Goal: Task Accomplishment & Management: Use online tool/utility

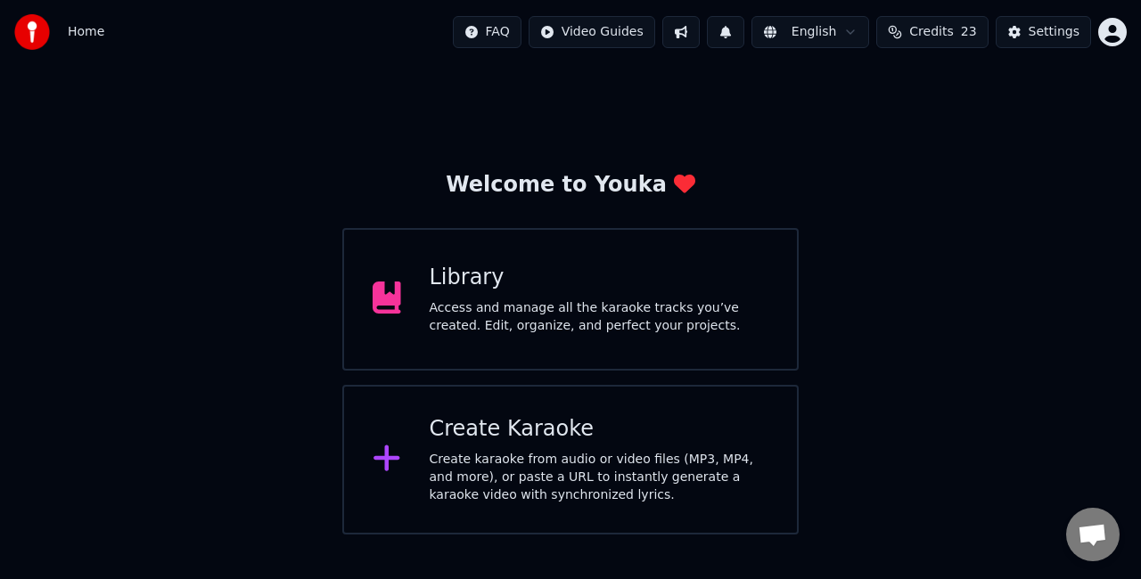
click at [562, 466] on div "Create karaoke from audio or video files (MP3, MP4, and more), or paste a URL t…" at bounding box center [600, 477] width 340 height 53
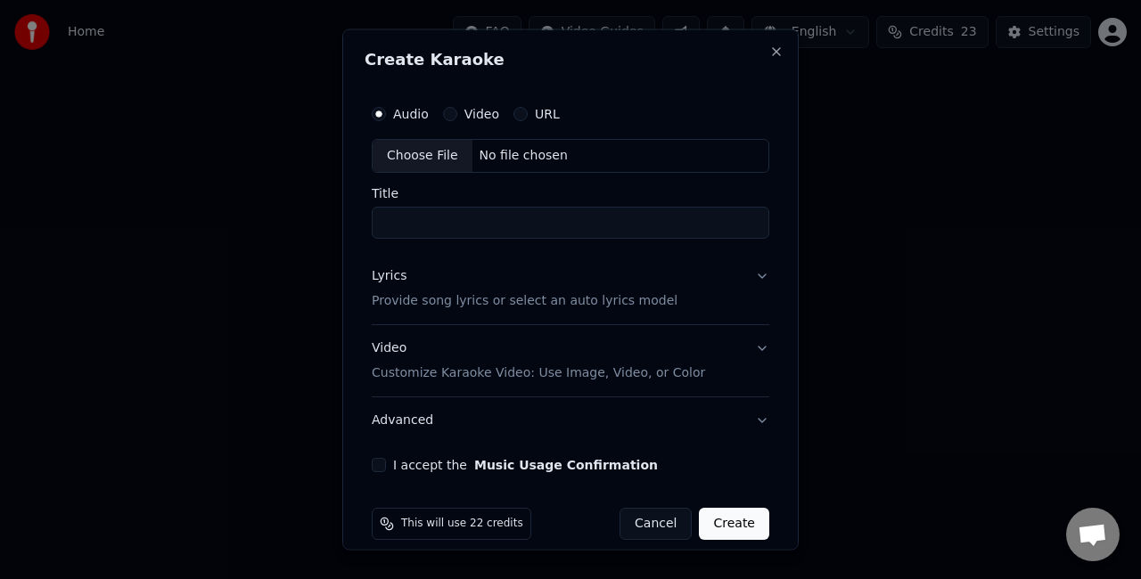
click at [439, 154] on div "Choose File" at bounding box center [423, 156] width 100 height 32
type input "**********"
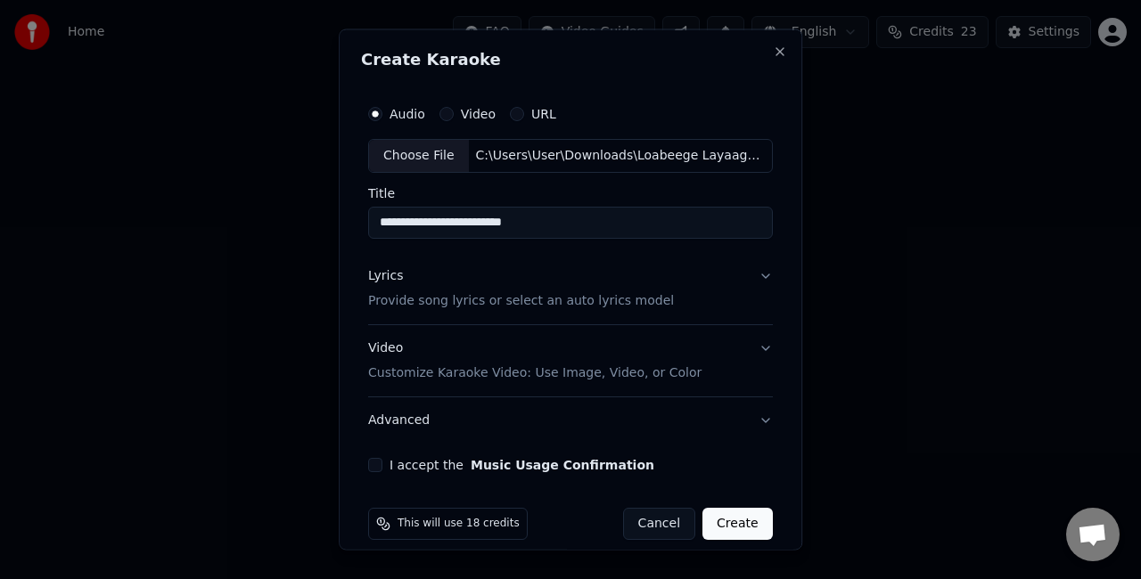
click at [721, 278] on button "Lyrics Provide song lyrics or select an auto lyrics model" at bounding box center [570, 287] width 405 height 71
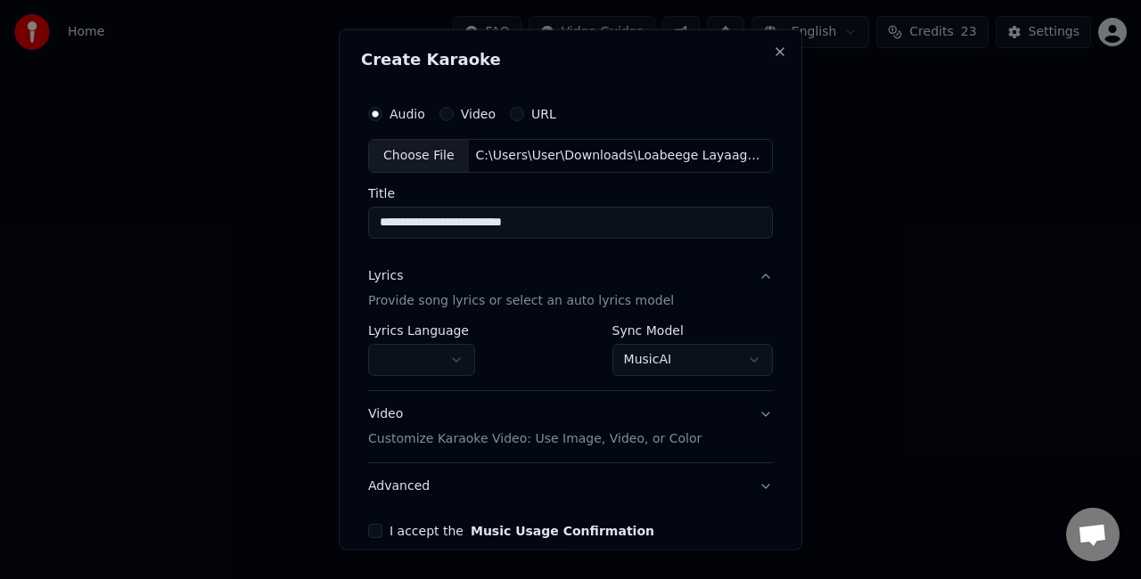
click at [639, 360] on body "**********" at bounding box center [570, 267] width 1141 height 535
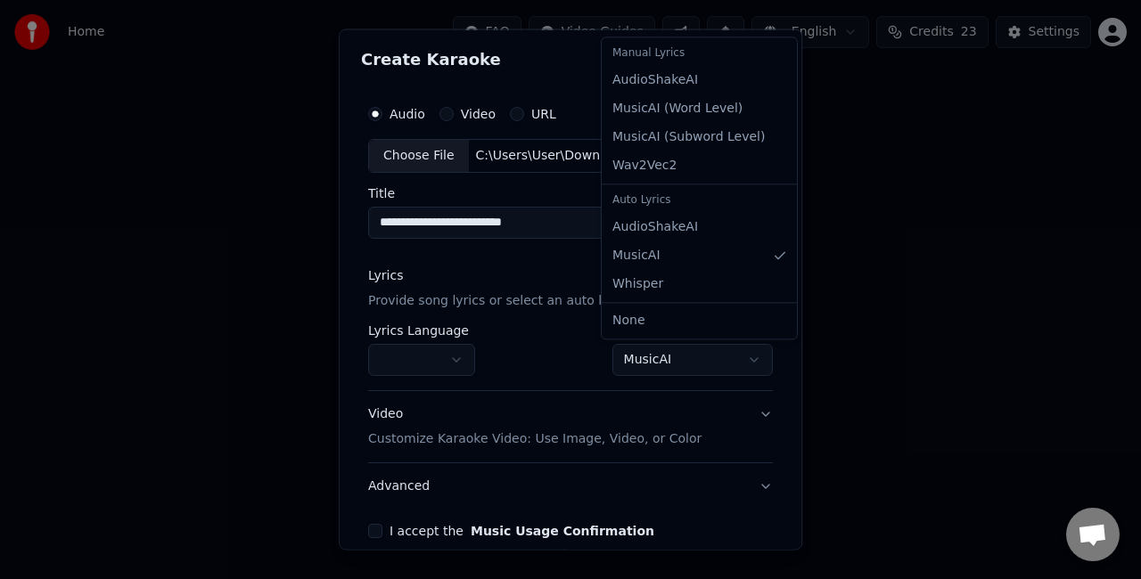
select select "**********"
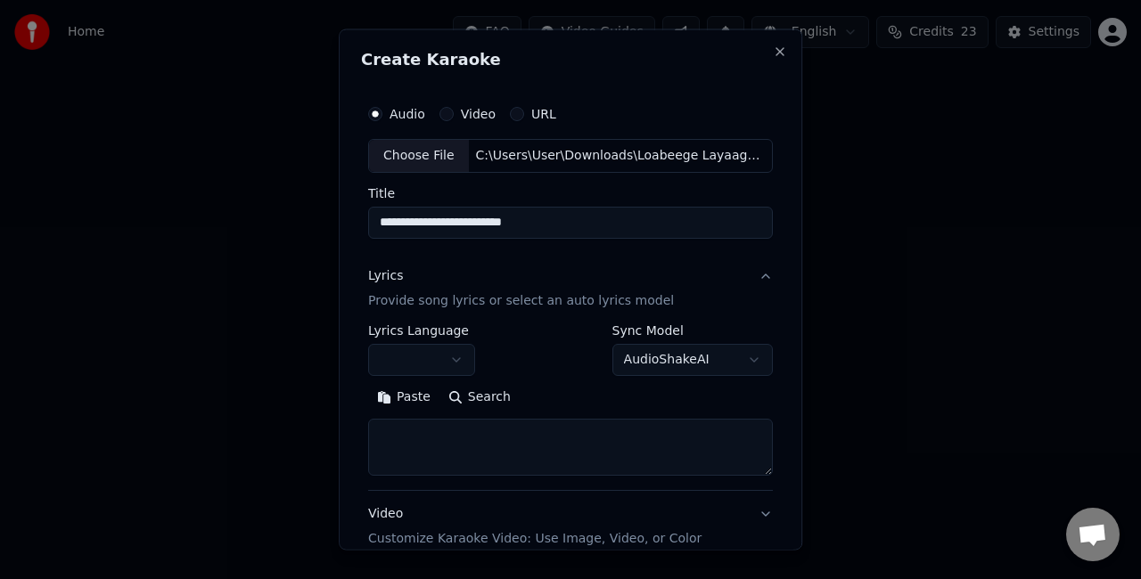
click at [490, 437] on textarea at bounding box center [570, 446] width 405 height 57
click at [395, 395] on button "Paste" at bounding box center [403, 396] width 71 height 29
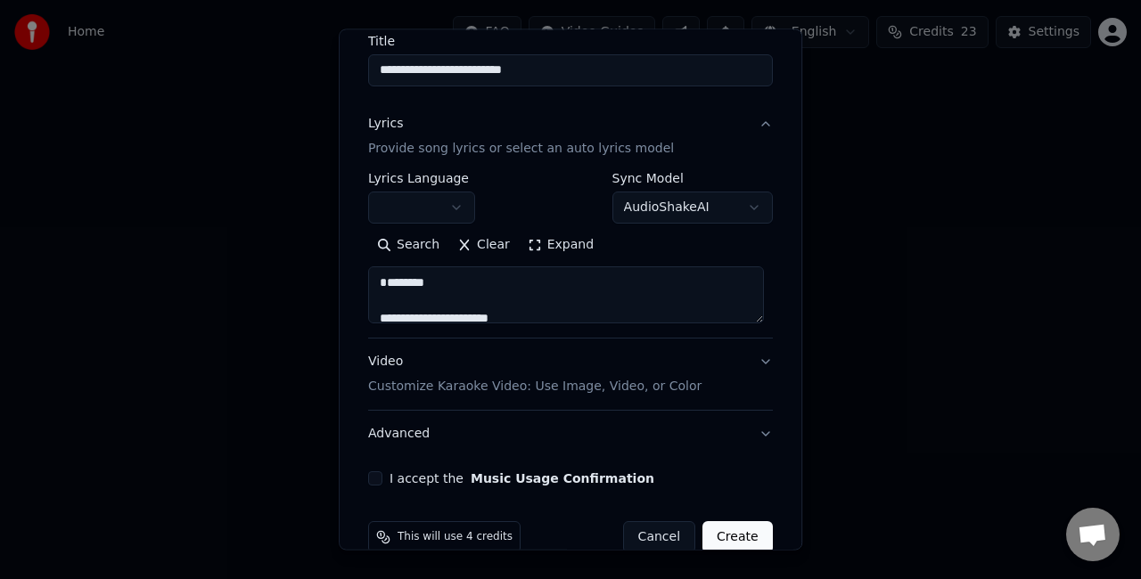
scroll to position [182, 0]
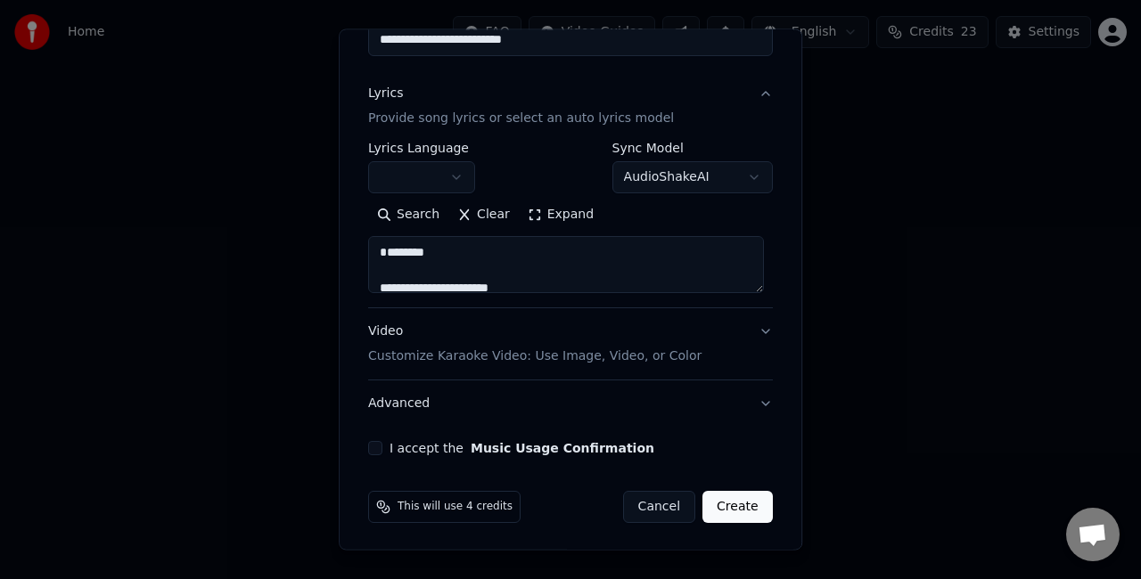
click at [414, 258] on textarea at bounding box center [566, 264] width 396 height 57
drag, startPoint x: 389, startPoint y: 258, endPoint x: 373, endPoint y: 243, distance: 20.8
click at [373, 243] on textarea at bounding box center [566, 264] width 396 height 57
click at [760, 288] on textarea at bounding box center [566, 264] width 396 height 57
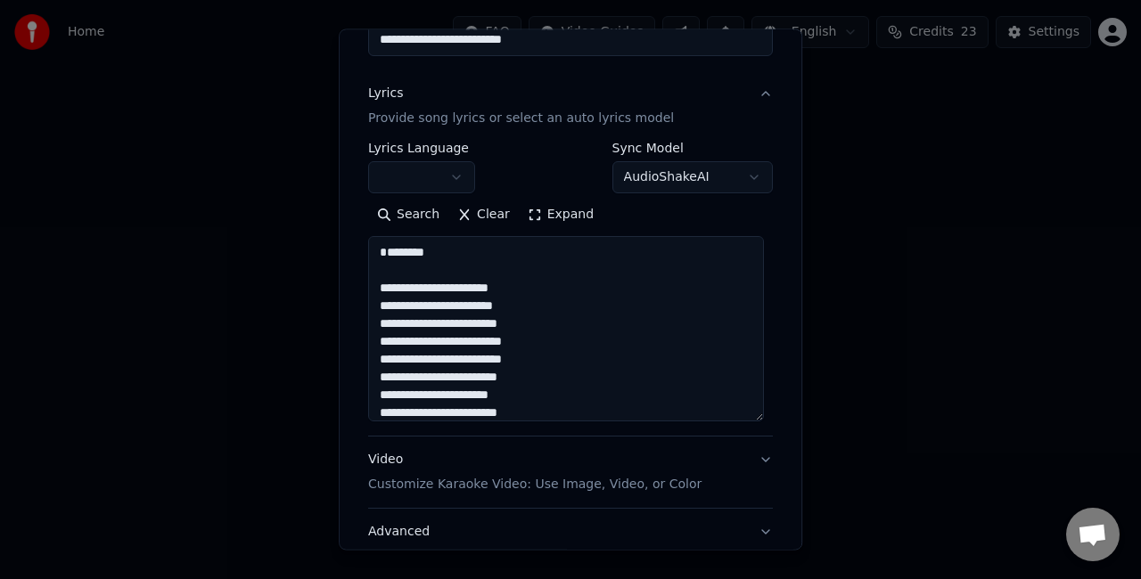
drag, startPoint x: 750, startPoint y: 288, endPoint x: 633, endPoint y: 356, distance: 135.8
click at [750, 422] on textarea at bounding box center [566, 328] width 396 height 185
click at [390, 248] on textarea at bounding box center [566, 332] width 396 height 192
click at [377, 272] on textarea at bounding box center [566, 332] width 396 height 192
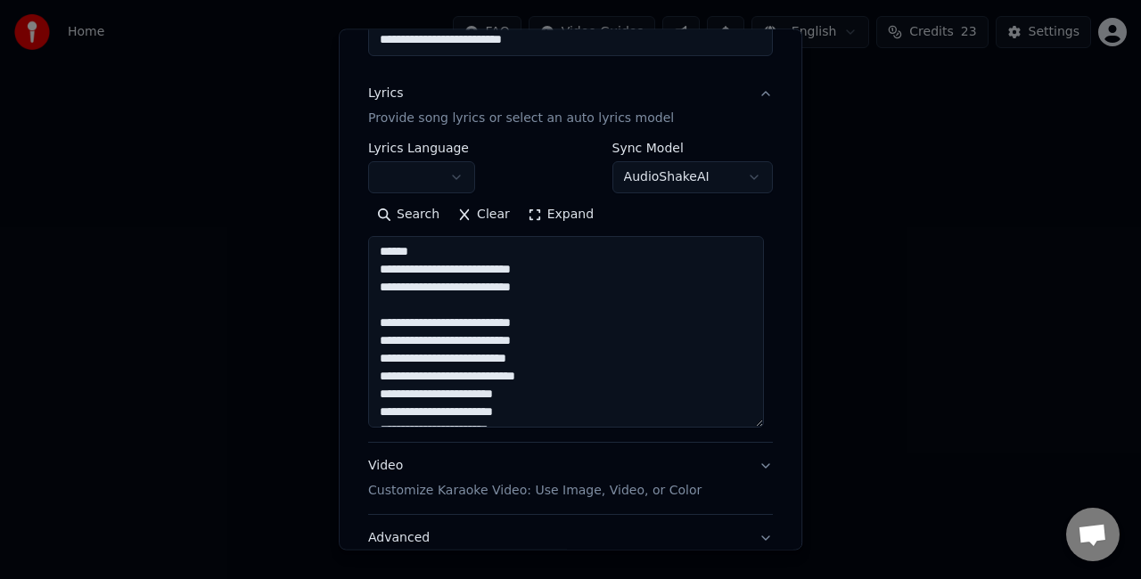
scroll to position [678, 0]
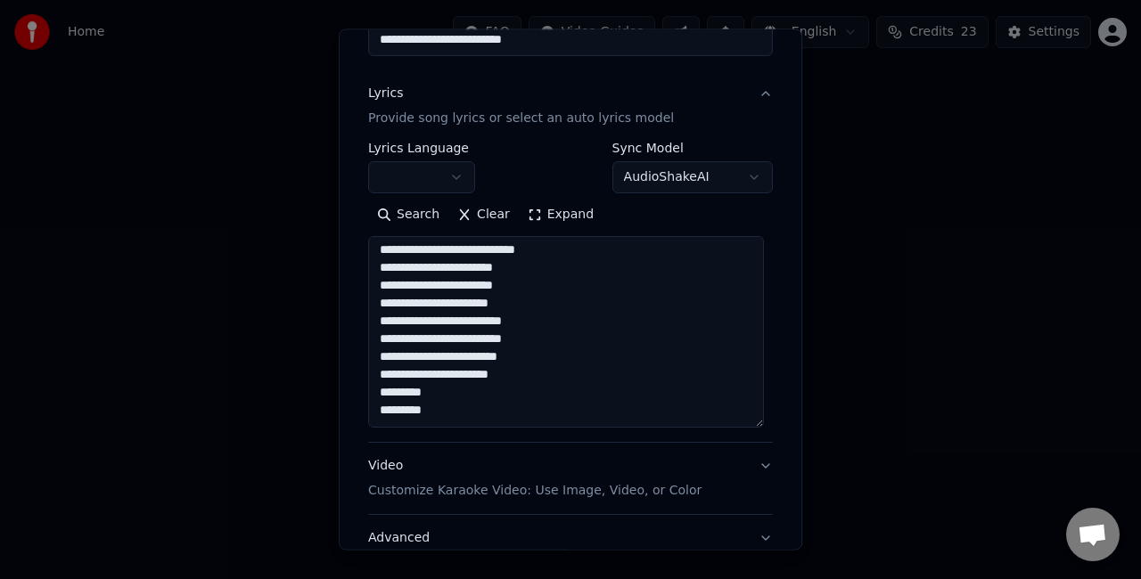
type textarea "**********"
click at [723, 472] on button "Video Customize Karaoke Video: Use Image, Video, or Color" at bounding box center [570, 478] width 405 height 71
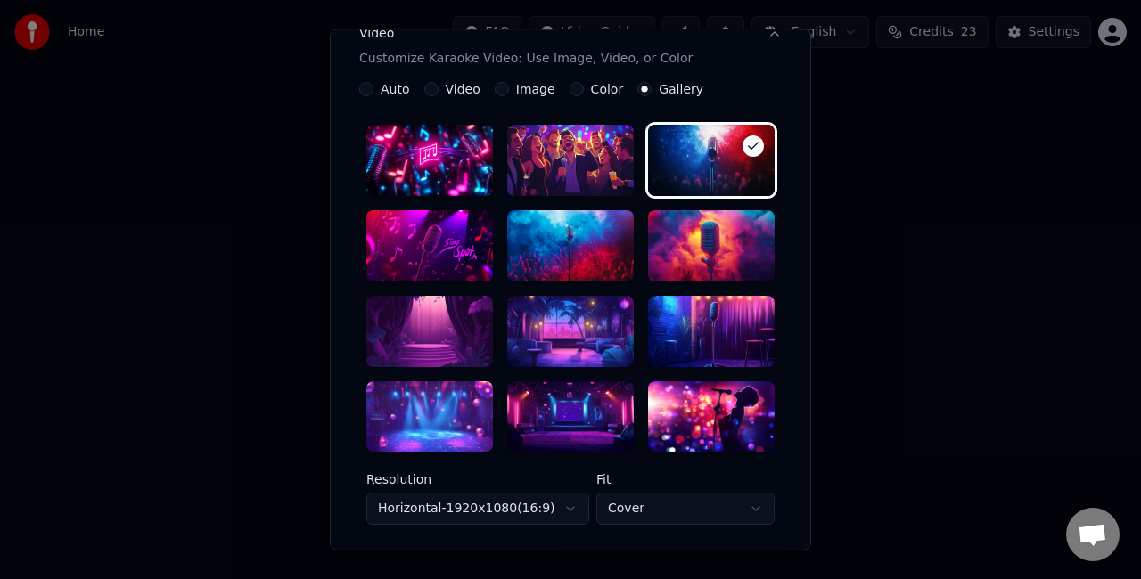
scroll to position [449, 0]
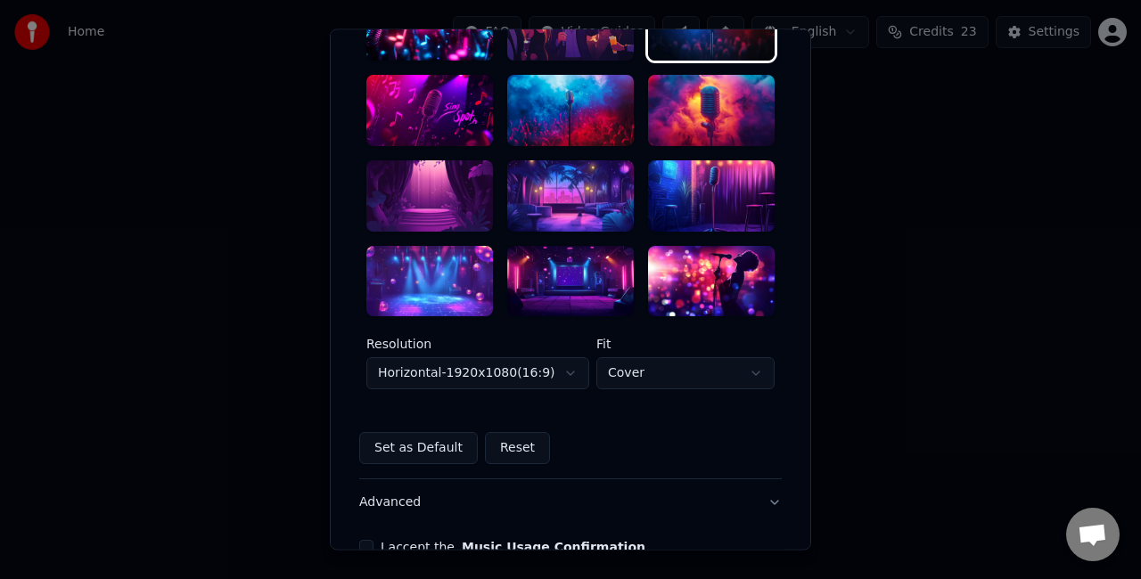
click at [571, 290] on div at bounding box center [570, 281] width 127 height 71
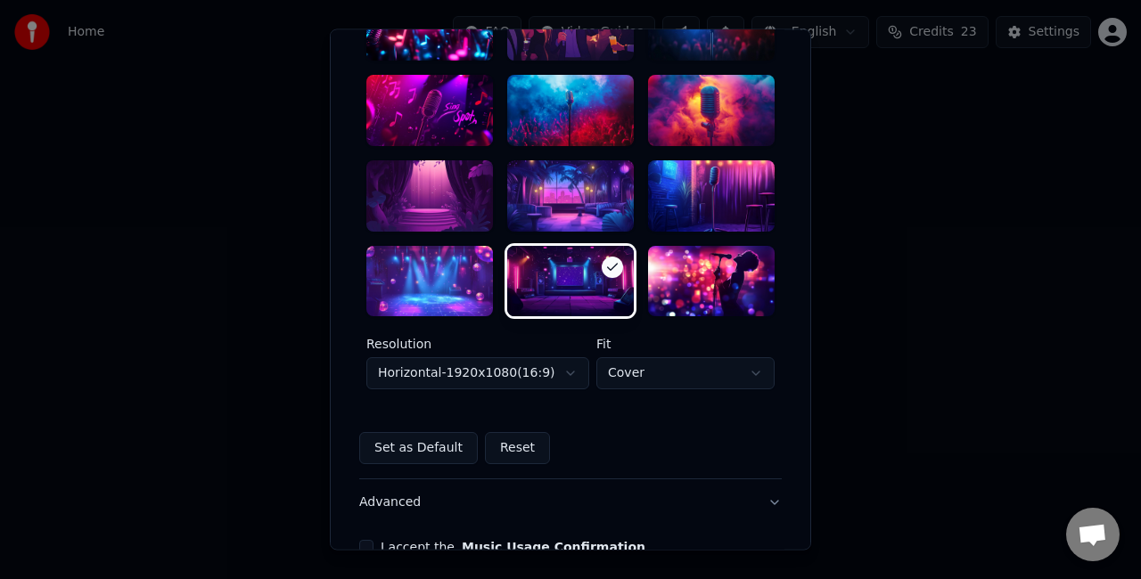
click at [546, 365] on body "**********" at bounding box center [570, 267] width 1141 height 535
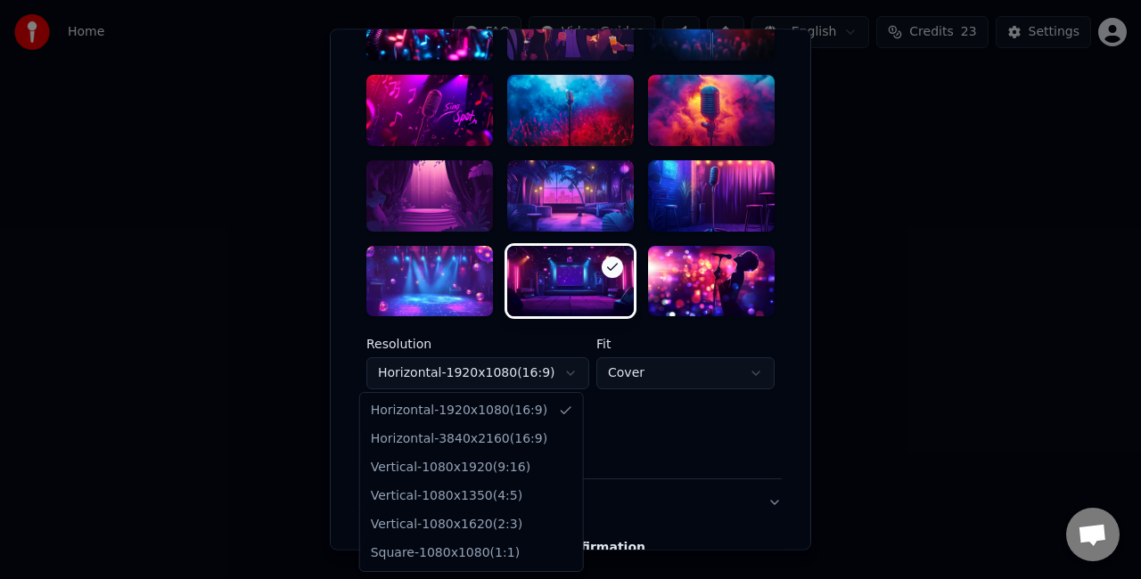
select select "*********"
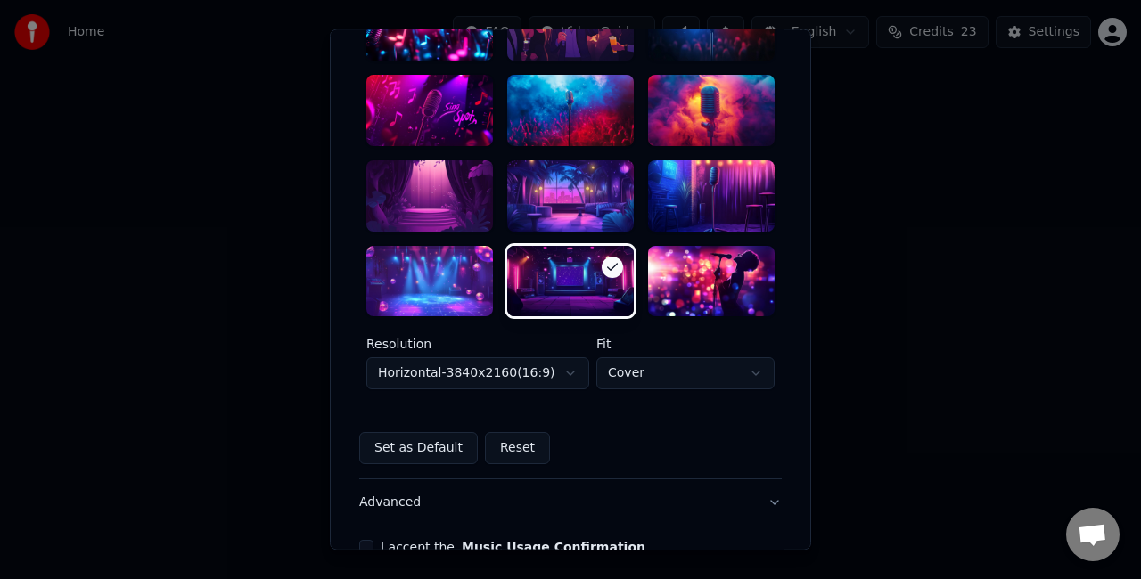
click at [638, 381] on body "**********" at bounding box center [570, 267] width 1141 height 535
select select "****"
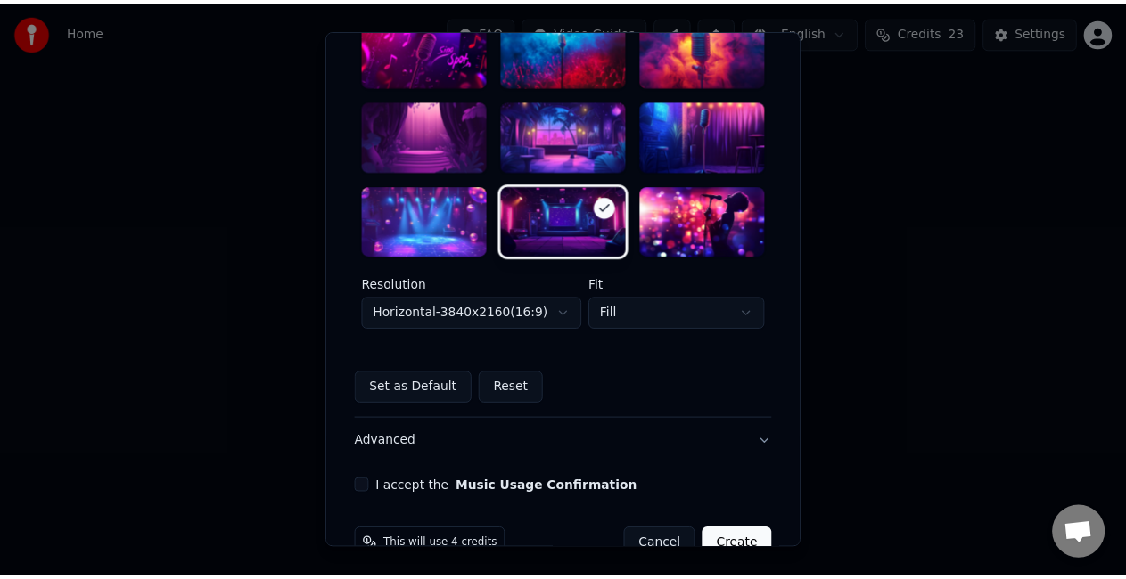
scroll to position [549, 0]
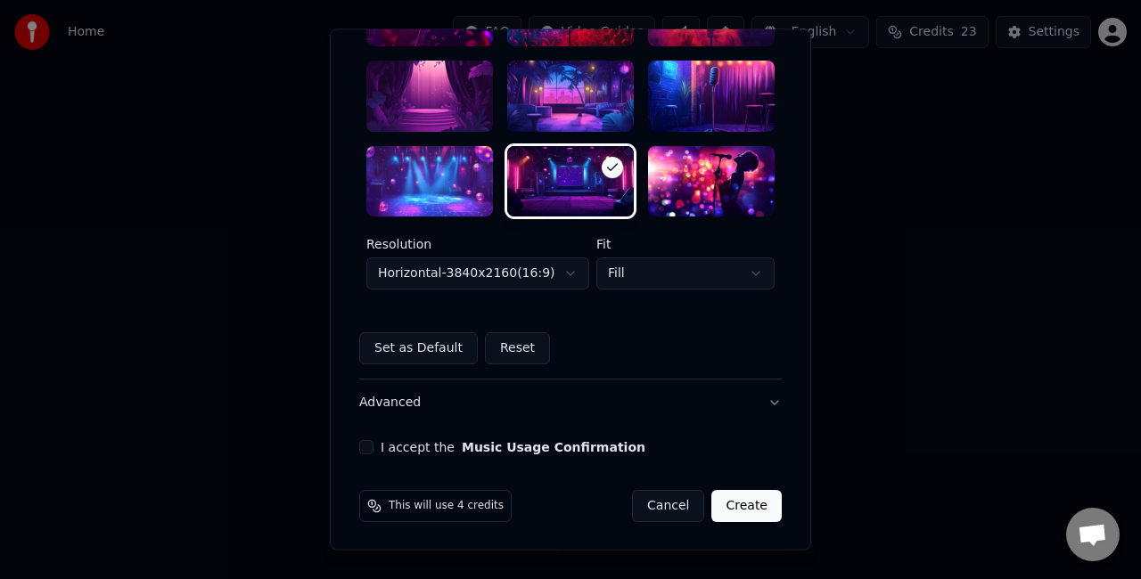
click at [365, 446] on button "I accept the Music Usage Confirmation" at bounding box center [366, 448] width 14 height 14
click at [731, 506] on button "Create" at bounding box center [746, 507] width 70 height 32
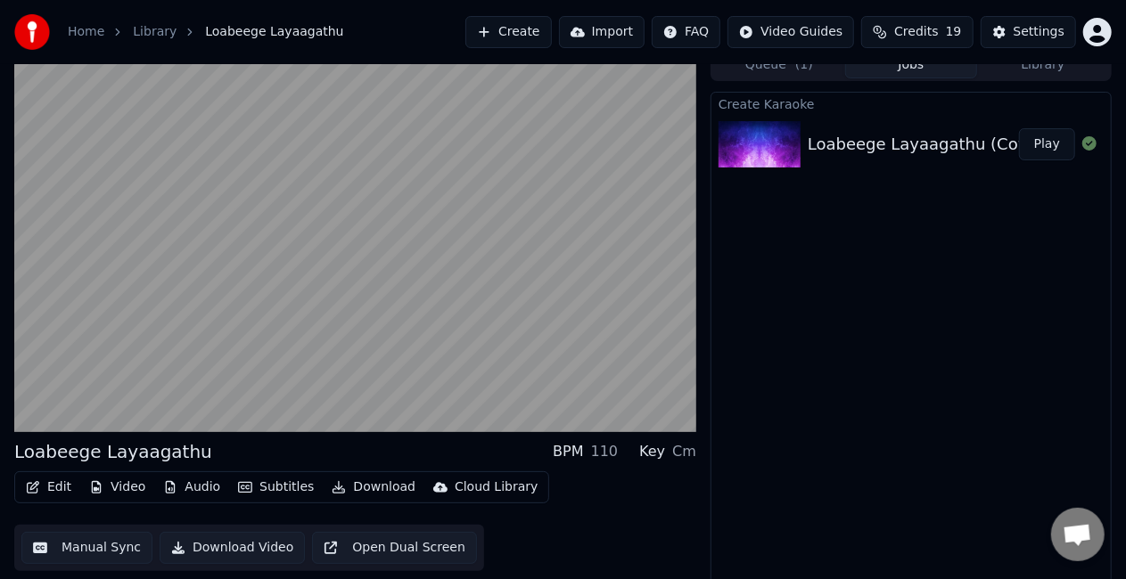
scroll to position [20, 0]
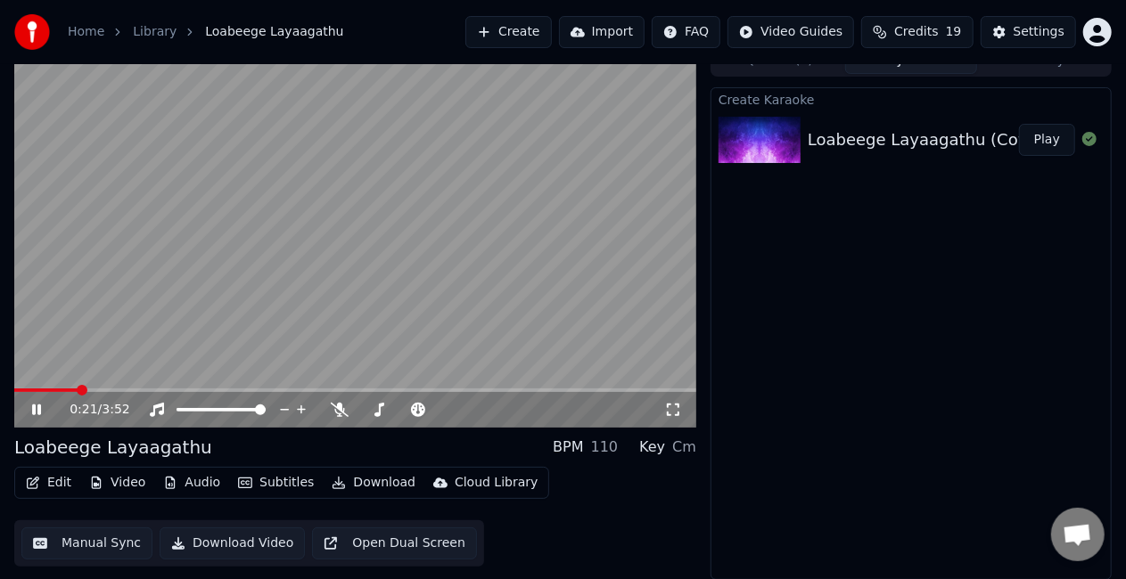
click at [19, 387] on video at bounding box center [355, 236] width 682 height 383
click at [16, 389] on span at bounding box center [15, 391] width 3 height 4
click at [14, 389] on span at bounding box center [19, 390] width 11 height 11
click at [37, 408] on icon at bounding box center [36, 410] width 11 height 12
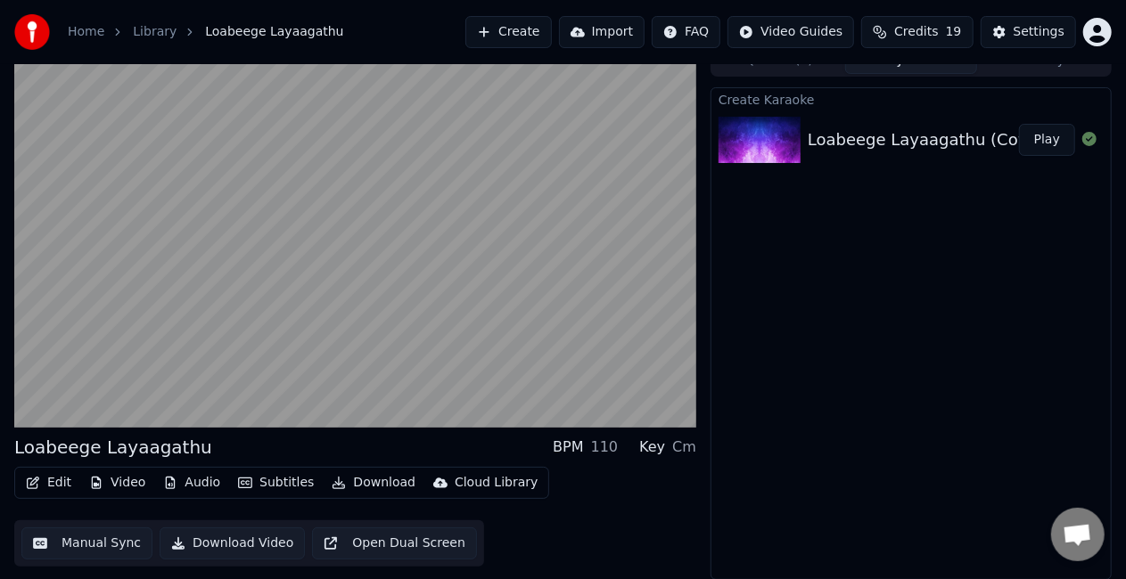
click at [93, 542] on button "Manual Sync" at bounding box center [86, 544] width 131 height 32
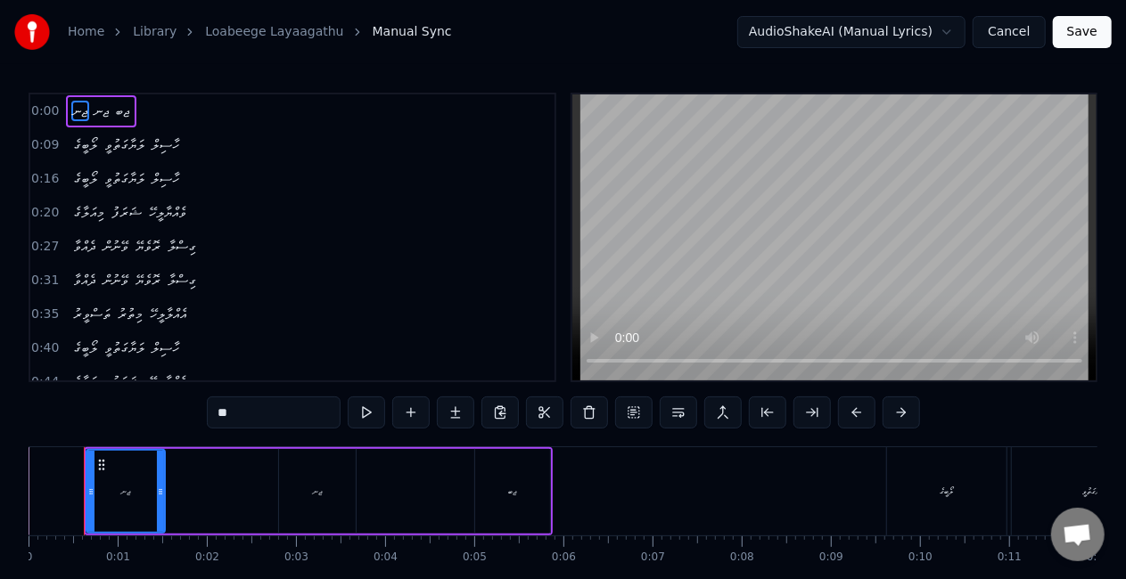
click at [139, 497] on div "ޖނ" at bounding box center [125, 491] width 77 height 81
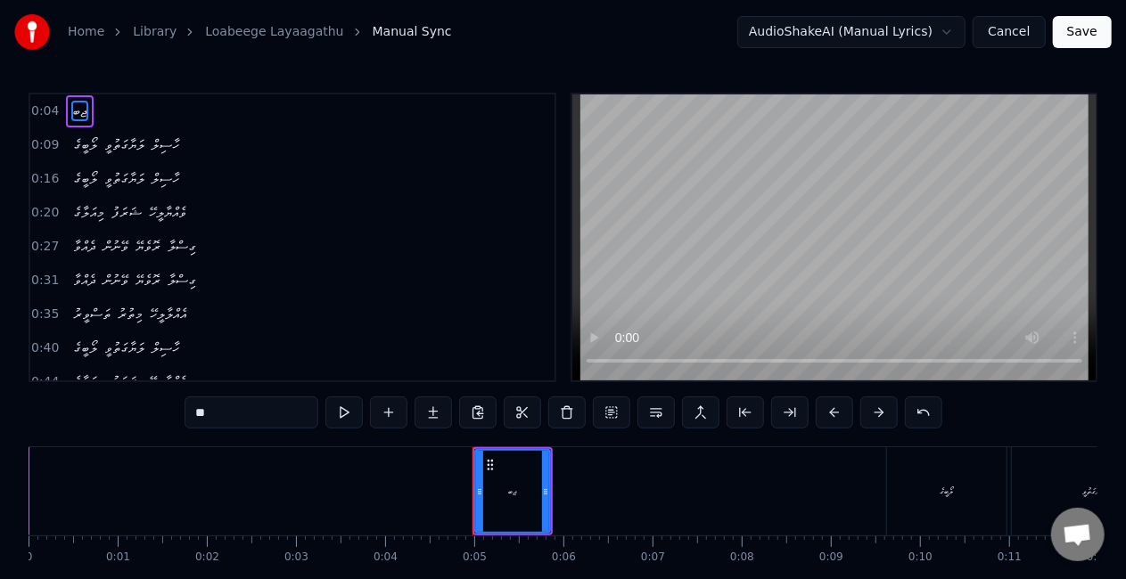
type input "******"
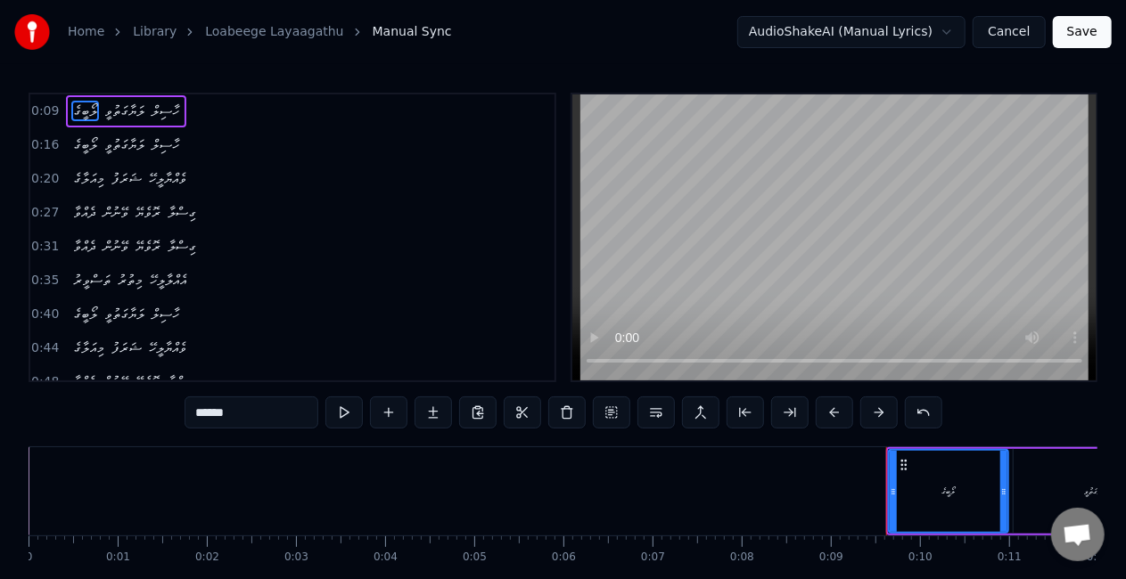
click at [888, 490] on div "ލޯބީގެ" at bounding box center [948, 491] width 121 height 85
drag, startPoint x: 891, startPoint y: 494, endPoint x: 809, endPoint y: 474, distance: 84.3
click at [809, 474] on div at bounding box center [811, 491] width 7 height 81
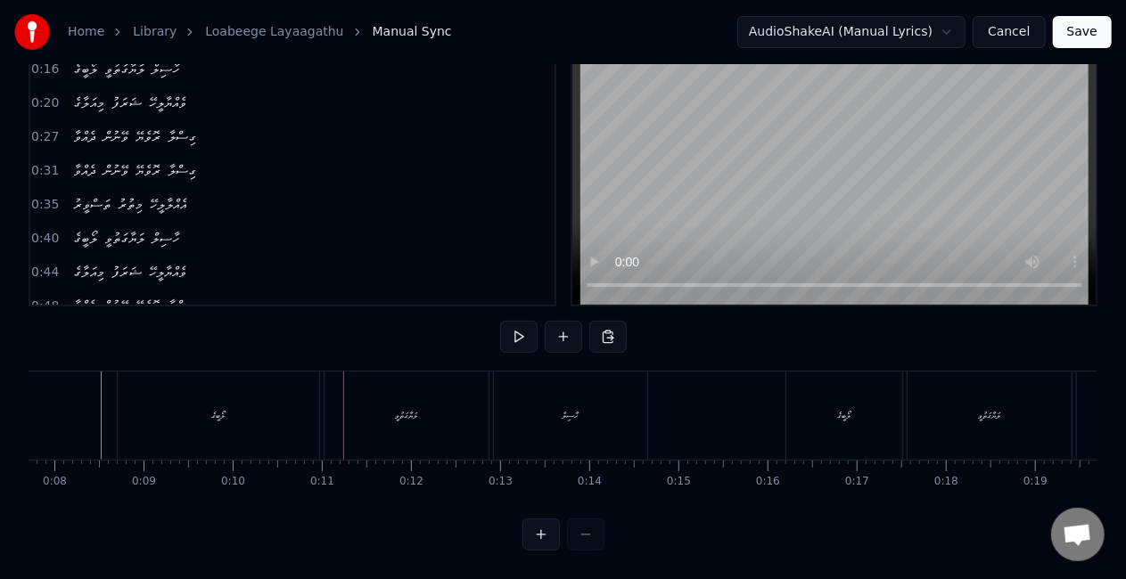
scroll to position [0, 663]
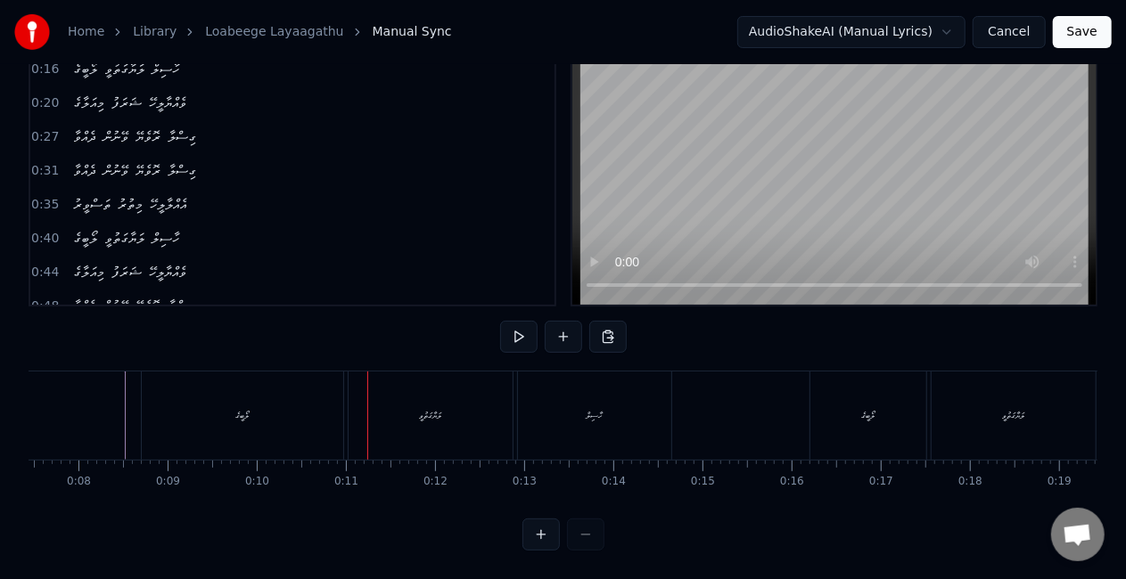
click at [263, 414] on div "ލޯބީގެ" at bounding box center [242, 416] width 201 height 88
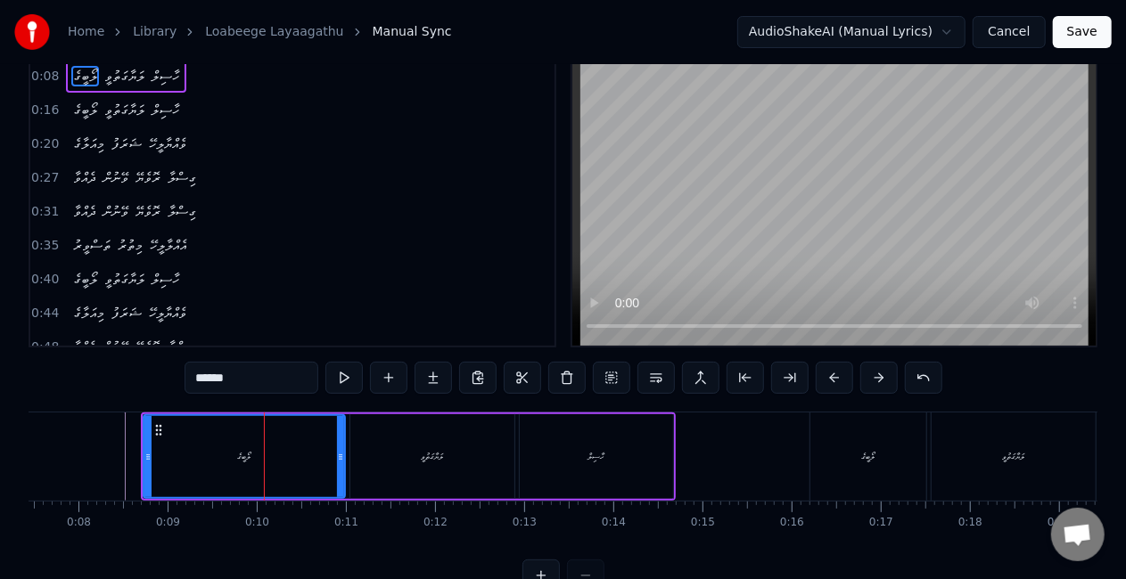
scroll to position [0, 0]
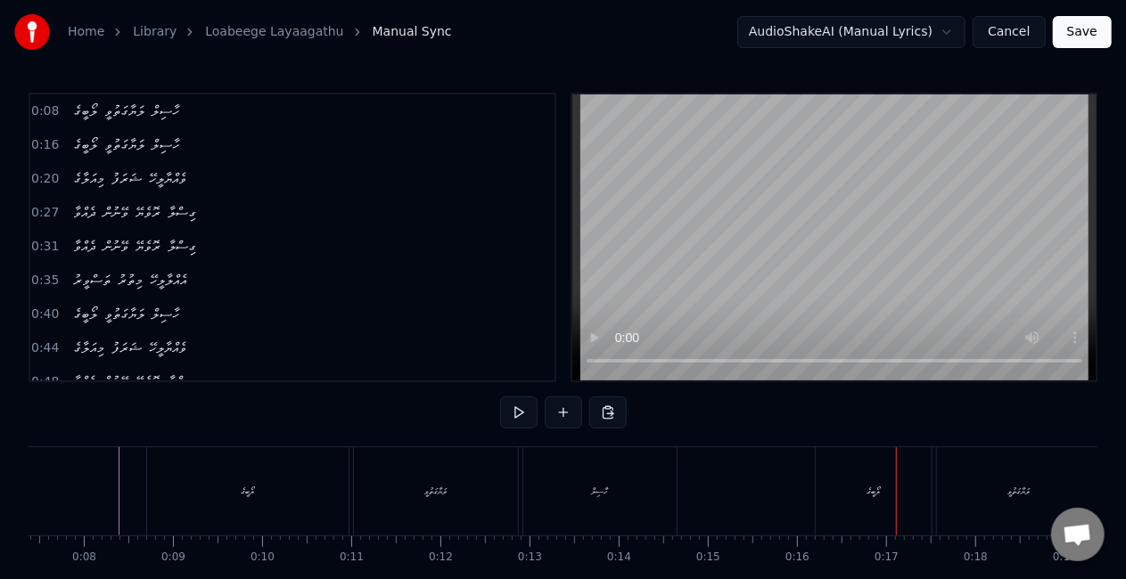
click at [827, 472] on div "ލޯބީގެ" at bounding box center [874, 491] width 116 height 88
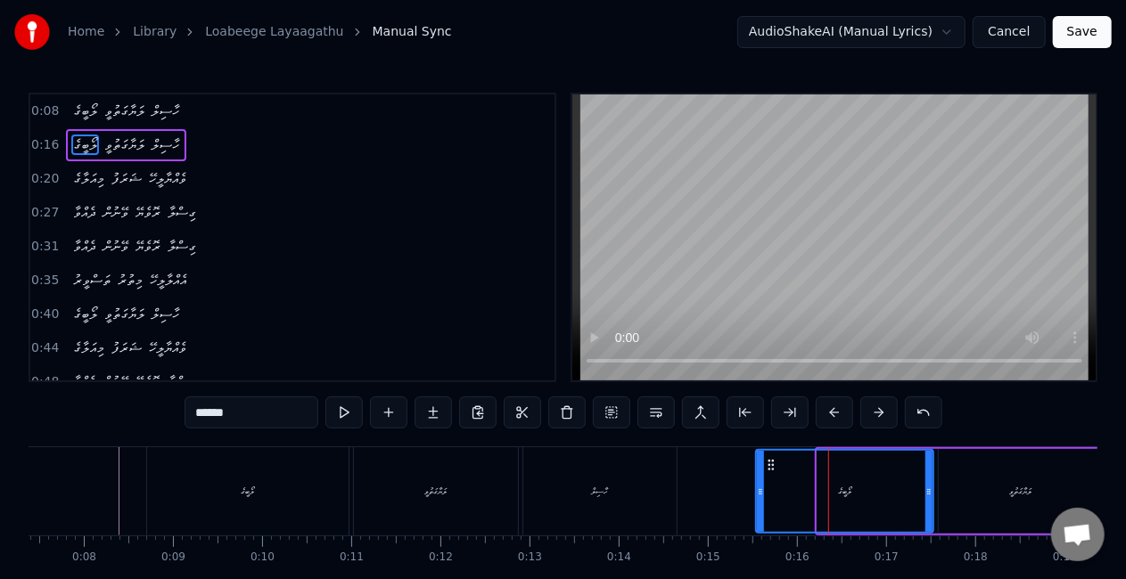
drag, startPoint x: 820, startPoint y: 485, endPoint x: 758, endPoint y: 467, distance: 64.0
click at [758, 467] on div at bounding box center [760, 491] width 7 height 81
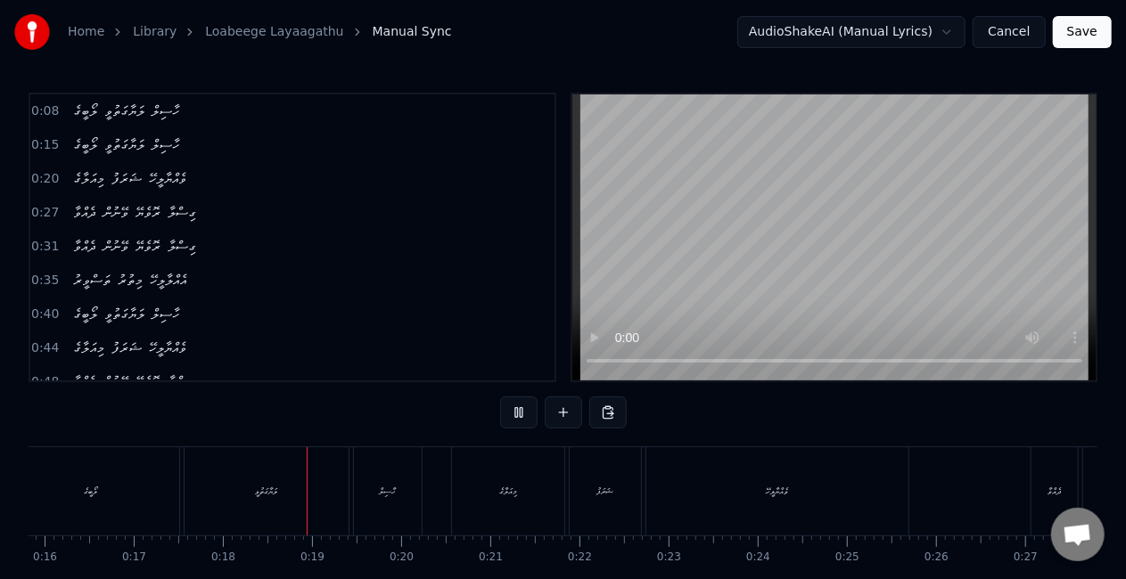
scroll to position [0, 1554]
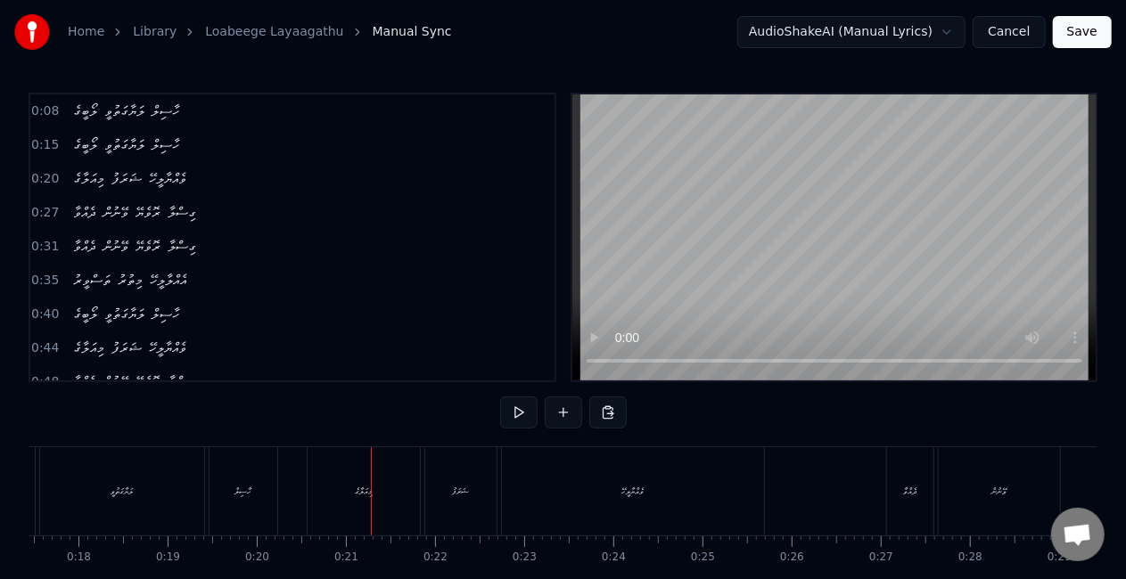
click at [365, 513] on div "މިއަލާގެ" at bounding box center [363, 491] width 112 height 88
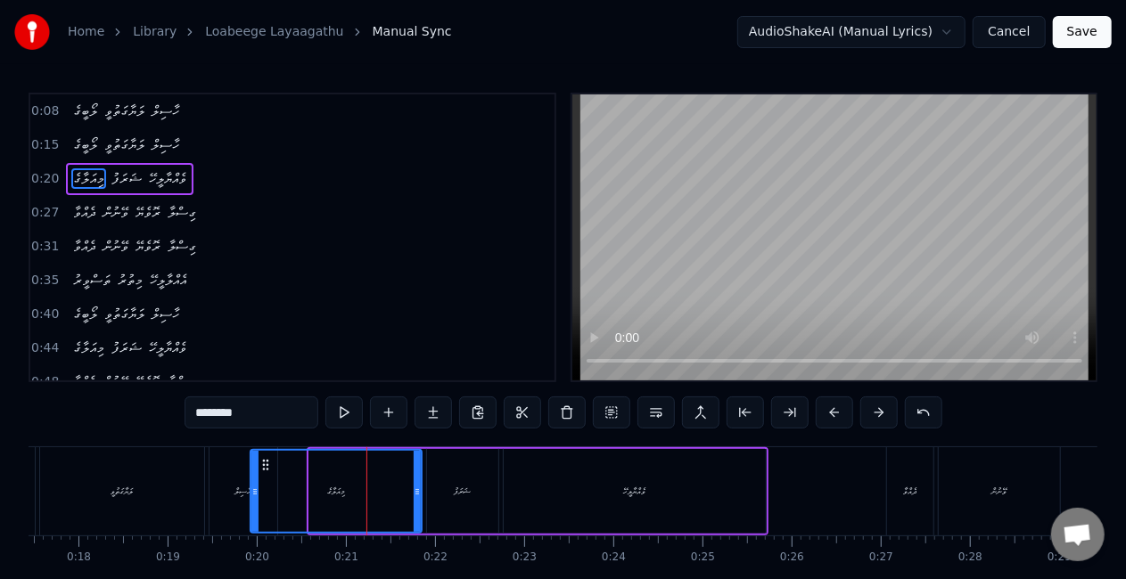
drag, startPoint x: 311, startPoint y: 494, endPoint x: 252, endPoint y: 483, distance: 59.8
click at [252, 483] on div at bounding box center [254, 491] width 7 height 81
click at [185, 494] on div "ލަޔާގަތުވީ" at bounding box center [122, 491] width 164 height 88
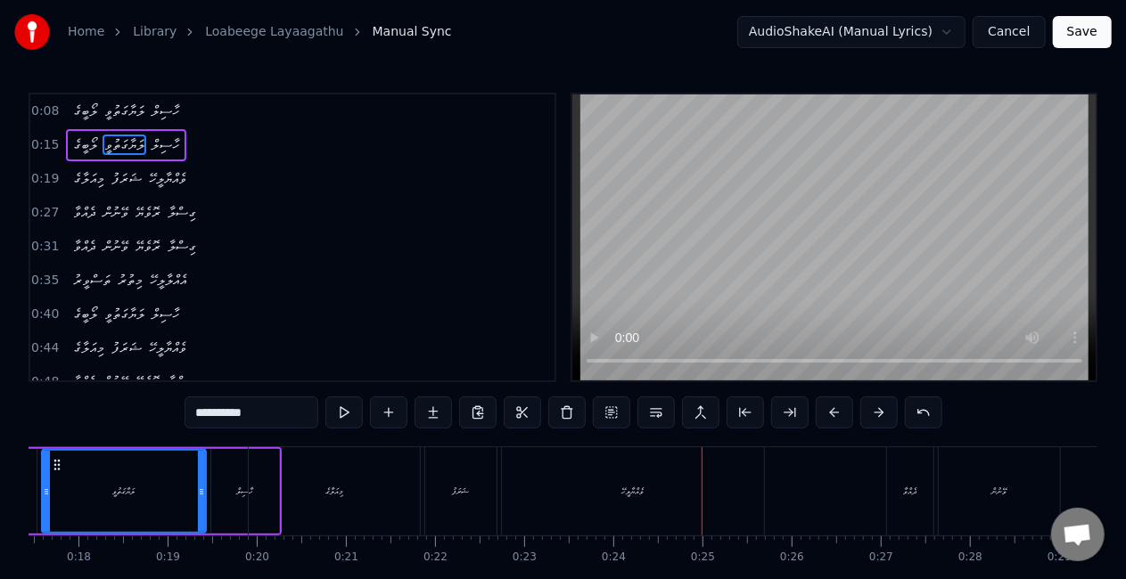
click at [680, 487] on div "ވެއްޔާލީހޭ" at bounding box center [633, 491] width 262 height 88
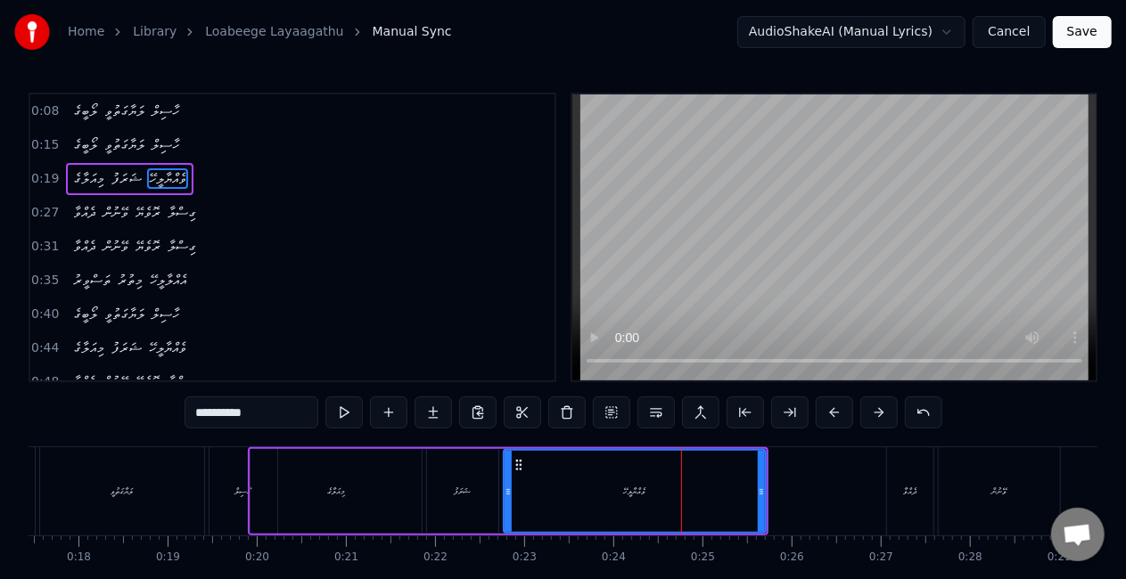
click at [762, 501] on div at bounding box center [761, 491] width 7 height 81
drag, startPoint x: 508, startPoint y: 494, endPoint x: 471, endPoint y: 476, distance: 41.5
click at [471, 476] on div at bounding box center [470, 491] width 7 height 81
click at [412, 488] on div "މިއަލާގެ" at bounding box center [335, 491] width 171 height 85
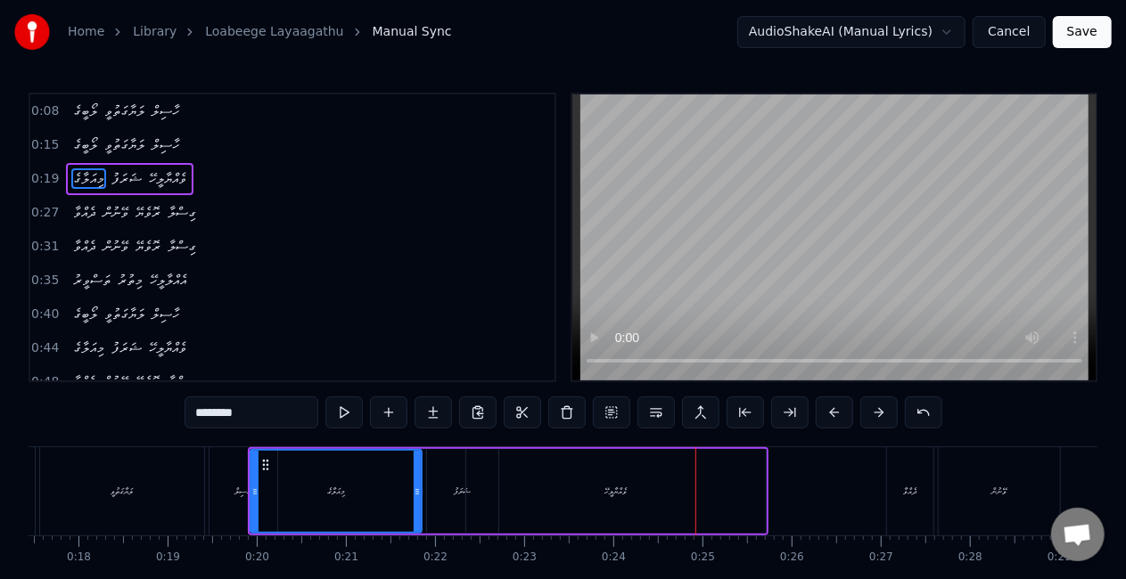
click at [638, 462] on div "ވެއްޔާލީހޭ" at bounding box center [615, 491] width 299 height 85
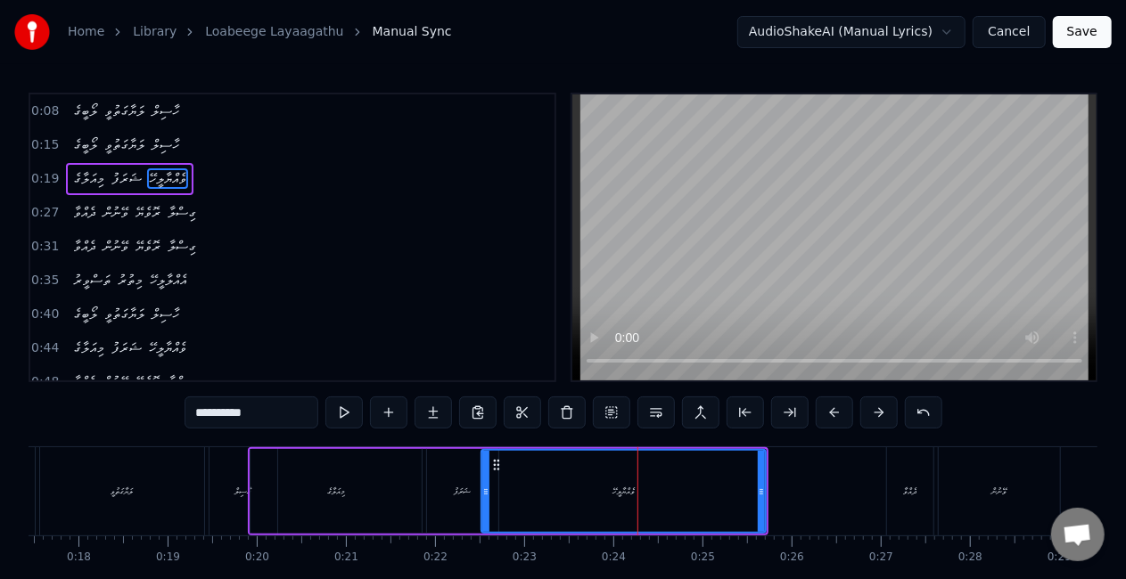
drag, startPoint x: 469, startPoint y: 487, endPoint x: 484, endPoint y: 489, distance: 15.4
click at [484, 489] on icon at bounding box center [485, 492] width 7 height 14
drag, startPoint x: 758, startPoint y: 495, endPoint x: 690, endPoint y: 476, distance: 71.1
click at [702, 480] on div at bounding box center [704, 491] width 7 height 81
click at [436, 480] on div "ޝަރަފު" at bounding box center [462, 491] width 71 height 85
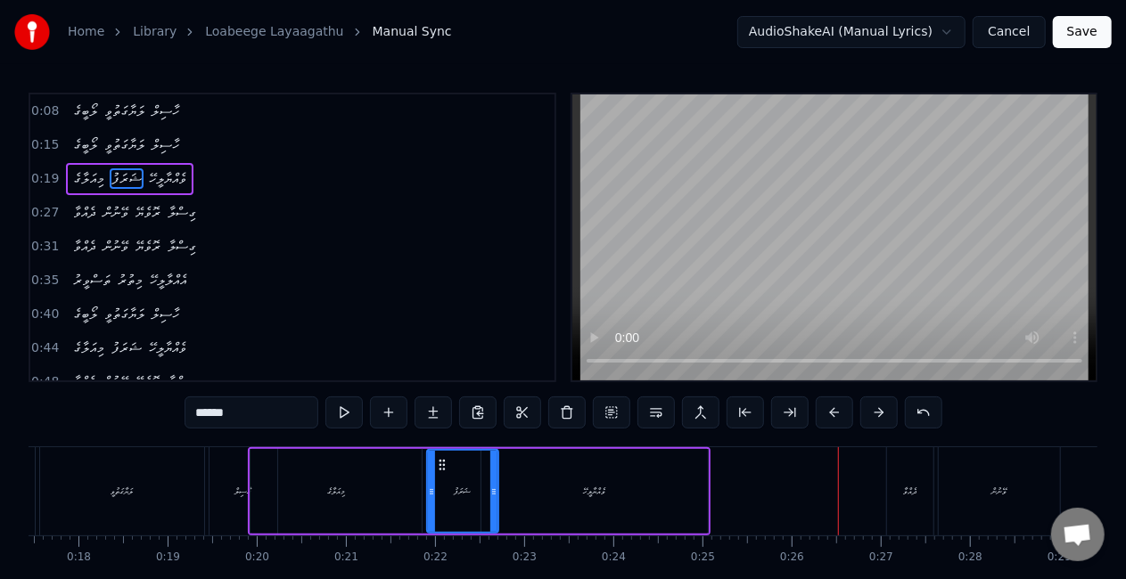
click at [915, 498] on div "ދެއްވާ" at bounding box center [910, 491] width 46 height 88
type input "******"
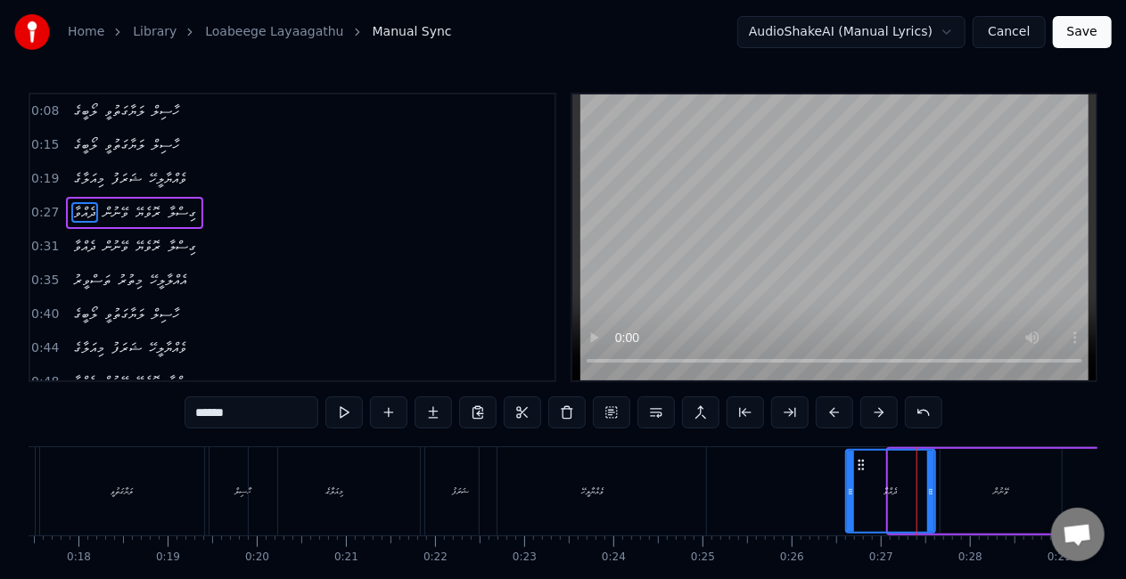
drag, startPoint x: 892, startPoint y: 495, endPoint x: 845, endPoint y: 512, distance: 50.2
click at [849, 513] on div at bounding box center [850, 491] width 7 height 81
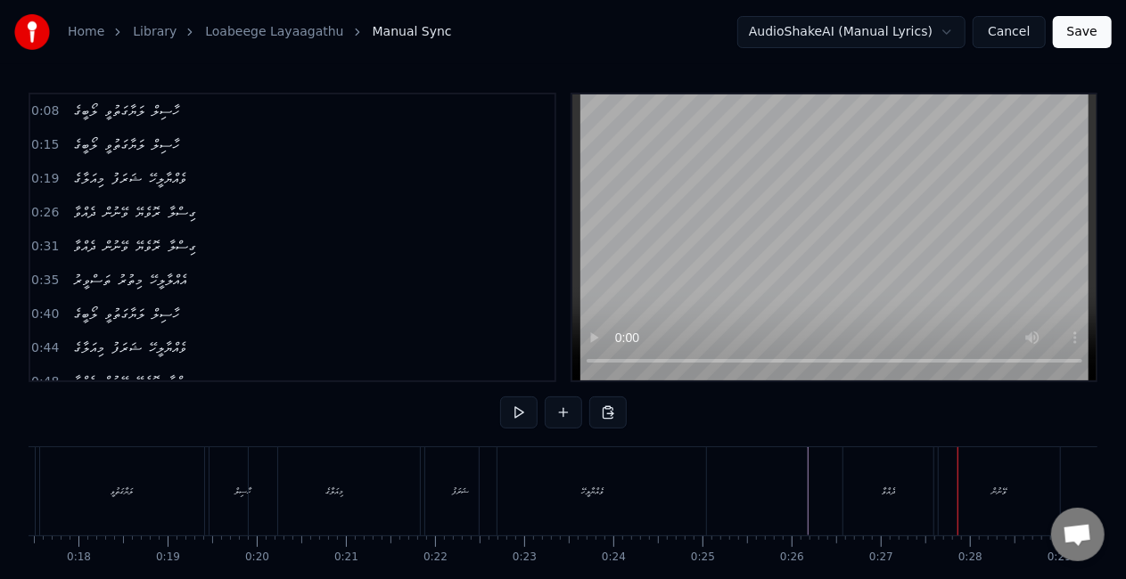
click at [873, 485] on div "ދެއްވާ" at bounding box center [888, 491] width 90 height 88
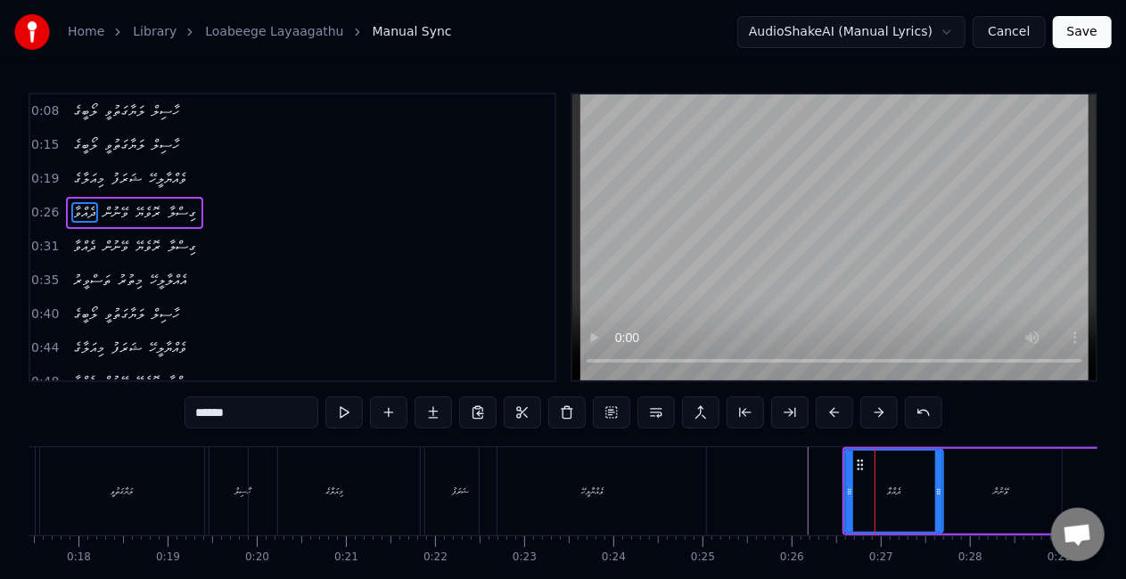
click at [937, 490] on icon at bounding box center [938, 492] width 7 height 14
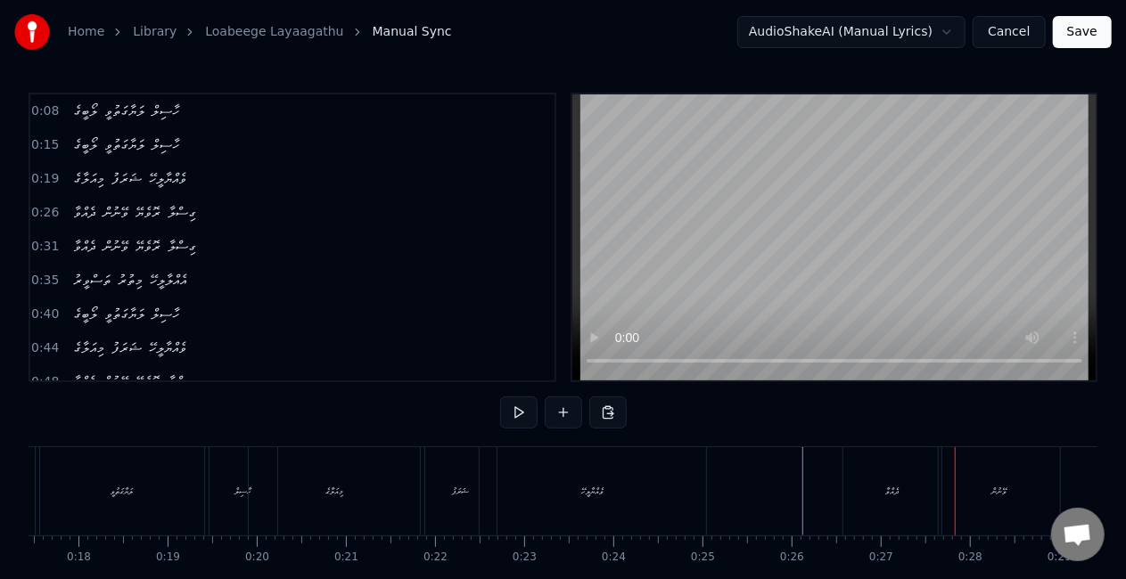
click at [865, 510] on div "ދެއްވާ" at bounding box center [892, 491] width 98 height 88
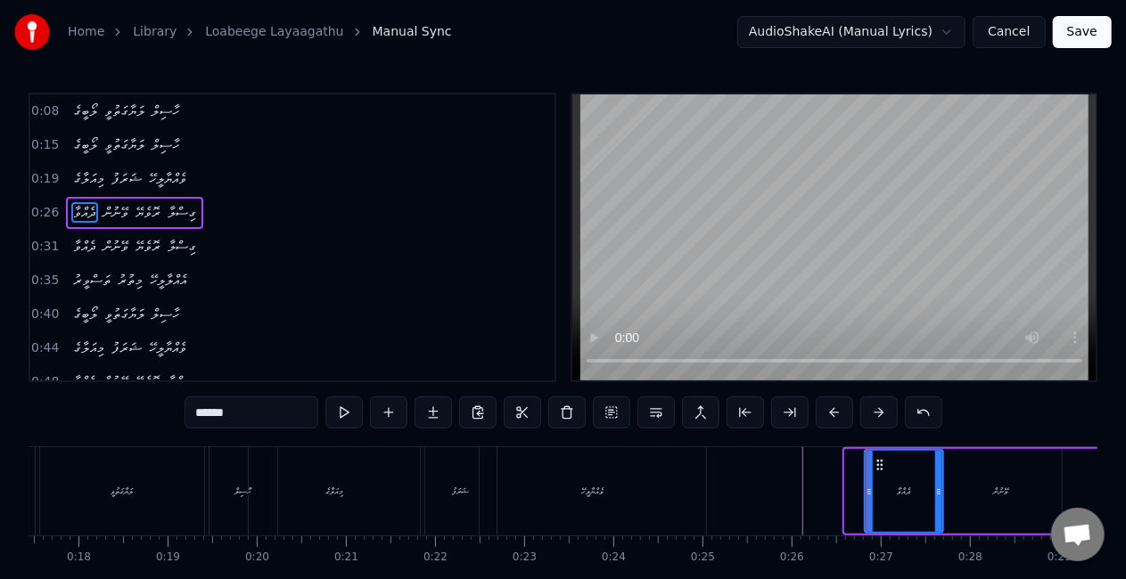
drag, startPoint x: 847, startPoint y: 496, endPoint x: 866, endPoint y: 504, distance: 21.5
click at [866, 504] on div at bounding box center [868, 491] width 7 height 81
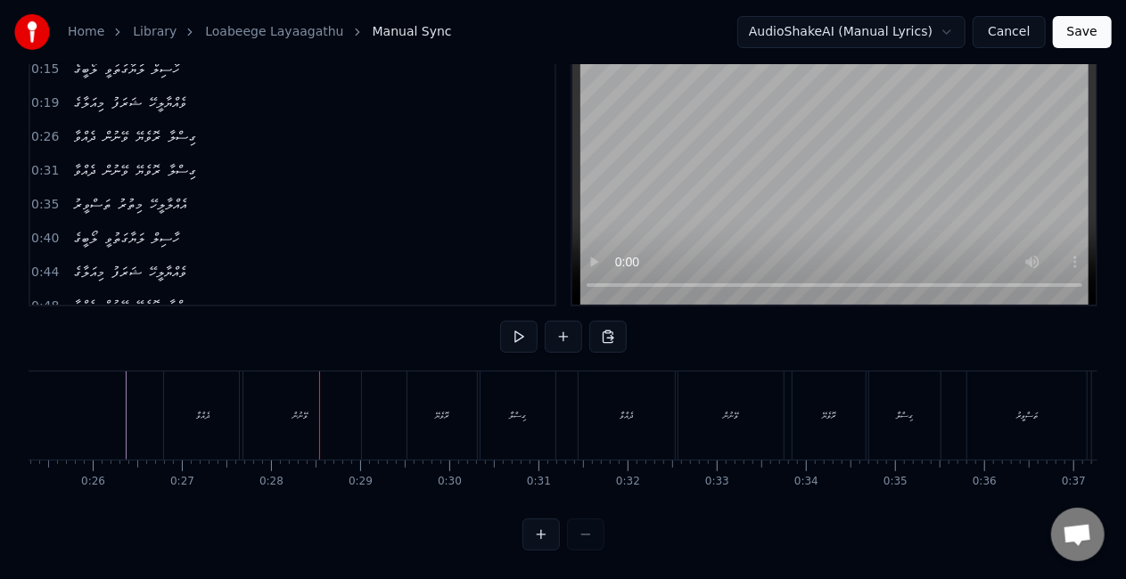
scroll to position [0, 2229]
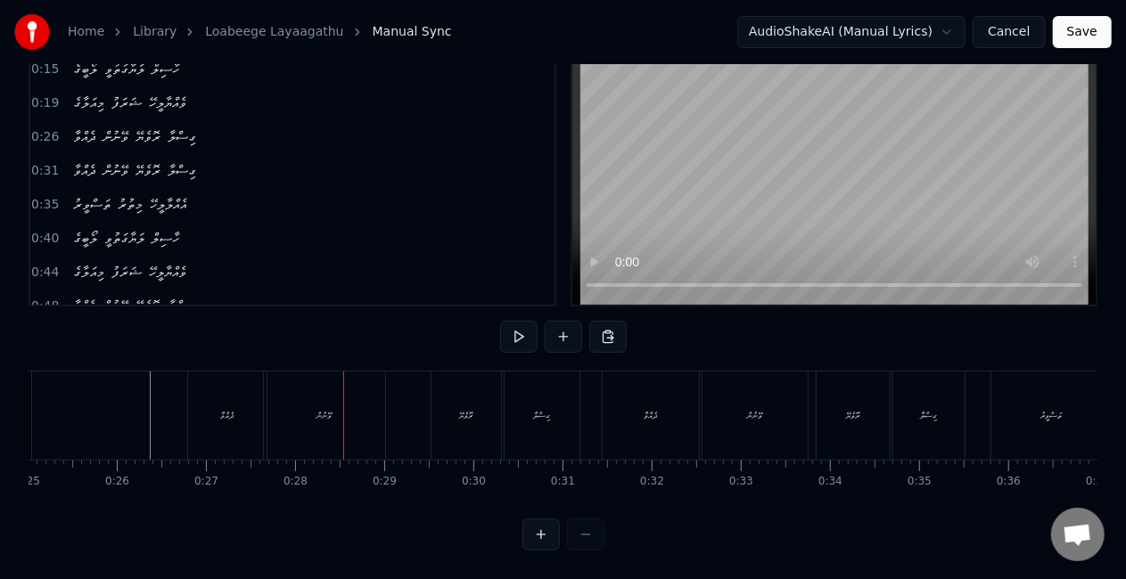
click at [227, 428] on div "ދެއްވާ" at bounding box center [227, 416] width 78 height 88
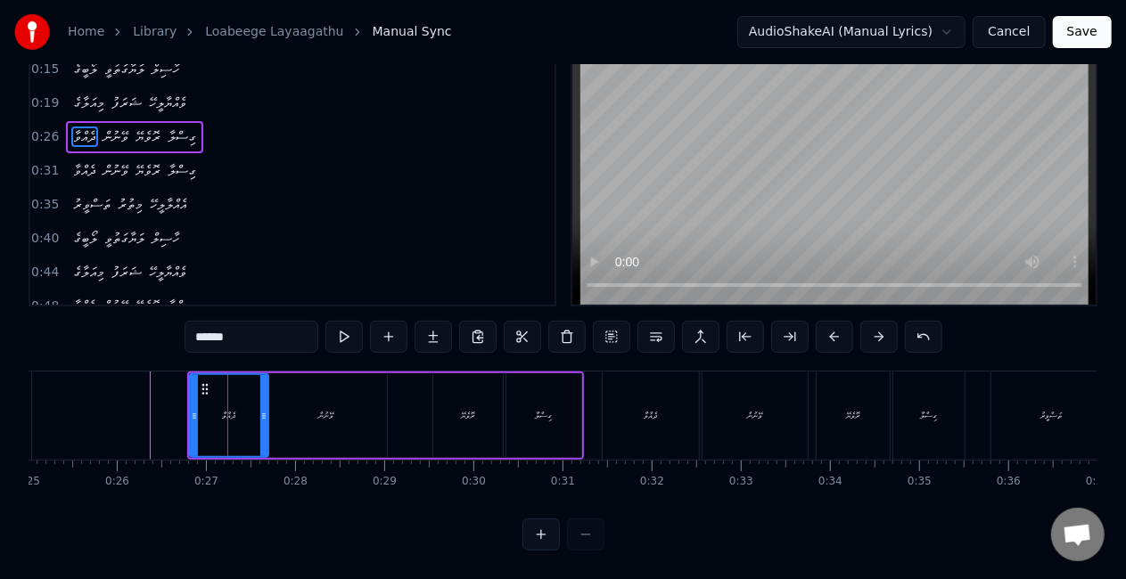
scroll to position [0, 0]
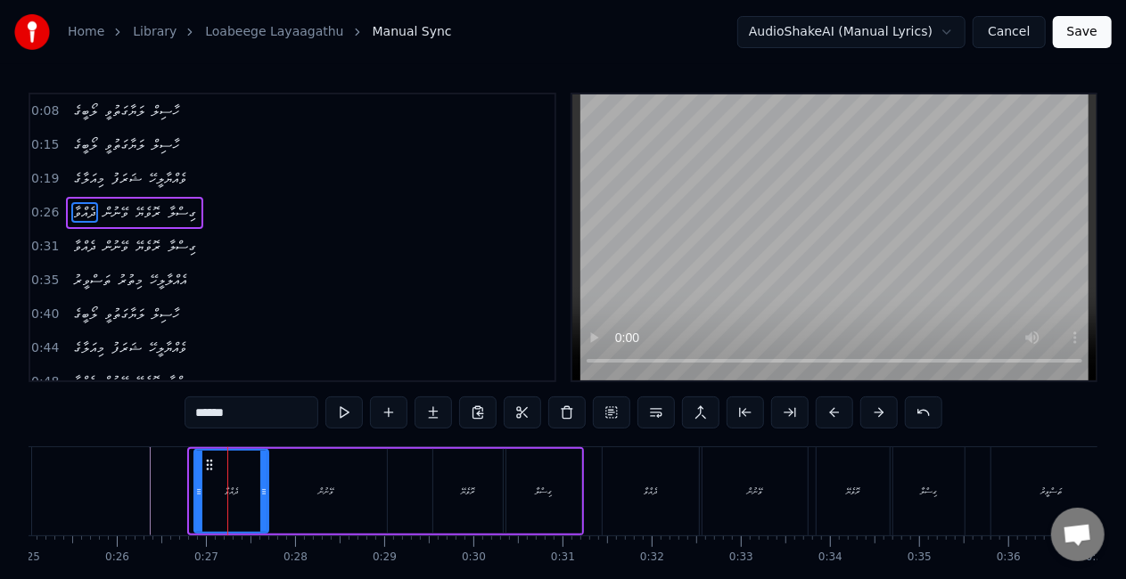
click at [198, 492] on icon at bounding box center [198, 492] width 7 height 14
drag, startPoint x: 266, startPoint y: 499, endPoint x: 292, endPoint y: 508, distance: 28.2
click at [292, 508] on div at bounding box center [290, 491] width 7 height 81
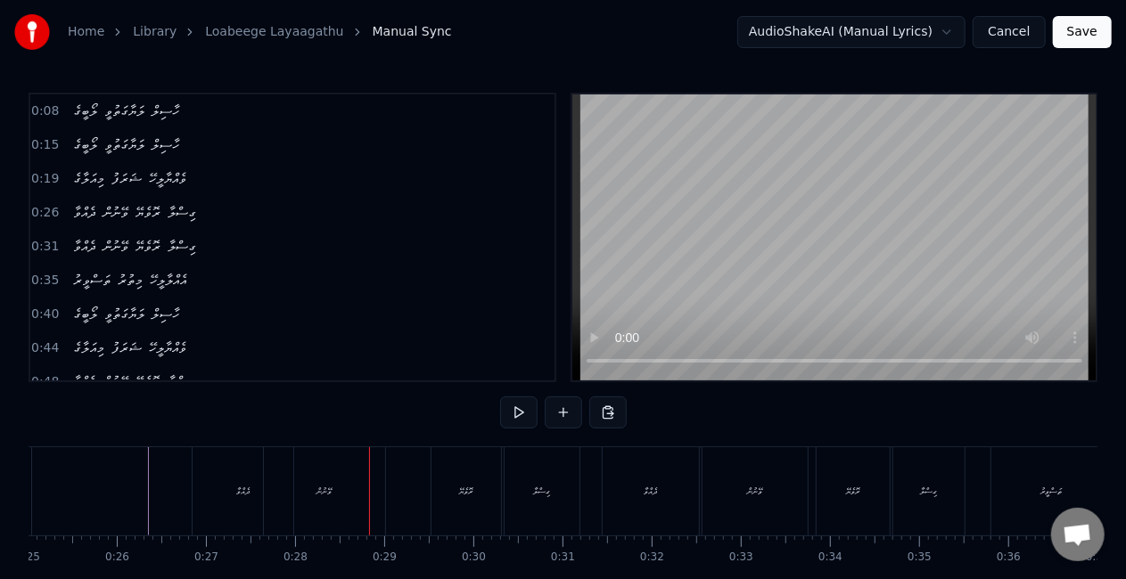
click at [348, 476] on div "ވޭނުން" at bounding box center [324, 491] width 121 height 88
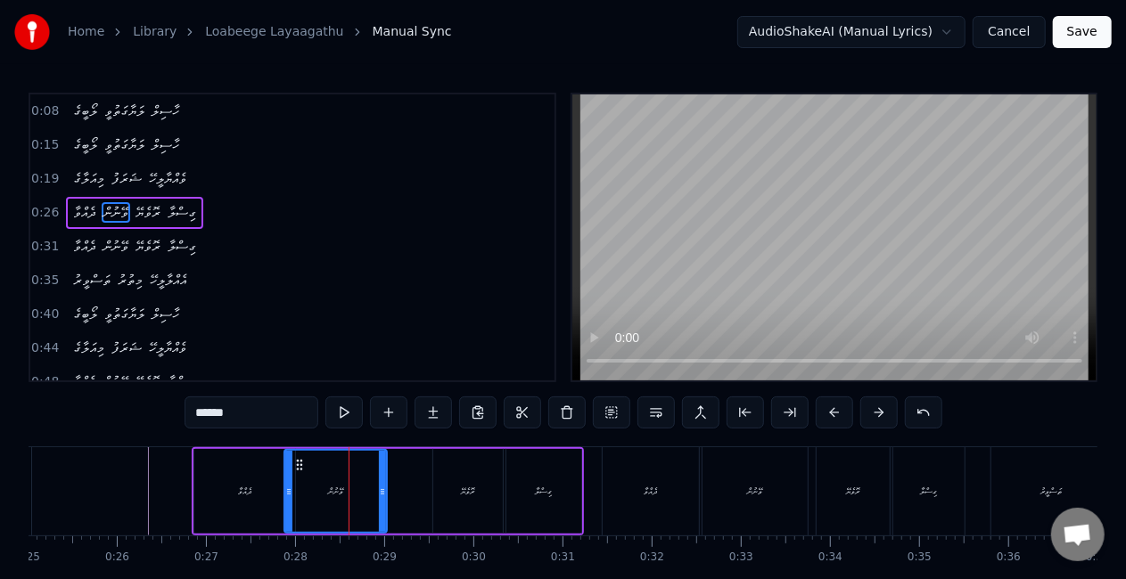
drag, startPoint x: 270, startPoint y: 490, endPoint x: 289, endPoint y: 496, distance: 19.5
click at [289, 496] on icon at bounding box center [288, 492] width 7 height 14
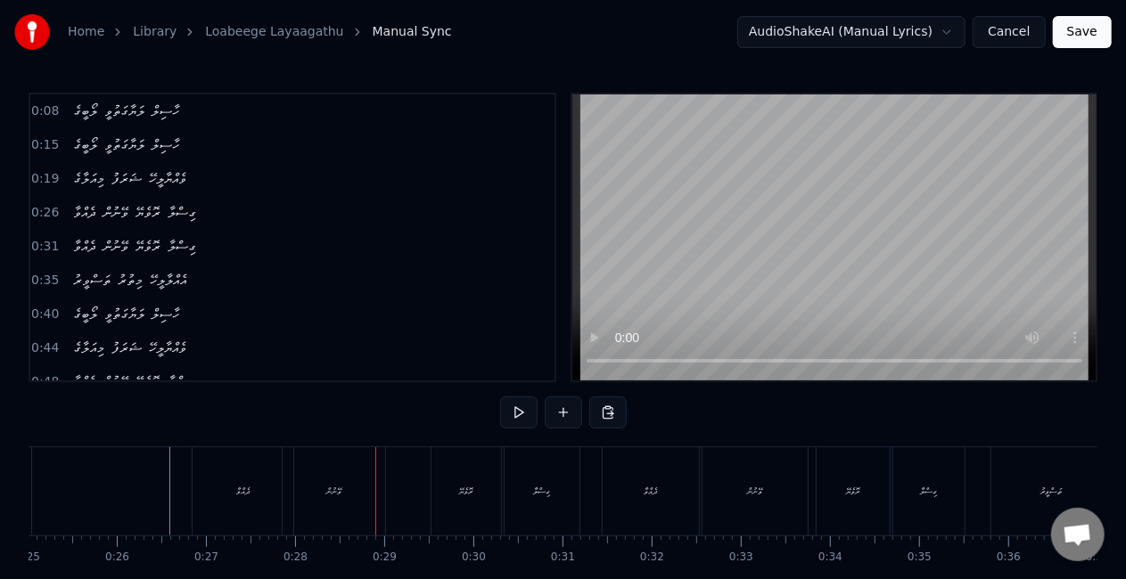
click at [332, 490] on div "ވޭނުން" at bounding box center [333, 491] width 15 height 13
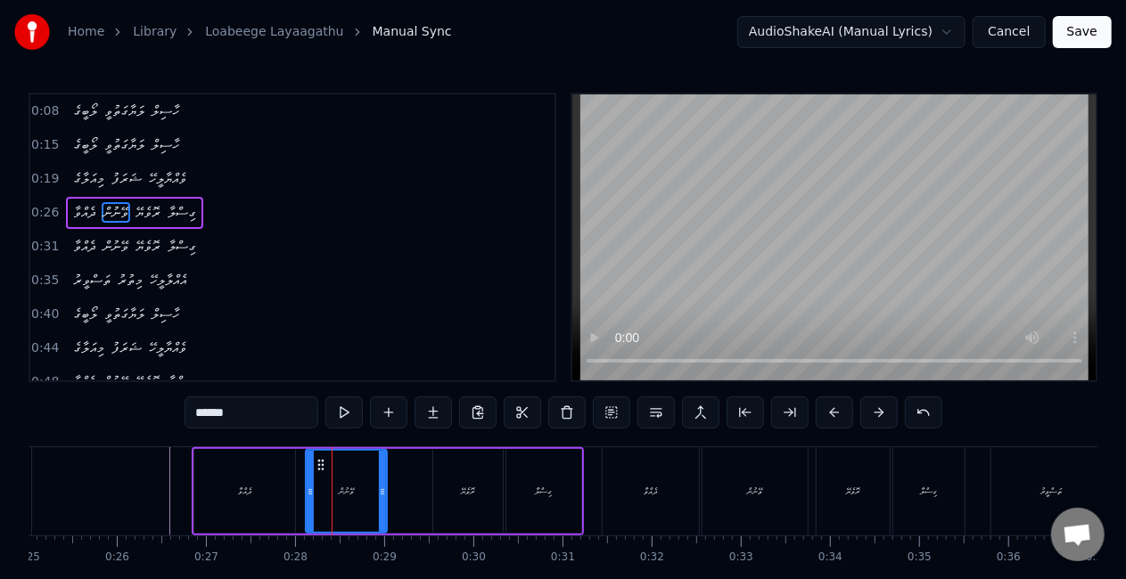
drag, startPoint x: 289, startPoint y: 487, endPoint x: 310, endPoint y: 494, distance: 22.5
click at [310, 494] on icon at bounding box center [310, 492] width 7 height 14
drag, startPoint x: 384, startPoint y: 500, endPoint x: 401, endPoint y: 505, distance: 17.8
click at [401, 505] on div at bounding box center [399, 491] width 7 height 81
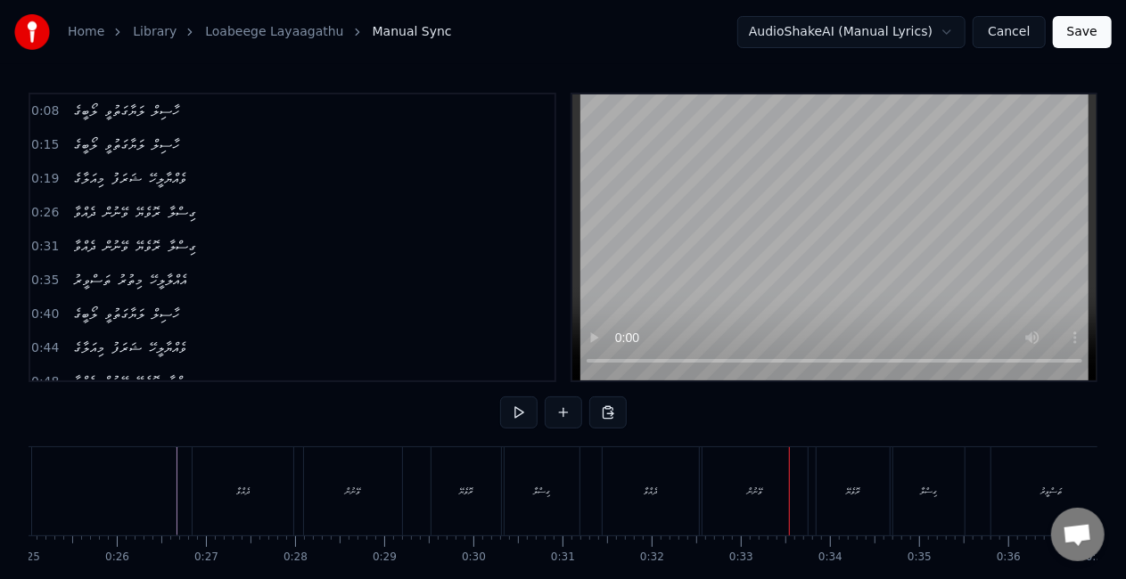
click at [625, 492] on div "ދެއްވާ" at bounding box center [651, 491] width 96 height 88
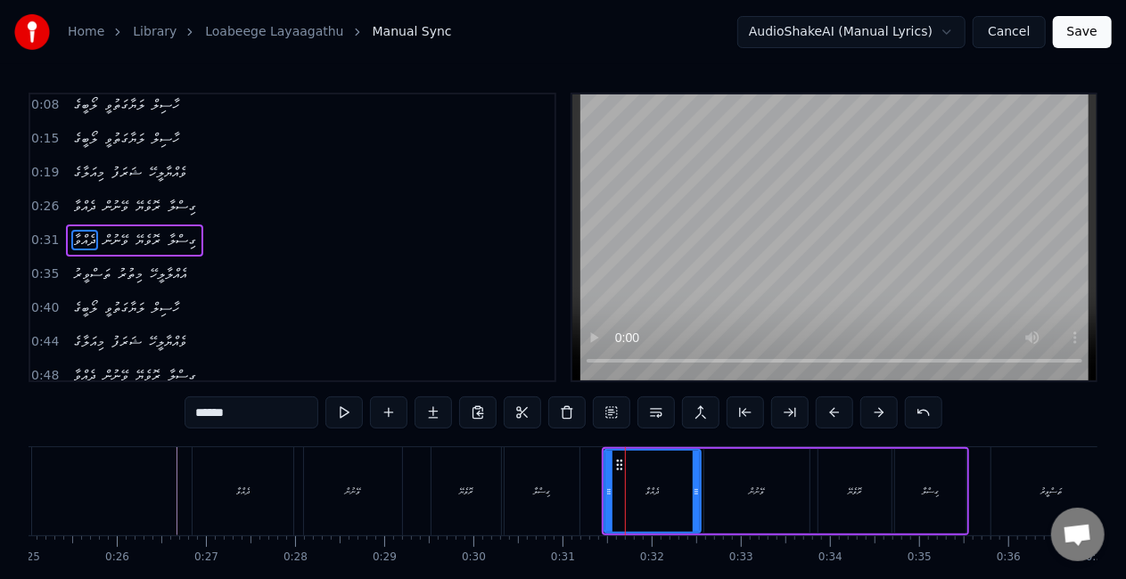
click at [603, 494] on div "ދެއްވާ" at bounding box center [652, 491] width 98 height 85
drag, startPoint x: 606, startPoint y: 494, endPoint x: 597, endPoint y: 489, distance: 10.0
click at [597, 489] on icon at bounding box center [599, 492] width 7 height 14
click at [581, 485] on div "ދެއްވާ ވޭނުން ރޮވެޔޭ ގިސްލާ" at bounding box center [388, 491] width 392 height 88
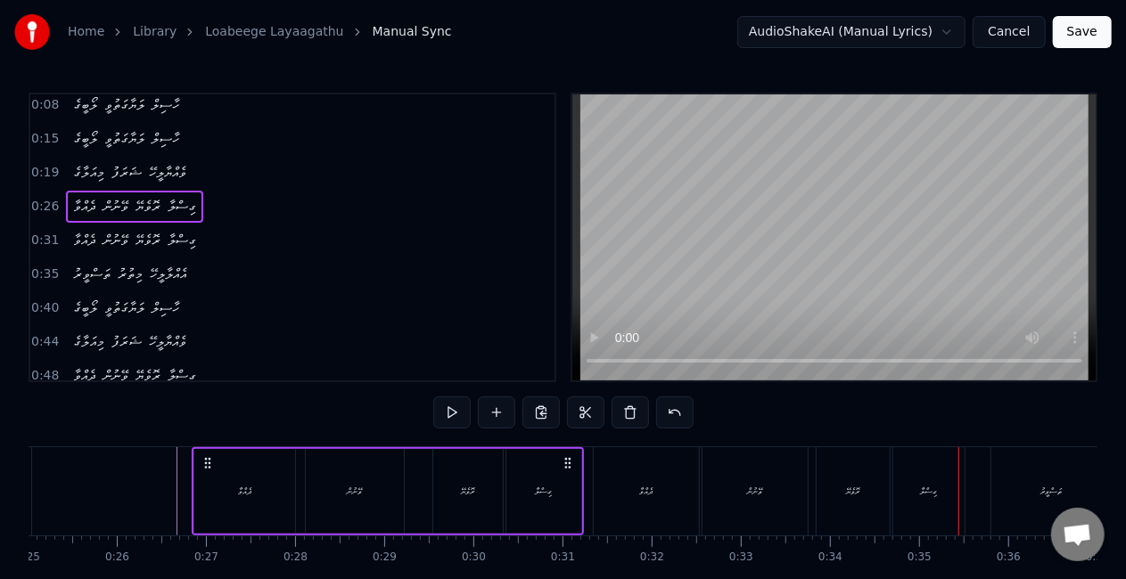
click at [911, 486] on div "ގިސްލާ" at bounding box center [928, 491] width 71 height 88
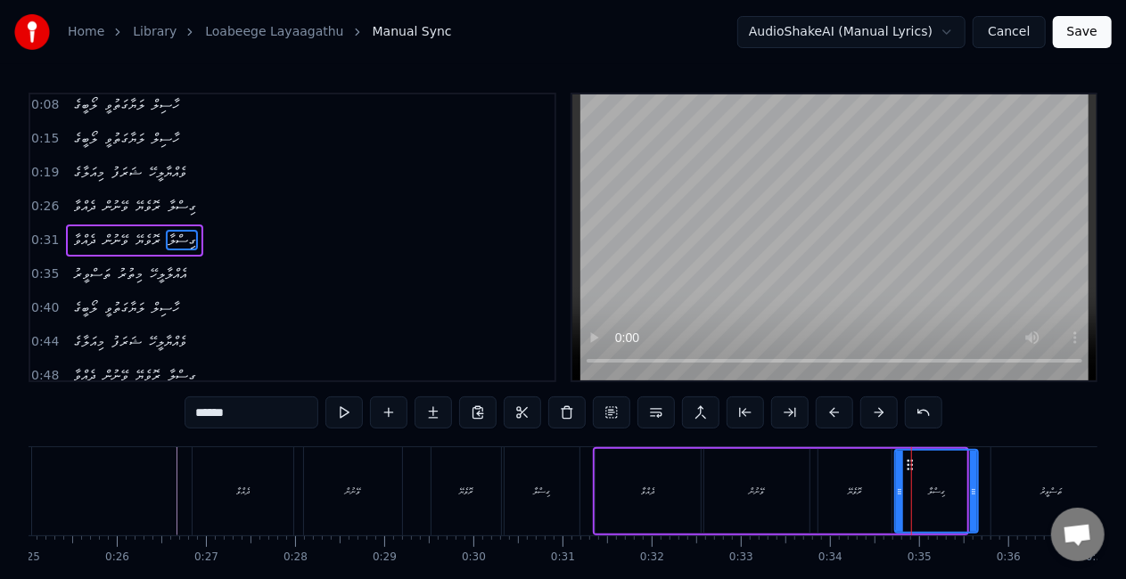
drag, startPoint x: 963, startPoint y: 490, endPoint x: 975, endPoint y: 492, distance: 11.7
click at [975, 492] on icon at bounding box center [973, 492] width 7 height 14
click at [759, 496] on div "ވޭނުން" at bounding box center [757, 491] width 15 height 13
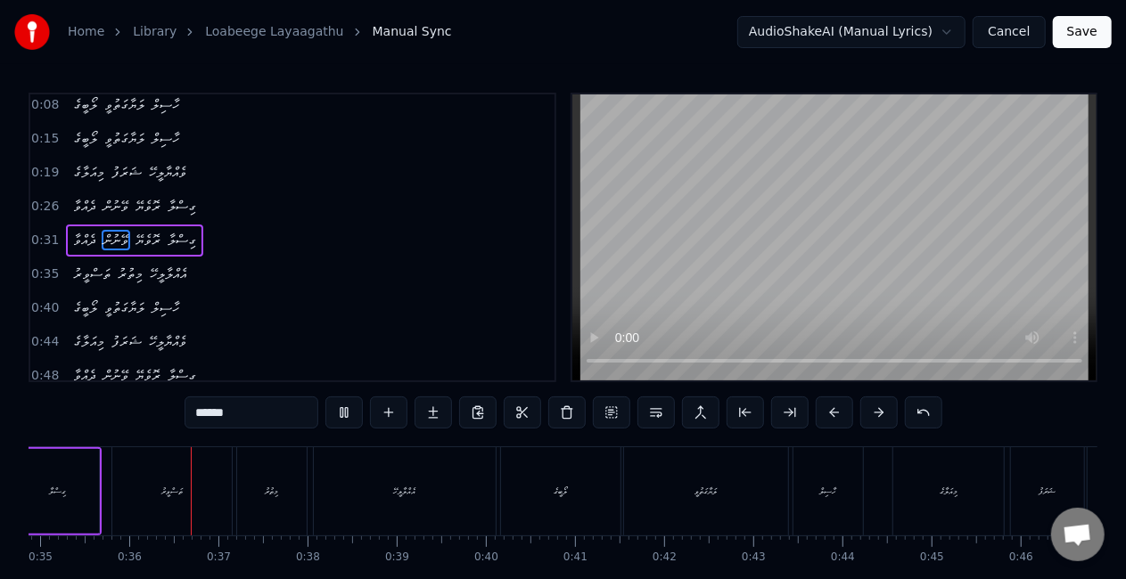
scroll to position [0, 3125]
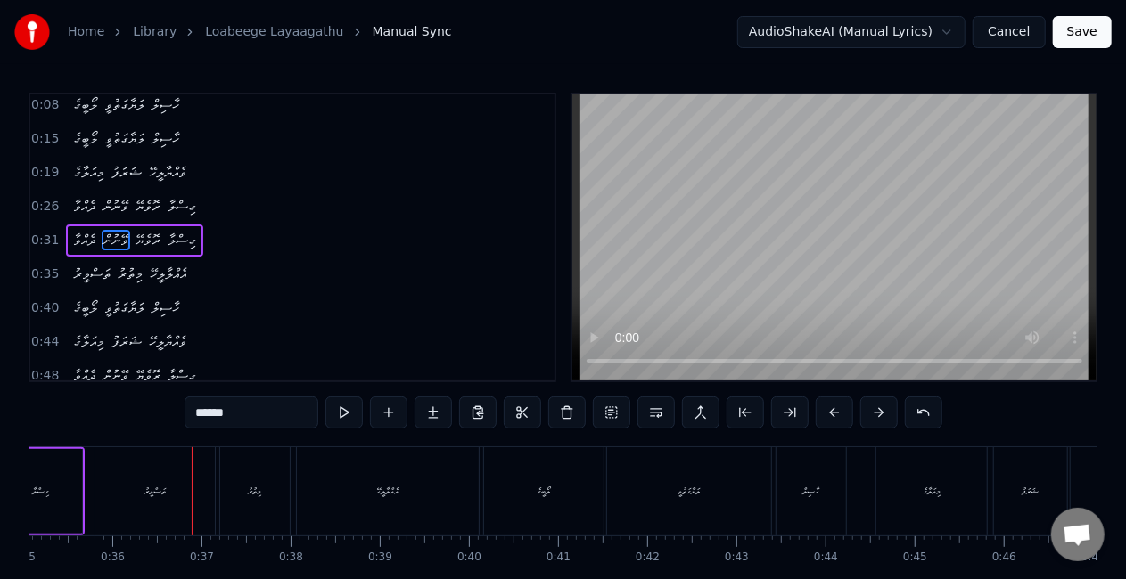
drag, startPoint x: 147, startPoint y: 496, endPoint x: 132, endPoint y: 494, distance: 15.3
click at [144, 494] on div "ތަސްވީރު" at bounding box center [154, 491] width 21 height 13
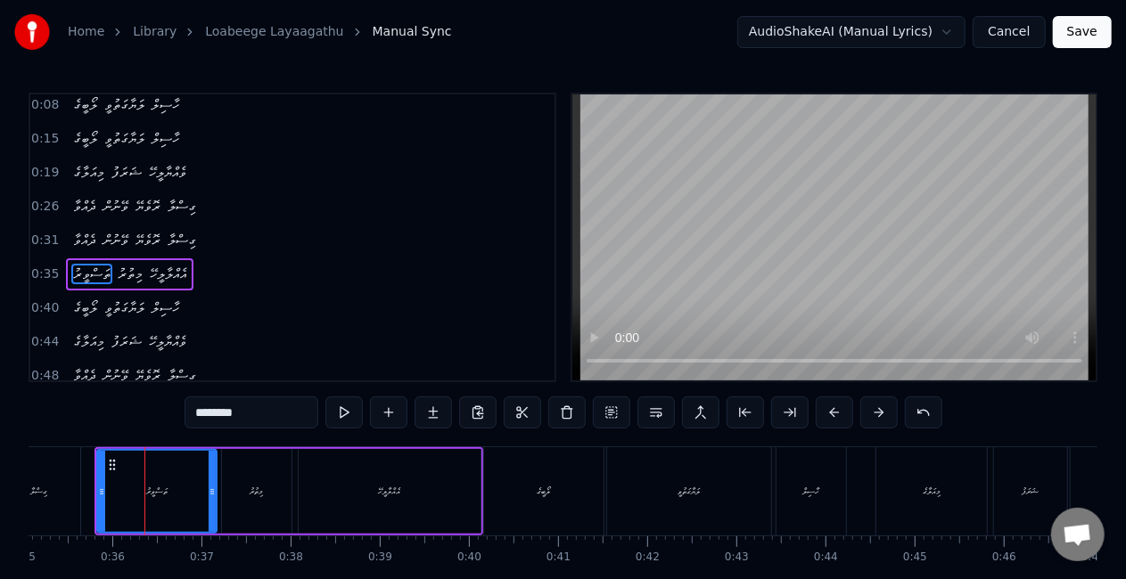
scroll to position [39, 0]
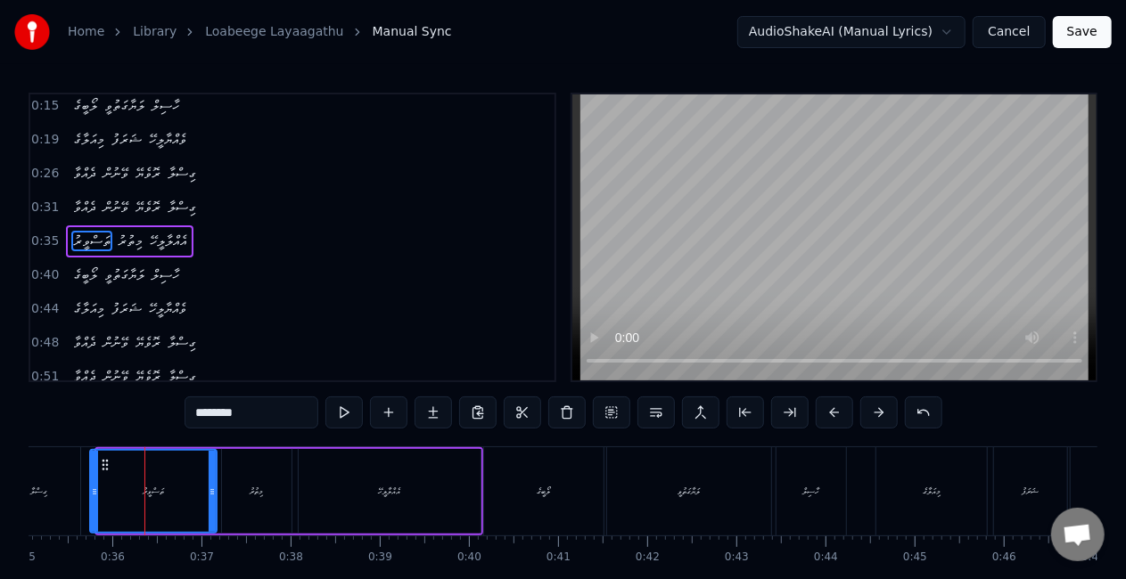
drag, startPoint x: 100, startPoint y: 503, endPoint x: 84, endPoint y: 494, distance: 18.4
click at [91, 494] on div at bounding box center [94, 491] width 7 height 81
click at [46, 496] on div "ގިސްލާ" at bounding box center [38, 491] width 17 height 13
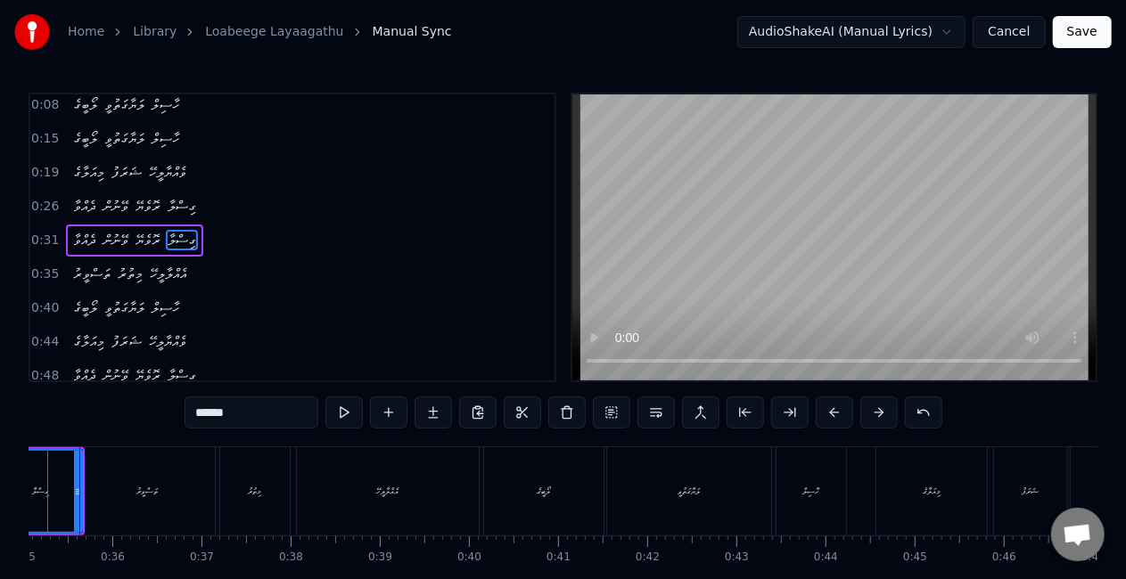
scroll to position [0, 3054]
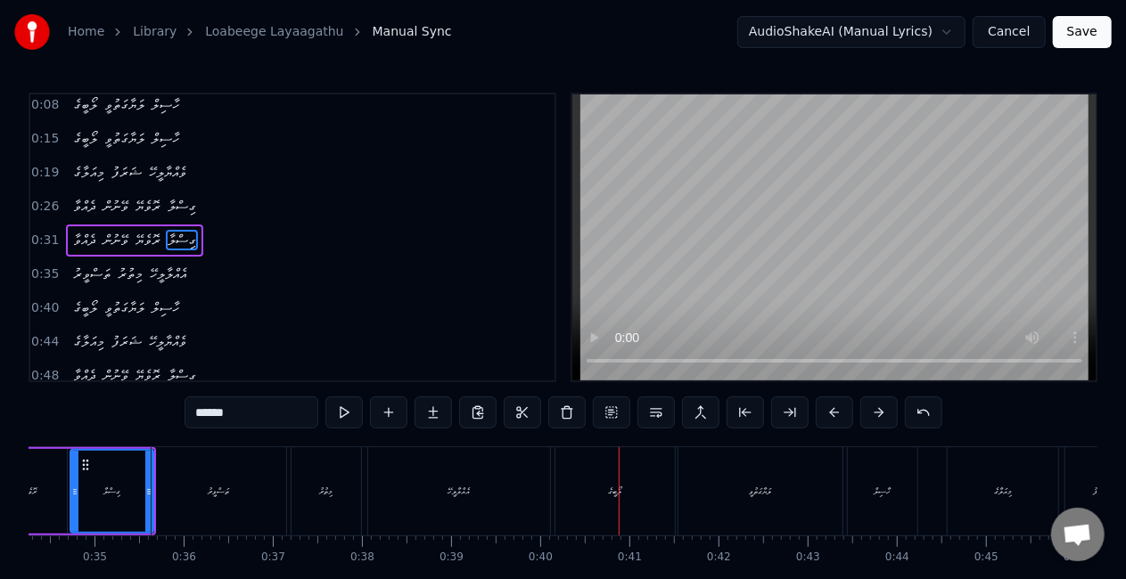
drag, startPoint x: 643, startPoint y: 466, endPoint x: 631, endPoint y: 466, distance: 11.6
click at [642, 467] on div "ލޯބީގެ" at bounding box center [614, 491] width 119 height 88
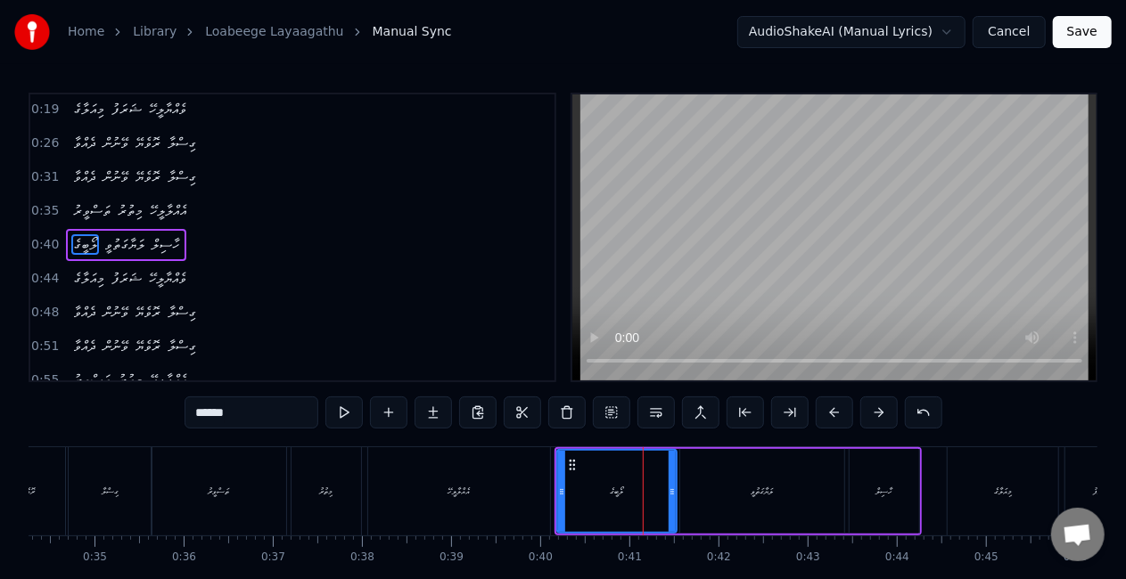
scroll to position [73, 0]
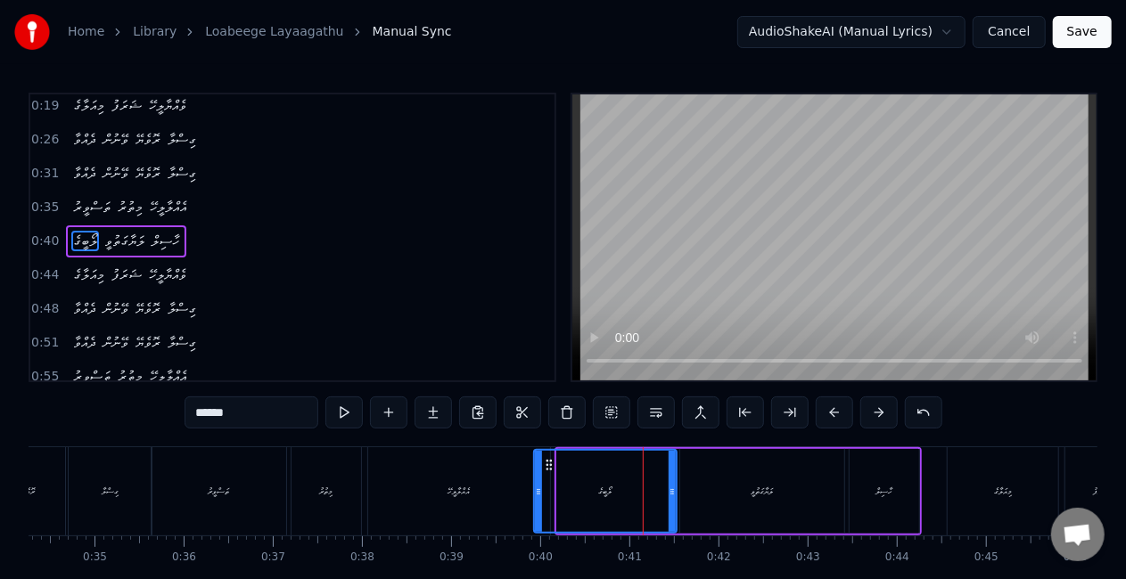
drag, startPoint x: 559, startPoint y: 490, endPoint x: 494, endPoint y: 481, distance: 65.7
click at [537, 482] on div at bounding box center [538, 491] width 7 height 81
click at [475, 481] on div "އެއްލާލީހޭ" at bounding box center [459, 491] width 182 height 88
type input "**********"
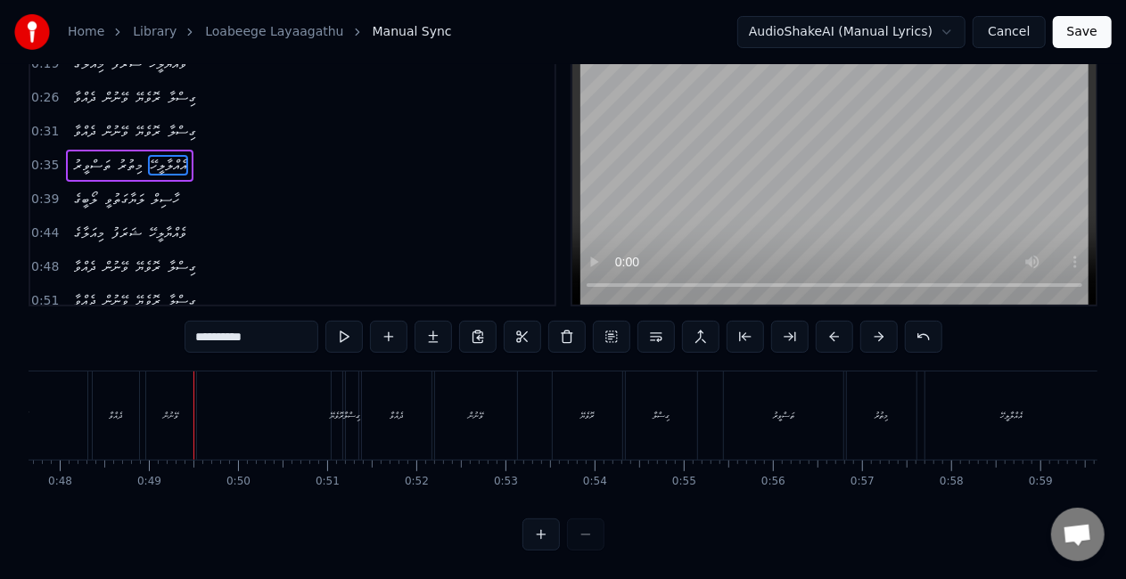
scroll to position [0, 4223]
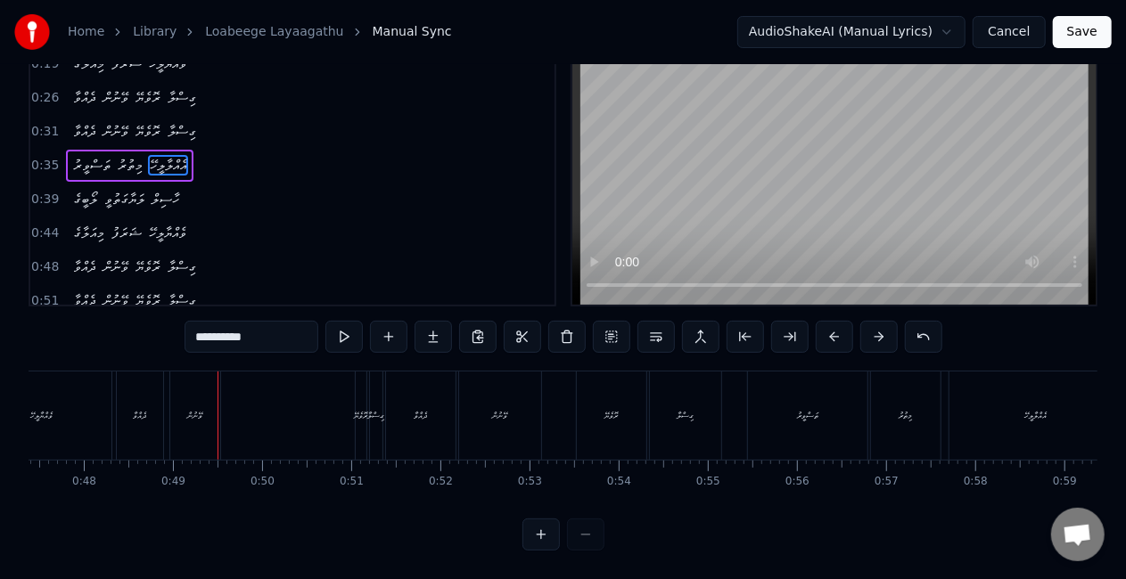
click at [340, 422] on div "ދެއްވާ ވޭނުން ރޮވެޔޭ ގިސްލާ" at bounding box center [251, 416] width 271 height 88
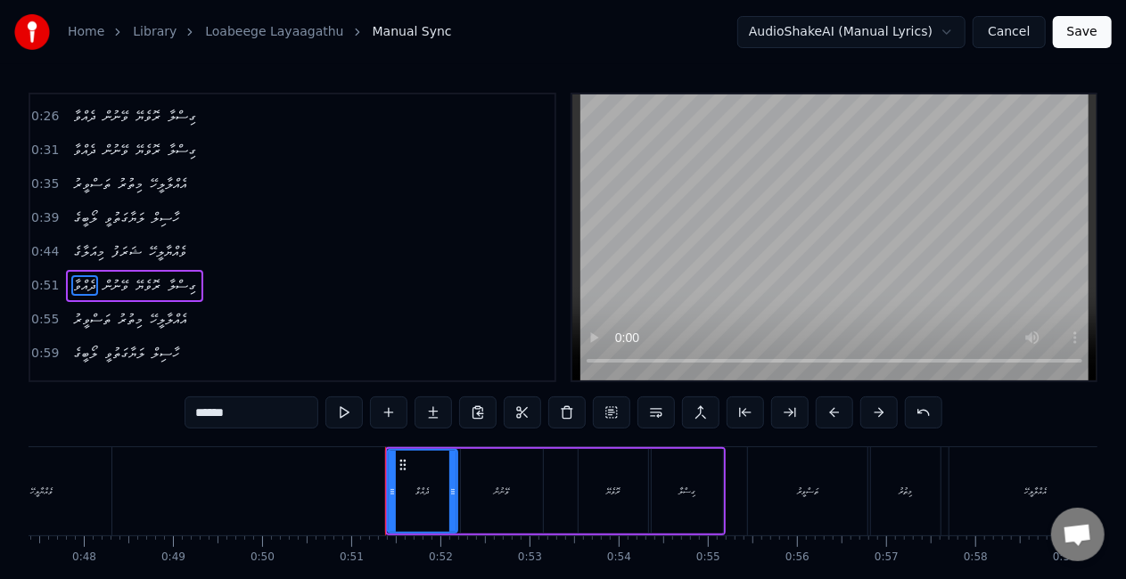
scroll to position [139, 0]
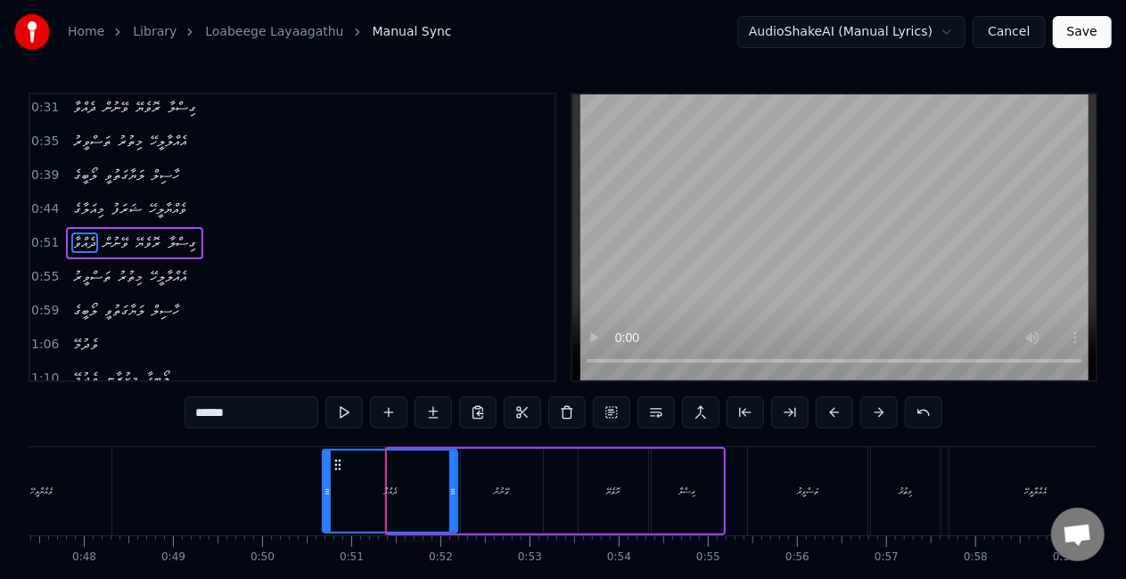
drag, startPoint x: 386, startPoint y: 497, endPoint x: 323, endPoint y: 485, distance: 64.5
click at [324, 484] on div at bounding box center [327, 491] width 7 height 81
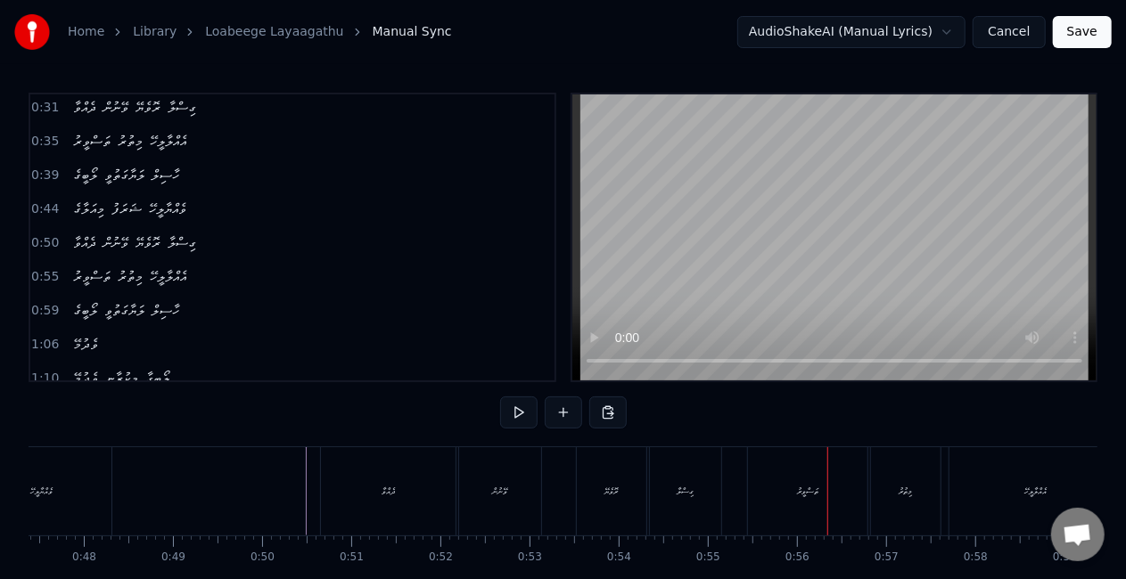
click at [786, 488] on div "ތަސްވީރު" at bounding box center [807, 491] width 119 height 88
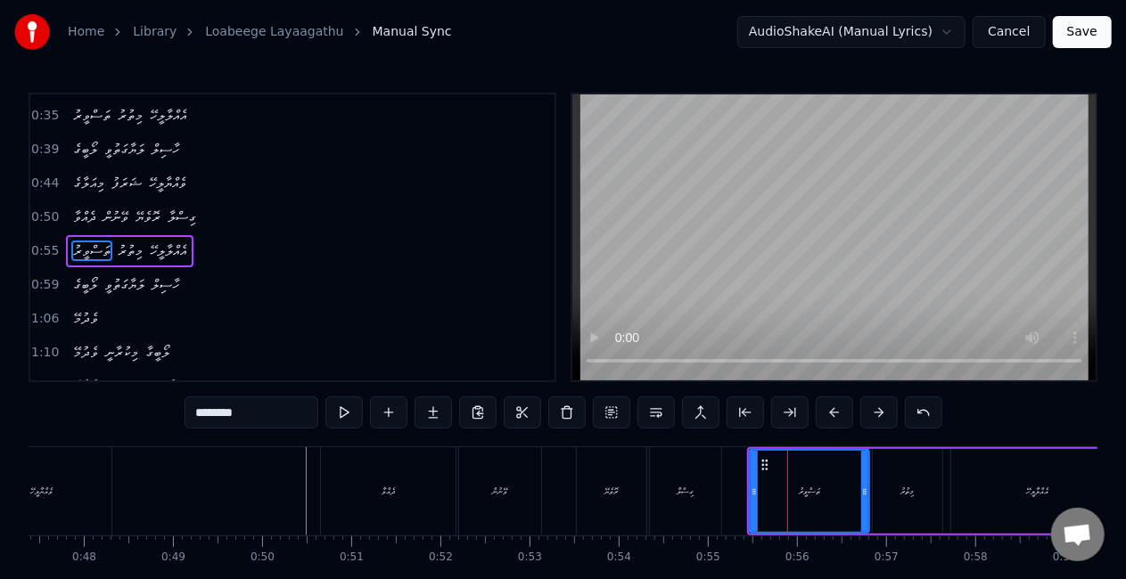
scroll to position [173, 0]
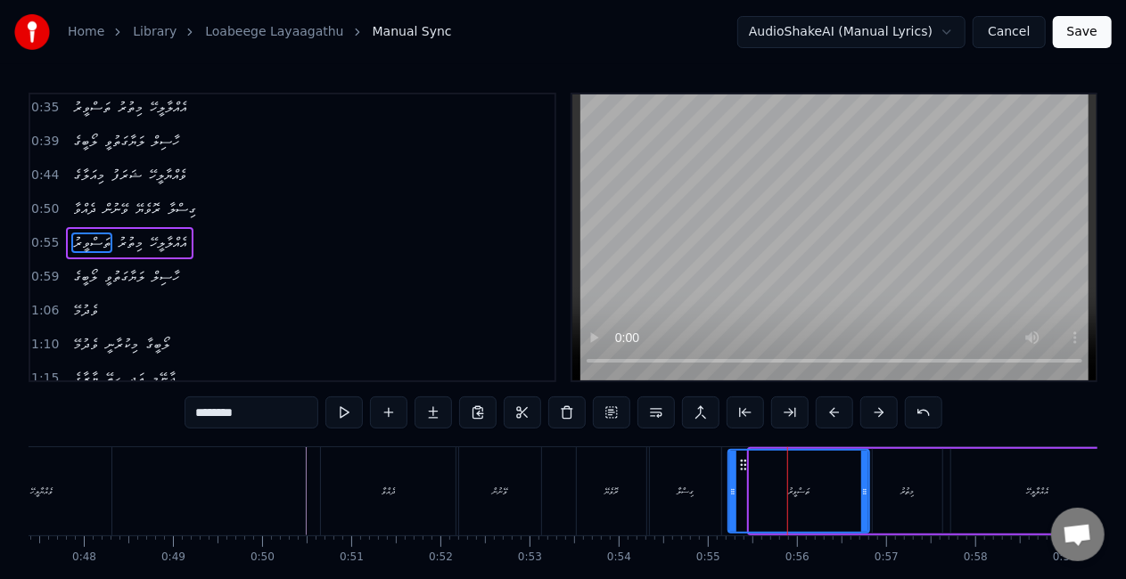
drag, startPoint x: 750, startPoint y: 491, endPoint x: 717, endPoint y: 486, distance: 33.4
click at [729, 486] on icon at bounding box center [732, 492] width 7 height 14
click at [711, 486] on div "ގިސްލާ" at bounding box center [685, 491] width 71 height 88
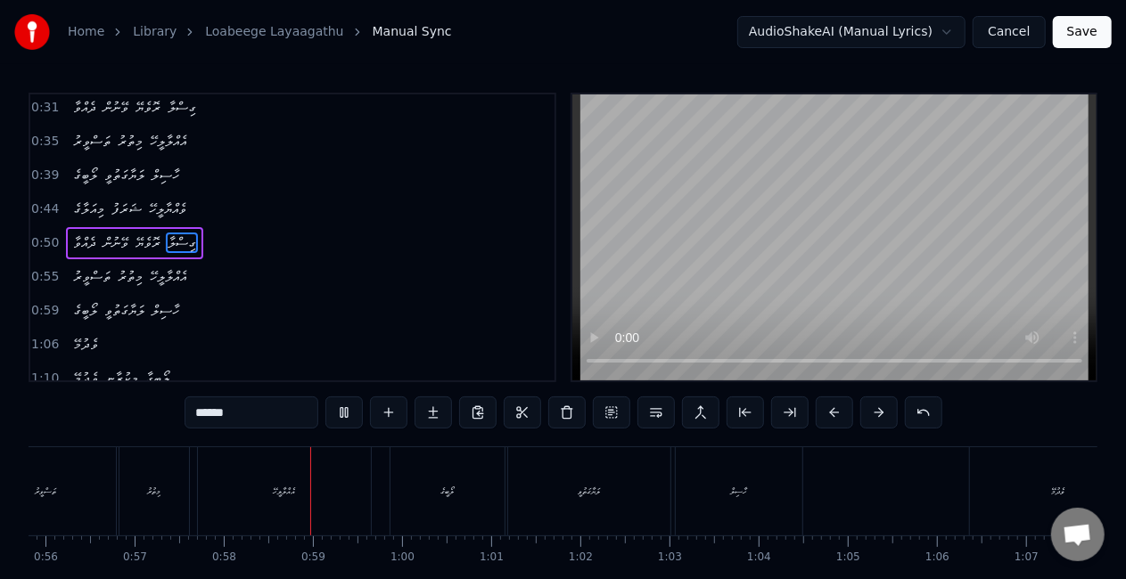
scroll to position [0, 5121]
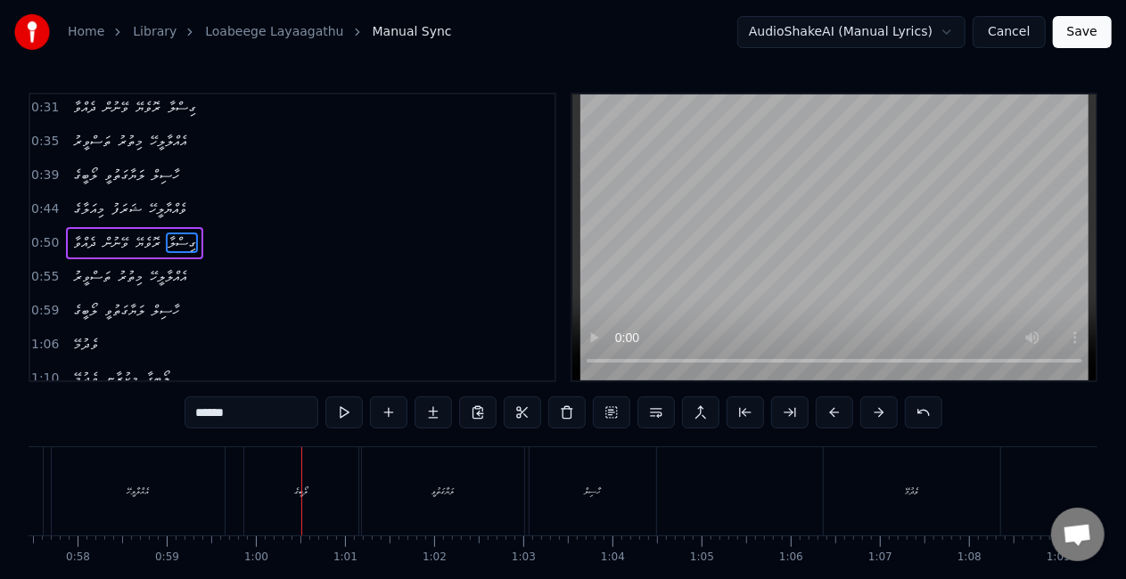
click at [333, 480] on div "ލޯބީގެ" at bounding box center [301, 491] width 114 height 88
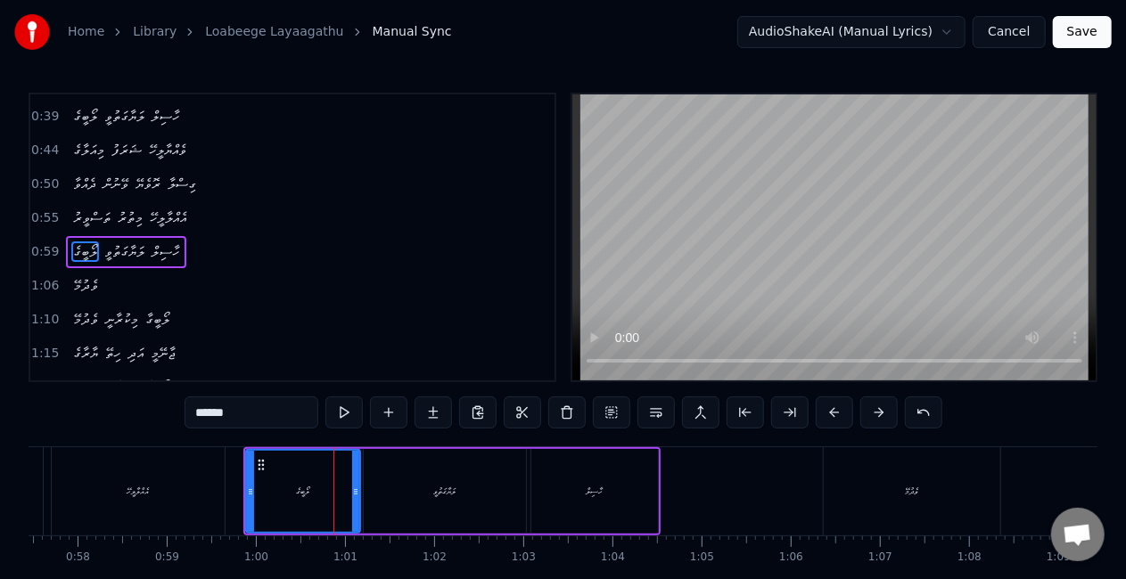
scroll to position [206, 0]
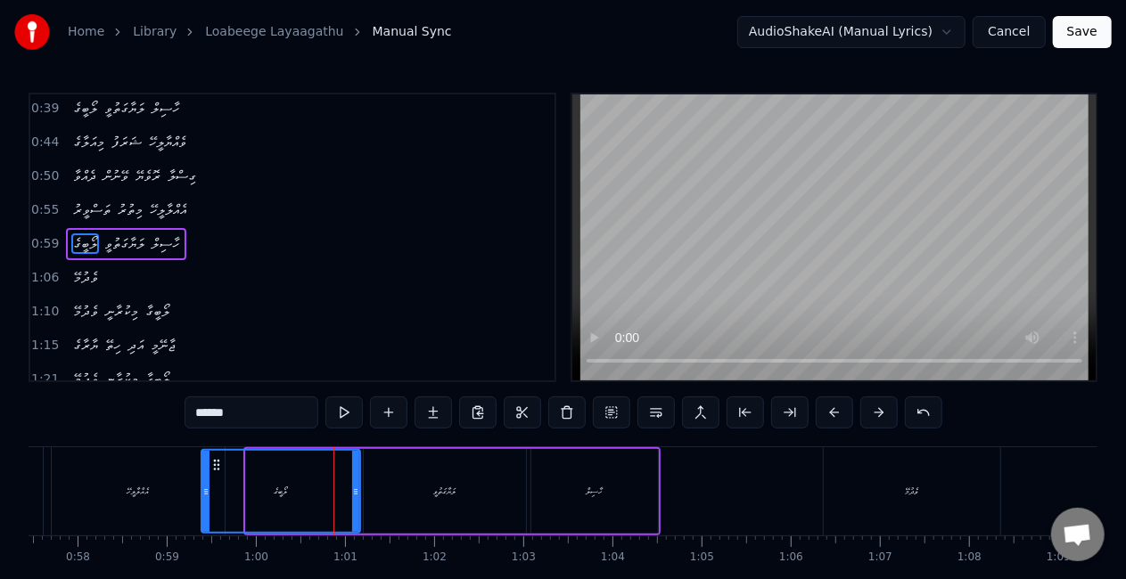
drag, startPoint x: 250, startPoint y: 489, endPoint x: 205, endPoint y: 467, distance: 49.8
click at [205, 467] on div at bounding box center [205, 491] width 7 height 81
click at [190, 492] on div "އެއްލާލީހޭ" at bounding box center [138, 491] width 173 height 88
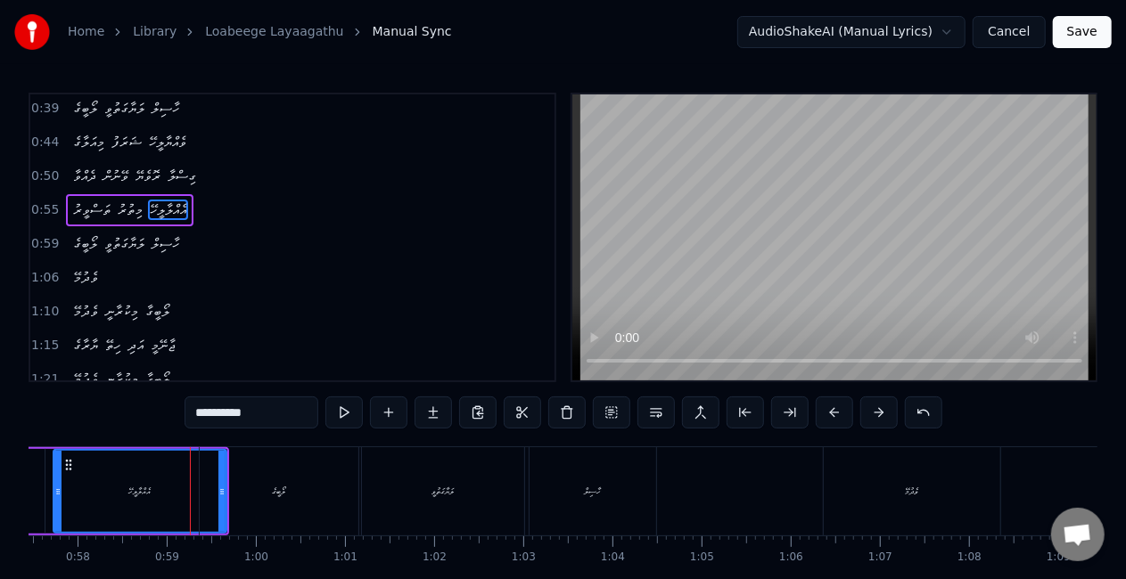
scroll to position [173, 0]
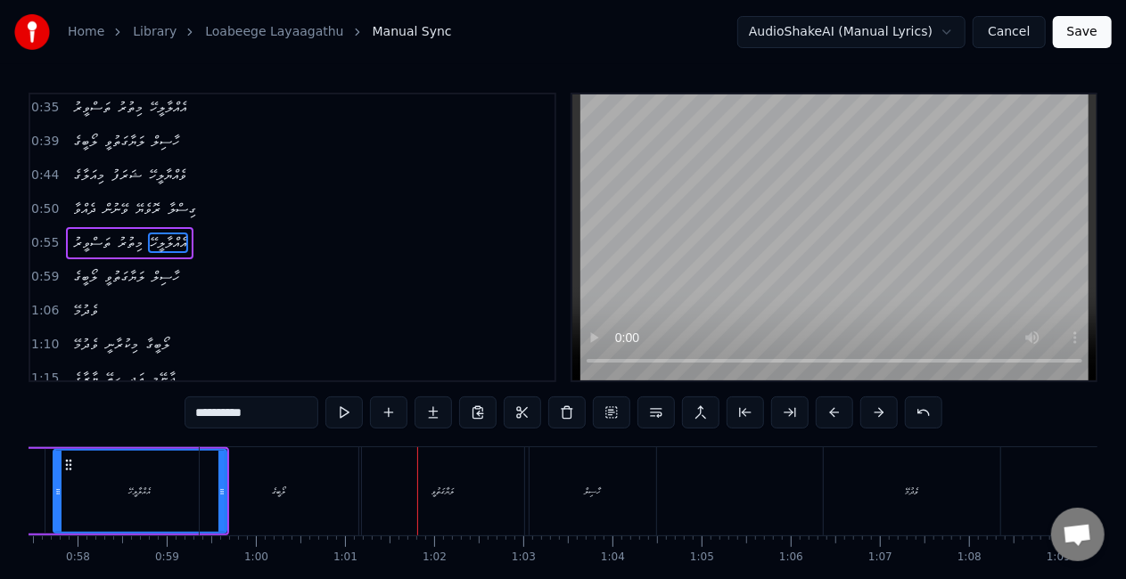
drag, startPoint x: 480, startPoint y: 486, endPoint x: 386, endPoint y: 485, distance: 93.6
click at [480, 485] on div "ލަޔާގަތުވީ" at bounding box center [443, 491] width 162 height 88
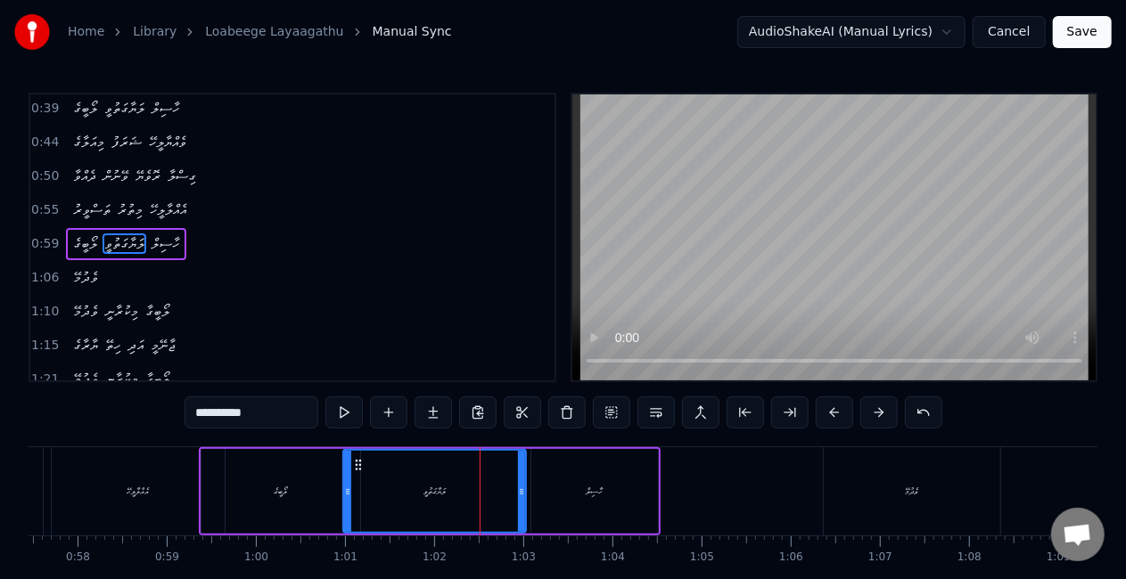
drag, startPoint x: 366, startPoint y: 488, endPoint x: 346, endPoint y: 480, distance: 22.4
click at [346, 480] on div at bounding box center [347, 491] width 7 height 81
click at [299, 485] on div "ލޯބީގެ" at bounding box center [280, 491] width 159 height 85
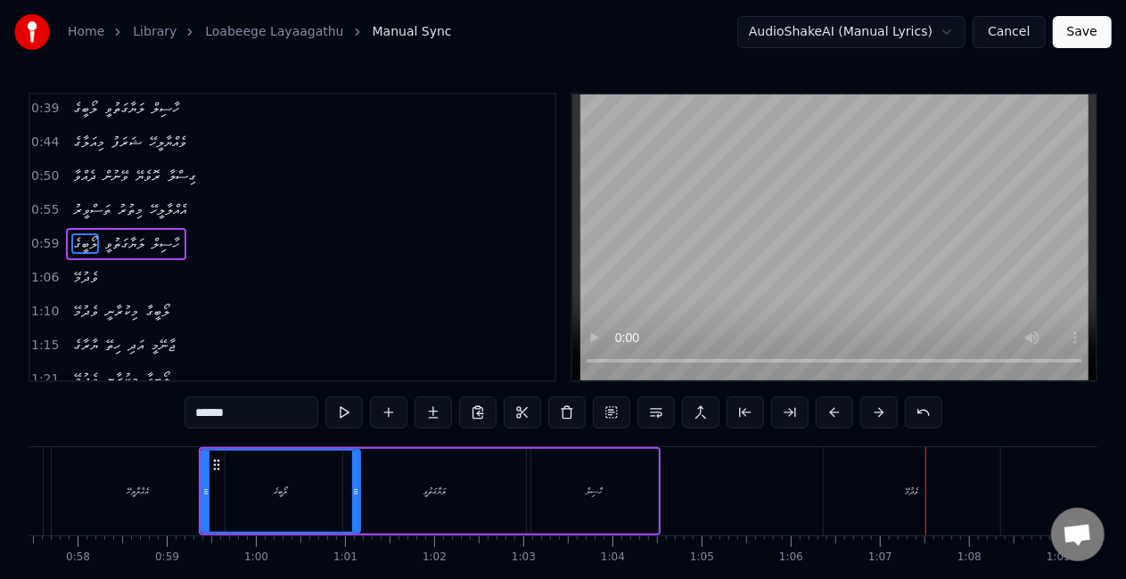
click at [845, 488] on div "ވެދުމޭ" at bounding box center [912, 491] width 176 height 88
type input "******"
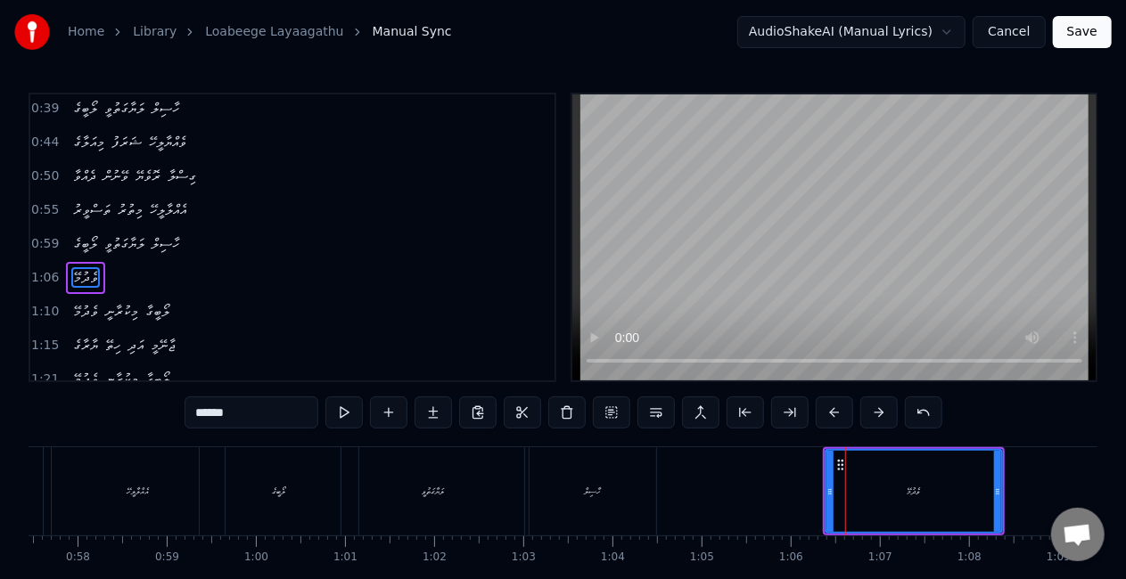
scroll to position [239, 0]
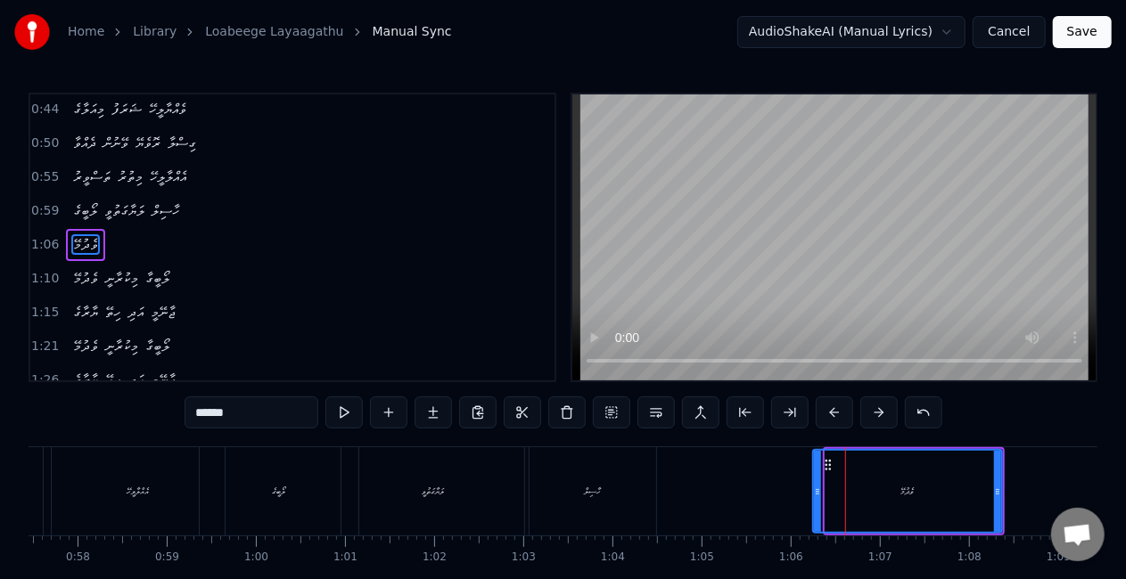
drag, startPoint x: 829, startPoint y: 495, endPoint x: 816, endPoint y: 490, distance: 13.3
click at [816, 490] on icon at bounding box center [817, 492] width 7 height 14
drag, startPoint x: 998, startPoint y: 491, endPoint x: 1014, endPoint y: 495, distance: 16.4
click at [1014, 495] on icon at bounding box center [1013, 492] width 7 height 14
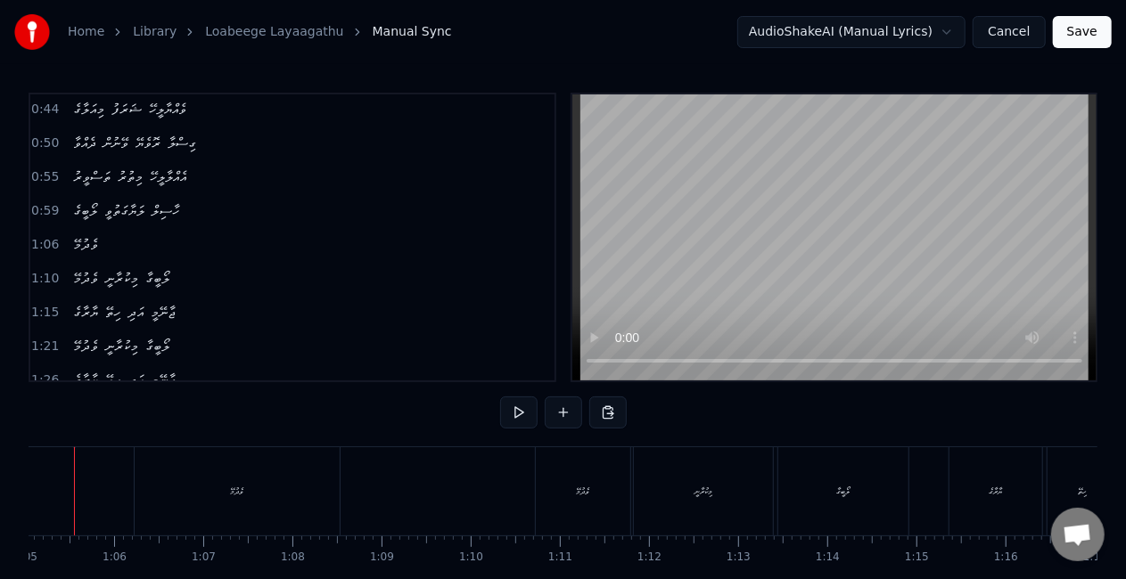
scroll to position [0, 5753]
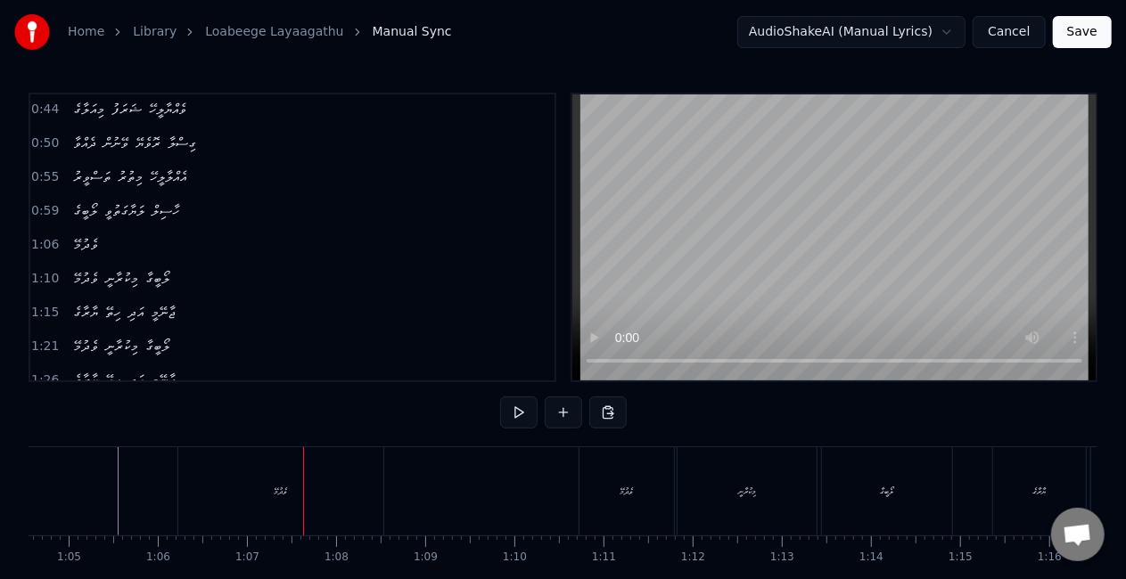
click at [355, 495] on div "ވެދުމޭ" at bounding box center [280, 491] width 205 height 88
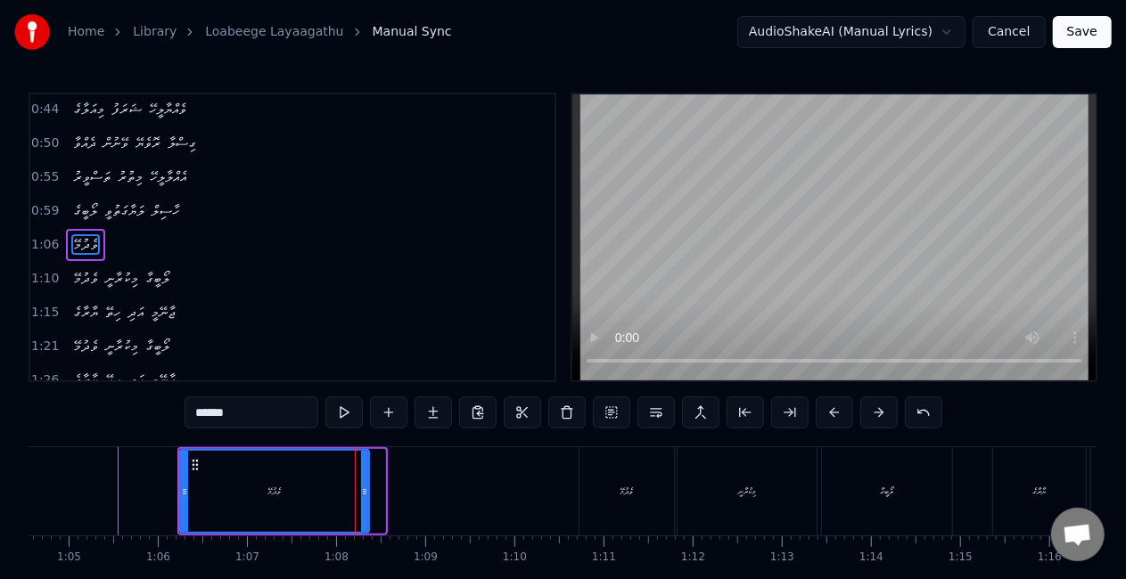
drag, startPoint x: 380, startPoint y: 494, endPoint x: 360, endPoint y: 486, distance: 21.2
click at [361, 486] on icon at bounding box center [364, 492] width 7 height 14
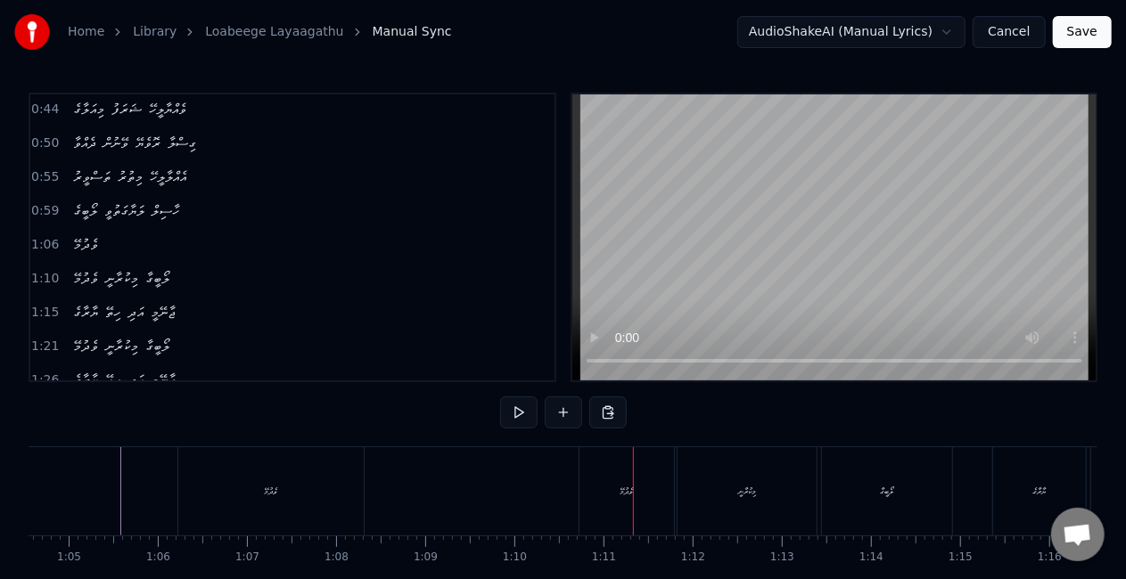
click at [590, 499] on div "ވެދުމޭ" at bounding box center [626, 491] width 94 height 88
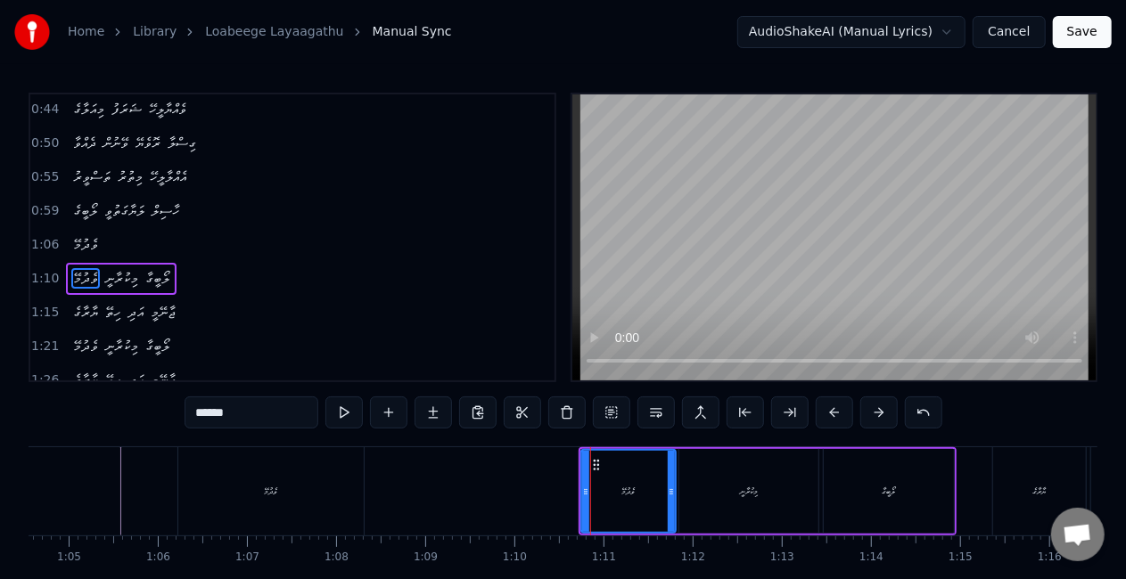
scroll to position [273, 0]
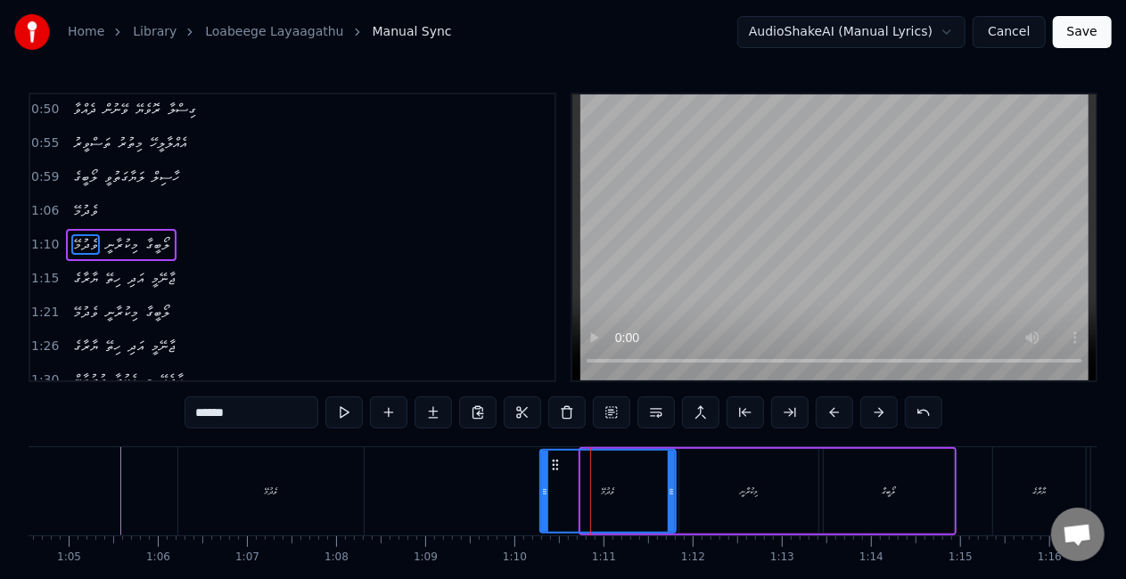
drag, startPoint x: 582, startPoint y: 496, endPoint x: 541, endPoint y: 480, distance: 44.4
click at [541, 480] on div at bounding box center [544, 491] width 7 height 81
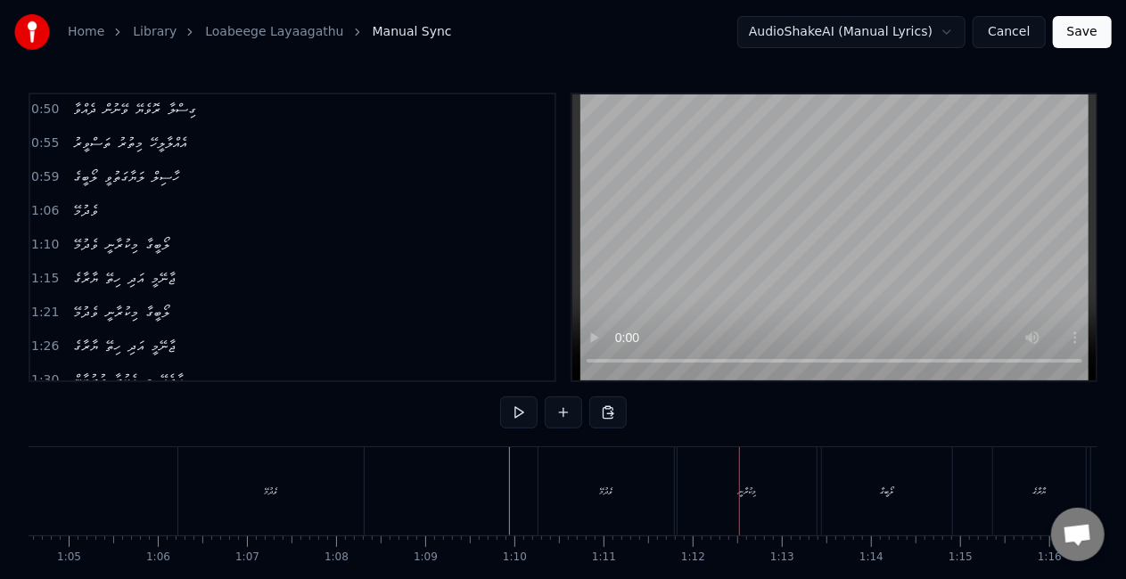
drag, startPoint x: 731, startPoint y: 499, endPoint x: 719, endPoint y: 492, distance: 13.6
click at [730, 497] on div "މިކުރާނީ" at bounding box center [746, 491] width 139 height 88
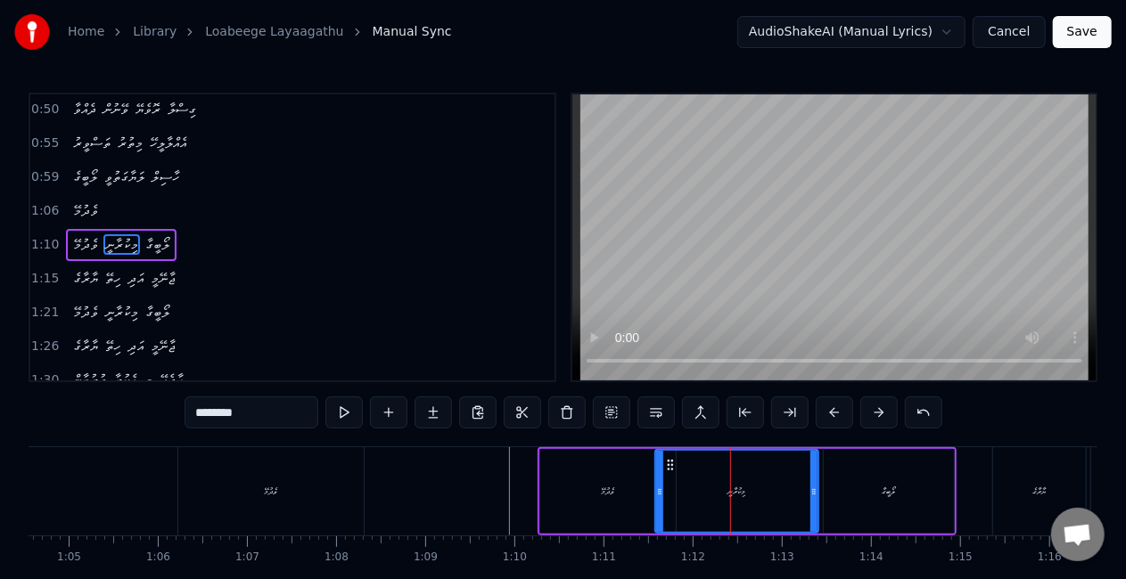
drag, startPoint x: 682, startPoint y: 494, endPoint x: 658, endPoint y: 487, distance: 25.1
click at [658, 487] on icon at bounding box center [659, 492] width 7 height 14
click at [611, 488] on div "ވެދުމޭ" at bounding box center [608, 491] width 13 height 13
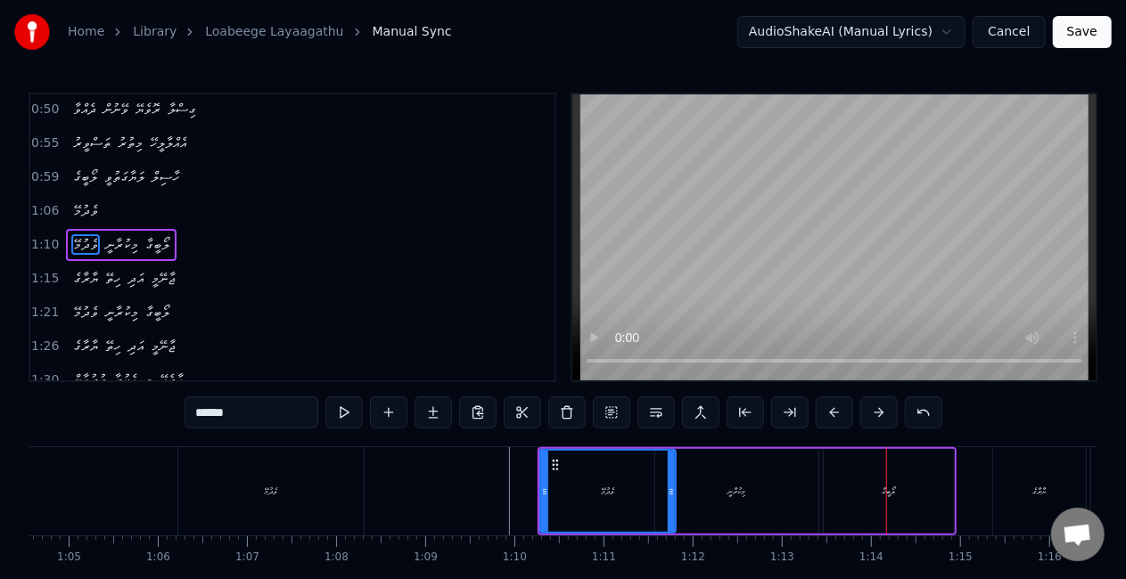
click at [898, 478] on div "ލޯބީގާ" at bounding box center [889, 491] width 130 height 85
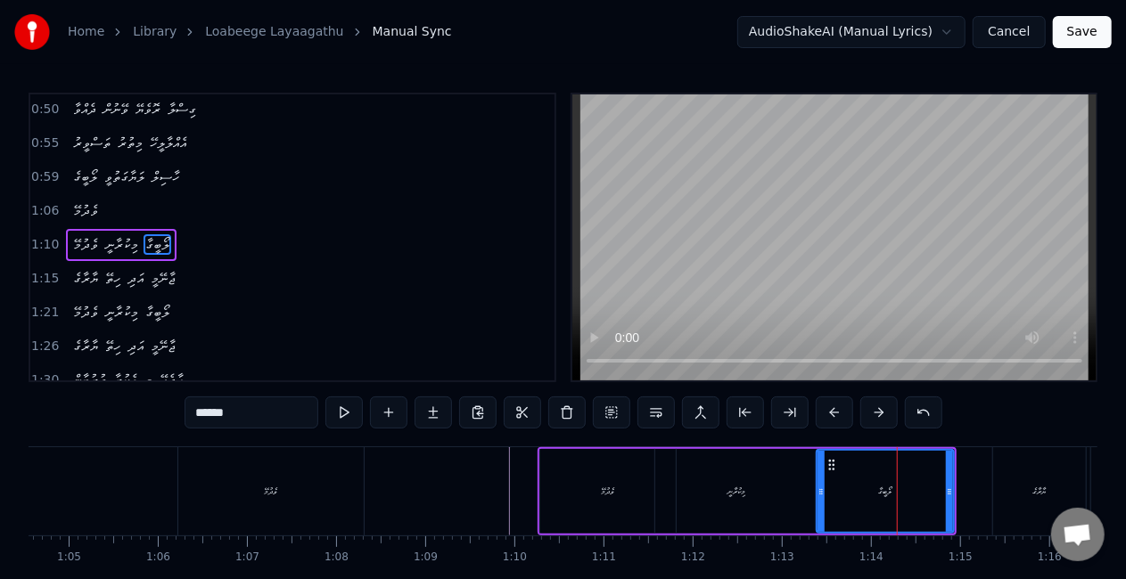
click at [819, 496] on div at bounding box center [820, 491] width 7 height 81
click at [682, 497] on div "މިކުރާނީ" at bounding box center [736, 491] width 163 height 85
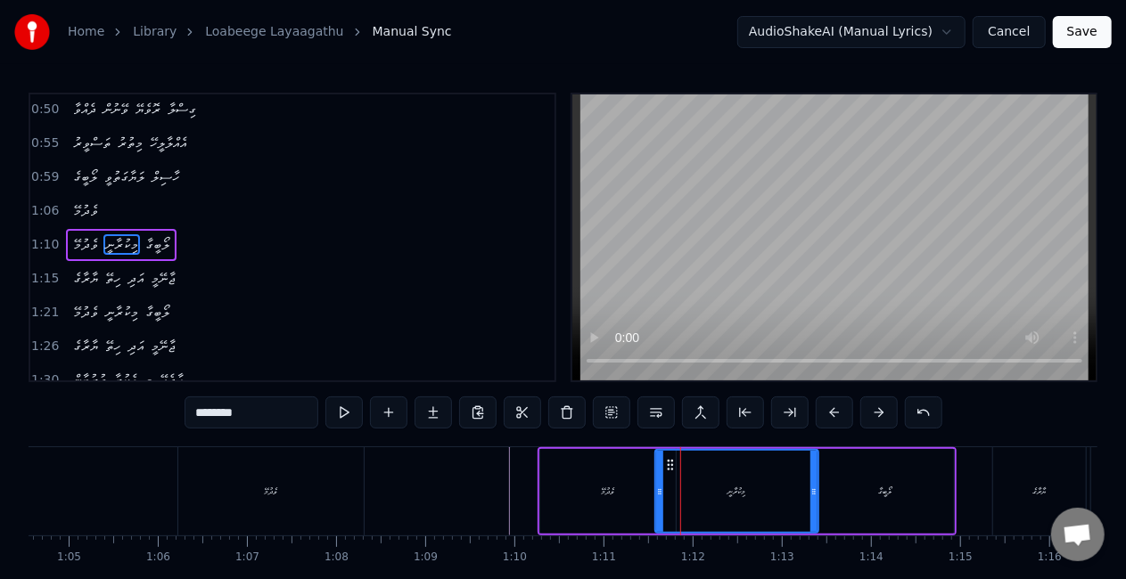
click at [540, 496] on div "ވެދުމޭ" at bounding box center [607, 491] width 137 height 85
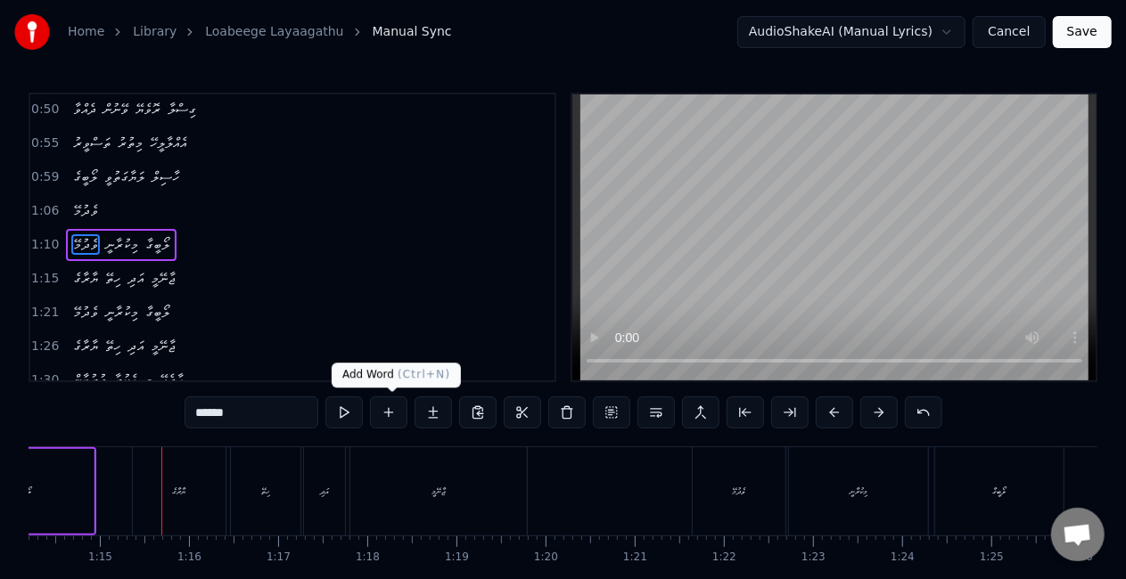
scroll to position [0, 6656]
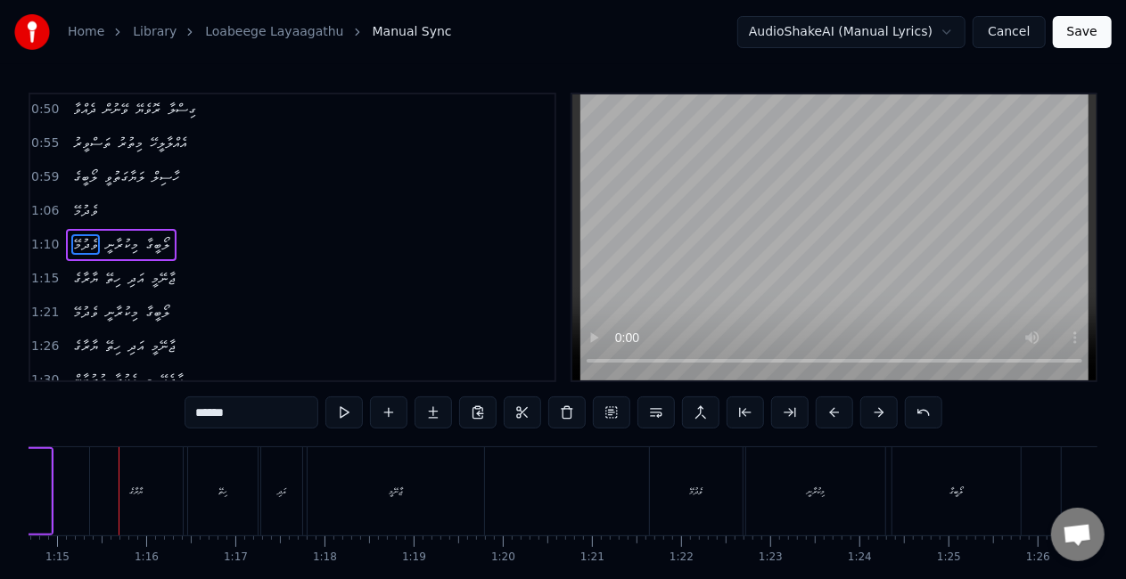
click at [130, 485] on div "ޔާރާގެ" at bounding box center [136, 491] width 13 height 13
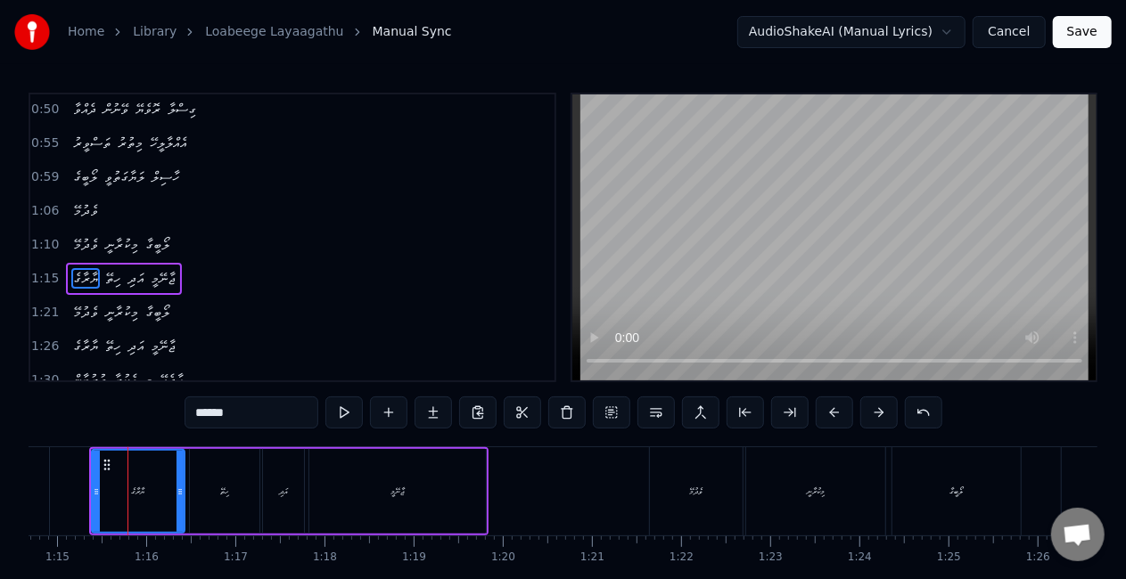
scroll to position [306, 0]
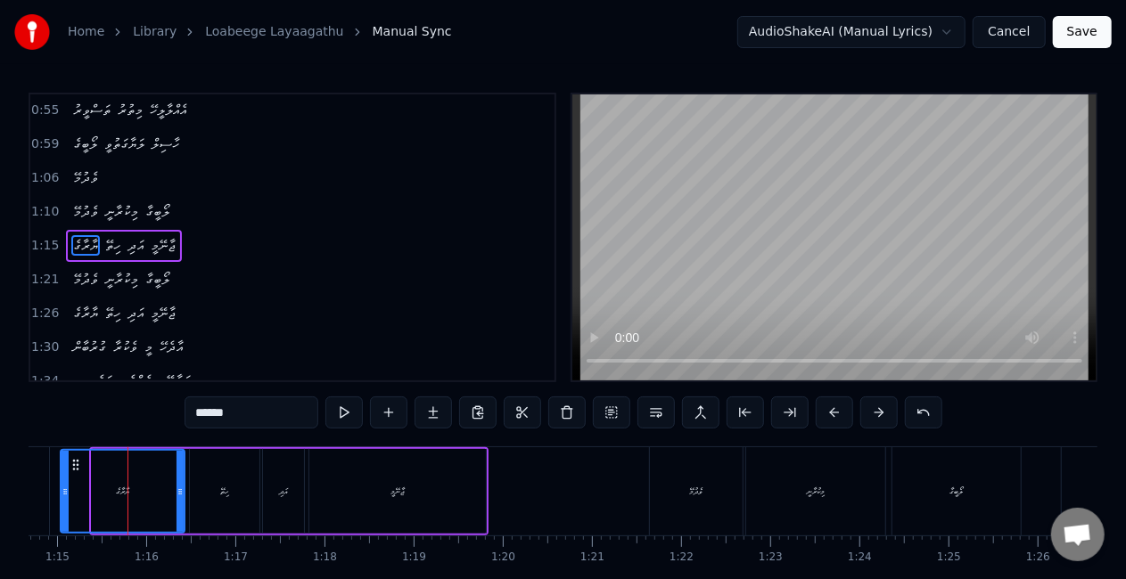
drag, startPoint x: 93, startPoint y: 502, endPoint x: 61, endPoint y: 492, distance: 32.7
click at [61, 492] on div at bounding box center [64, 491] width 7 height 81
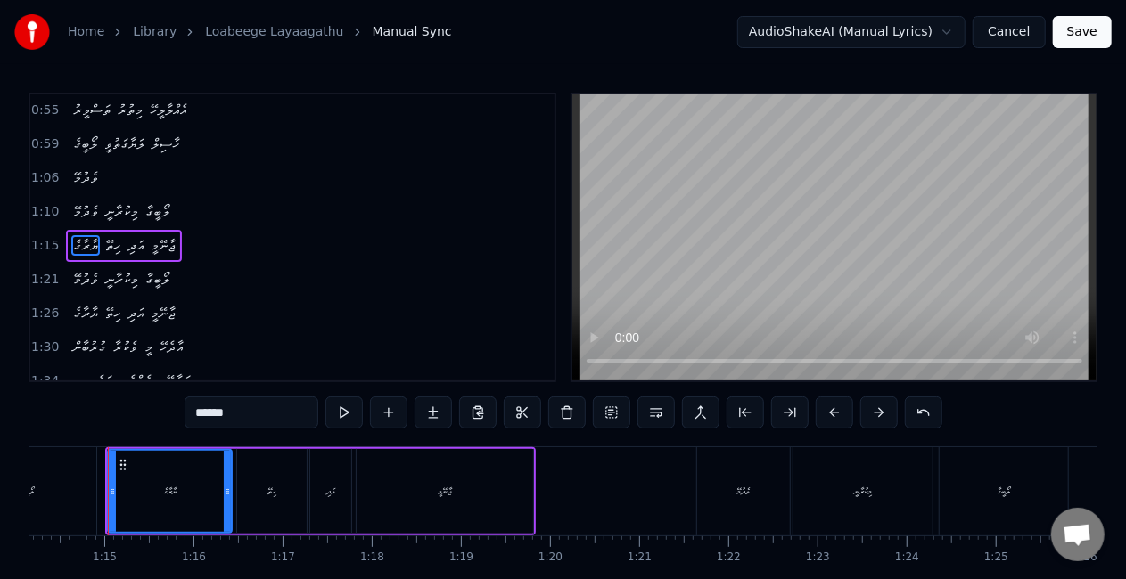
scroll to position [0, 6599]
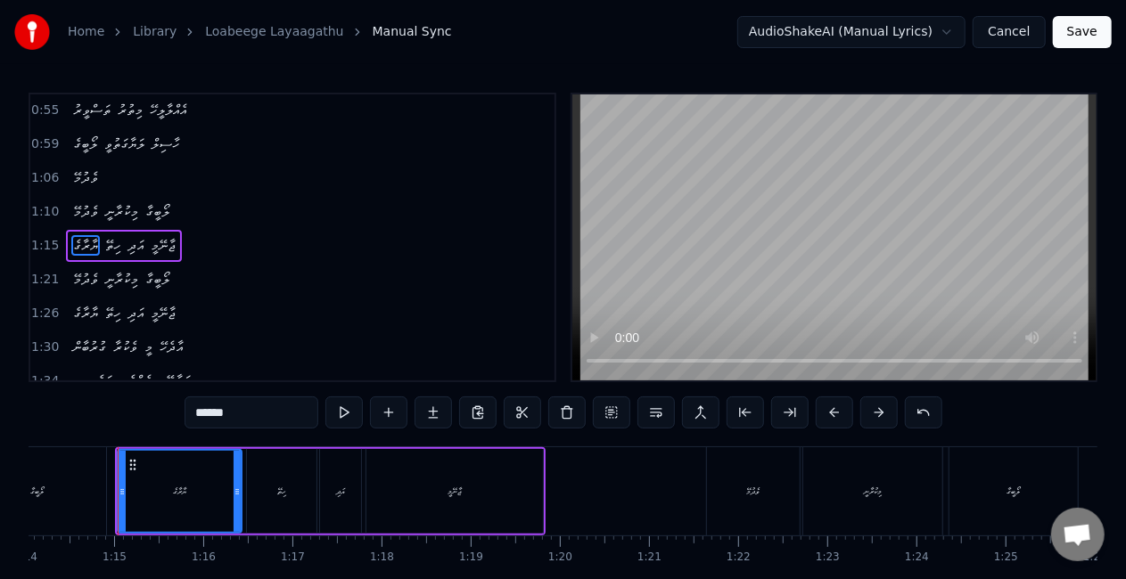
click at [96, 485] on div "ލޯބީގާ" at bounding box center [37, 491] width 137 height 88
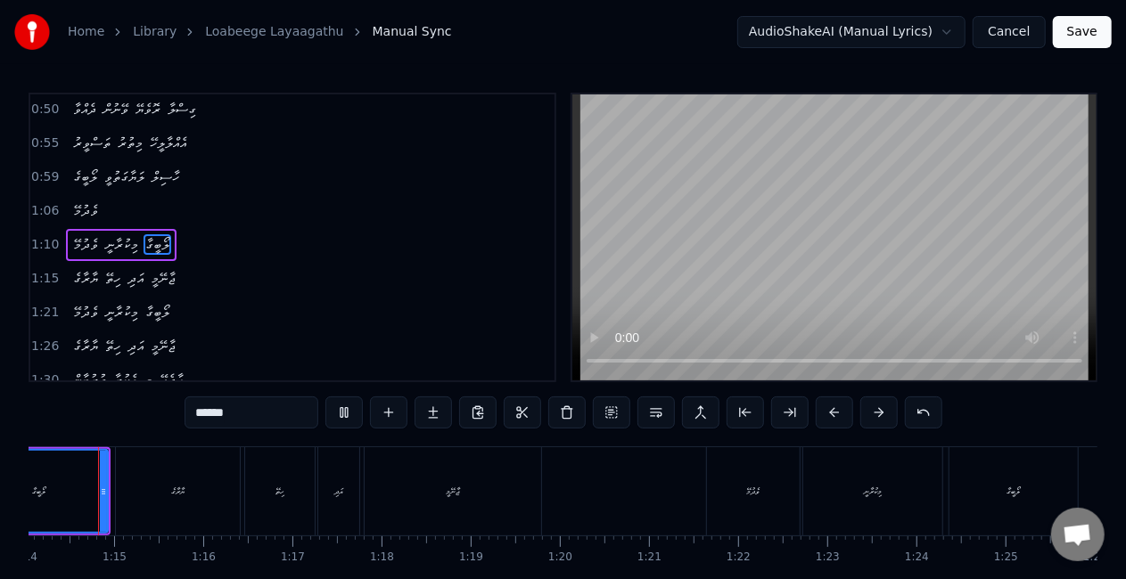
scroll to position [0, 6578]
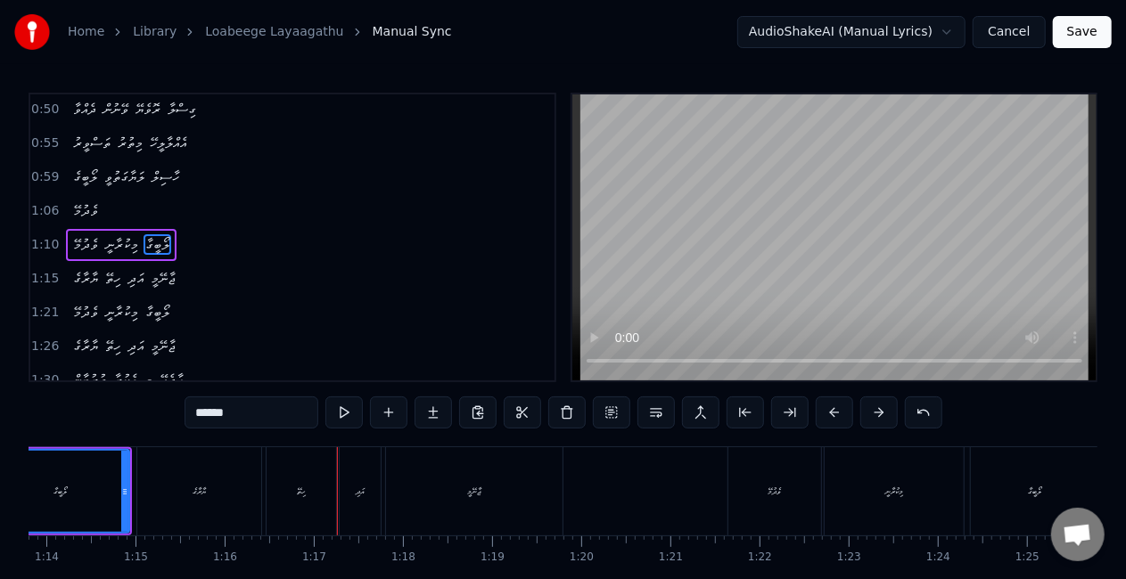
click at [316, 494] on div "ހިތޭ" at bounding box center [301, 491] width 70 height 88
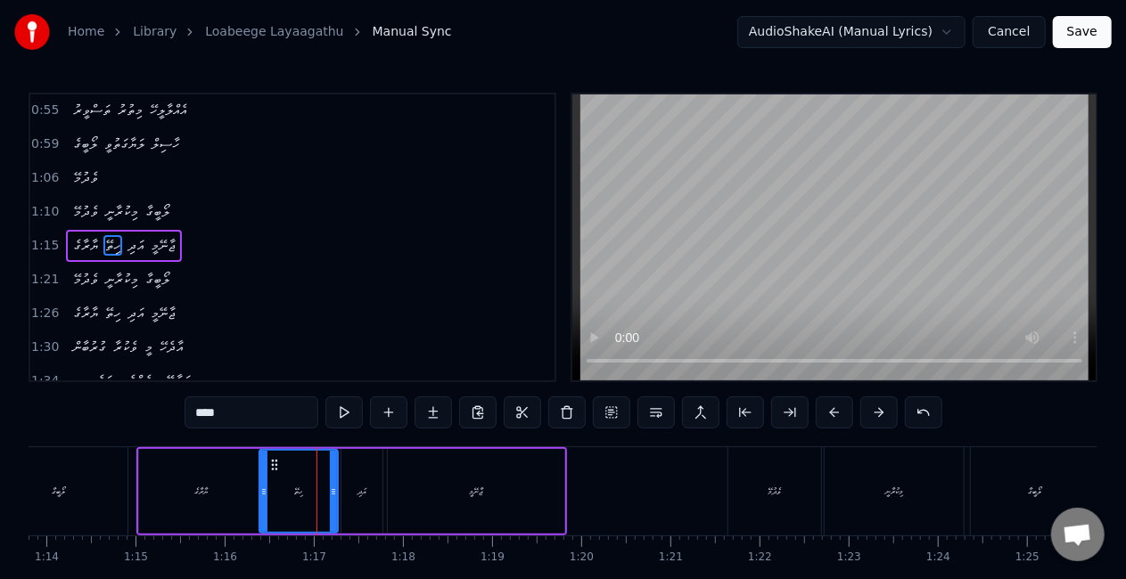
drag, startPoint x: 274, startPoint y: 499, endPoint x: 265, endPoint y: 497, distance: 9.1
click at [265, 497] on div at bounding box center [263, 491] width 7 height 81
click at [242, 495] on div "ޔާރާގެ" at bounding box center [201, 491] width 124 height 85
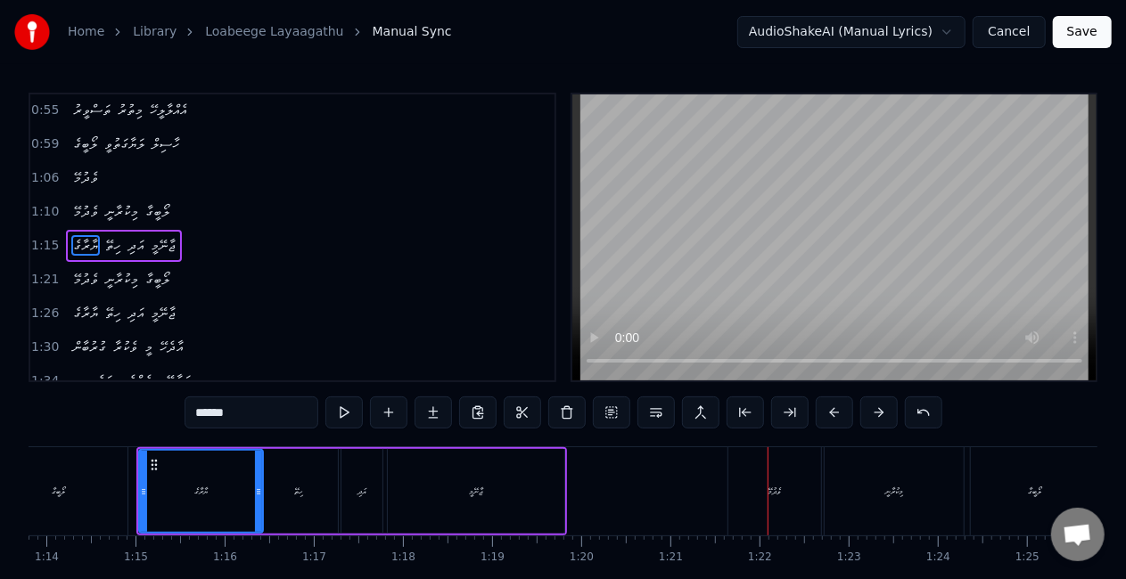
click at [741, 472] on div "ވެދުމޭ" at bounding box center [774, 491] width 93 height 88
type input "******"
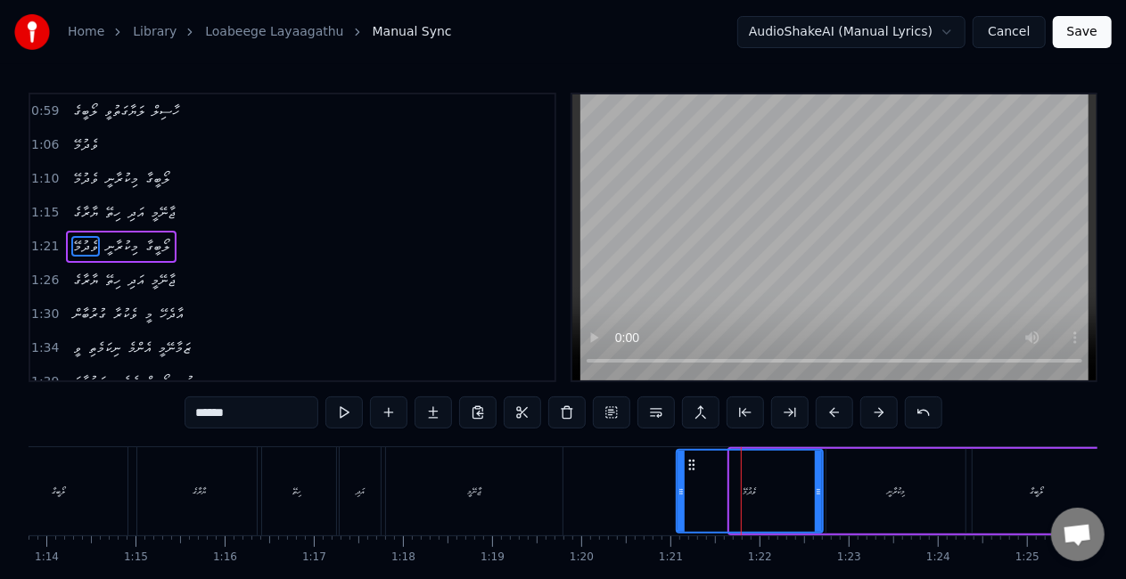
drag, startPoint x: 731, startPoint y: 498, endPoint x: 677, endPoint y: 485, distance: 55.1
click at [677, 485] on div at bounding box center [680, 491] width 7 height 81
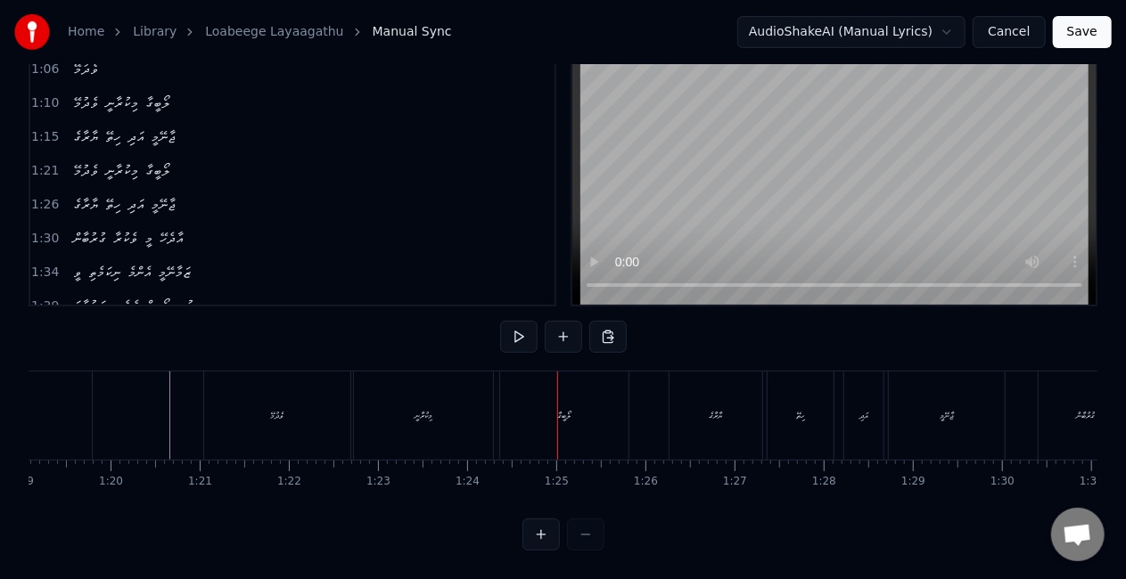
scroll to position [0, 7013]
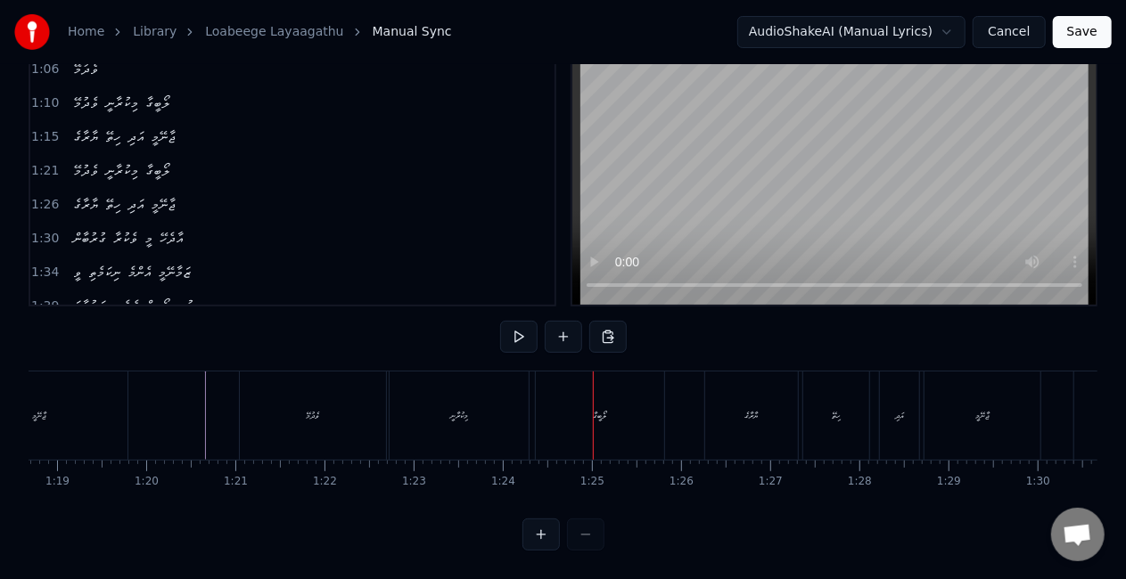
click at [451, 429] on div "މިކުރާނީ" at bounding box center [458, 416] width 139 height 88
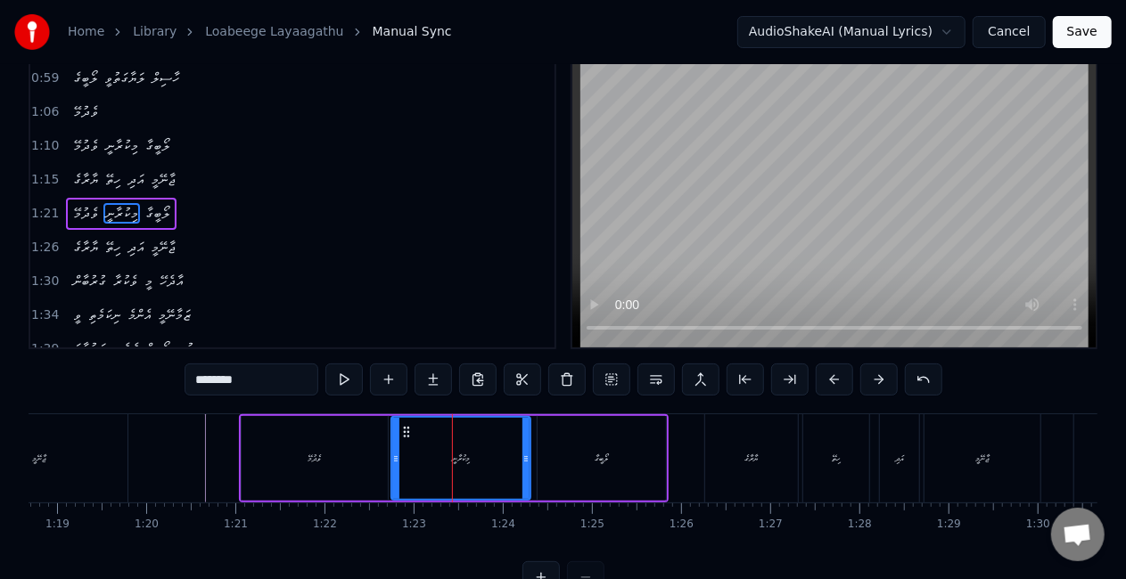
scroll to position [0, 0]
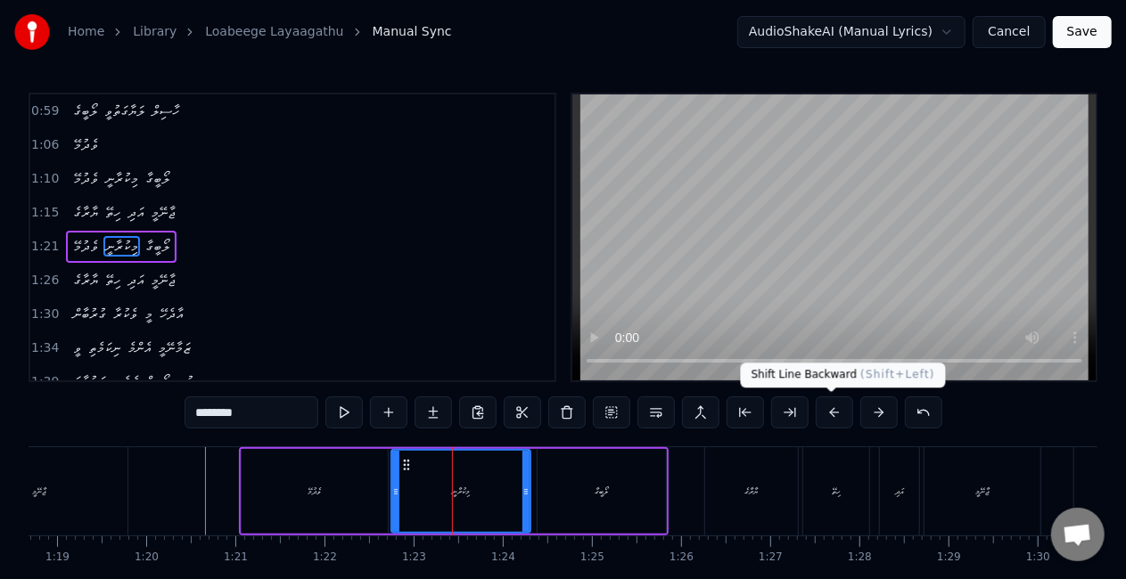
click at [832, 409] on button at bounding box center [834, 413] width 37 height 32
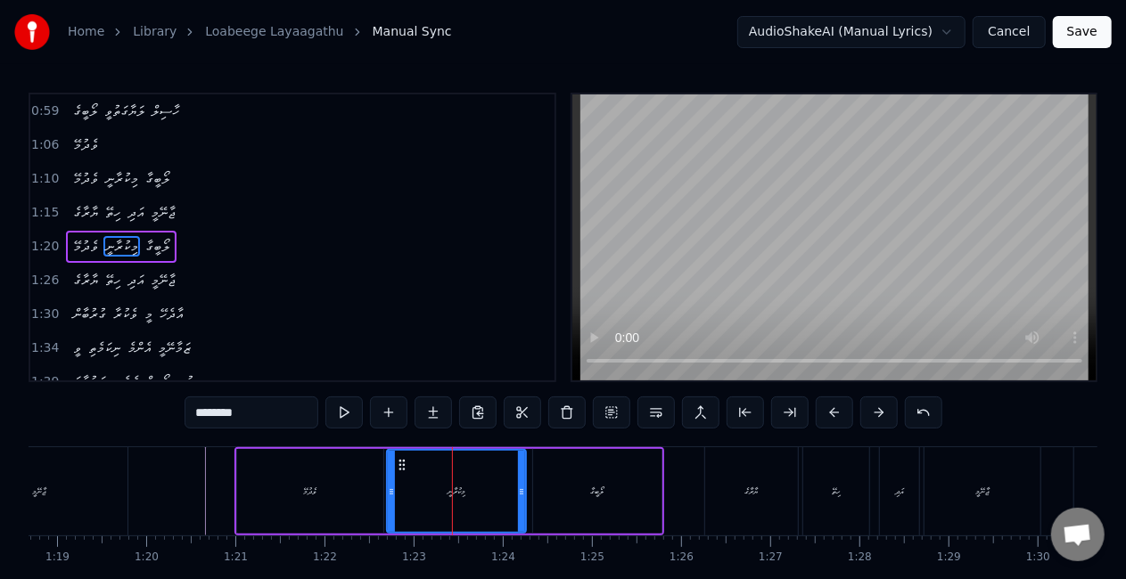
click at [242, 494] on div "ވެދުމޭ" at bounding box center [310, 491] width 146 height 85
type input "******"
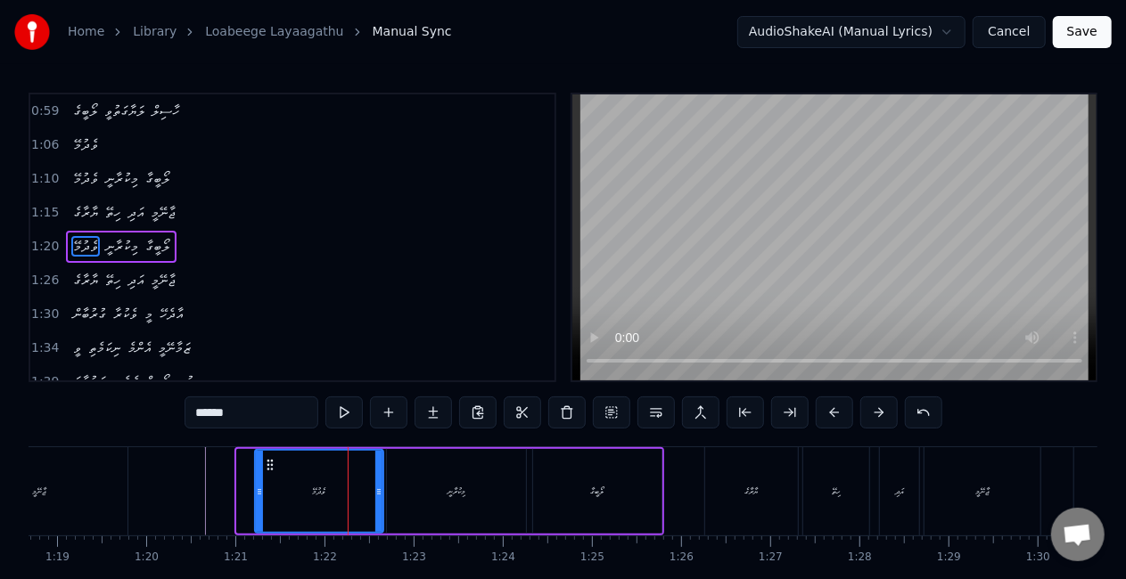
drag, startPoint x: 242, startPoint y: 488, endPoint x: 260, endPoint y: 494, distance: 18.6
click at [260, 494] on icon at bounding box center [259, 492] width 7 height 14
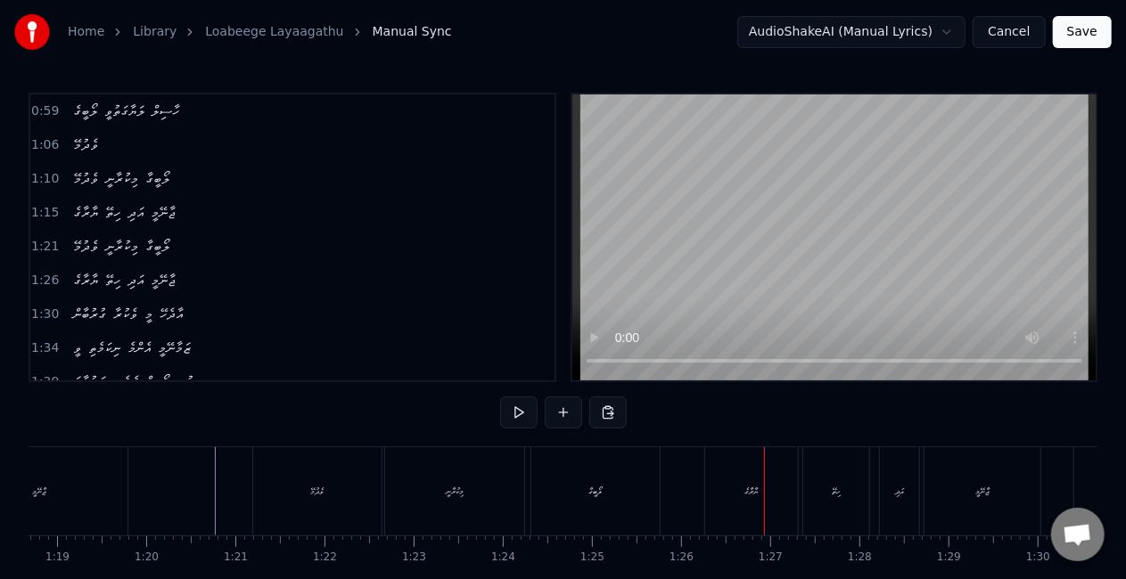
click at [740, 488] on div "ޔާރާގެ" at bounding box center [751, 491] width 93 height 88
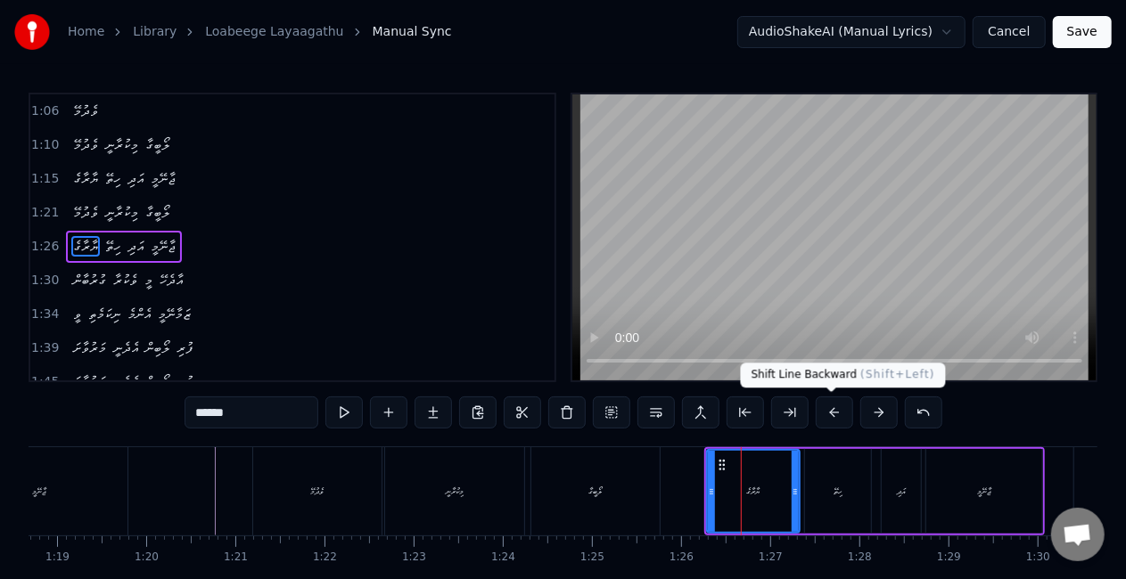
click at [832, 413] on button at bounding box center [834, 413] width 37 height 32
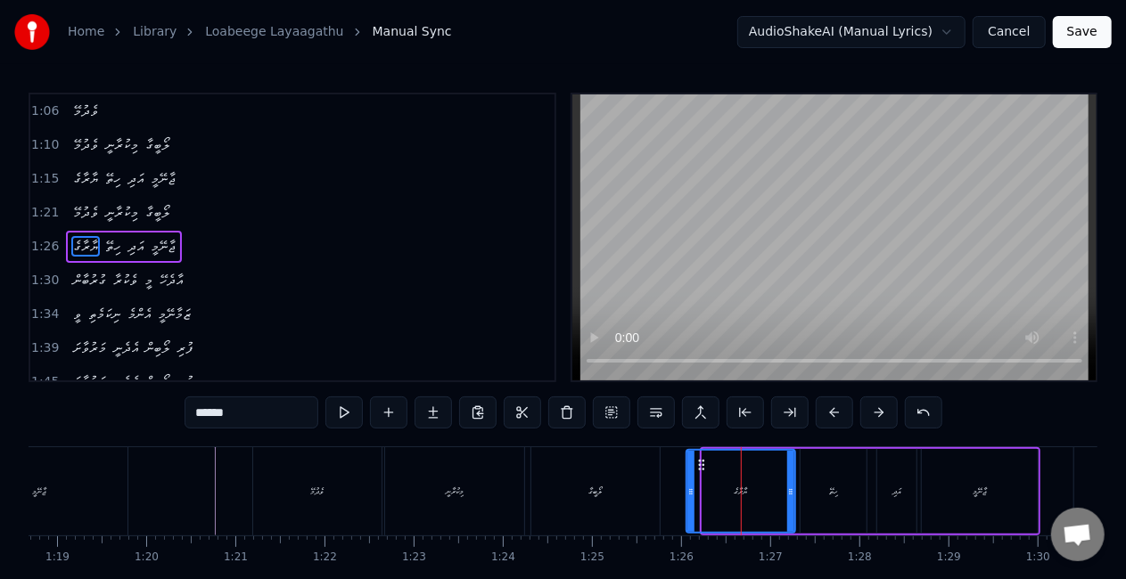
drag, startPoint x: 706, startPoint y: 496, endPoint x: 690, endPoint y: 490, distance: 16.9
click at [690, 490] on icon at bounding box center [690, 492] width 7 height 14
click at [658, 488] on div "ލޯބީގާ" at bounding box center [595, 491] width 130 height 88
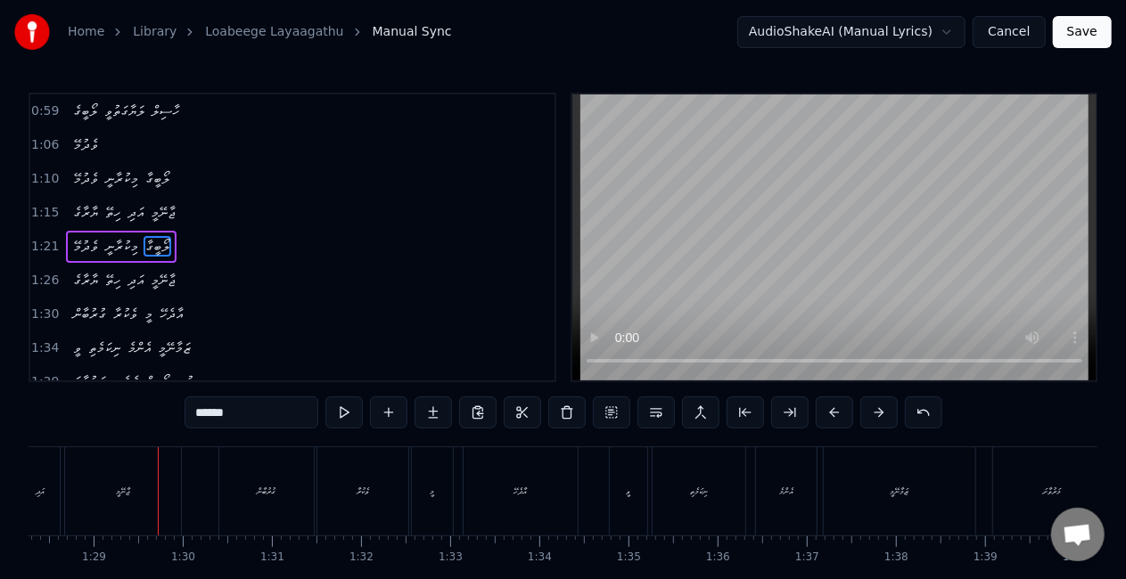
scroll to position [0, 7908]
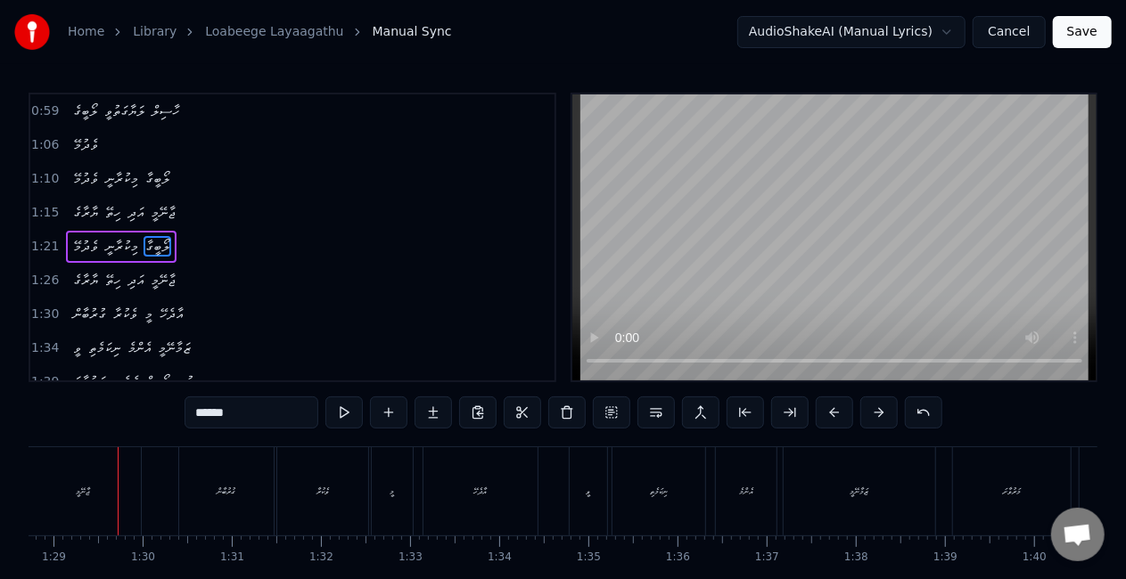
click at [112, 485] on div "ޖާނޭމީ" at bounding box center [83, 491] width 116 height 88
type input "******"
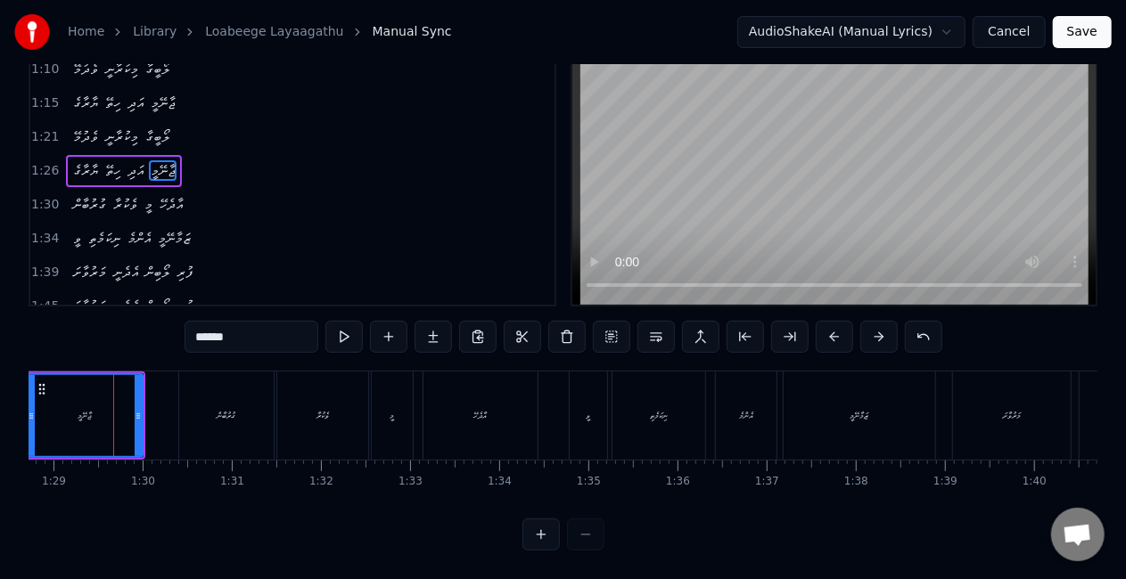
scroll to position [0, 7902]
drag, startPoint x: 144, startPoint y: 400, endPoint x: 159, endPoint y: 406, distance: 15.6
click at [159, 409] on icon at bounding box center [157, 416] width 7 height 14
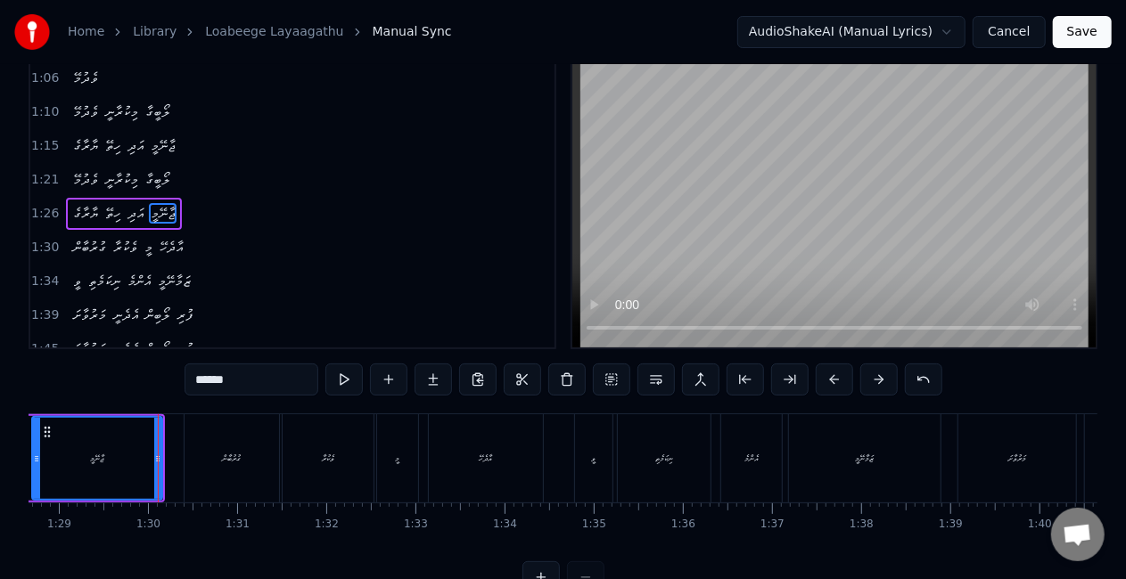
scroll to position [0, 0]
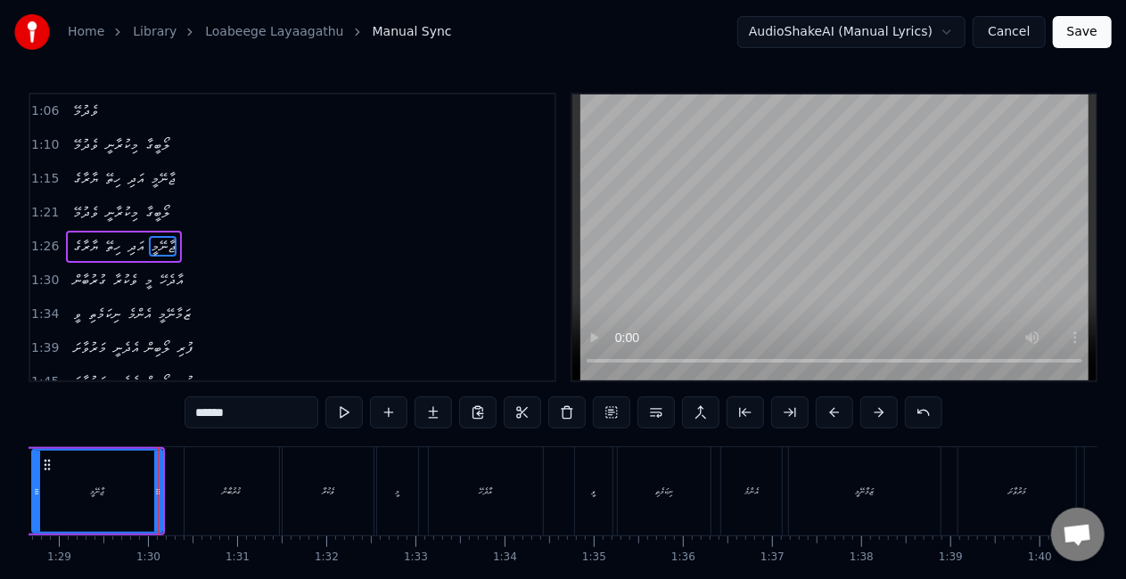
click at [43, 478] on div "ޖާނޭމީ" at bounding box center [97, 491] width 128 height 81
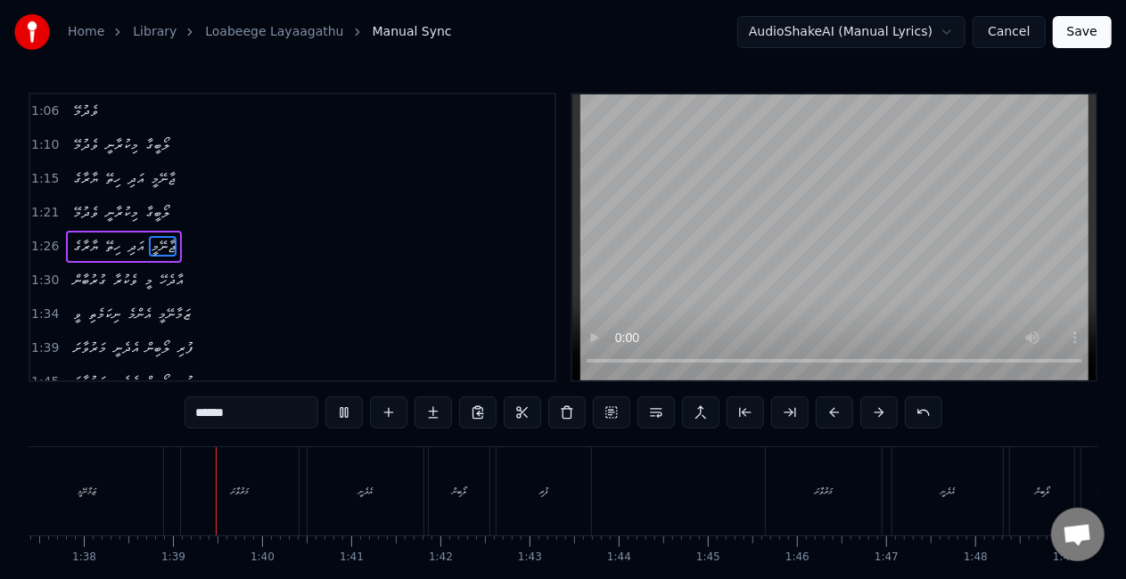
scroll to position [0, 8719]
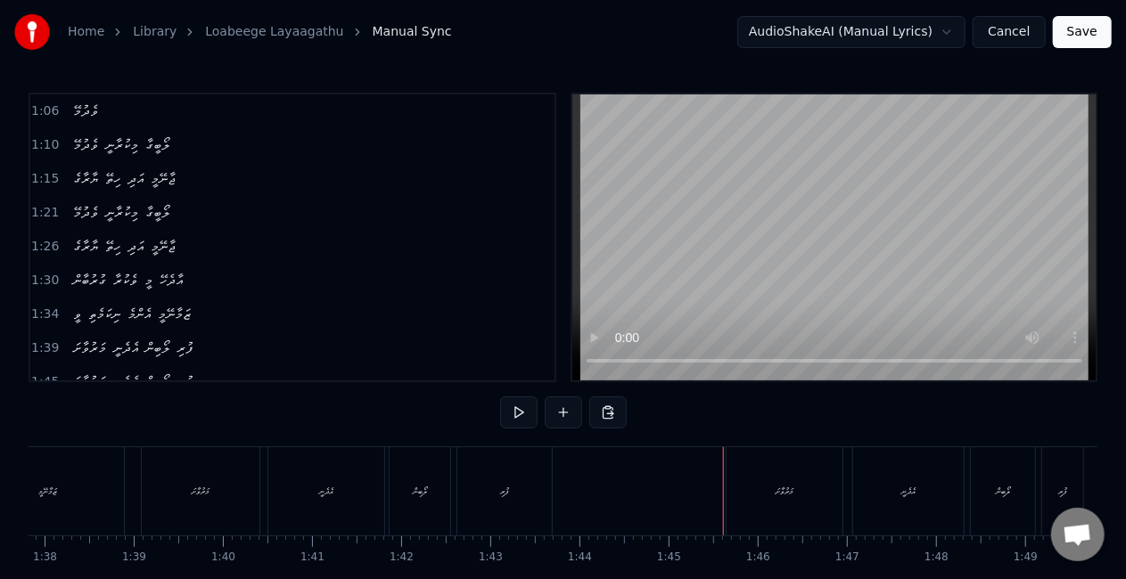
click at [769, 491] on div "މަރުވާށަ" at bounding box center [784, 491] width 116 height 88
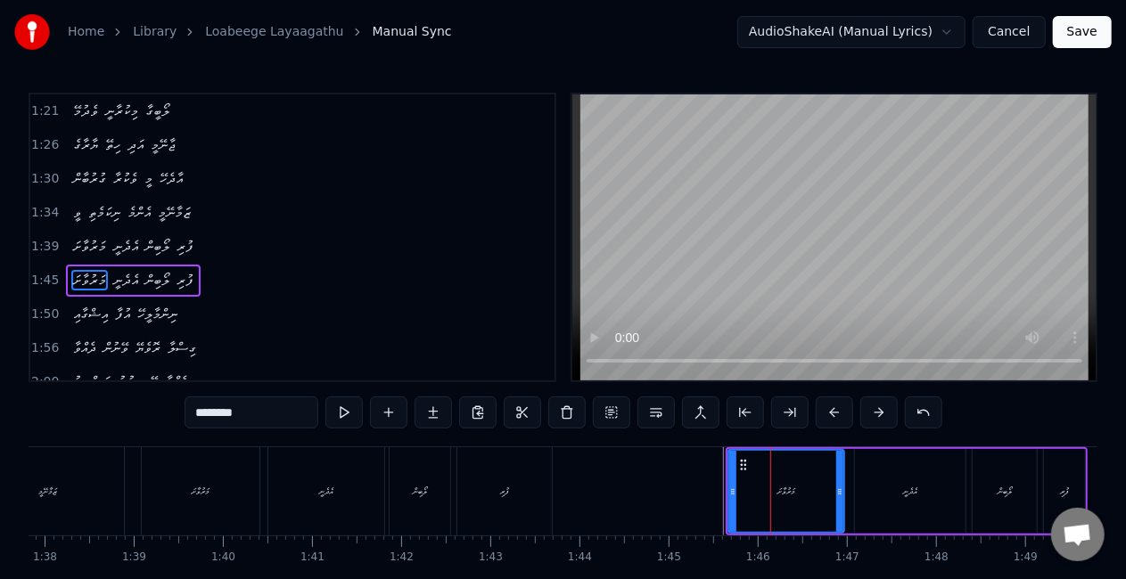
scroll to position [505, 0]
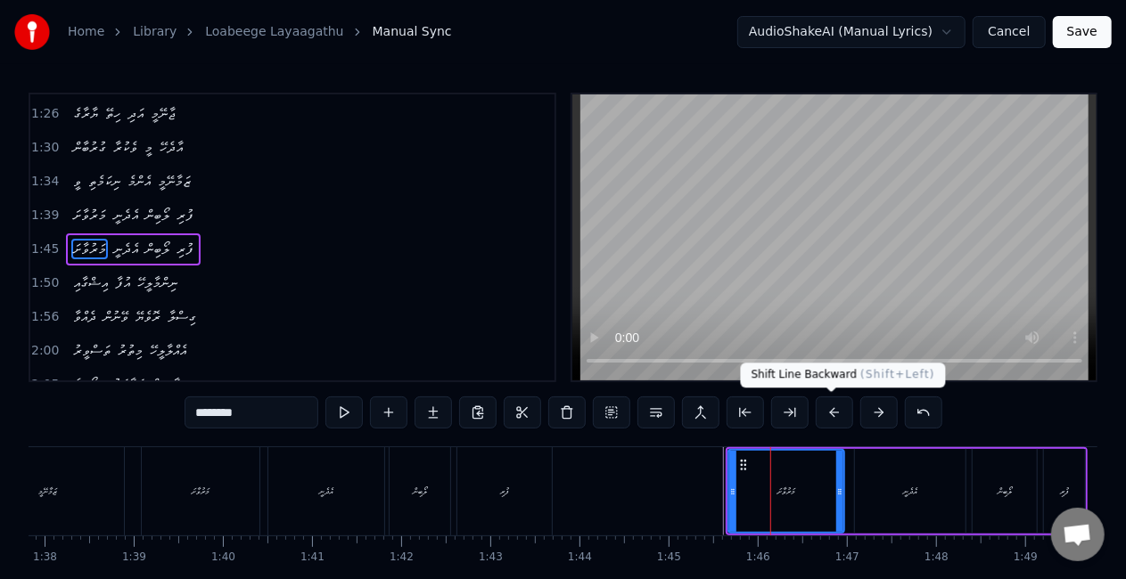
click at [840, 410] on button at bounding box center [834, 413] width 37 height 32
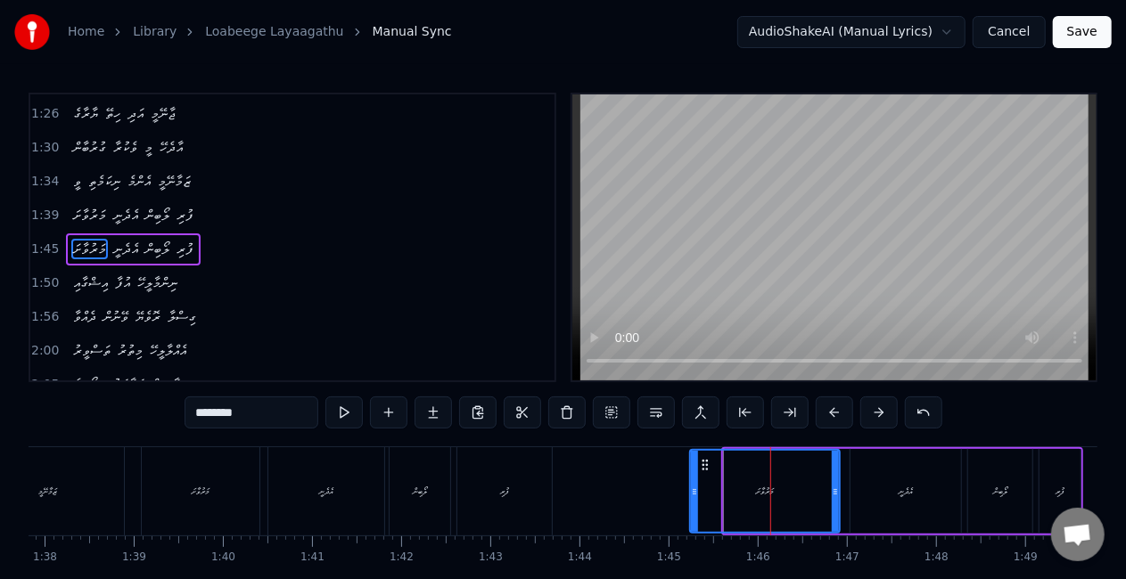
drag, startPoint x: 724, startPoint y: 494, endPoint x: 690, endPoint y: 491, distance: 34.0
click at [691, 491] on icon at bounding box center [694, 492] width 7 height 14
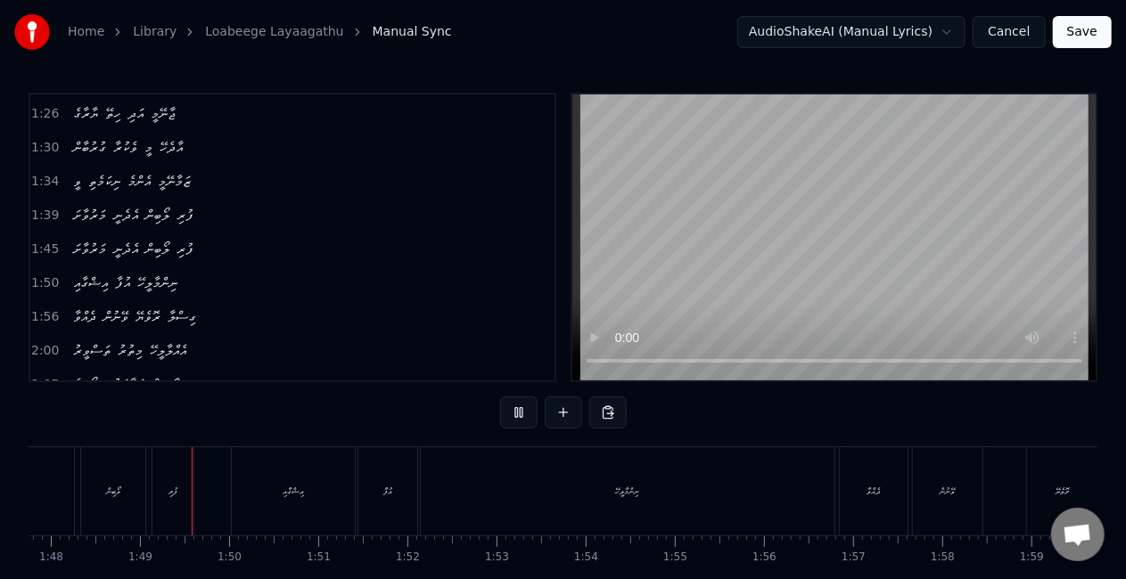
scroll to position [0, 9622]
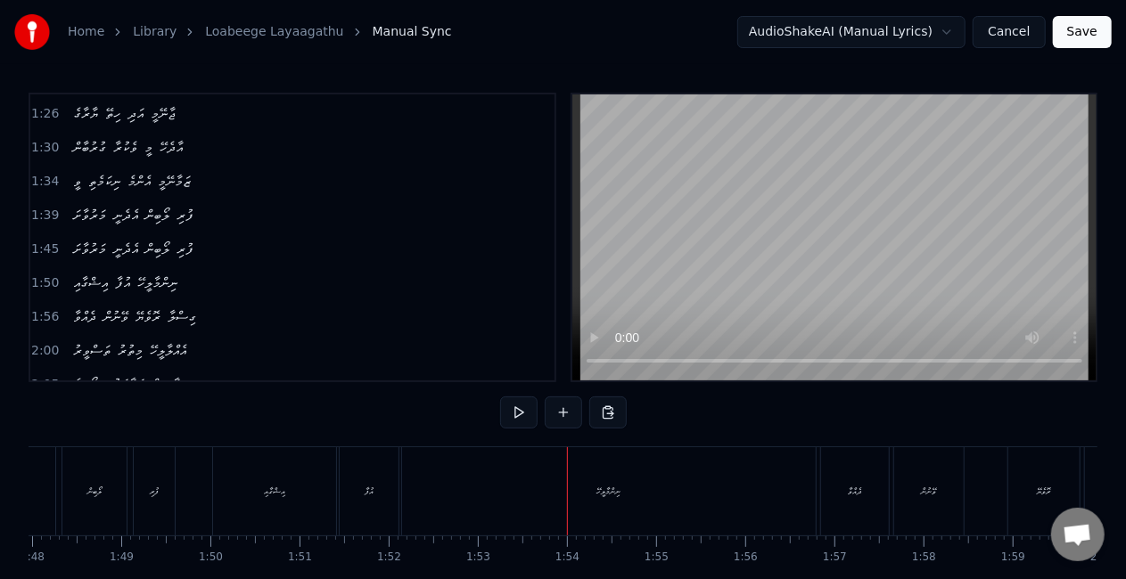
click at [576, 474] on div "ނިންމާލީހޭ" at bounding box center [609, 491] width 414 height 88
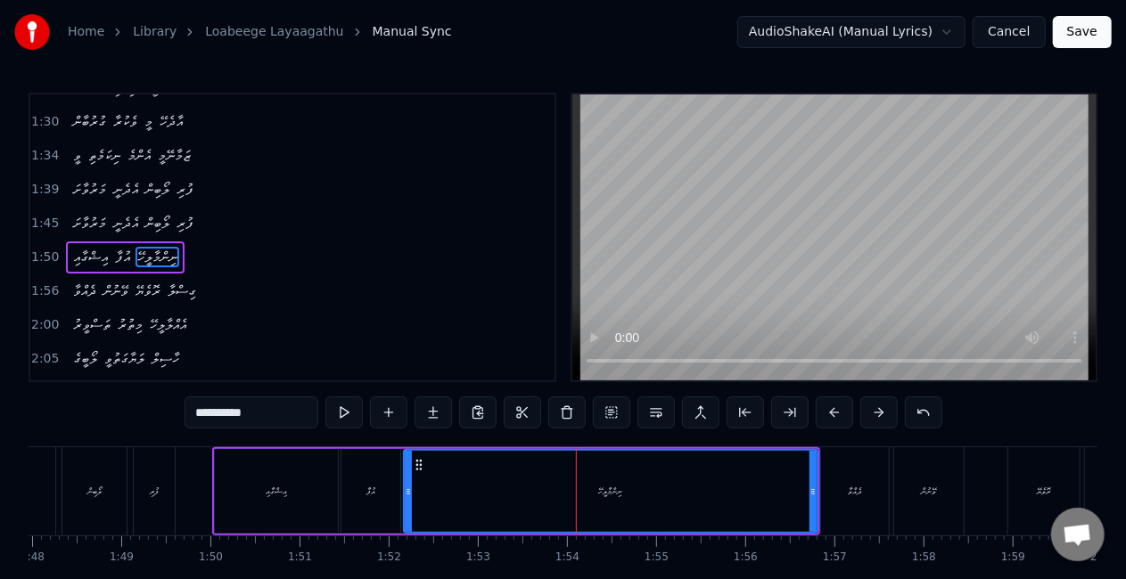
scroll to position [538, 0]
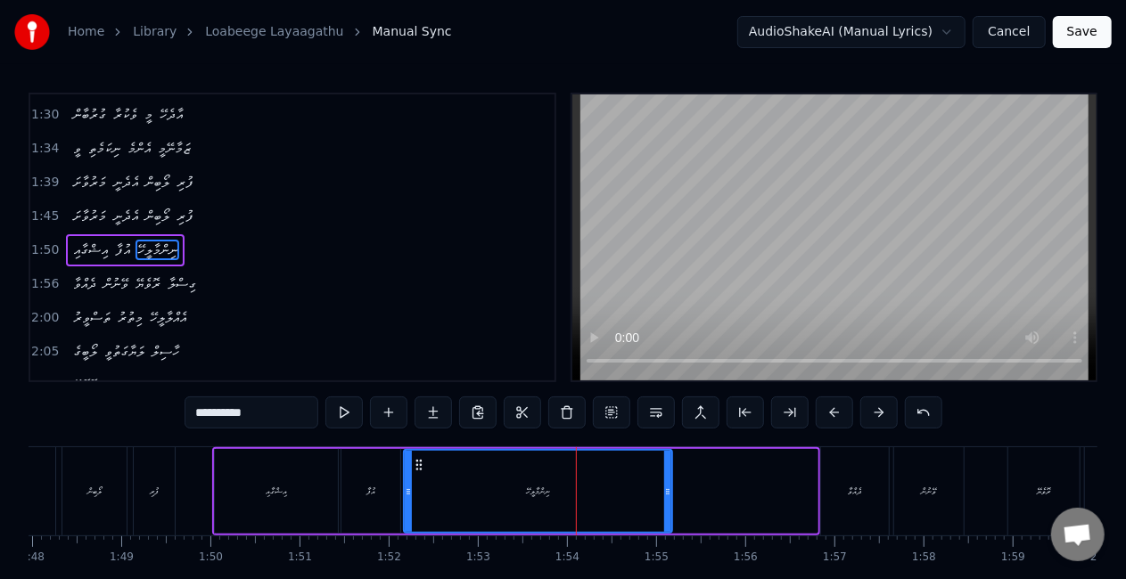
drag, startPoint x: 814, startPoint y: 497, endPoint x: 668, endPoint y: 488, distance: 145.6
click at [668, 488] on icon at bounding box center [667, 492] width 7 height 14
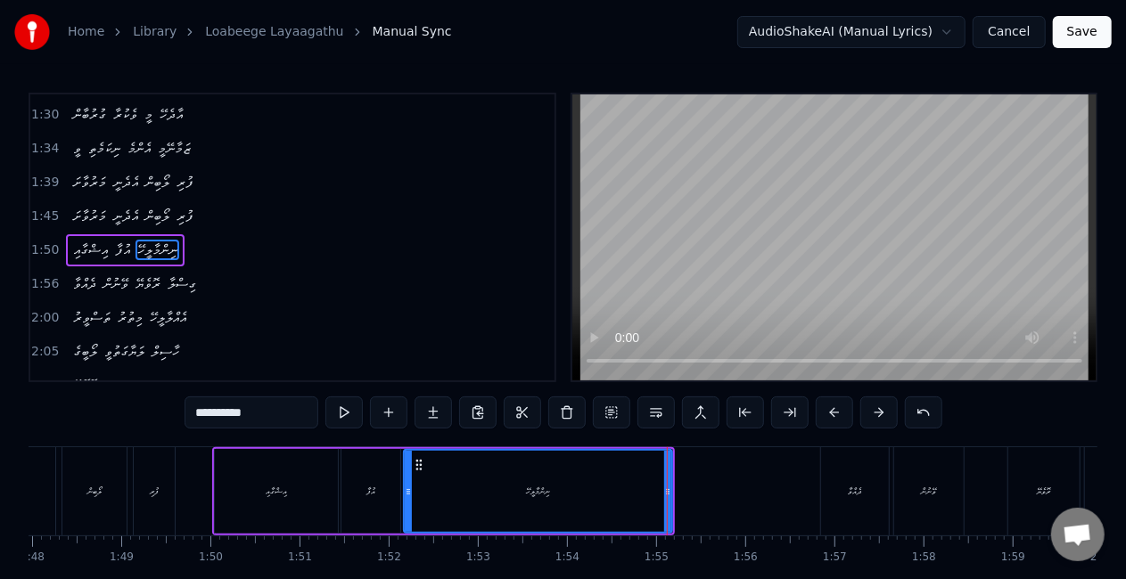
click at [381, 480] on div "އުފާ" at bounding box center [370, 491] width 59 height 85
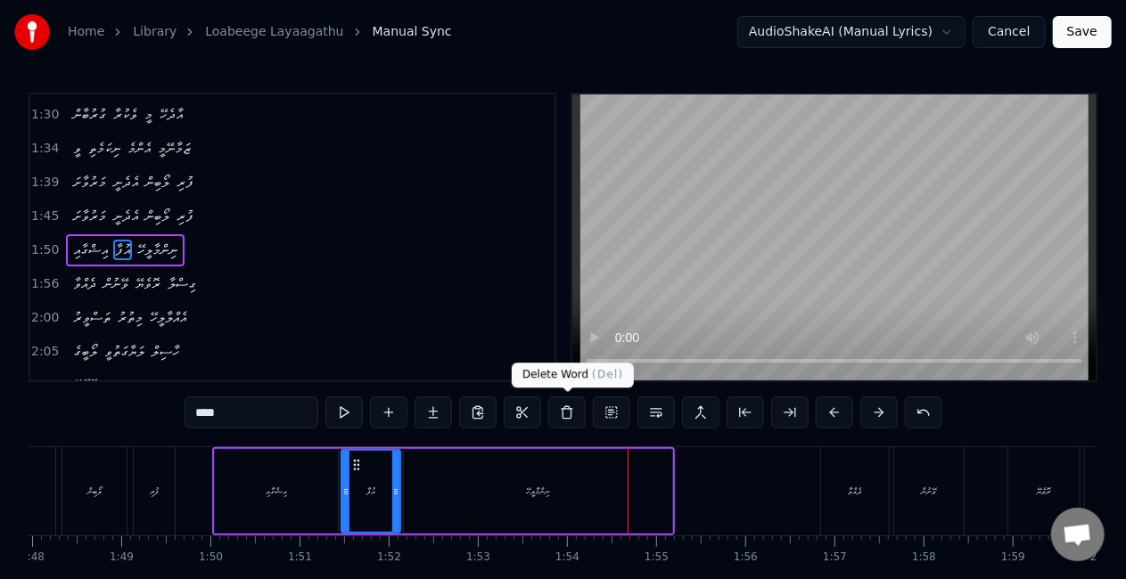
click at [553, 456] on div "ނިންމާލީހޭ" at bounding box center [538, 491] width 268 height 85
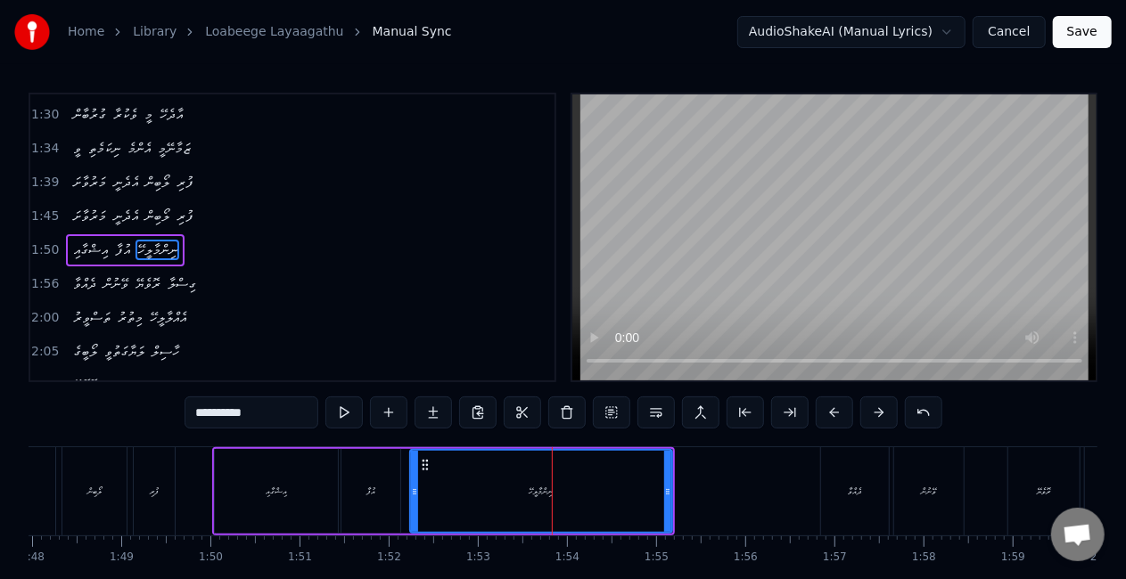
click at [416, 491] on icon at bounding box center [414, 492] width 7 height 14
click at [396, 488] on div "އުފާ" at bounding box center [370, 491] width 59 height 85
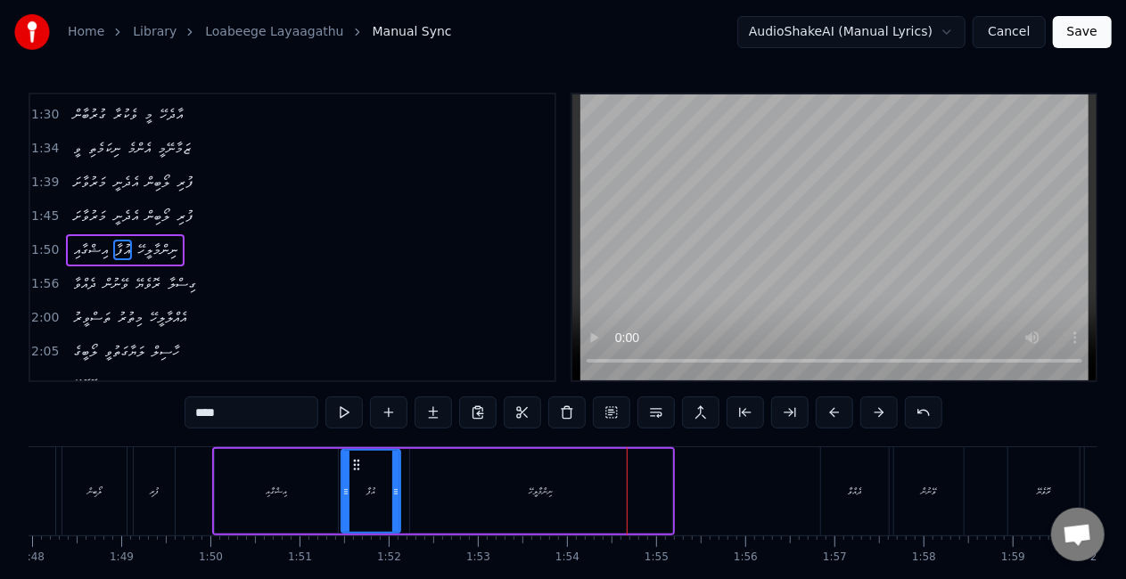
click at [293, 485] on div "އިޝްގާއި" at bounding box center [276, 491] width 123 height 85
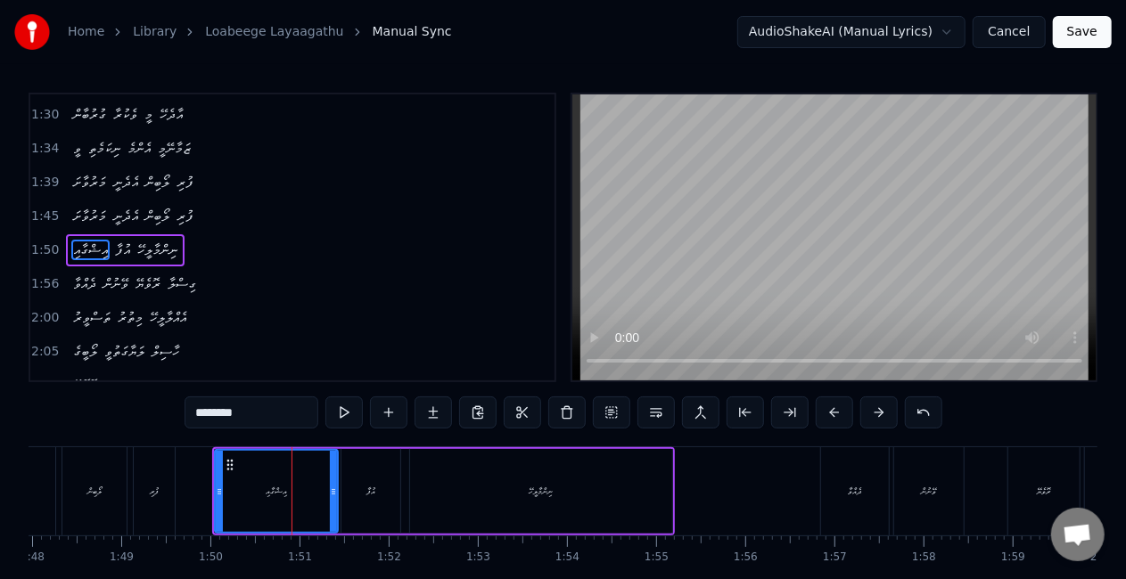
click at [378, 494] on div "އުފާ" at bounding box center [370, 491] width 59 height 85
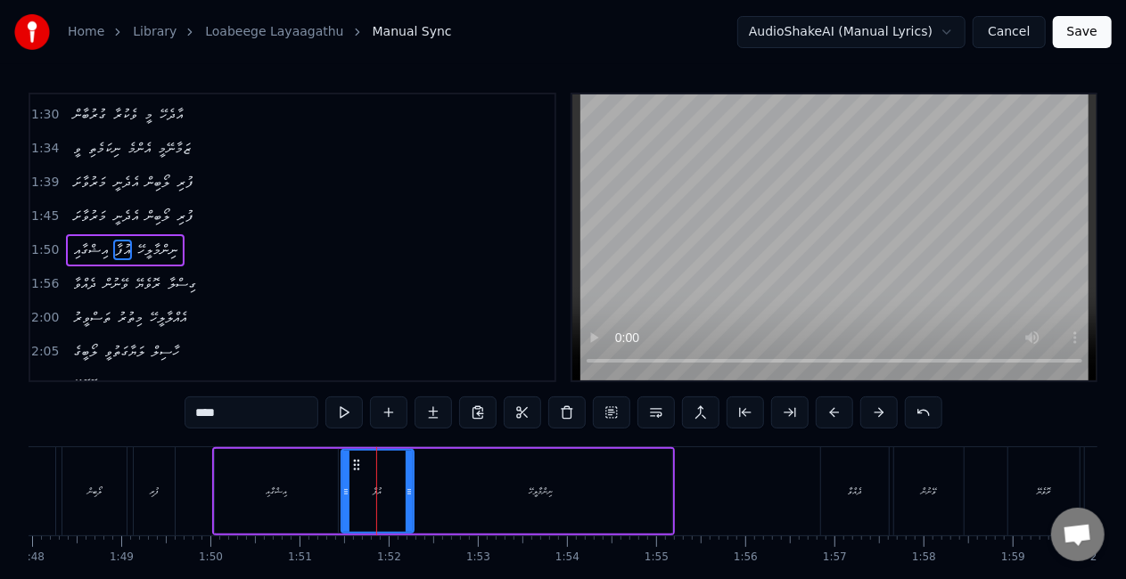
drag, startPoint x: 397, startPoint y: 490, endPoint x: 410, endPoint y: 493, distance: 13.6
click at [410, 493] on icon at bounding box center [409, 492] width 7 height 14
click at [317, 492] on div "އިޝްގާއި" at bounding box center [276, 491] width 123 height 85
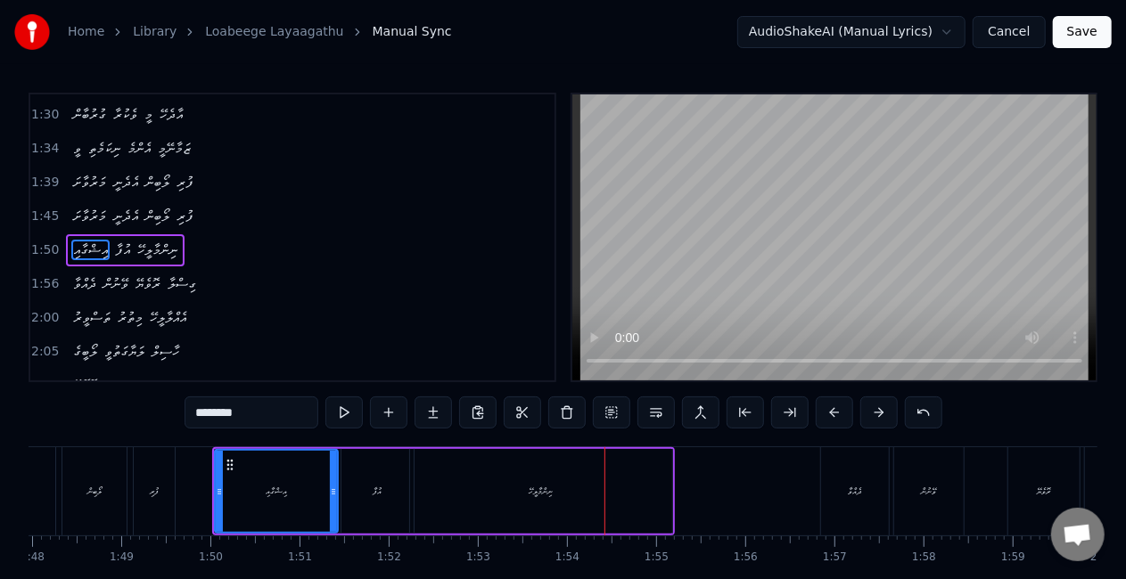
click at [592, 463] on div "ނިންމާލީހޭ" at bounding box center [541, 491] width 262 height 85
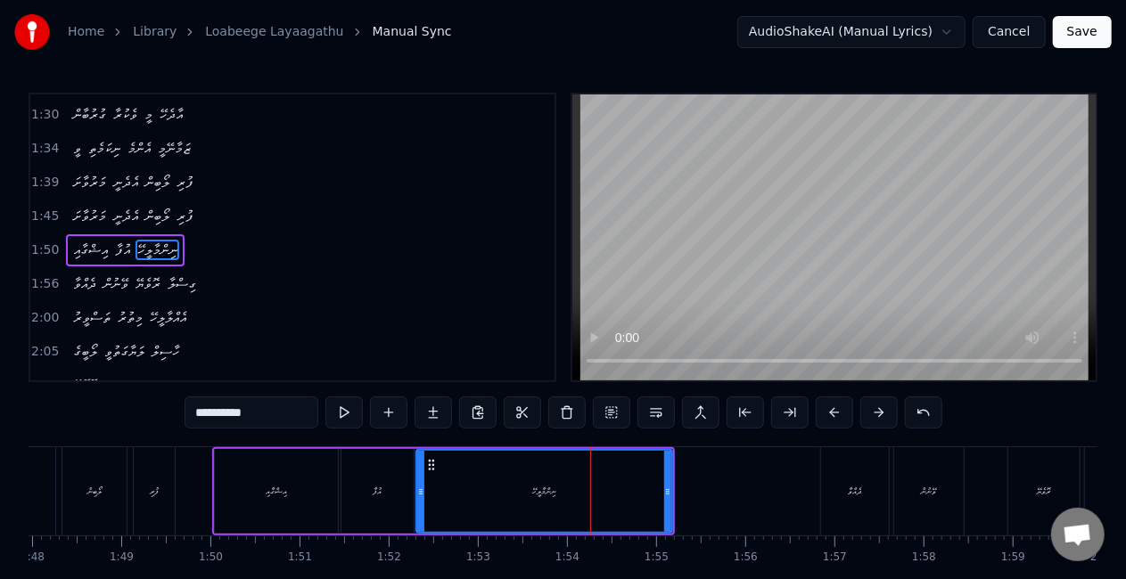
drag, startPoint x: 414, startPoint y: 487, endPoint x: 422, endPoint y: 489, distance: 9.3
click at [422, 489] on icon at bounding box center [420, 492] width 7 height 14
click at [405, 485] on div "އުފާ" at bounding box center [377, 491] width 72 height 85
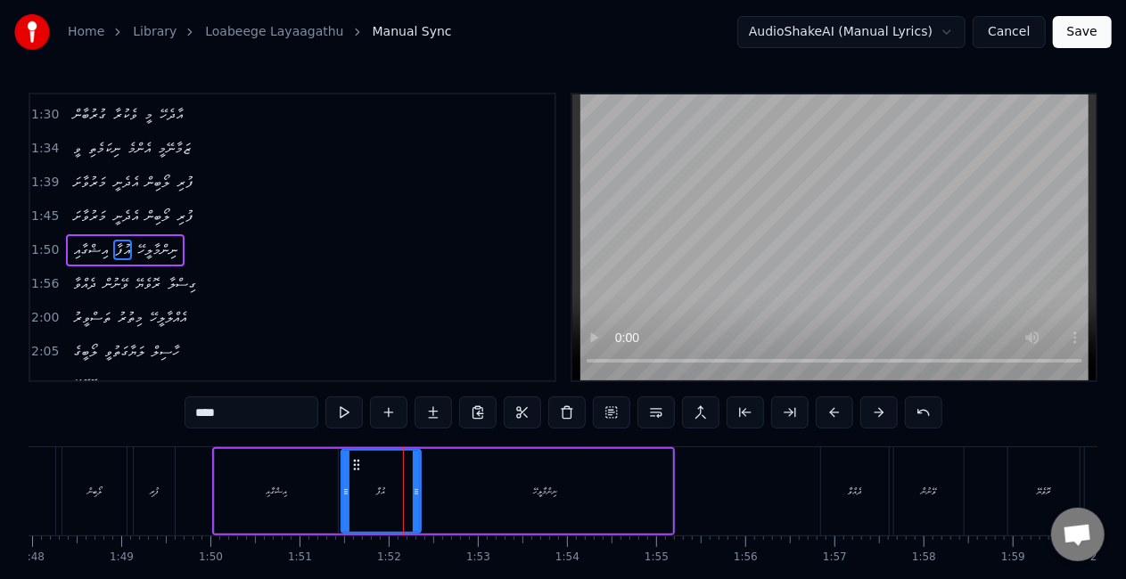
click at [417, 489] on icon at bounding box center [416, 492] width 7 height 14
click at [331, 488] on div "އިޝްގާއި" at bounding box center [276, 491] width 123 height 85
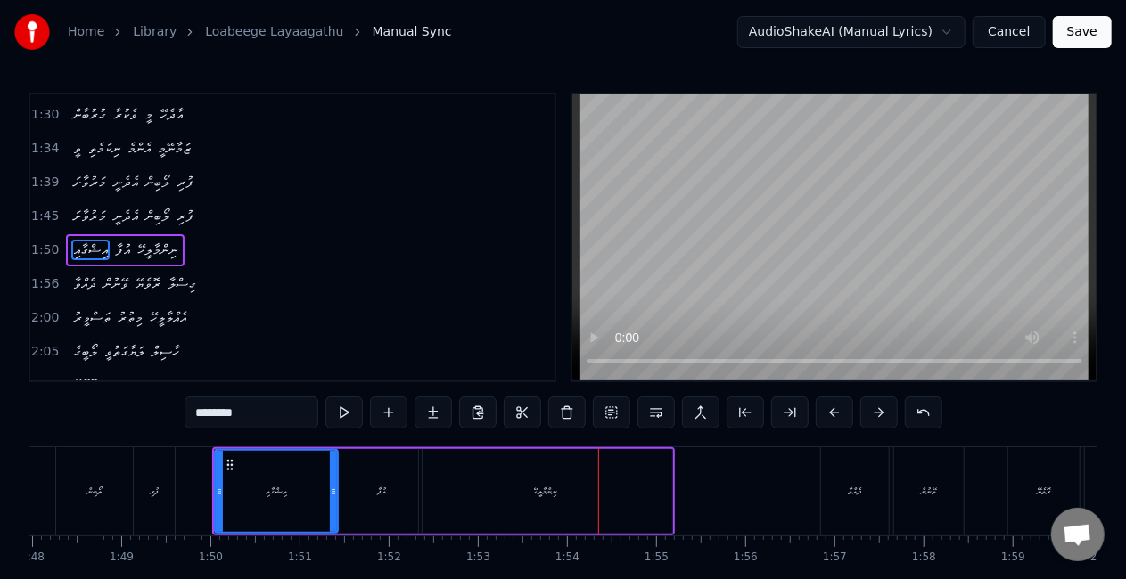
click at [628, 471] on div "ނިންމާލީހޭ" at bounding box center [545, 491] width 253 height 85
type input "**********"
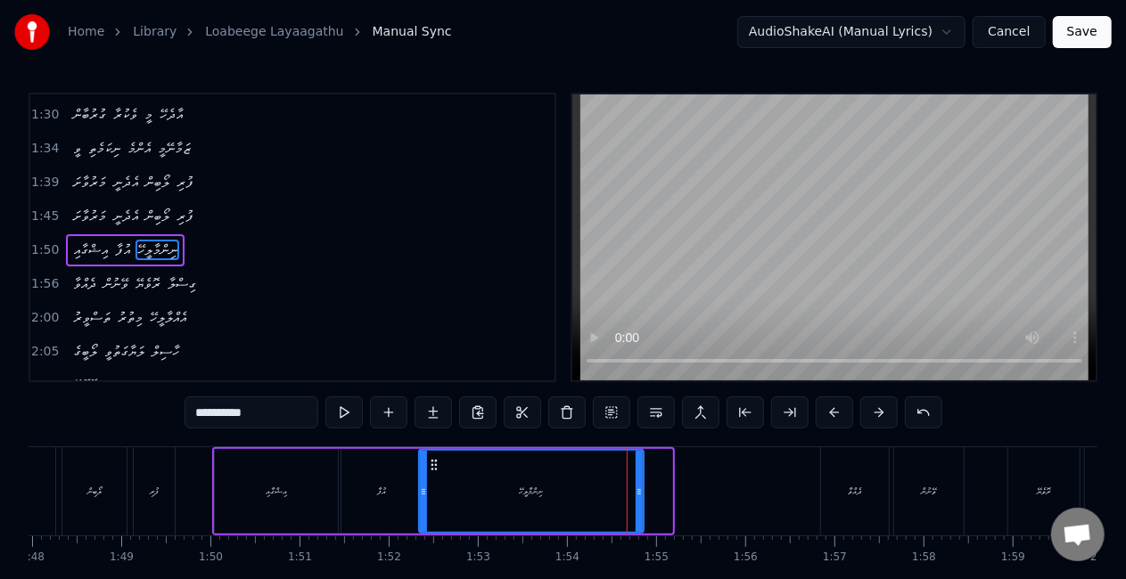
drag, startPoint x: 667, startPoint y: 496, endPoint x: 638, endPoint y: 483, distance: 31.5
click at [638, 483] on div at bounding box center [638, 491] width 7 height 81
click at [442, 484] on div "ނިންމާލީހޭ" at bounding box center [531, 491] width 223 height 81
drag, startPoint x: 642, startPoint y: 474, endPoint x: 629, endPoint y: 467, distance: 14.4
click at [634, 471] on div at bounding box center [637, 491] width 7 height 81
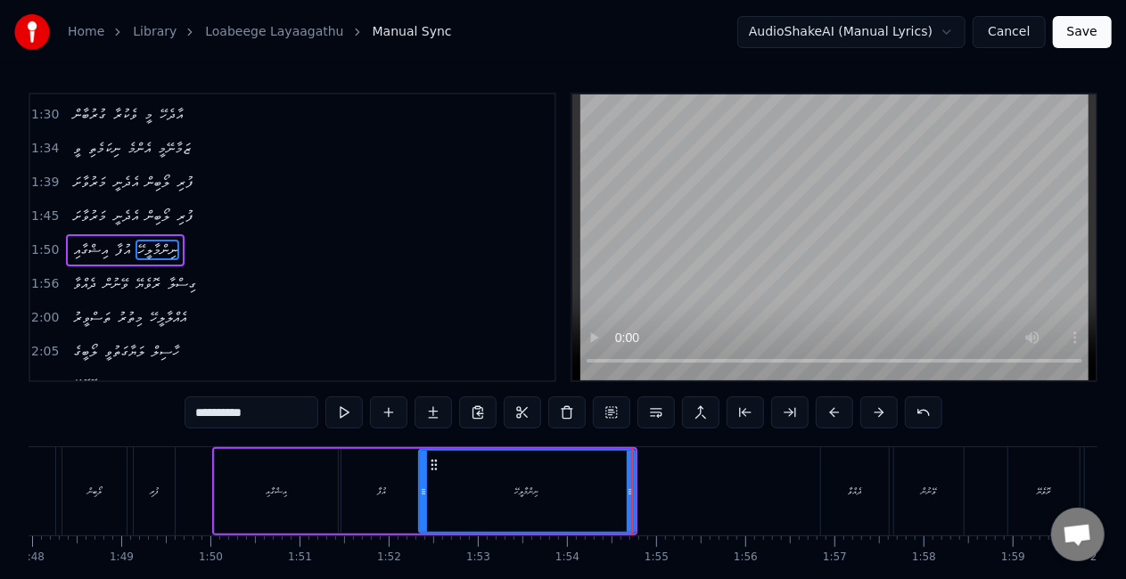
click at [470, 469] on div "ނިންމާލީހޭ" at bounding box center [527, 491] width 214 height 81
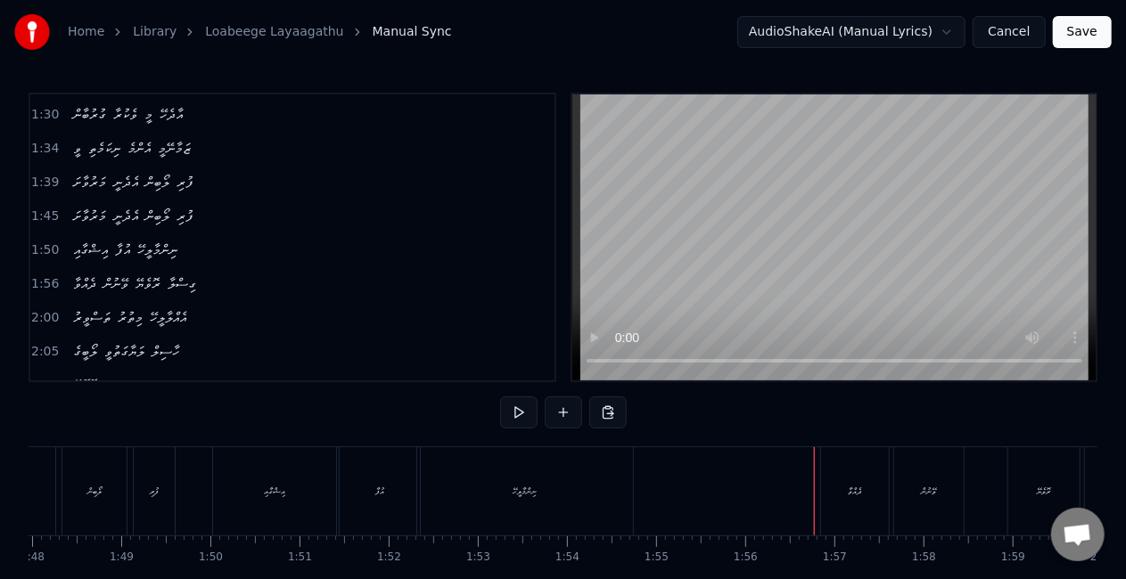
click at [825, 493] on div "ދެއްވާ" at bounding box center [855, 491] width 68 height 88
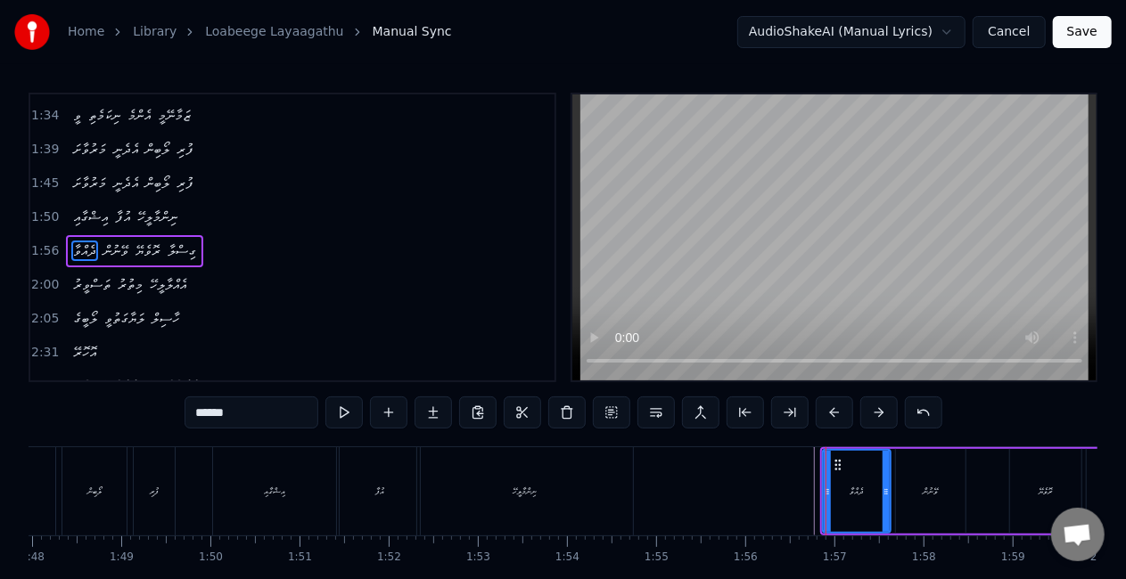
scroll to position [572, 0]
click at [827, 494] on icon at bounding box center [827, 492] width 7 height 14
drag, startPoint x: 826, startPoint y: 494, endPoint x: 775, endPoint y: 481, distance: 52.3
click at [775, 481] on div at bounding box center [778, 491] width 7 height 81
click at [747, 487] on div at bounding box center [778, 491] width 20745 height 88
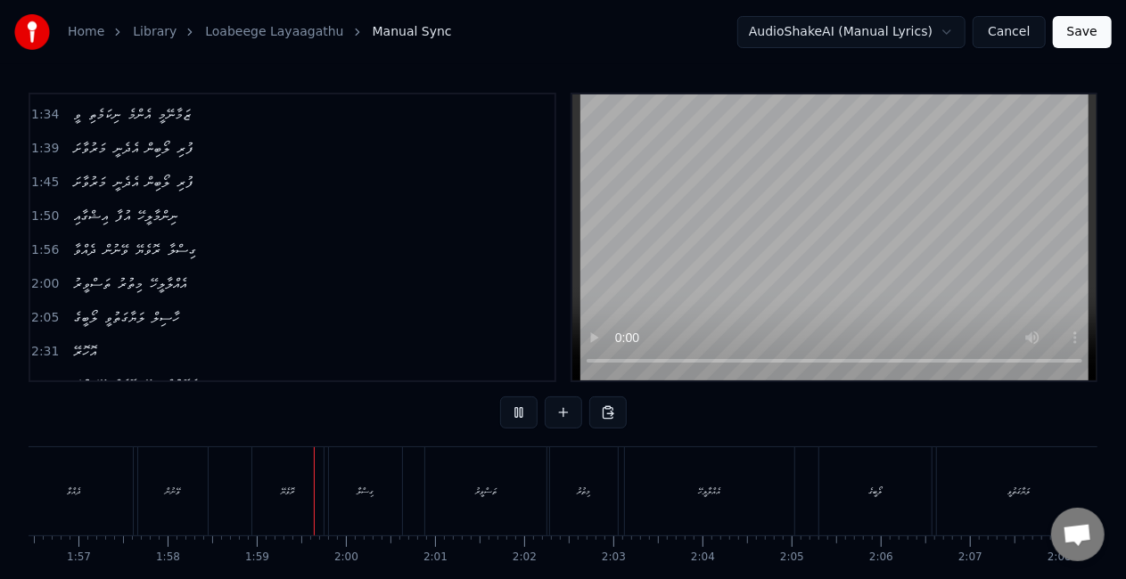
scroll to position [0, 10530]
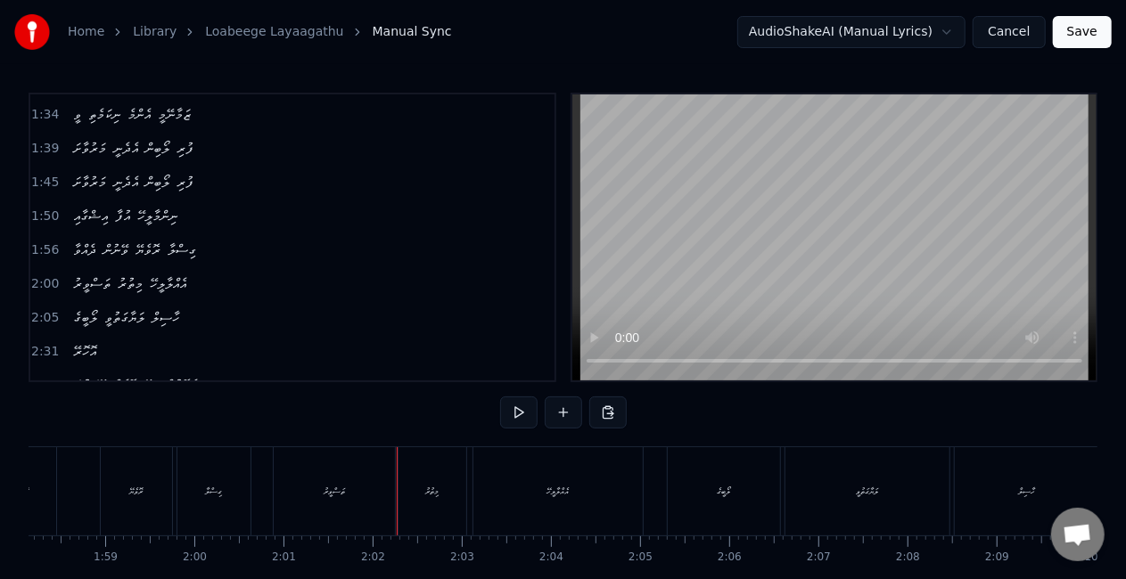
click at [389, 498] on div "ތަސްވީރު" at bounding box center [334, 491] width 121 height 88
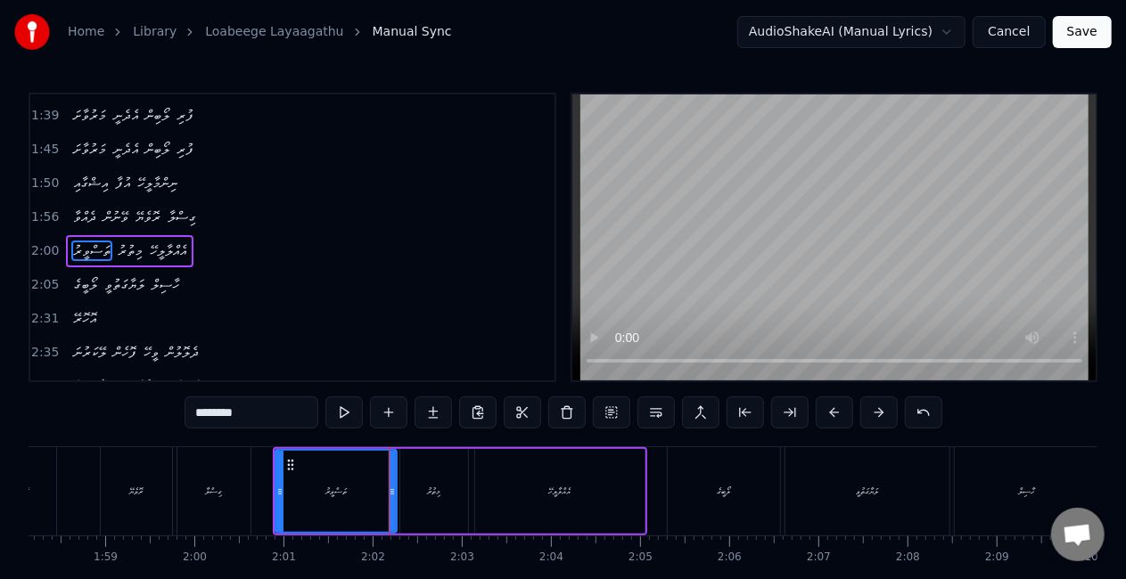
click at [392, 498] on div at bounding box center [392, 491] width 7 height 81
click at [269, 481] on div at bounding box center [272, 491] width 7 height 81
click at [225, 483] on div "ގިސްލާ" at bounding box center [213, 491] width 73 height 88
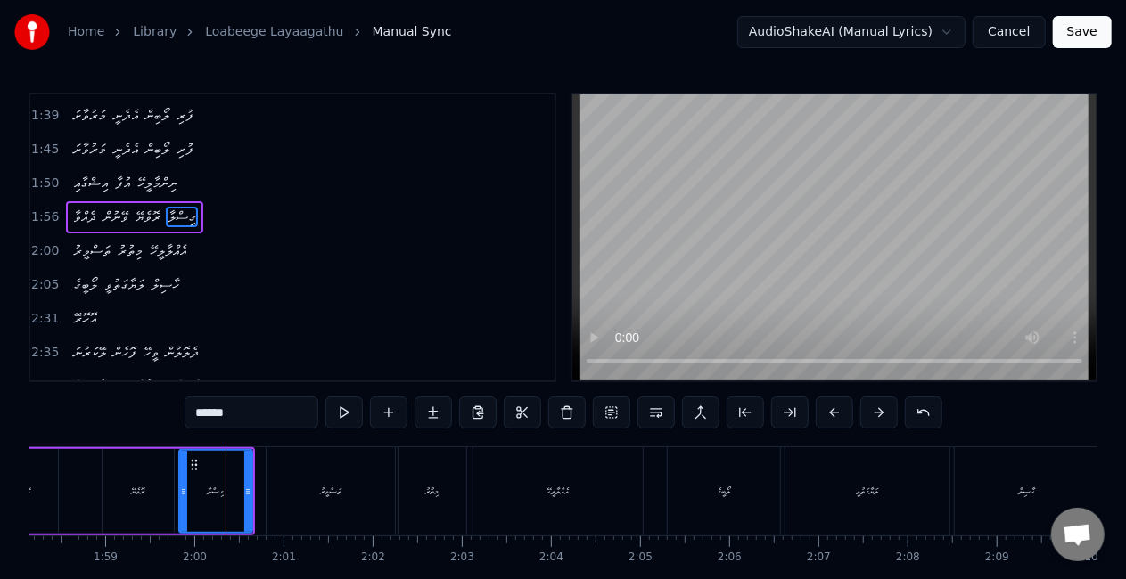
scroll to position [572, 0]
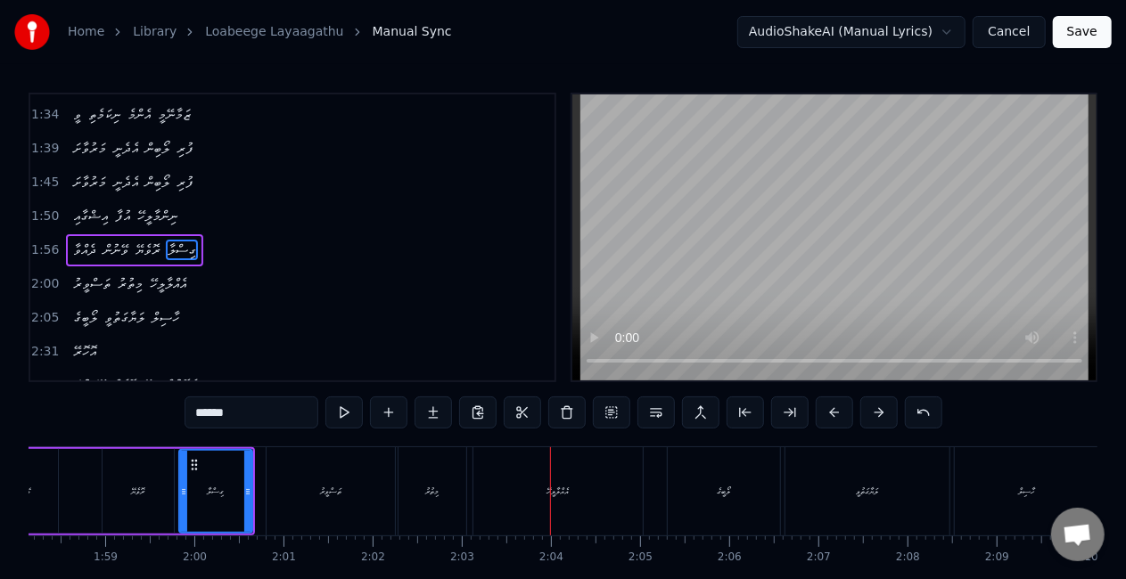
click at [565, 472] on div "އެއްލާލީހޭ" at bounding box center [557, 491] width 169 height 88
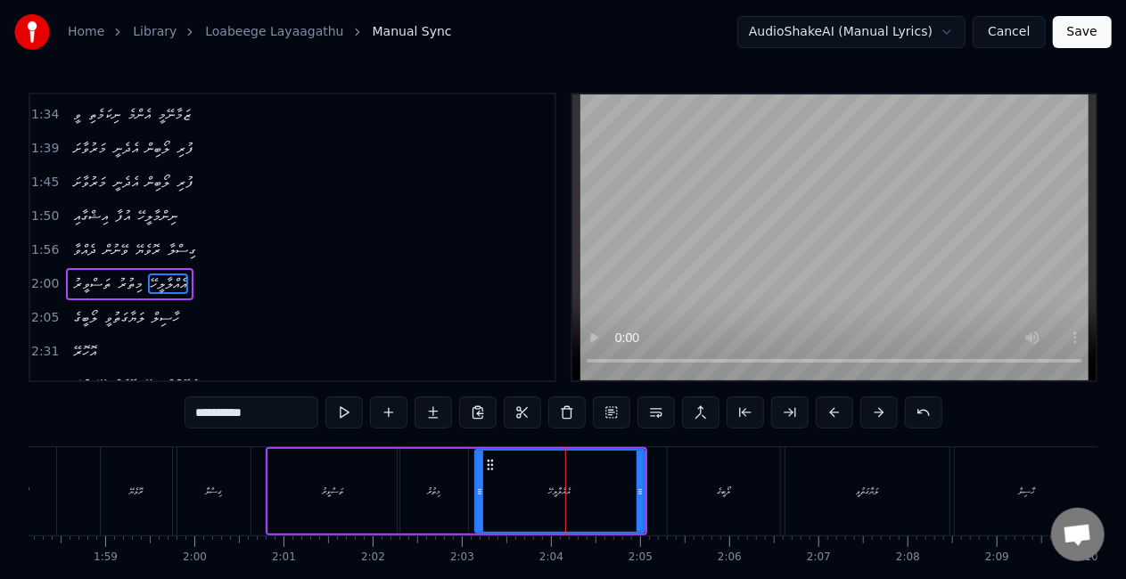
scroll to position [605, 0]
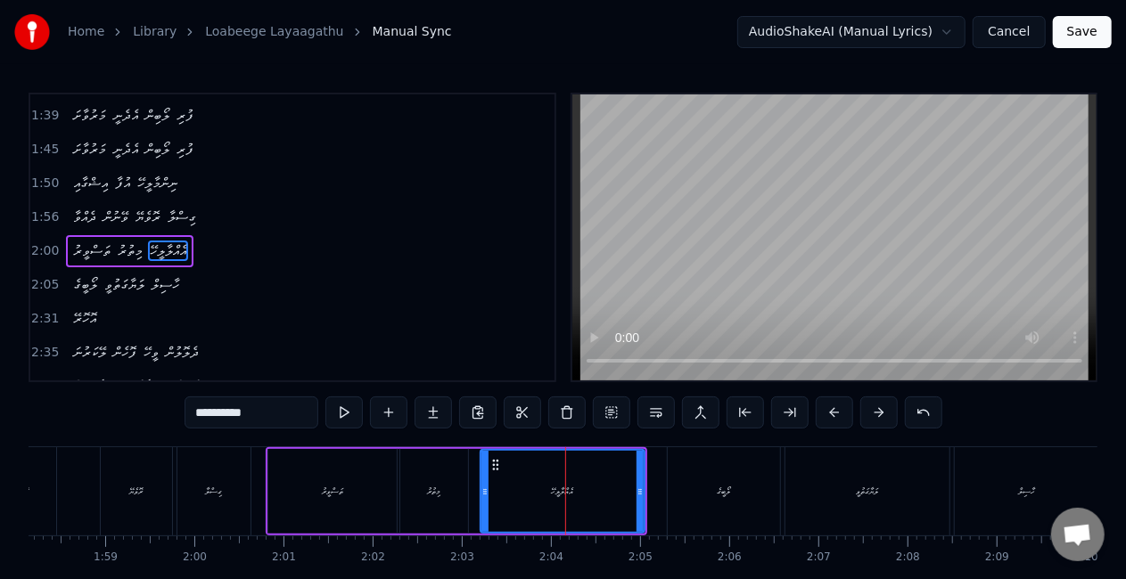
click at [484, 494] on icon at bounding box center [484, 492] width 7 height 14
click at [467, 490] on div "މިތުރު" at bounding box center [434, 491] width 70 height 85
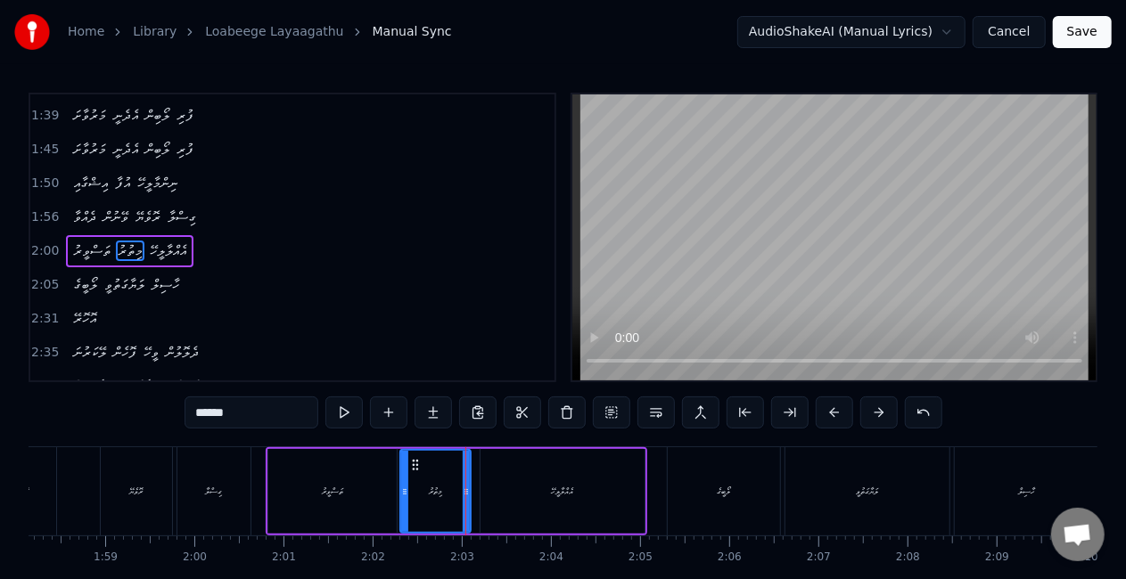
click at [467, 486] on div at bounding box center [466, 491] width 7 height 81
click at [338, 485] on div "ތަސްވީރު" at bounding box center [332, 491] width 21 height 13
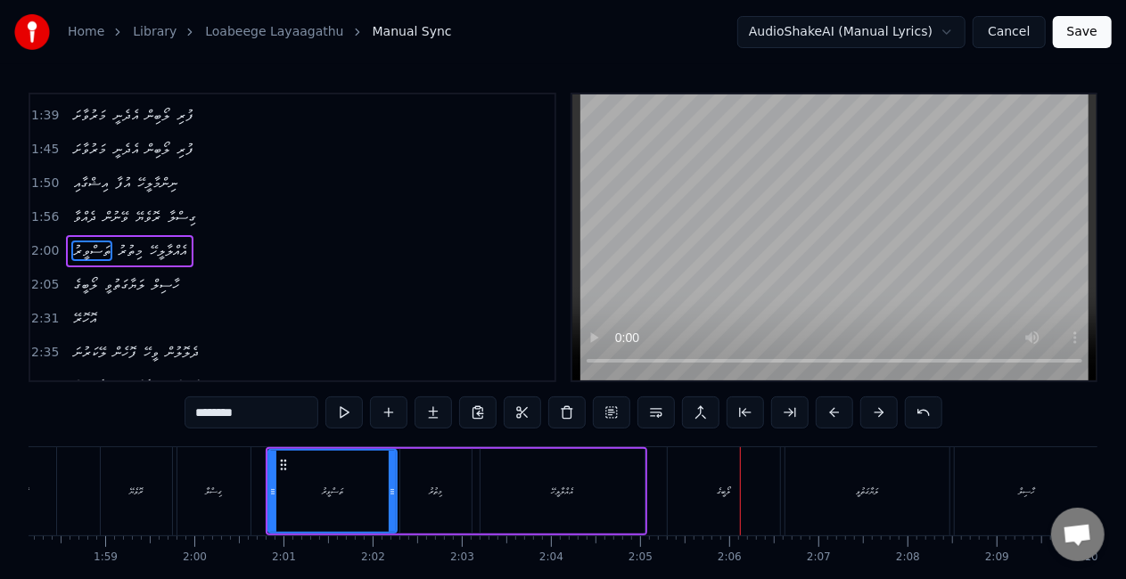
drag, startPoint x: 684, startPoint y: 476, endPoint x: 674, endPoint y: 476, distance: 9.8
click at [683, 475] on div "ލޯބީގެ" at bounding box center [724, 491] width 112 height 88
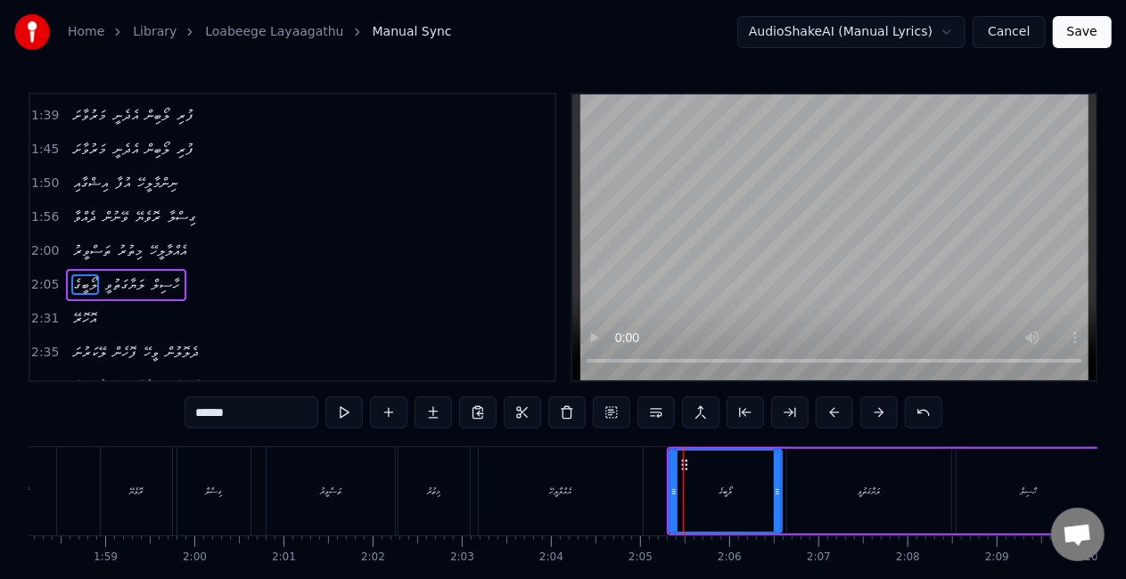
scroll to position [638, 0]
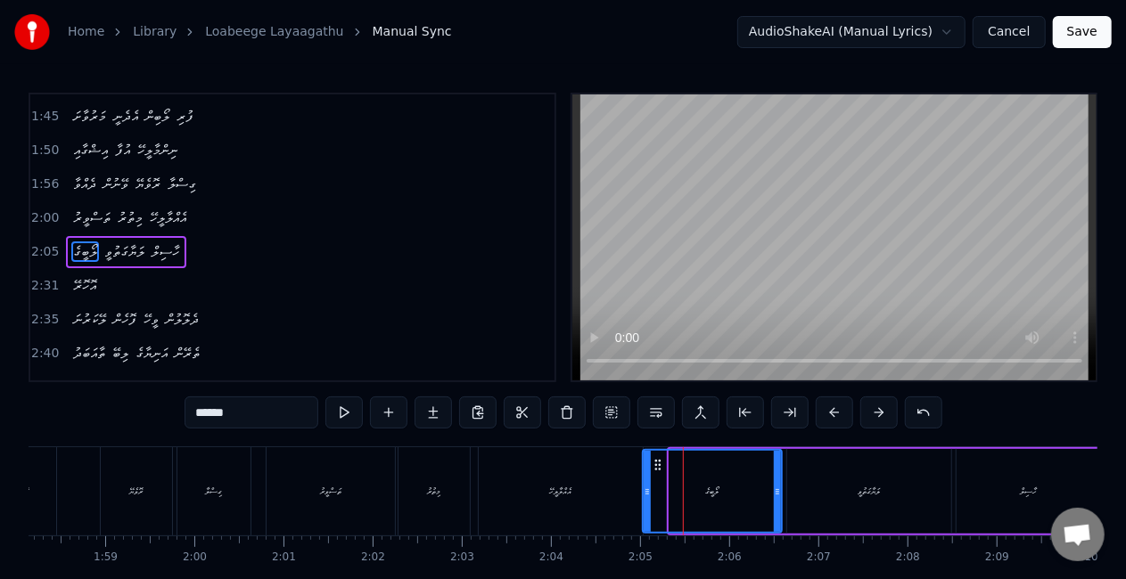
drag, startPoint x: 670, startPoint y: 495, endPoint x: 644, endPoint y: 487, distance: 27.9
click at [644, 487] on icon at bounding box center [647, 492] width 7 height 14
click at [599, 488] on div "އެއްލާލީހޭ" at bounding box center [561, 491] width 164 height 88
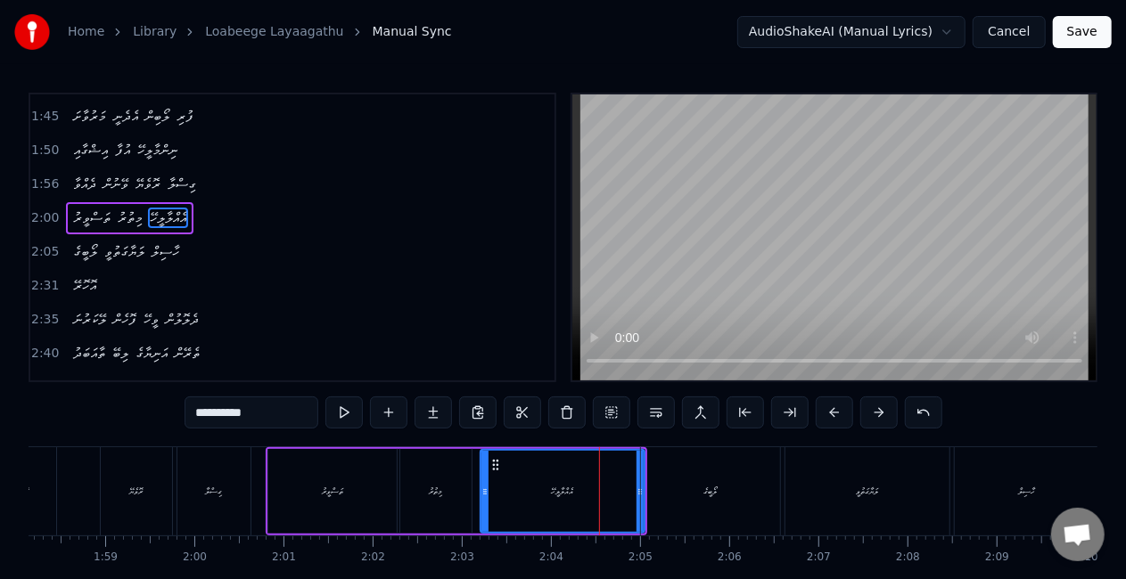
scroll to position [605, 0]
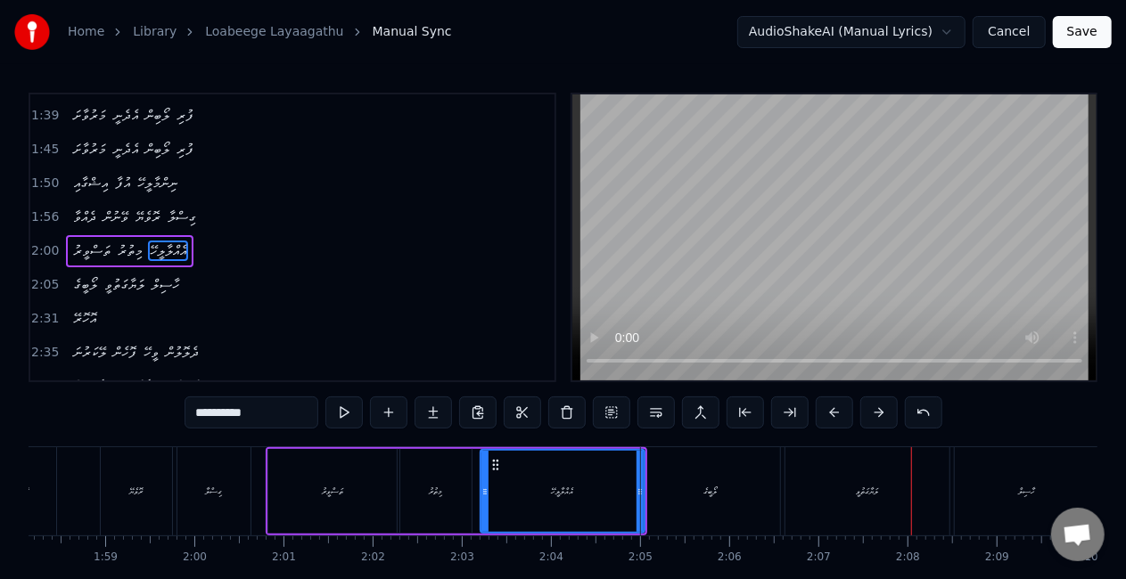
click at [803, 494] on div "ލަޔާގަތުވީ" at bounding box center [867, 491] width 164 height 88
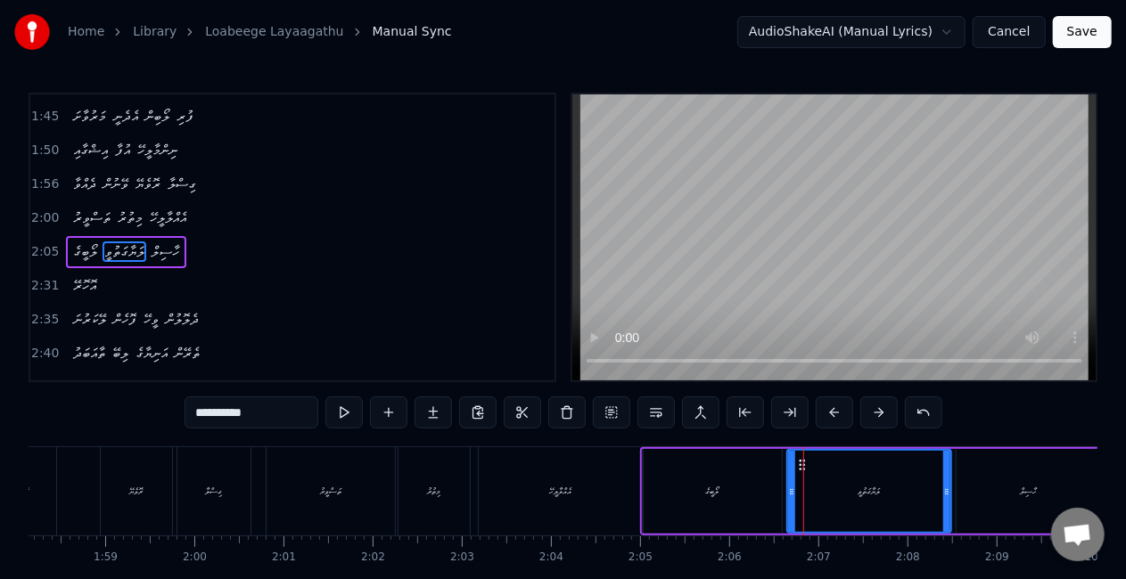
scroll to position [638, 0]
drag, startPoint x: 793, startPoint y: 496, endPoint x: 775, endPoint y: 488, distance: 19.2
click at [784, 492] on icon at bounding box center [784, 492] width 7 height 14
click at [712, 488] on div "ލޯބީގެ" at bounding box center [712, 491] width 13 height 13
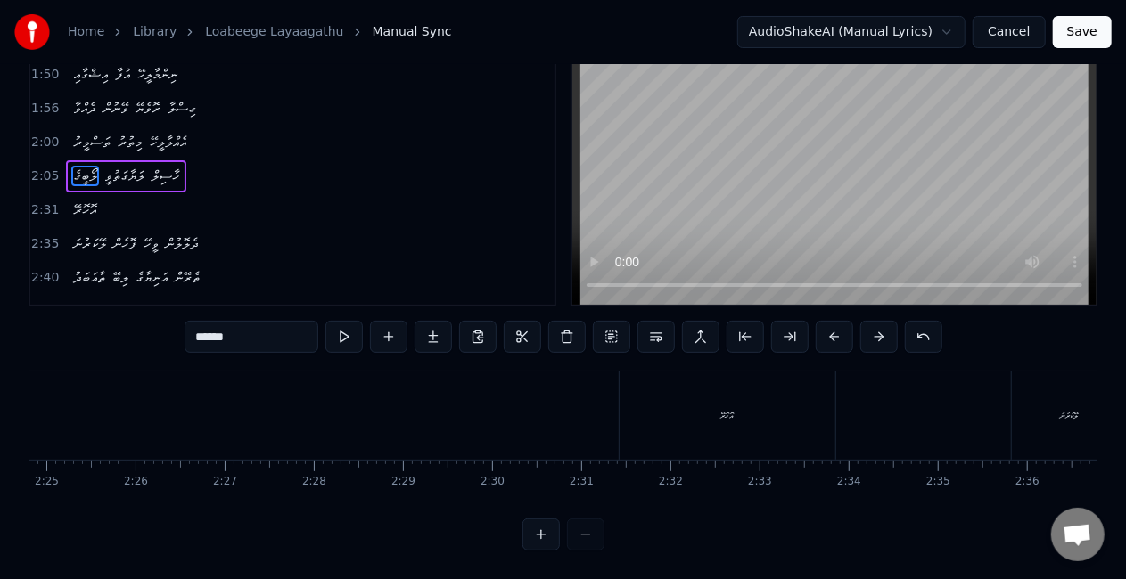
scroll to position [0, 12894]
click at [688, 412] on div "އޮހޮރޭ" at bounding box center [739, 416] width 216 height 88
type input "******"
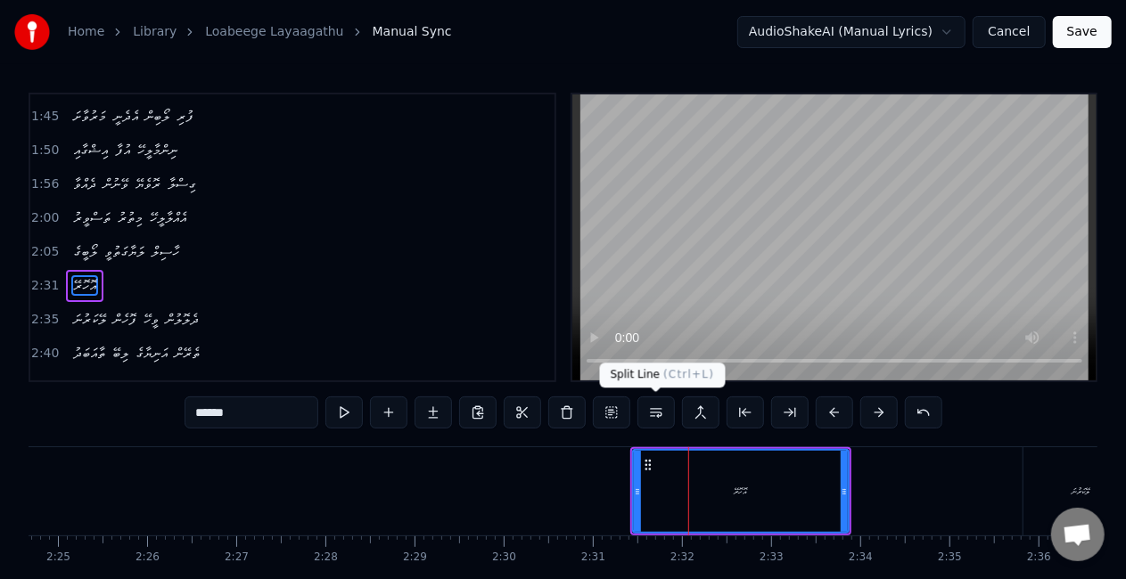
scroll to position [672, 0]
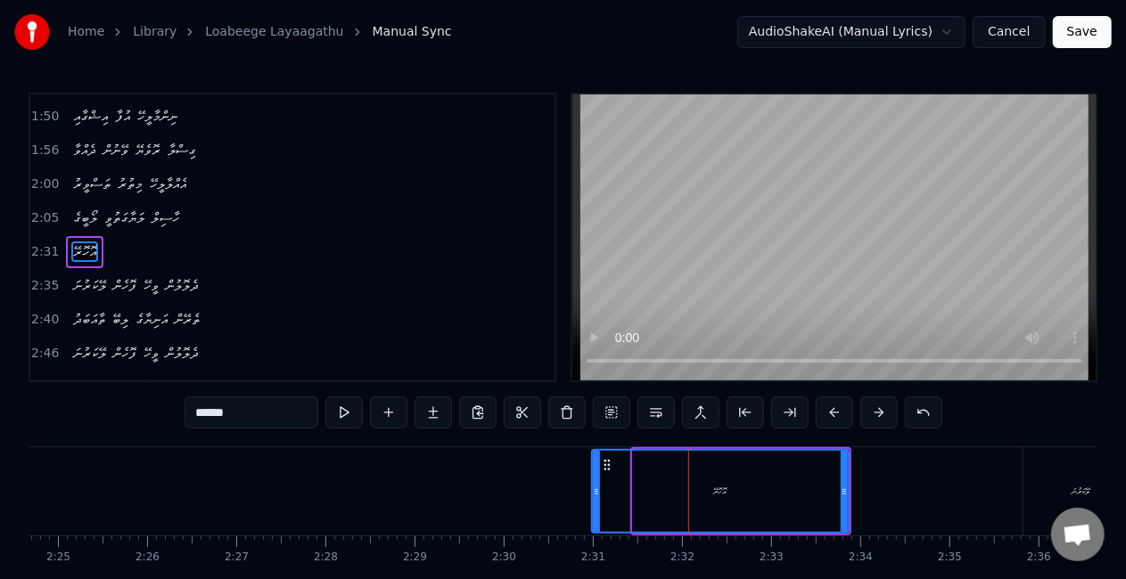
drag, startPoint x: 635, startPoint y: 492, endPoint x: 588, endPoint y: 480, distance: 48.0
click at [593, 480] on div at bounding box center [596, 491] width 7 height 81
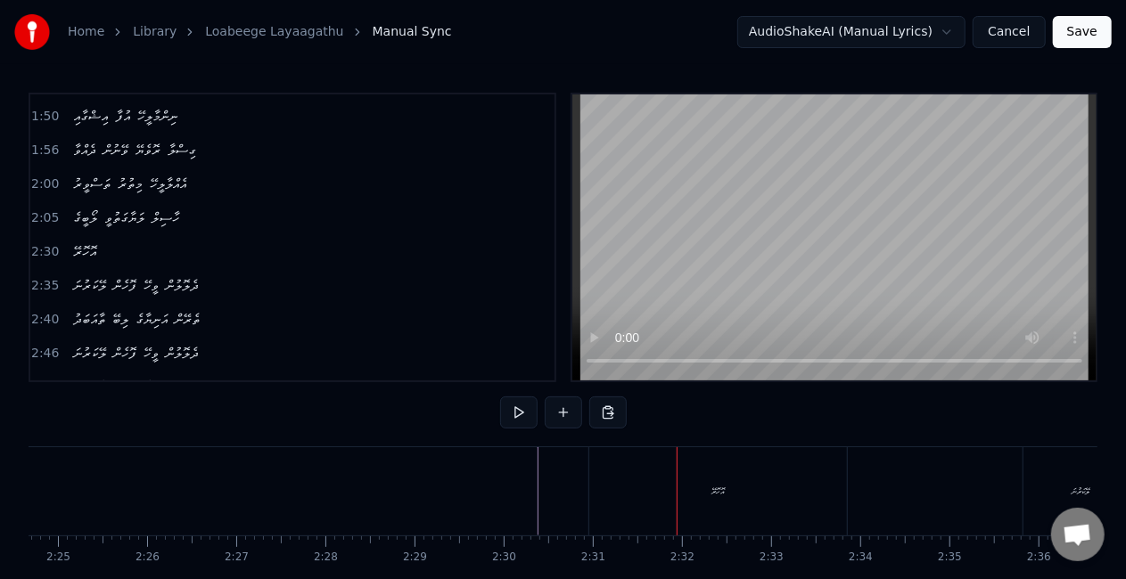
click at [656, 492] on div "އޮހޮރޭ" at bounding box center [718, 491] width 258 height 88
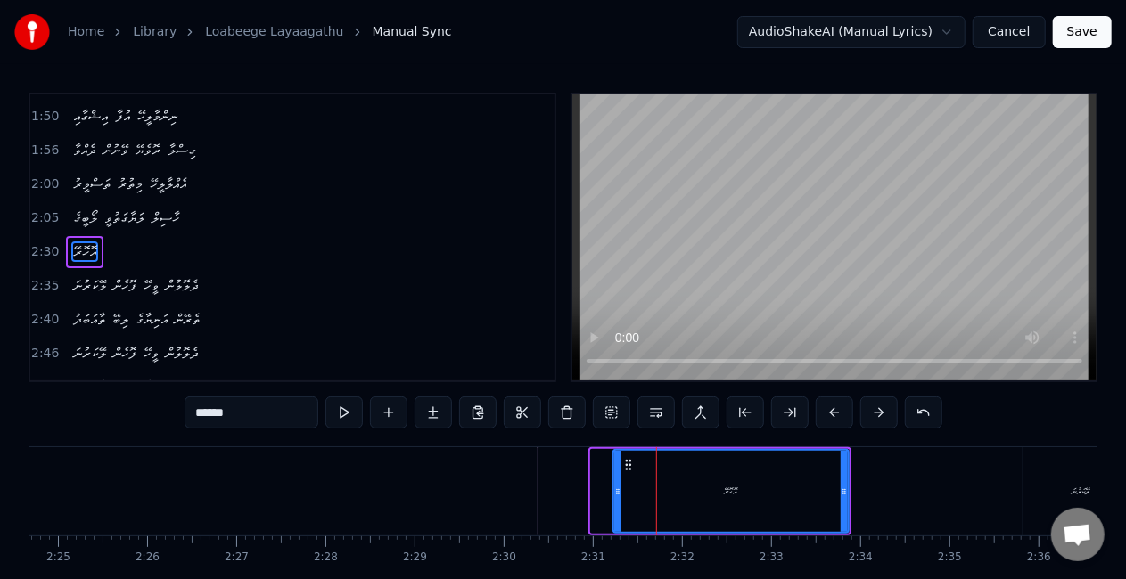
drag, startPoint x: 594, startPoint y: 488, endPoint x: 617, endPoint y: 496, distance: 23.4
click at [617, 496] on icon at bounding box center [617, 492] width 7 height 14
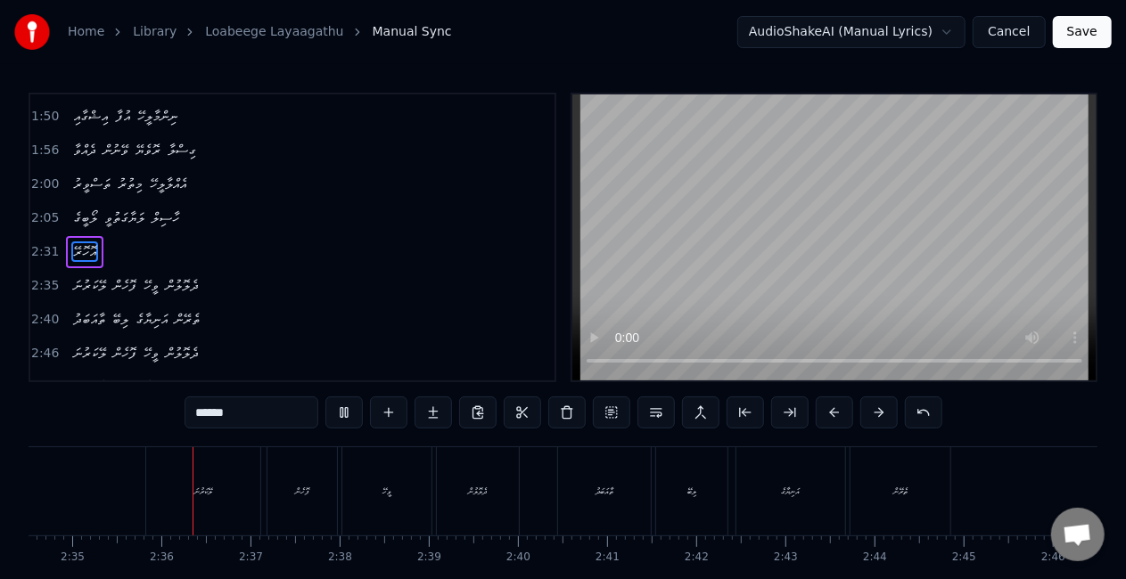
scroll to position [0, 13788]
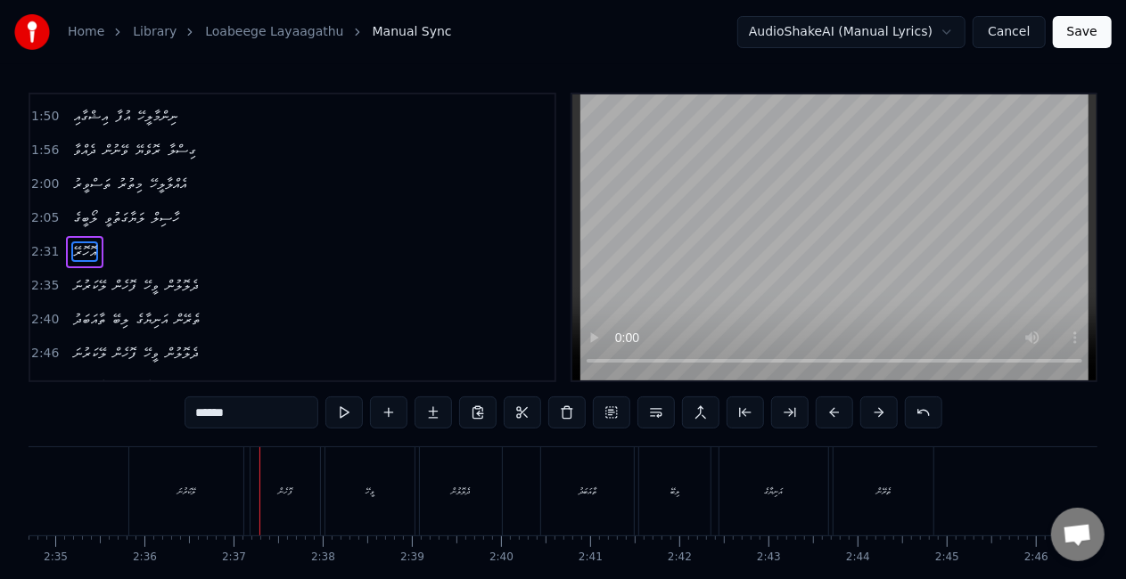
click at [183, 494] on div "ލޭކަރުނަ" at bounding box center [186, 491] width 18 height 13
type input "********"
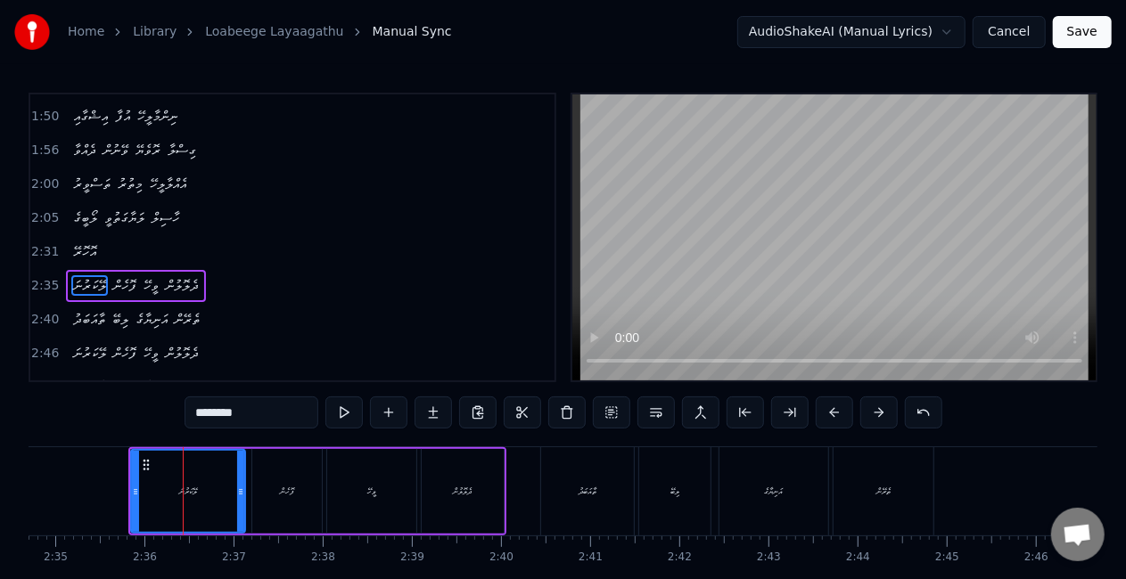
scroll to position [705, 0]
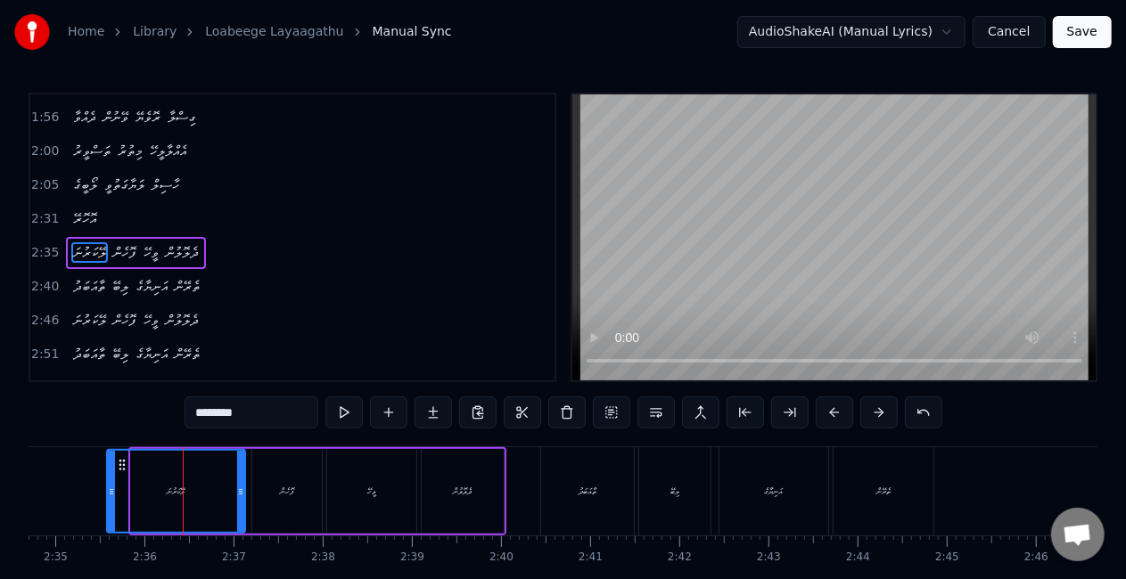
drag, startPoint x: 134, startPoint y: 499, endPoint x: 109, endPoint y: 491, distance: 26.2
click at [109, 491] on div at bounding box center [111, 491] width 7 height 81
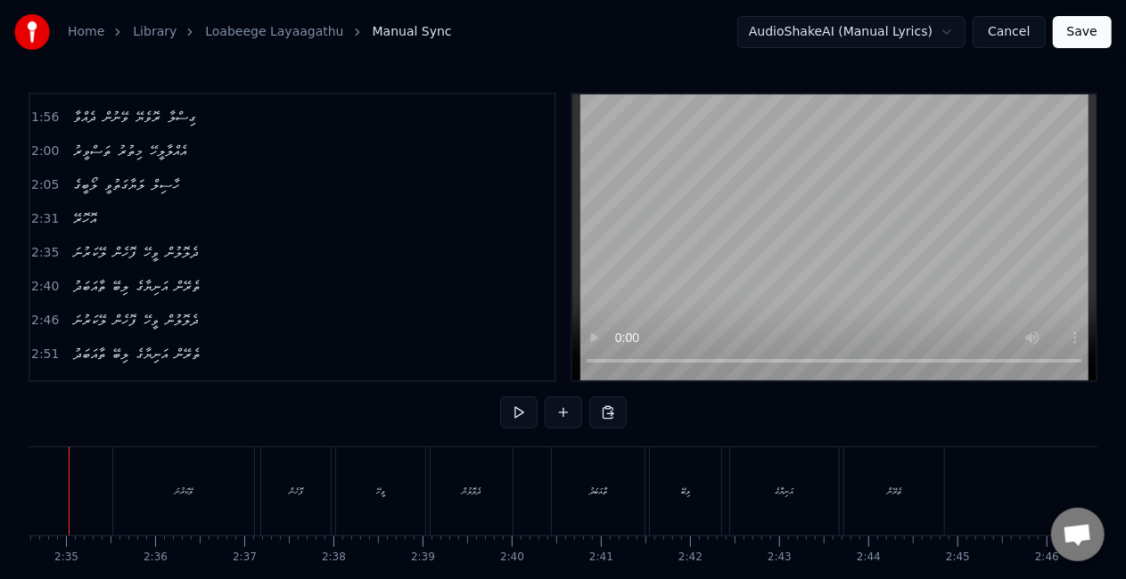
scroll to position [0, 13729]
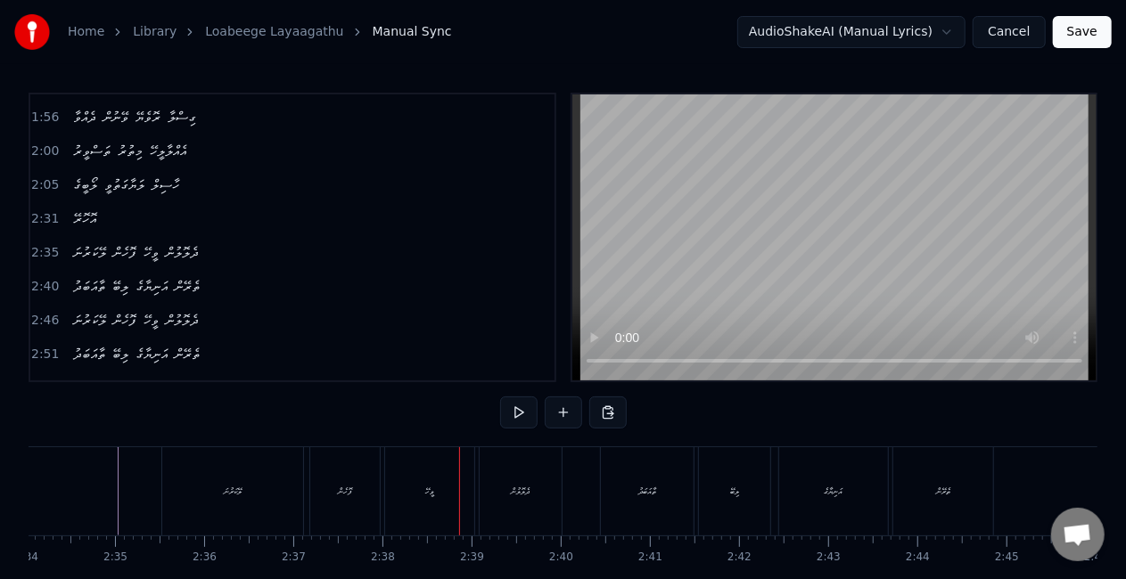
click at [271, 503] on div "ލޭކަރުނަ" at bounding box center [232, 491] width 141 height 88
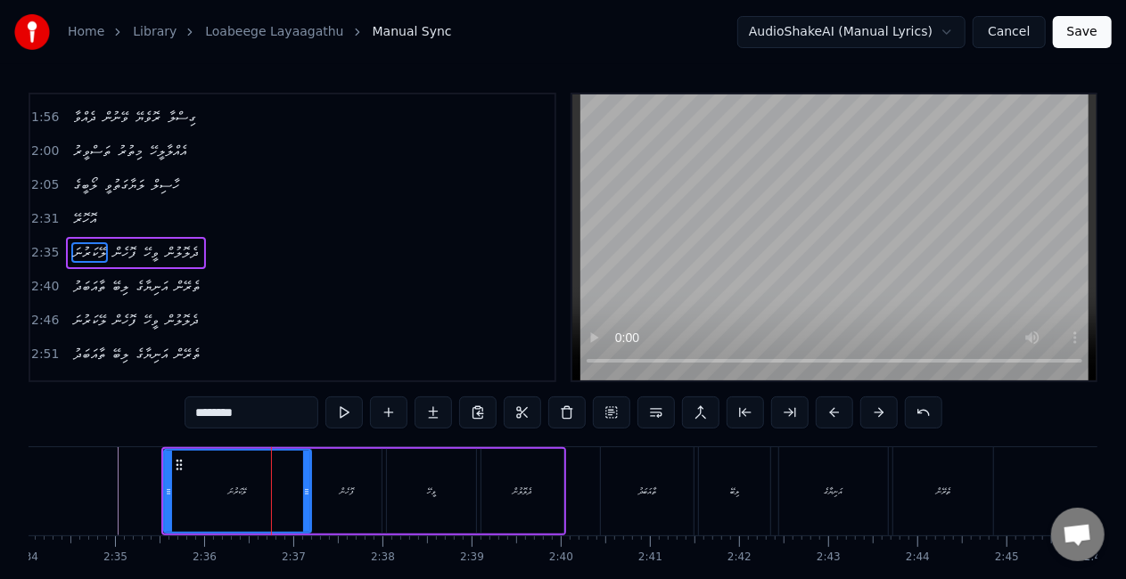
click at [307, 504] on div at bounding box center [306, 491] width 7 height 81
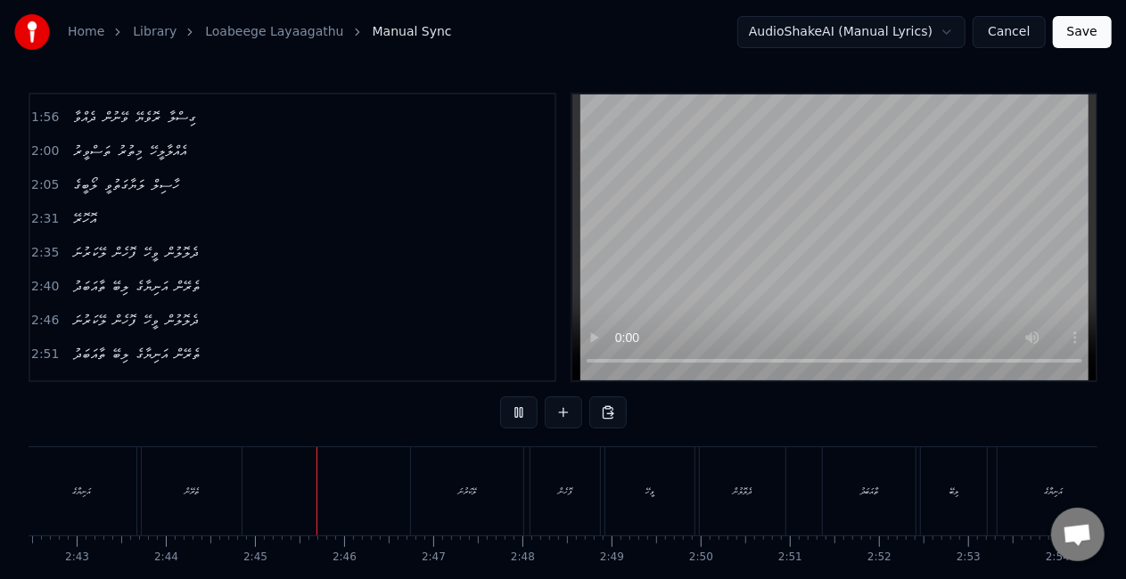
scroll to position [0, 14624]
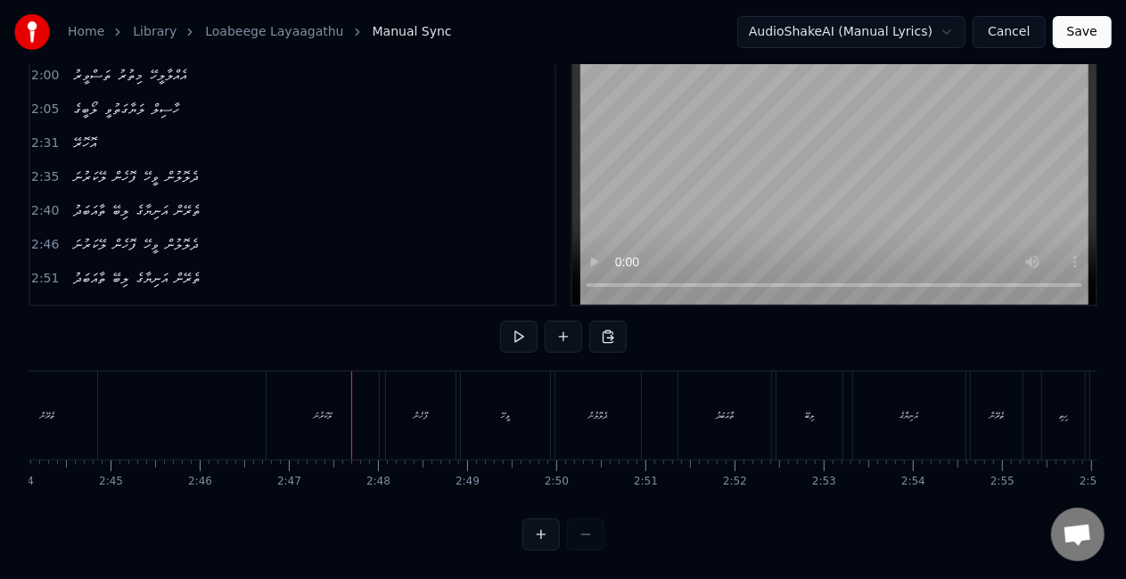
click at [285, 421] on div "ލޭކަރުނަ" at bounding box center [322, 416] width 112 height 88
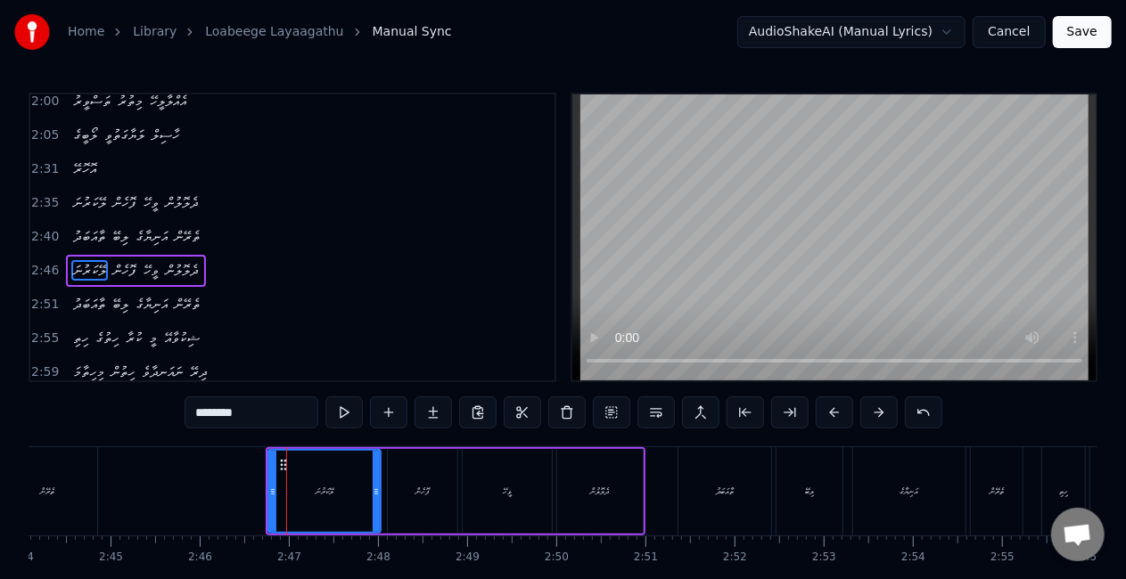
scroll to position [772, 0]
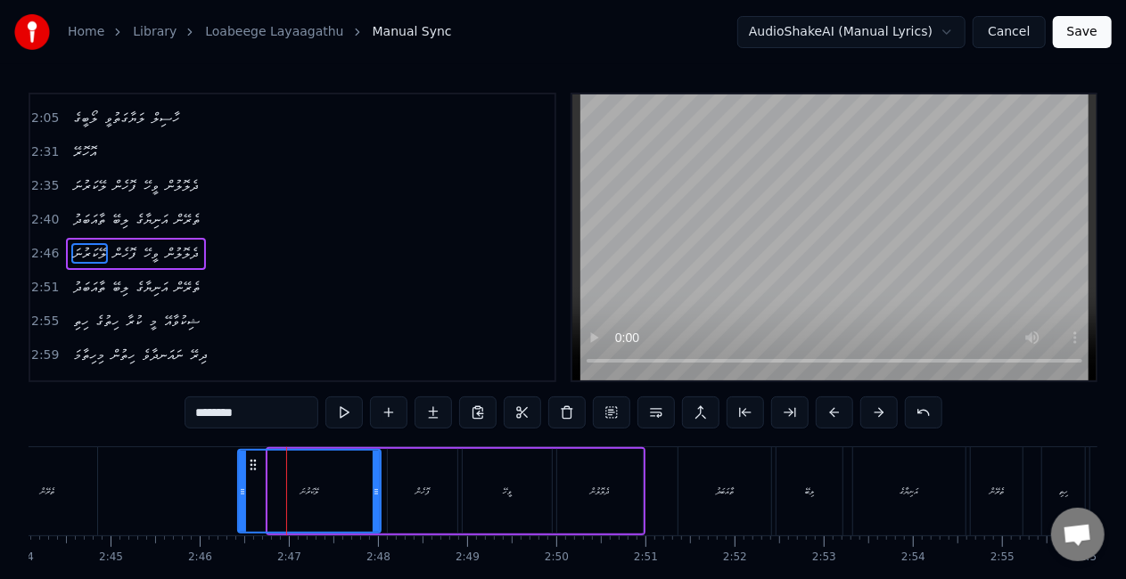
drag, startPoint x: 271, startPoint y: 492, endPoint x: 241, endPoint y: 486, distance: 30.9
click at [241, 486] on icon at bounding box center [242, 492] width 7 height 14
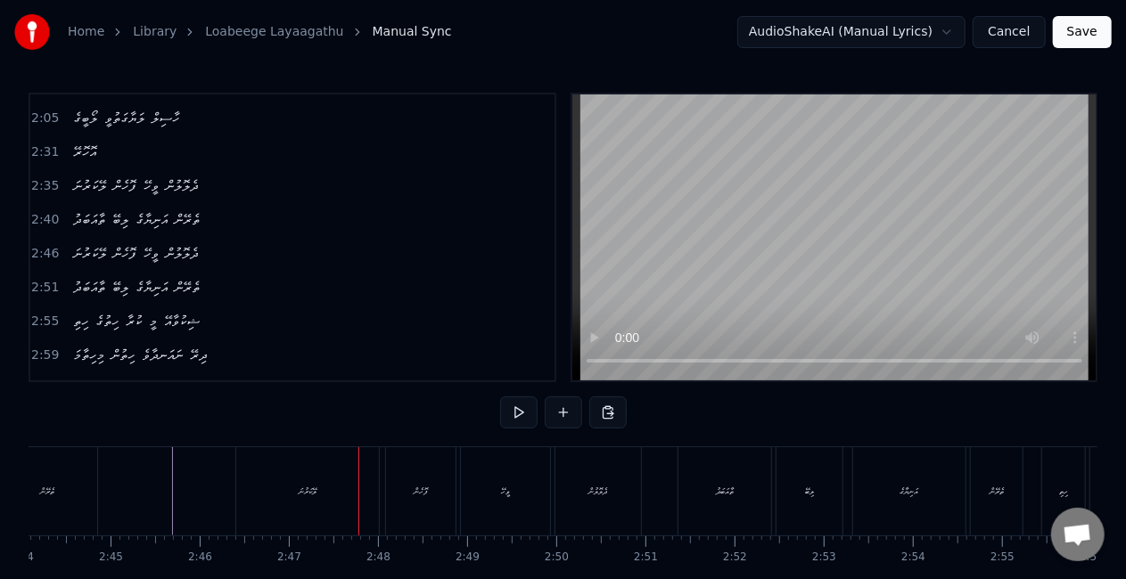
click at [358, 483] on div "ލޭކަރުނަ" at bounding box center [307, 491] width 143 height 88
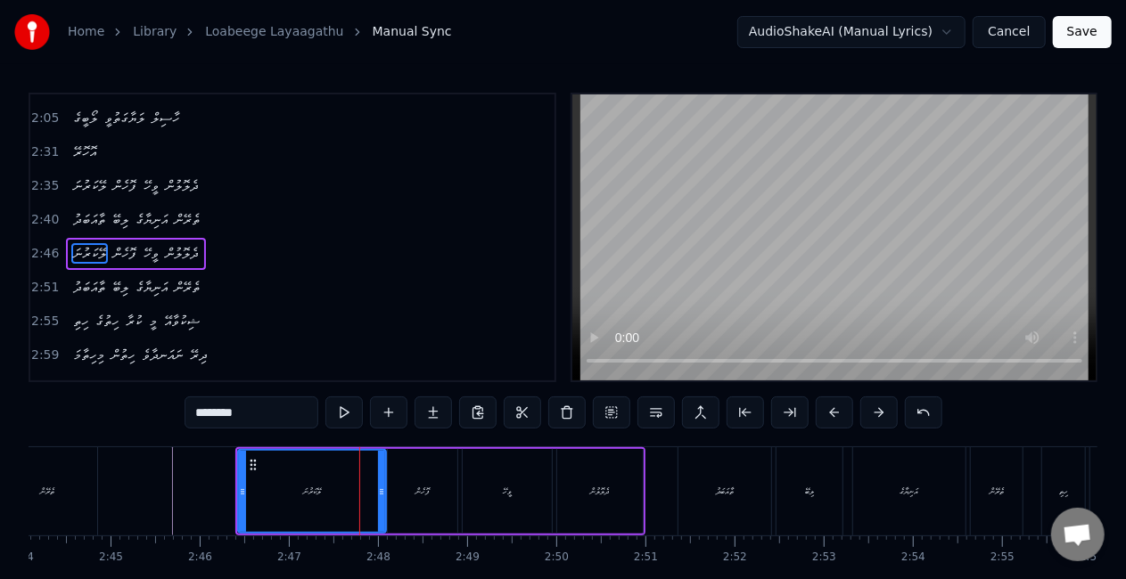
click at [380, 492] on icon at bounding box center [381, 492] width 7 height 14
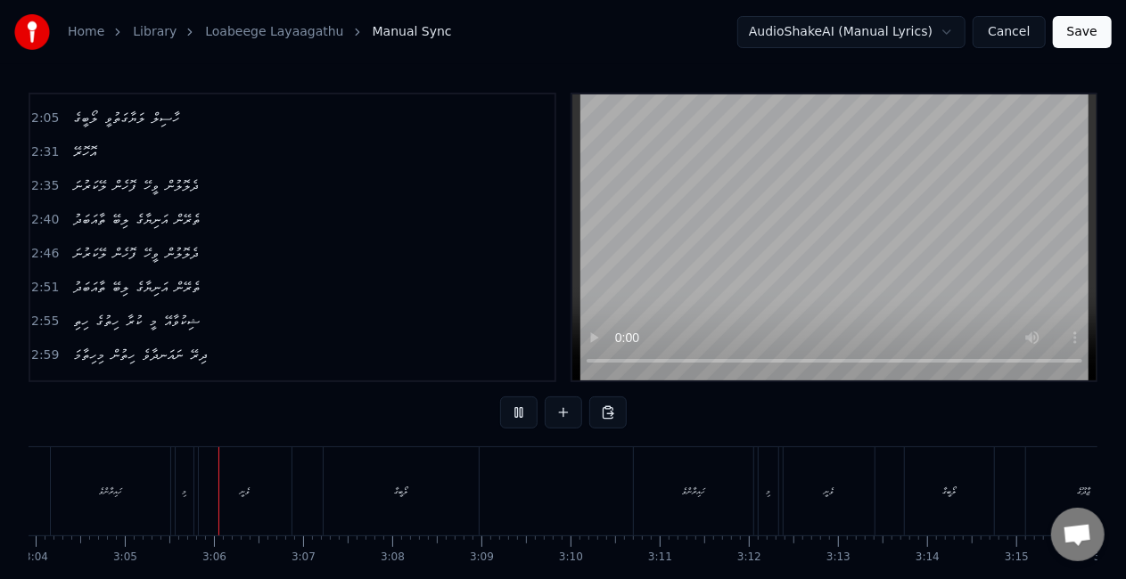
scroll to position [0, 16435]
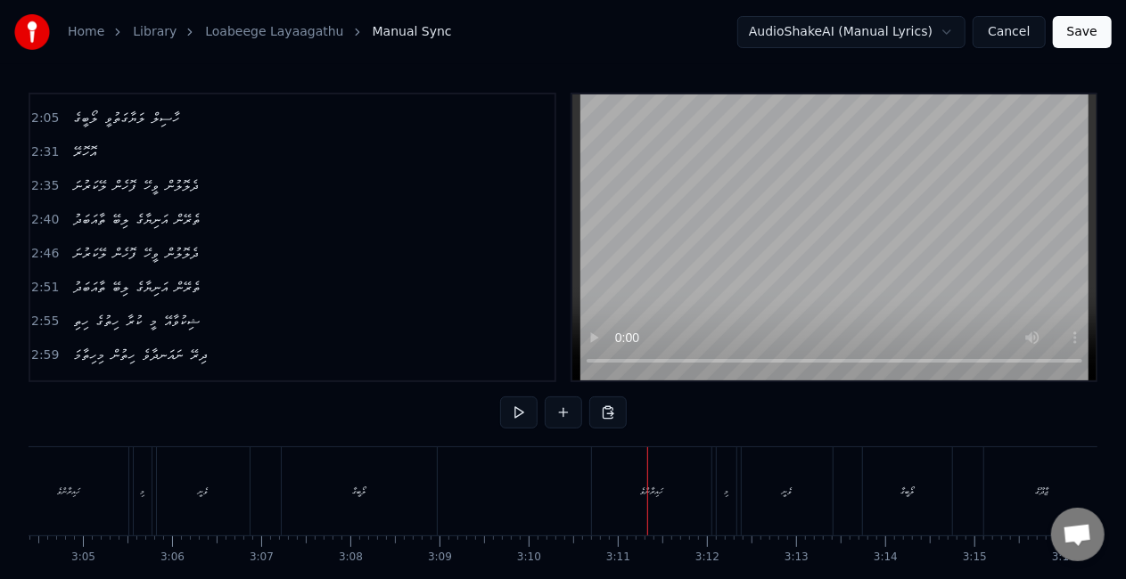
click at [624, 469] on div "ހައިރާންވެ" at bounding box center [651, 491] width 119 height 88
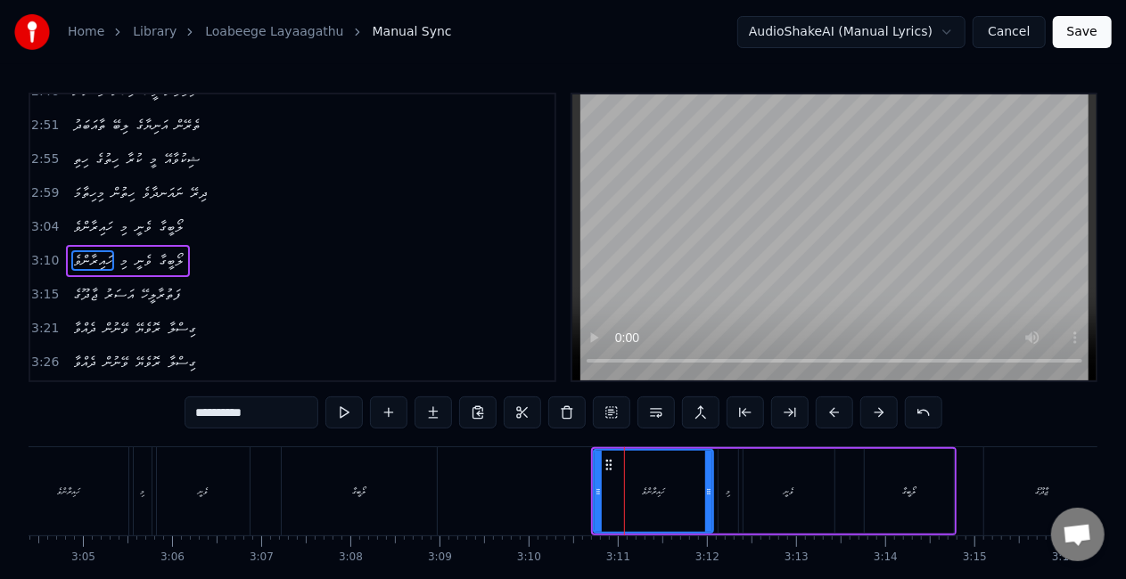
scroll to position [938, 0]
drag, startPoint x: 594, startPoint y: 492, endPoint x: 576, endPoint y: 488, distance: 19.1
click at [581, 488] on icon at bounding box center [584, 492] width 7 height 14
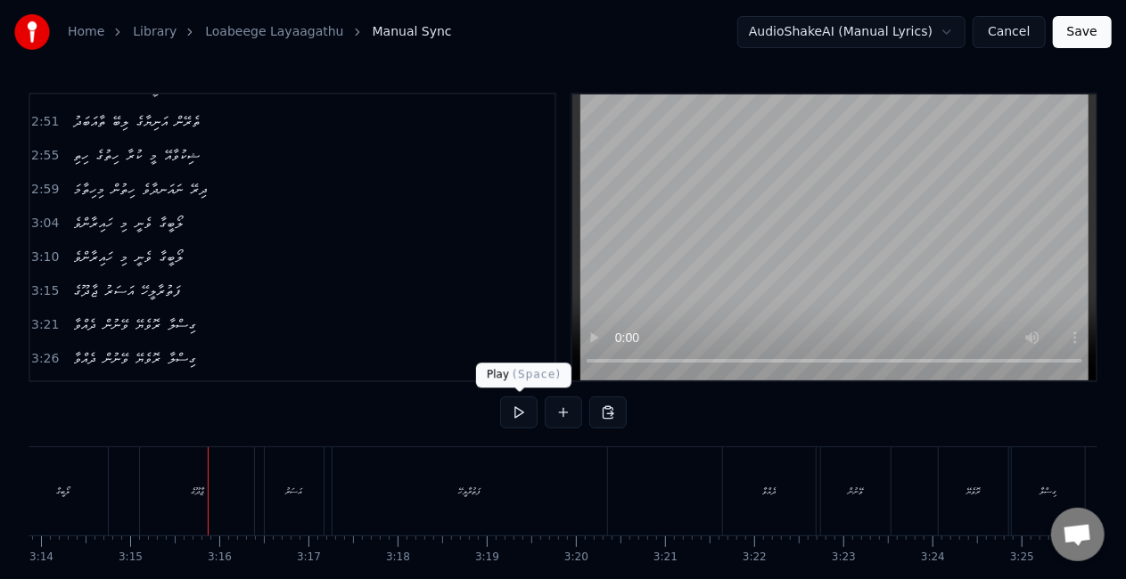
scroll to position [0, 17338]
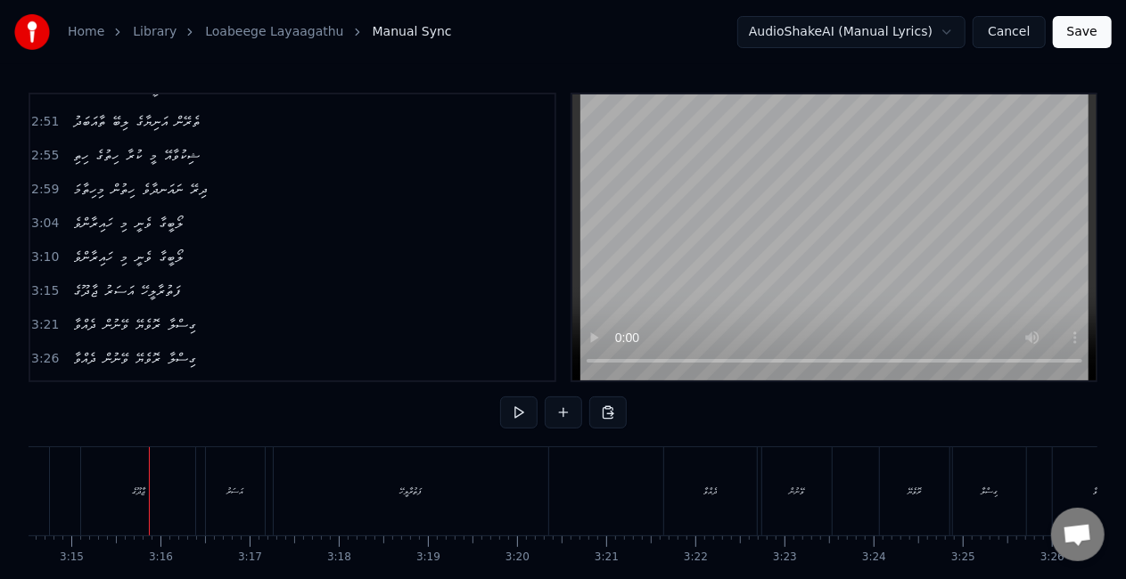
click at [152, 498] on div "ޖާދޫގެ" at bounding box center [138, 491] width 114 height 88
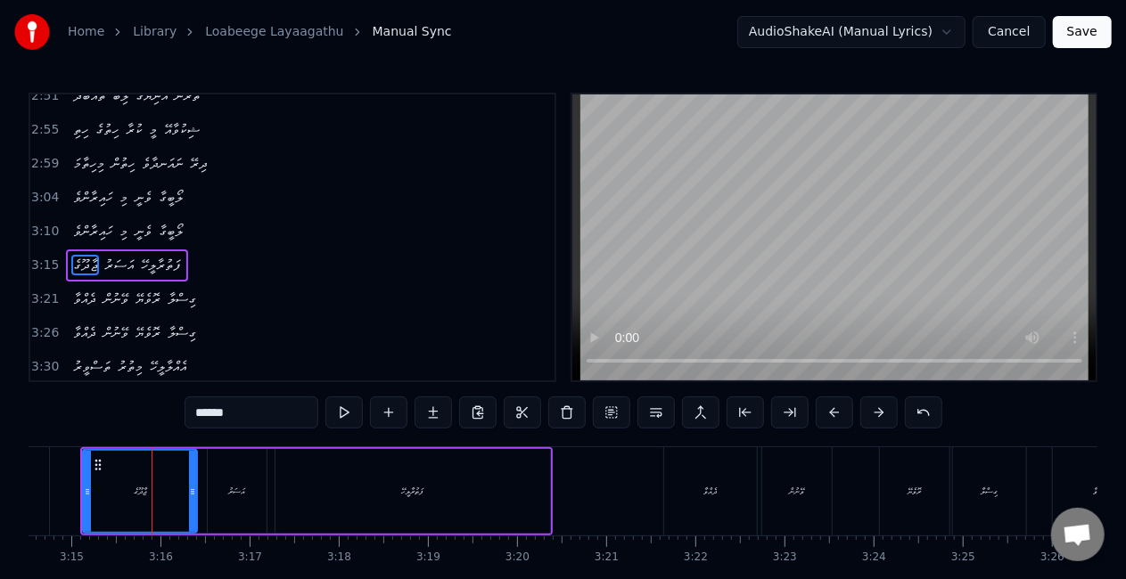
scroll to position [972, 0]
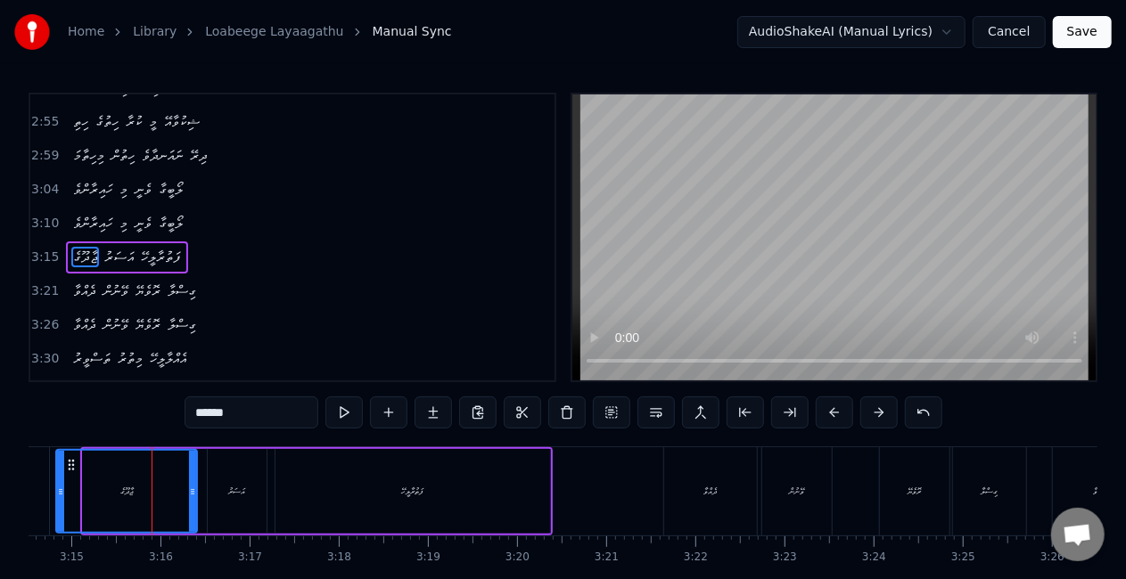
drag, startPoint x: 86, startPoint y: 493, endPoint x: 57, endPoint y: 483, distance: 31.0
click at [57, 483] on div at bounding box center [60, 491] width 7 height 81
click at [29, 490] on div "Home Library Loabeege Layaagathu Manual Sync AudioShakeAI (Manual Lyrics) Cance…" at bounding box center [563, 313] width 1126 height 627
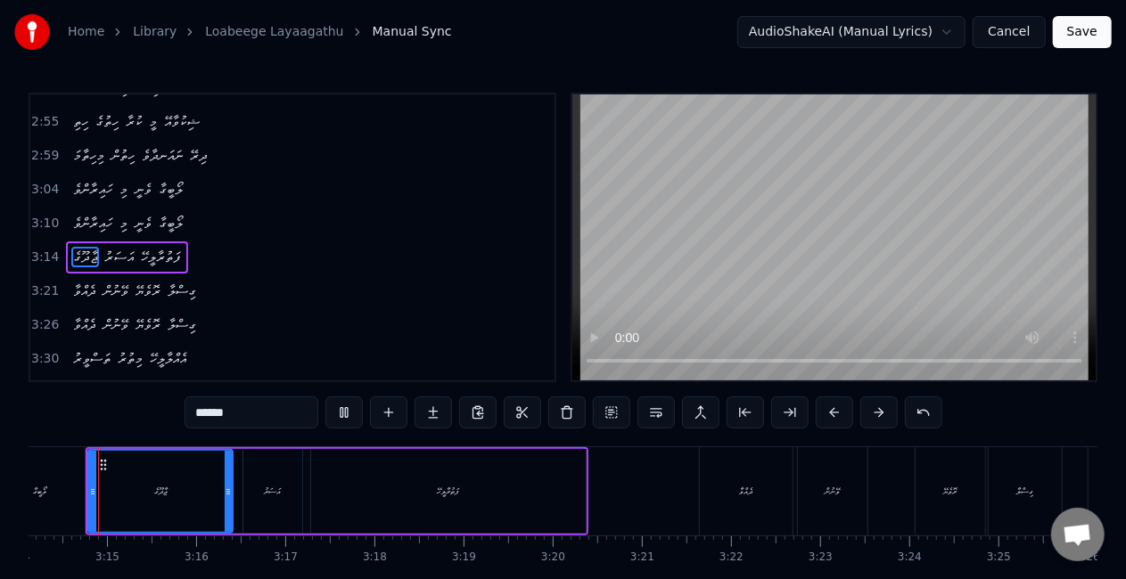
scroll to position [0, 17293]
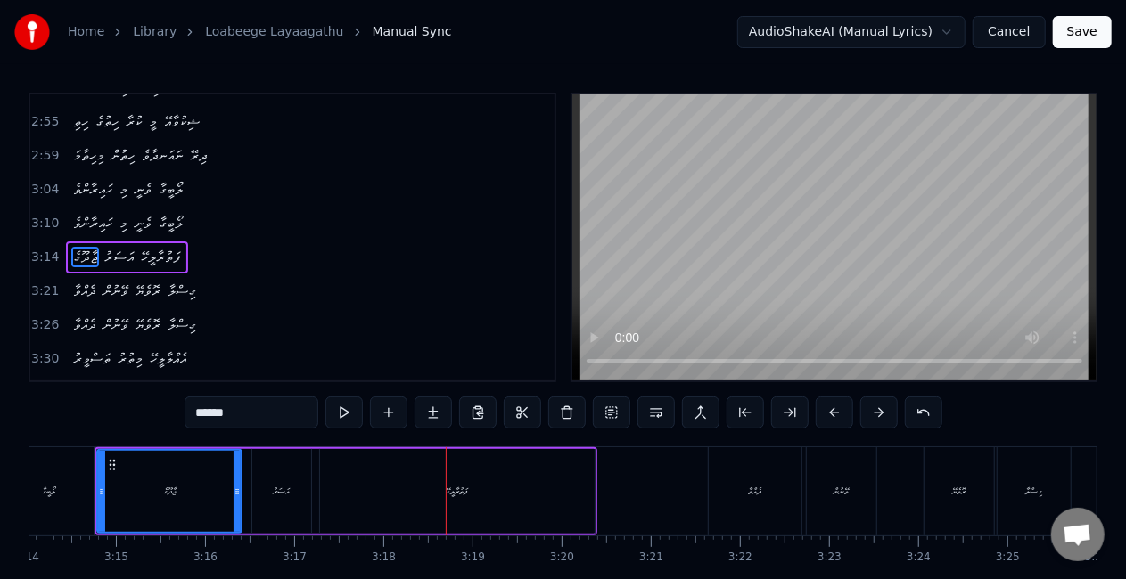
click at [428, 490] on div "ފަތުރާލީހޭ" at bounding box center [457, 491] width 275 height 85
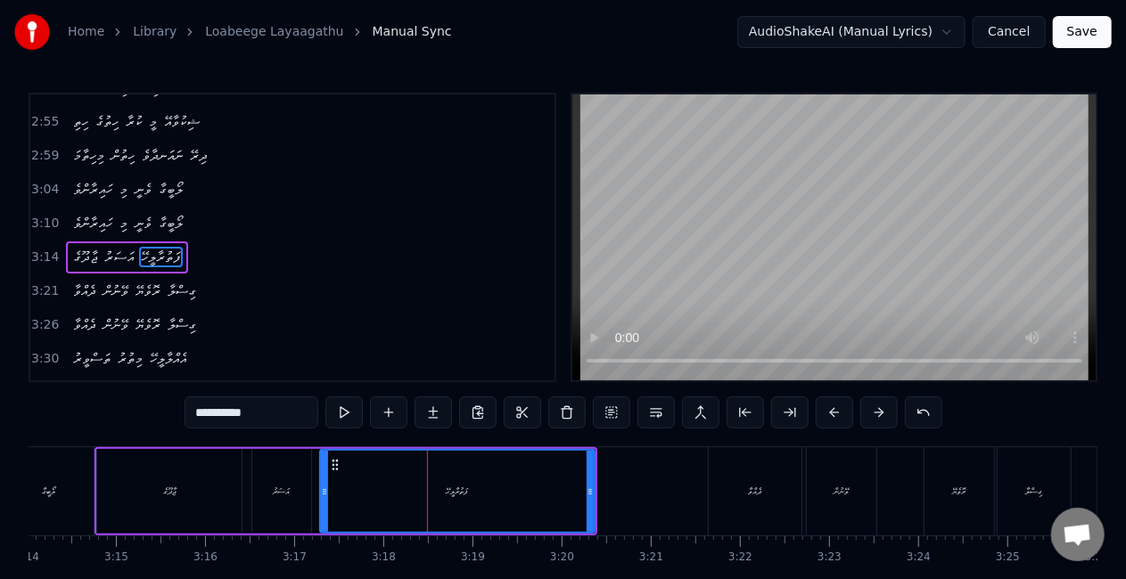
click at [296, 494] on div "އަސަރު" at bounding box center [281, 491] width 59 height 85
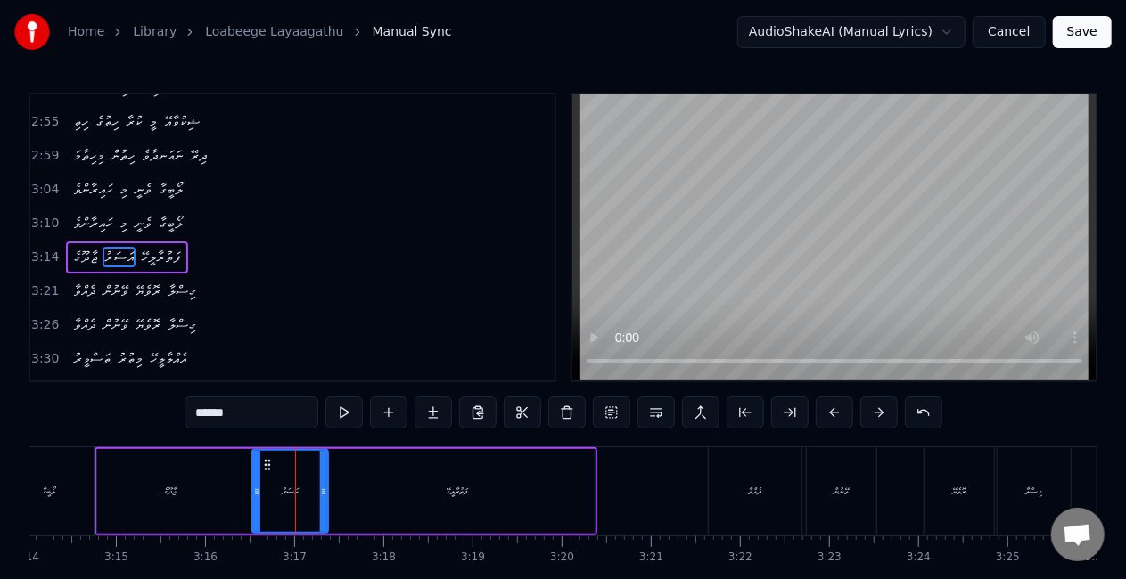
drag, startPoint x: 305, startPoint y: 490, endPoint x: 322, endPoint y: 496, distance: 17.8
click at [322, 496] on icon at bounding box center [323, 492] width 7 height 14
click at [346, 492] on div "ފަތުރާލީހޭ" at bounding box center [457, 491] width 275 height 85
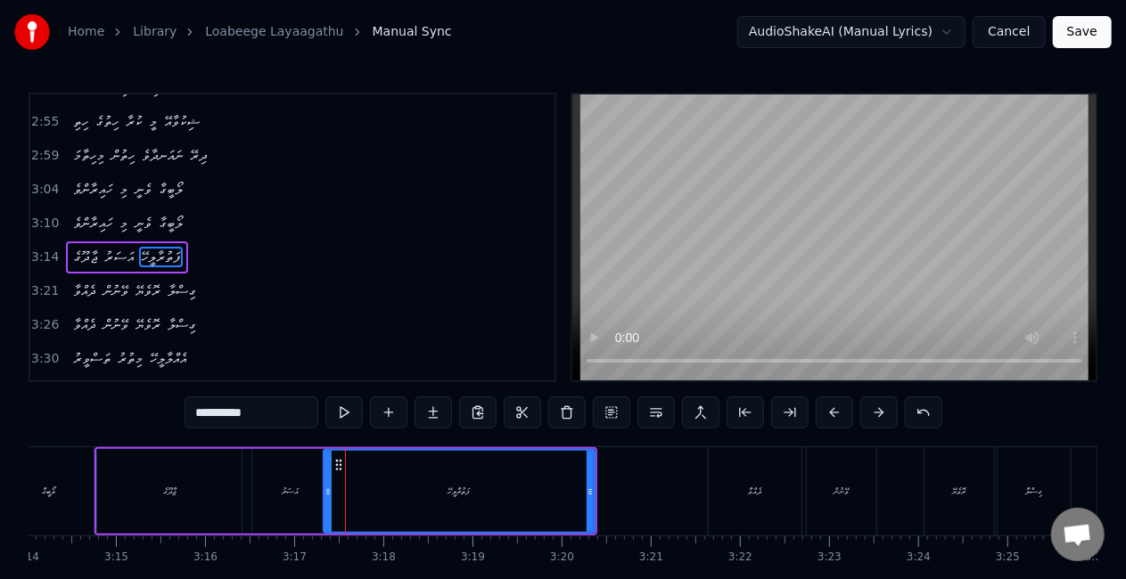
click at [328, 494] on icon at bounding box center [327, 492] width 7 height 14
click at [293, 490] on div "އަސަރު" at bounding box center [290, 491] width 17 height 13
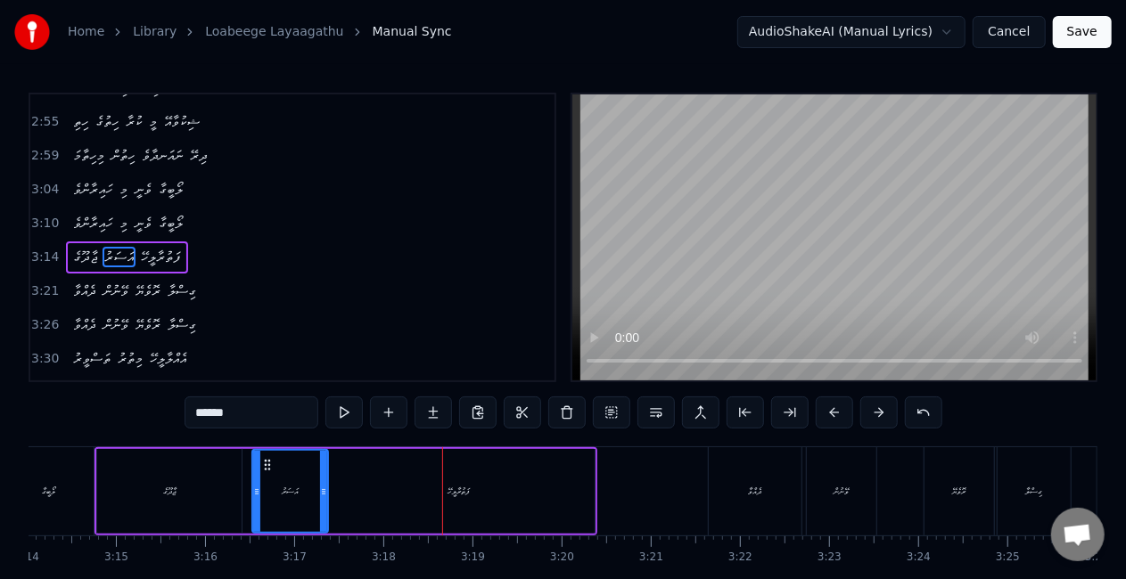
drag, startPoint x: 287, startPoint y: 487, endPoint x: 275, endPoint y: 485, distance: 12.6
click at [287, 487] on div "އަސަރު" at bounding box center [290, 491] width 17 height 13
click at [251, 485] on icon at bounding box center [253, 492] width 7 height 14
click at [215, 485] on div "ޖާދޫގެ" at bounding box center [169, 491] width 144 height 85
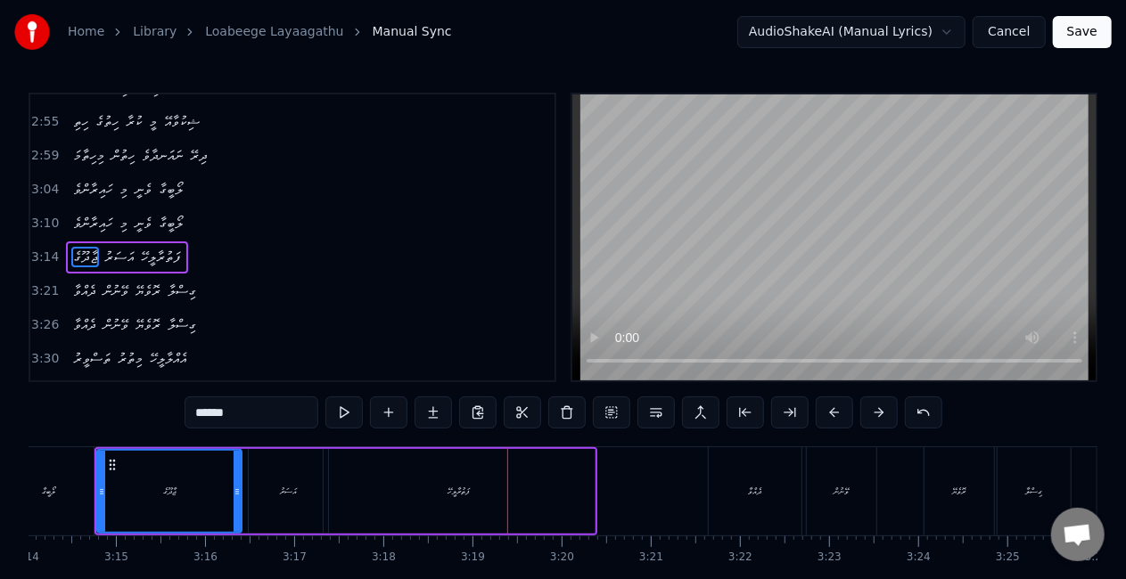
drag, startPoint x: 422, startPoint y: 478, endPoint x: 371, endPoint y: 486, distance: 52.3
click at [422, 478] on div "ފަތުރާލީހޭ" at bounding box center [459, 491] width 271 height 85
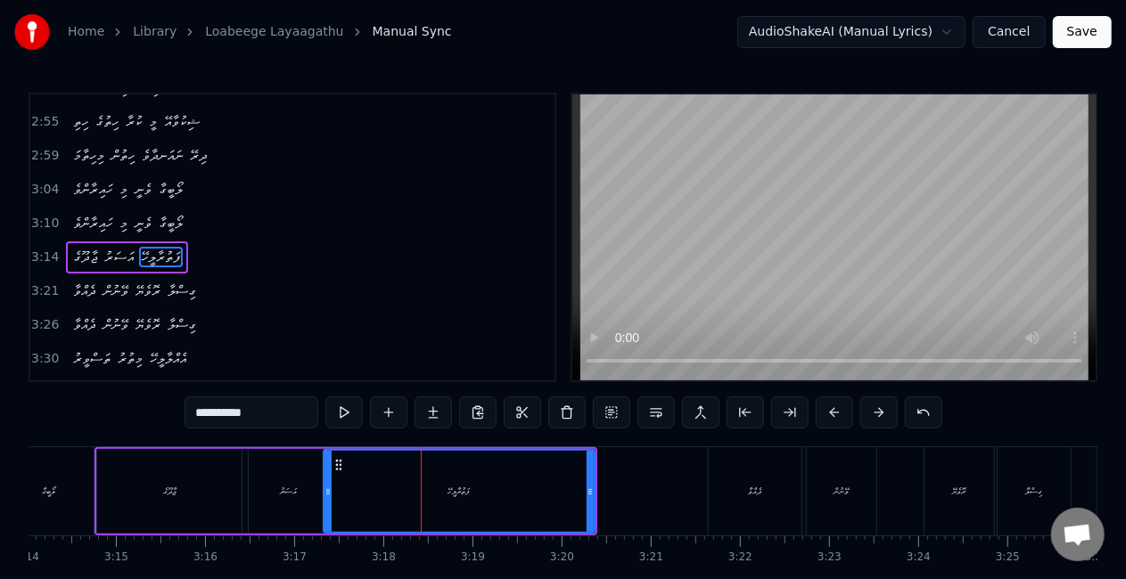
click at [292, 493] on div "އަސަރު" at bounding box center [288, 491] width 17 height 13
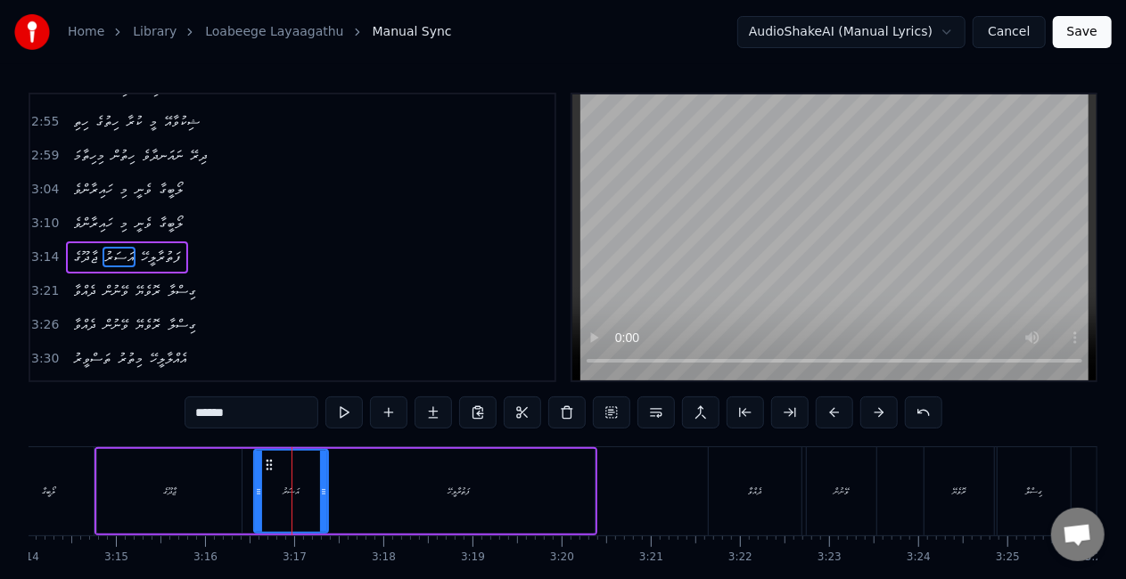
click at [255, 493] on icon at bounding box center [258, 492] width 7 height 14
click at [328, 500] on div at bounding box center [327, 491] width 7 height 81
click at [351, 497] on div "ފަތުރާލީހޭ" at bounding box center [459, 491] width 271 height 85
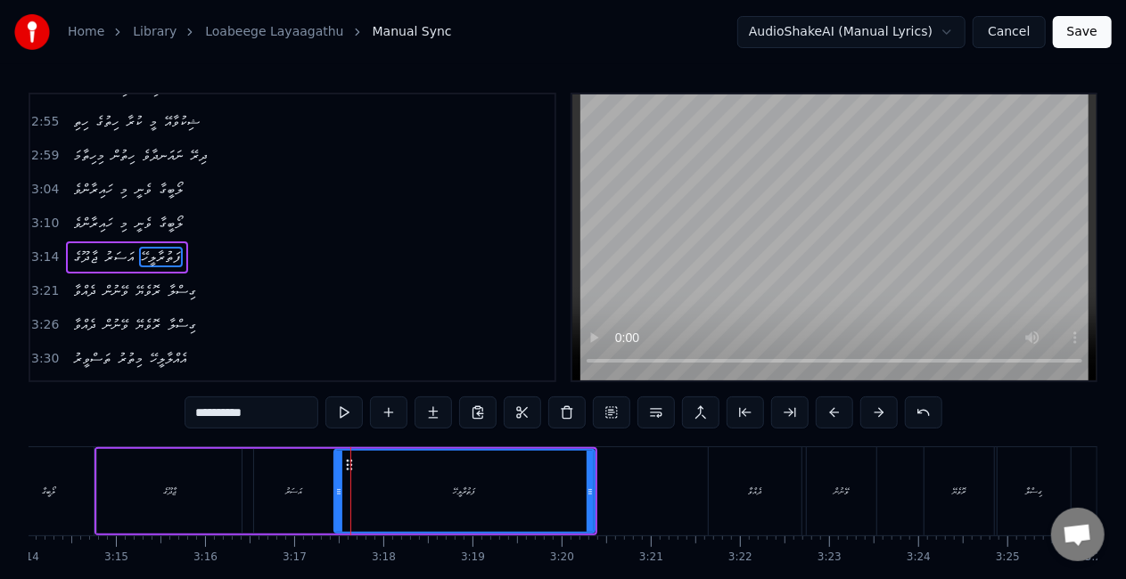
drag, startPoint x: 328, startPoint y: 496, endPoint x: 337, endPoint y: 498, distance: 9.3
click at [338, 499] on div at bounding box center [338, 491] width 7 height 81
click at [273, 496] on div "އަސަރު" at bounding box center [294, 491] width 80 height 85
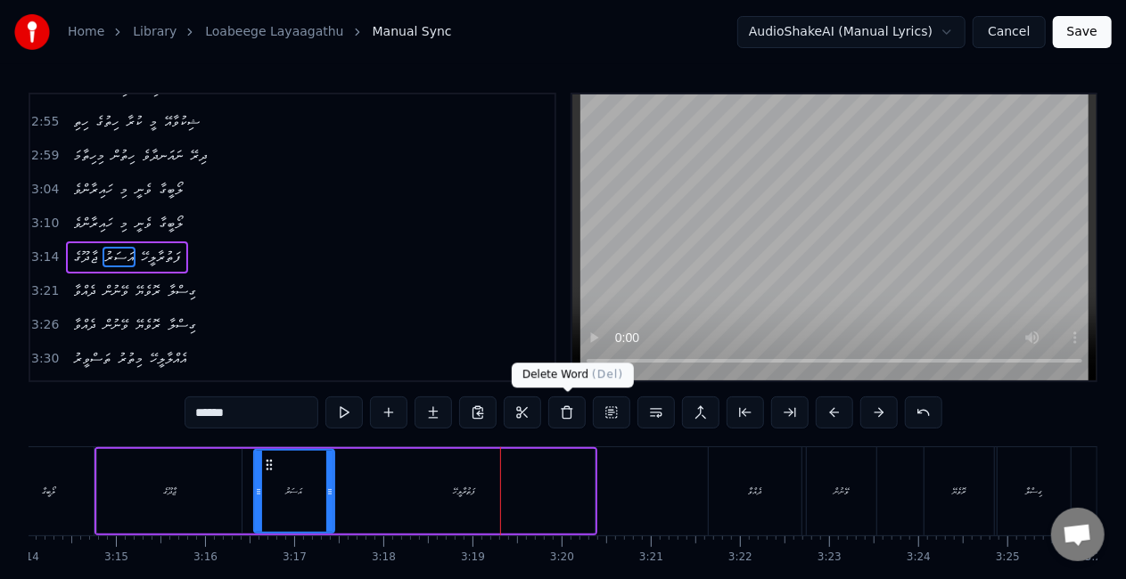
click at [569, 496] on div "ފަތުރާލީހޭ" at bounding box center [463, 491] width 261 height 85
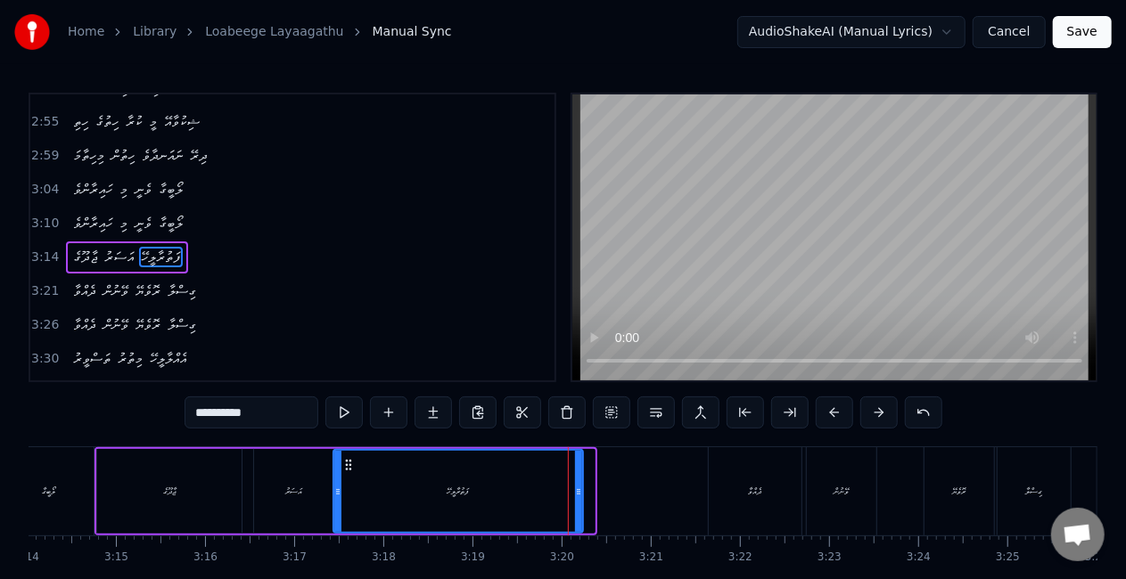
drag, startPoint x: 589, startPoint y: 502, endPoint x: 578, endPoint y: 499, distance: 11.9
click at [578, 499] on div at bounding box center [578, 491] width 7 height 81
click at [340, 484] on div at bounding box center [337, 491] width 7 height 81
drag, startPoint x: 579, startPoint y: 480, endPoint x: 570, endPoint y: 476, distance: 10.4
click at [574, 476] on div at bounding box center [577, 491] width 7 height 81
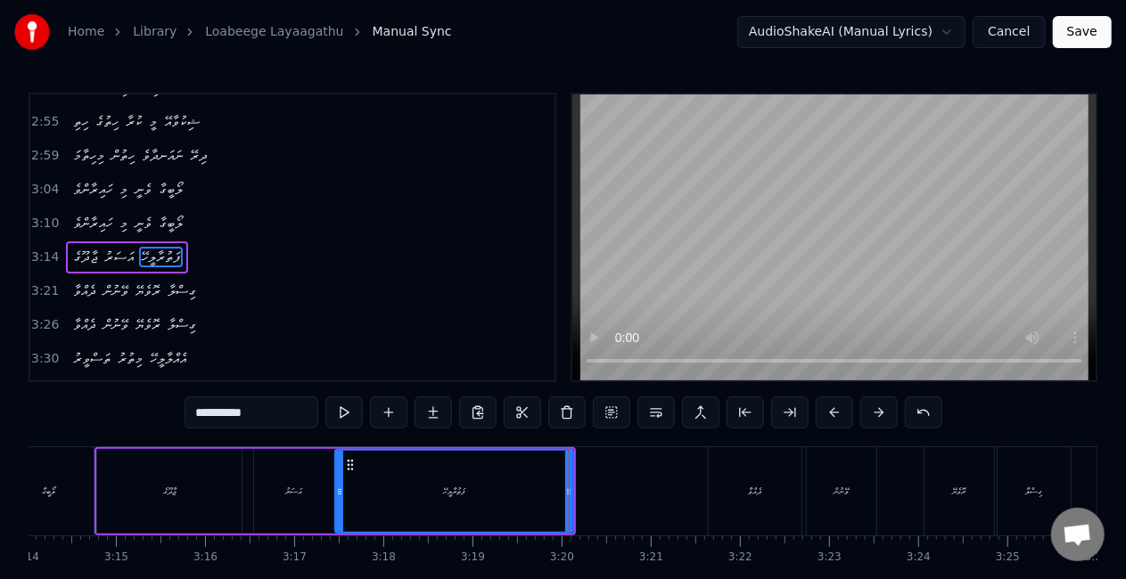
click at [427, 478] on div "ފަތުރާލީހޭ" at bounding box center [454, 491] width 236 height 81
click at [745, 496] on div "ދެއްވާ" at bounding box center [755, 491] width 93 height 88
type input "******"
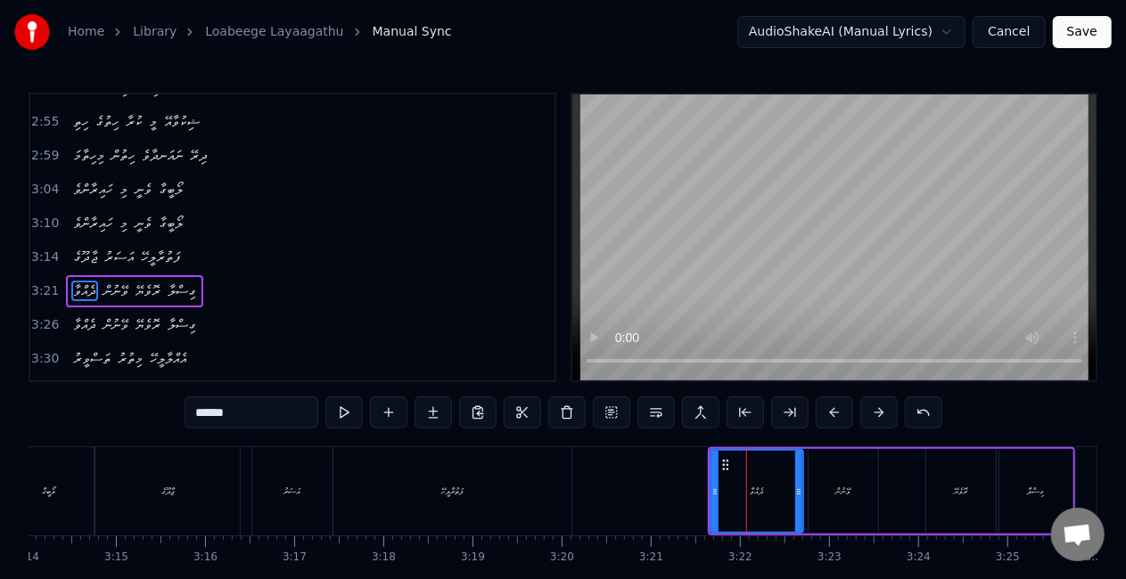
scroll to position [1004, 0]
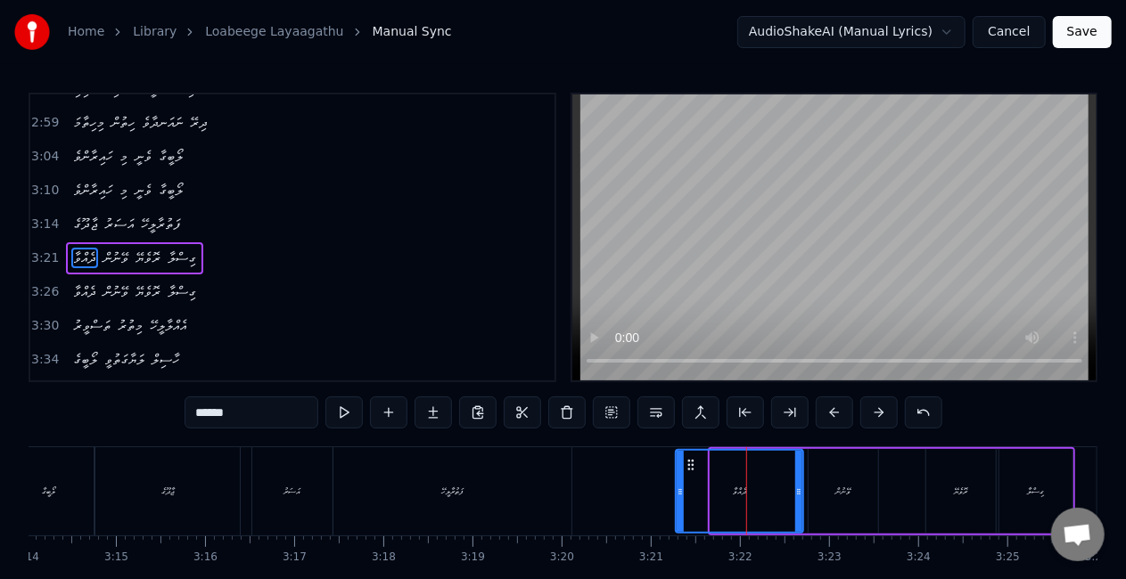
drag, startPoint x: 711, startPoint y: 495, endPoint x: 677, endPoint y: 490, distance: 34.2
click at [677, 490] on icon at bounding box center [679, 492] width 7 height 14
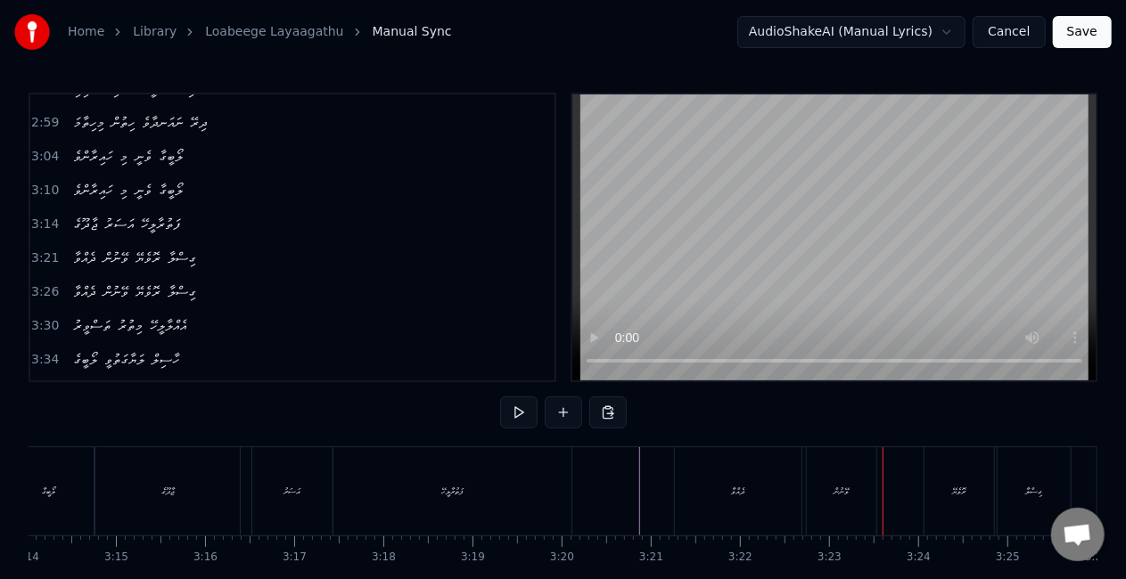
click at [728, 509] on div "ދެއްވާ" at bounding box center [738, 491] width 127 height 88
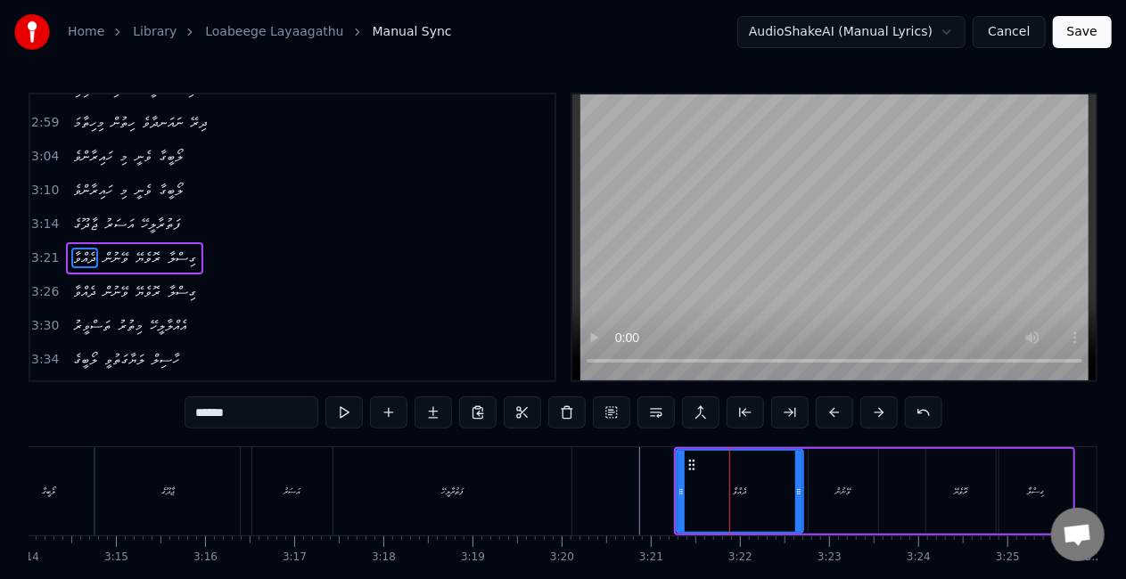
click at [827, 490] on div "ވޭނުން" at bounding box center [843, 491] width 70 height 85
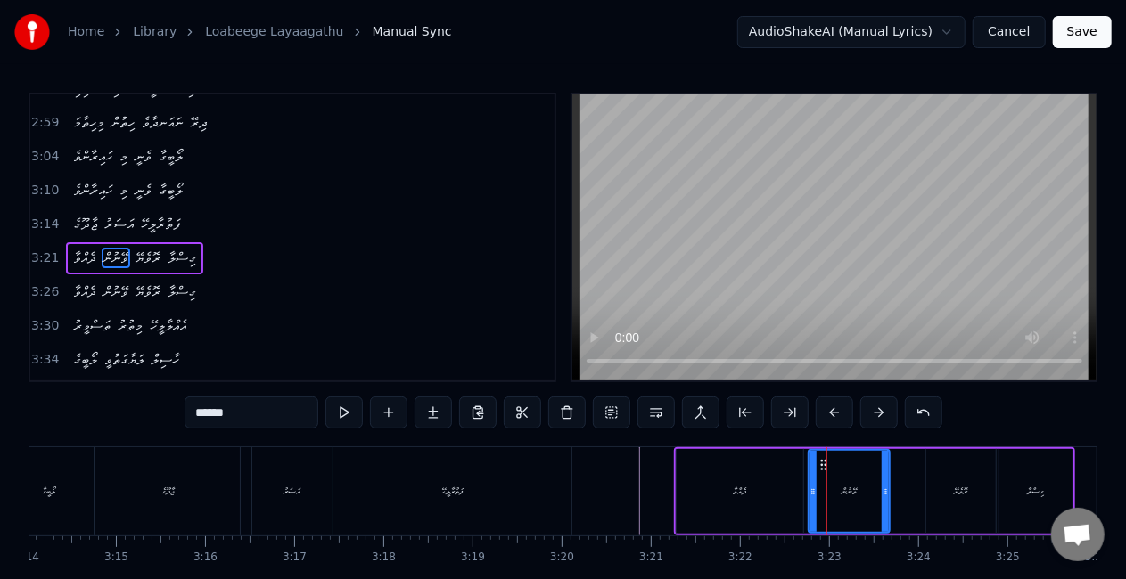
drag, startPoint x: 874, startPoint y: 496, endPoint x: 886, endPoint y: 498, distance: 11.9
click at [886, 498] on div at bounding box center [884, 491] width 7 height 81
click at [676, 489] on div "ދެއްވާ" at bounding box center [740, 491] width 128 height 85
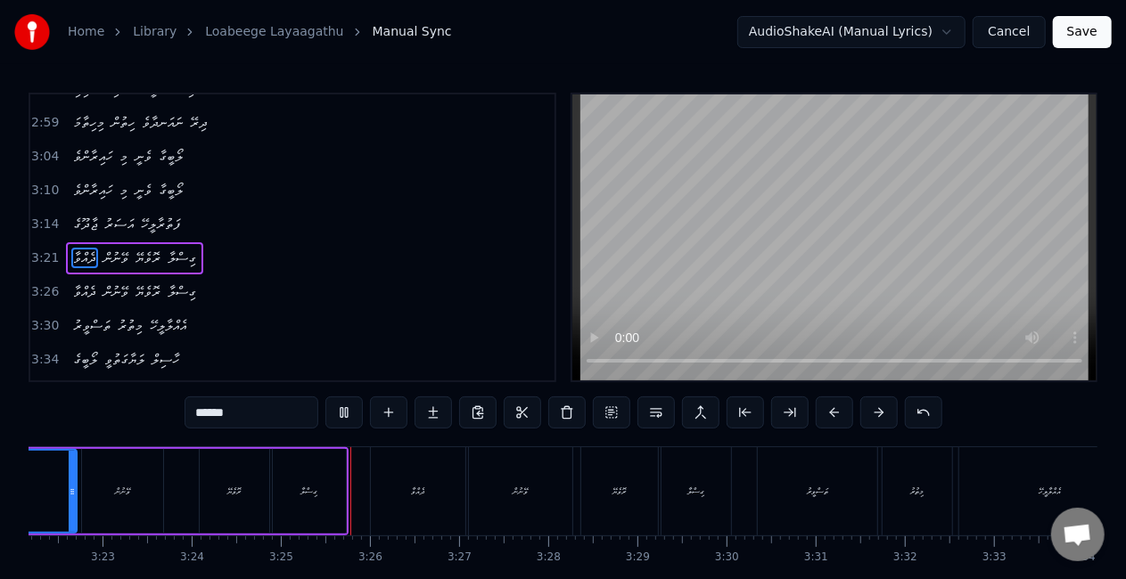
scroll to position [0, 18199]
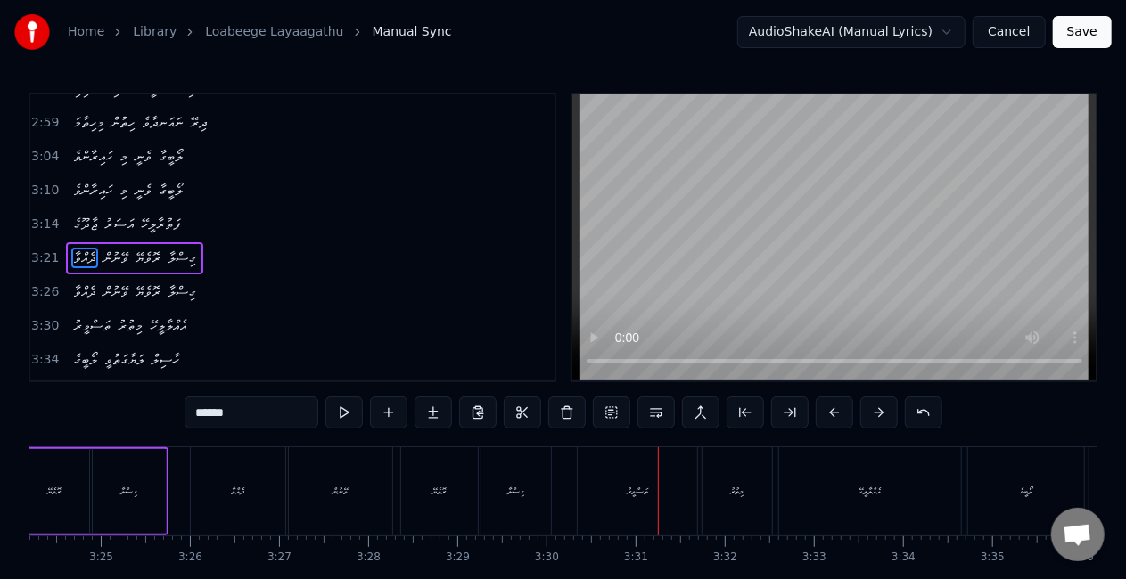
drag, startPoint x: 619, startPoint y: 529, endPoint x: 604, endPoint y: 510, distance: 24.2
click at [615, 524] on div "ތަސްވީރު" at bounding box center [637, 491] width 119 height 88
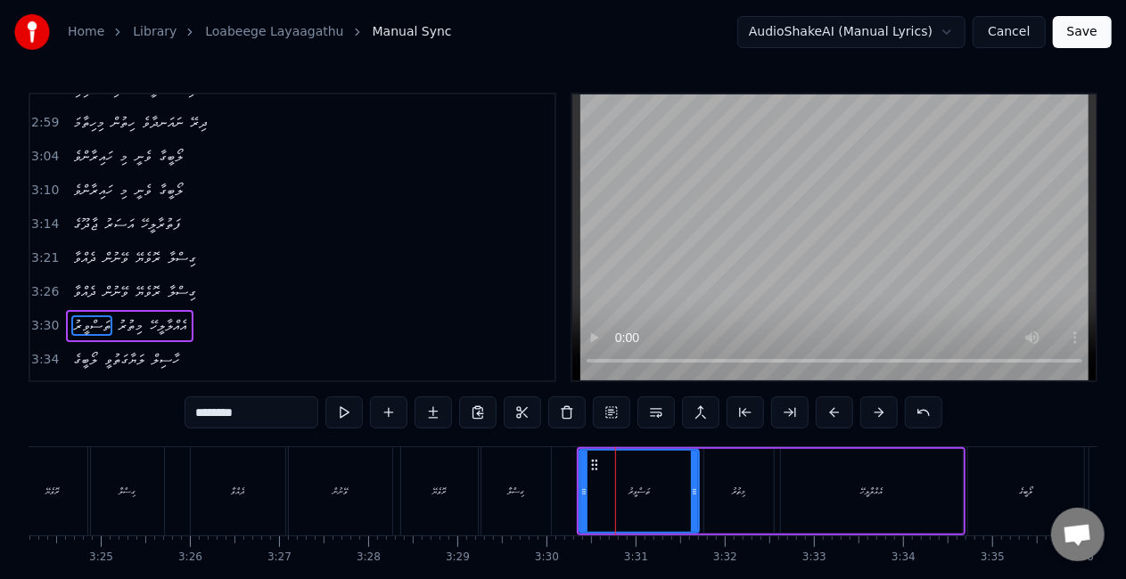
scroll to position [1045, 0]
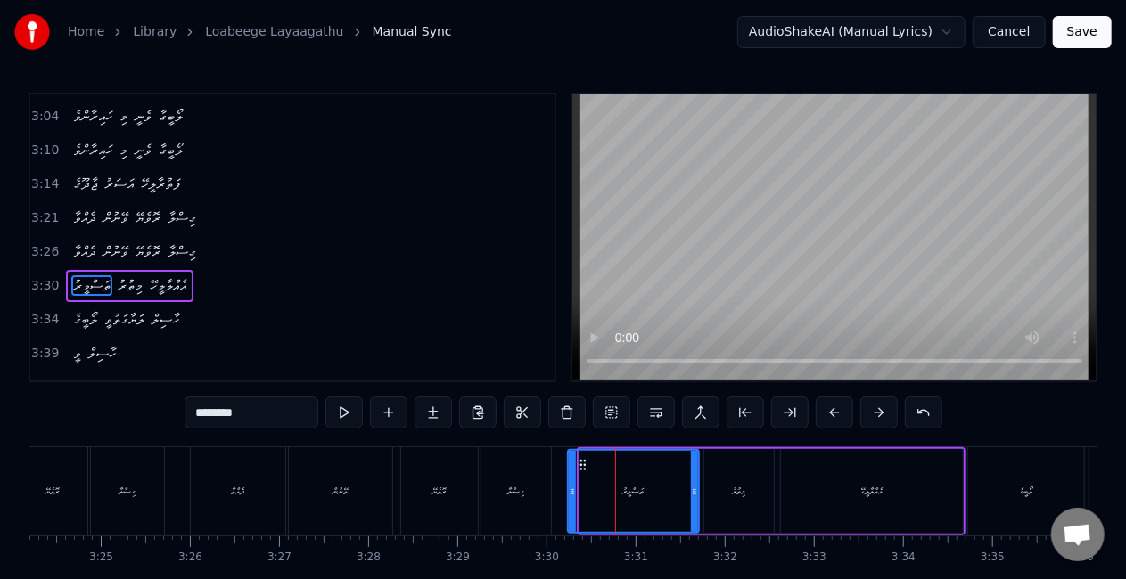
drag, startPoint x: 580, startPoint y: 498, endPoint x: 569, endPoint y: 493, distance: 12.8
click at [569, 493] on div at bounding box center [572, 491] width 7 height 81
click at [537, 488] on div "ގިސްލާ" at bounding box center [516, 491] width 70 height 88
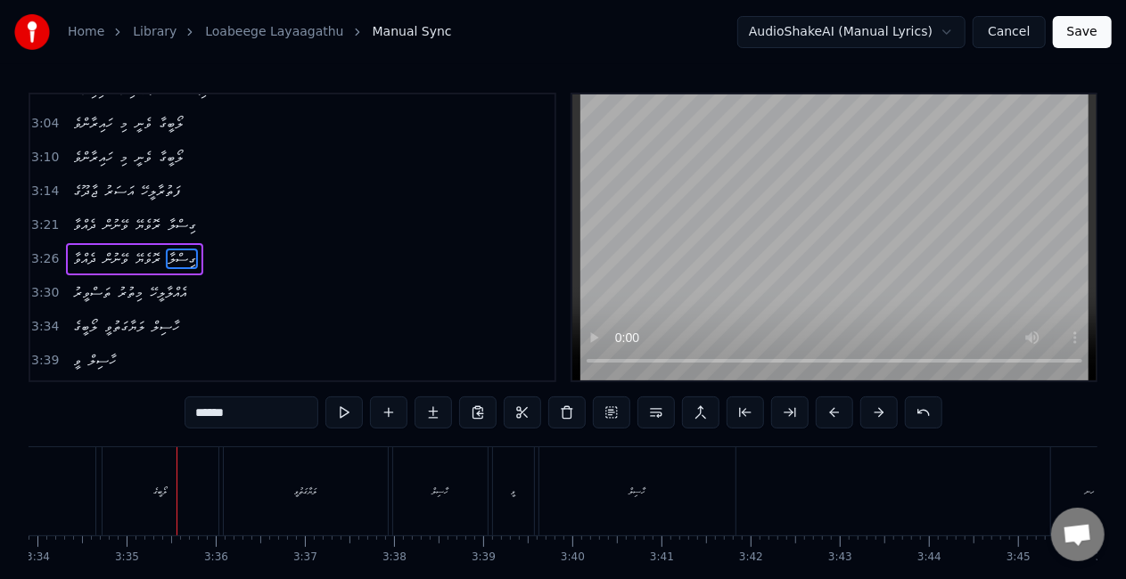
scroll to position [0, 19111]
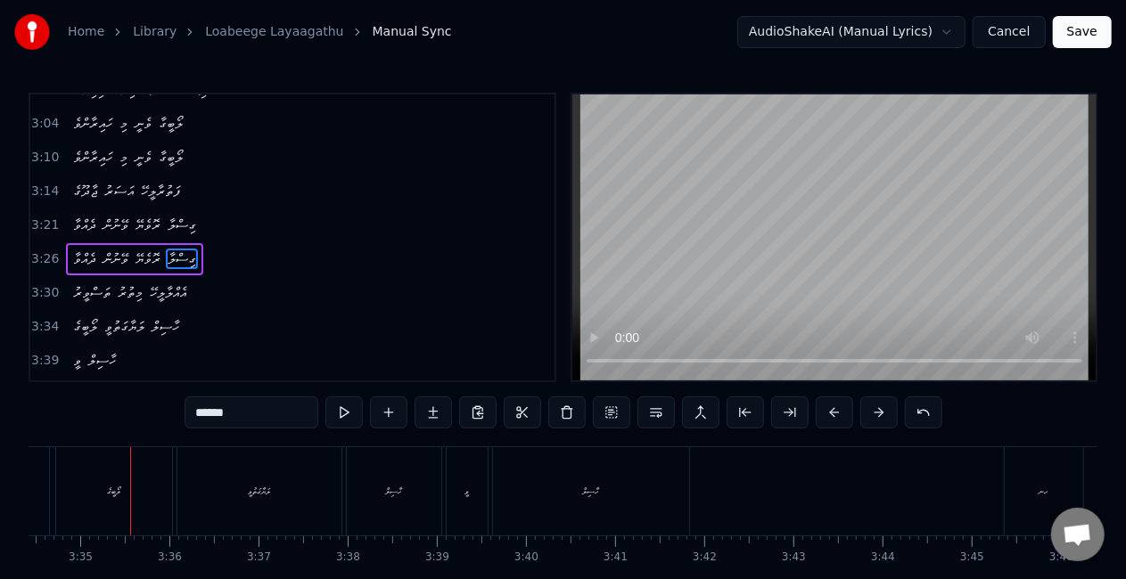
click at [155, 490] on div "ލޯބީގެ" at bounding box center [114, 491] width 116 height 88
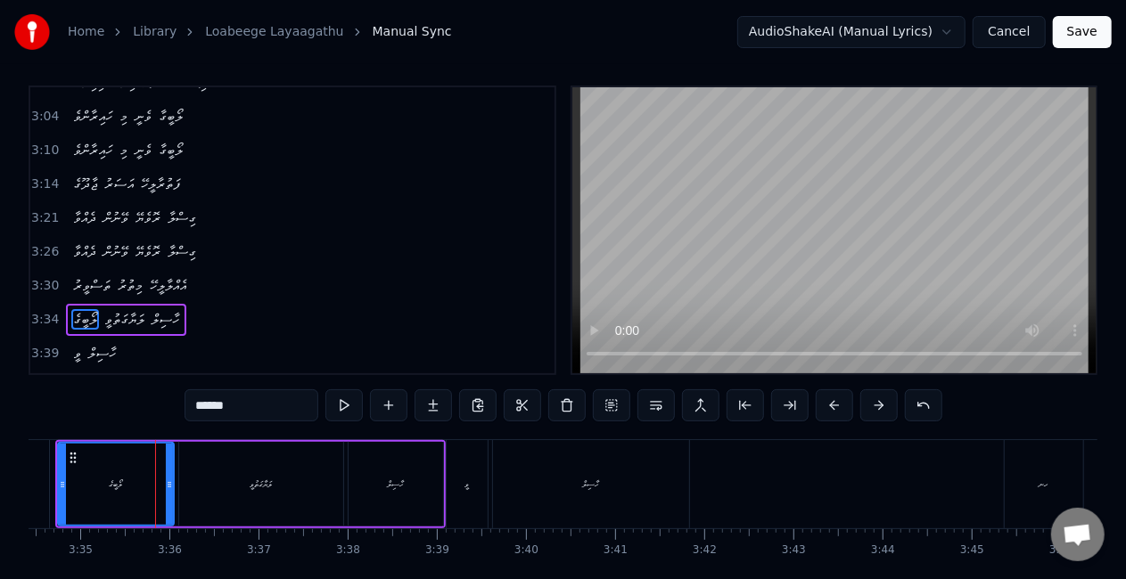
scroll to position [1045, 0]
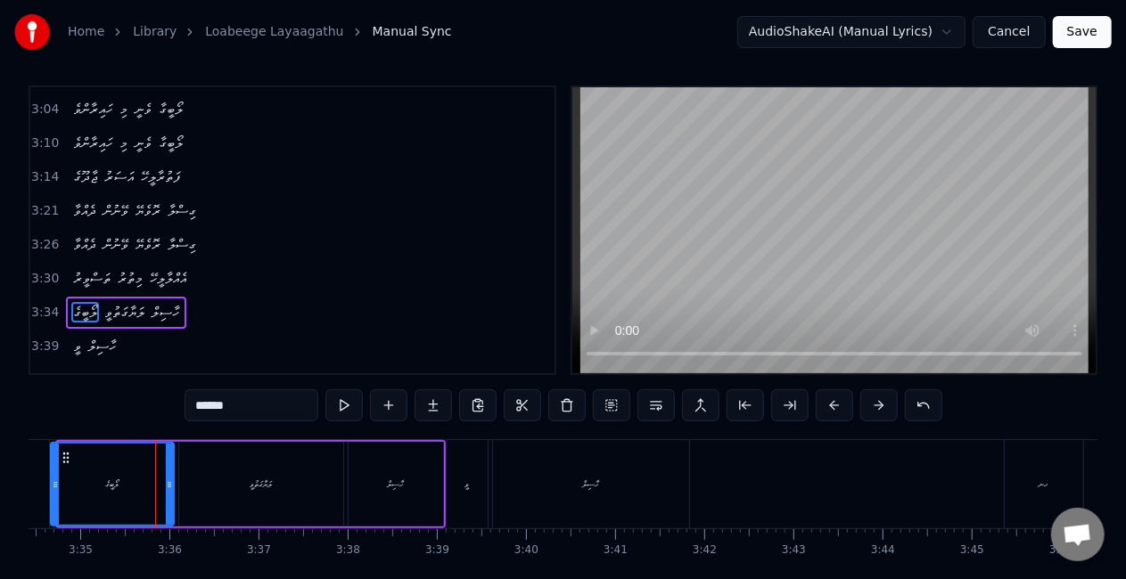
drag, startPoint x: 60, startPoint y: 492, endPoint x: 50, endPoint y: 488, distance: 10.8
click at [53, 491] on div at bounding box center [55, 484] width 7 height 81
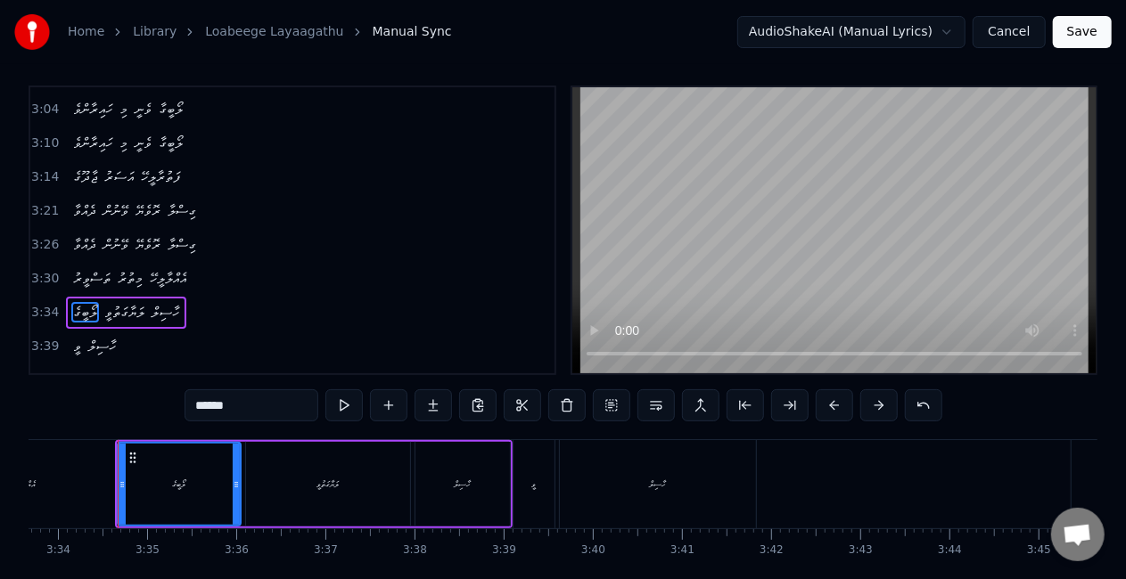
click at [42, 484] on div "އެއްލާލީހޭ" at bounding box center [25, 484] width 182 height 88
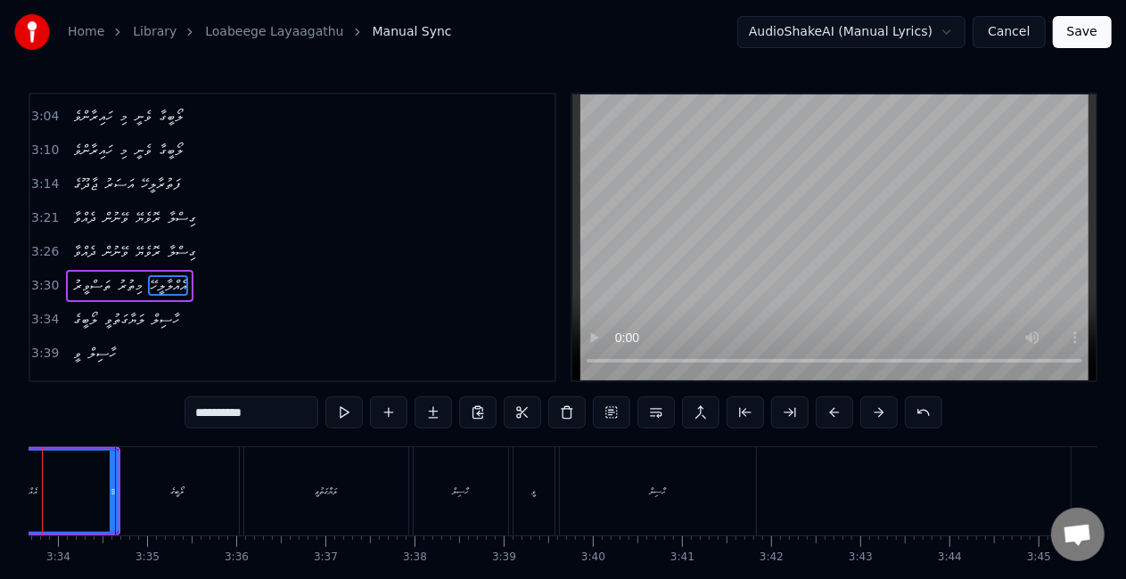
scroll to position [0, 18969]
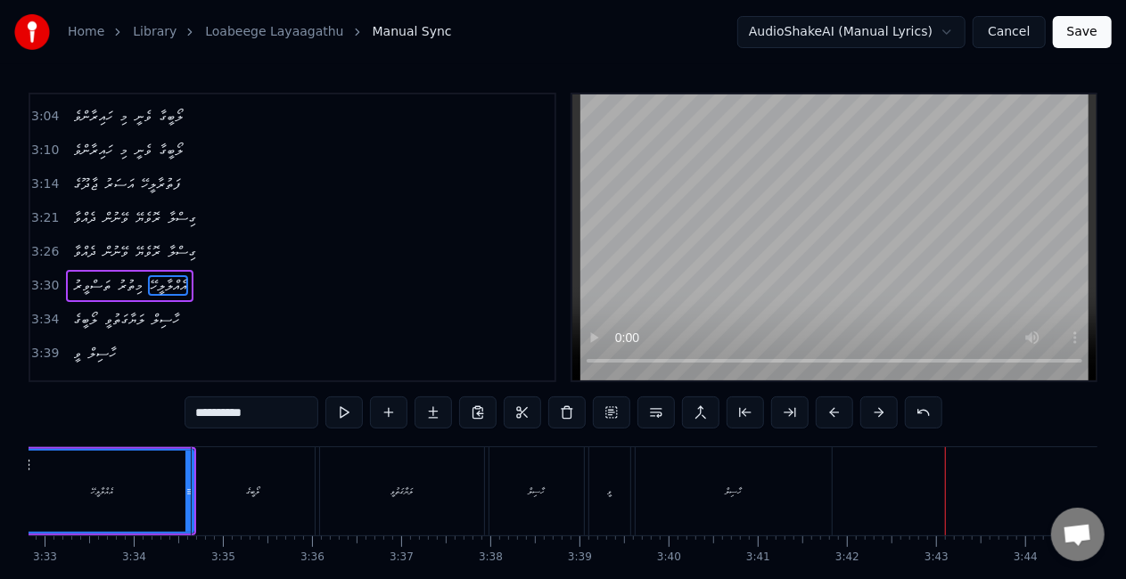
click at [613, 502] on div "ވީ" at bounding box center [609, 491] width 41 height 88
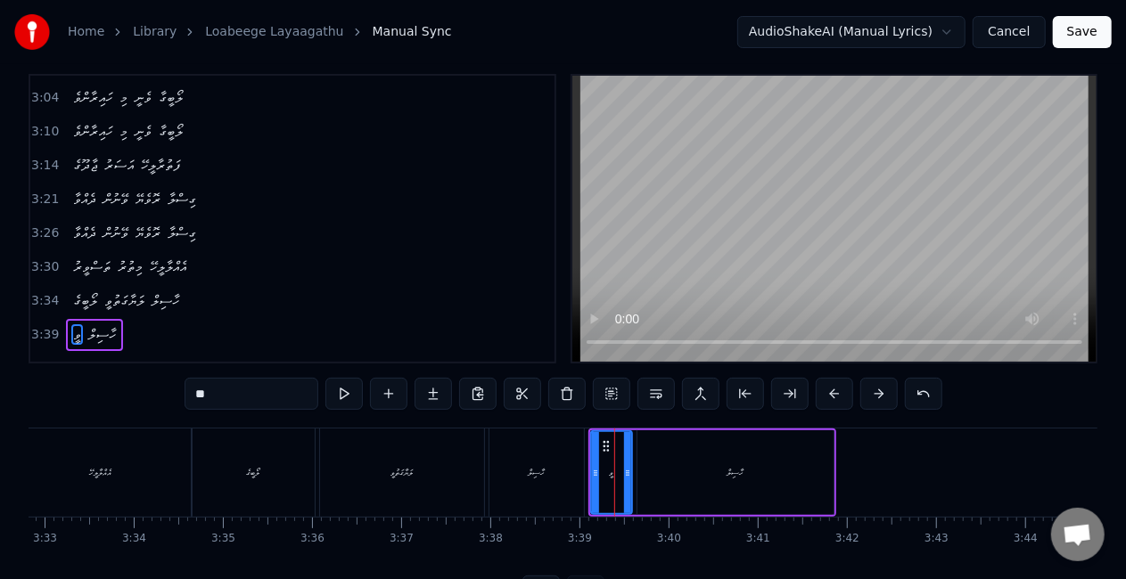
scroll to position [41, 0]
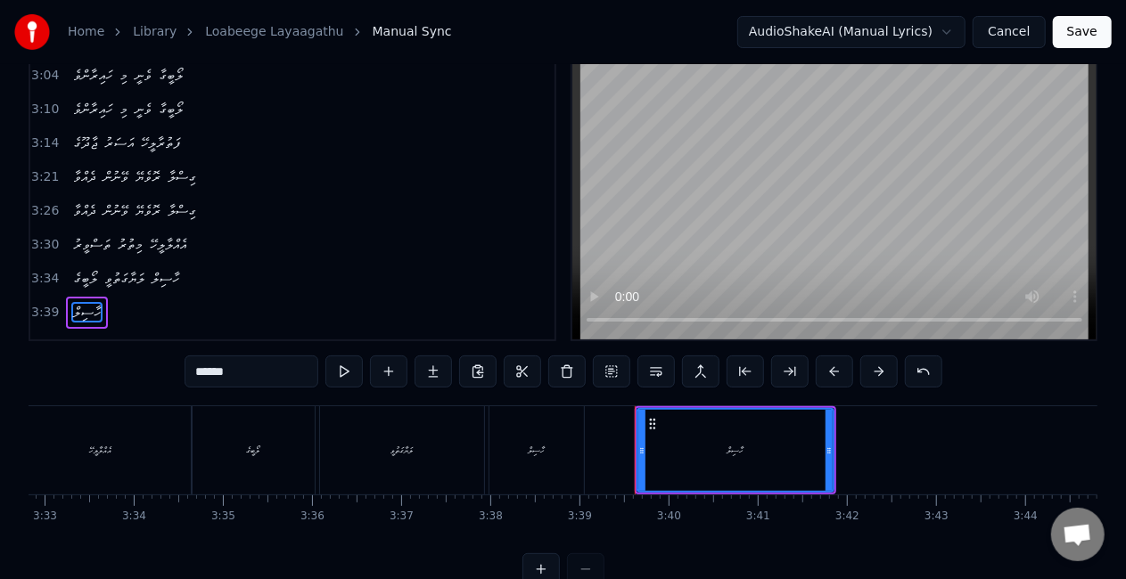
click at [675, 457] on div "ހާސިލް" at bounding box center [735, 450] width 194 height 81
type input "**"
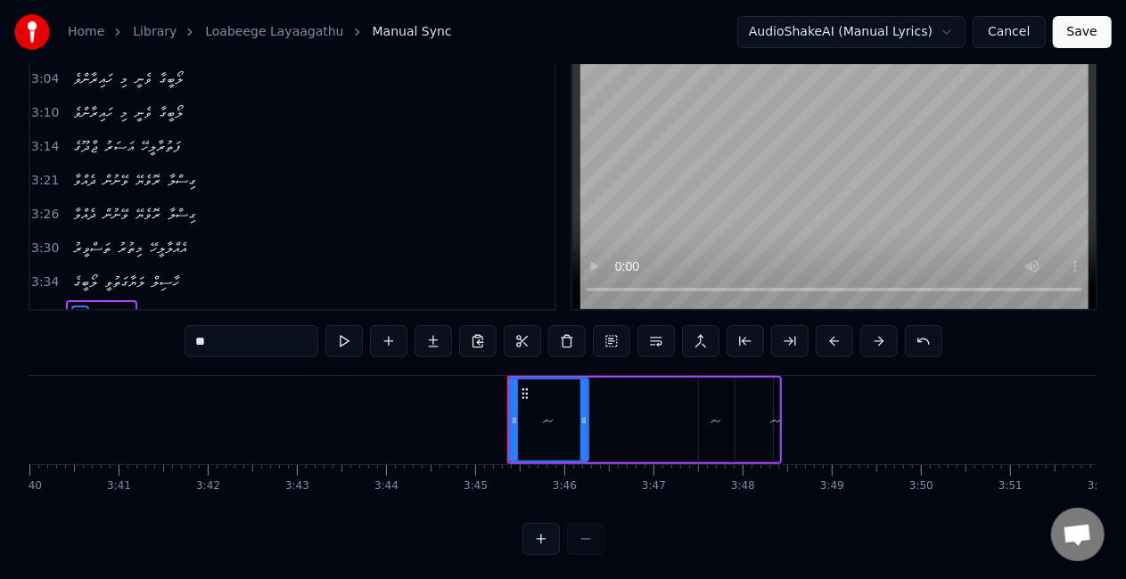
scroll to position [0, 19676]
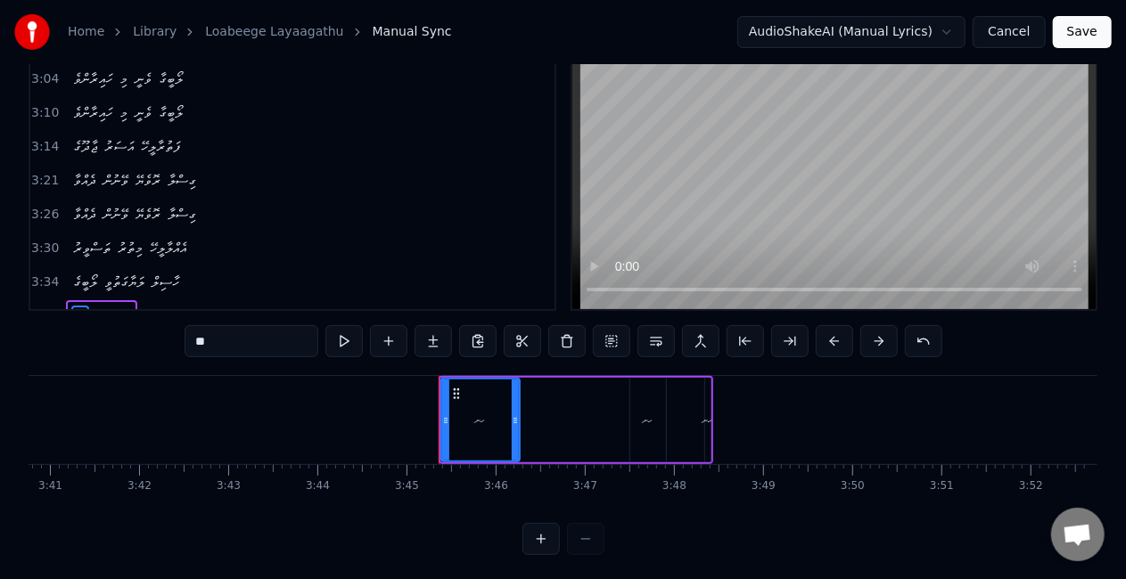
click at [471, 415] on div "ހނ" at bounding box center [480, 420] width 77 height 81
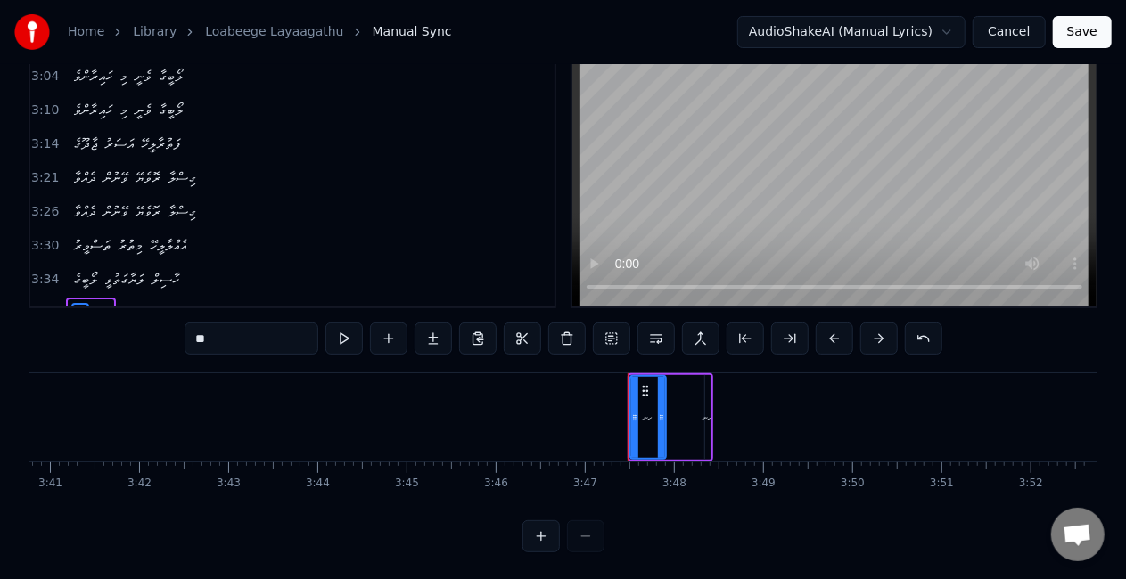
click at [654, 419] on div "ހނ" at bounding box center [648, 417] width 34 height 81
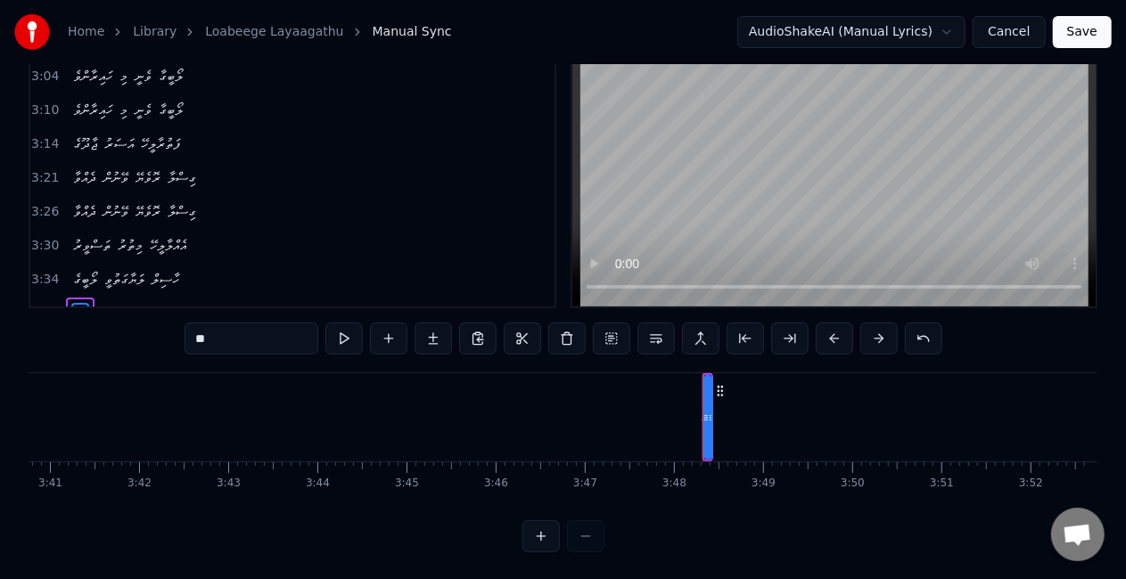
click at [707, 409] on div at bounding box center [705, 417] width 7 height 81
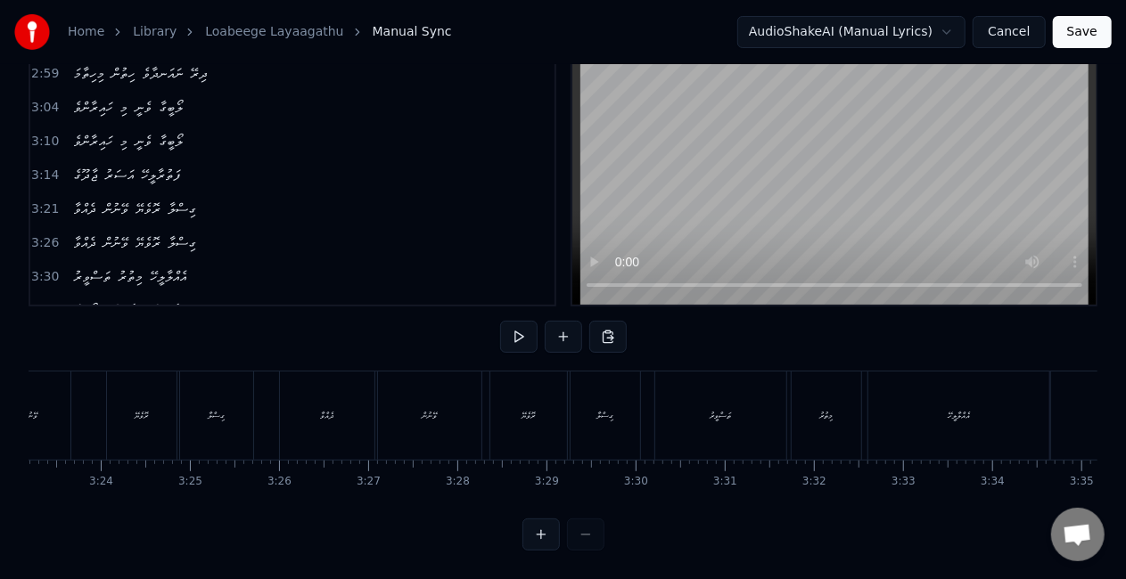
scroll to position [0, 17790]
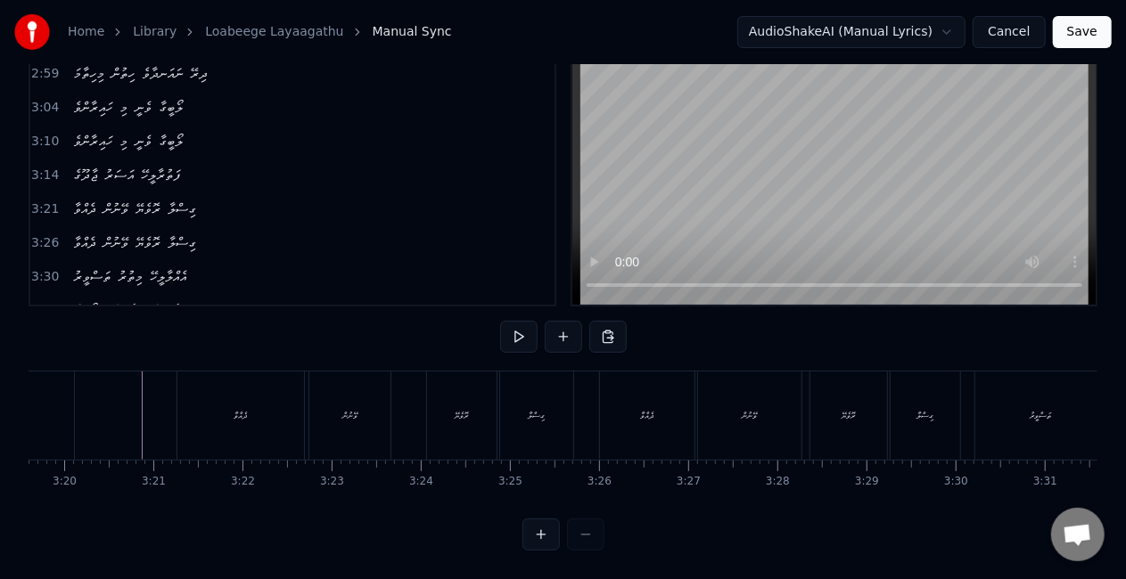
click at [863, 399] on div "ރޮވެޔޭ" at bounding box center [848, 416] width 77 height 88
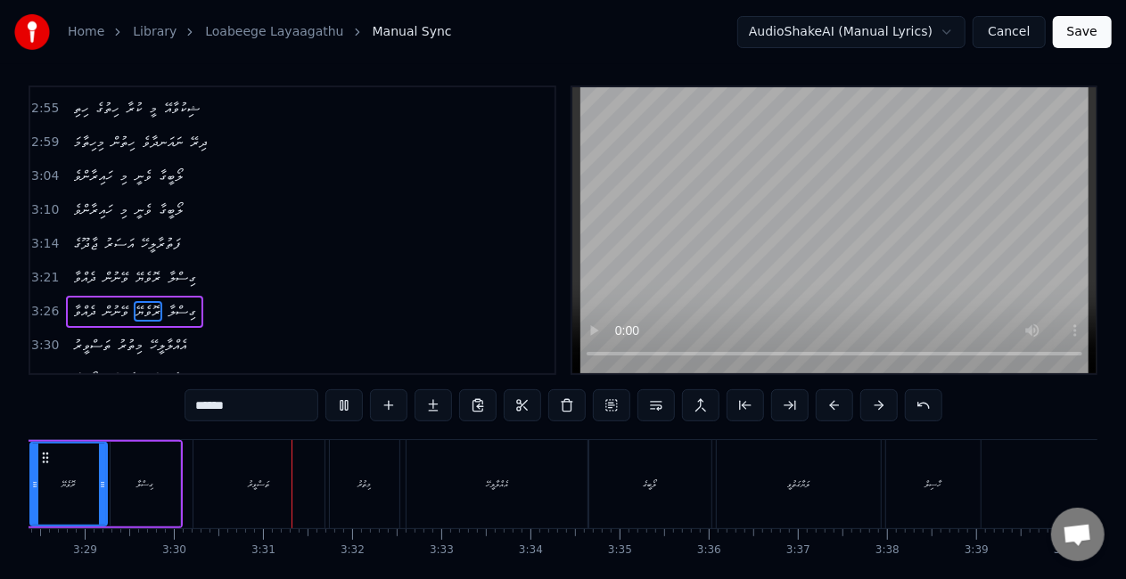
scroll to position [0, 18697]
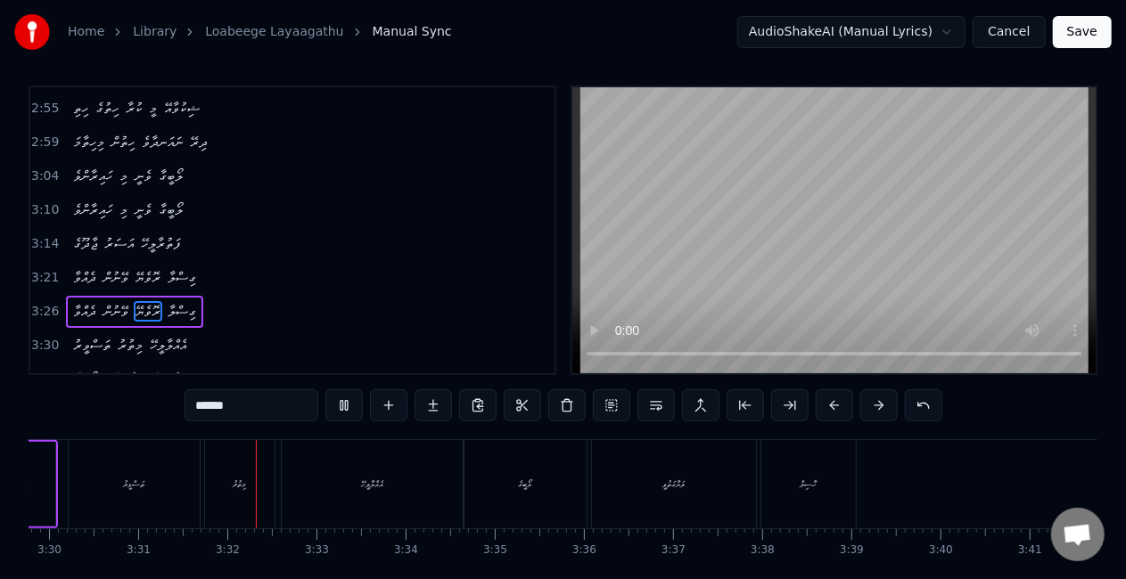
click at [1071, 39] on button "Save" at bounding box center [1082, 32] width 59 height 32
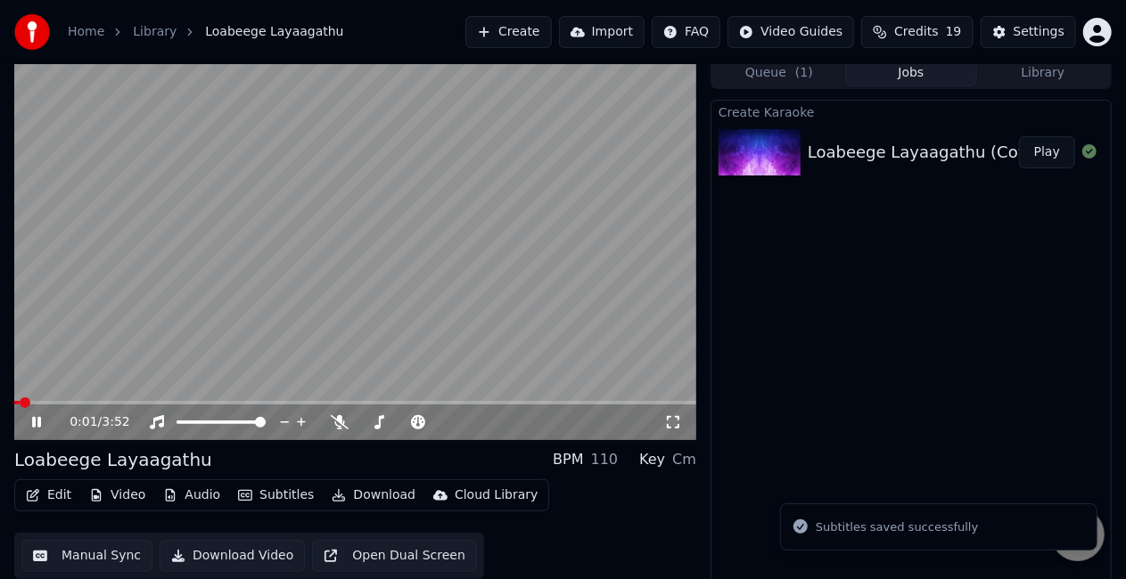
click at [49, 404] on span at bounding box center [355, 403] width 682 height 4
click at [38, 406] on div "0:14 / 3:52" at bounding box center [355, 423] width 682 height 36
click at [37, 401] on span at bounding box center [25, 403] width 23 height 4
click at [32, 402] on span at bounding box center [23, 403] width 18 height 4
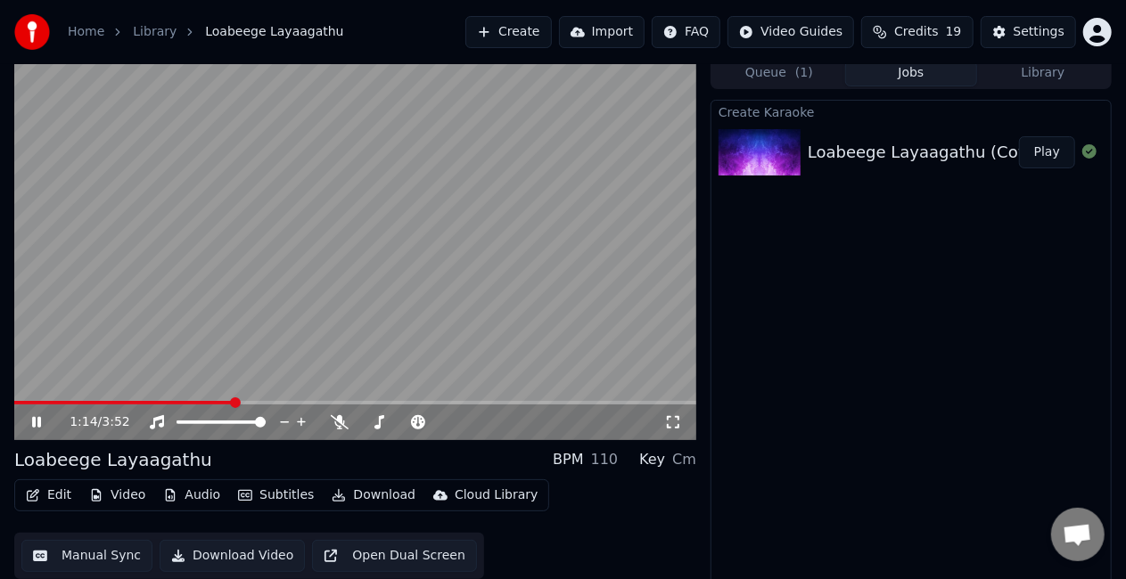
click at [119, 546] on button "Manual Sync" at bounding box center [86, 556] width 131 height 32
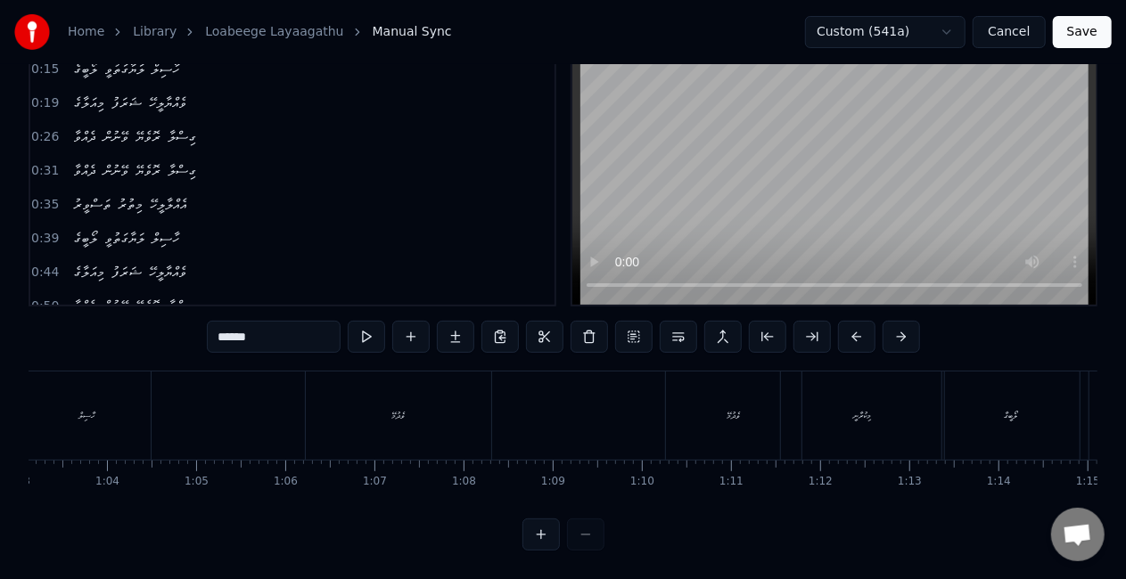
scroll to position [0, 5555]
click at [396, 414] on div "ވެދުމޭ" at bounding box center [469, 416] width 185 height 88
type input "******"
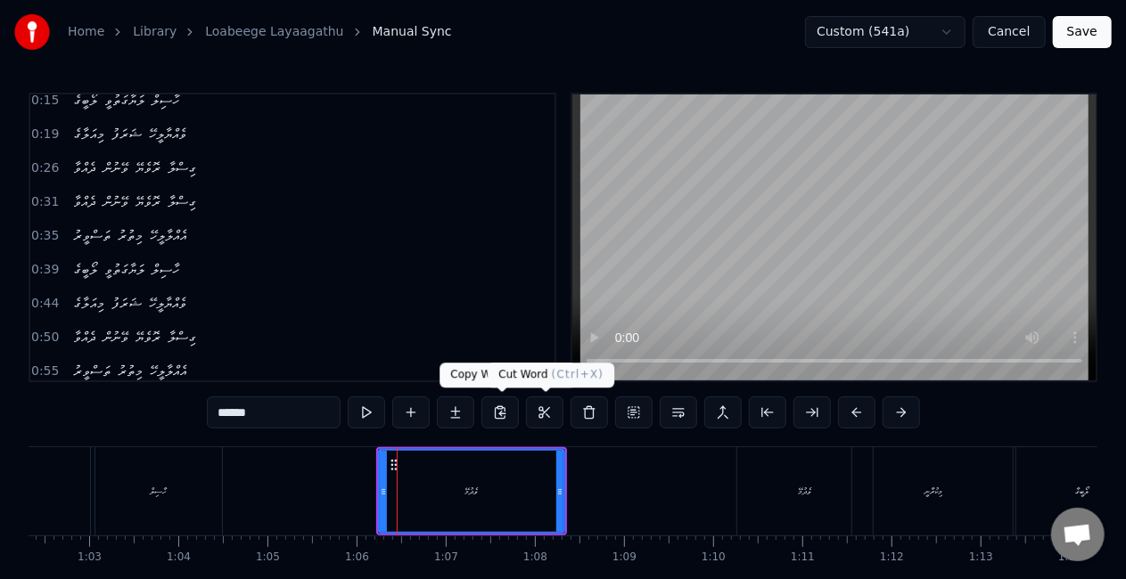
scroll to position [239, 0]
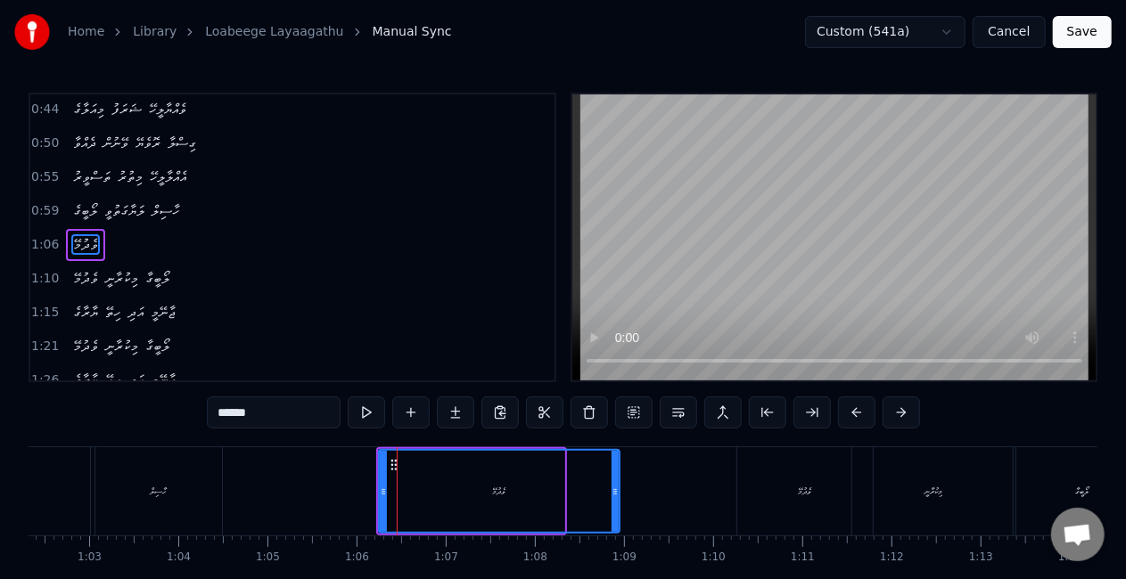
drag, startPoint x: 560, startPoint y: 486, endPoint x: 615, endPoint y: 484, distance: 55.3
click at [615, 485] on icon at bounding box center [614, 492] width 7 height 14
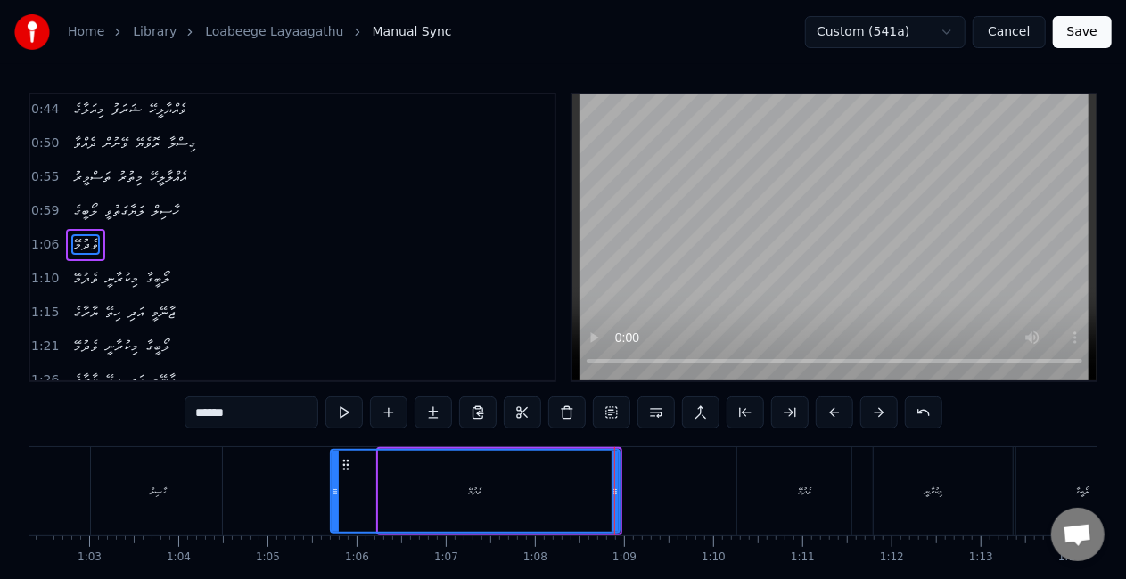
drag, startPoint x: 380, startPoint y: 496, endPoint x: 327, endPoint y: 493, distance: 52.7
click at [332, 493] on icon at bounding box center [335, 492] width 7 height 14
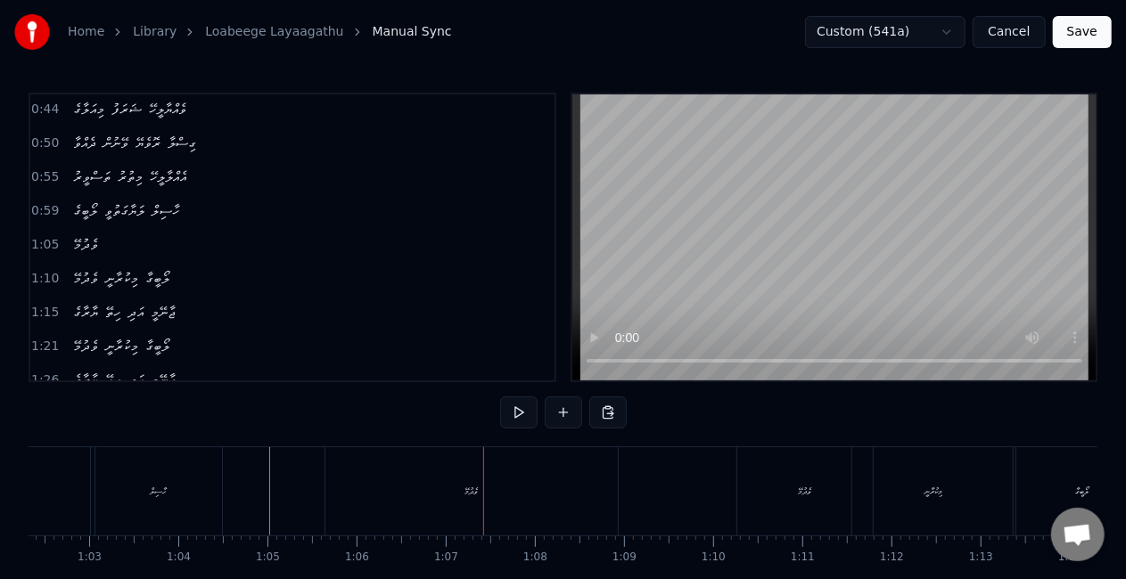
click at [508, 498] on div "ވެދުމޭ" at bounding box center [471, 491] width 292 height 88
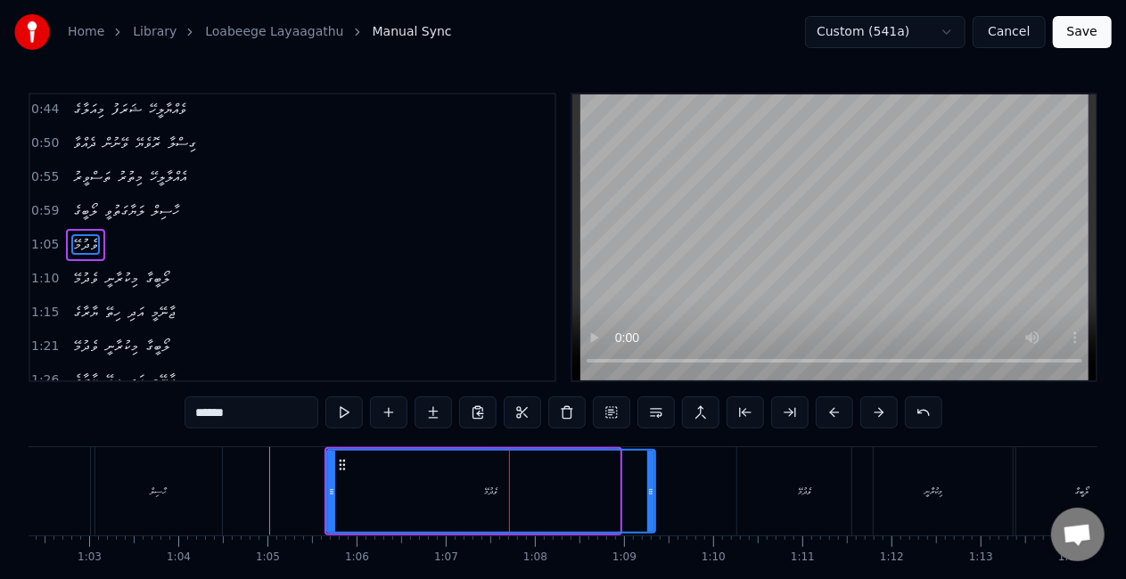
drag, startPoint x: 616, startPoint y: 494, endPoint x: 652, endPoint y: 494, distance: 35.7
click at [652, 494] on icon at bounding box center [650, 492] width 7 height 14
click at [332, 488] on icon at bounding box center [331, 492] width 7 height 14
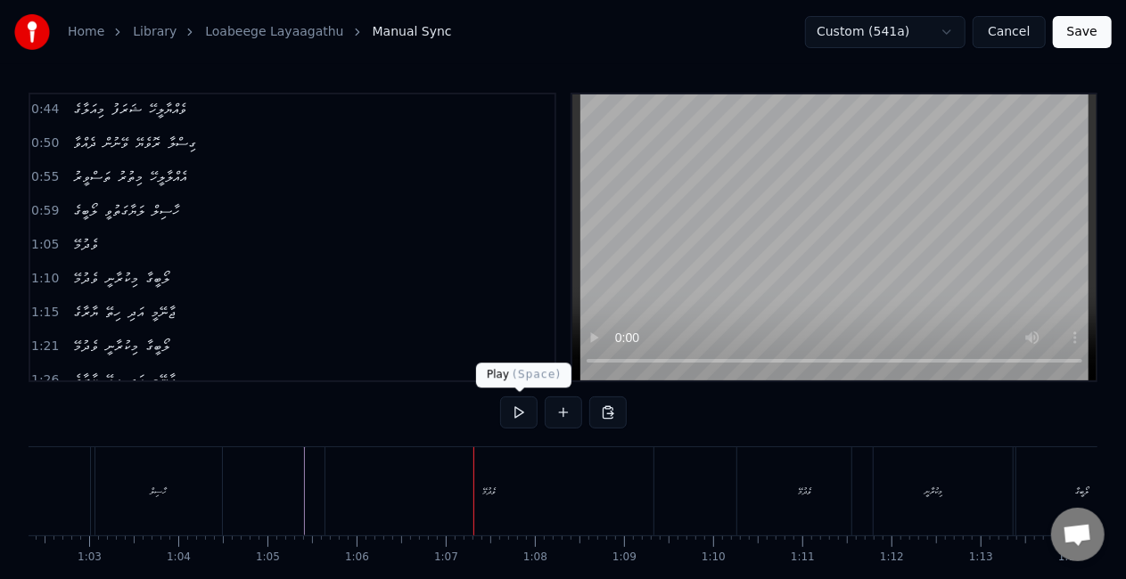
click at [434, 494] on div "ވެދުމޭ" at bounding box center [489, 491] width 328 height 88
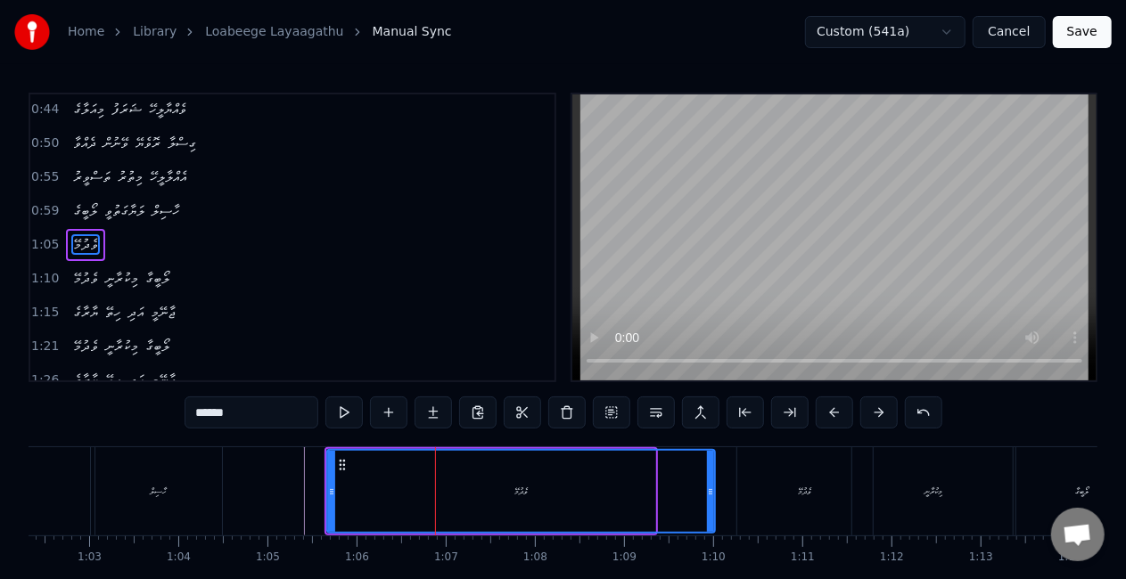
drag, startPoint x: 651, startPoint y: 499, endPoint x: 710, endPoint y: 488, distance: 60.7
click at [710, 488] on div at bounding box center [710, 491] width 7 height 81
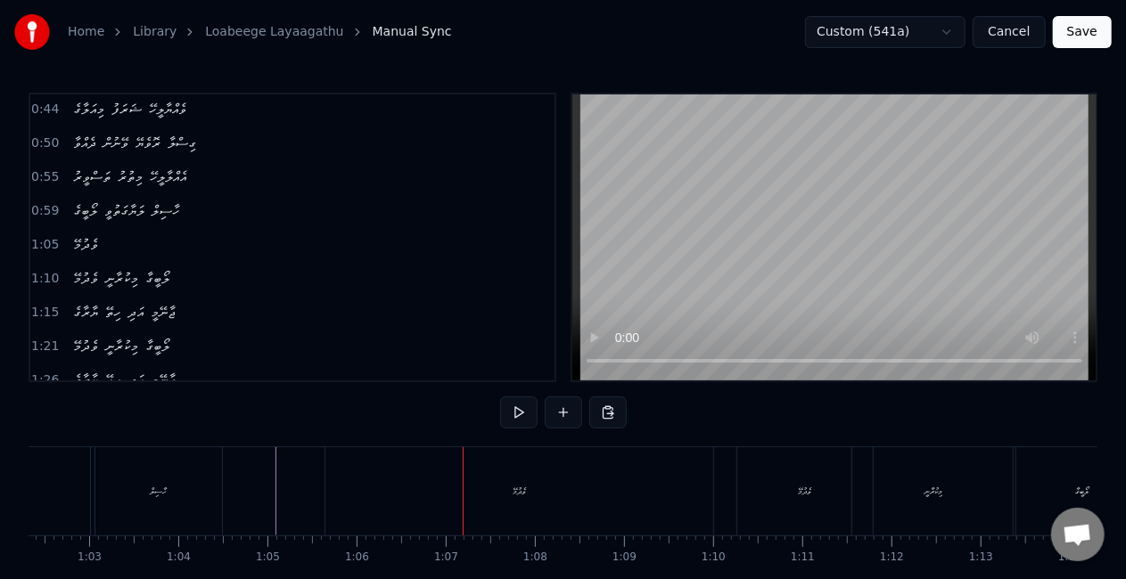
click at [350, 519] on div "ވެދުމޭ" at bounding box center [519, 491] width 388 height 88
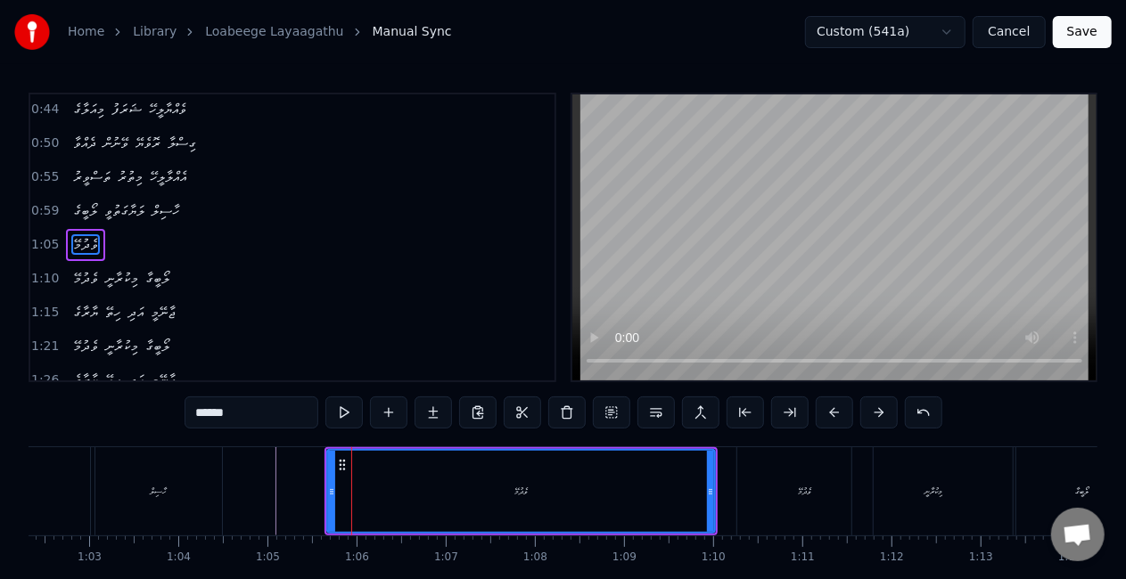
click at [459, 493] on div "ވެދުމޭ" at bounding box center [521, 491] width 386 height 81
click at [525, 494] on div "ވެދުމޭ" at bounding box center [520, 491] width 13 height 13
drag, startPoint x: 330, startPoint y: 490, endPoint x: 369, endPoint y: 503, distance: 41.2
click at [369, 503] on div at bounding box center [370, 491] width 7 height 81
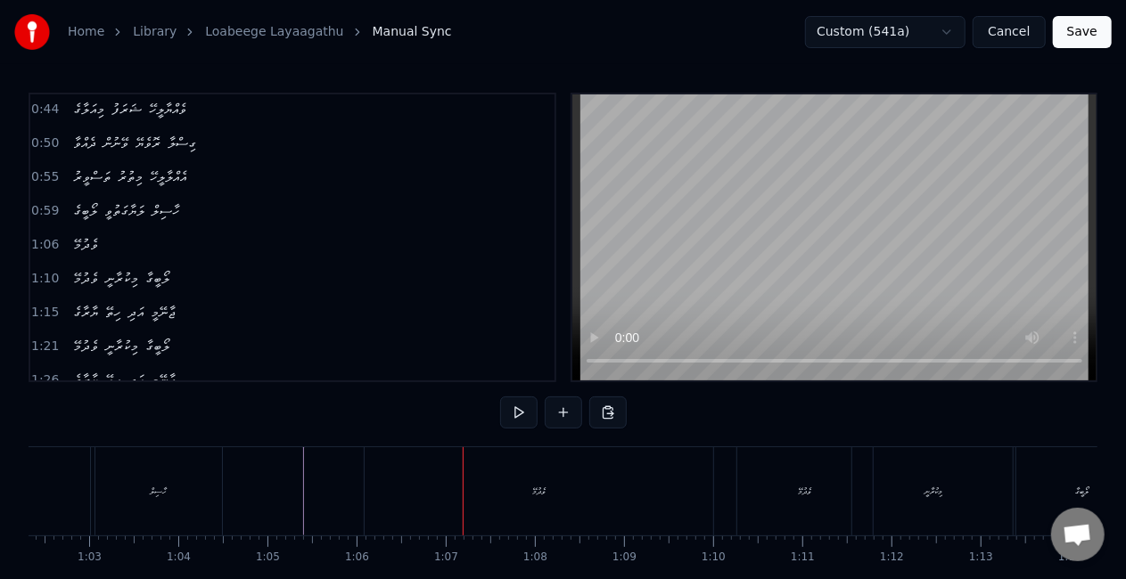
click at [504, 480] on div "ވެދުމޭ" at bounding box center [539, 491] width 348 height 88
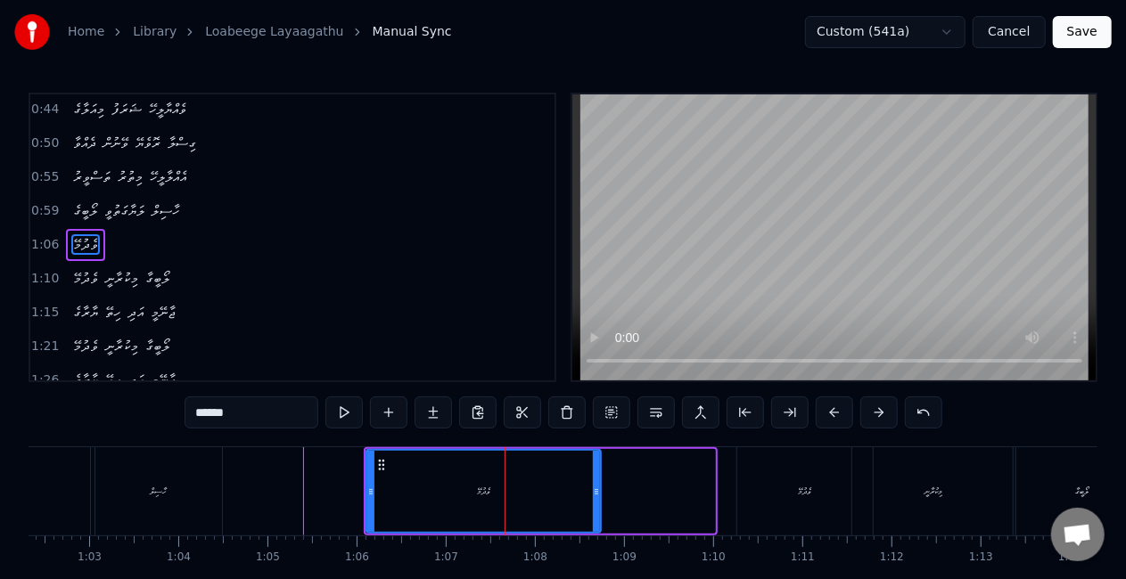
drag, startPoint x: 709, startPoint y: 496, endPoint x: 598, endPoint y: 487, distance: 111.8
click at [598, 487] on icon at bounding box center [596, 492] width 7 height 14
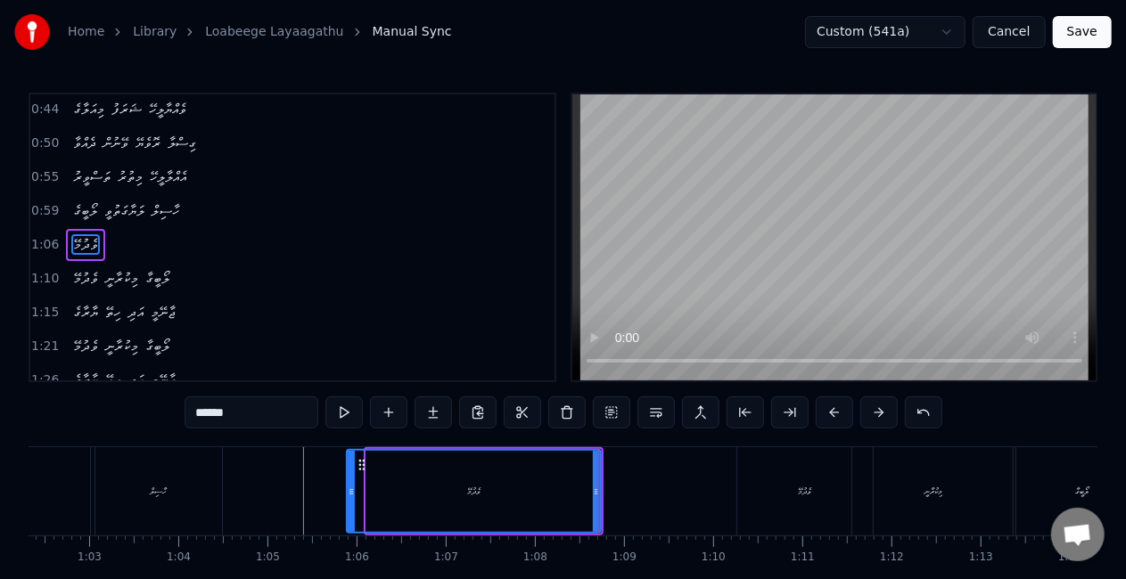
drag, startPoint x: 369, startPoint y: 495, endPoint x: 344, endPoint y: 488, distance: 25.7
click at [348, 489] on icon at bounding box center [351, 492] width 7 height 14
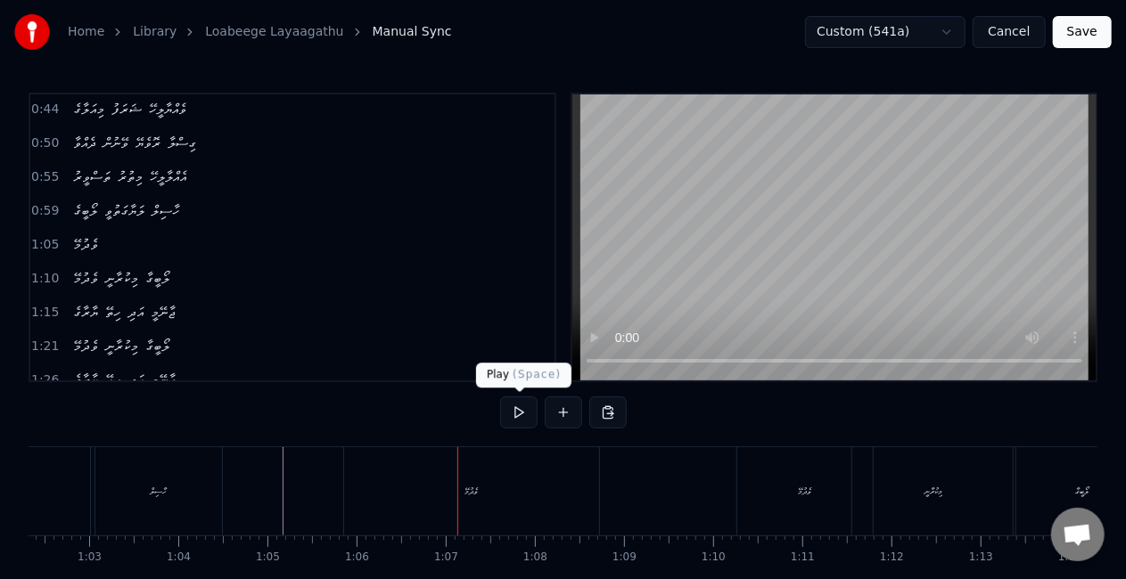
click at [480, 471] on div "ވެދުމޭ" at bounding box center [471, 491] width 255 height 88
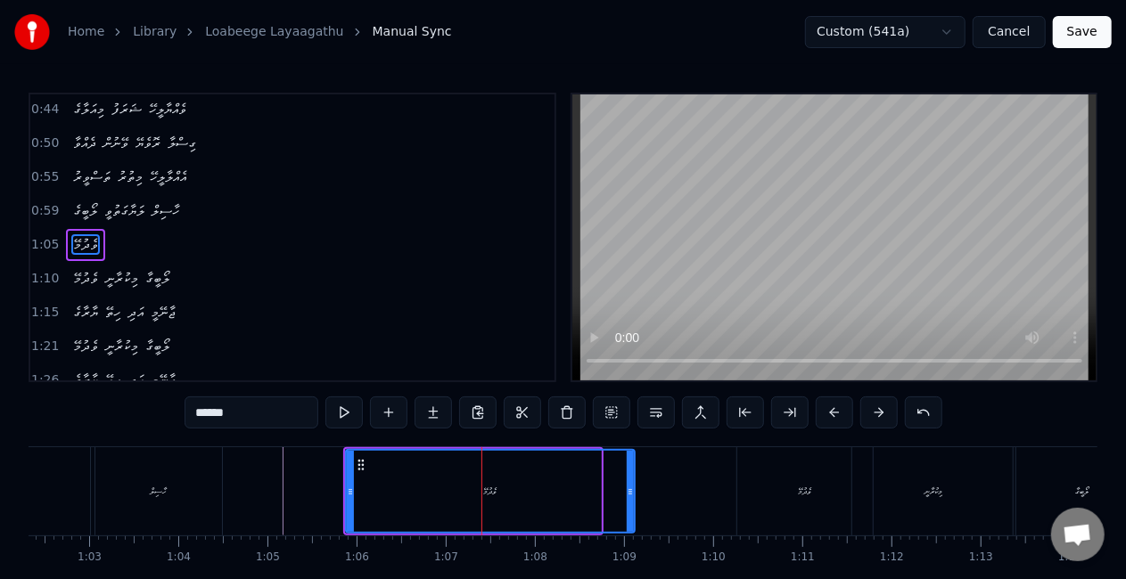
drag, startPoint x: 597, startPoint y: 485, endPoint x: 631, endPoint y: 487, distance: 33.9
click at [631, 487] on icon at bounding box center [630, 492] width 7 height 14
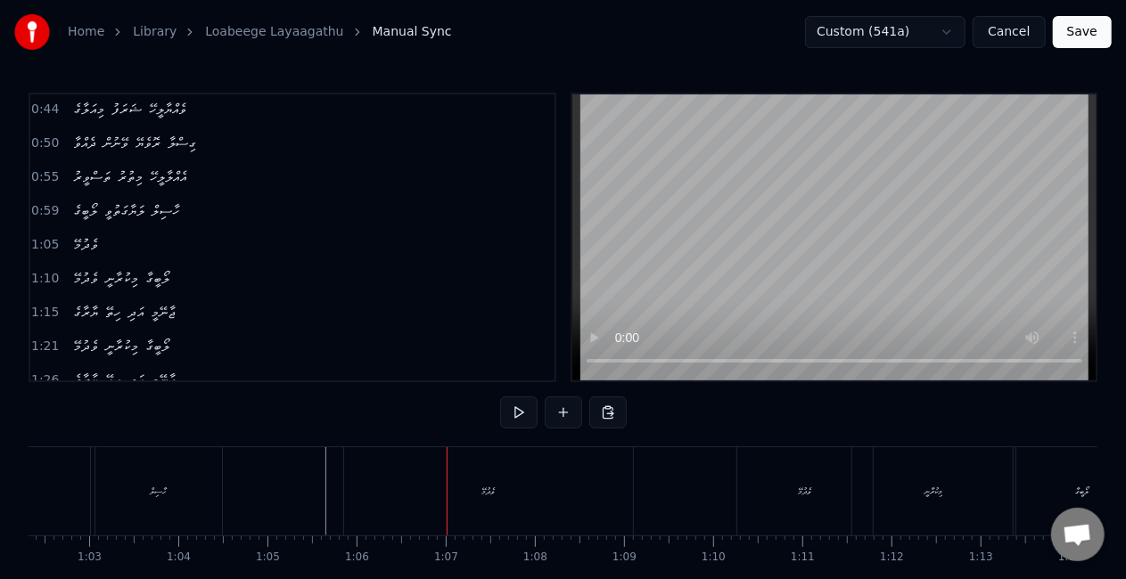
drag, startPoint x: 576, startPoint y: 499, endPoint x: 616, endPoint y: 483, distance: 43.2
click at [578, 497] on div "ވެދުމޭ" at bounding box center [488, 491] width 289 height 88
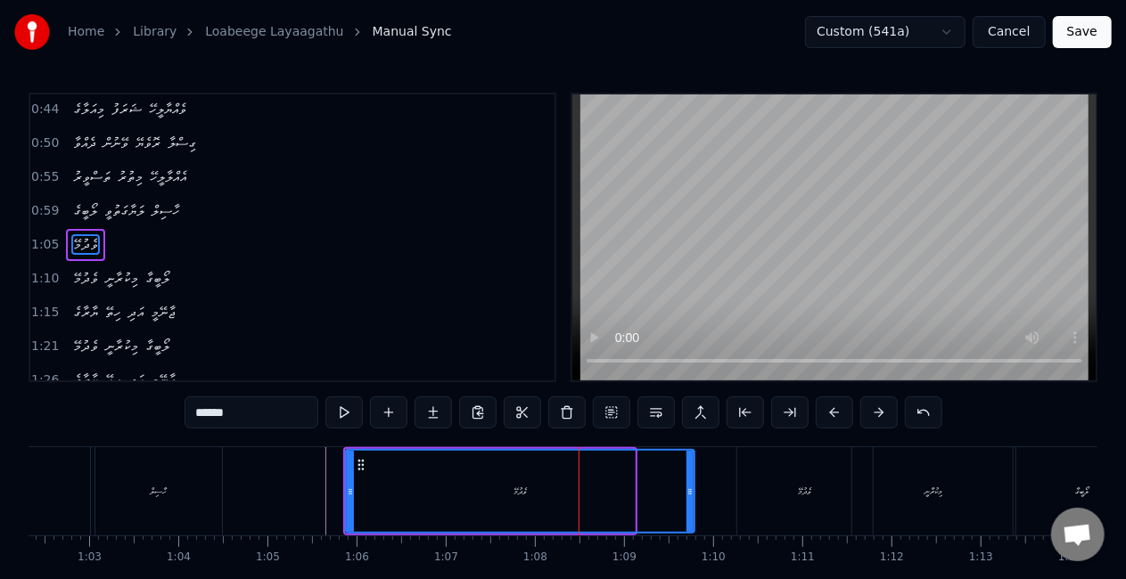
drag, startPoint x: 632, startPoint y: 494, endPoint x: 692, endPoint y: 490, distance: 59.8
click at [692, 490] on icon at bounding box center [689, 492] width 7 height 14
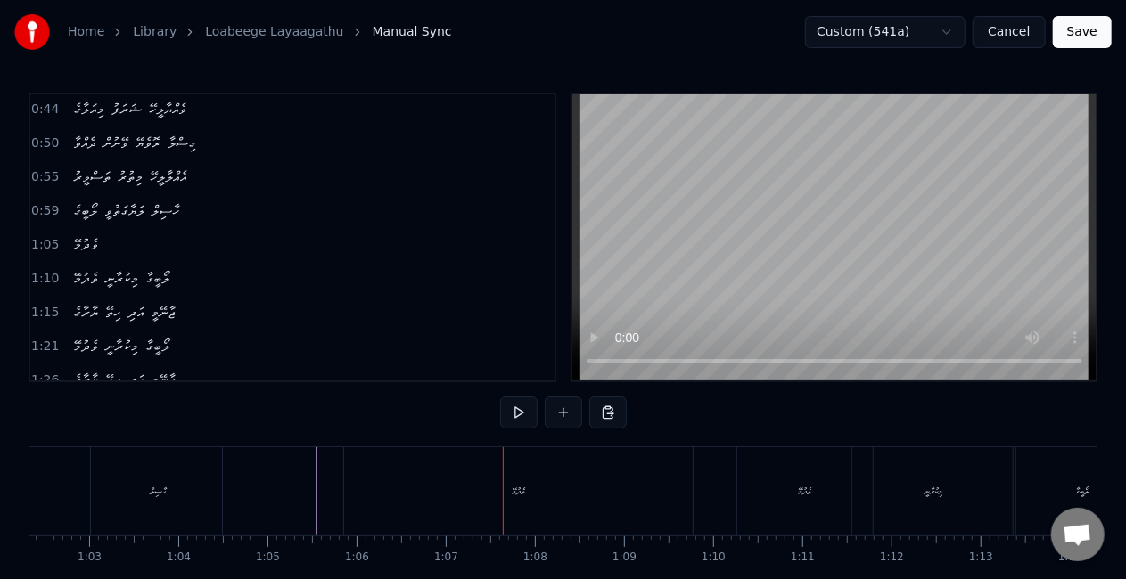
click at [485, 499] on div "ވެދުމޭ" at bounding box center [518, 491] width 348 height 88
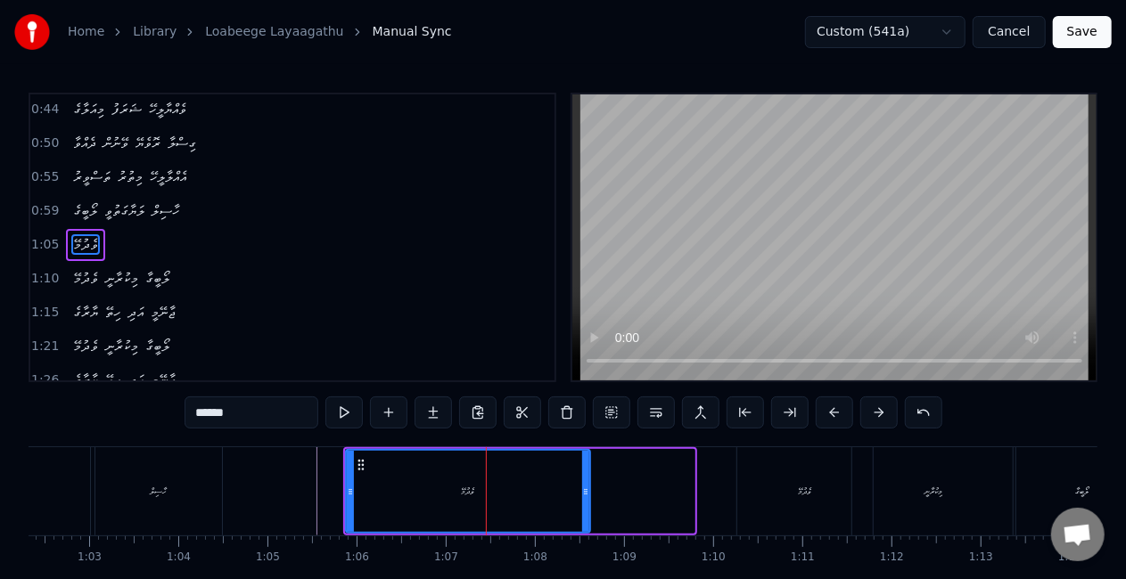
drag, startPoint x: 692, startPoint y: 494, endPoint x: 587, endPoint y: 480, distance: 105.1
click at [587, 480] on div at bounding box center [585, 491] width 7 height 81
click at [394, 486] on div "ވެދުމޭ" at bounding box center [468, 491] width 242 height 81
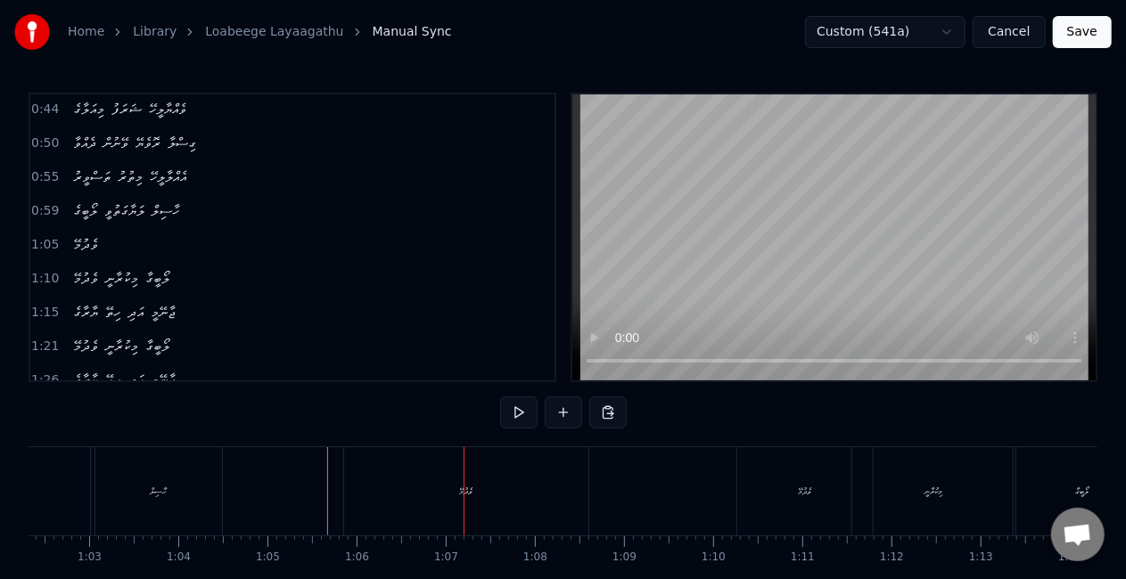
click at [438, 469] on div "ވެދުމޭ" at bounding box center [466, 491] width 244 height 88
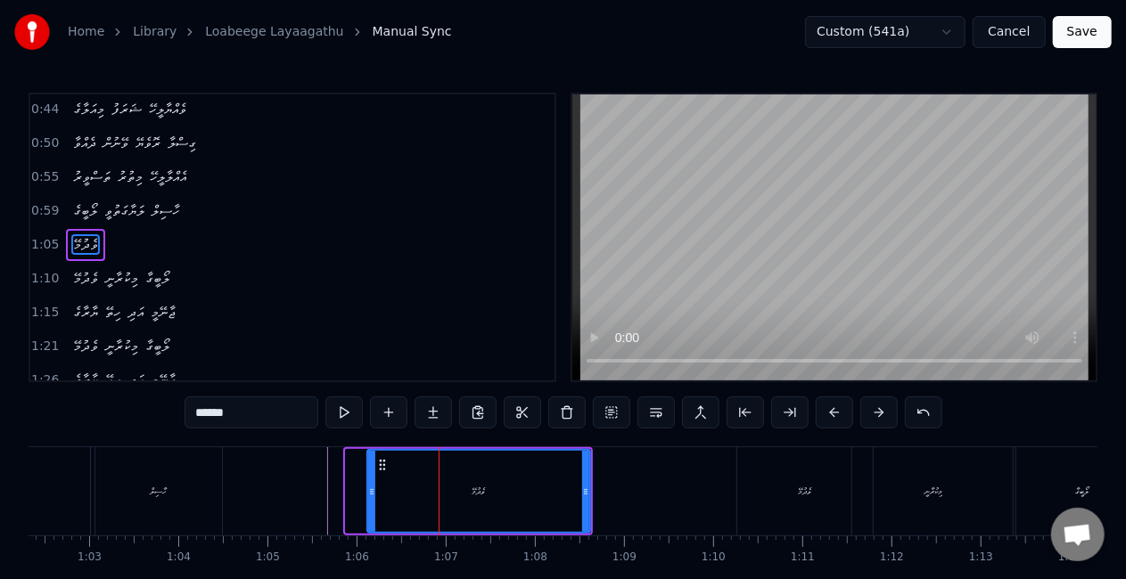
drag, startPoint x: 349, startPoint y: 488, endPoint x: 371, endPoint y: 496, distance: 22.8
click at [371, 496] on icon at bounding box center [371, 492] width 7 height 14
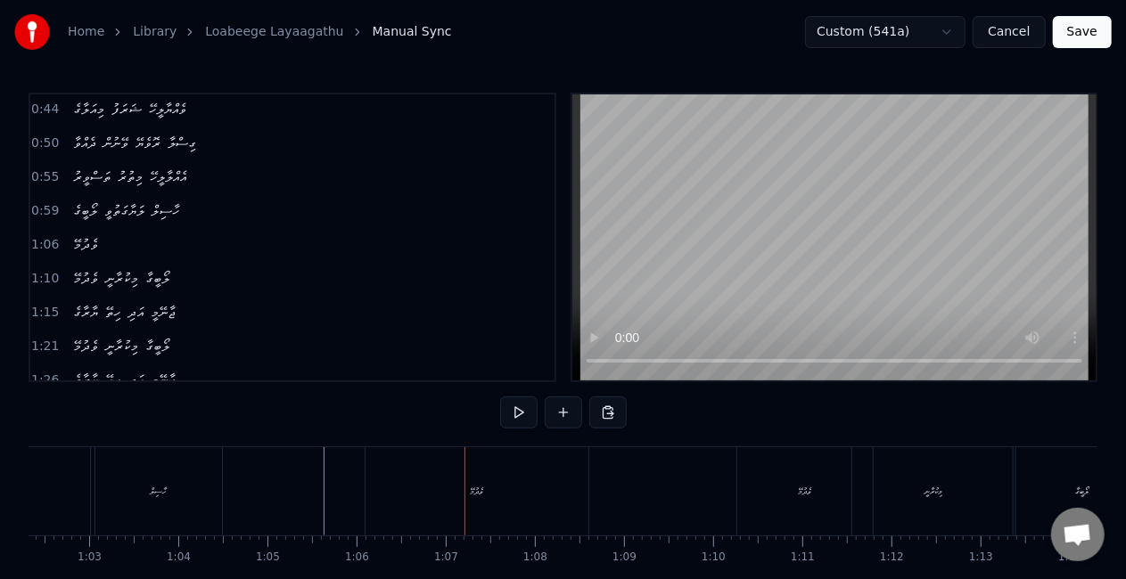
click at [455, 503] on div "ވެދުމޭ" at bounding box center [476, 491] width 223 height 88
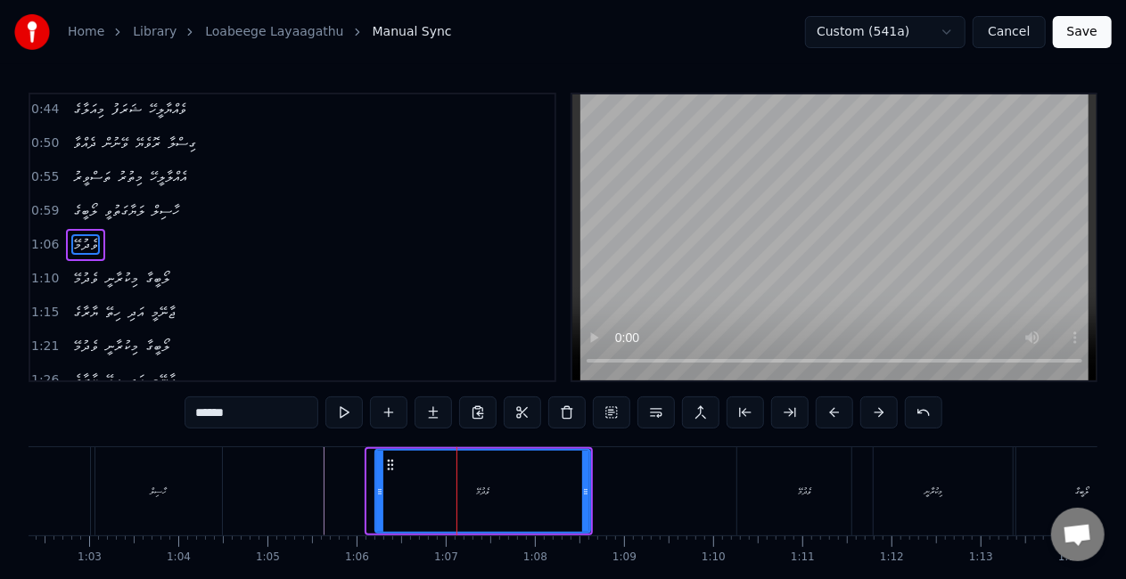
click at [381, 494] on icon at bounding box center [379, 492] width 7 height 14
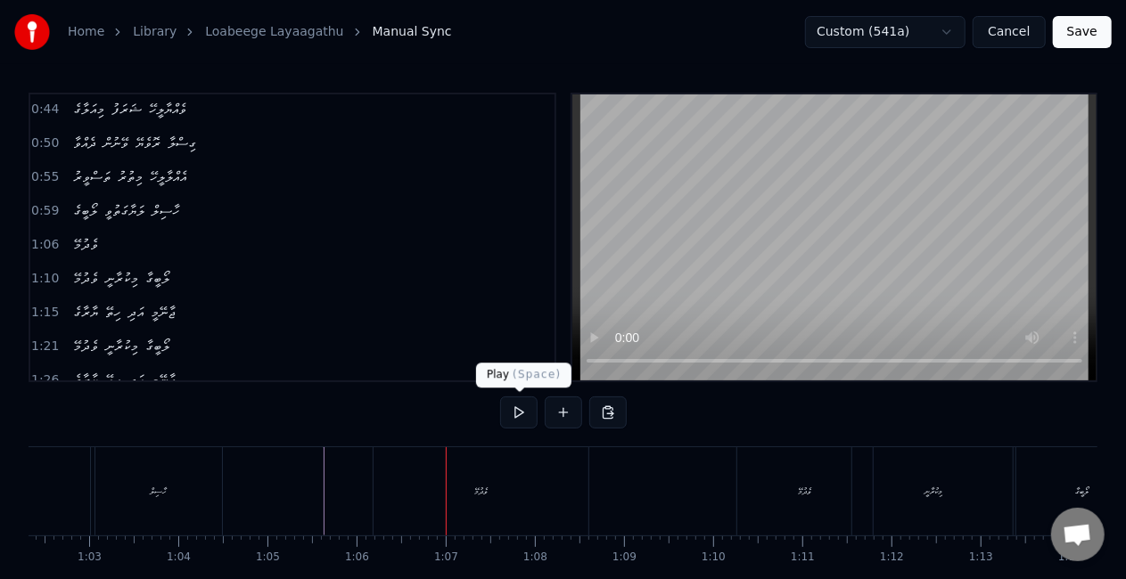
click at [446, 470] on div at bounding box center [446, 491] width 1 height 88
click at [576, 492] on div "ވެދުމޭ" at bounding box center [480, 491] width 215 height 88
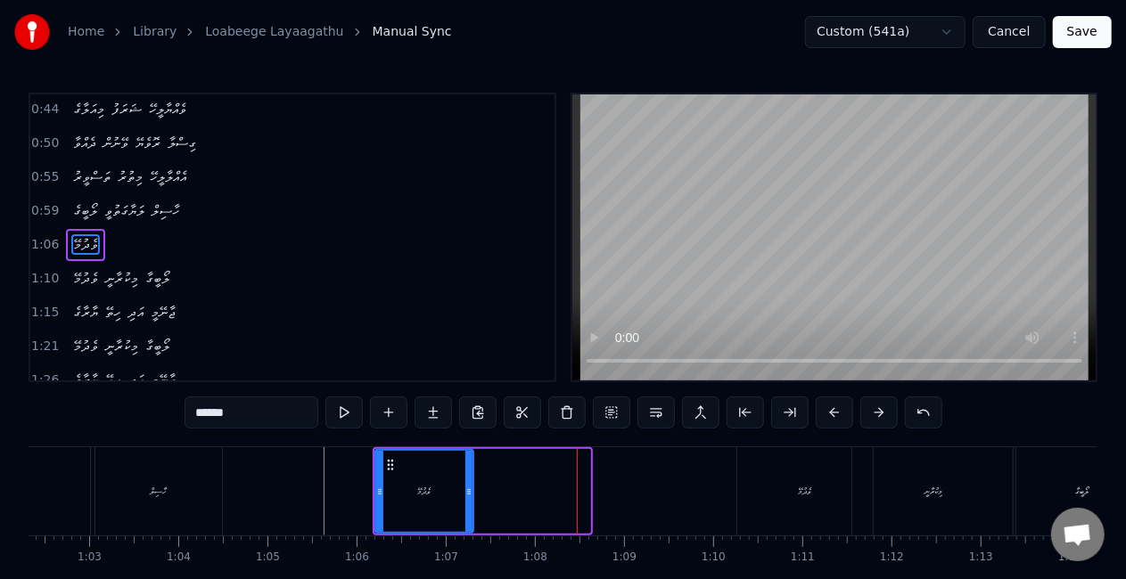
drag, startPoint x: 582, startPoint y: 496, endPoint x: 465, endPoint y: 494, distance: 116.8
click at [465, 494] on icon at bounding box center [468, 492] width 7 height 14
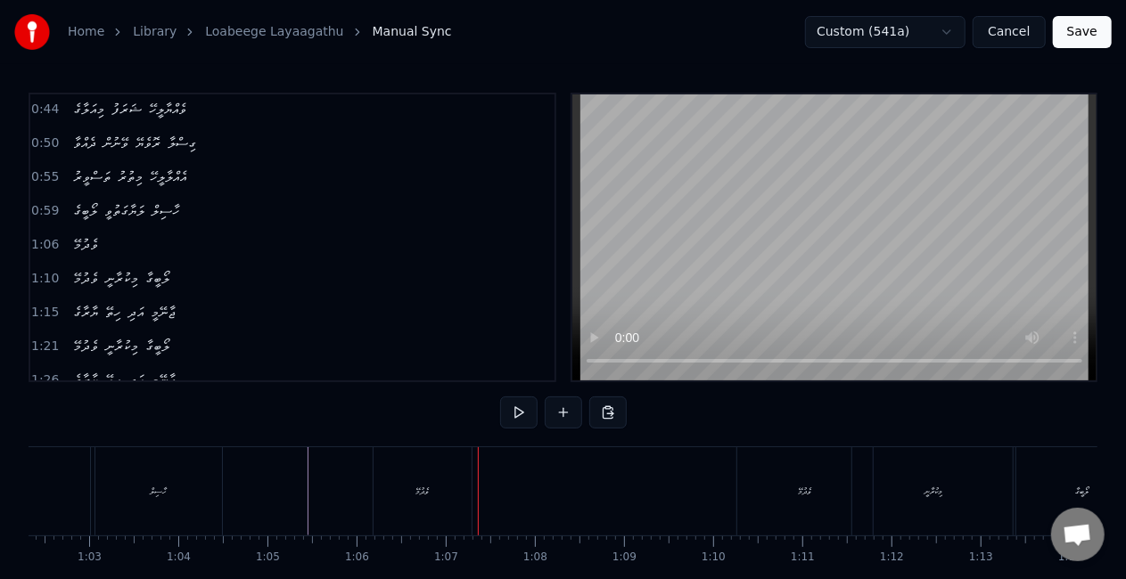
click at [393, 502] on div "ވެދުމޭ" at bounding box center [422, 491] width 98 height 88
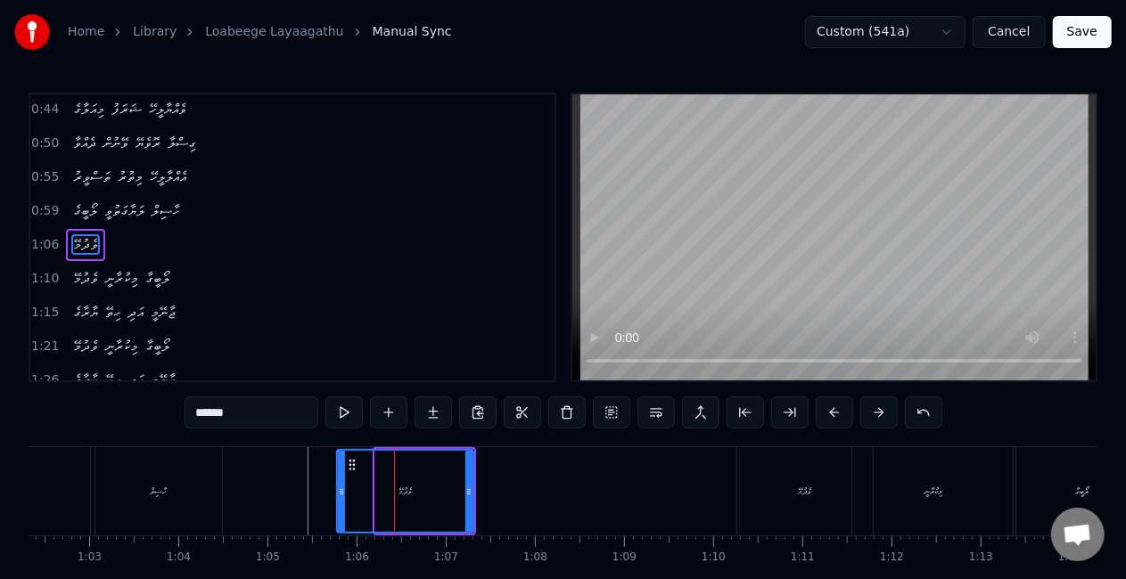
drag, startPoint x: 379, startPoint y: 498, endPoint x: 340, endPoint y: 494, distance: 38.6
click at [340, 494] on div at bounding box center [341, 491] width 7 height 81
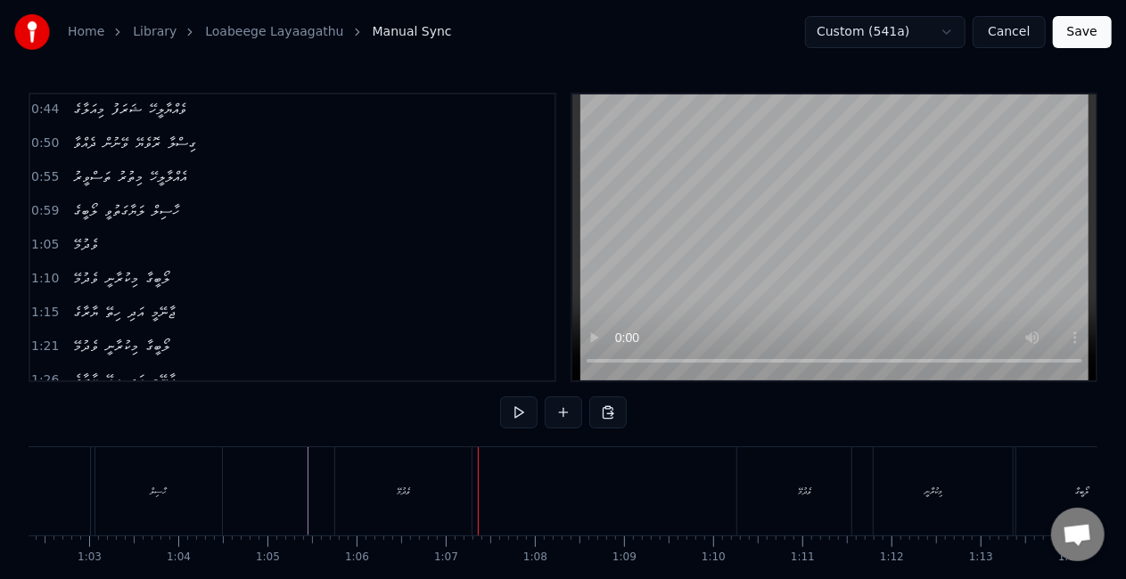
click at [465, 486] on div "ވެދުމޭ" at bounding box center [403, 491] width 136 height 88
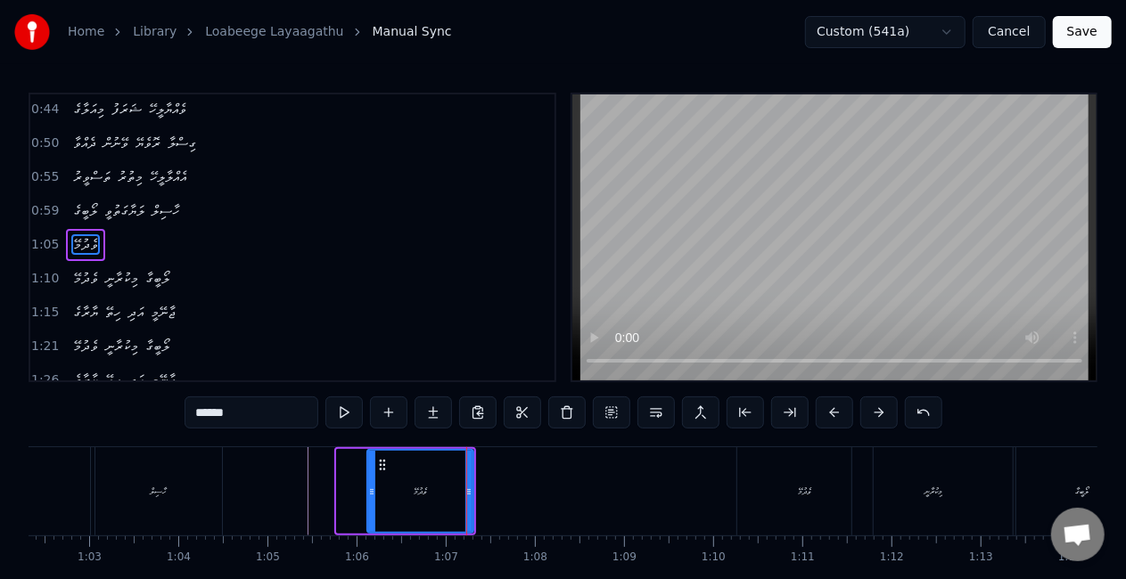
drag, startPoint x: 339, startPoint y: 494, endPoint x: 370, endPoint y: 494, distance: 31.2
click at [370, 494] on icon at bounding box center [371, 492] width 7 height 14
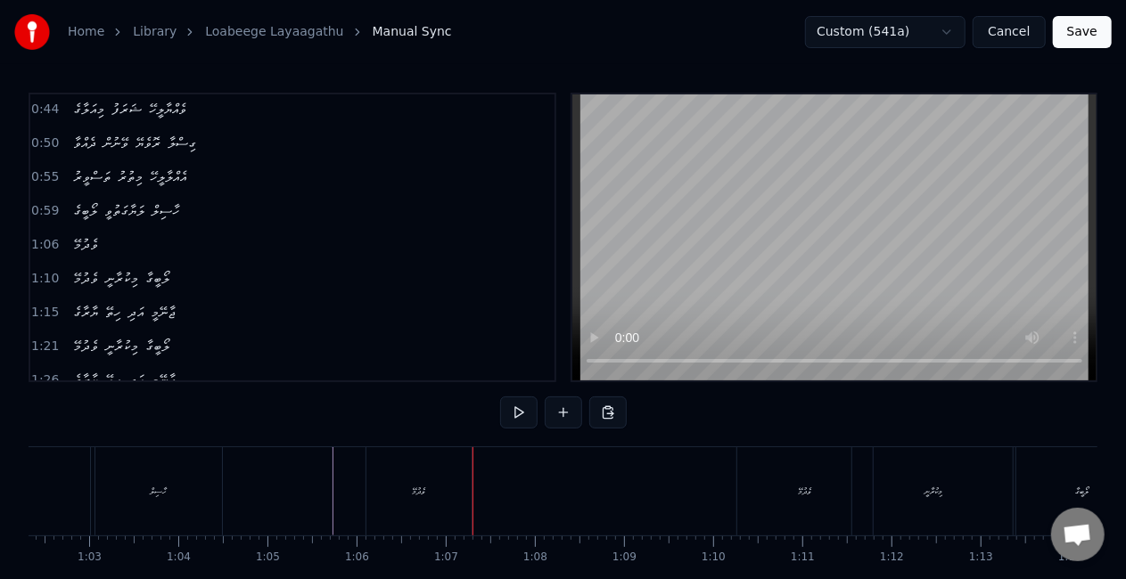
click at [454, 469] on div "ވެދުމޭ" at bounding box center [418, 491] width 105 height 88
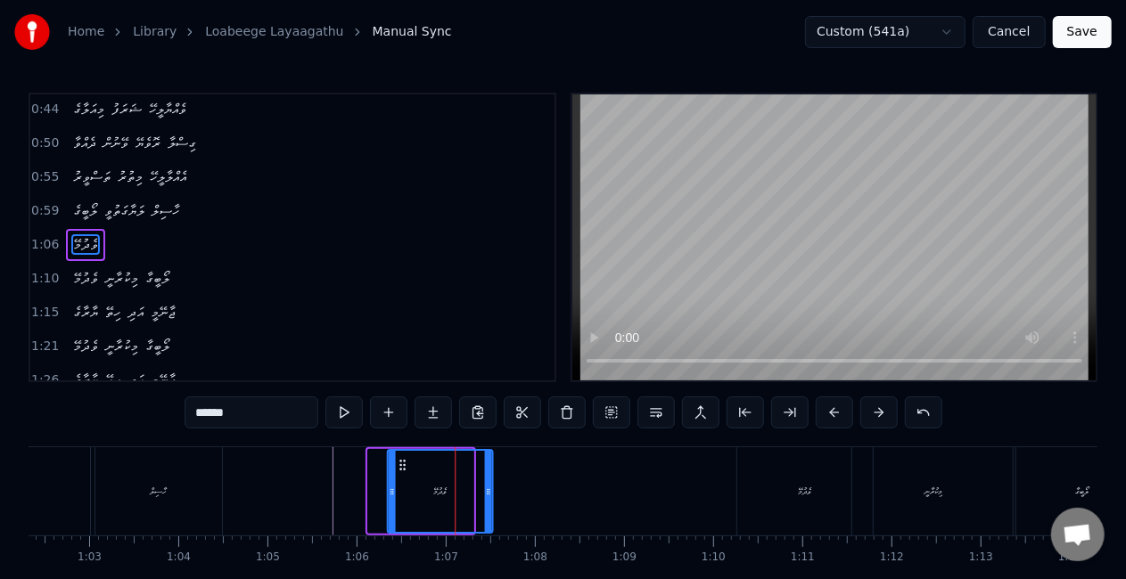
drag, startPoint x: 383, startPoint y: 463, endPoint x: 402, endPoint y: 471, distance: 20.4
click at [402, 471] on icon at bounding box center [402, 465] width 14 height 14
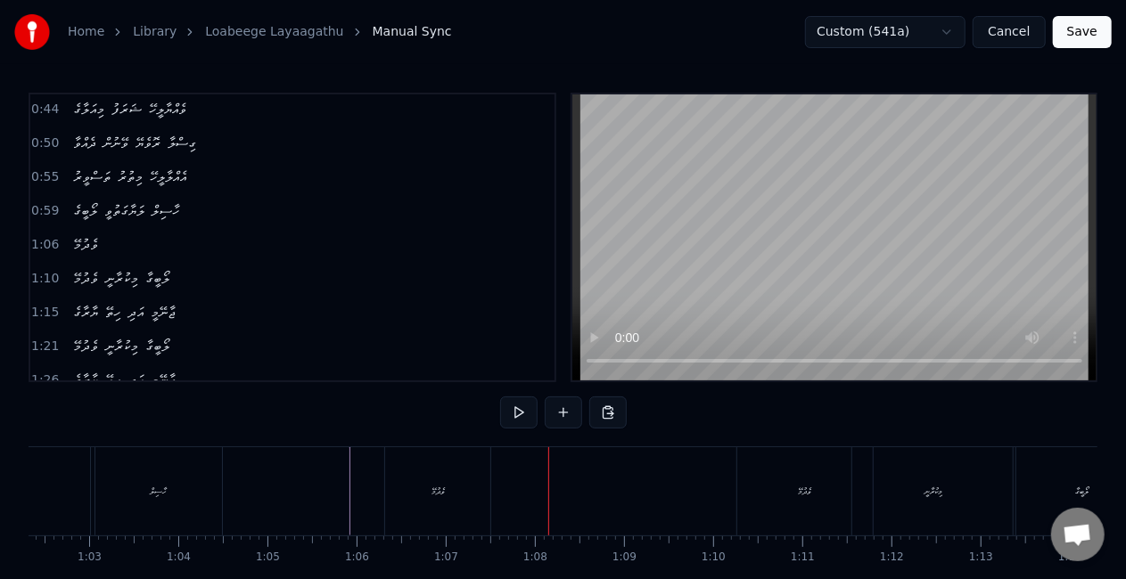
click at [452, 466] on div "ވެދުމޭ" at bounding box center [437, 491] width 105 height 88
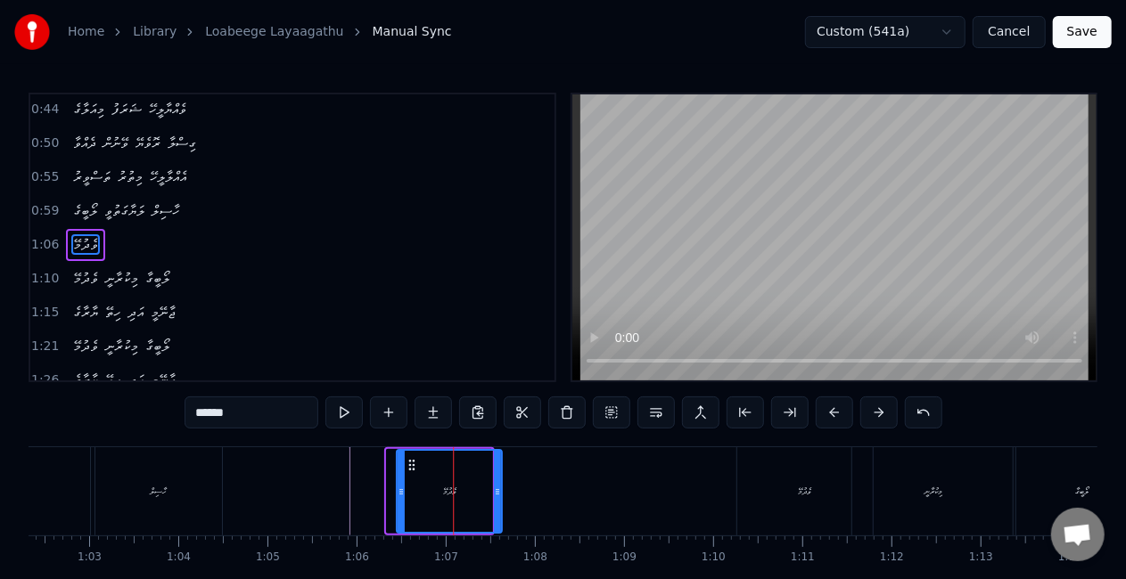
drag, startPoint x: 401, startPoint y: 461, endPoint x: 412, endPoint y: 467, distance: 12.4
click at [412, 467] on icon at bounding box center [412, 465] width 14 height 14
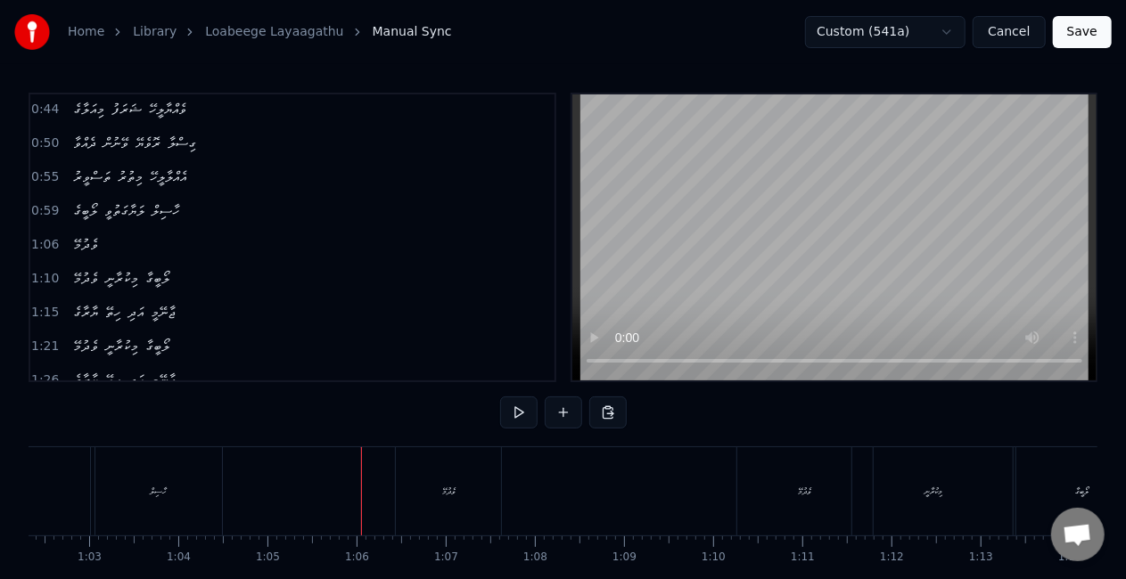
click at [430, 483] on div "ވެދުމޭ" at bounding box center [448, 491] width 105 height 88
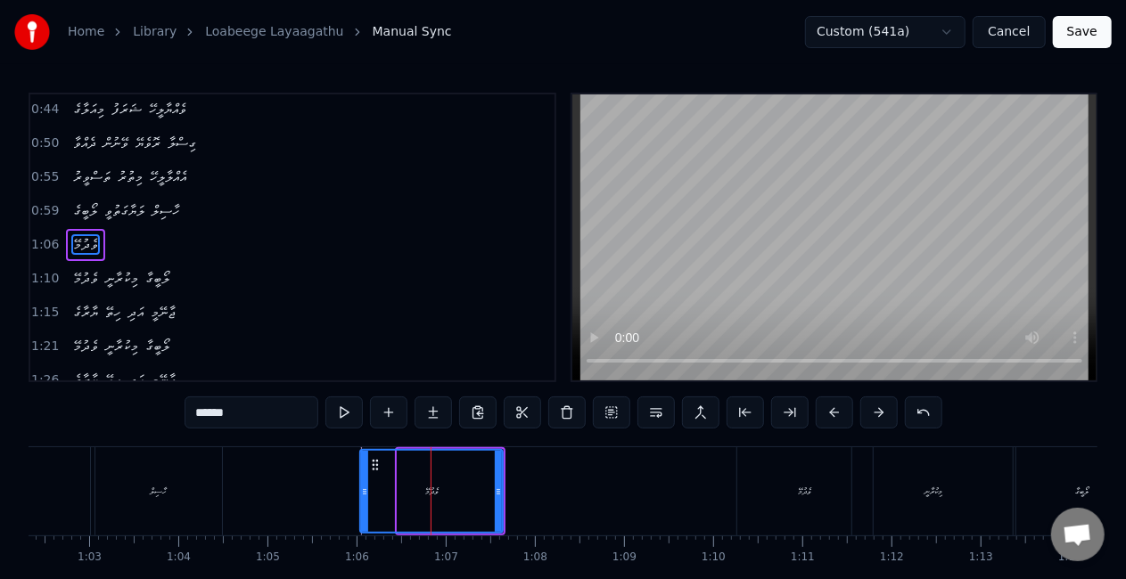
drag, startPoint x: 401, startPoint y: 491, endPoint x: 364, endPoint y: 489, distance: 37.5
click at [364, 489] on icon at bounding box center [364, 492] width 7 height 14
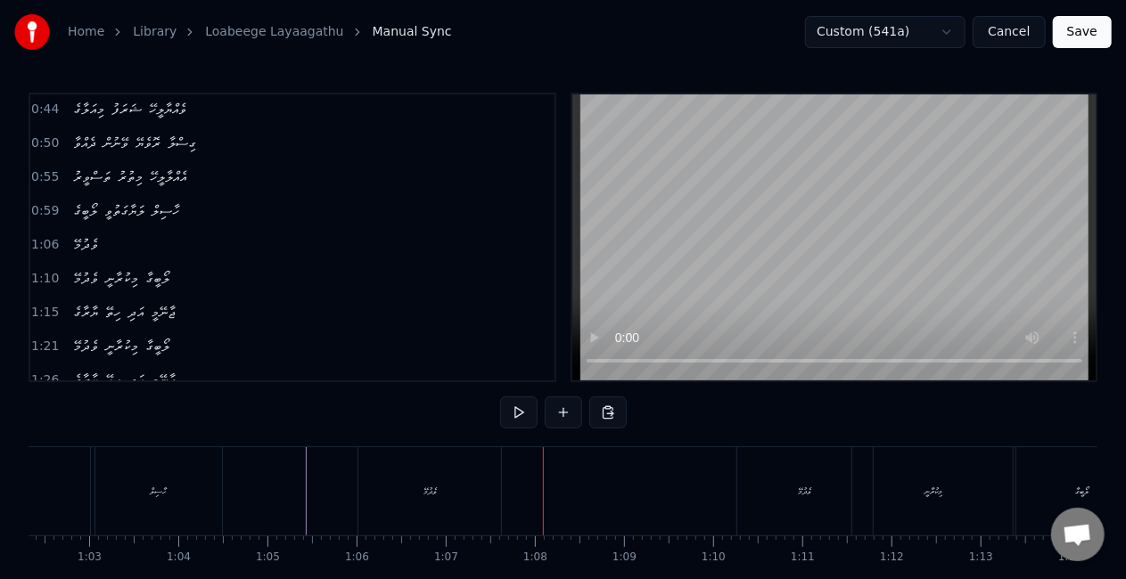
click at [444, 460] on div "ވެދުމޭ" at bounding box center [429, 491] width 143 height 88
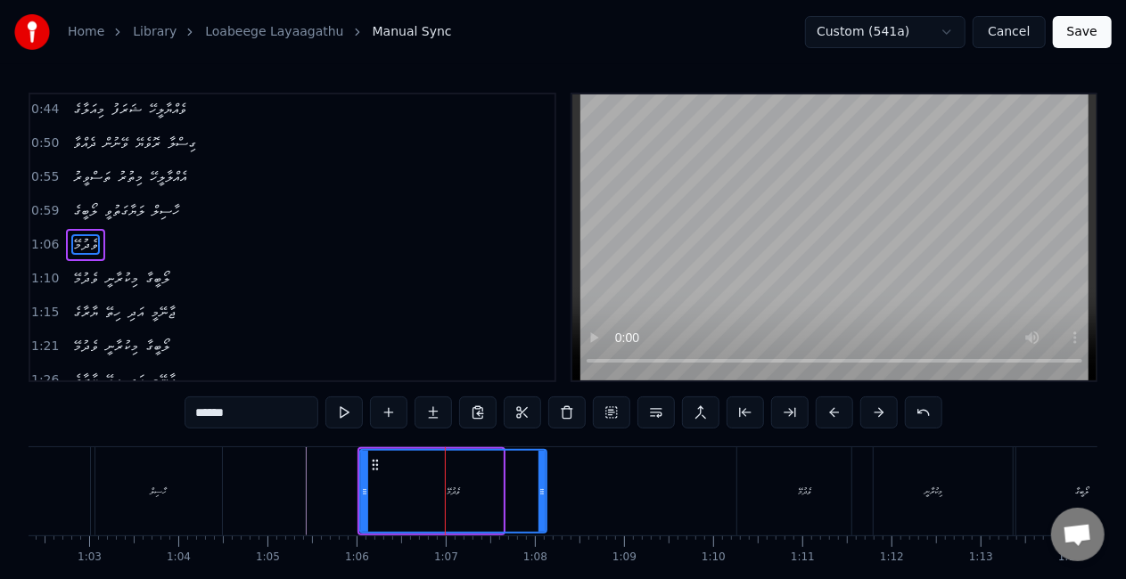
drag, startPoint x: 499, startPoint y: 489, endPoint x: 543, endPoint y: 489, distance: 43.7
click at [543, 489] on icon at bounding box center [541, 492] width 7 height 14
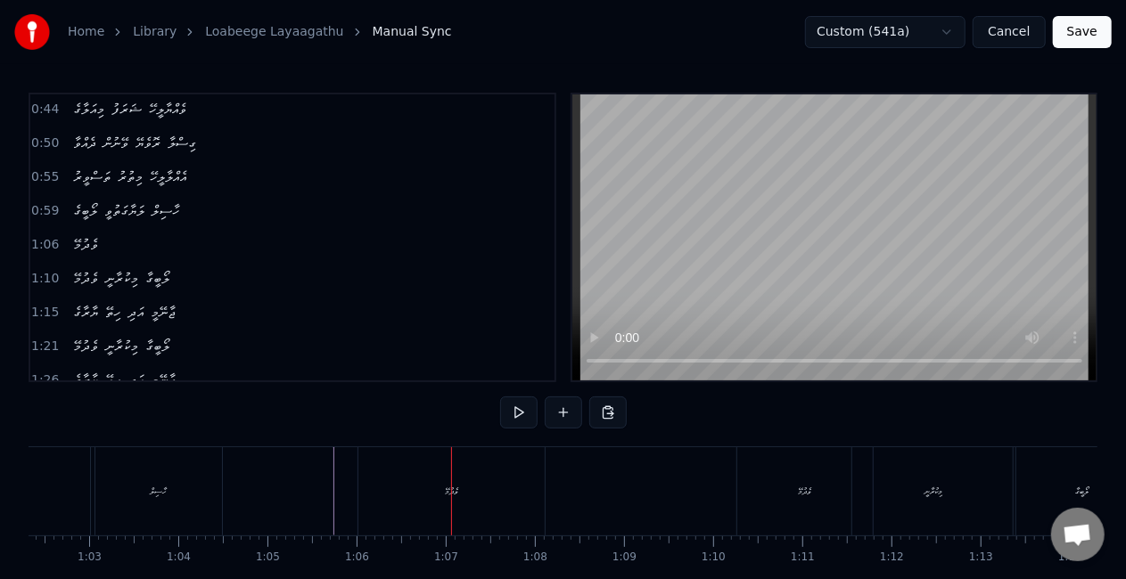
click at [489, 502] on div "ވެދުމޭ" at bounding box center [451, 491] width 186 height 88
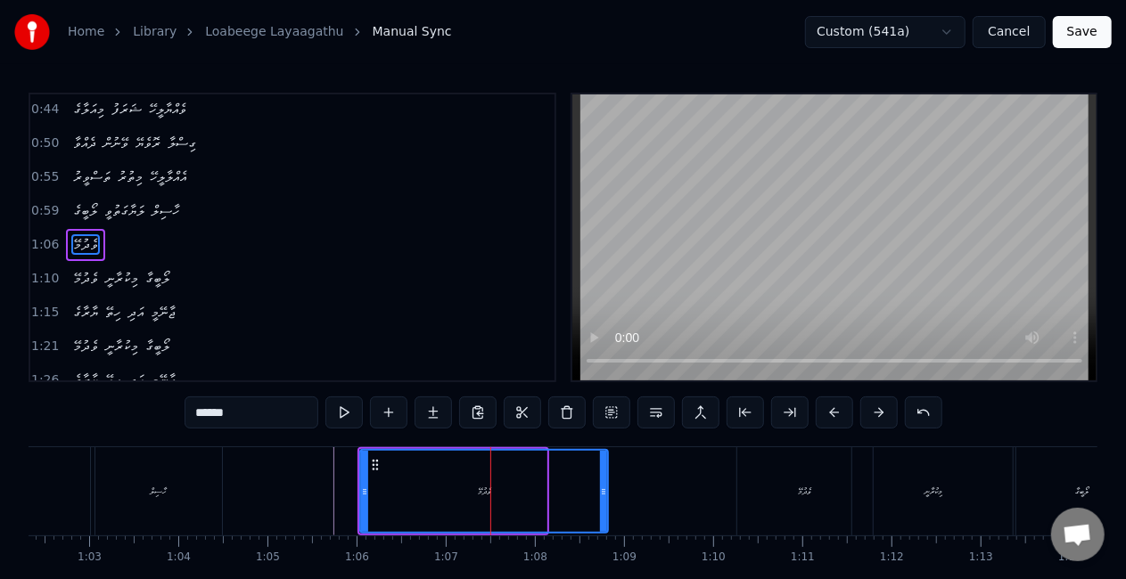
drag, startPoint x: 544, startPoint y: 487, endPoint x: 442, endPoint y: 481, distance: 101.7
click at [606, 487] on icon at bounding box center [603, 492] width 7 height 14
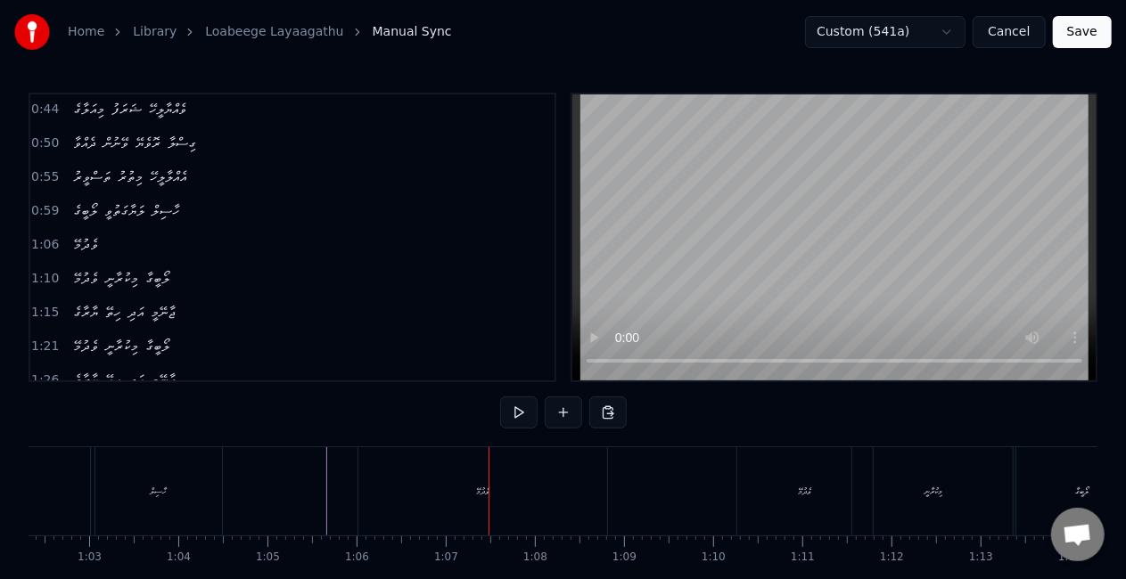
click at [471, 490] on div "ވެދުމޭ" at bounding box center [482, 491] width 249 height 88
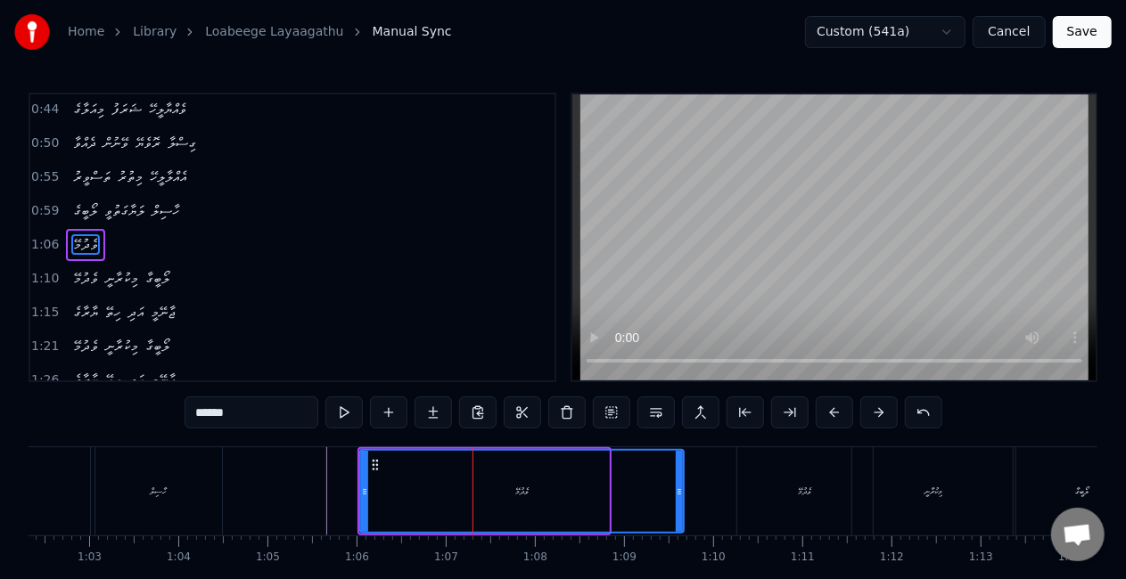
drag, startPoint x: 604, startPoint y: 483, endPoint x: 679, endPoint y: 480, distance: 75.0
click at [679, 480] on div at bounding box center [679, 491] width 7 height 81
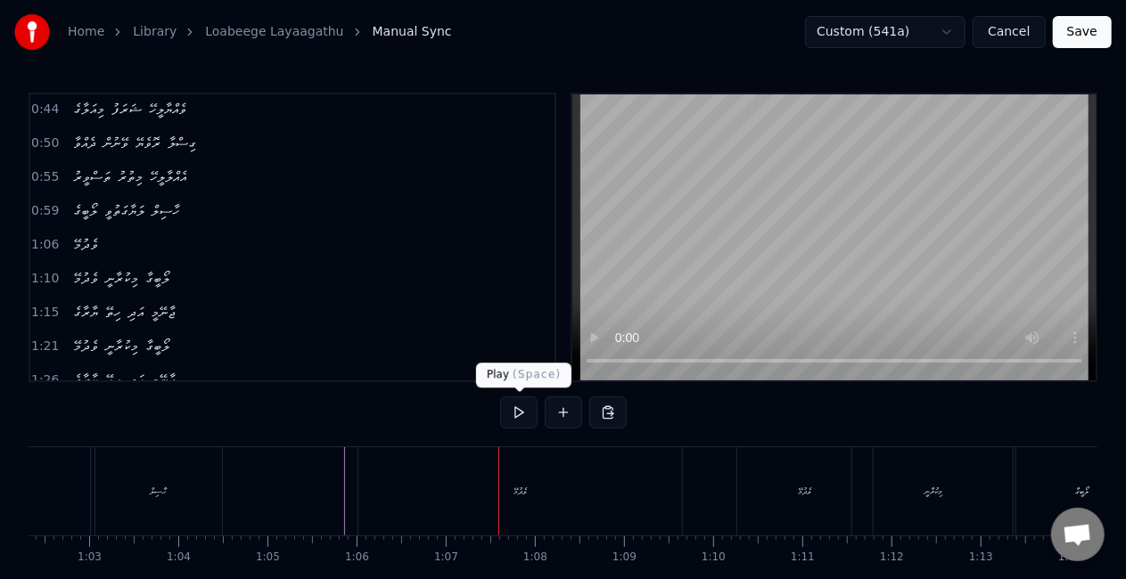
click at [483, 485] on div "ވެދުމޭ" at bounding box center [520, 491] width 324 height 88
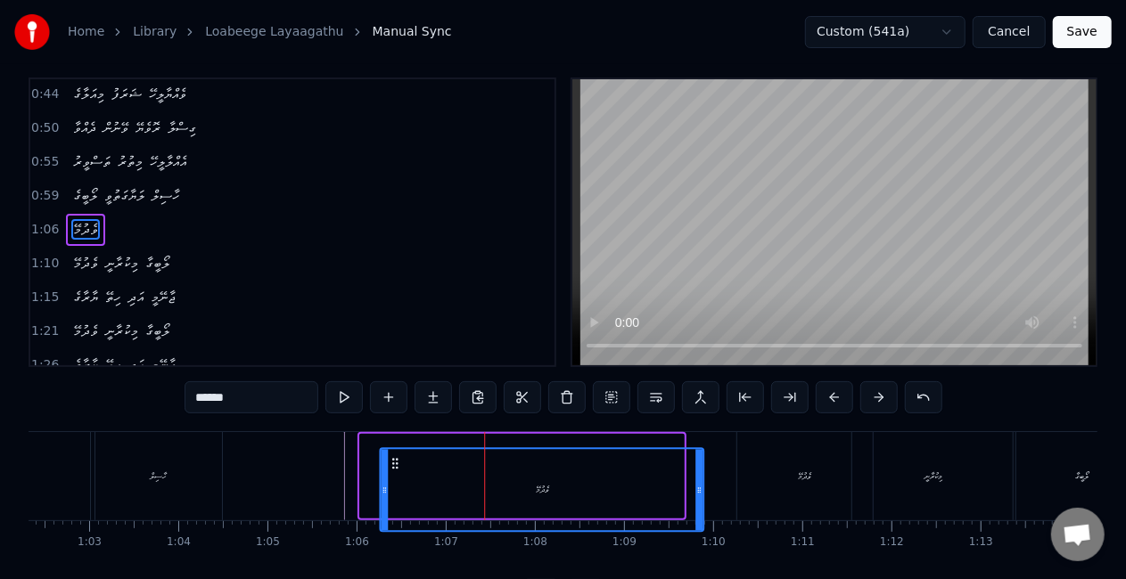
drag, startPoint x: 376, startPoint y: 463, endPoint x: 396, endPoint y: 471, distance: 20.9
click at [396, 471] on icon at bounding box center [395, 463] width 14 height 14
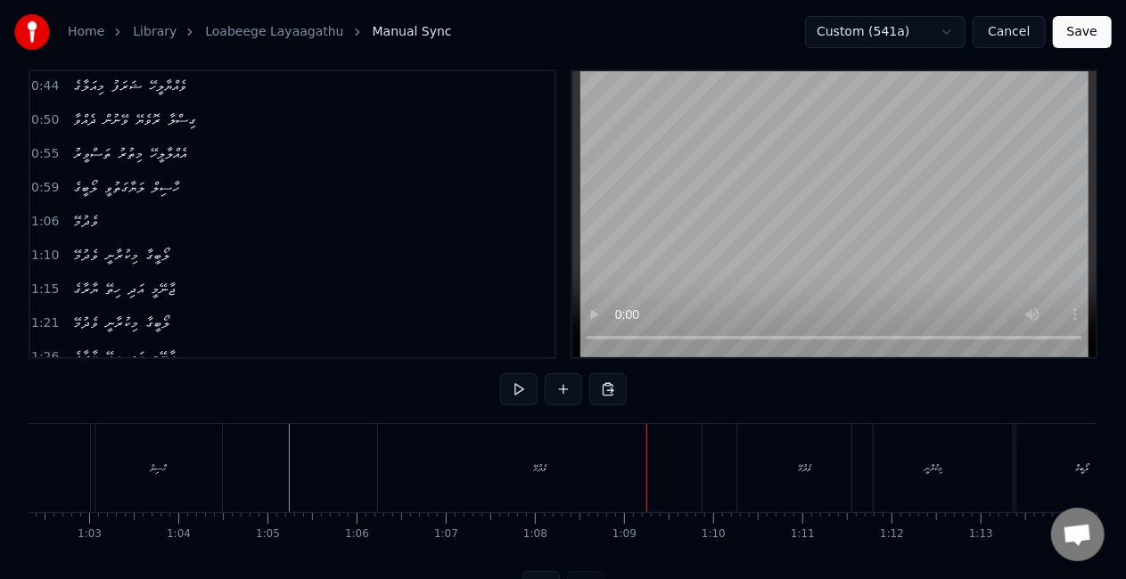
click at [549, 466] on div "ވެދުމޭ" at bounding box center [540, 468] width 324 height 88
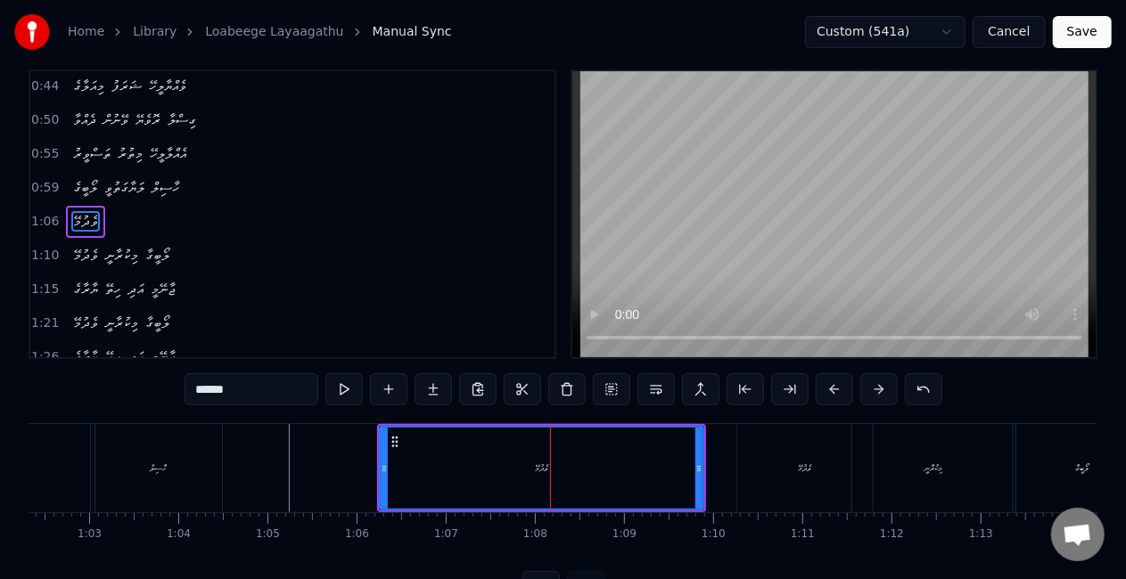
scroll to position [0, 0]
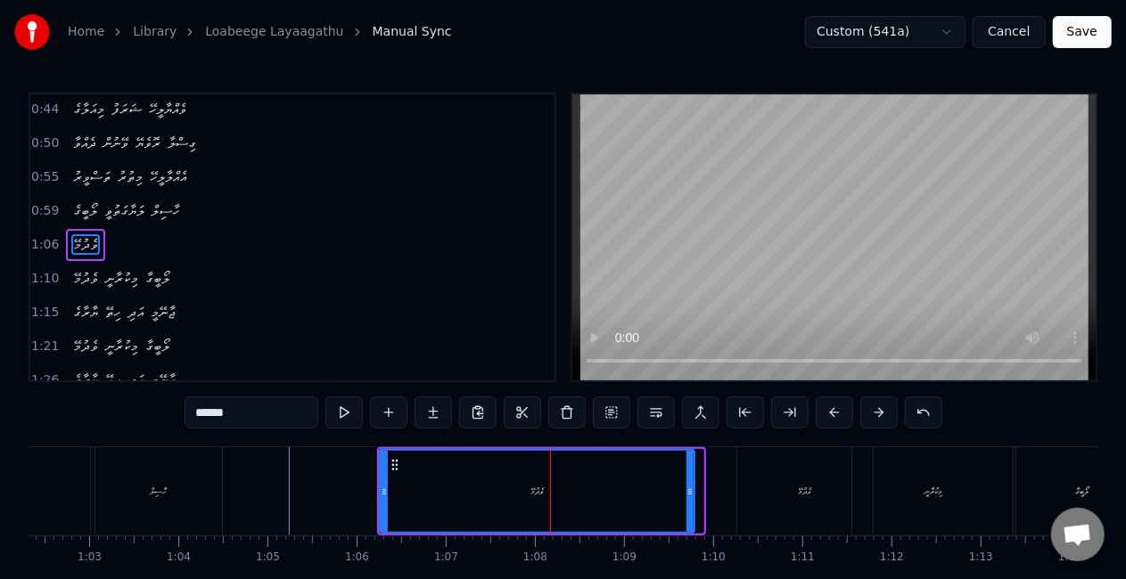
drag, startPoint x: 700, startPoint y: 486, endPoint x: 691, endPoint y: 483, distance: 9.3
click at [691, 483] on div at bounding box center [689, 491] width 7 height 81
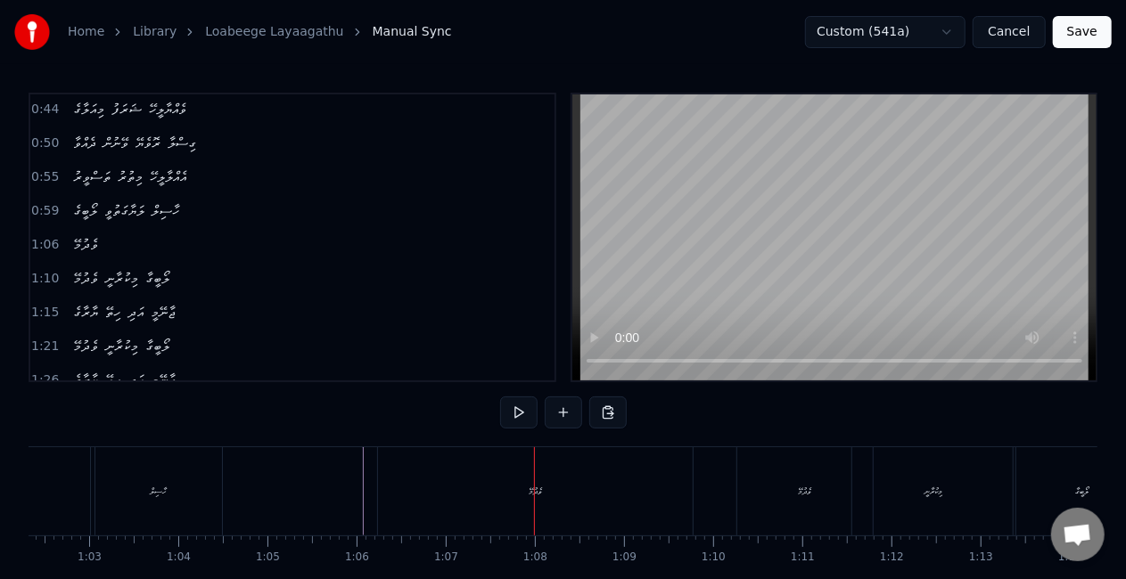
click at [488, 490] on div "ވެދުމޭ" at bounding box center [535, 491] width 315 height 88
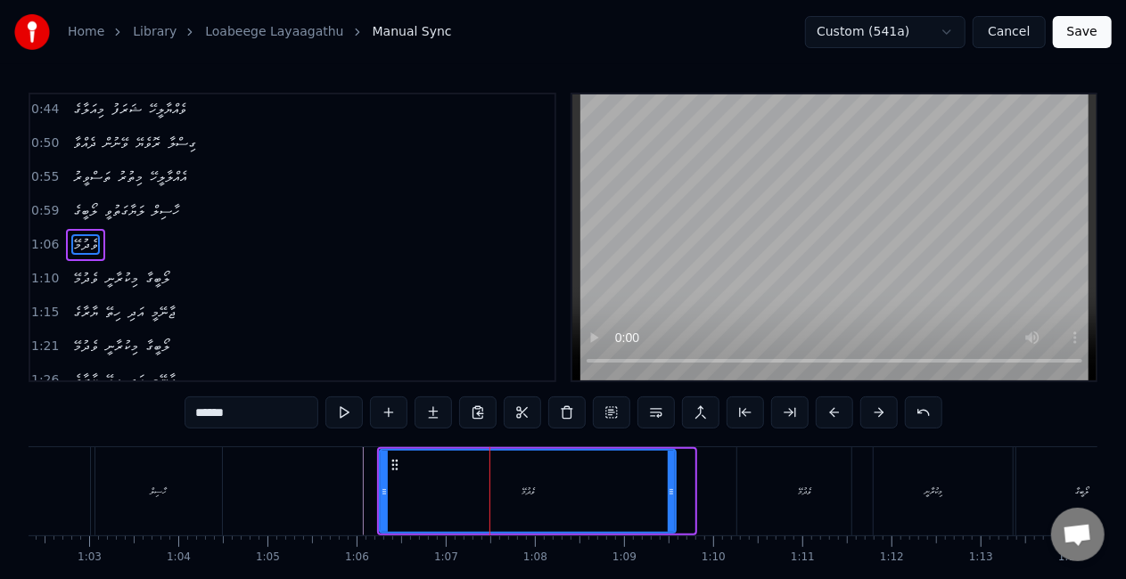
drag, startPoint x: 691, startPoint y: 488, endPoint x: 422, endPoint y: 502, distance: 268.7
click at [668, 480] on div at bounding box center [671, 491] width 7 height 81
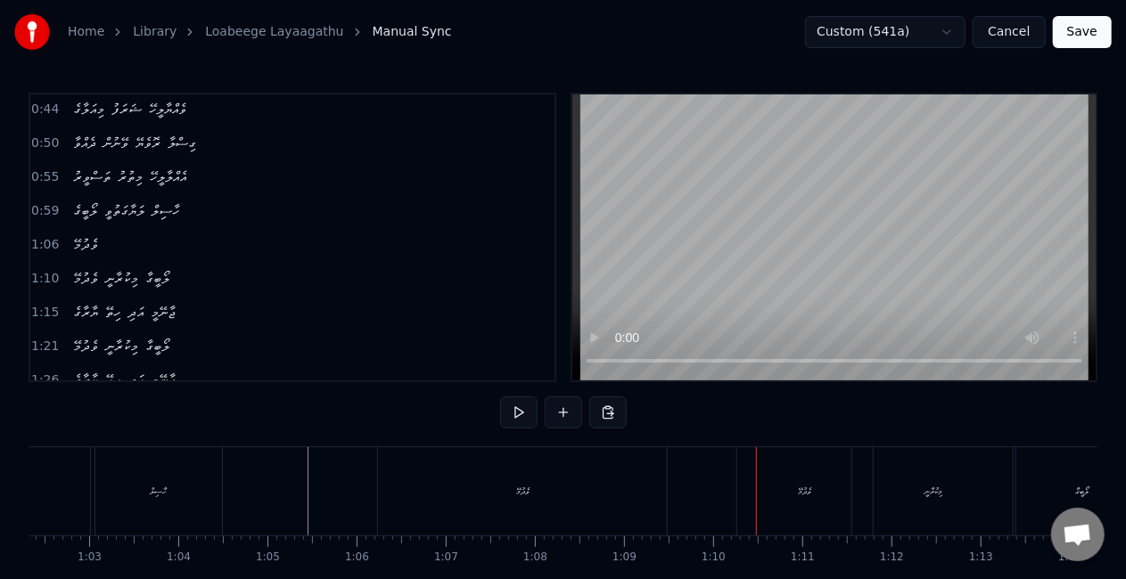
click at [508, 472] on div "ވެދުމޭ" at bounding box center [522, 491] width 289 height 88
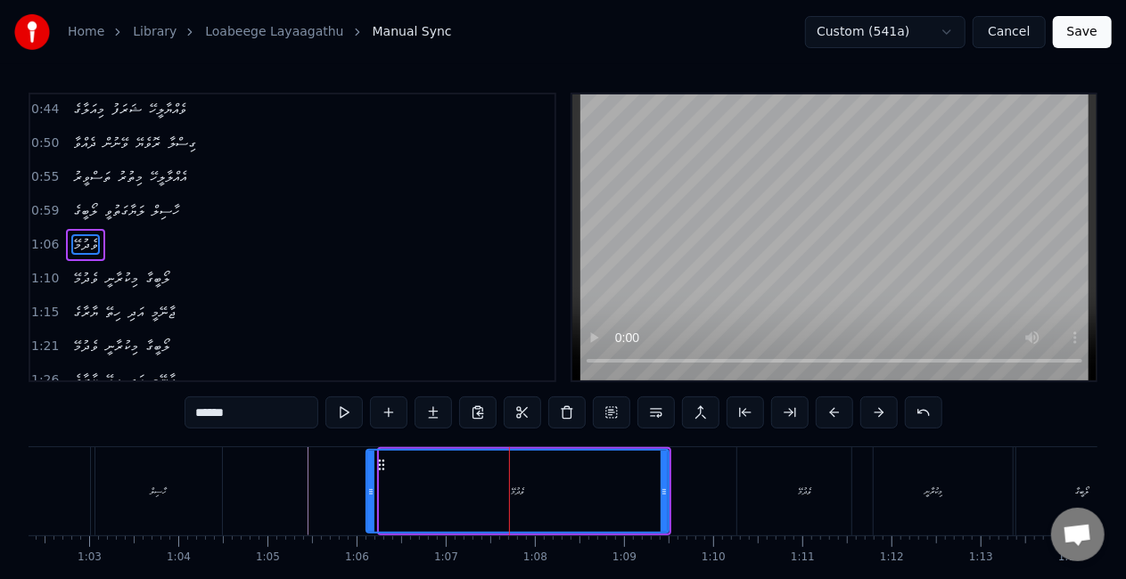
drag, startPoint x: 382, startPoint y: 491, endPoint x: 369, endPoint y: 487, distance: 14.1
click at [369, 487] on icon at bounding box center [370, 492] width 7 height 14
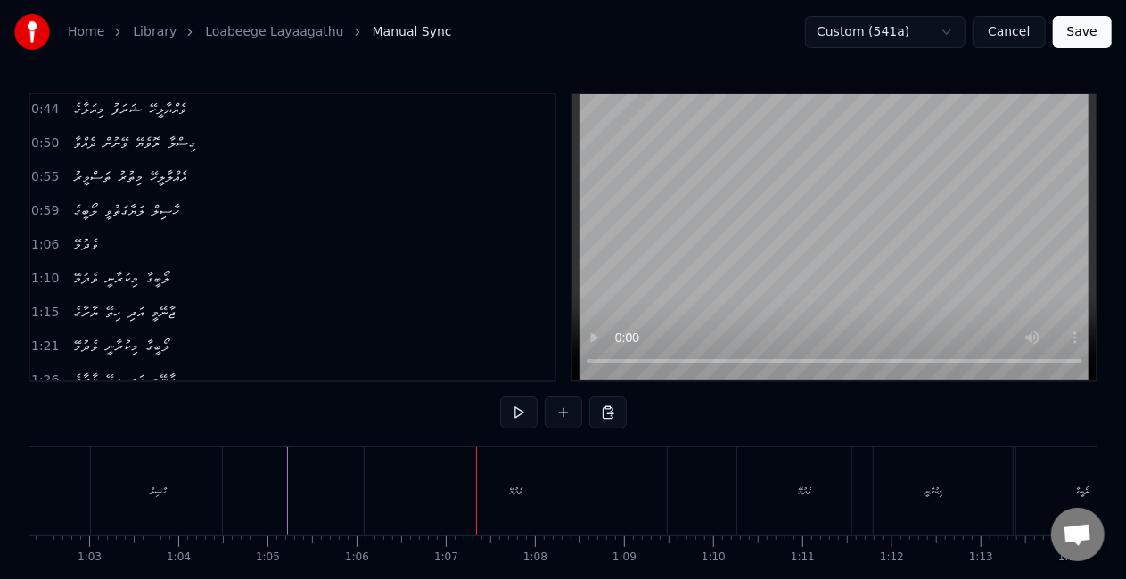
click at [592, 470] on div "ވެދުމޭ" at bounding box center [516, 491] width 302 height 88
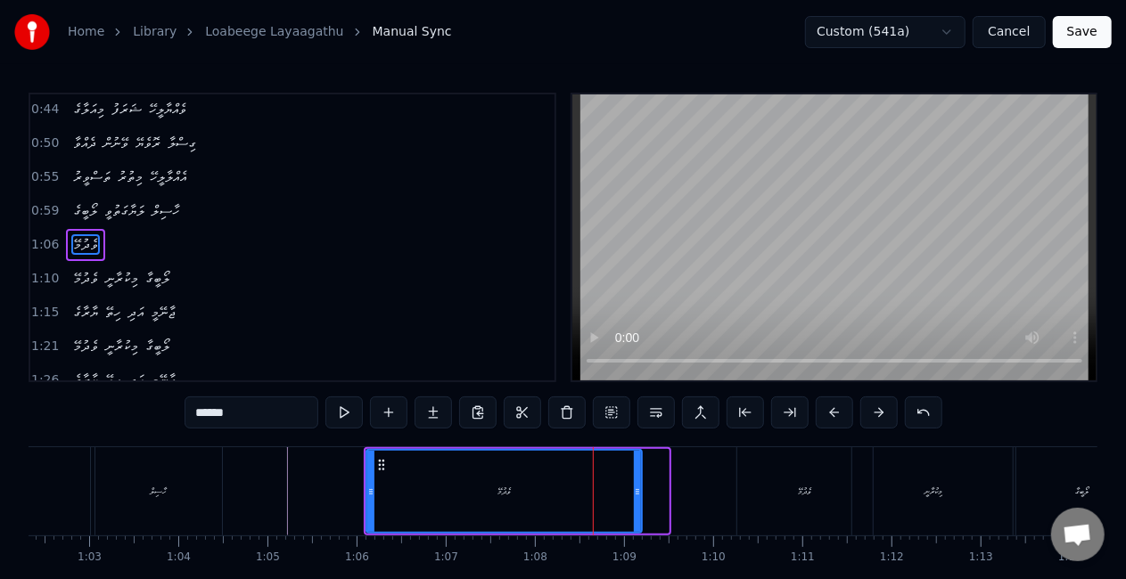
drag, startPoint x: 666, startPoint y: 502, endPoint x: 636, endPoint y: 491, distance: 31.3
click at [637, 492] on div at bounding box center [637, 491] width 7 height 81
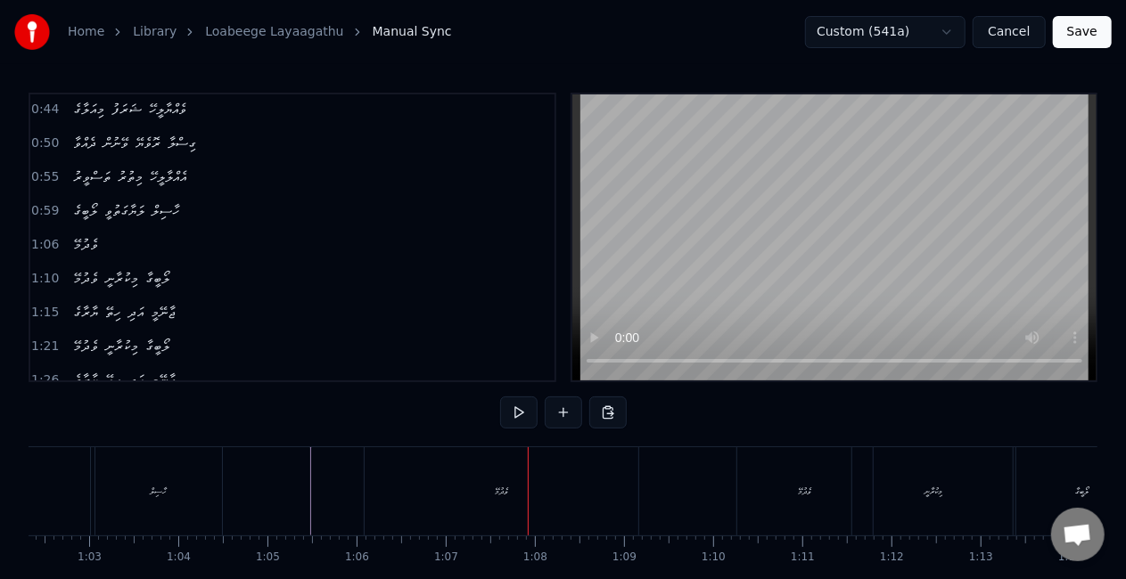
click at [596, 487] on div "ވެދުމޭ" at bounding box center [502, 491] width 274 height 88
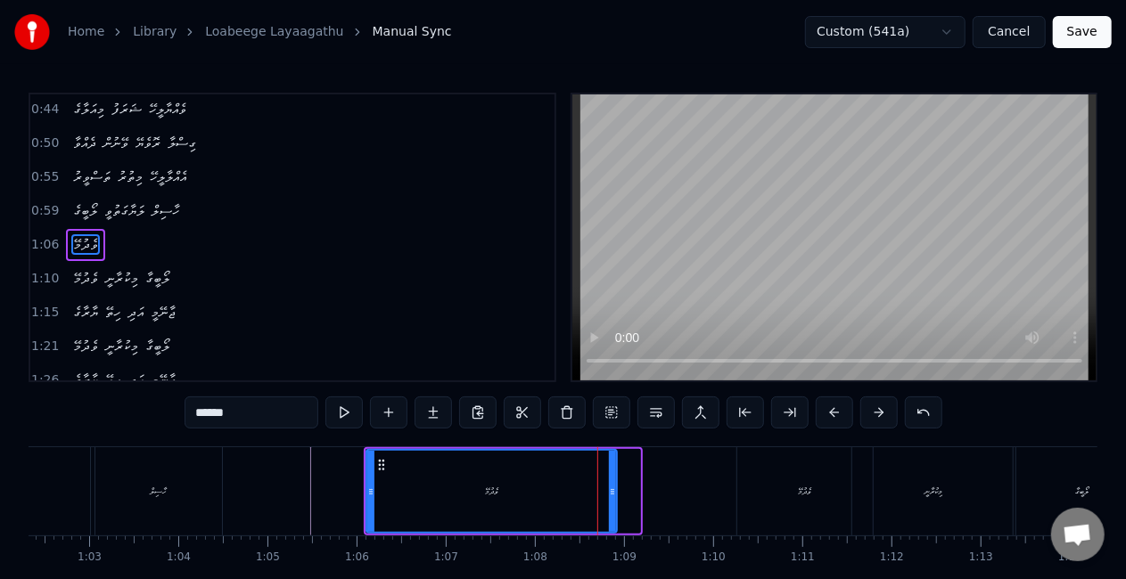
drag, startPoint x: 635, startPoint y: 490, endPoint x: 611, endPoint y: 486, distance: 23.6
click at [611, 486] on icon at bounding box center [612, 492] width 7 height 14
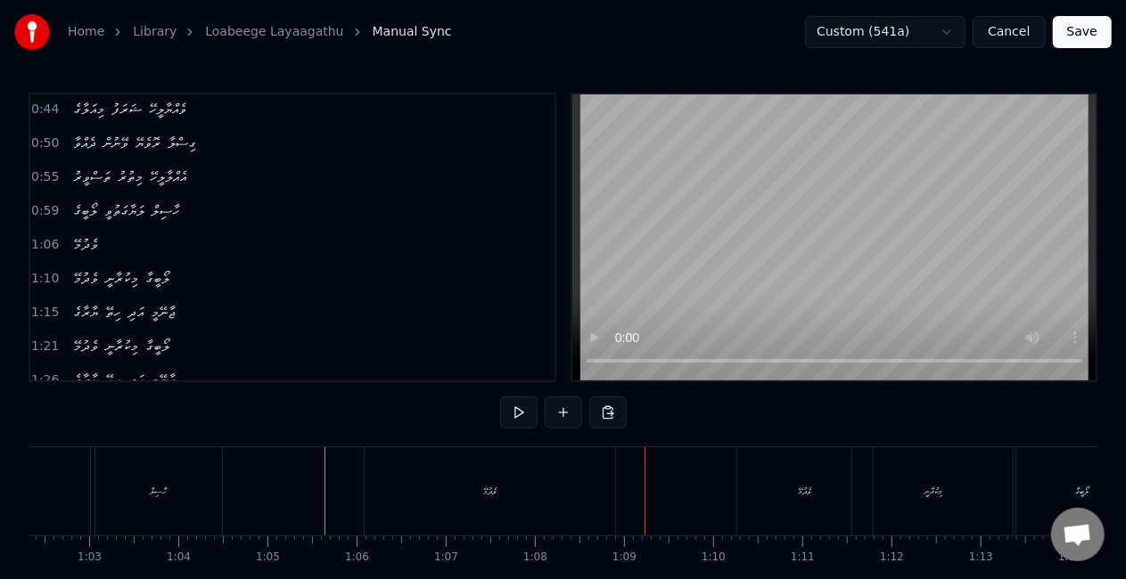
click at [398, 494] on div "ވެދުމޭ" at bounding box center [490, 491] width 250 height 88
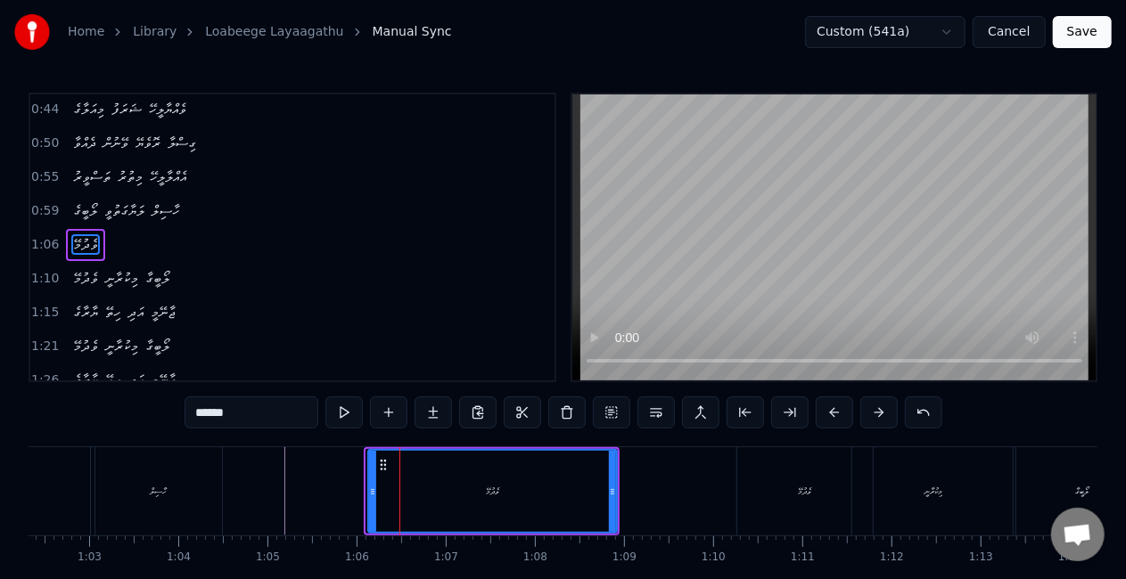
click at [372, 496] on icon at bounding box center [372, 492] width 7 height 14
drag, startPoint x: 611, startPoint y: 487, endPoint x: 585, endPoint y: 481, distance: 27.3
click at [585, 481] on div at bounding box center [585, 491] width 7 height 81
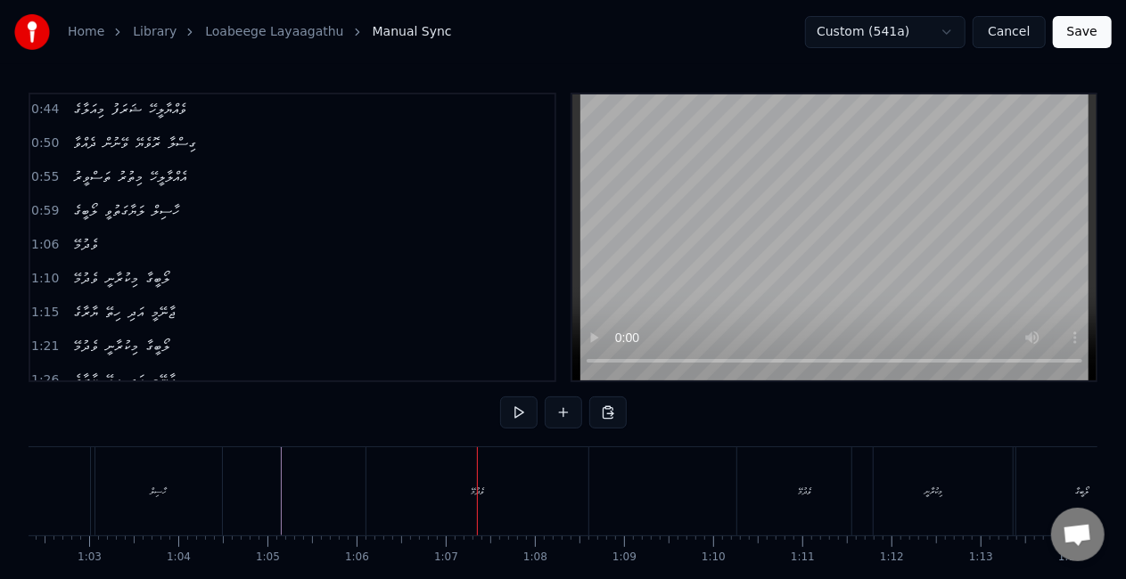
click at [461, 490] on div "ވެދުމޭ" at bounding box center [477, 491] width 222 height 88
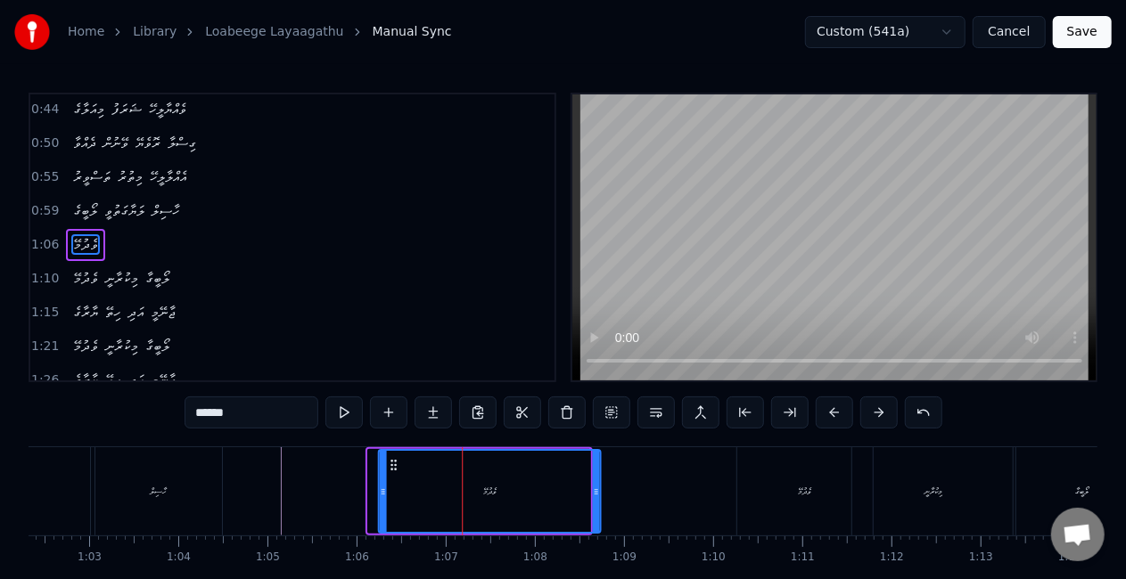
drag, startPoint x: 385, startPoint y: 463, endPoint x: 394, endPoint y: 463, distance: 9.0
click at [396, 465] on icon at bounding box center [394, 465] width 14 height 14
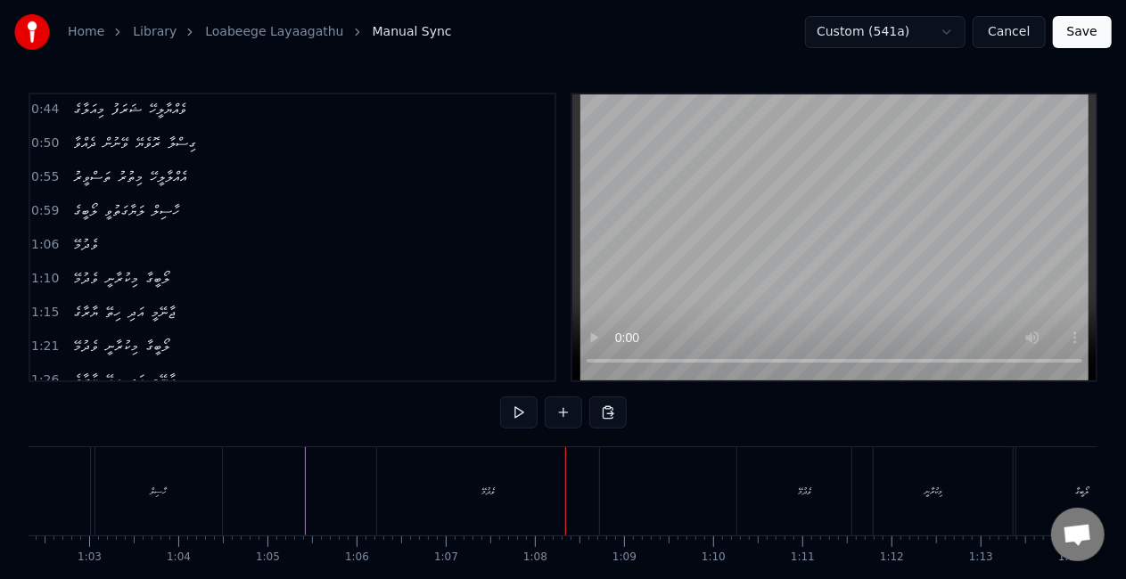
click at [1073, 29] on button "Save" at bounding box center [1082, 32] width 59 height 32
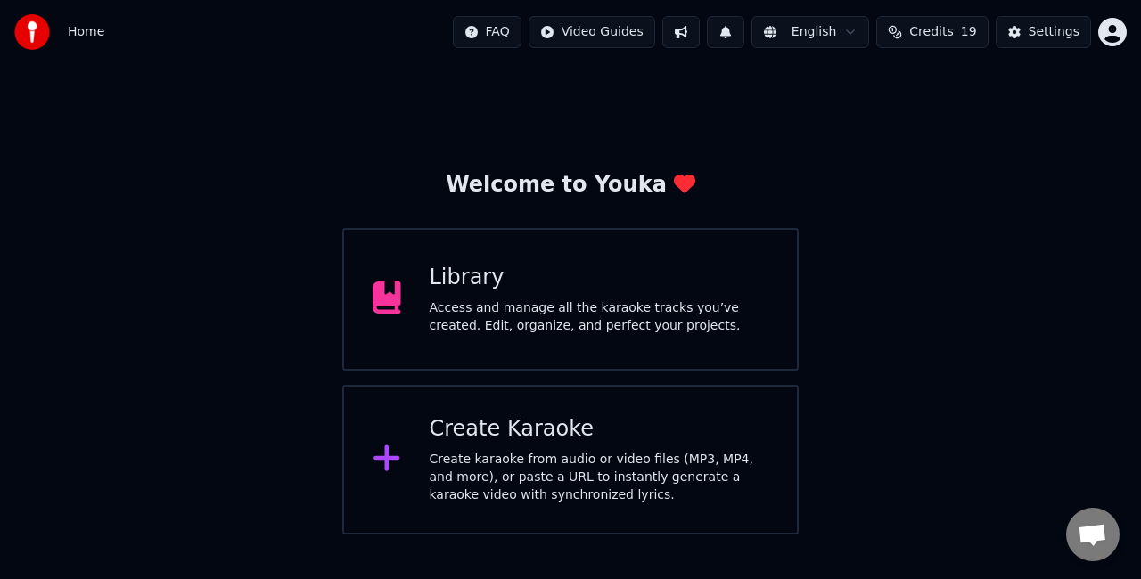
click at [704, 275] on div "Library" at bounding box center [600, 278] width 340 height 29
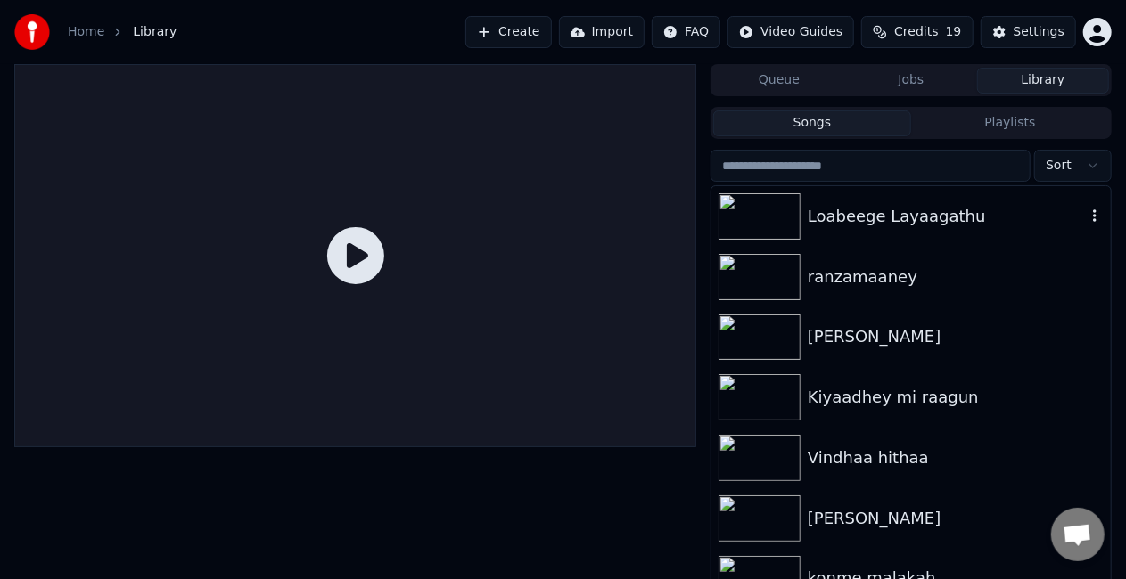
click at [807, 234] on div at bounding box center [762, 216] width 89 height 46
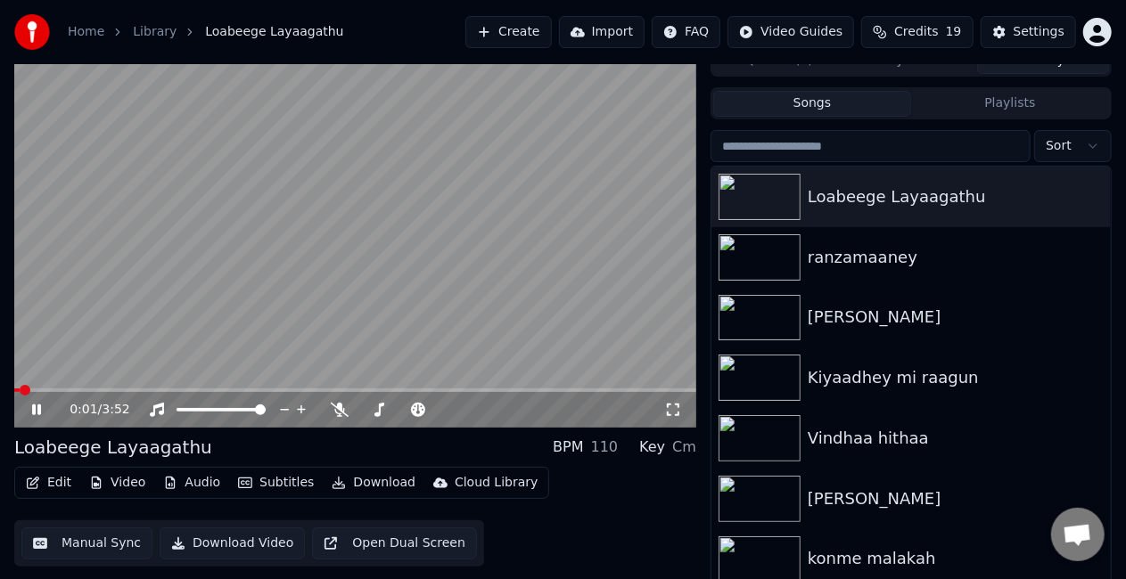
scroll to position [40, 0]
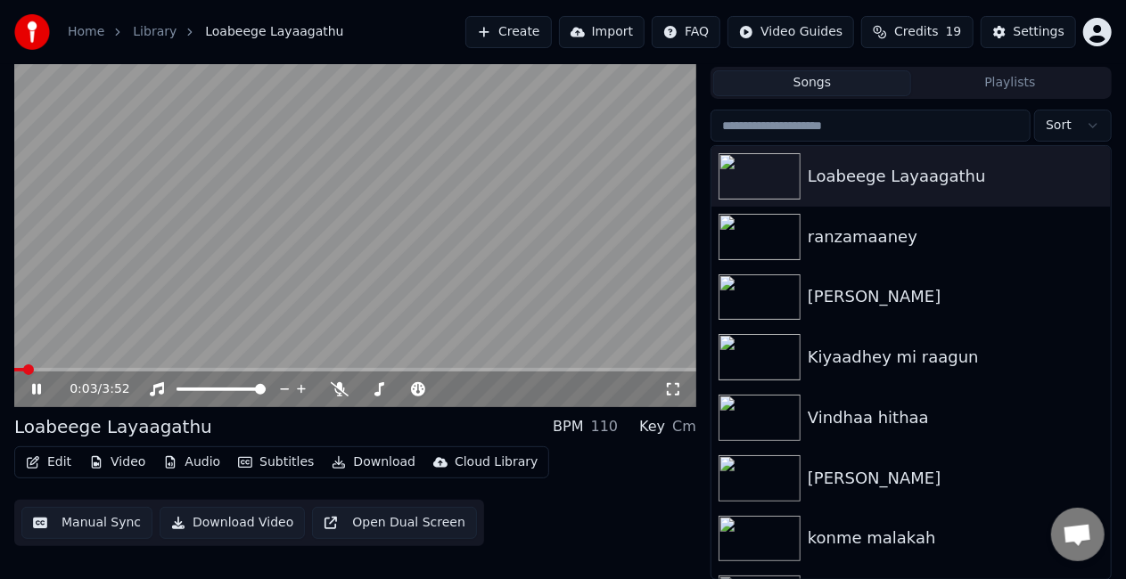
click at [59, 369] on span at bounding box center [355, 370] width 682 height 4
click at [182, 261] on video at bounding box center [355, 215] width 682 height 383
click at [55, 369] on span at bounding box center [41, 370] width 54 height 4
click at [672, 385] on icon at bounding box center [673, 389] width 18 height 14
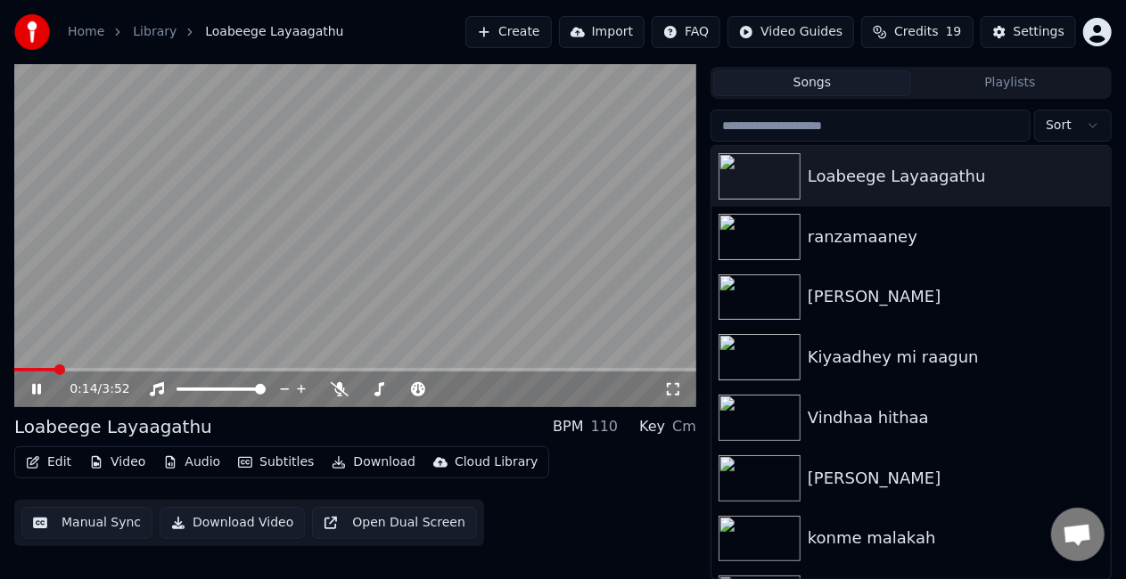
scroll to position [25, 0]
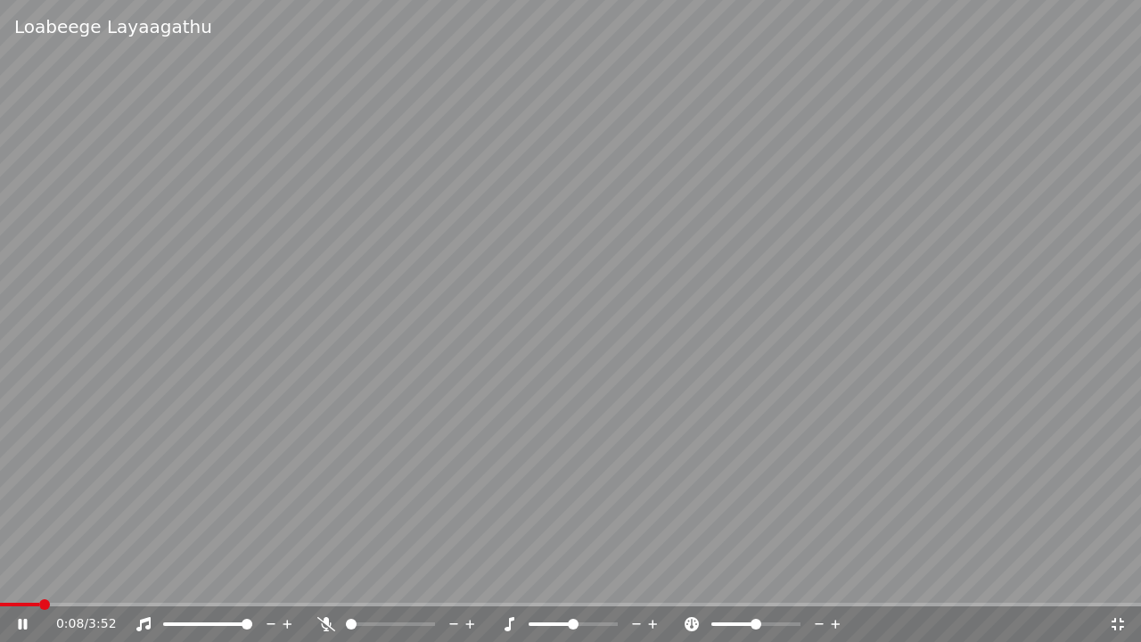
click at [38, 578] on span at bounding box center [19, 605] width 39 height 4
click at [20, 578] on span at bounding box center [10, 605] width 20 height 4
click at [274, 380] on video at bounding box center [570, 321] width 1141 height 642
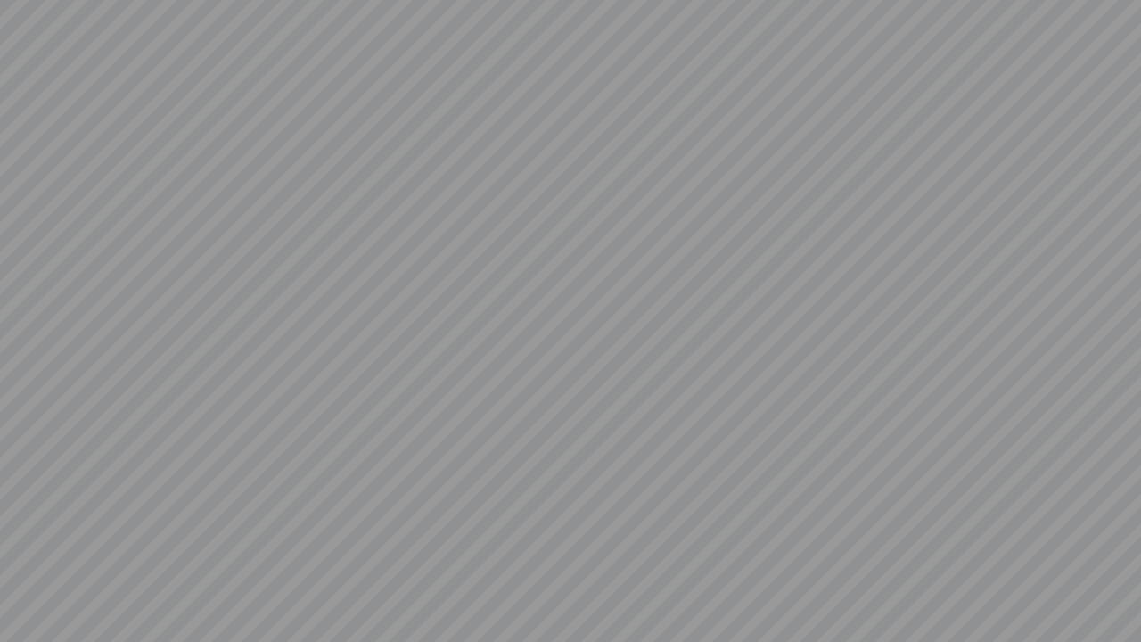
click at [274, 380] on video at bounding box center [570, 321] width 1141 height 642
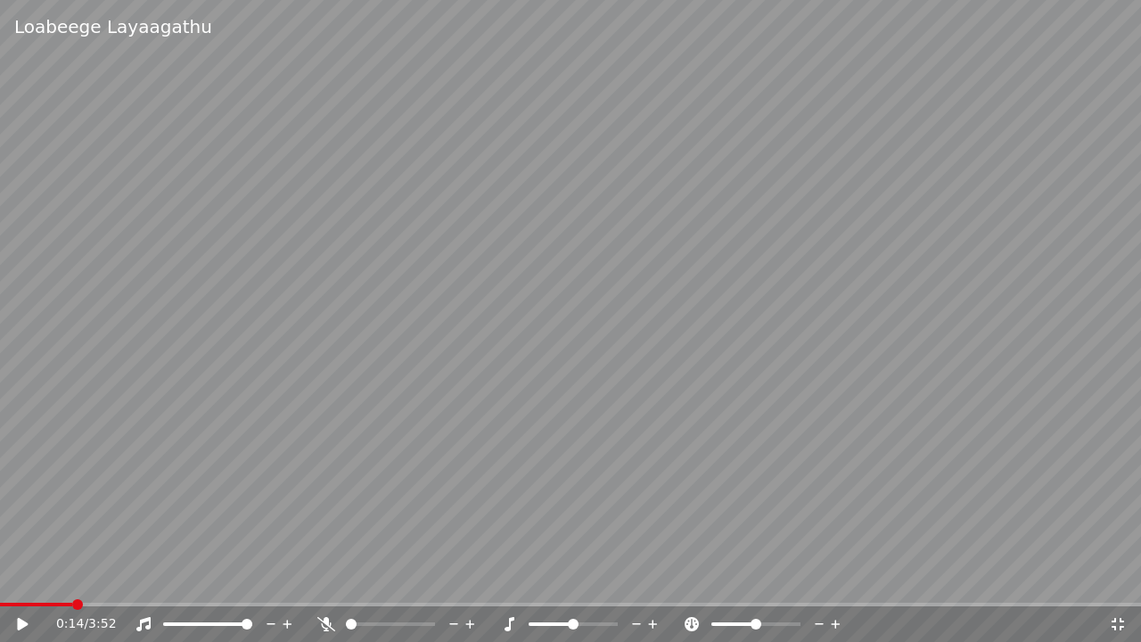
click at [13, 578] on div "Loabeege Layaagathu 0:14 / 3:52" at bounding box center [570, 321] width 1141 height 642
click at [7, 578] on span at bounding box center [37, 605] width 75 height 4
click at [157, 492] on video at bounding box center [570, 321] width 1141 height 642
click at [1109, 578] on icon at bounding box center [1118, 624] width 18 height 14
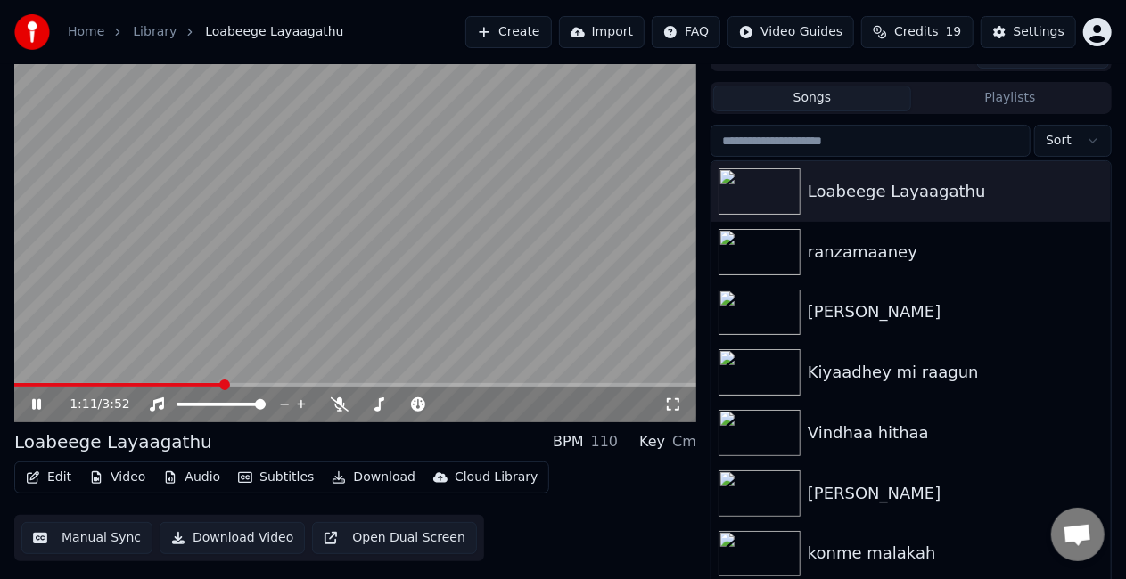
click at [59, 540] on button "Manual Sync" at bounding box center [86, 538] width 131 height 32
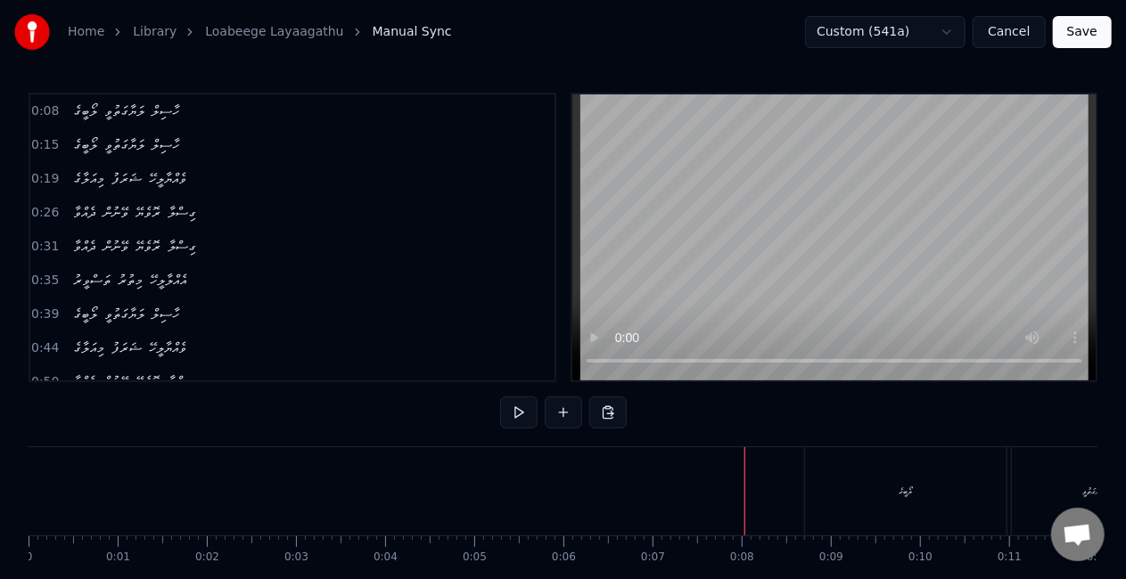
click at [947, 482] on div "ލޯބީގެ" at bounding box center [905, 491] width 201 height 88
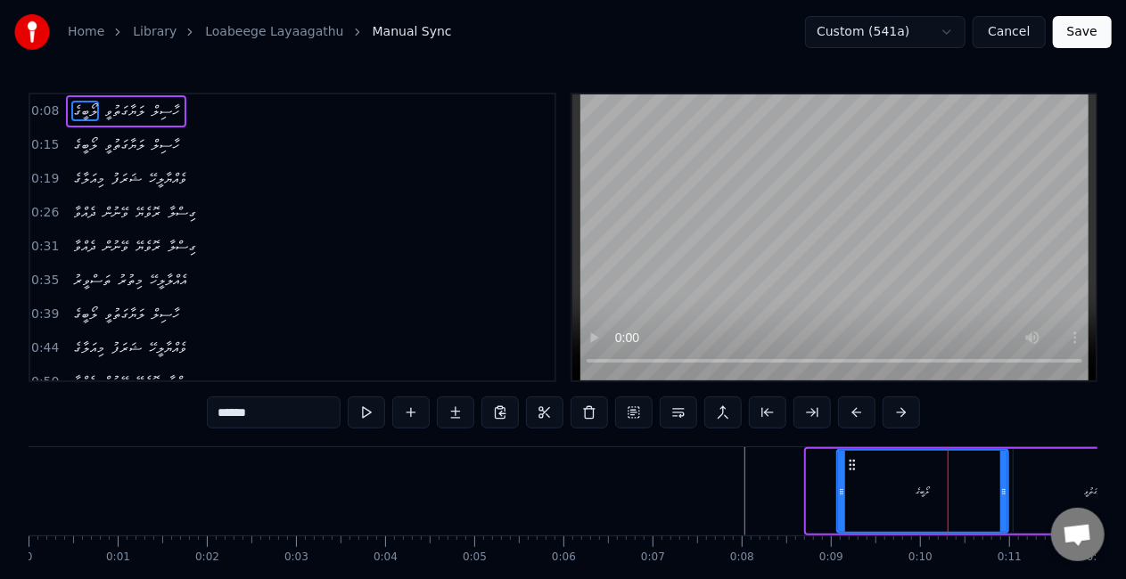
drag, startPoint x: 809, startPoint y: 488, endPoint x: 840, endPoint y: 491, distance: 30.4
click at [840, 491] on icon at bounding box center [841, 492] width 7 height 14
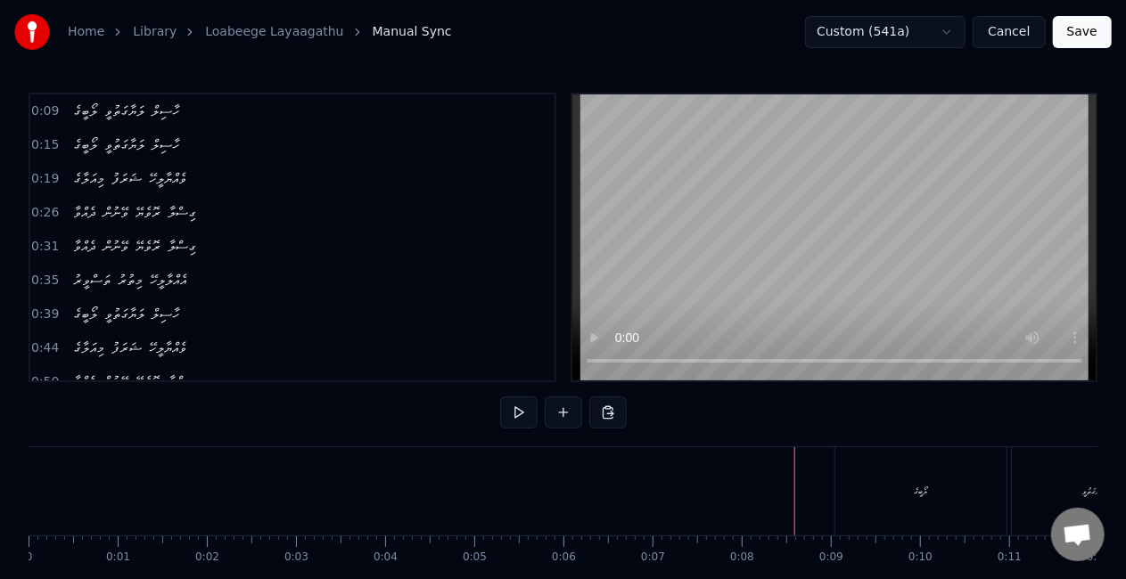
click at [906, 467] on div "މިއަލާގެ" at bounding box center [990, 491] width 171 height 88
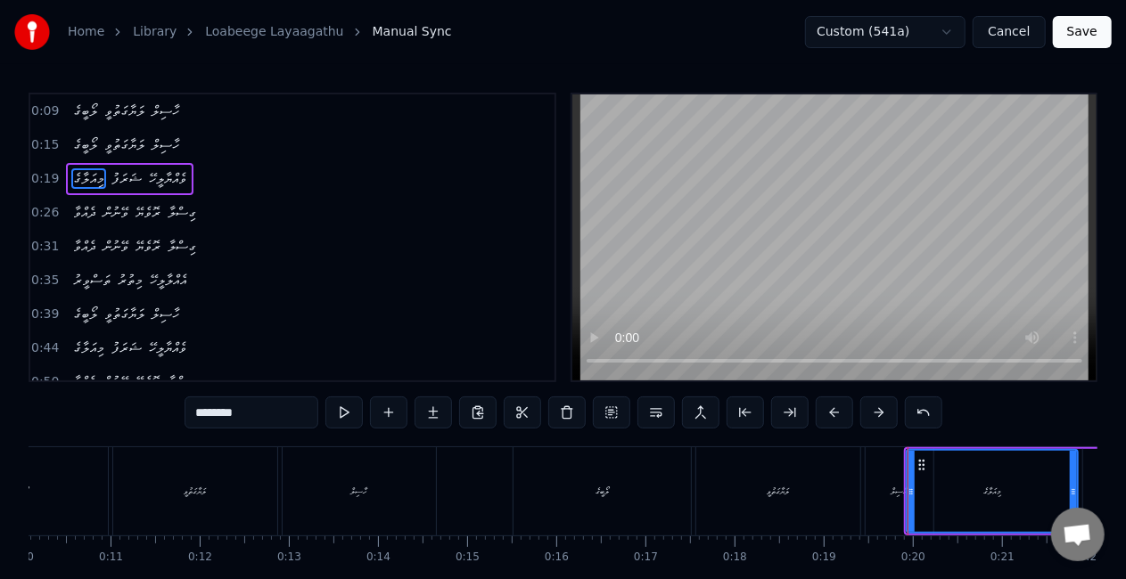
click at [879, 496] on div "ހާސިލް" at bounding box center [899, 491] width 68 height 88
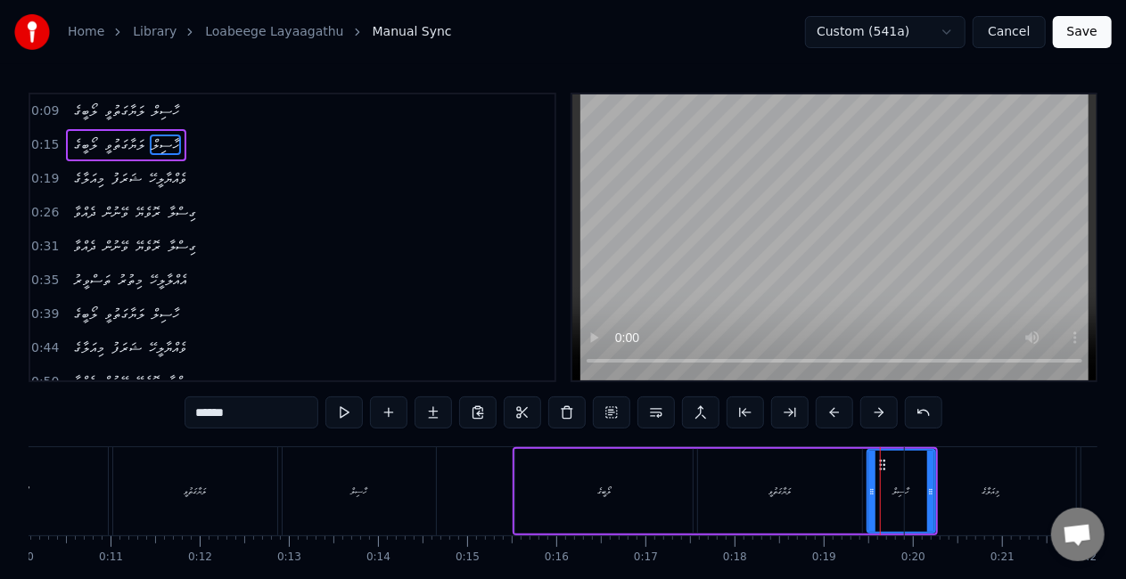
click at [875, 490] on div "ހާސިލް" at bounding box center [901, 491] width 66 height 81
drag, startPoint x: 931, startPoint y: 490, endPoint x: 941, endPoint y: 493, distance: 11.0
click at [941, 493] on div "މިއަލާގެ" at bounding box center [990, 491] width 171 height 88
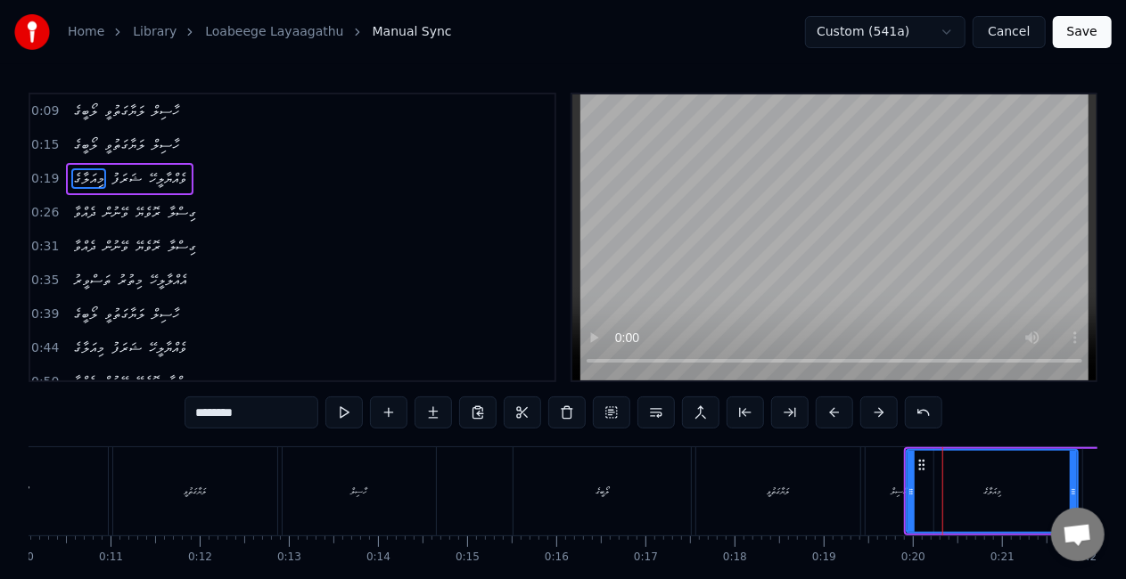
click at [891, 489] on div "ހާސިލް" at bounding box center [899, 491] width 17 height 13
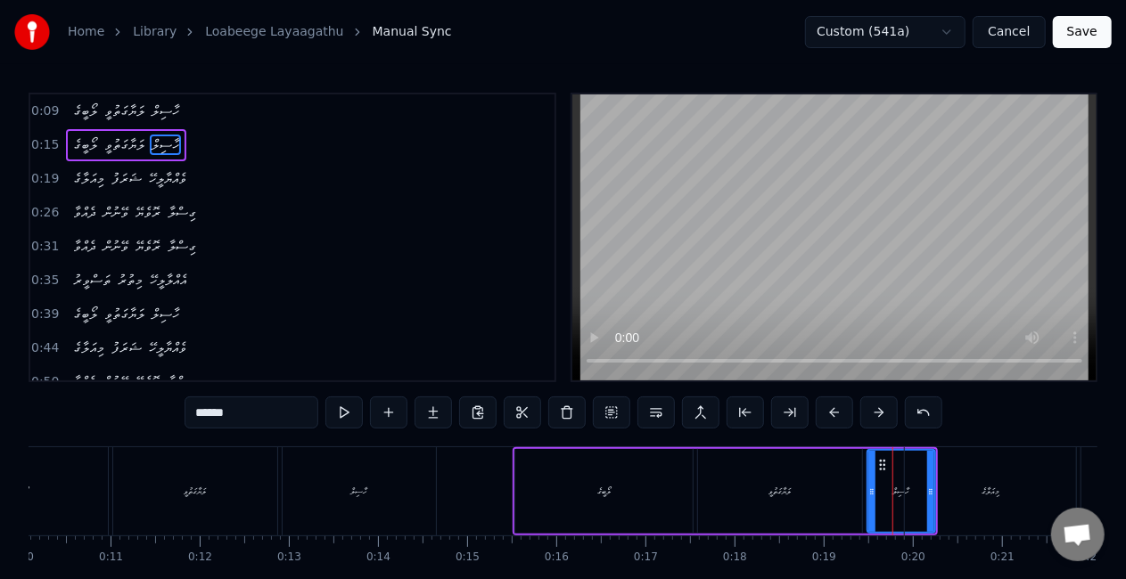
click at [934, 489] on div "މިއަލާގެ" at bounding box center [990, 491] width 171 height 88
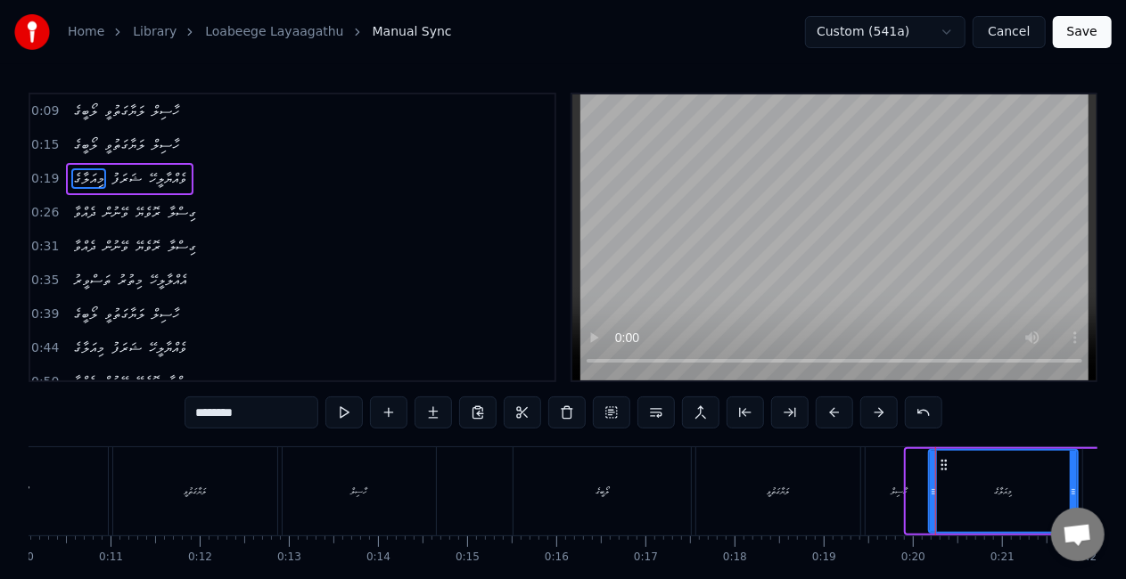
drag, startPoint x: 909, startPoint y: 477, endPoint x: 931, endPoint y: 477, distance: 22.3
click at [931, 477] on div at bounding box center [933, 491] width 7 height 81
click at [872, 500] on div "ހާސިލް" at bounding box center [899, 491] width 68 height 88
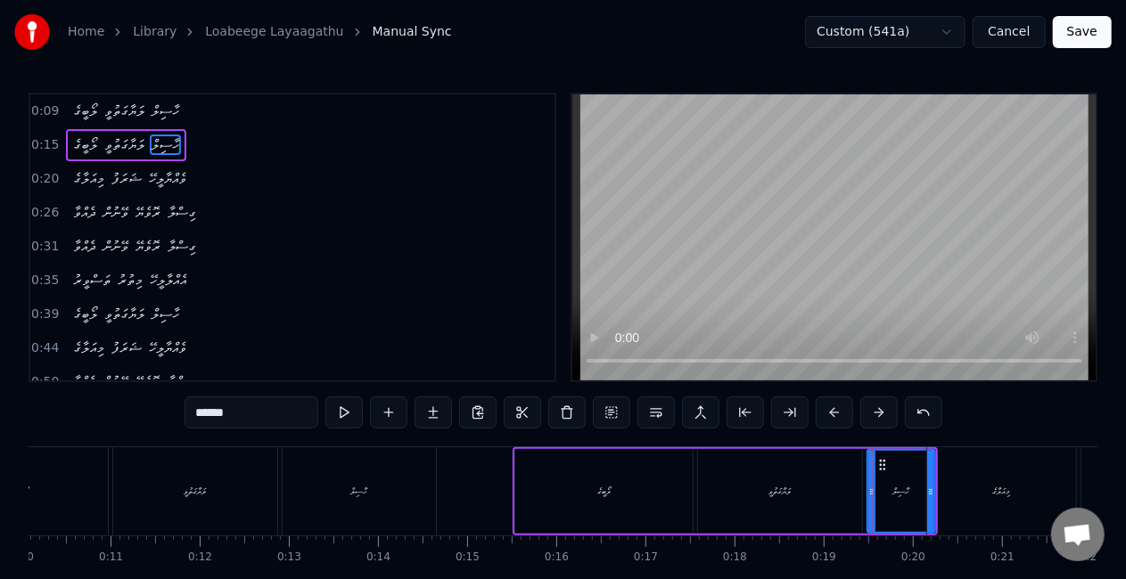
click at [934, 488] on div "މިއަލާގެ" at bounding box center [1001, 491] width 149 height 88
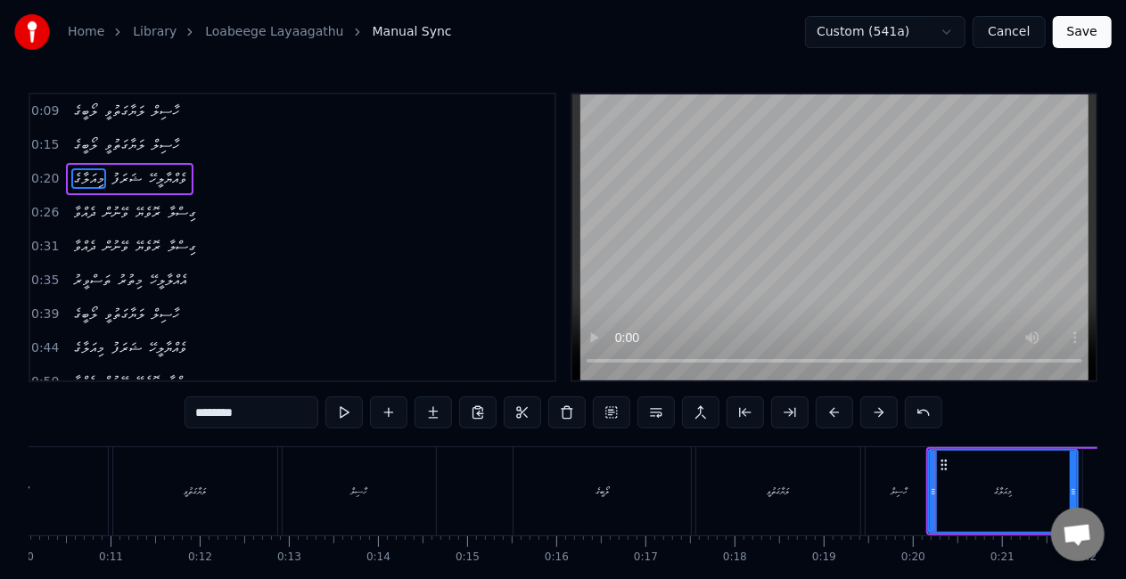
click at [895, 491] on div "ހާސިލް" at bounding box center [899, 491] width 17 height 13
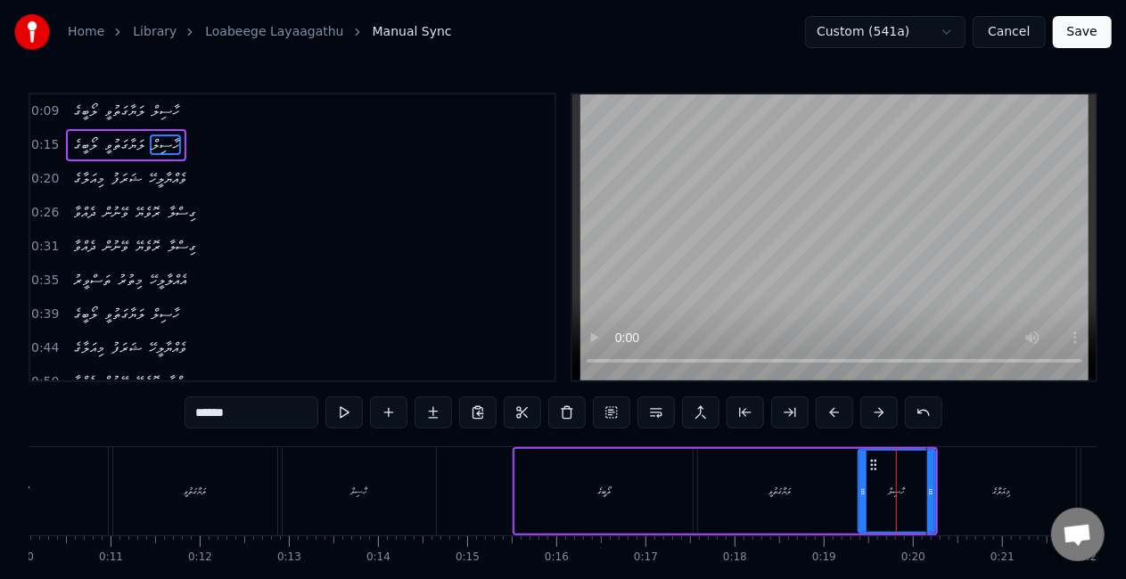
drag, startPoint x: 870, startPoint y: 492, endPoint x: 860, endPoint y: 483, distance: 13.3
click at [861, 488] on icon at bounding box center [862, 492] width 7 height 14
click at [881, 467] on icon at bounding box center [880, 465] width 14 height 14
click at [849, 482] on div "ލަޔާގަތުވީ" at bounding box center [780, 491] width 164 height 85
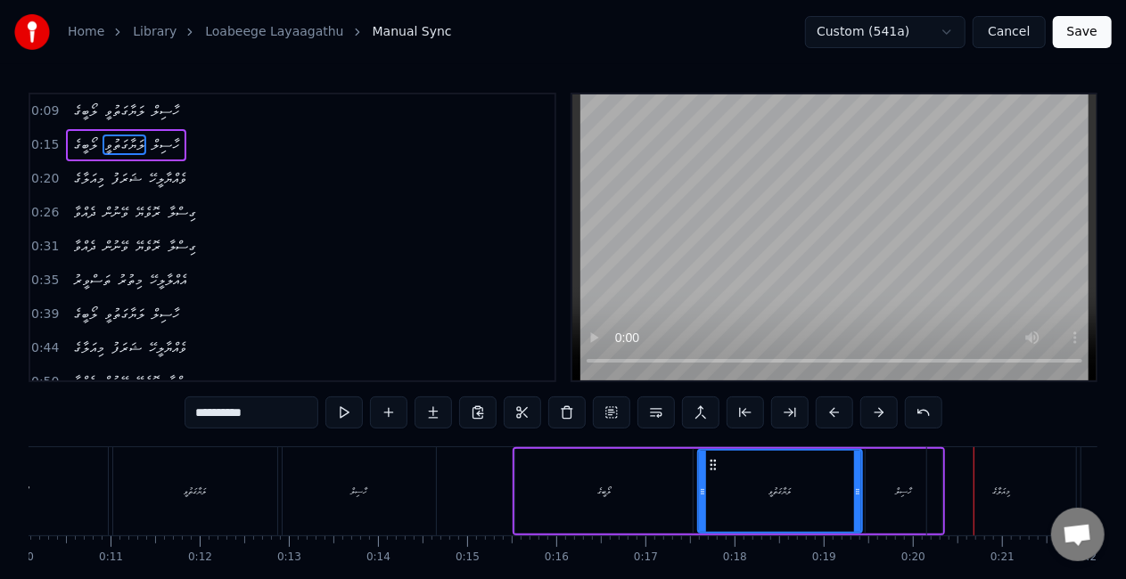
click at [927, 501] on div "މިއަލާގެ" at bounding box center [1001, 491] width 149 height 88
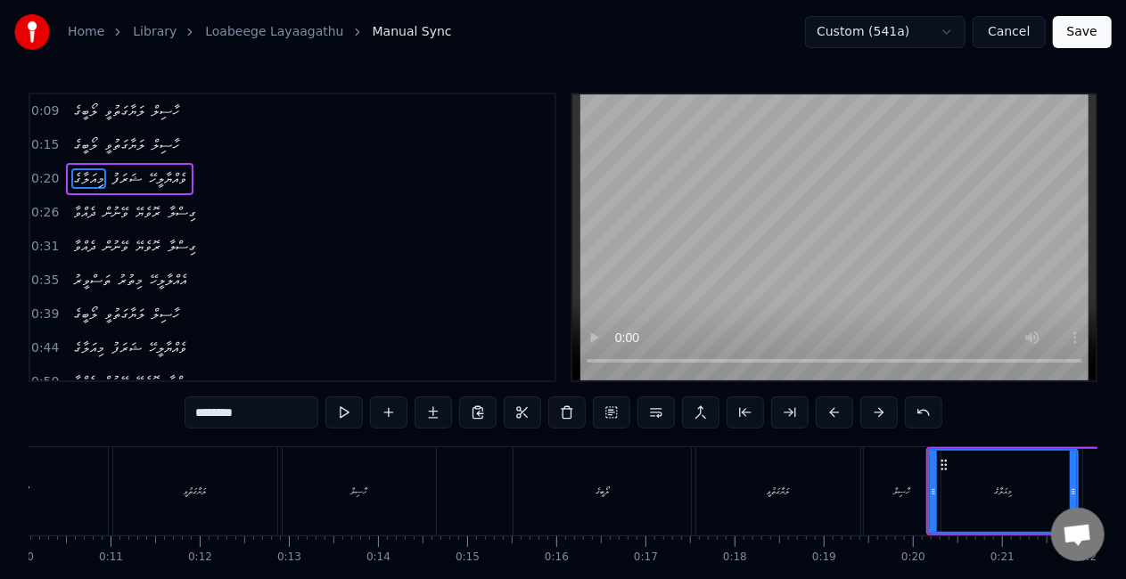
click at [868, 485] on div "ހާސިލް" at bounding box center [902, 491] width 77 height 88
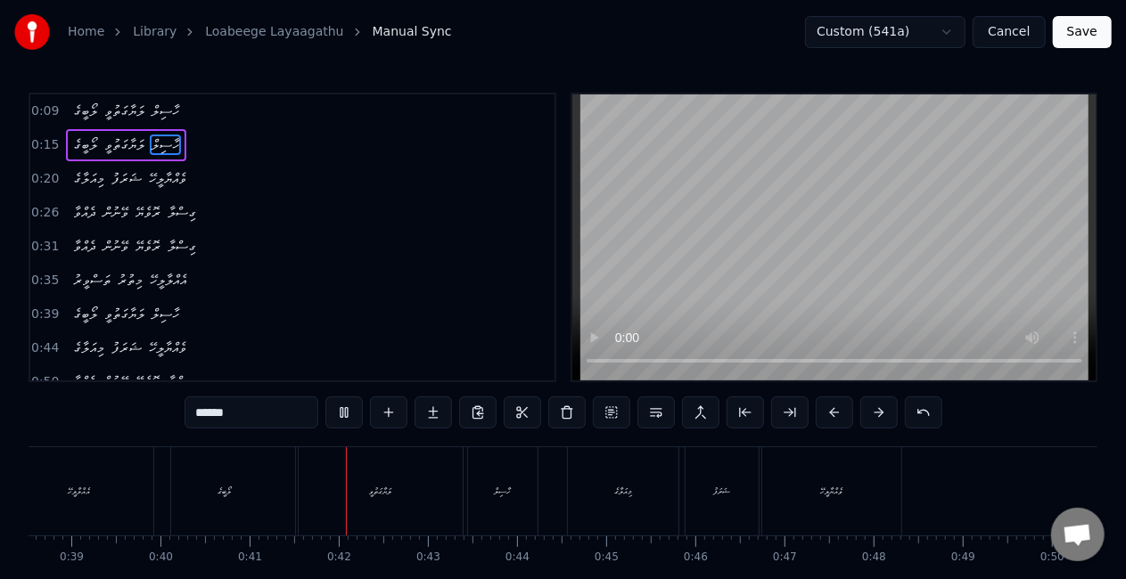
scroll to position [0, 3610]
click at [490, 483] on div "މިއަލާގެ" at bounding box center [446, 491] width 111 height 88
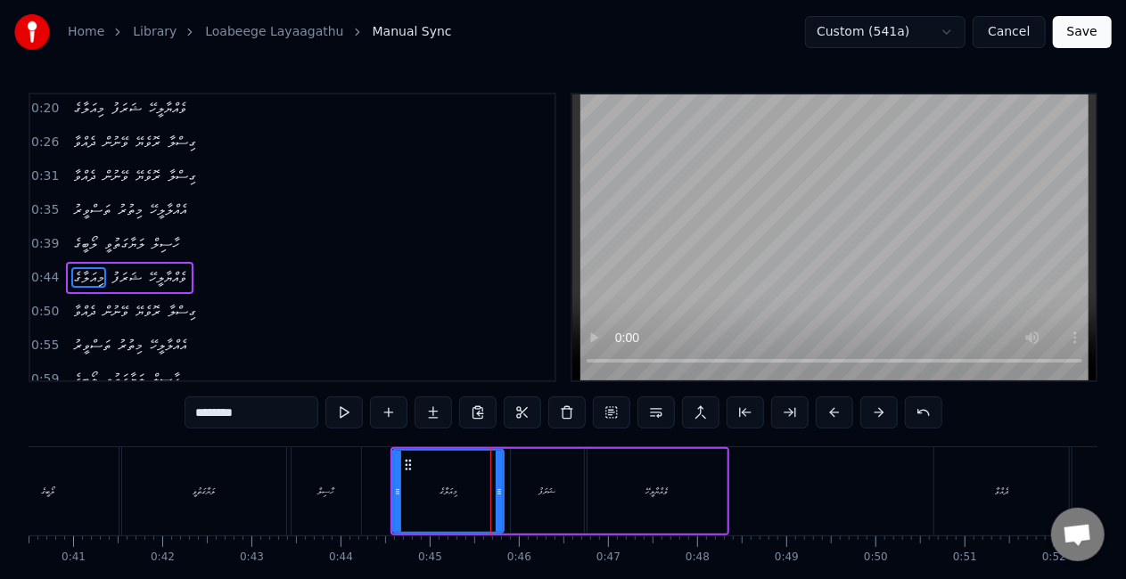
scroll to position [106, 0]
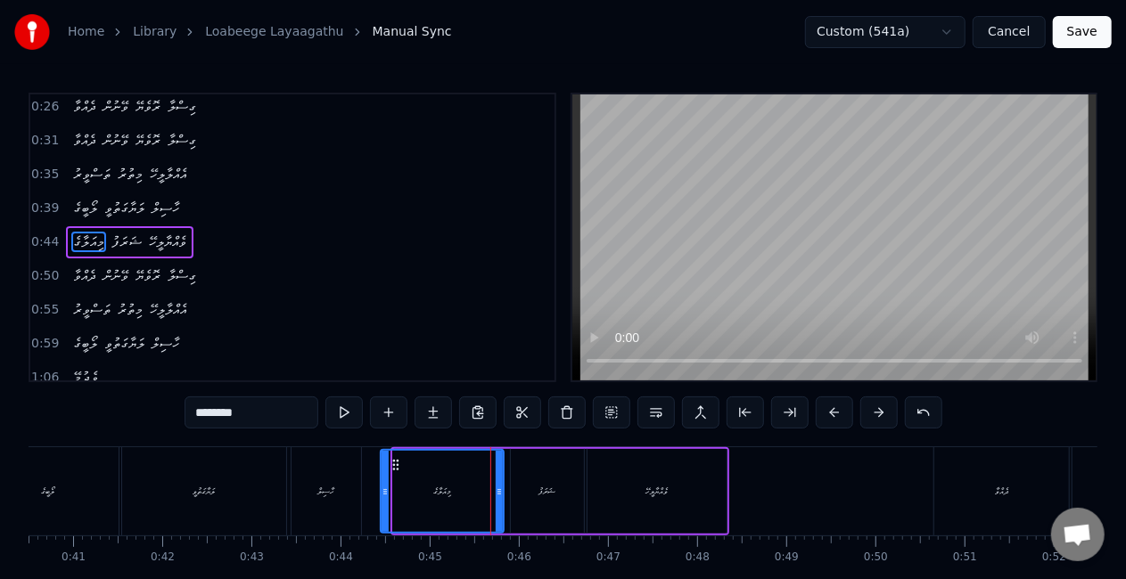
drag, startPoint x: 397, startPoint y: 492, endPoint x: 385, endPoint y: 491, distance: 11.6
click at [385, 491] on icon at bounding box center [384, 492] width 7 height 14
click at [355, 492] on div "ހާސިލް" at bounding box center [326, 491] width 70 height 88
type input "******"
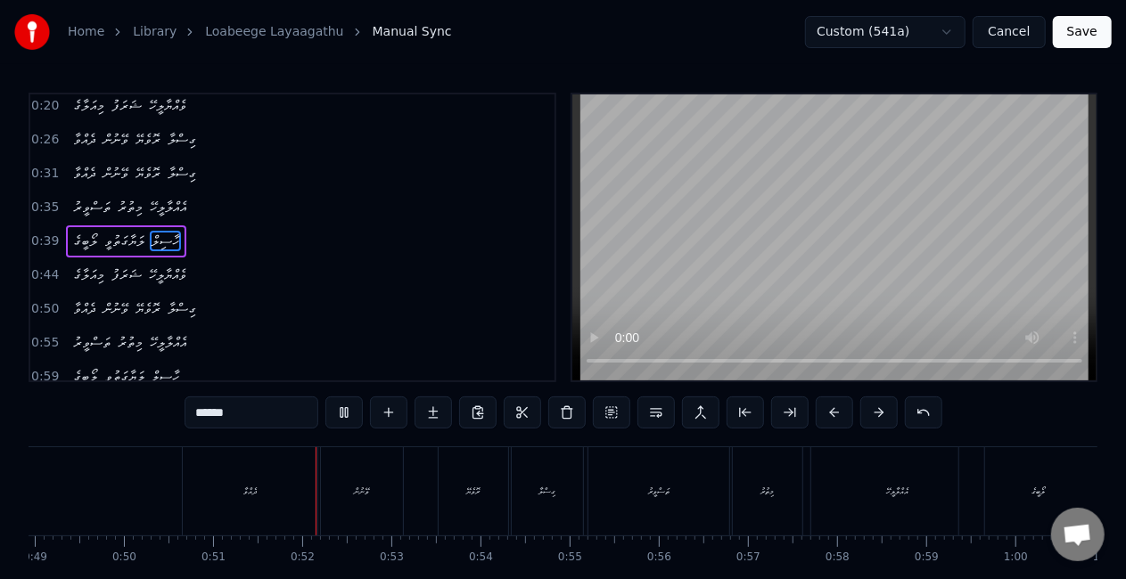
scroll to position [0, 4506]
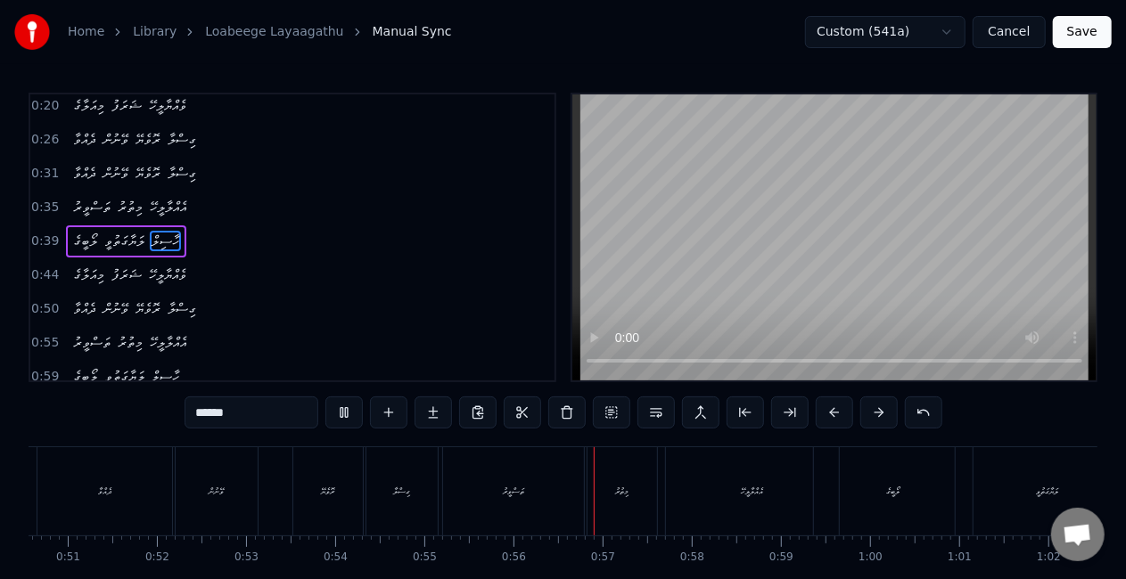
click at [1075, 27] on button "Save" at bounding box center [1082, 32] width 59 height 32
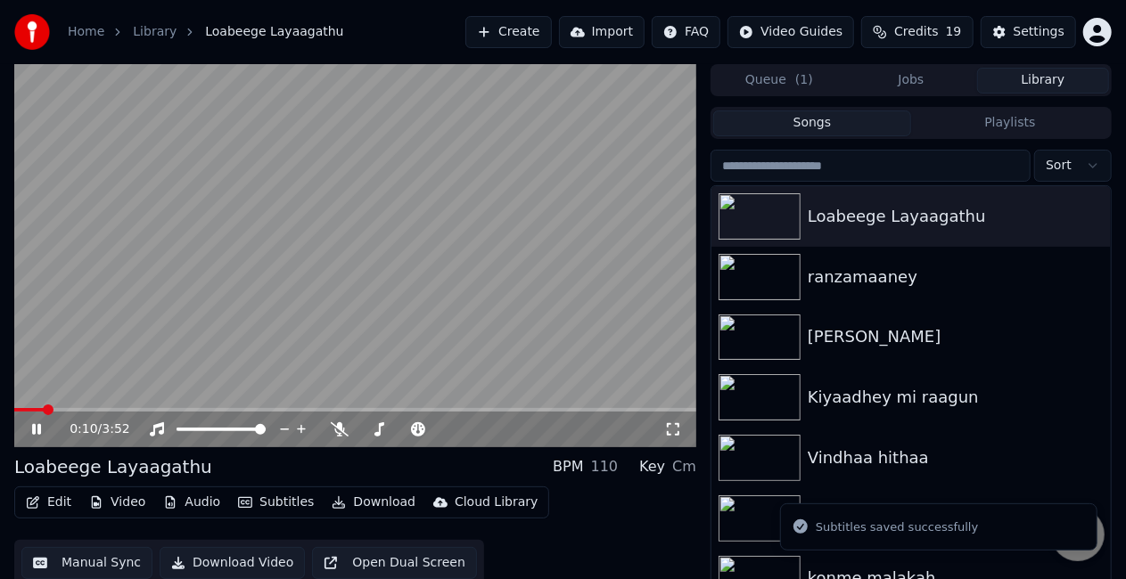
click at [45, 408] on span at bounding box center [355, 410] width 682 height 4
click at [134, 362] on video at bounding box center [355, 255] width 682 height 383
click at [184, 345] on video at bounding box center [355, 255] width 682 height 383
click at [241, 381] on video at bounding box center [355, 255] width 682 height 383
click at [217, 410] on span at bounding box center [115, 410] width 202 height 4
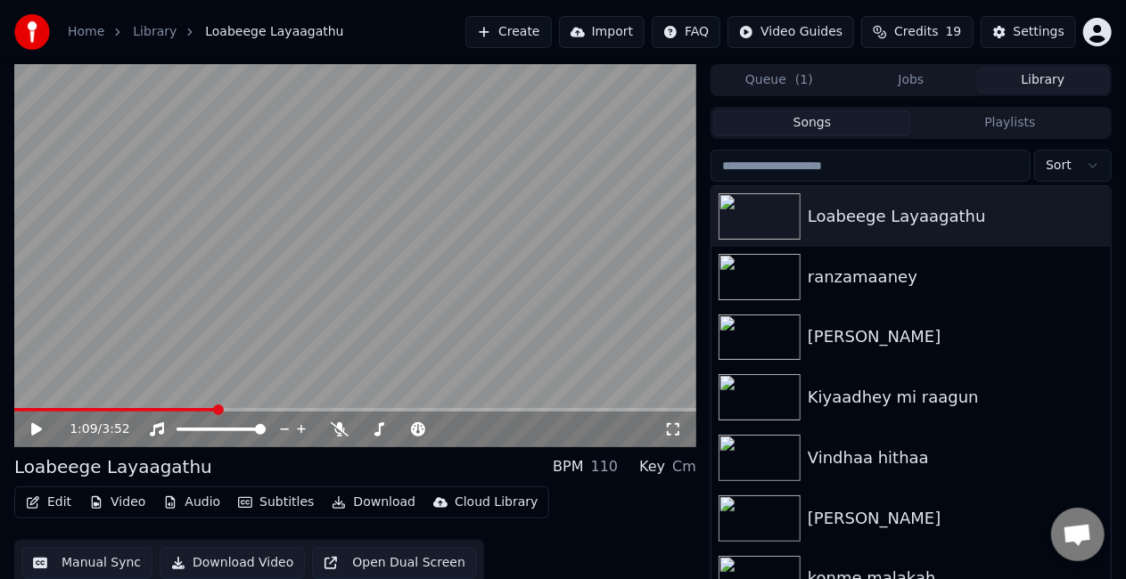
click at [265, 326] on video at bounding box center [355, 255] width 682 height 383
click at [189, 410] on span at bounding box center [102, 410] width 176 height 4
click at [252, 289] on video at bounding box center [355, 255] width 682 height 383
click at [252, 291] on video at bounding box center [355, 255] width 682 height 383
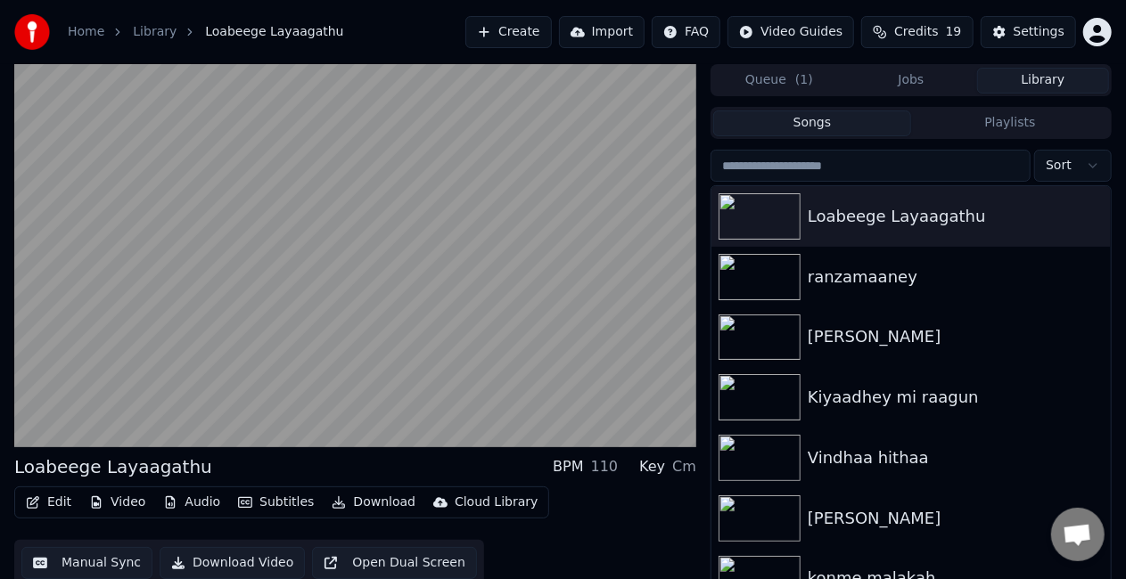
click at [252, 291] on video at bounding box center [355, 255] width 682 height 383
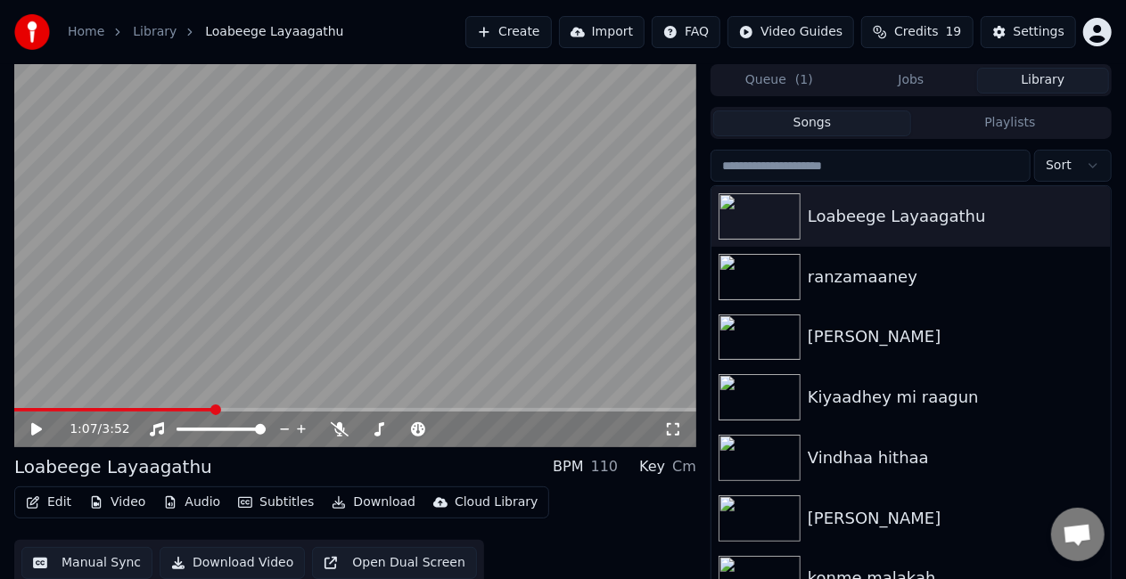
click at [104, 555] on button "Manual Sync" at bounding box center [86, 563] width 131 height 32
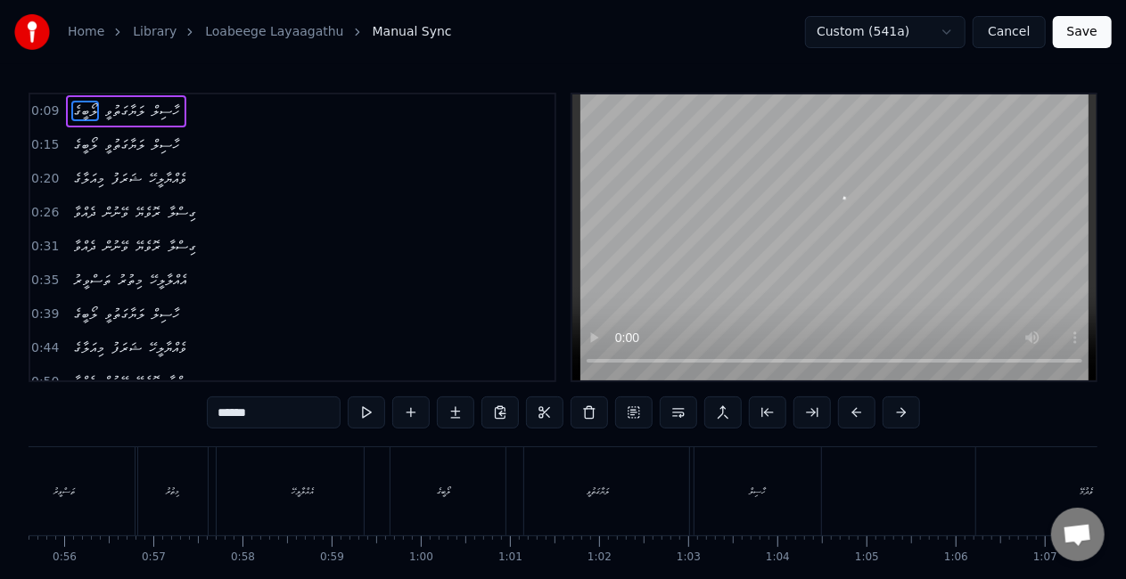
scroll to position [0, 5006]
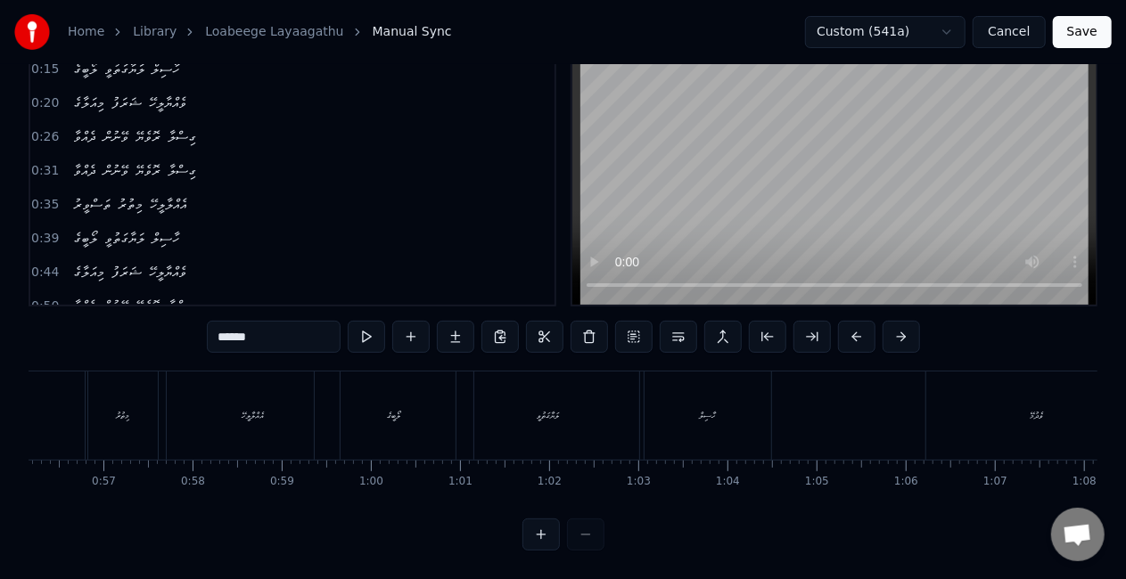
click at [1048, 421] on div "ވެދުމޭ" at bounding box center [1037, 416] width 222 height 88
type input "******"
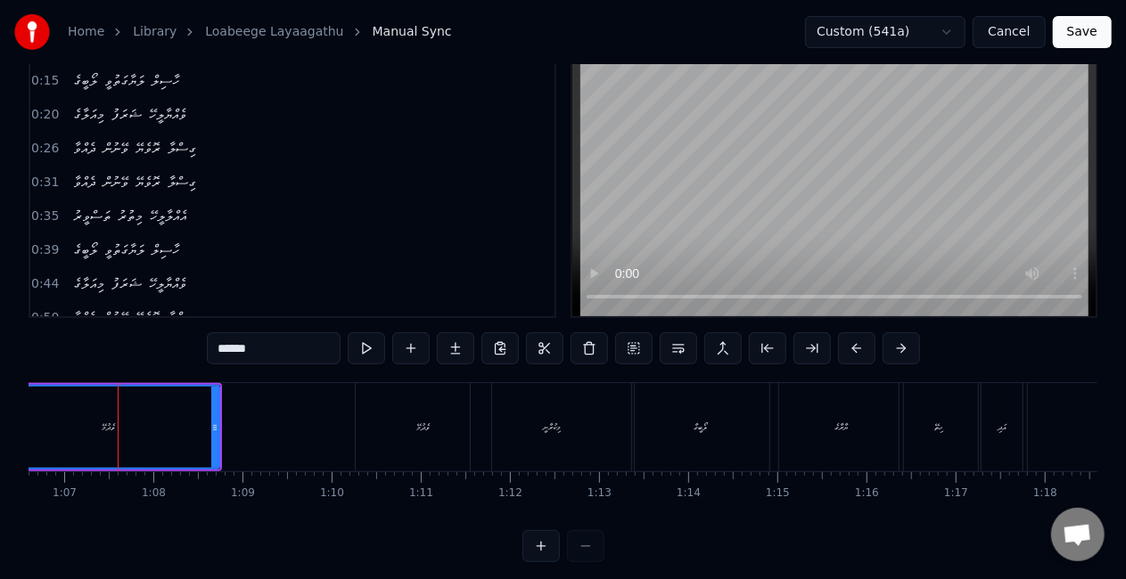
scroll to position [91, 0]
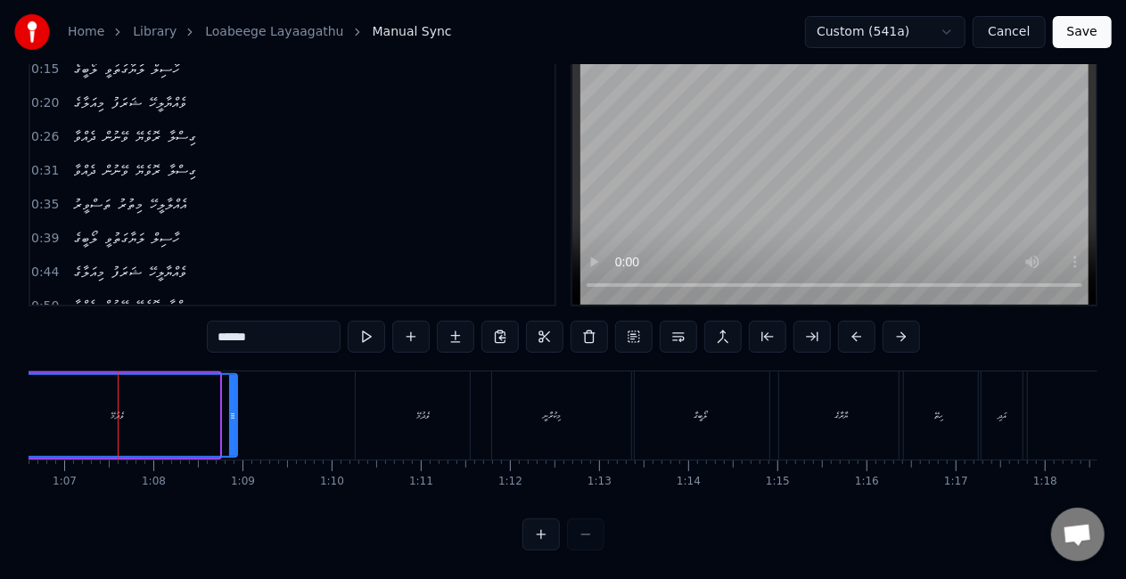
drag, startPoint x: 212, startPoint y: 393, endPoint x: 230, endPoint y: 398, distance: 18.4
click at [230, 409] on icon at bounding box center [232, 416] width 7 height 14
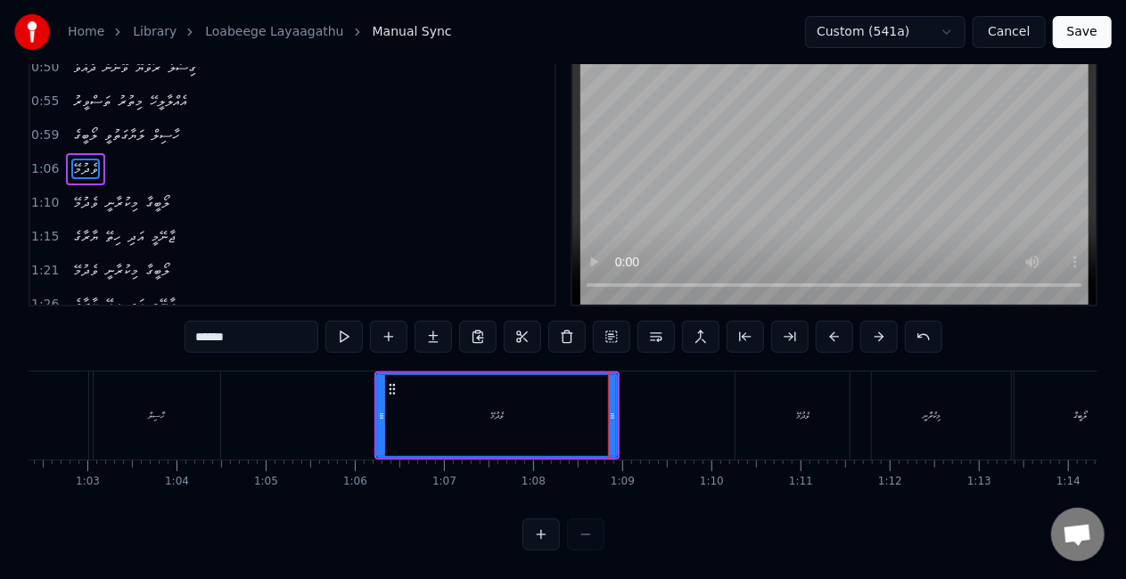
scroll to position [0, 5532]
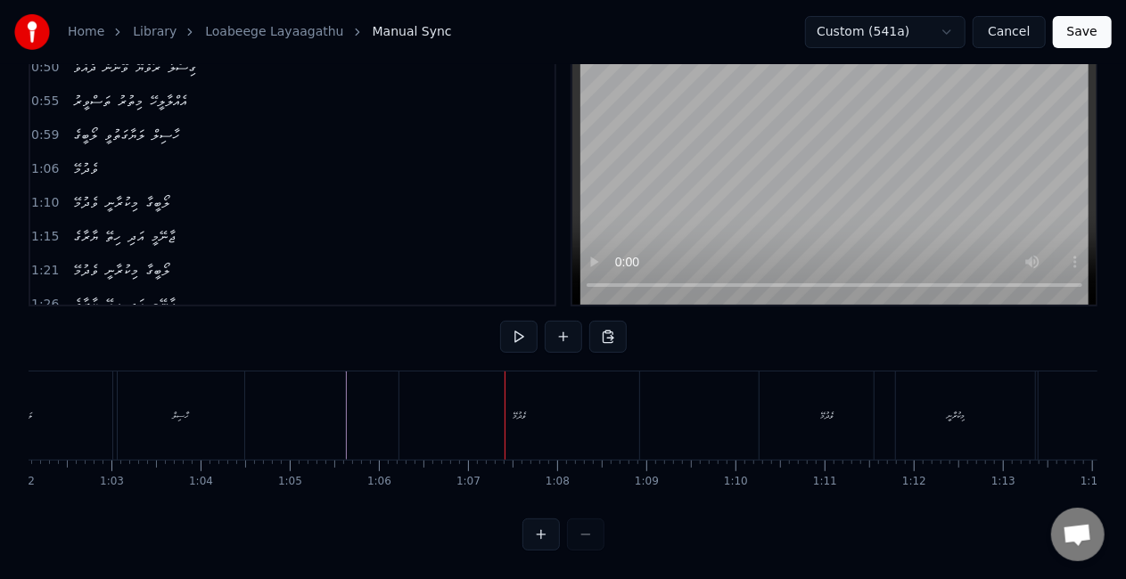
click at [429, 414] on div "ވެދުމޭ" at bounding box center [519, 416] width 240 height 88
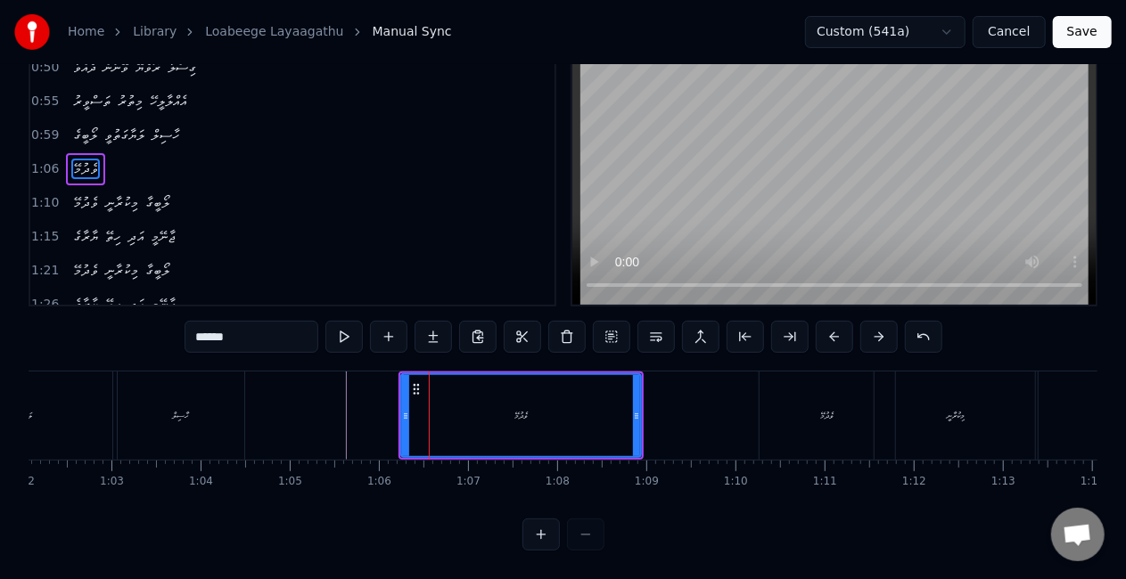
scroll to position [0, 0]
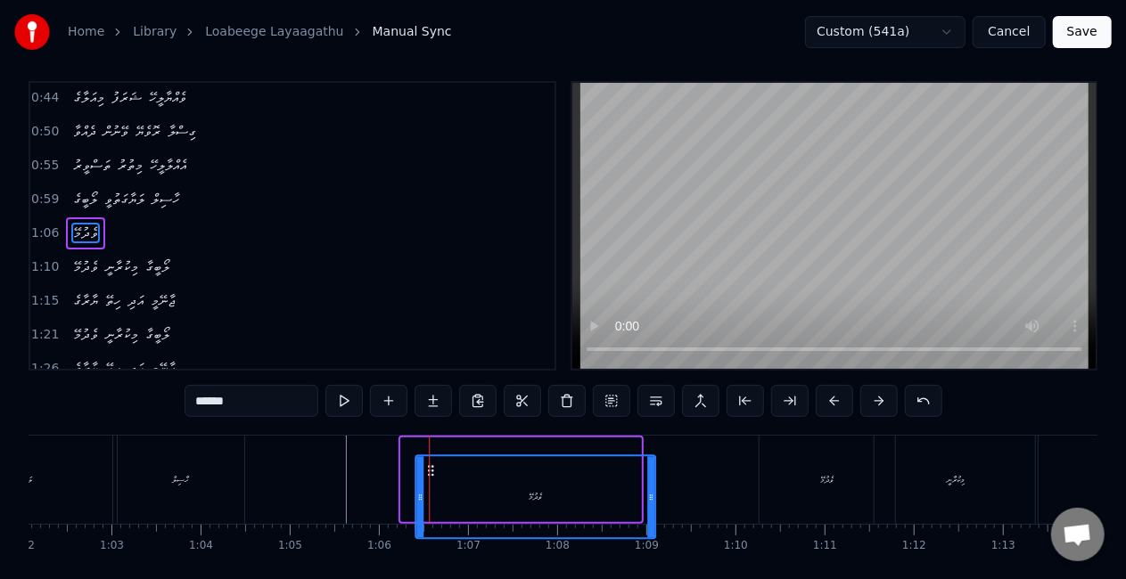
drag, startPoint x: 412, startPoint y: 467, endPoint x: 426, endPoint y: 471, distance: 14.7
click at [426, 471] on icon at bounding box center [430, 470] width 14 height 14
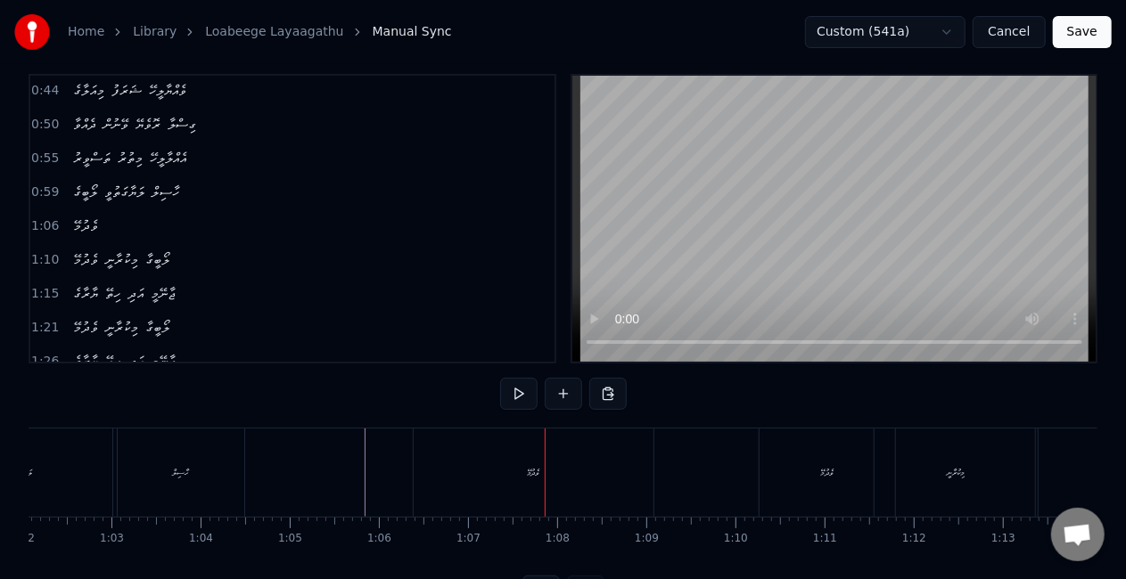
click at [554, 480] on div "ވެދުމޭ" at bounding box center [534, 473] width 240 height 88
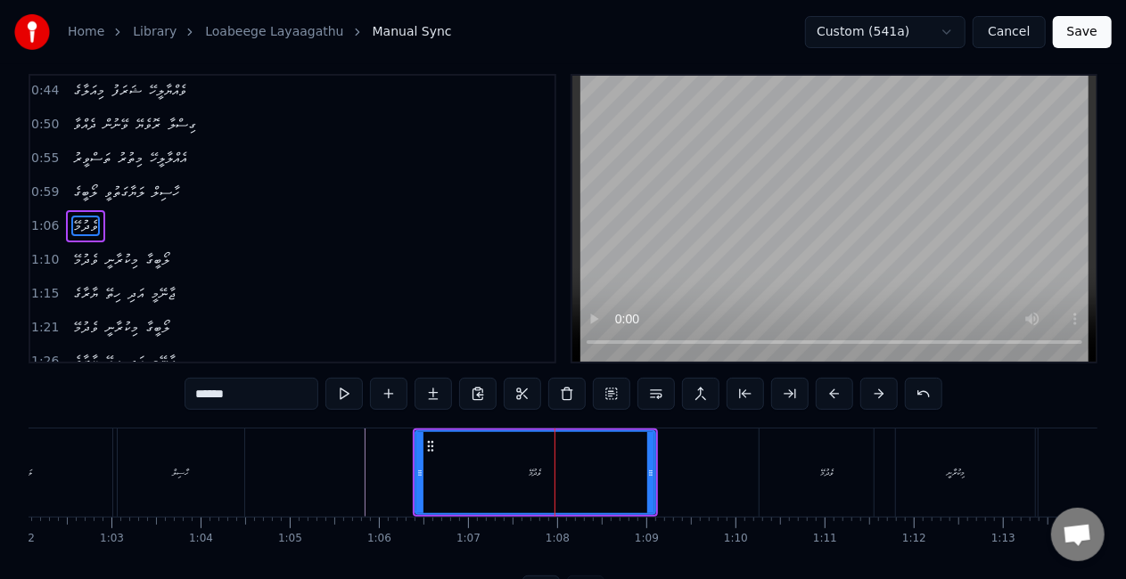
scroll to position [0, 0]
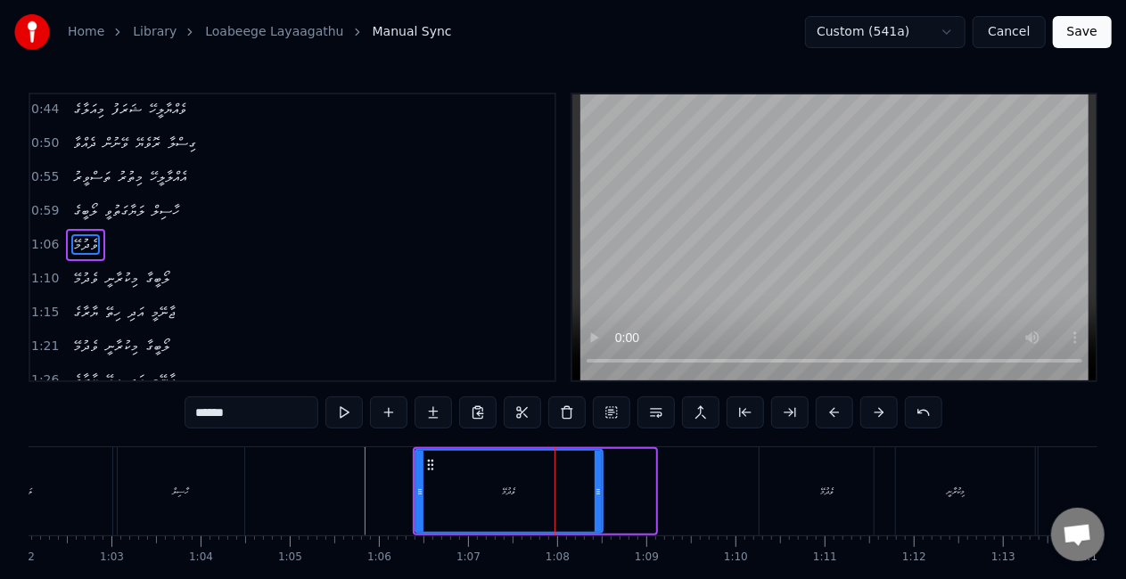
drag, startPoint x: 650, startPoint y: 490, endPoint x: 599, endPoint y: 476, distance: 52.8
click at [599, 476] on div at bounding box center [597, 491] width 7 height 81
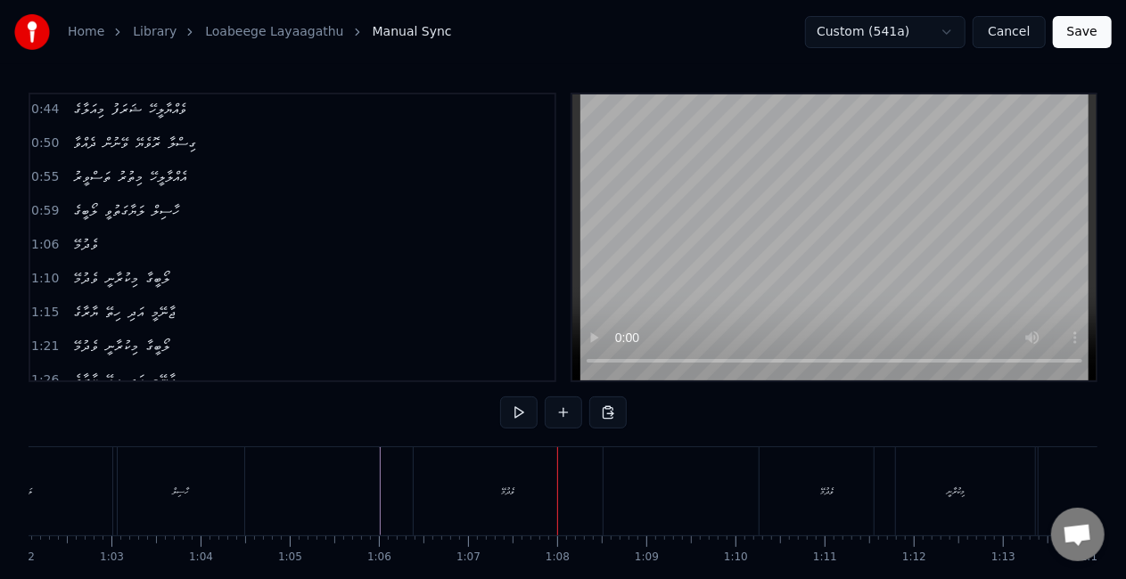
click at [521, 499] on div "ވެދުމޭ" at bounding box center [508, 491] width 189 height 88
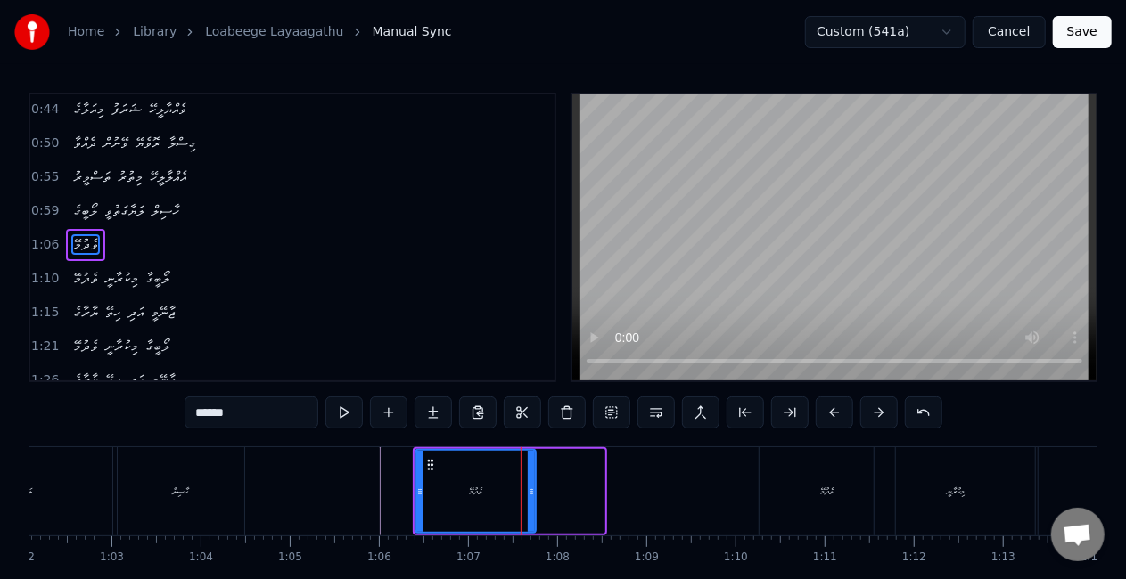
drag, startPoint x: 597, startPoint y: 498, endPoint x: 528, endPoint y: 488, distance: 70.2
click at [528, 488] on div at bounding box center [531, 491] width 7 height 81
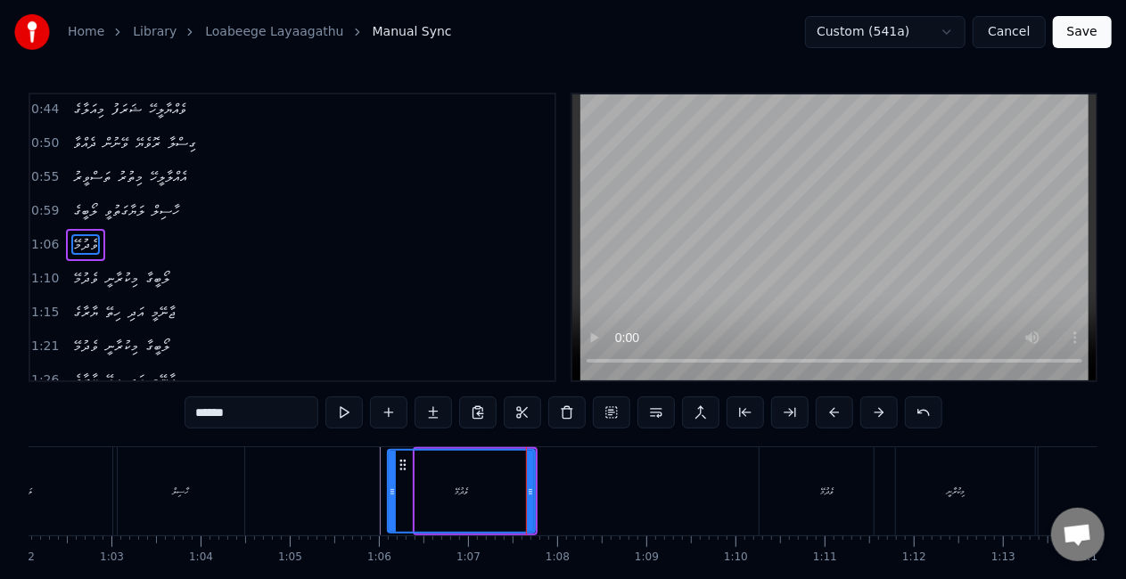
drag, startPoint x: 419, startPoint y: 496, endPoint x: 391, endPoint y: 489, distance: 28.3
click at [391, 489] on icon at bounding box center [392, 492] width 7 height 14
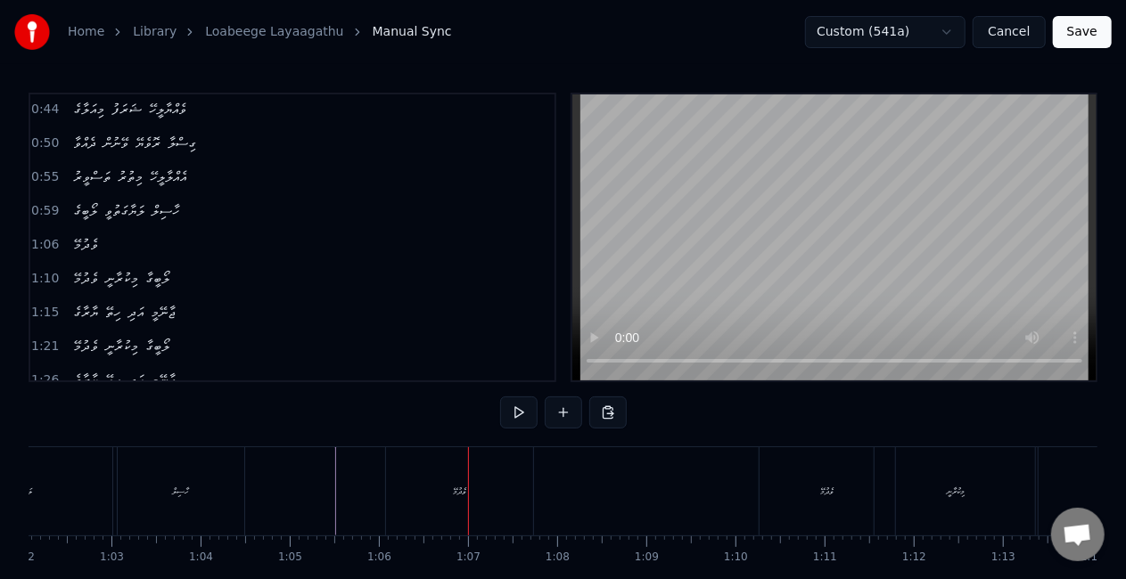
click at [498, 487] on div "ވެދުމޭ" at bounding box center [459, 491] width 147 height 88
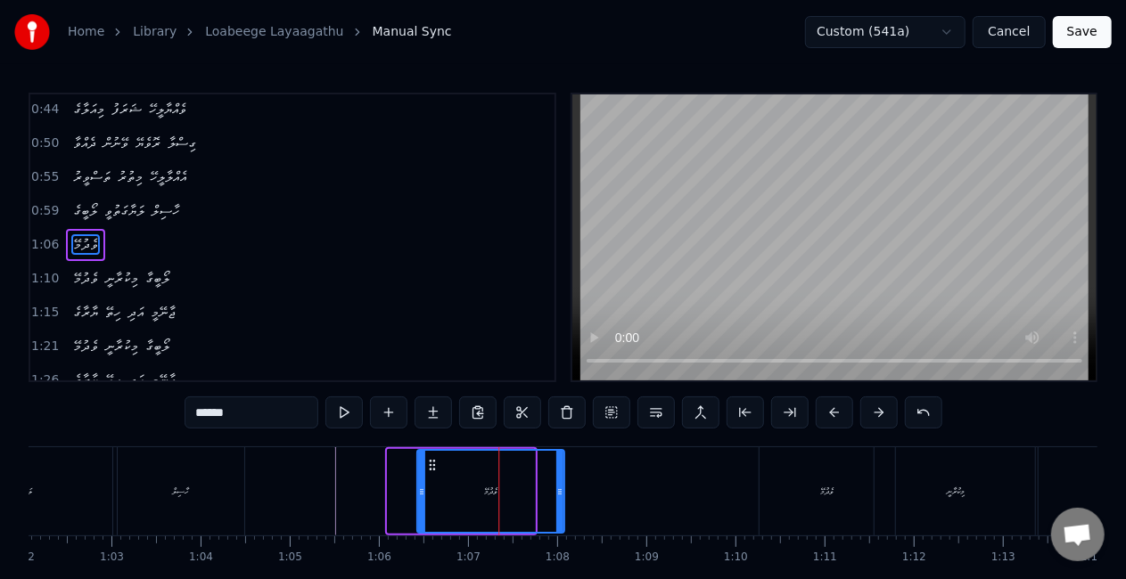
drag, startPoint x: 401, startPoint y: 462, endPoint x: 430, endPoint y: 469, distance: 29.4
click at [430, 469] on icon at bounding box center [431, 465] width 14 height 14
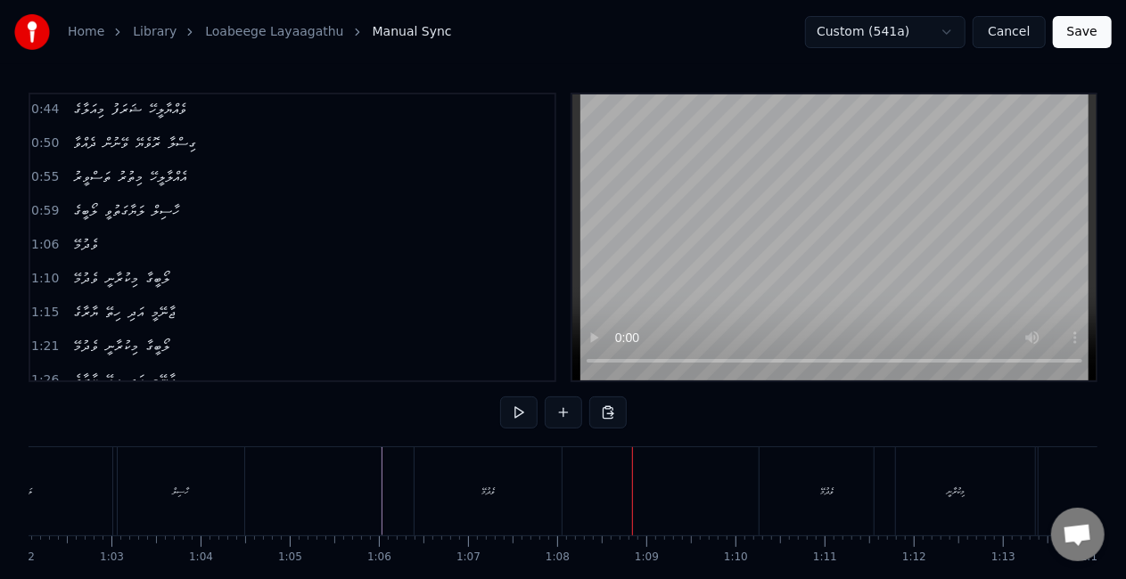
click at [471, 496] on div "ވެދުމޭ" at bounding box center [487, 491] width 147 height 88
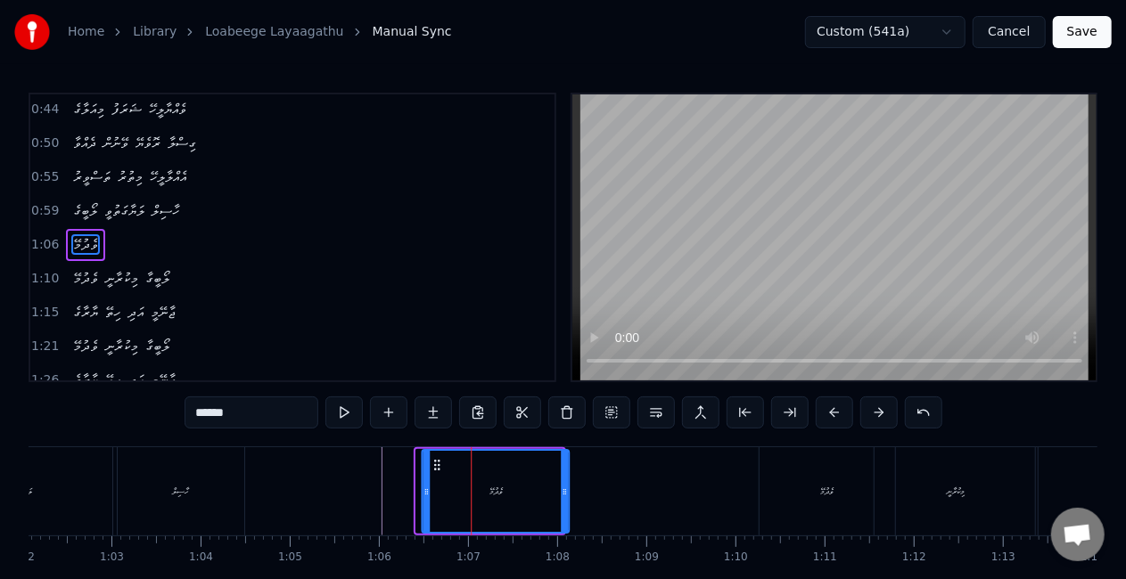
click at [441, 466] on icon at bounding box center [437, 465] width 14 height 14
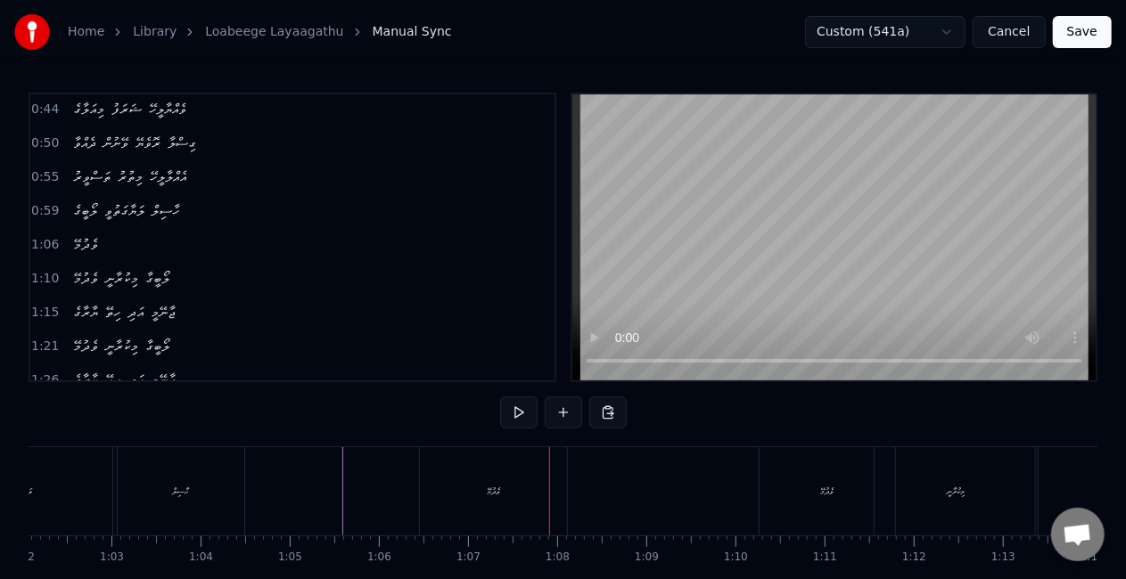
click at [569, 470] on div "ވެދުމޭ" at bounding box center [495, 491] width 152 height 88
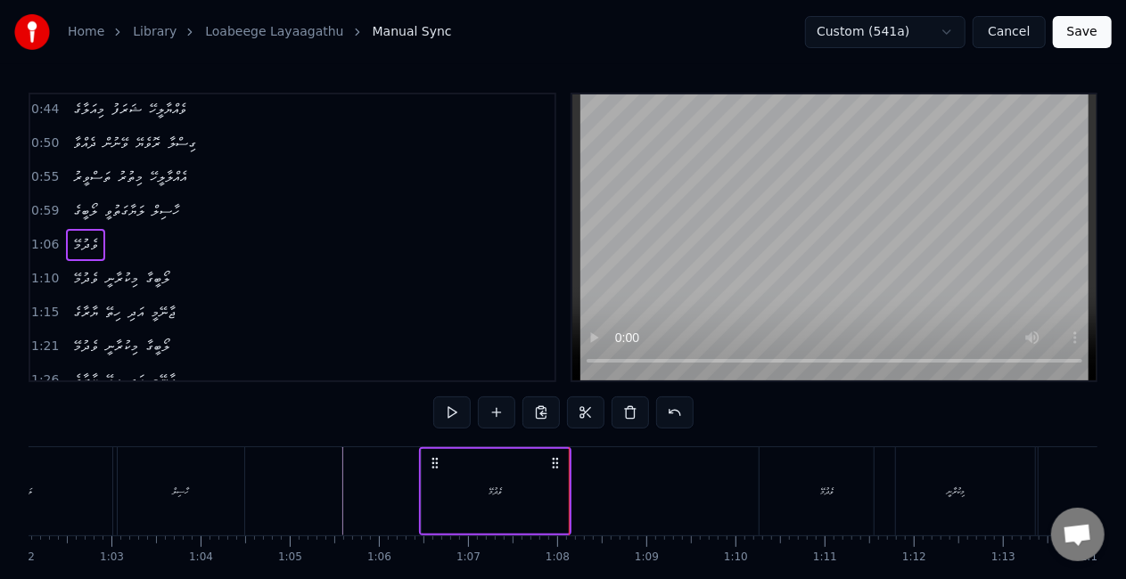
click at [538, 492] on div "ވެދުމޭ" at bounding box center [495, 491] width 147 height 85
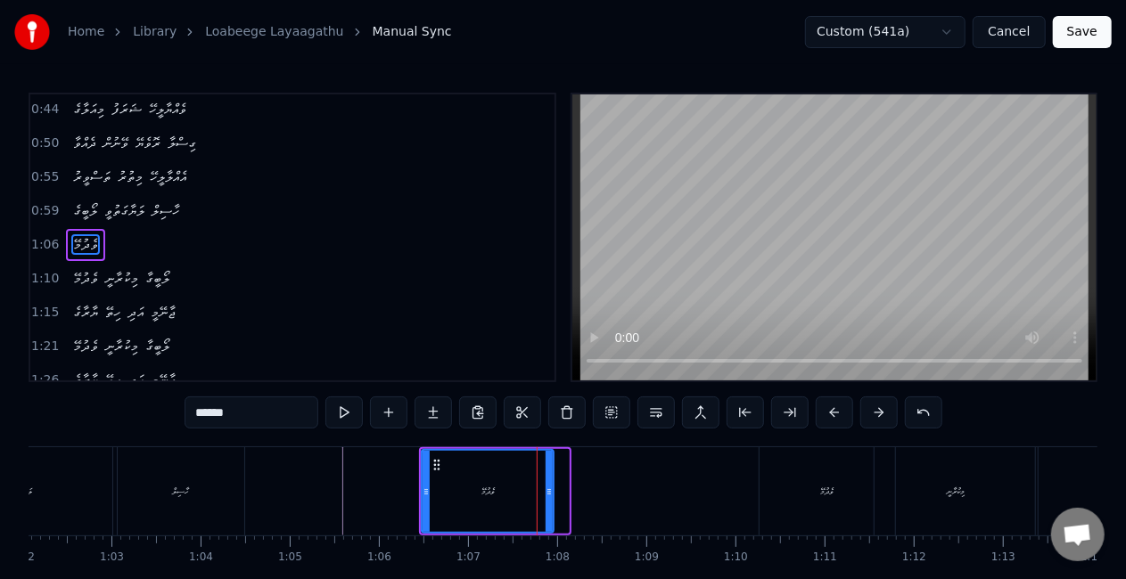
drag, startPoint x: 565, startPoint y: 488, endPoint x: 550, endPoint y: 480, distance: 16.7
click at [550, 480] on div at bounding box center [548, 491] width 7 height 81
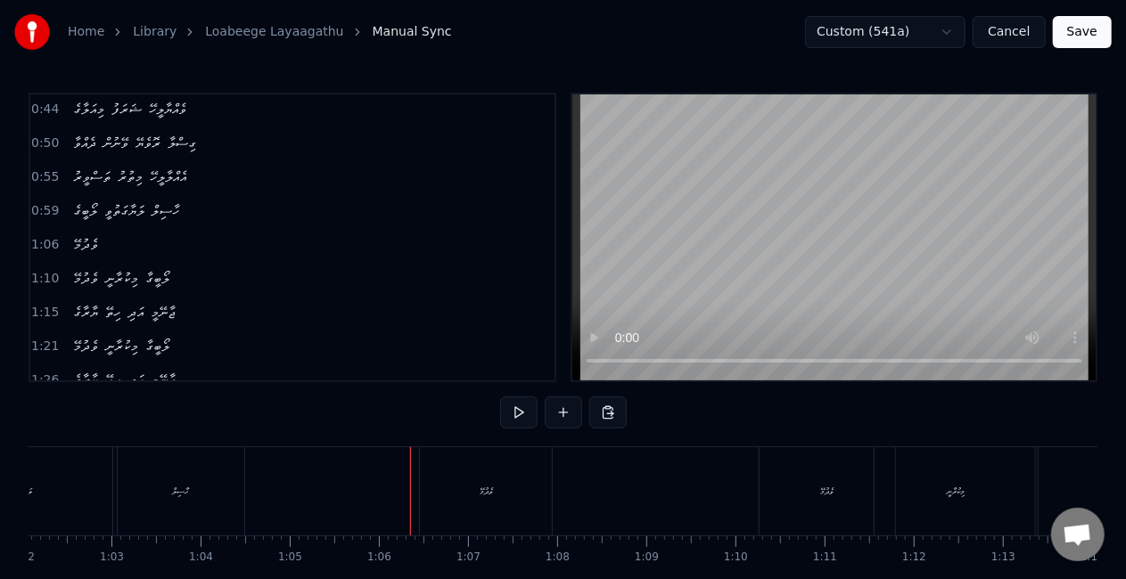
click at [422, 497] on div "ވެދުމޭ" at bounding box center [486, 491] width 132 height 88
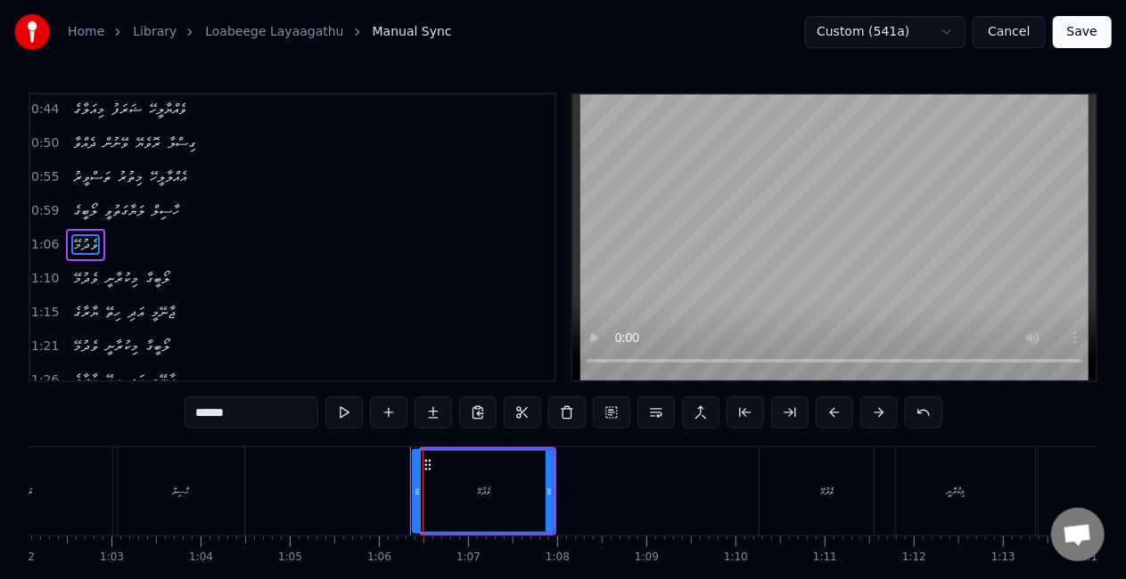
drag, startPoint x: 425, startPoint y: 497, endPoint x: 416, endPoint y: 494, distance: 9.6
click at [416, 494] on icon at bounding box center [417, 492] width 7 height 14
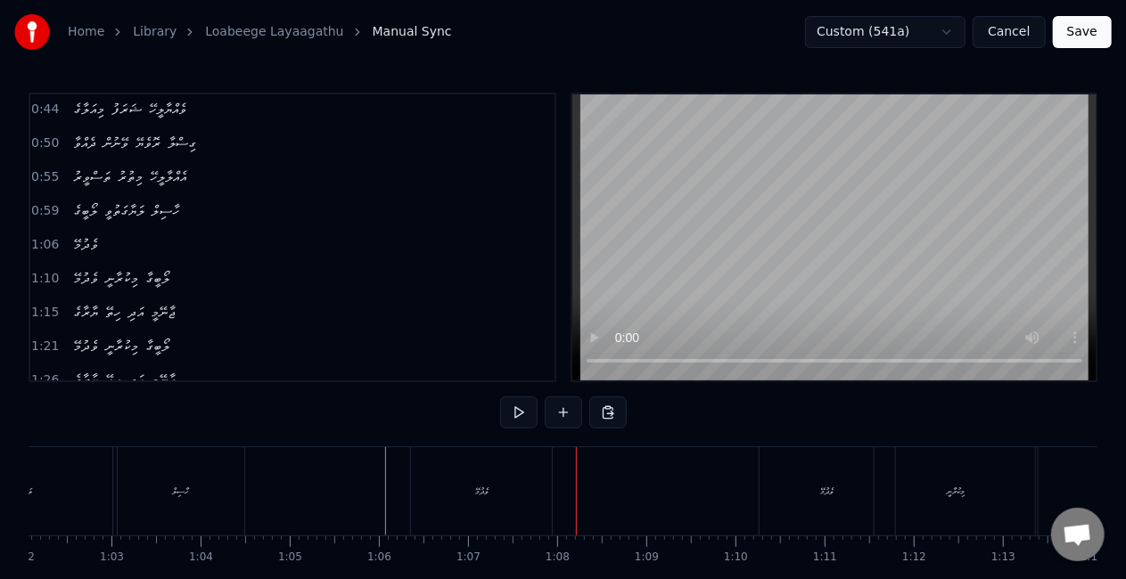
click at [481, 483] on div "ވެދުމޭ" at bounding box center [481, 491] width 141 height 88
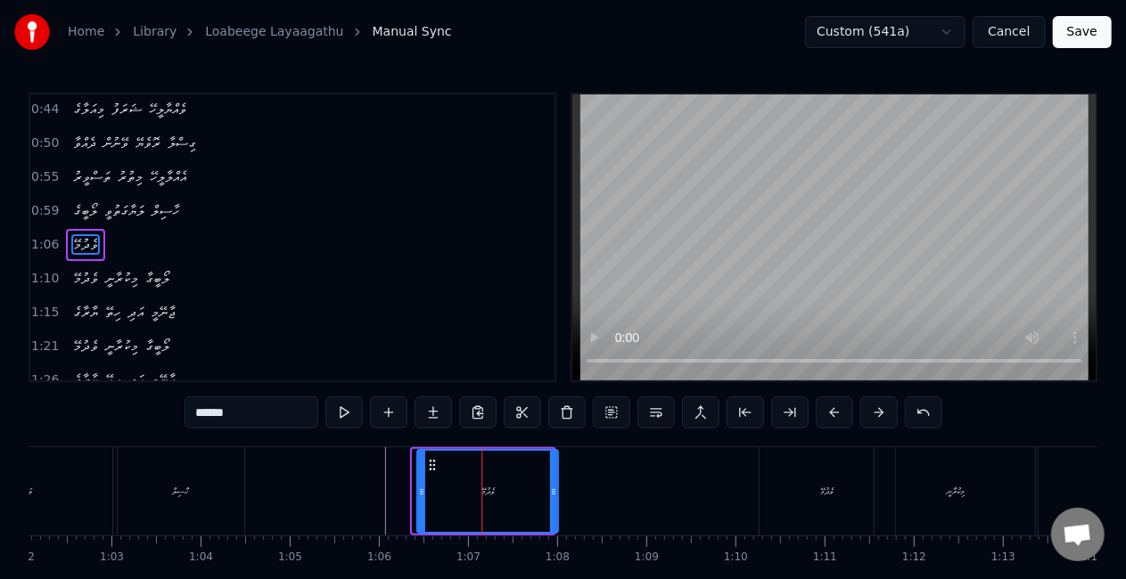
click at [430, 470] on icon at bounding box center [432, 465] width 14 height 14
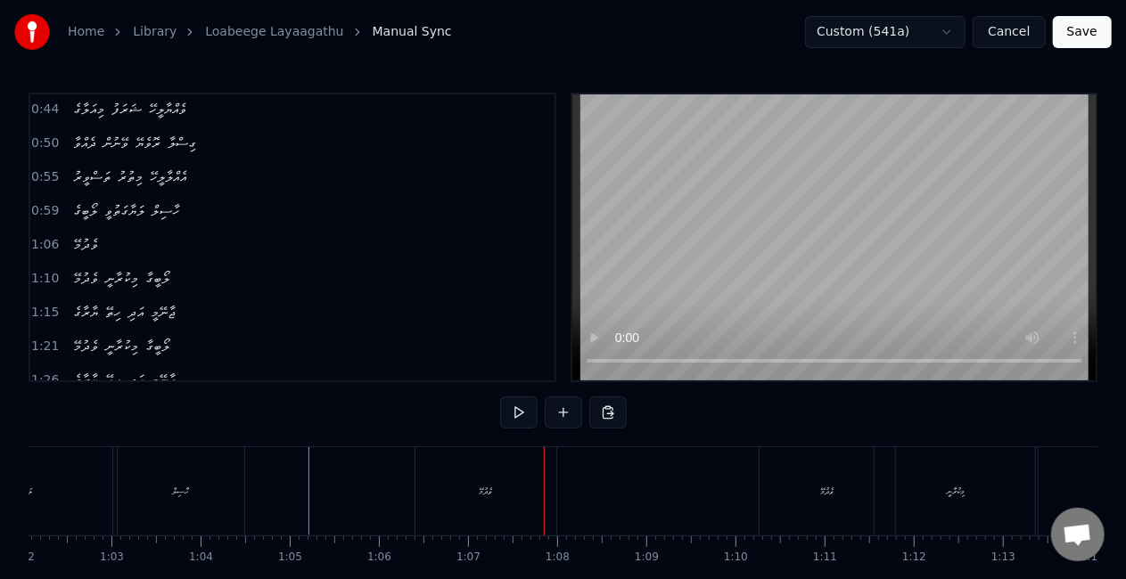
click at [512, 487] on div "ވެދުމޭ" at bounding box center [485, 491] width 141 height 88
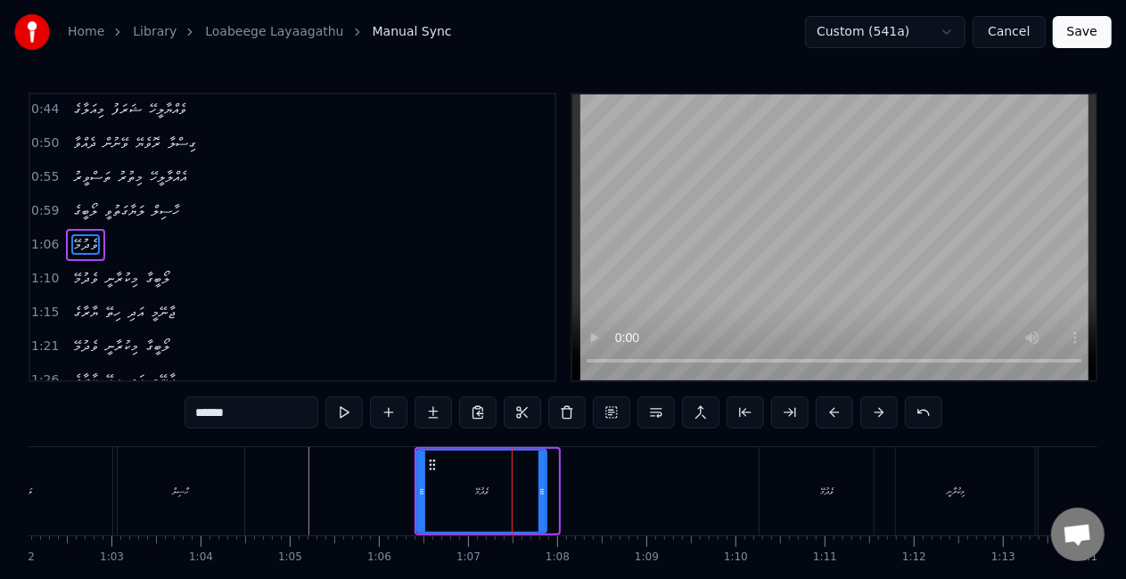
drag, startPoint x: 554, startPoint y: 501, endPoint x: 543, endPoint y: 496, distance: 12.8
click at [543, 496] on div at bounding box center [541, 491] width 7 height 81
click at [434, 466] on icon at bounding box center [437, 465] width 14 height 14
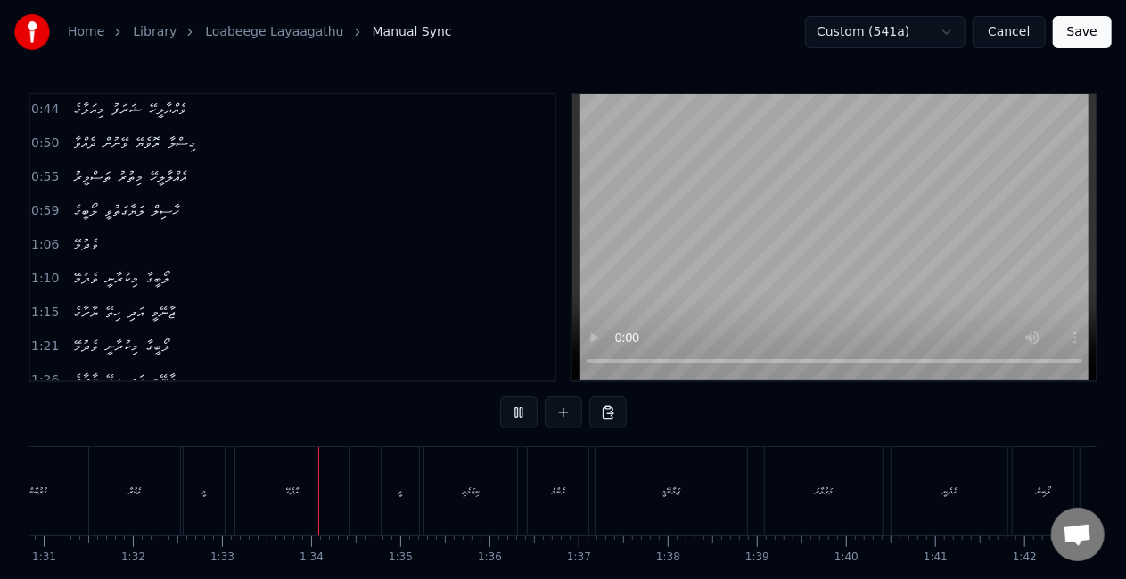
scroll to position [0, 8243]
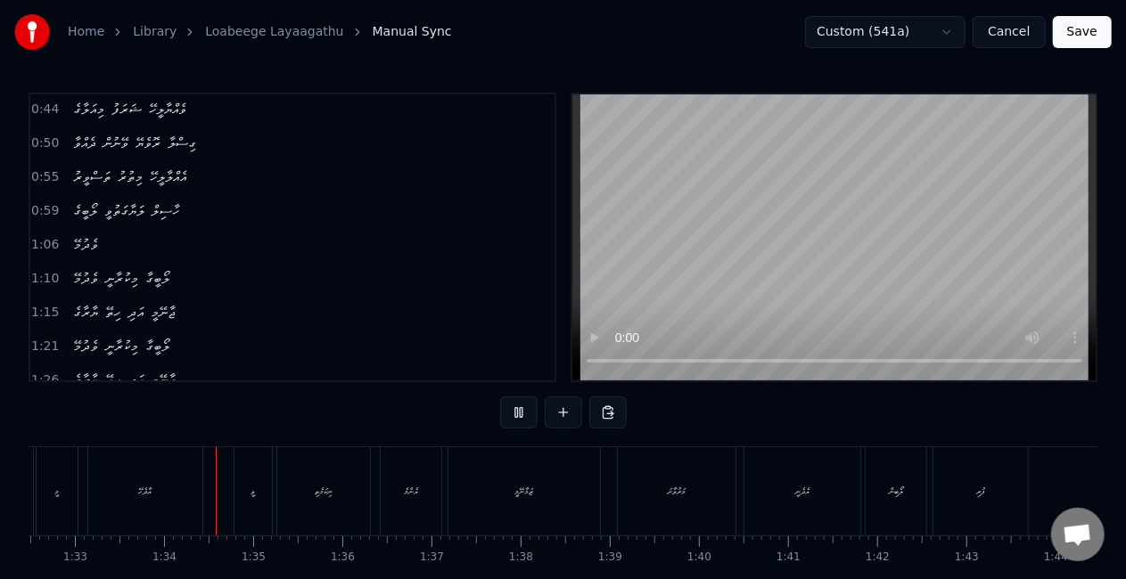
click at [1070, 26] on button "Save" at bounding box center [1082, 32] width 59 height 32
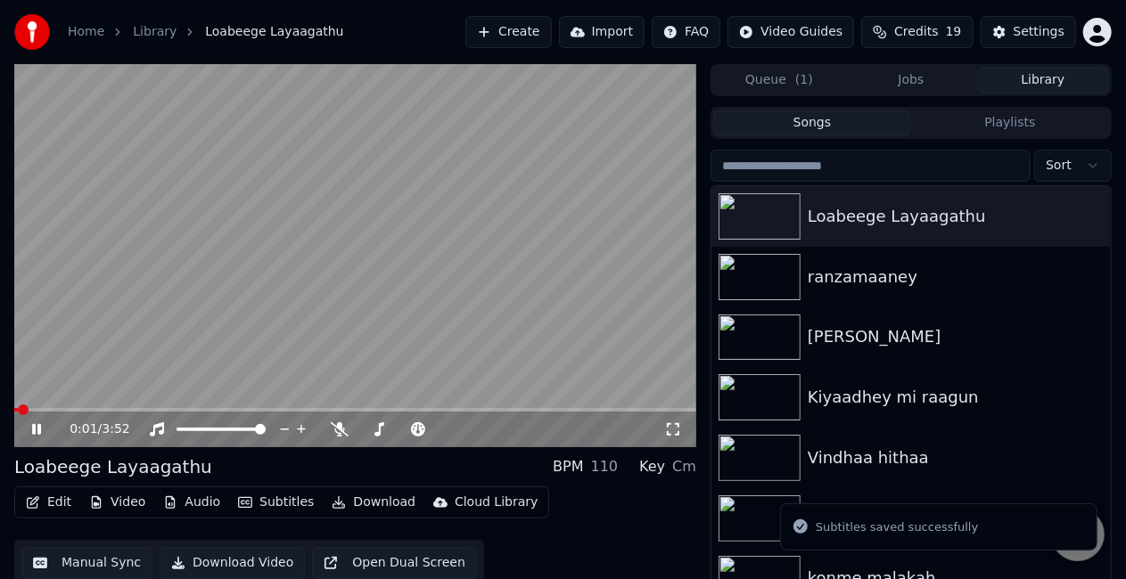
click at [235, 411] on span at bounding box center [355, 410] width 682 height 4
click at [408, 282] on video at bounding box center [355, 255] width 682 height 383
click at [397, 289] on video at bounding box center [355, 255] width 682 height 383
click at [378, 213] on video at bounding box center [355, 255] width 682 height 383
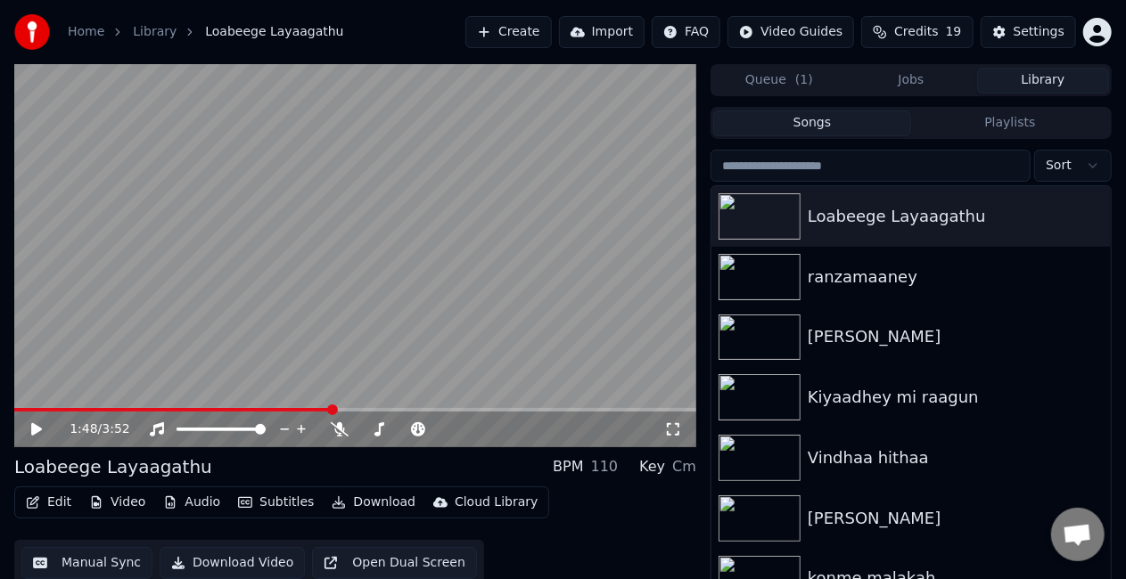
click at [160, 193] on video at bounding box center [355, 255] width 682 height 383
click at [431, 410] on span at bounding box center [355, 410] width 682 height 4
click at [488, 308] on video at bounding box center [355, 255] width 682 height 383
click at [406, 278] on video at bounding box center [355, 255] width 682 height 383
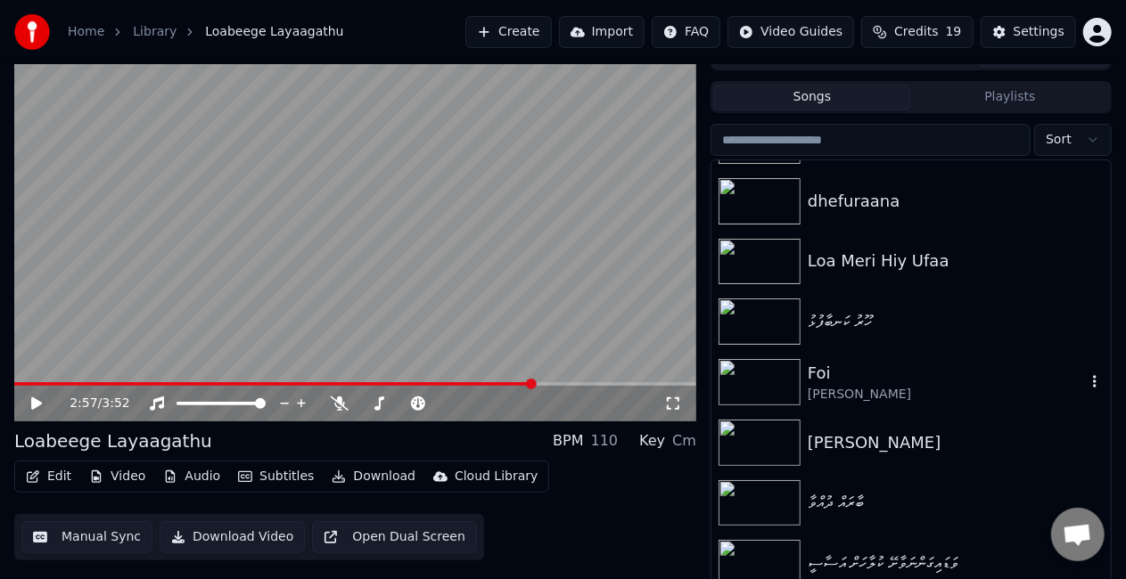
scroll to position [40, 0]
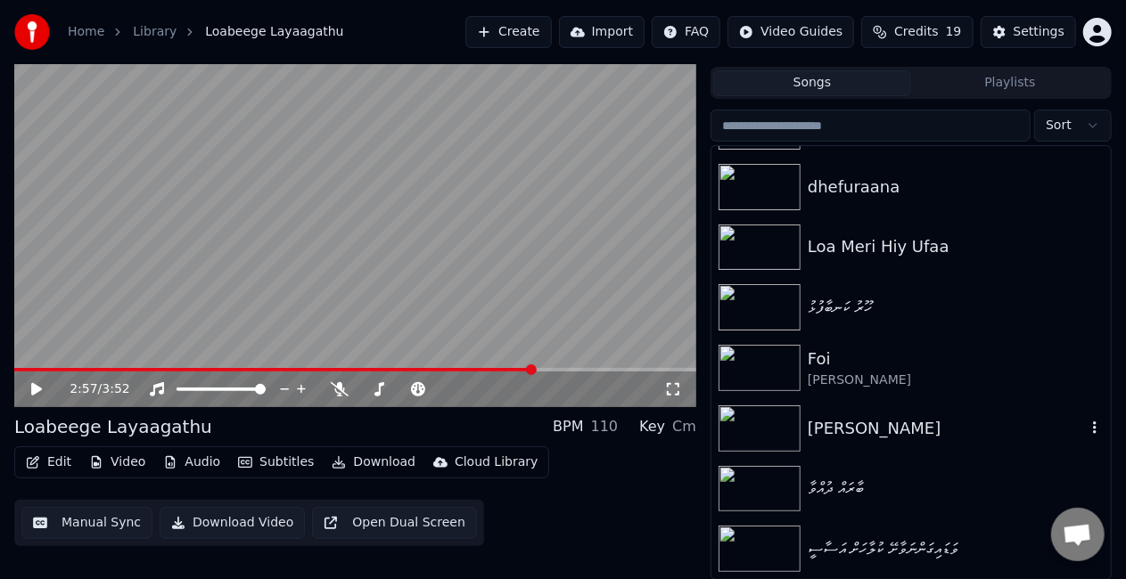
click at [873, 421] on div "[PERSON_NAME]" at bounding box center [947, 428] width 278 height 25
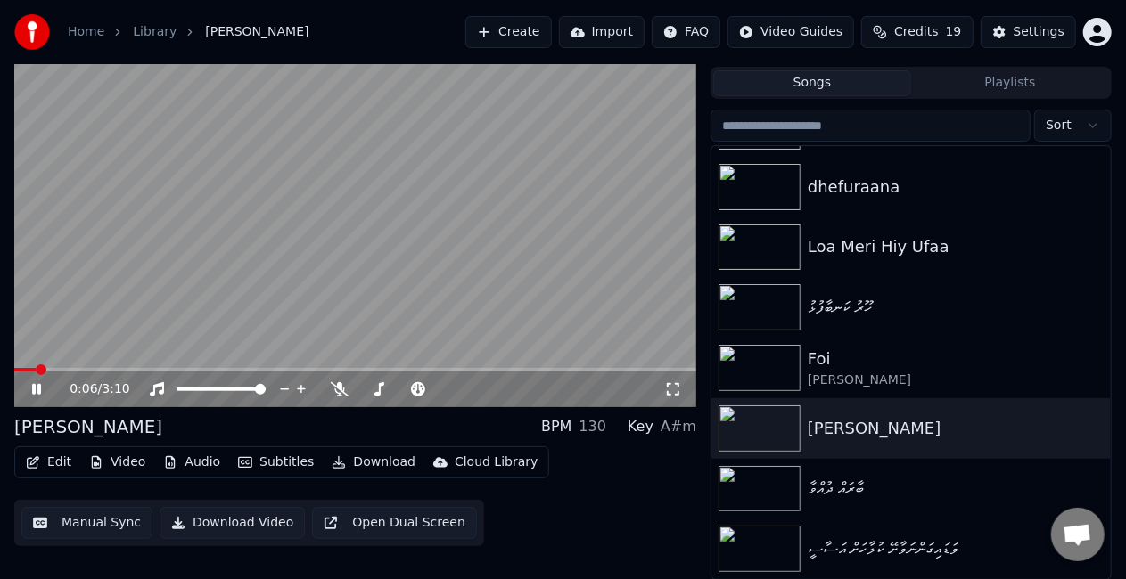
click at [36, 369] on span at bounding box center [355, 370] width 682 height 4
click at [73, 366] on video at bounding box center [355, 215] width 682 height 383
click at [40, 385] on icon at bounding box center [49, 389] width 41 height 14
click at [40, 385] on icon at bounding box center [36, 389] width 9 height 11
click at [40, 385] on icon at bounding box center [49, 389] width 41 height 14
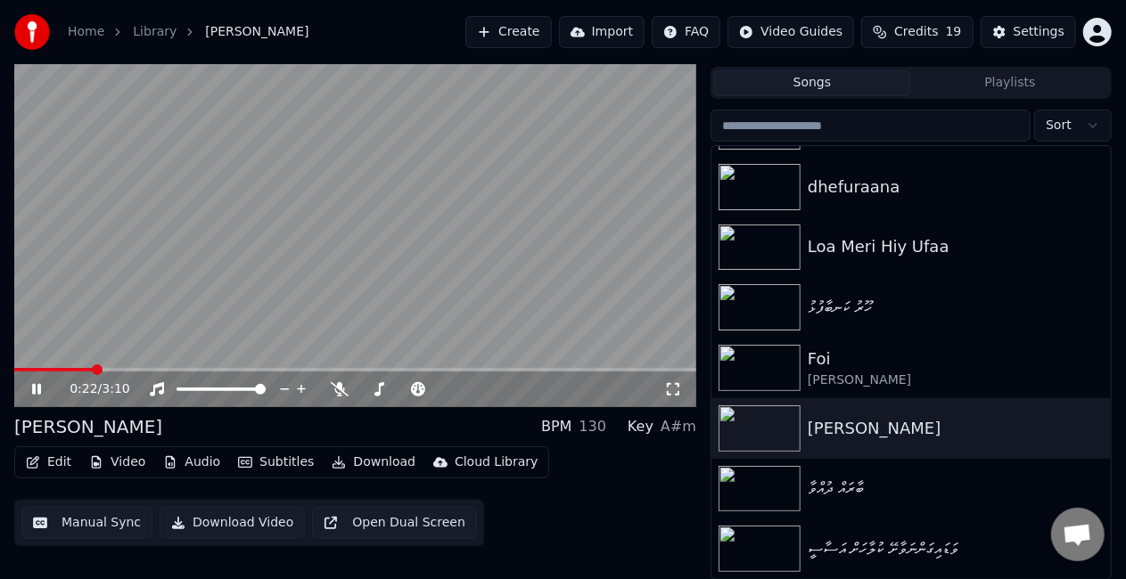
click at [94, 369] on span at bounding box center [355, 370] width 682 height 4
click at [125, 368] on span at bounding box center [355, 370] width 682 height 4
click at [194, 302] on video at bounding box center [355, 215] width 682 height 383
click at [178, 311] on video at bounding box center [355, 215] width 682 height 383
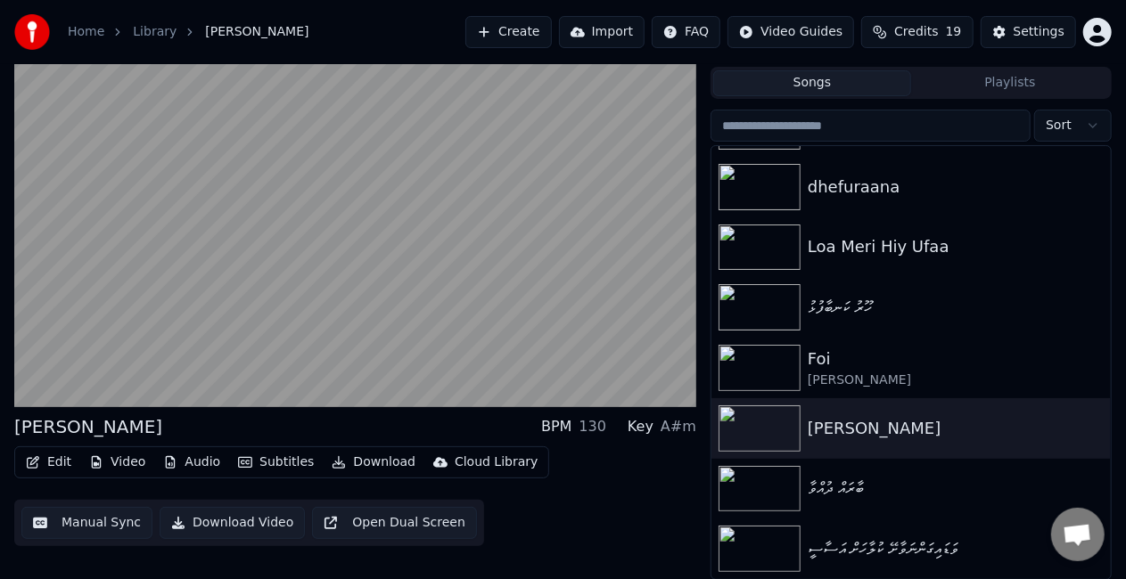
click at [199, 235] on video at bounding box center [355, 215] width 682 height 383
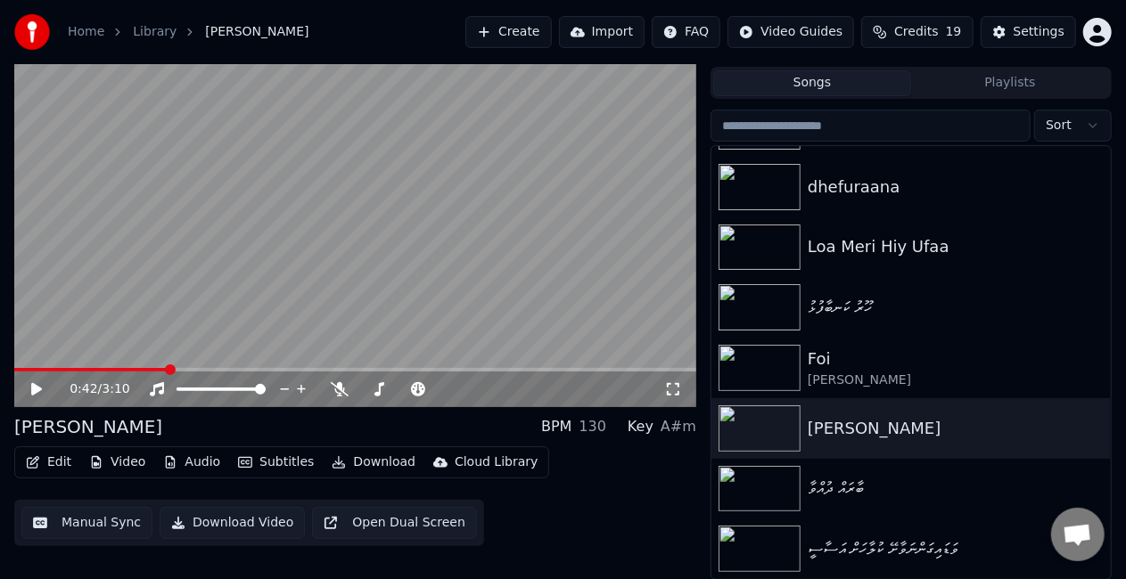
click at [100, 517] on button "Manual Sync" at bounding box center [86, 523] width 131 height 32
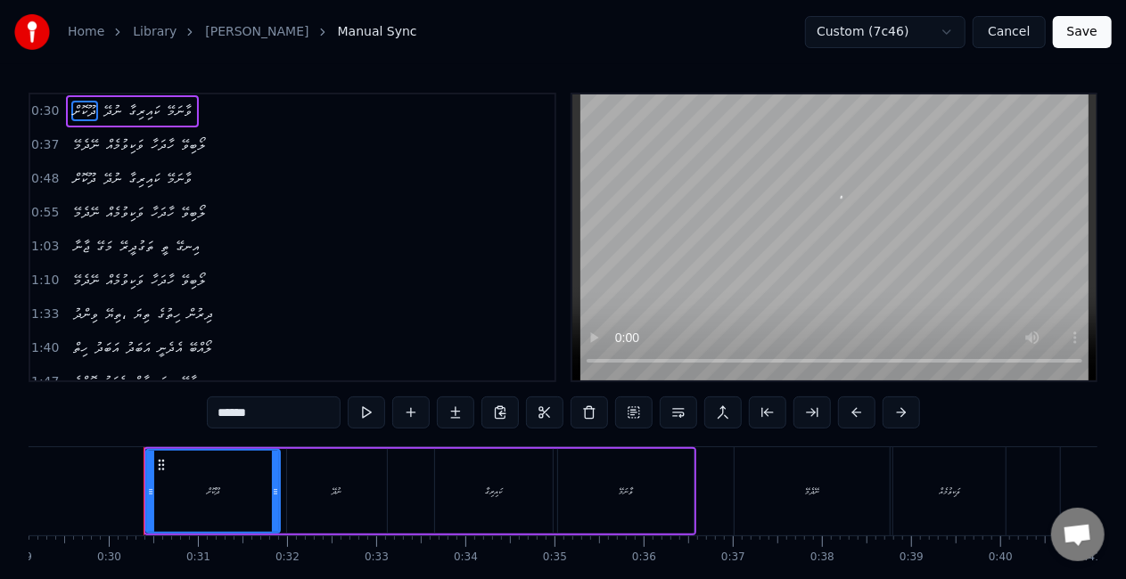
scroll to position [0, 2620]
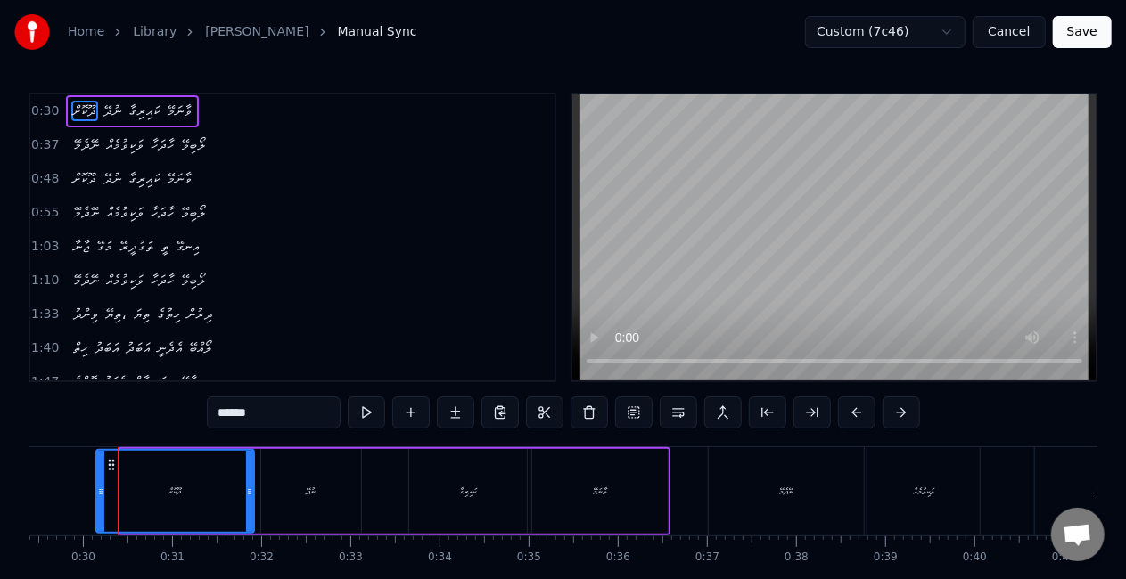
drag, startPoint x: 121, startPoint y: 492, endPoint x: 97, endPoint y: 488, distance: 24.5
click at [97, 488] on icon at bounding box center [100, 492] width 7 height 14
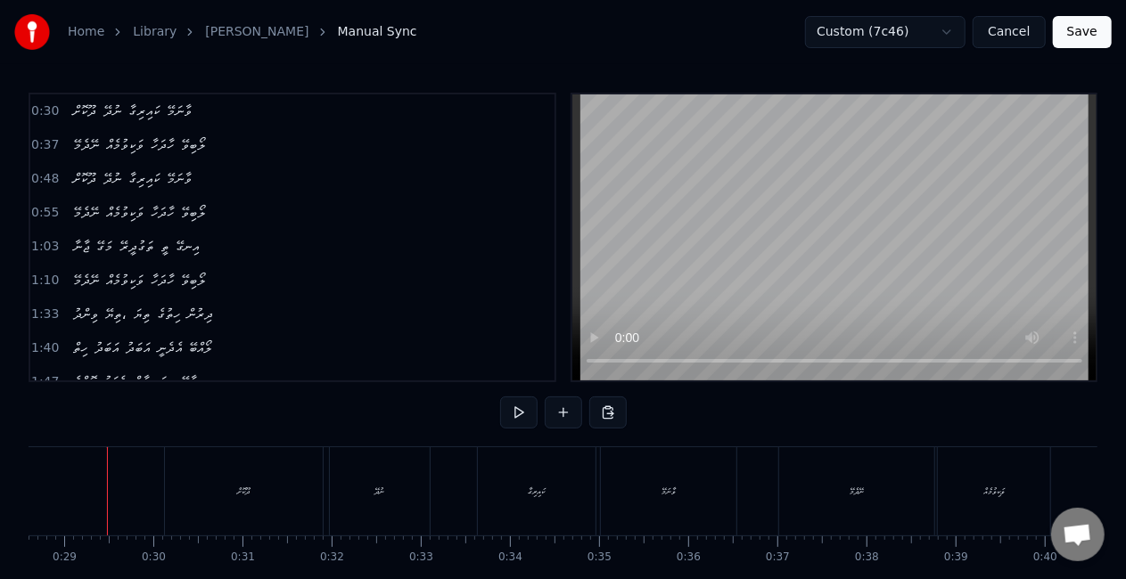
scroll to position [0, 2538]
click at [430, 500] on div "ނުދޭ" at bounding box center [390, 491] width 100 height 88
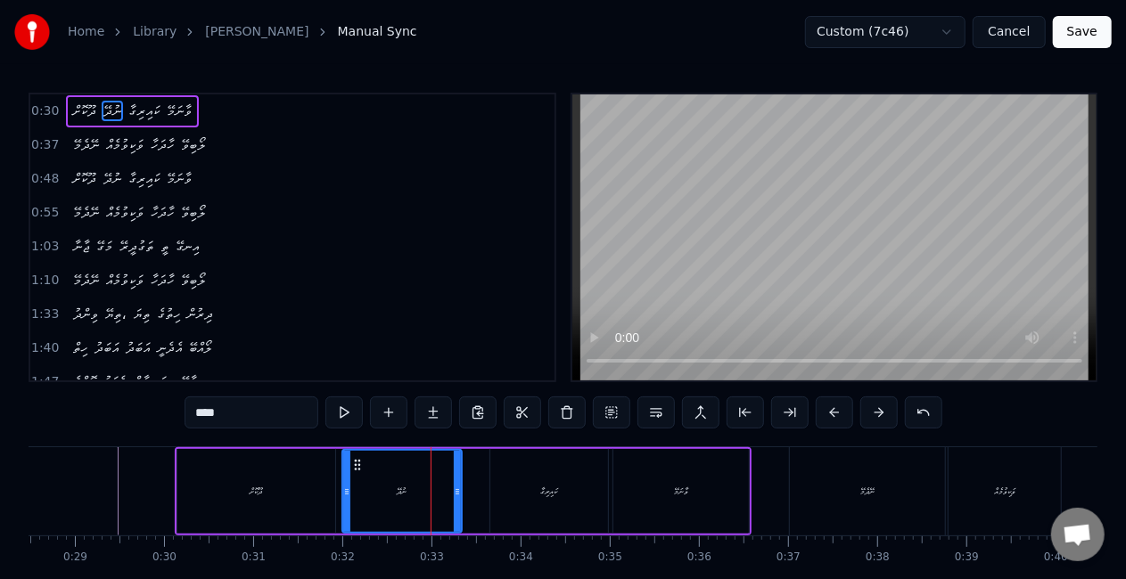
drag, startPoint x: 439, startPoint y: 497, endPoint x: 458, endPoint y: 497, distance: 18.7
click at [458, 497] on icon at bounding box center [457, 492] width 7 height 14
click at [360, 504] on div "ނުދޭ" at bounding box center [402, 491] width 118 height 81
click at [545, 498] on div "ކައިރިގާ" at bounding box center [549, 491] width 118 height 85
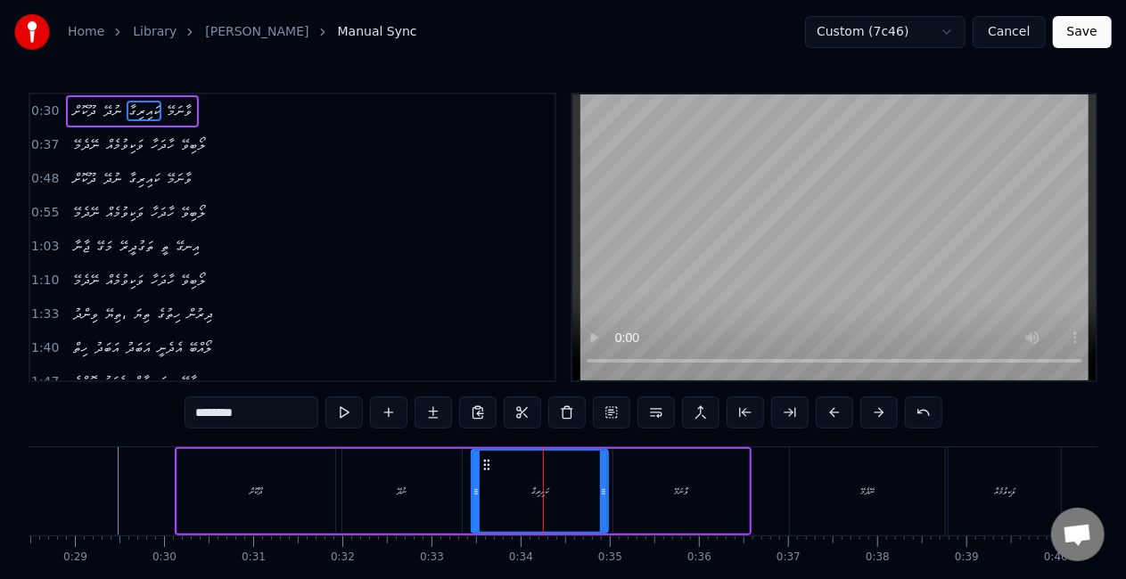
drag, startPoint x: 494, startPoint y: 490, endPoint x: 472, endPoint y: 487, distance: 21.7
click at [472, 487] on icon at bounding box center [475, 492] width 7 height 14
click at [458, 492] on div "ނުދޭ" at bounding box center [401, 491] width 119 height 85
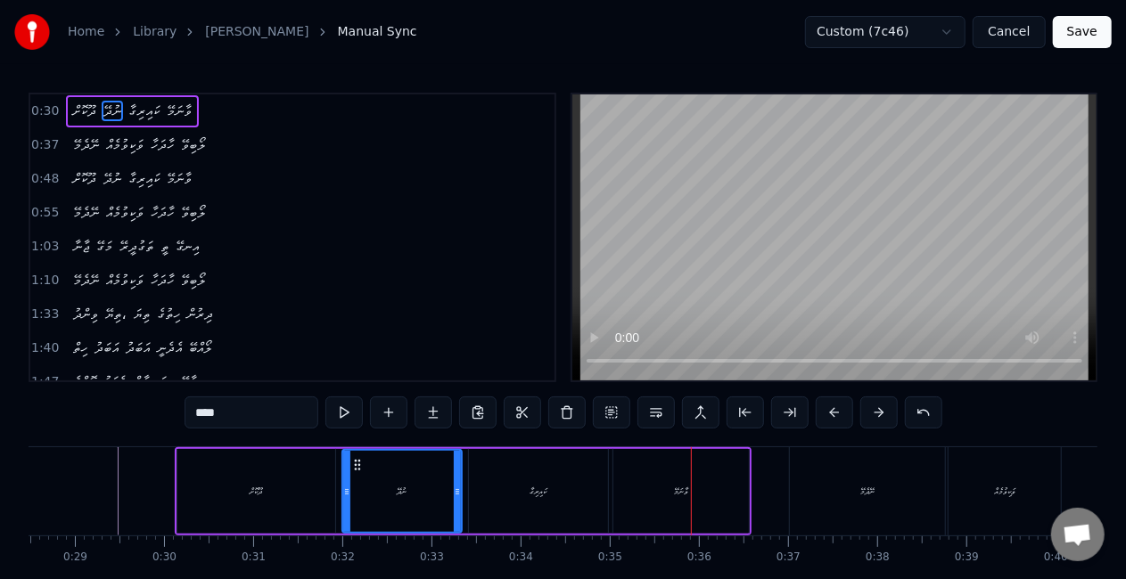
click at [620, 465] on div "ވާނަމޭ" at bounding box center [680, 491] width 135 height 85
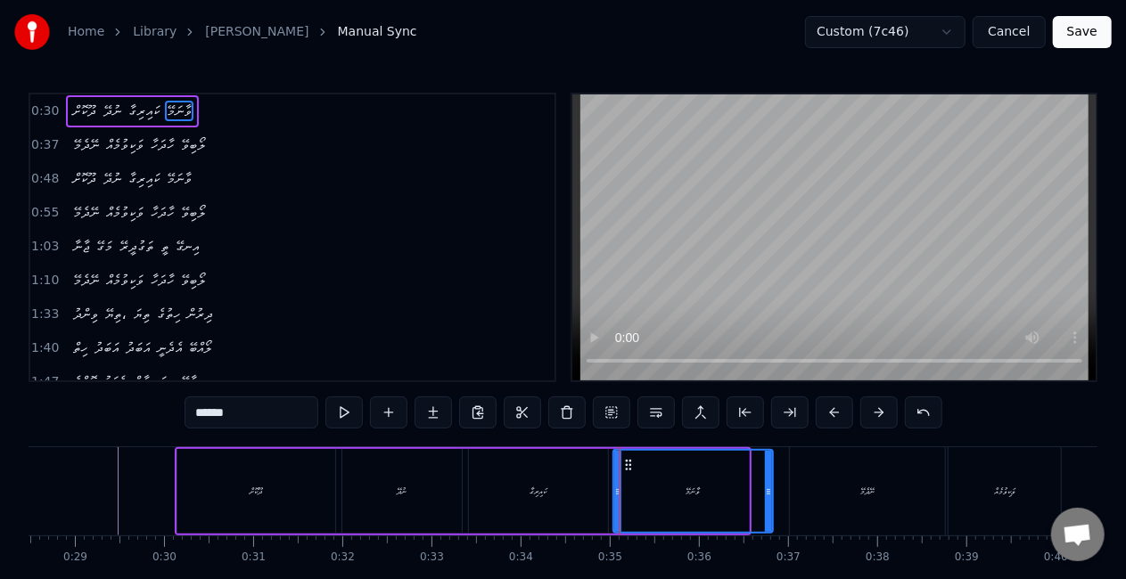
drag, startPoint x: 745, startPoint y: 487, endPoint x: 763, endPoint y: 485, distance: 17.9
click at [768, 483] on div at bounding box center [768, 491] width 7 height 81
click at [573, 487] on div "ކައިރިގާ" at bounding box center [538, 491] width 139 height 85
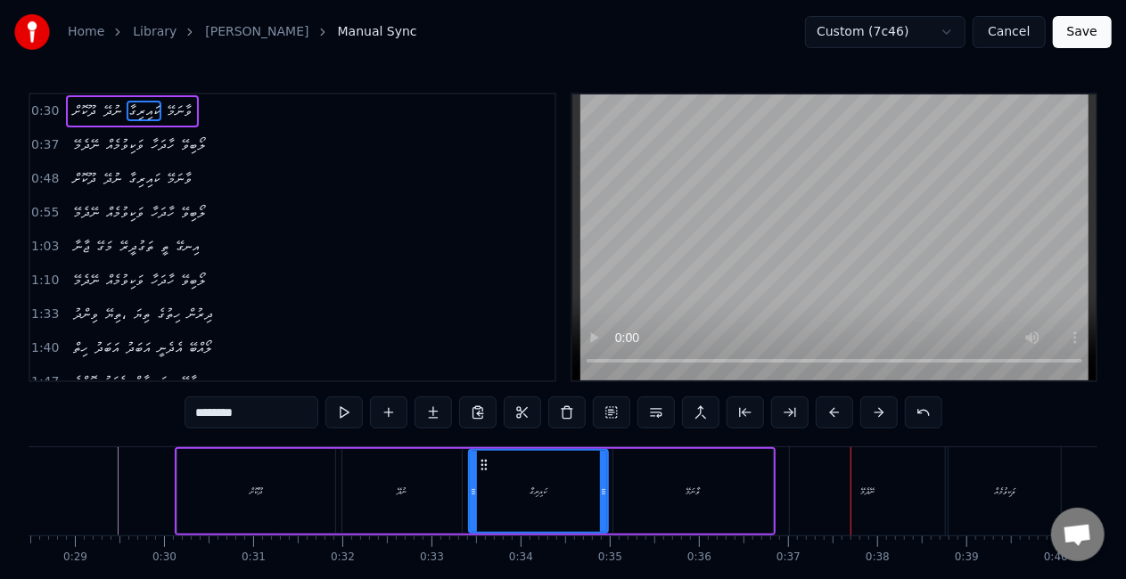
click at [813, 489] on div "ނޭދެމޭ" at bounding box center [867, 491] width 155 height 88
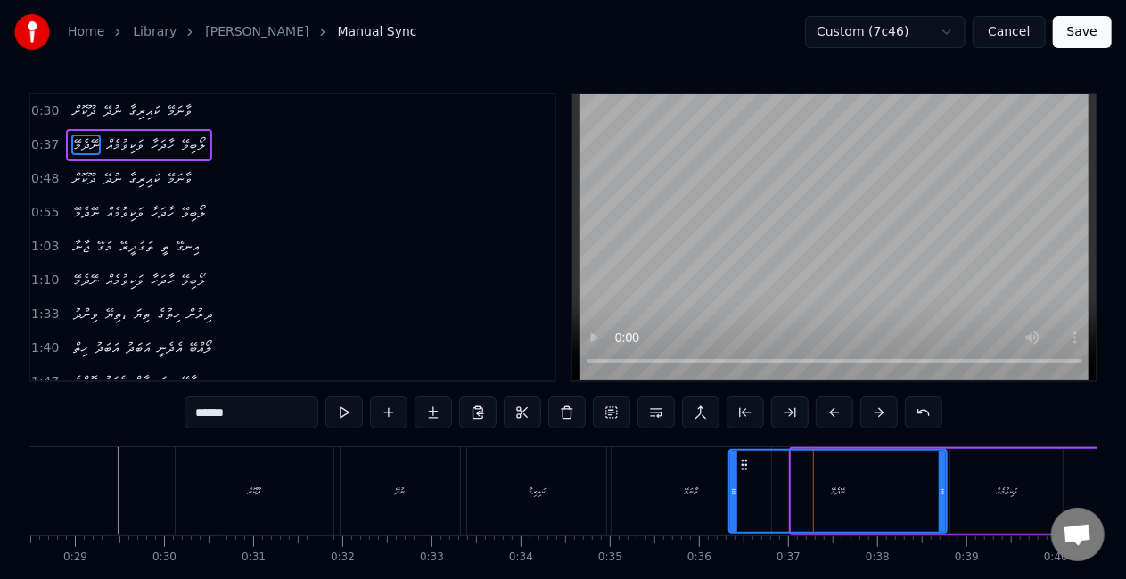
drag, startPoint x: 796, startPoint y: 497, endPoint x: 734, endPoint y: 483, distance: 64.0
click at [736, 486] on icon at bounding box center [733, 492] width 7 height 14
click at [672, 480] on div "ވާނަމޭ" at bounding box center [691, 491] width 160 height 88
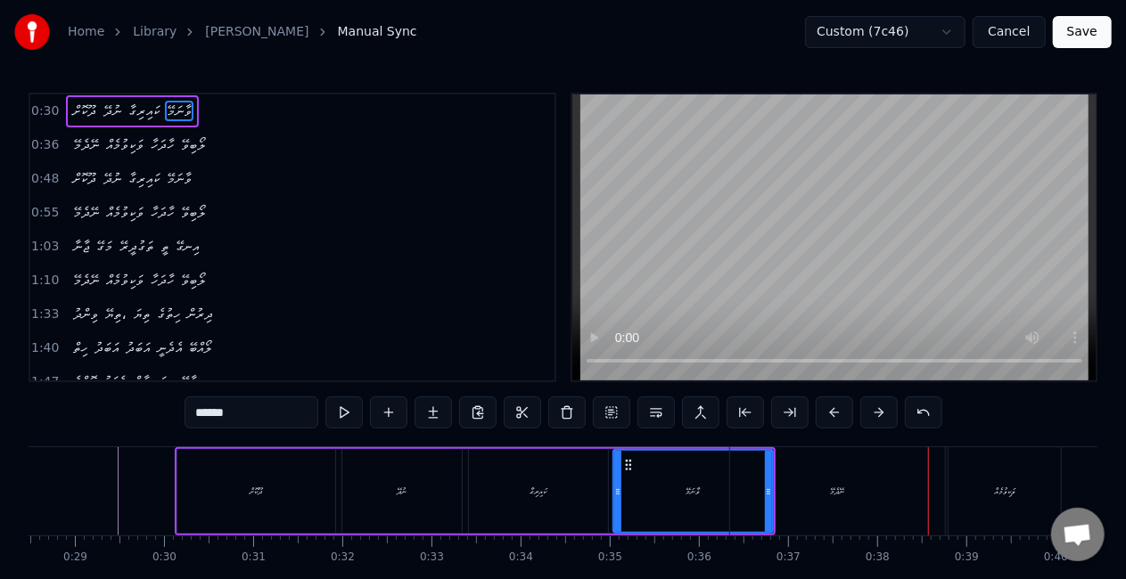
click at [811, 490] on div "ނޭދެމޭ" at bounding box center [837, 491] width 215 height 88
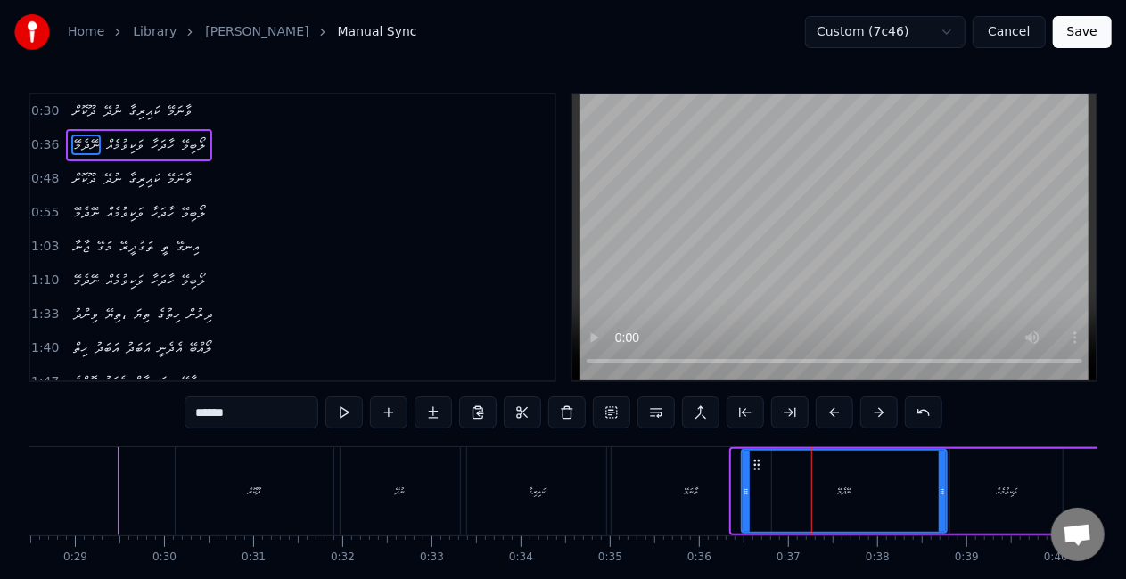
drag, startPoint x: 736, startPoint y: 491, endPoint x: 746, endPoint y: 493, distance: 10.0
click at [746, 493] on icon at bounding box center [745, 492] width 7 height 14
click at [715, 480] on div "ވާނަމޭ" at bounding box center [691, 491] width 160 height 88
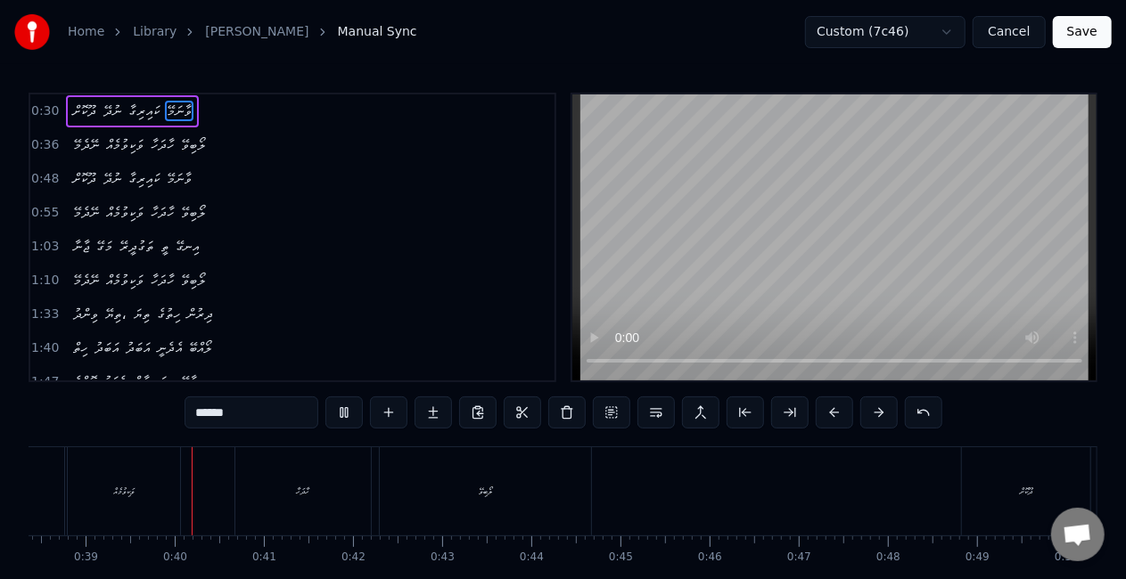
scroll to position [0, 3437]
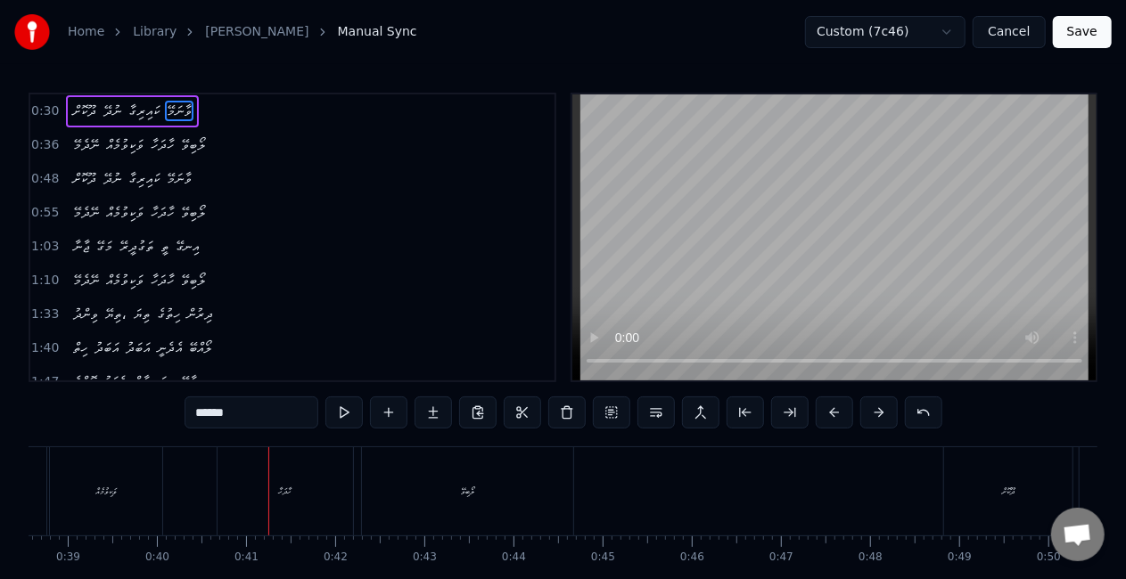
click at [235, 525] on div "ހާދަހާ" at bounding box center [284, 491] width 135 height 88
type input "******"
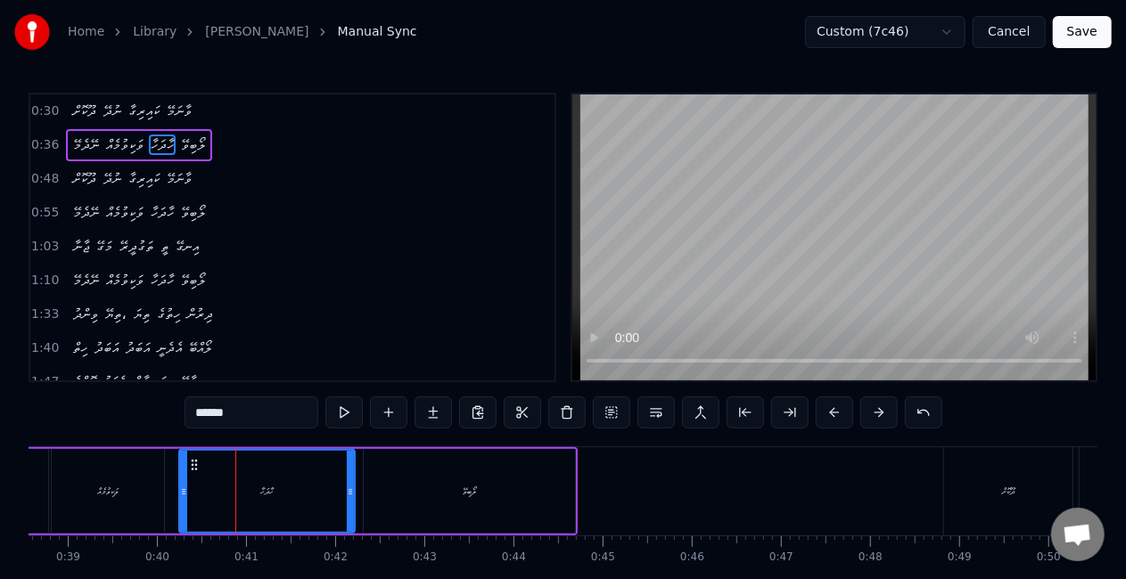
drag, startPoint x: 221, startPoint y: 488, endPoint x: 181, endPoint y: 467, distance: 45.0
click at [181, 467] on div at bounding box center [183, 491] width 7 height 81
click at [168, 483] on div "ނޭދެމޭ ވަކިވުމެއް ހާދަހާ ލޯބިވޭ" at bounding box center [208, 491] width 737 height 88
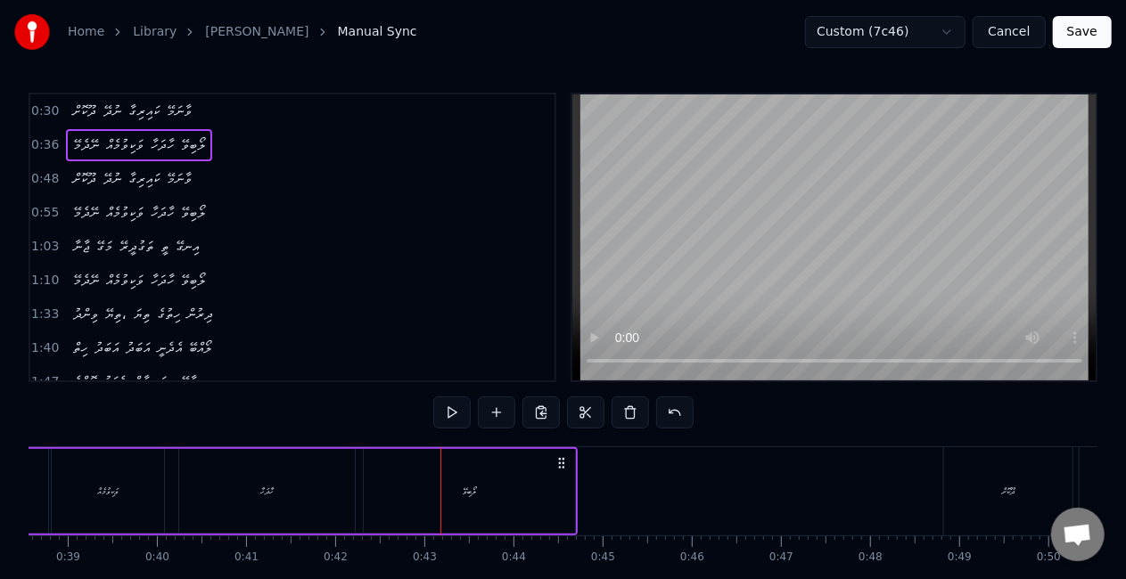
click at [514, 500] on div "ލޯބިވޭ" at bounding box center [469, 491] width 211 height 85
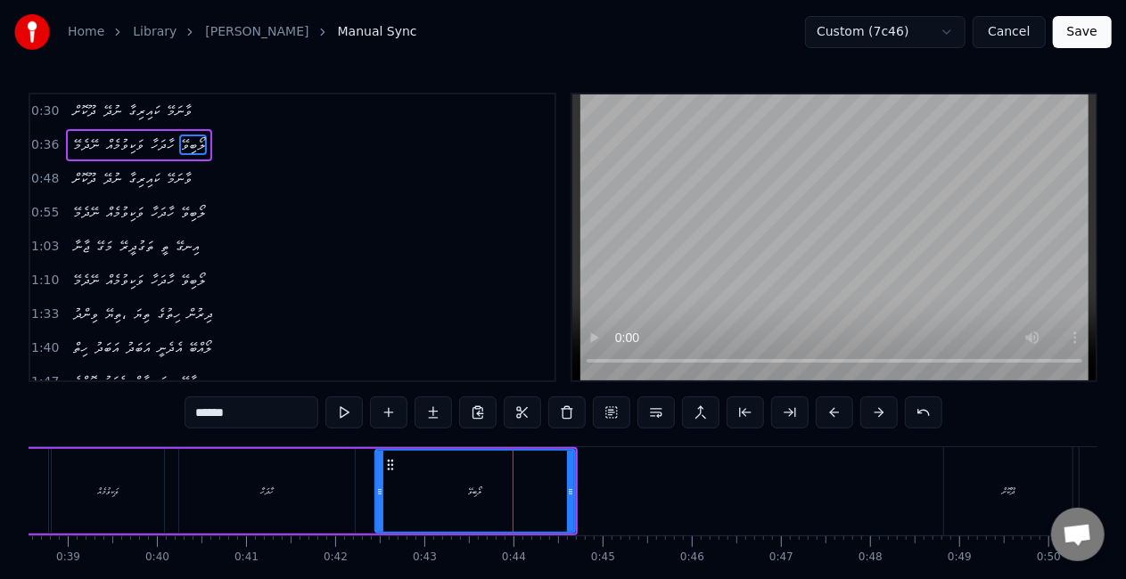
drag, startPoint x: 369, startPoint y: 485, endPoint x: 384, endPoint y: 488, distance: 15.6
click at [383, 488] on icon at bounding box center [379, 492] width 7 height 14
drag, startPoint x: 571, startPoint y: 487, endPoint x: 581, endPoint y: 488, distance: 9.8
click at [581, 488] on icon at bounding box center [580, 492] width 7 height 14
click at [285, 490] on div "ހާދަހާ" at bounding box center [267, 491] width 176 height 85
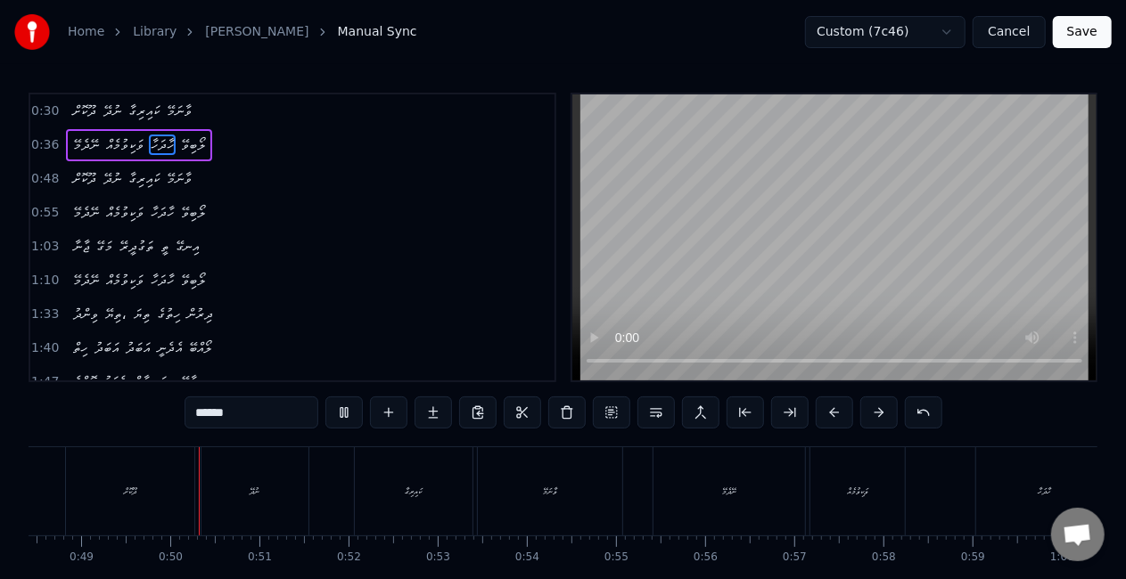
scroll to position [0, 4332]
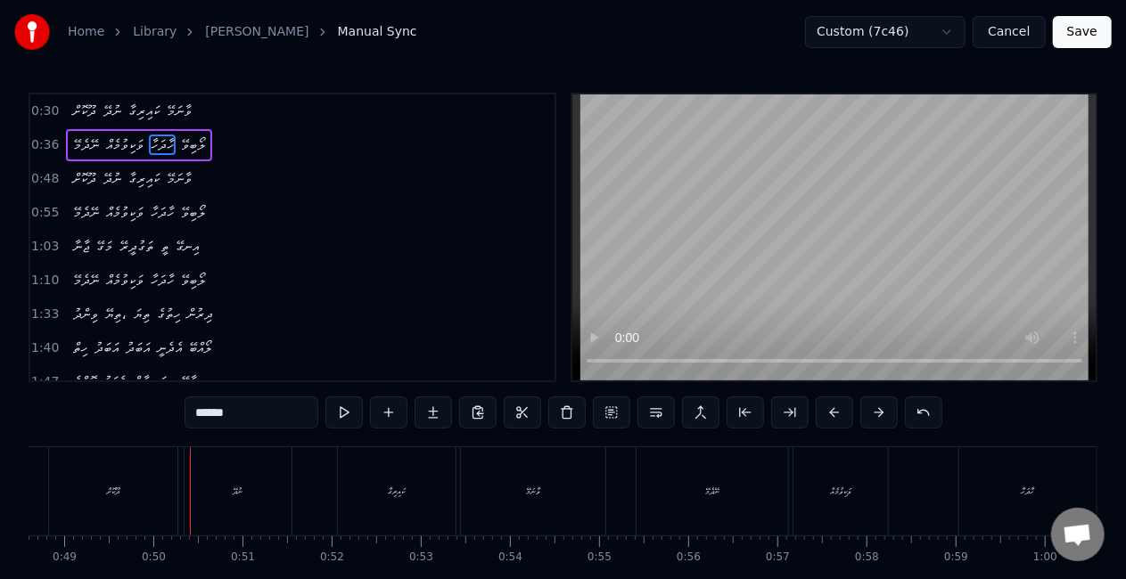
click at [120, 458] on div "ދޫކޮށް" at bounding box center [113, 491] width 128 height 88
type input "******"
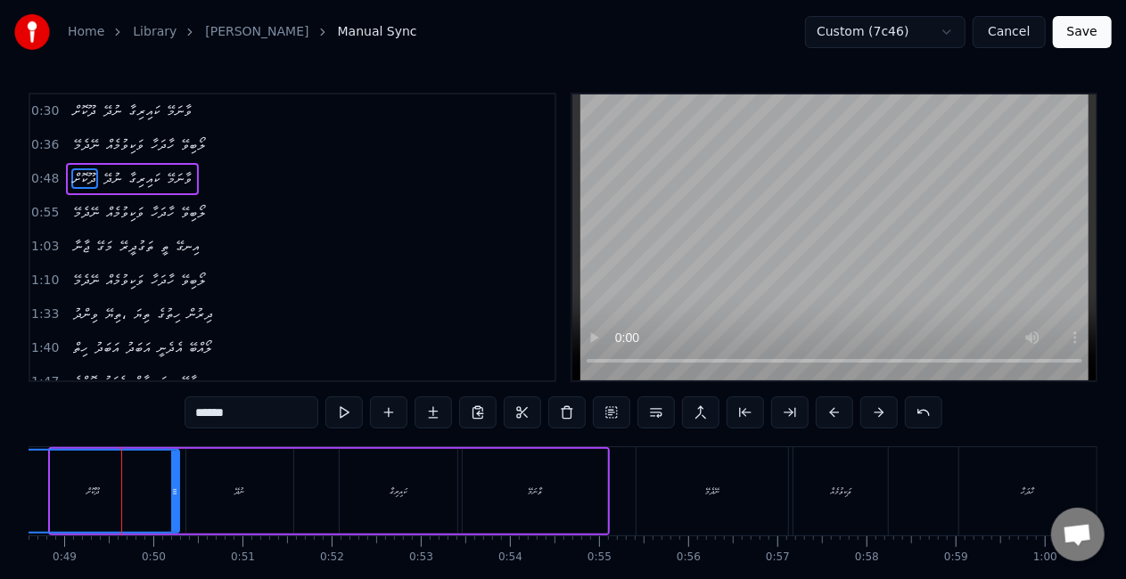
drag, startPoint x: 53, startPoint y: 493, endPoint x: 10, endPoint y: 471, distance: 49.0
click at [10, 471] on div "Home Library Dhookoh nudhey Manual Sync Custom (7c46) Cancel Save 0:30 ދޫކޮށް ނ…" at bounding box center [563, 313] width 1126 height 627
click at [45, 491] on div "ދޫކޮށް" at bounding box center [93, 491] width 170 height 81
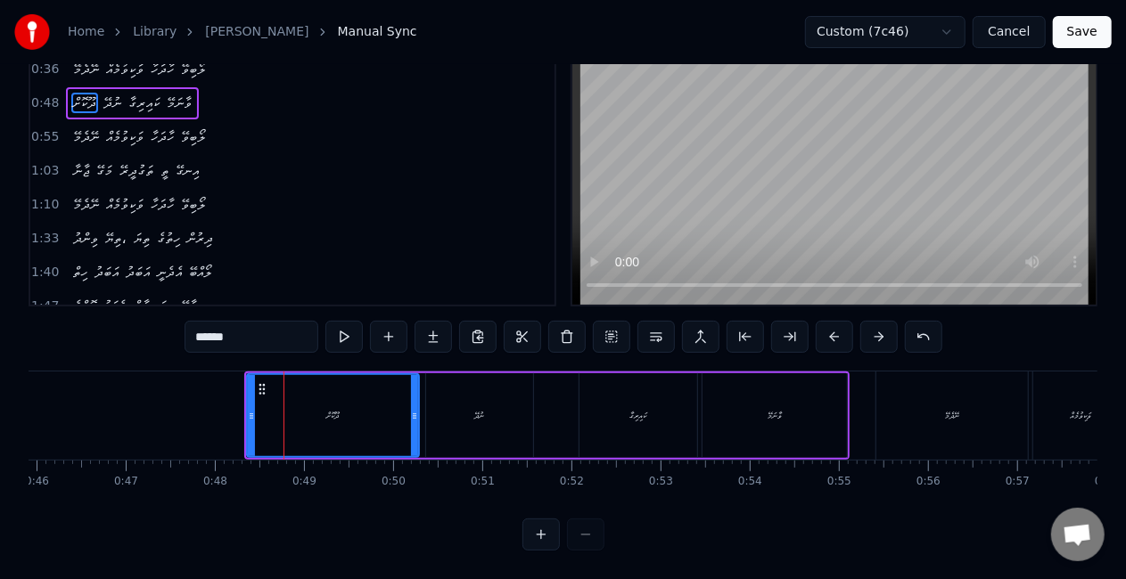
scroll to position [0, 4082]
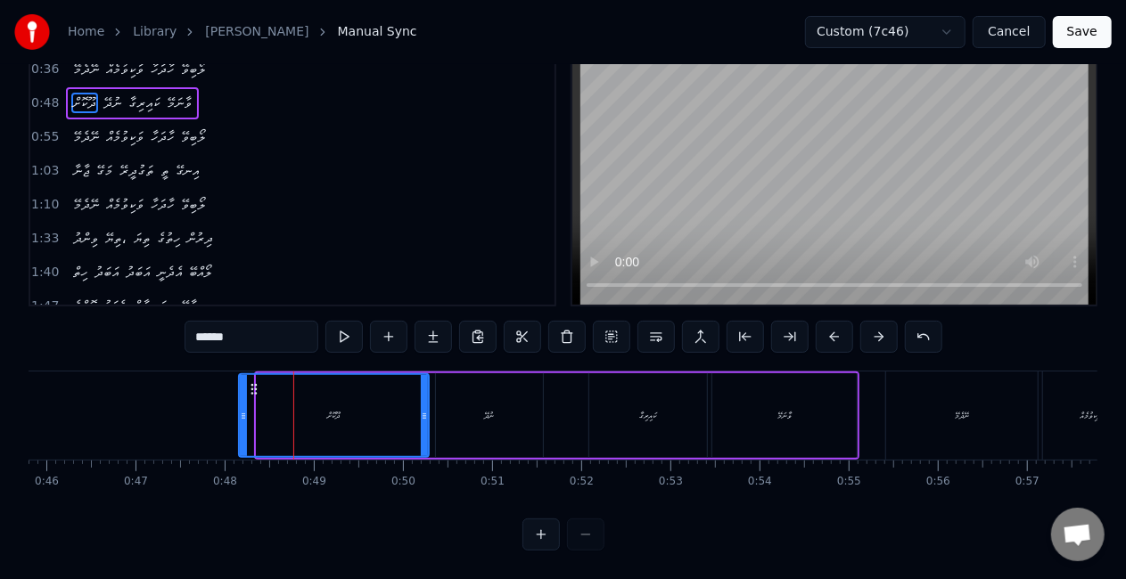
drag, startPoint x: 262, startPoint y: 410, endPoint x: 244, endPoint y: 401, distance: 19.9
click at [244, 403] on div at bounding box center [243, 415] width 7 height 81
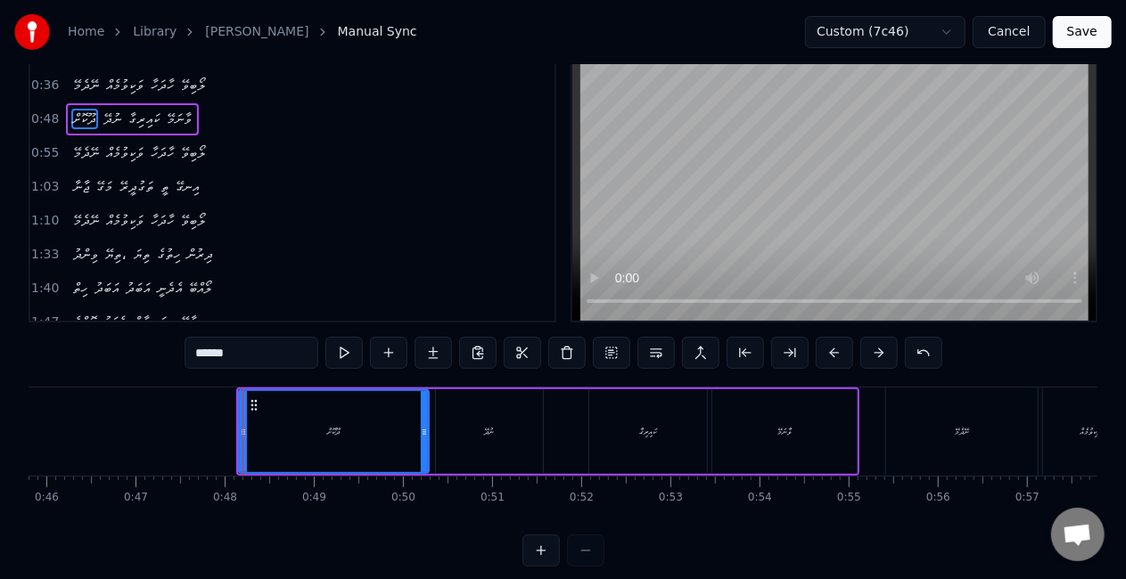
scroll to position [0, 0]
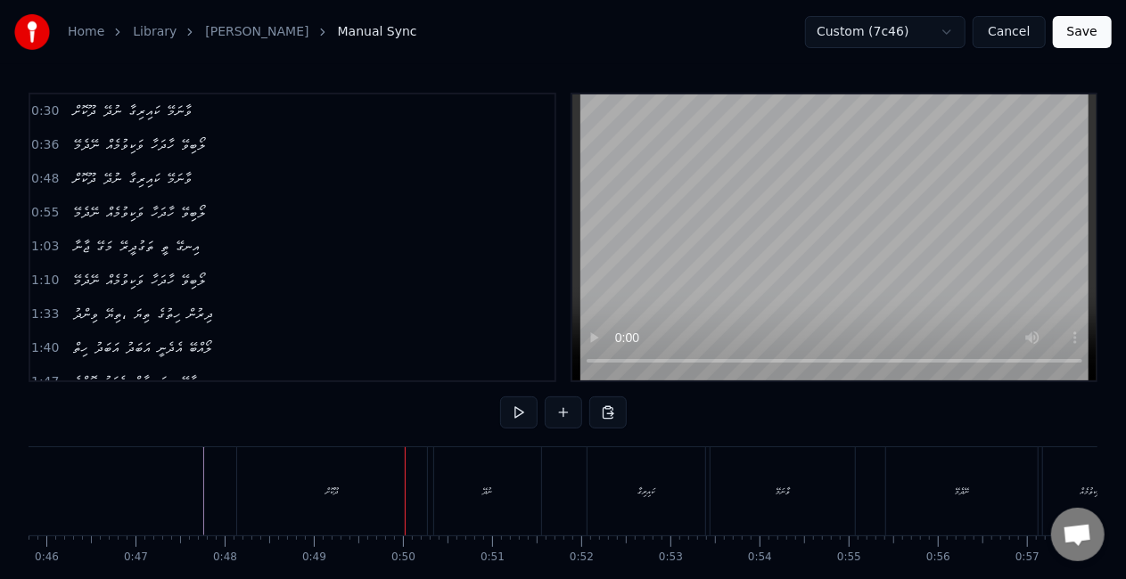
click at [410, 474] on div "ދޫކޮށް" at bounding box center [332, 491] width 190 height 88
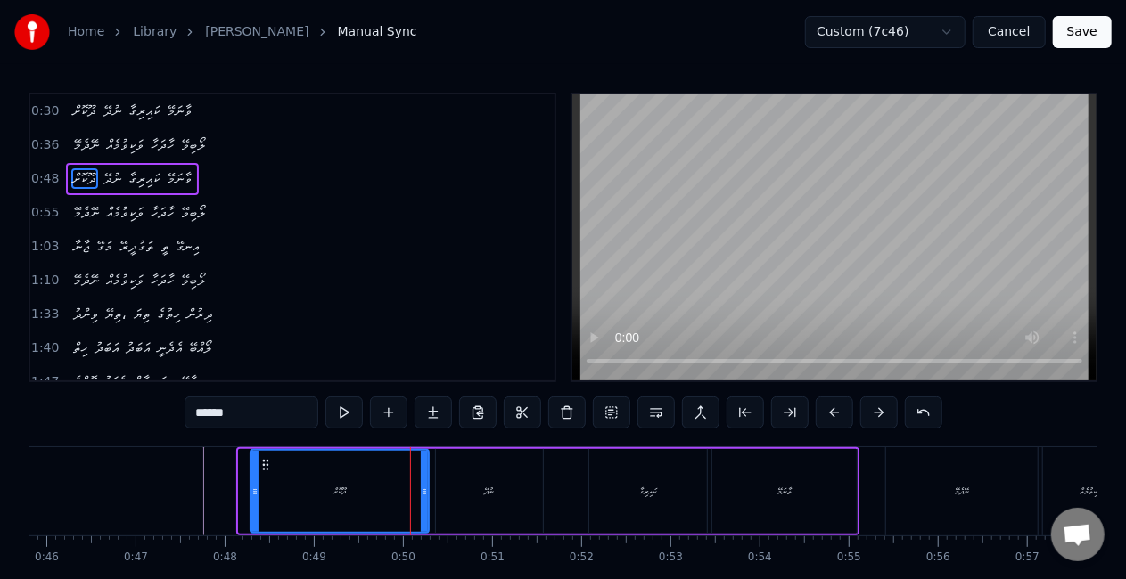
drag, startPoint x: 243, startPoint y: 481, endPoint x: 255, endPoint y: 485, distance: 12.1
click at [255, 485] on div at bounding box center [254, 491] width 7 height 81
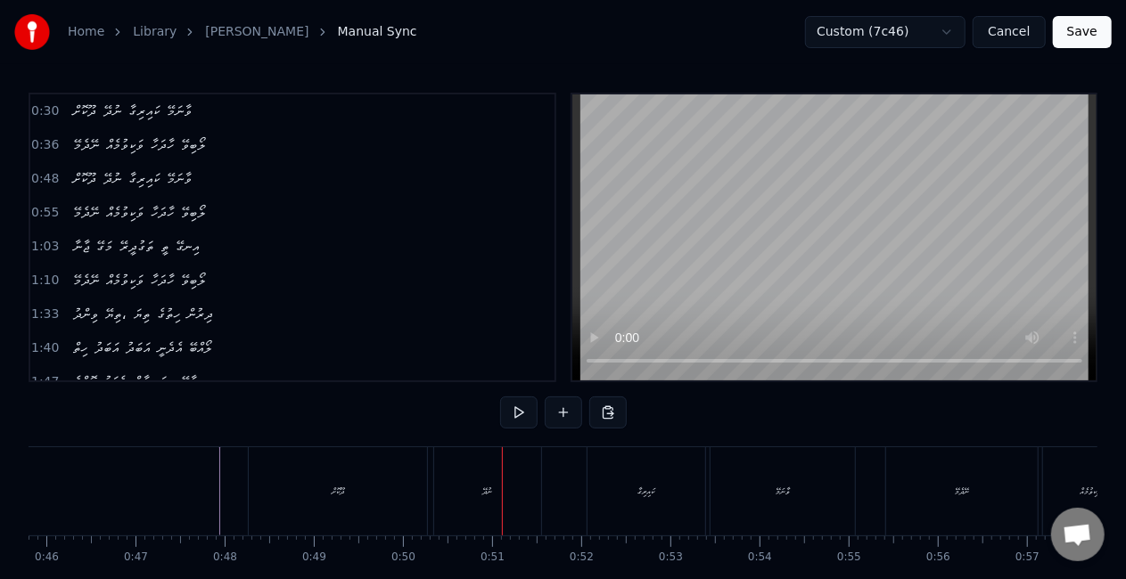
click at [509, 500] on div "ނުދޭ" at bounding box center [487, 491] width 107 height 88
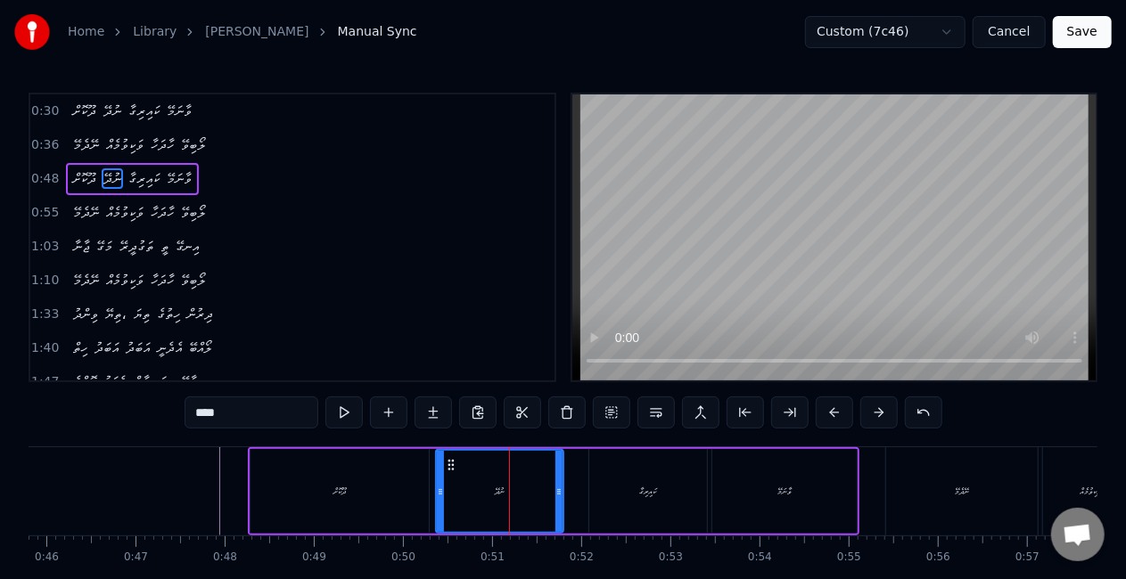
drag, startPoint x: 540, startPoint y: 487, endPoint x: 561, endPoint y: 489, distance: 20.7
click at [561, 489] on icon at bounding box center [558, 492] width 7 height 14
drag, startPoint x: 438, startPoint y: 489, endPoint x: 447, endPoint y: 491, distance: 9.1
click at [447, 491] on icon at bounding box center [448, 492] width 7 height 14
click at [567, 487] on icon at bounding box center [565, 492] width 7 height 14
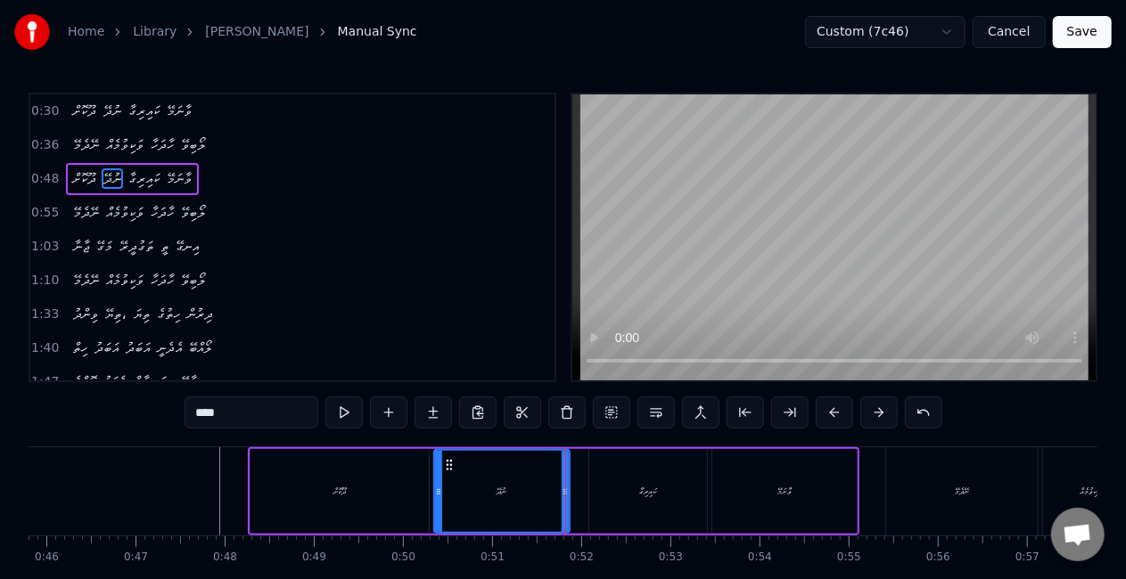
drag, startPoint x: 447, startPoint y: 492, endPoint x: 437, endPoint y: 490, distance: 10.8
click at [437, 490] on icon at bounding box center [438, 492] width 7 height 14
click at [250, 497] on div "ދޫކޮށް" at bounding box center [340, 491] width 180 height 85
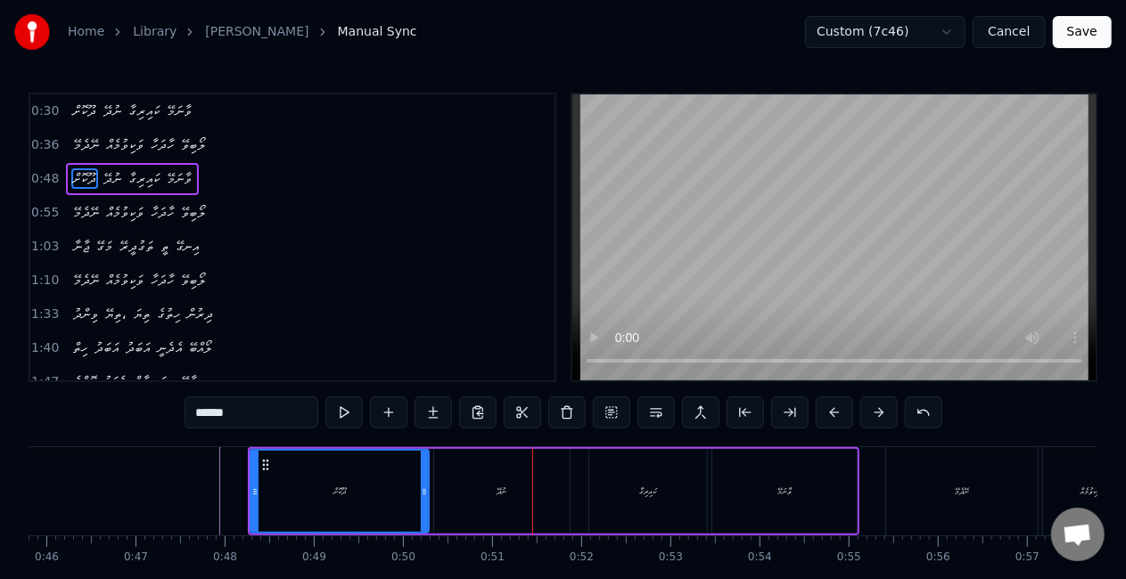
click at [516, 452] on div "ނުދޭ" at bounding box center [501, 491] width 135 height 85
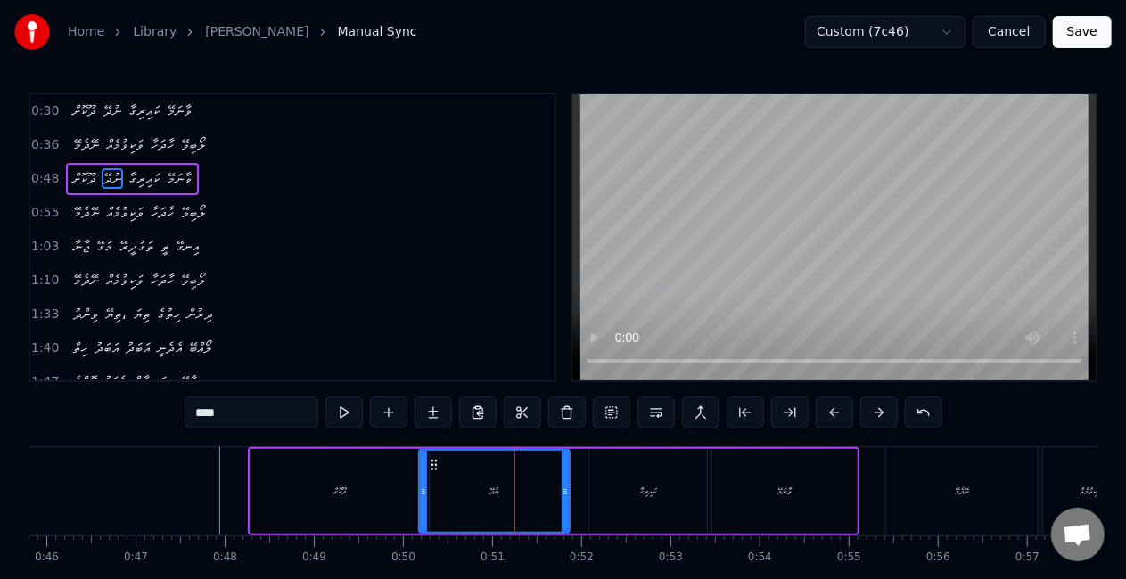
drag, startPoint x: 435, startPoint y: 488, endPoint x: 420, endPoint y: 480, distance: 17.1
click at [420, 480] on div at bounding box center [423, 491] width 7 height 81
click at [314, 511] on div "ދޫކޮށް" at bounding box center [339, 491] width 178 height 85
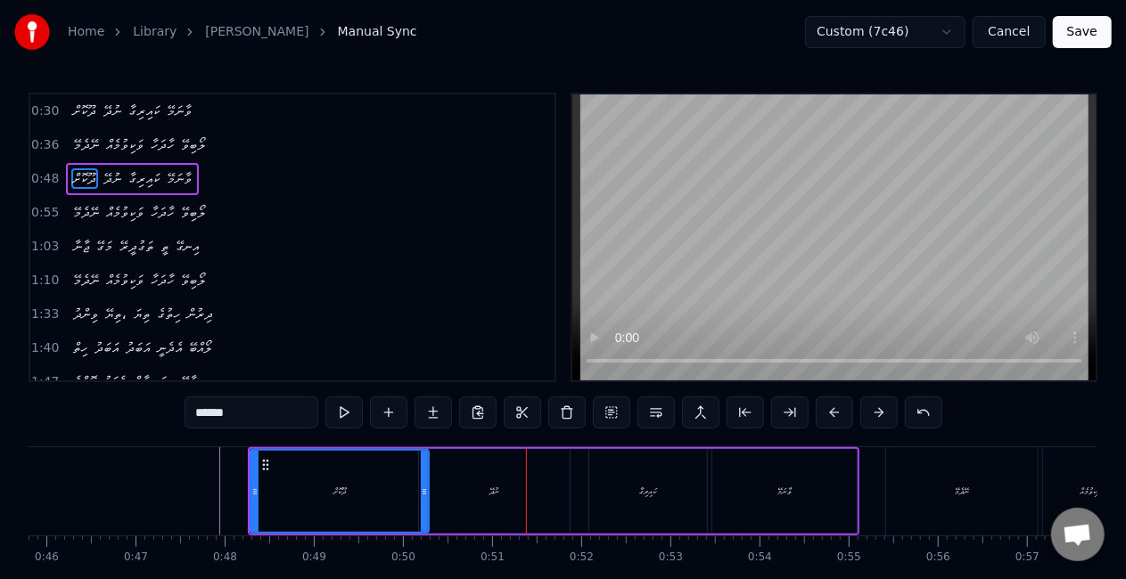
click at [506, 473] on div "ނުދޭ" at bounding box center [494, 491] width 151 height 85
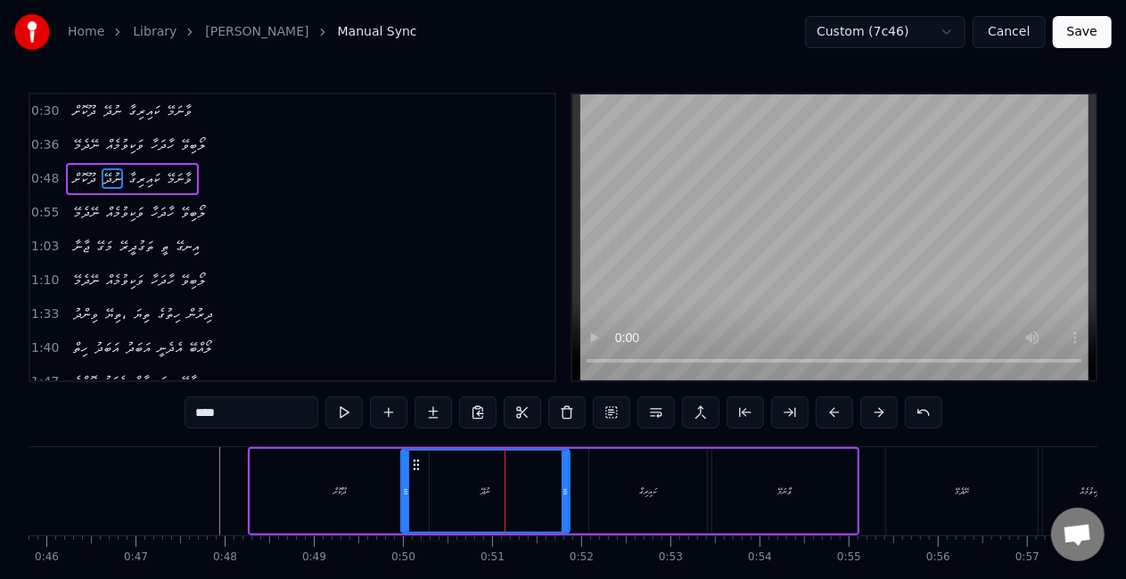
drag, startPoint x: 421, startPoint y: 487, endPoint x: 403, endPoint y: 476, distance: 20.8
click at [403, 476] on div at bounding box center [405, 491] width 7 height 81
click at [350, 494] on div "ދޫކޮށް" at bounding box center [339, 491] width 178 height 85
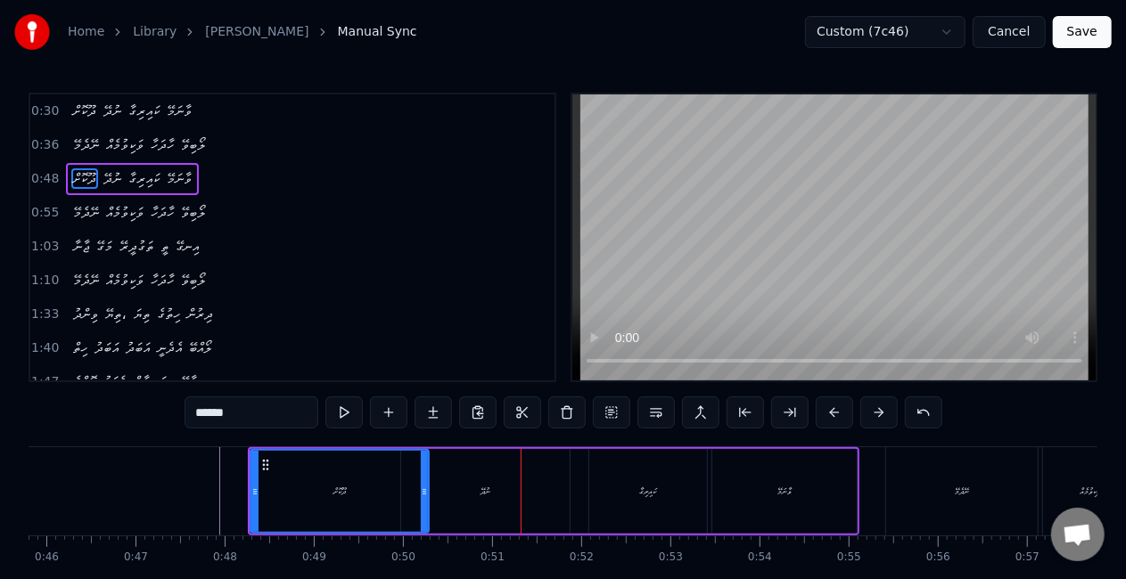
click at [509, 506] on div "ނުދޭ" at bounding box center [485, 491] width 168 height 85
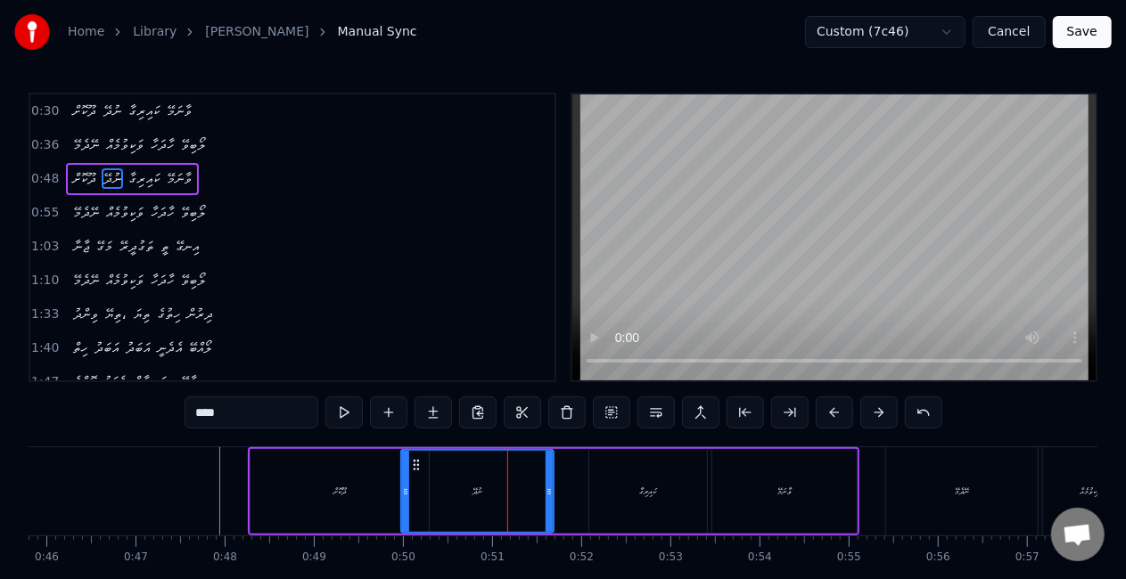
drag, startPoint x: 565, startPoint y: 497, endPoint x: 551, endPoint y: 488, distance: 16.8
click at [551, 488] on icon at bounding box center [548, 492] width 7 height 14
click at [383, 496] on div "ދޫކޮށް" at bounding box center [339, 491] width 178 height 85
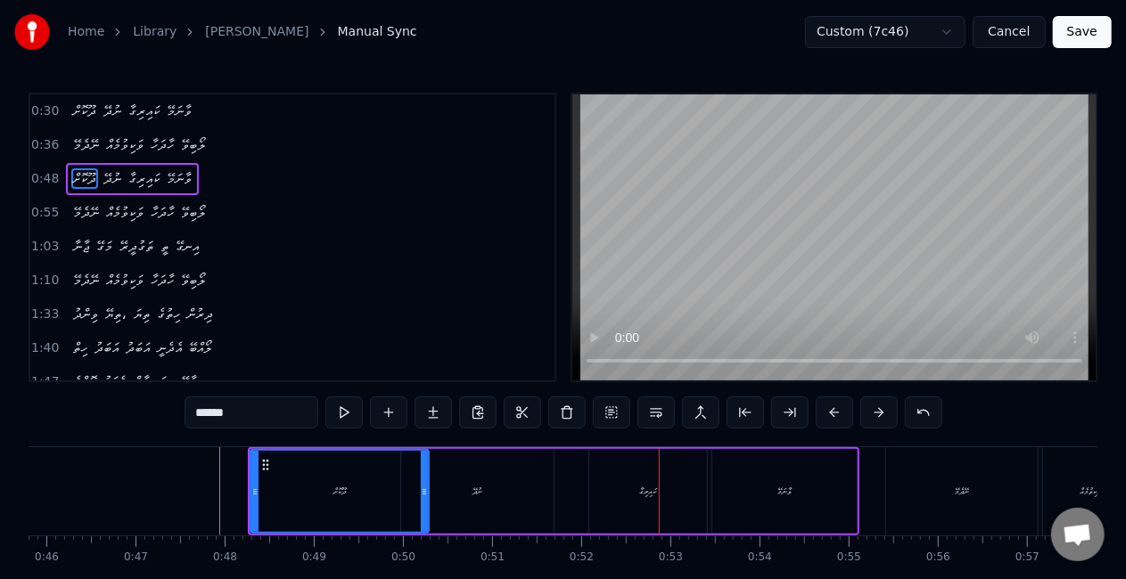
drag, startPoint x: 611, startPoint y: 524, endPoint x: 611, endPoint y: 512, distance: 11.6
click at [611, 522] on div "ކައިރިގާ" at bounding box center [648, 491] width 118 height 85
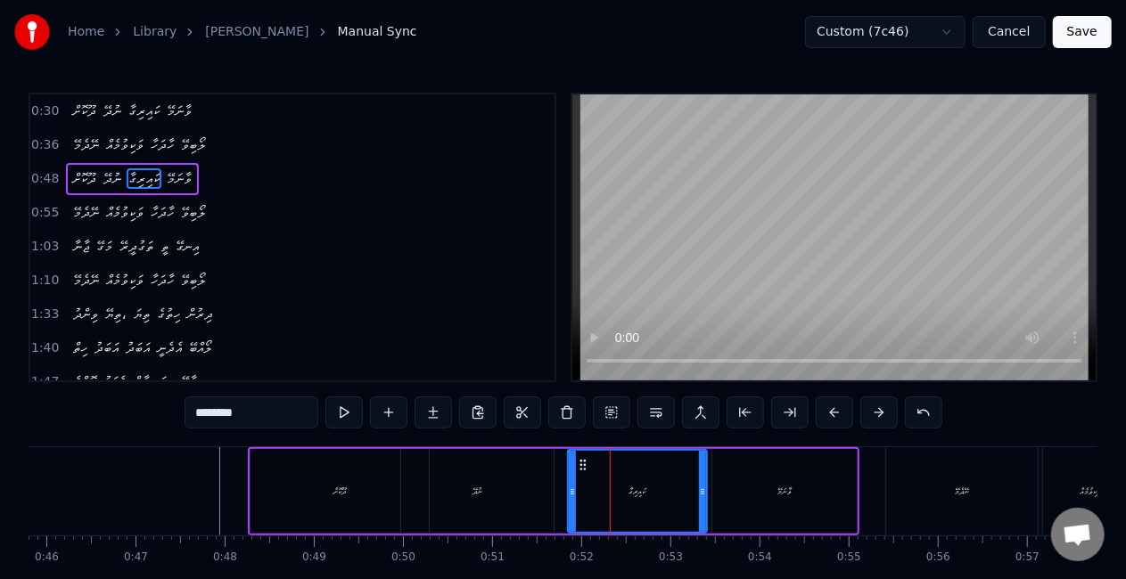
drag, startPoint x: 594, startPoint y: 493, endPoint x: 572, endPoint y: 476, distance: 27.3
click at [572, 476] on div at bounding box center [572, 491] width 7 height 81
click at [540, 487] on div "ނުދޭ" at bounding box center [477, 491] width 152 height 85
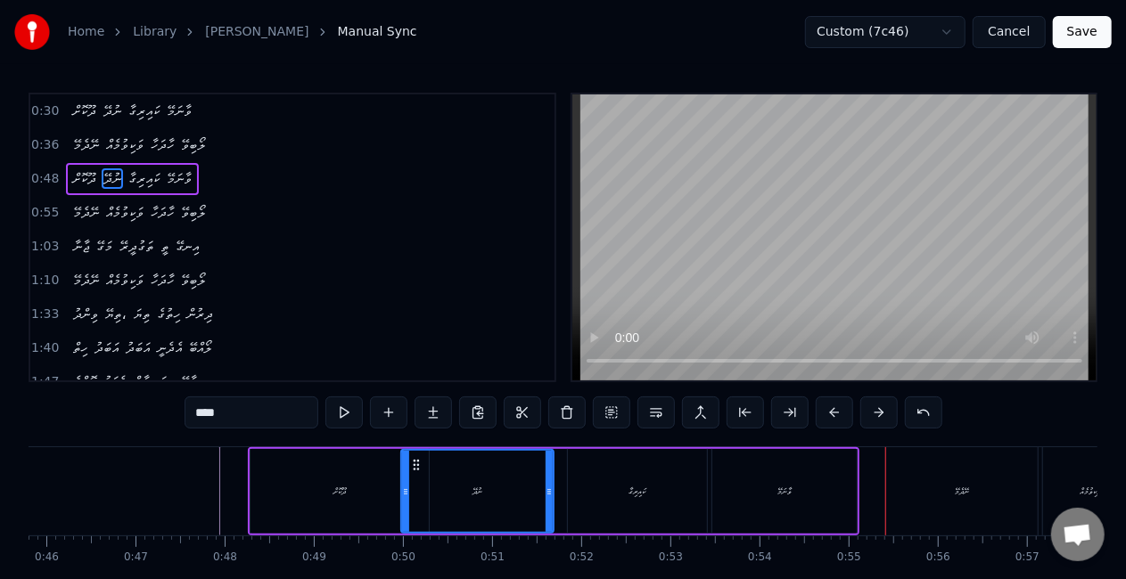
click at [786, 512] on div "ވާނަމޭ" at bounding box center [784, 491] width 144 height 85
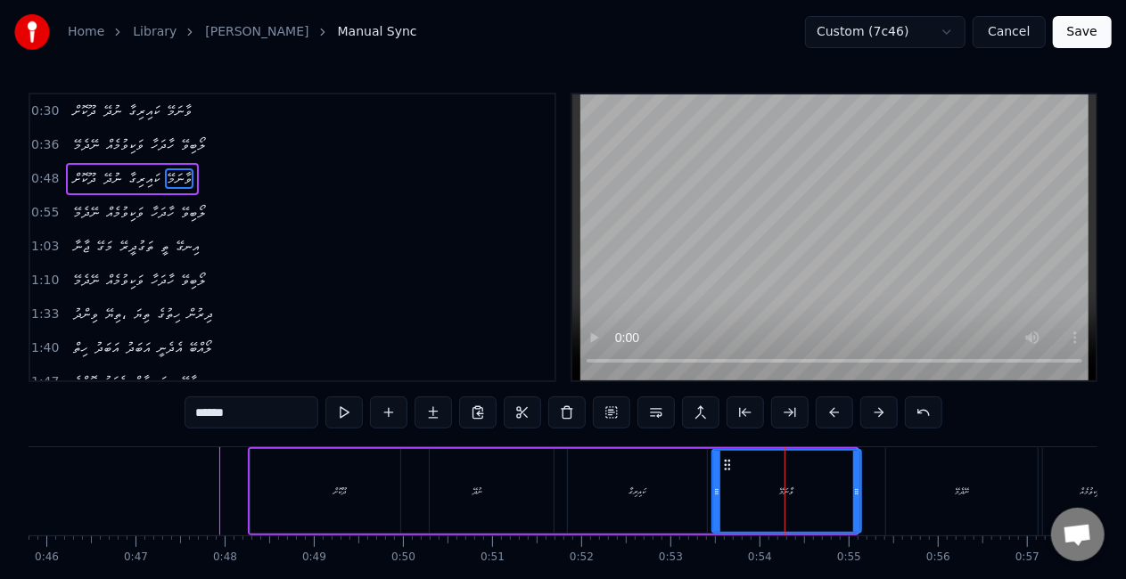
click at [856, 499] on div at bounding box center [856, 491] width 7 height 81
click at [606, 508] on div "ކައިރިގާ" at bounding box center [637, 491] width 139 height 85
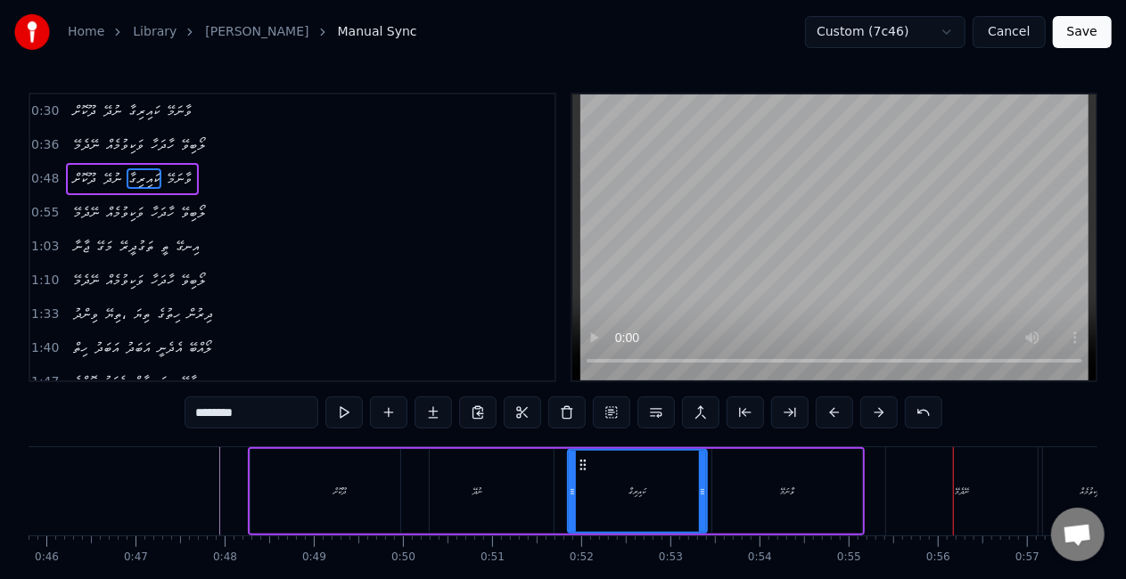
click at [945, 494] on div "ނޭދެމޭ" at bounding box center [962, 491] width 152 height 88
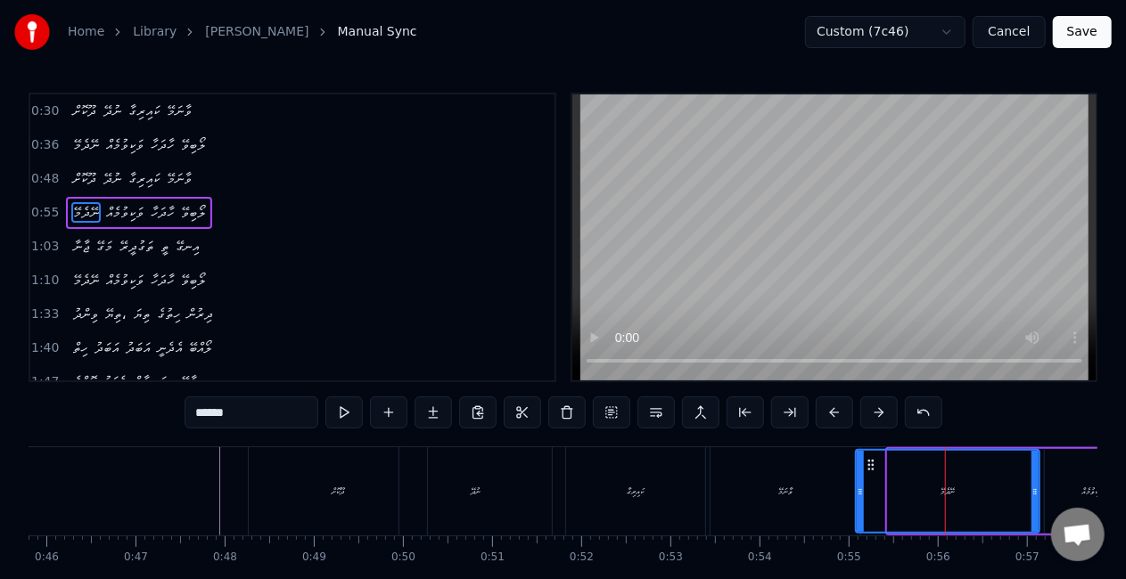
drag, startPoint x: 892, startPoint y: 492, endPoint x: 860, endPoint y: 483, distance: 33.3
click at [860, 483] on div at bounding box center [860, 491] width 7 height 81
click at [725, 488] on div "ވާނަމޭ" at bounding box center [785, 491] width 150 height 88
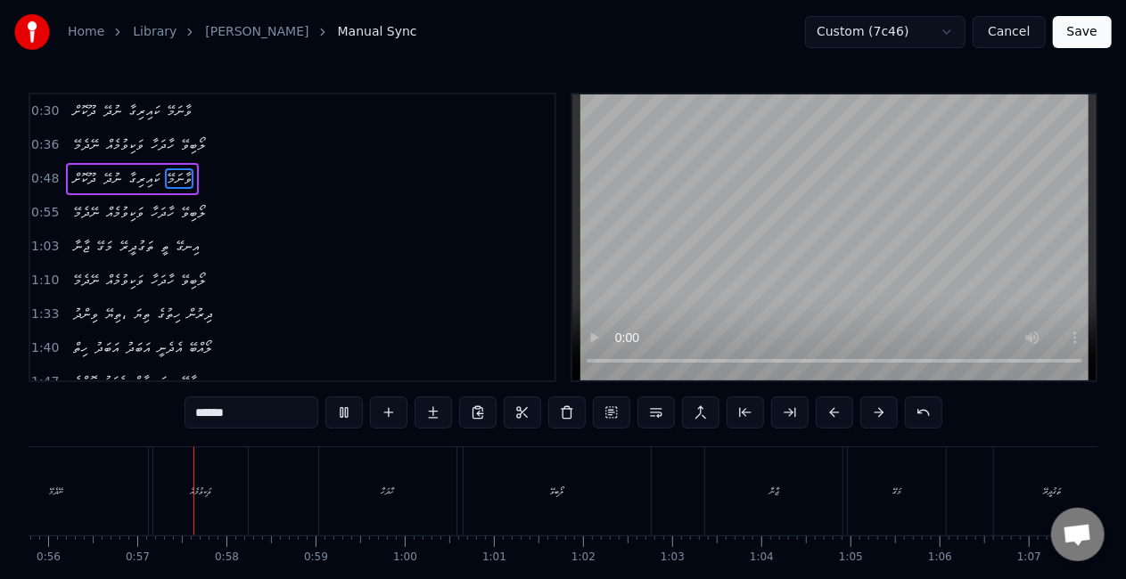
scroll to position [0, 4991]
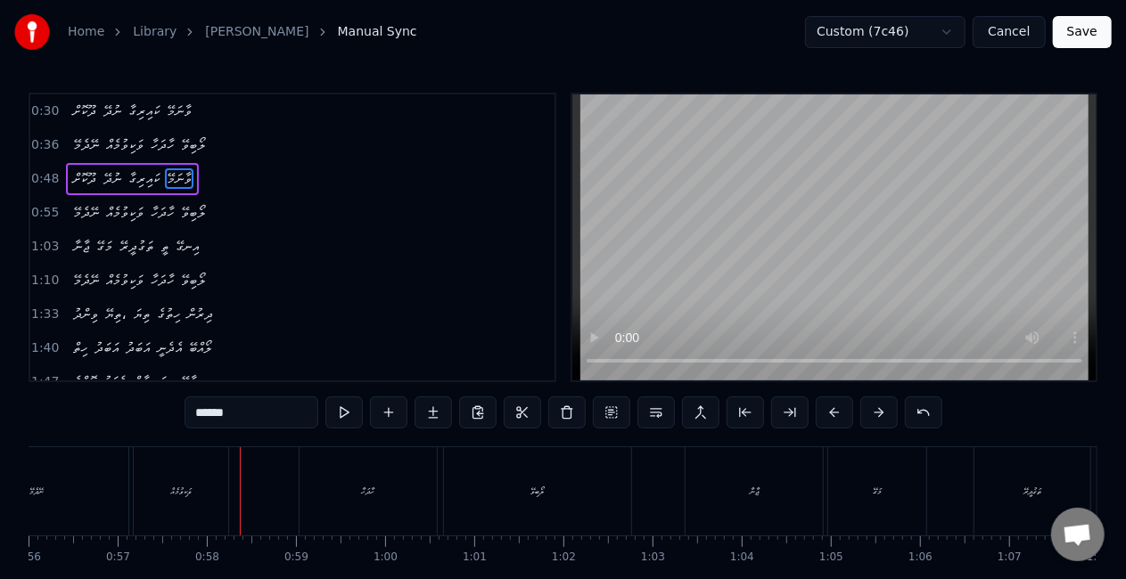
click at [216, 483] on div "ވަކިވުމެއް" at bounding box center [181, 491] width 94 height 88
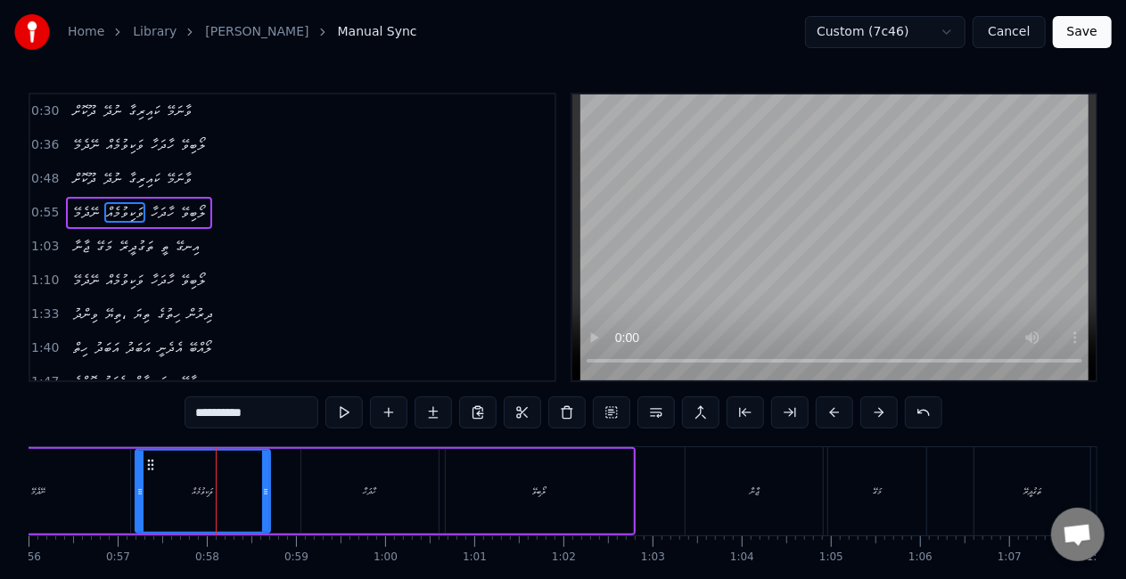
drag, startPoint x: 225, startPoint y: 490, endPoint x: 266, endPoint y: 495, distance: 40.4
click at [266, 495] on icon at bounding box center [265, 492] width 7 height 14
click at [109, 495] on div "ނޭދެމޭ" at bounding box center [39, 491] width 184 height 85
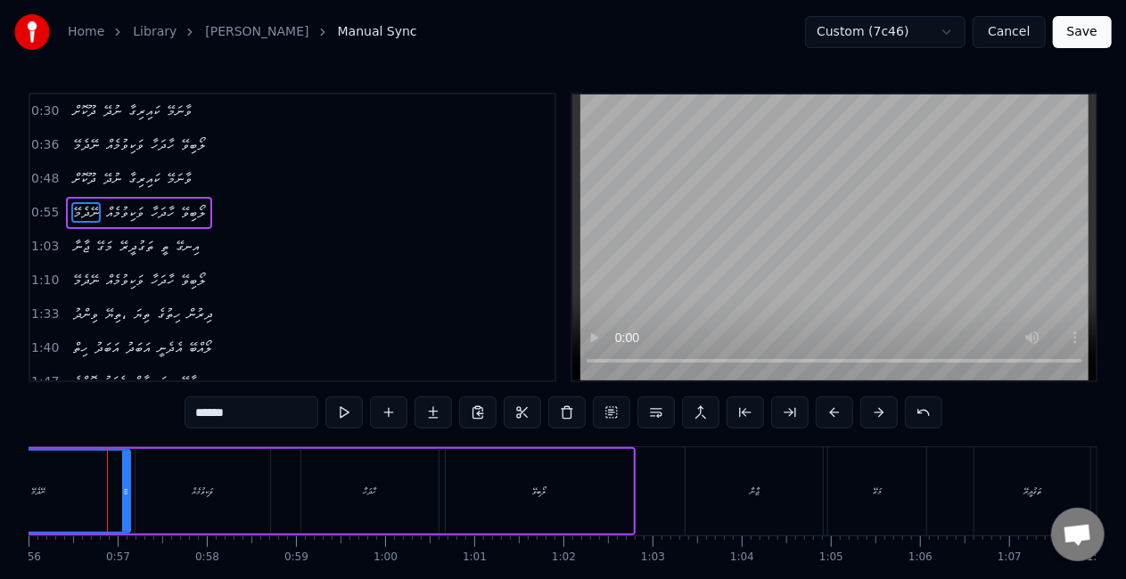
scroll to position [0, 4981]
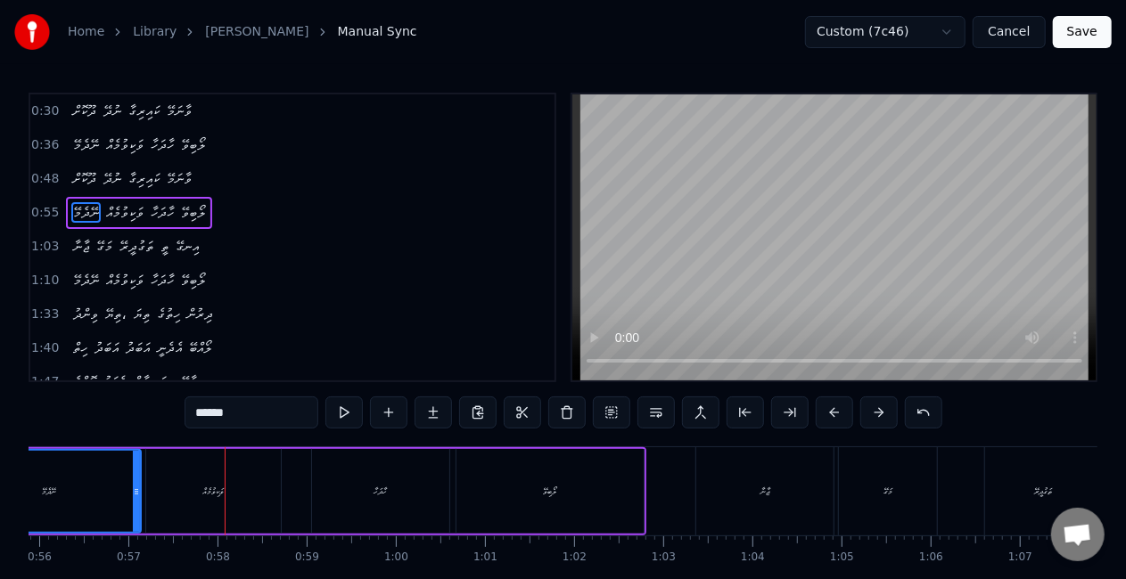
drag, startPoint x: 172, startPoint y: 521, endPoint x: 171, endPoint y: 504, distance: 16.1
click at [172, 516] on div "ވަކިވުމެއް" at bounding box center [213, 491] width 135 height 85
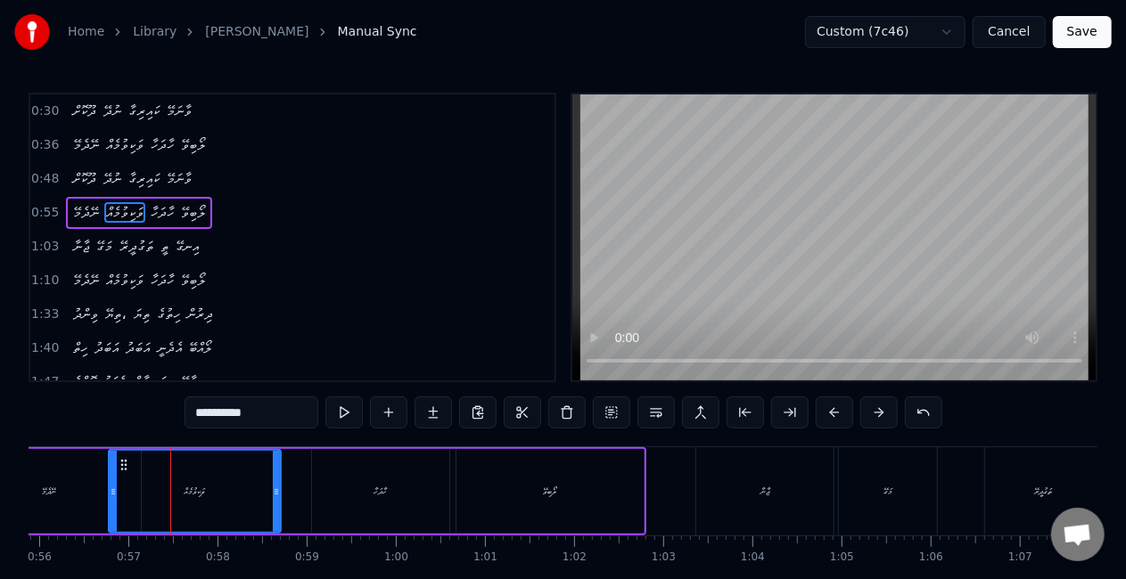
drag, startPoint x: 149, startPoint y: 504, endPoint x: 114, endPoint y: 494, distance: 36.1
click at [114, 494] on div at bounding box center [113, 491] width 7 height 81
click at [50, 493] on div "ނޭދެމޭ" at bounding box center [54, 491] width 14 height 13
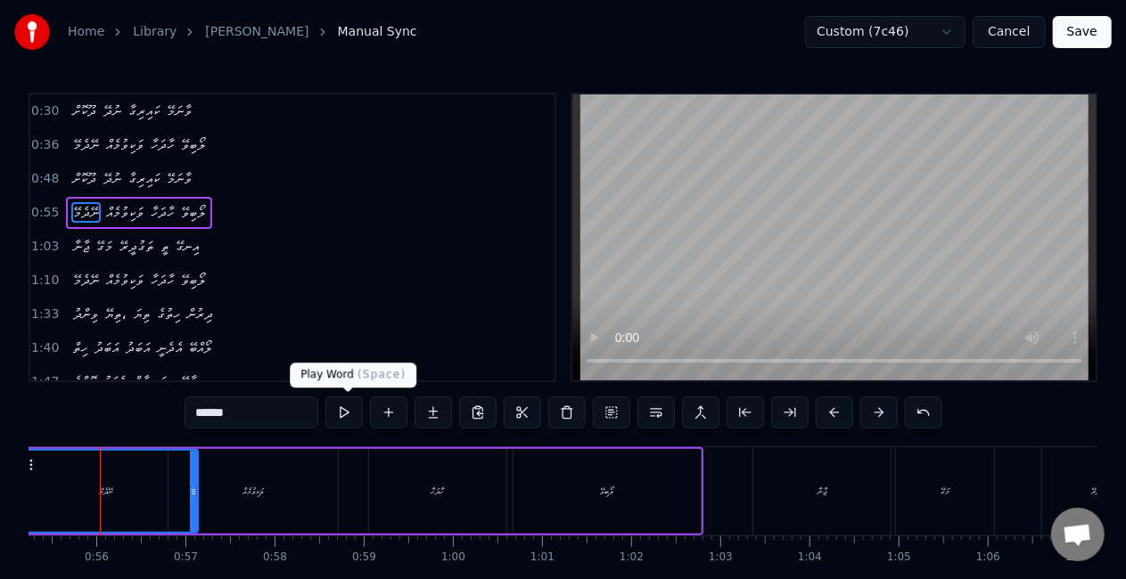
scroll to position [0, 4906]
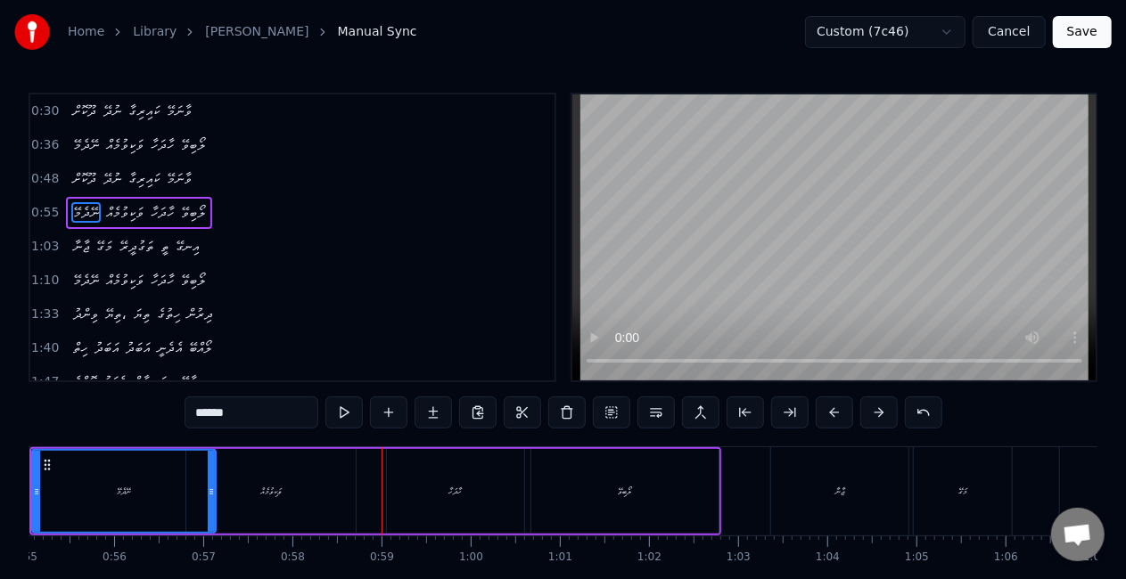
click at [329, 476] on div "ވަކިވުމެއް" at bounding box center [270, 491] width 169 height 85
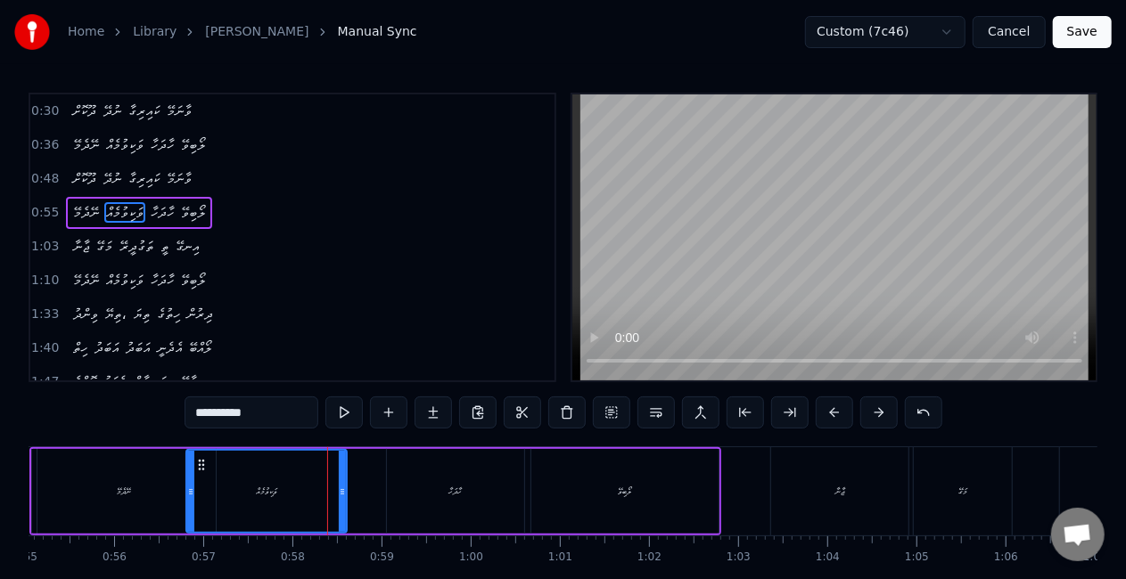
drag, startPoint x: 348, startPoint y: 480, endPoint x: 339, endPoint y: 476, distance: 9.6
click at [339, 476] on div at bounding box center [342, 491] width 7 height 81
click at [221, 482] on div "ވަކިވުމެއް" at bounding box center [266, 491] width 159 height 81
click at [155, 485] on div "ނޭދެމޭ" at bounding box center [124, 491] width 184 height 85
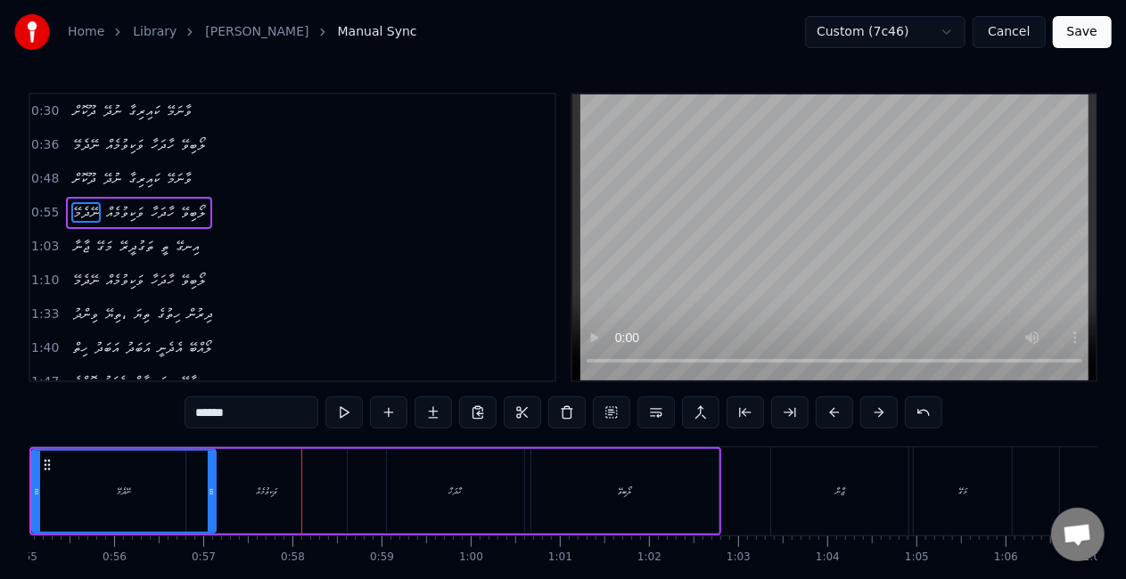
click at [260, 496] on div "ވަކިވުމެއް" at bounding box center [266, 491] width 21 height 13
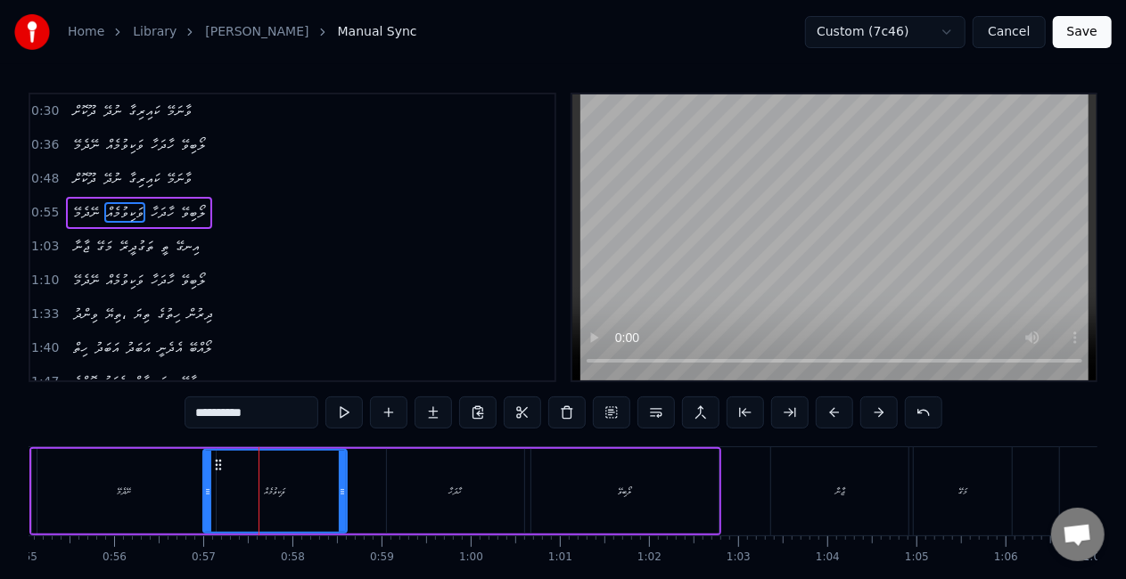
drag, startPoint x: 192, startPoint y: 498, endPoint x: 209, endPoint y: 503, distance: 18.4
click at [209, 503] on div at bounding box center [207, 491] width 7 height 81
drag, startPoint x: 156, startPoint y: 496, endPoint x: 166, endPoint y: 485, distance: 14.5
click at [156, 495] on div "ނޭދެމޭ" at bounding box center [124, 491] width 184 height 85
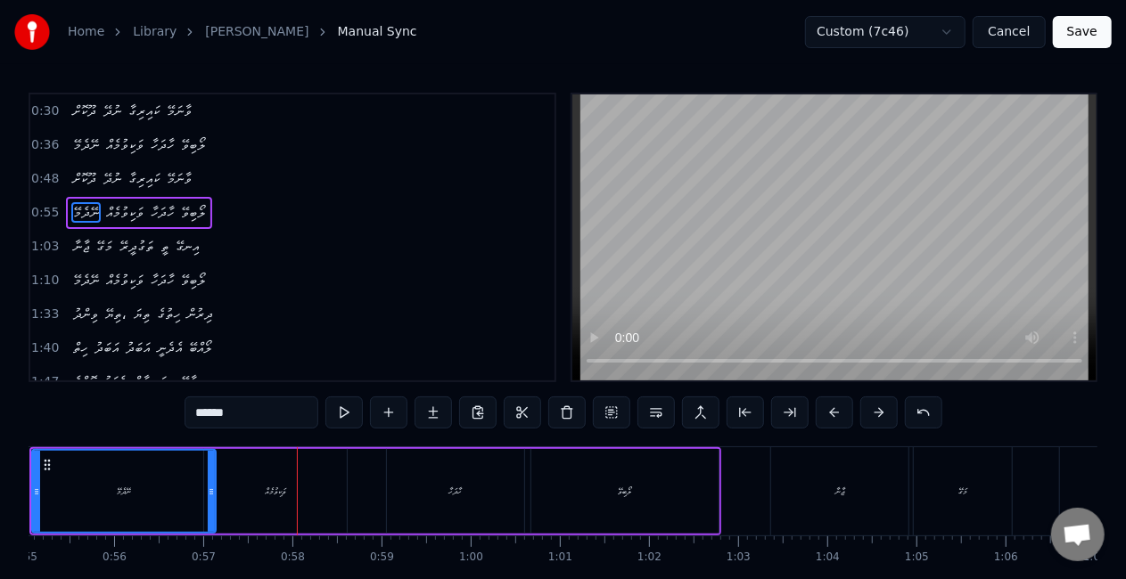
click at [232, 492] on div "ވަކިވުމެއް" at bounding box center [275, 491] width 143 height 85
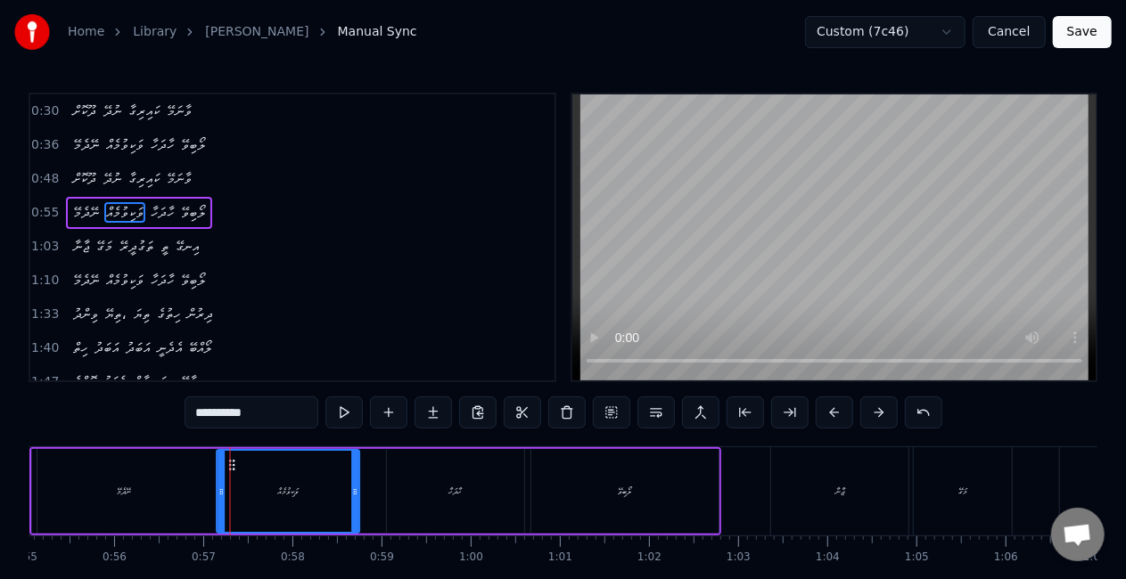
drag, startPoint x: 219, startPoint y: 465, endPoint x: 232, endPoint y: 468, distance: 12.8
click at [232, 468] on icon at bounding box center [232, 465] width 14 height 14
click at [160, 476] on div "ނޭދެމޭ" at bounding box center [124, 491] width 184 height 85
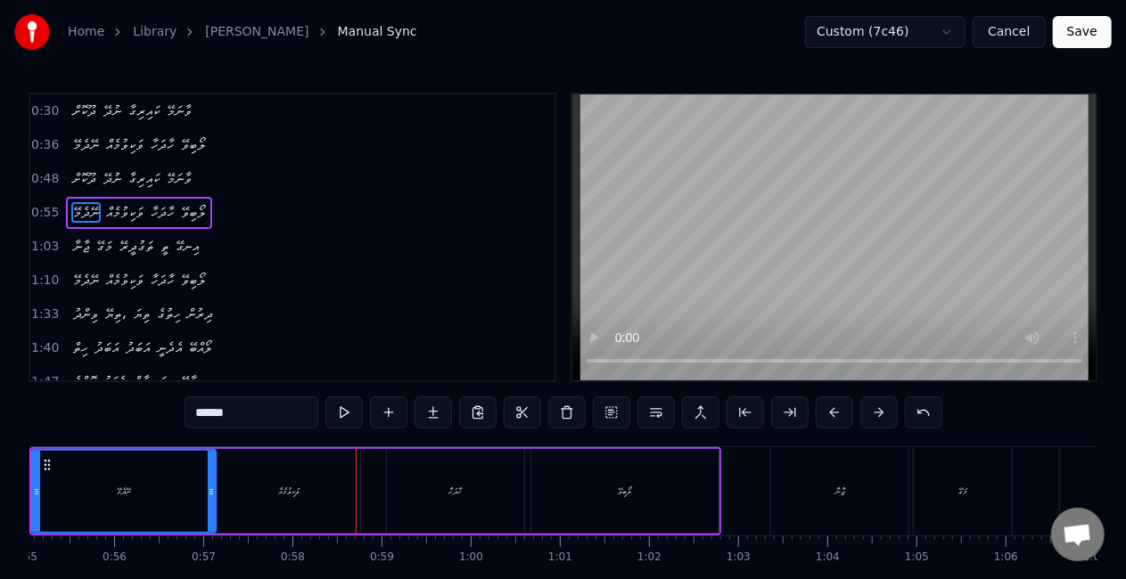
drag, startPoint x: 312, startPoint y: 487, endPoint x: 282, endPoint y: 479, distance: 31.3
click at [311, 485] on div "ވަކިވުމެއް" at bounding box center [288, 491] width 143 height 85
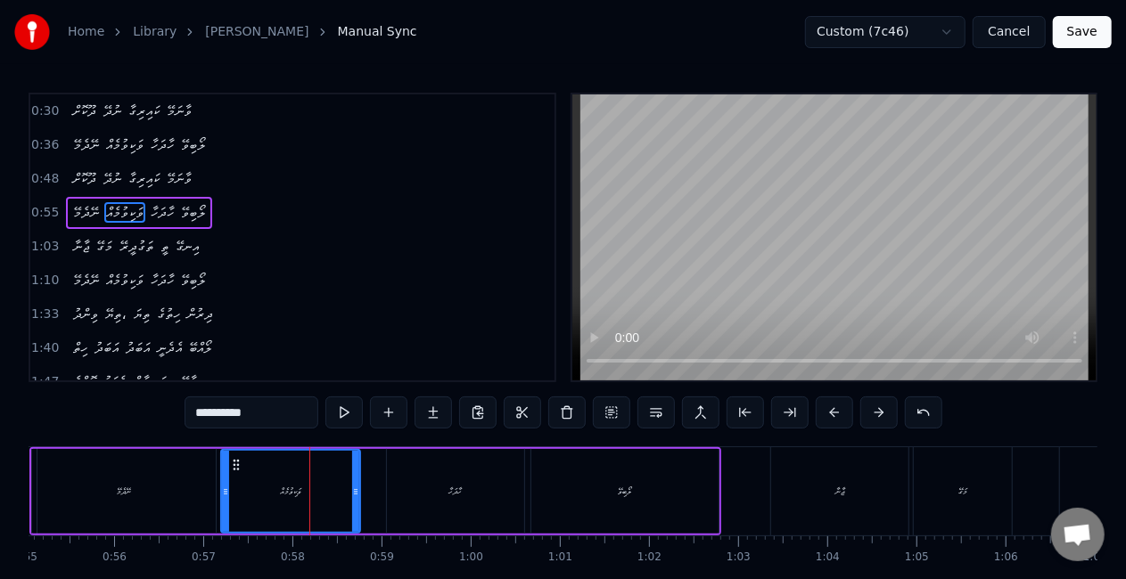
click at [229, 478] on div at bounding box center [225, 491] width 7 height 81
click at [155, 480] on div "ނޭދެމޭ" at bounding box center [124, 491] width 184 height 85
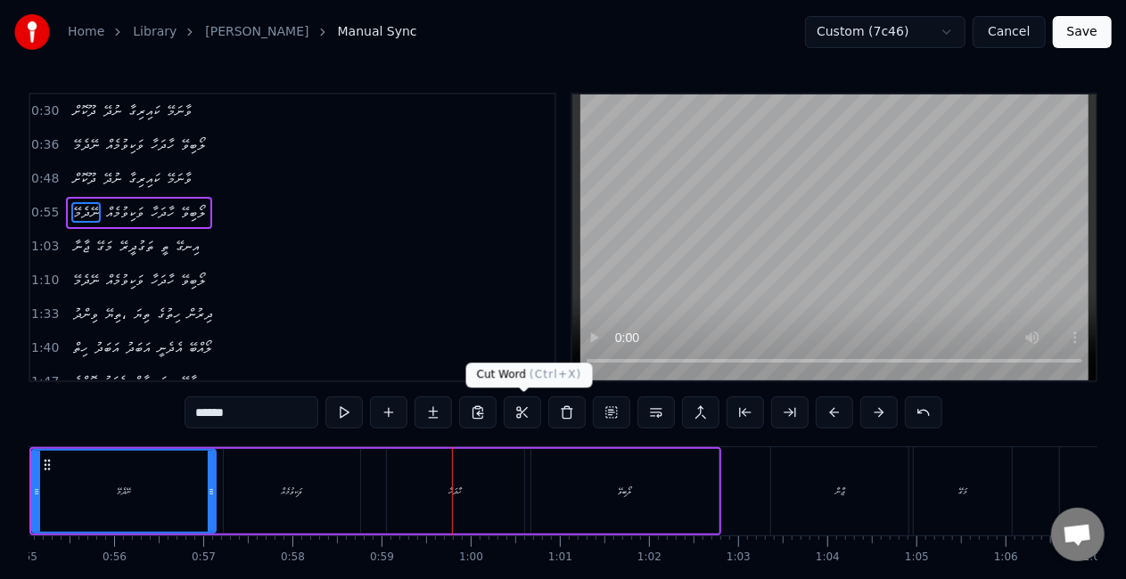
click at [487, 490] on div "ހާދަހާ" at bounding box center [455, 491] width 137 height 85
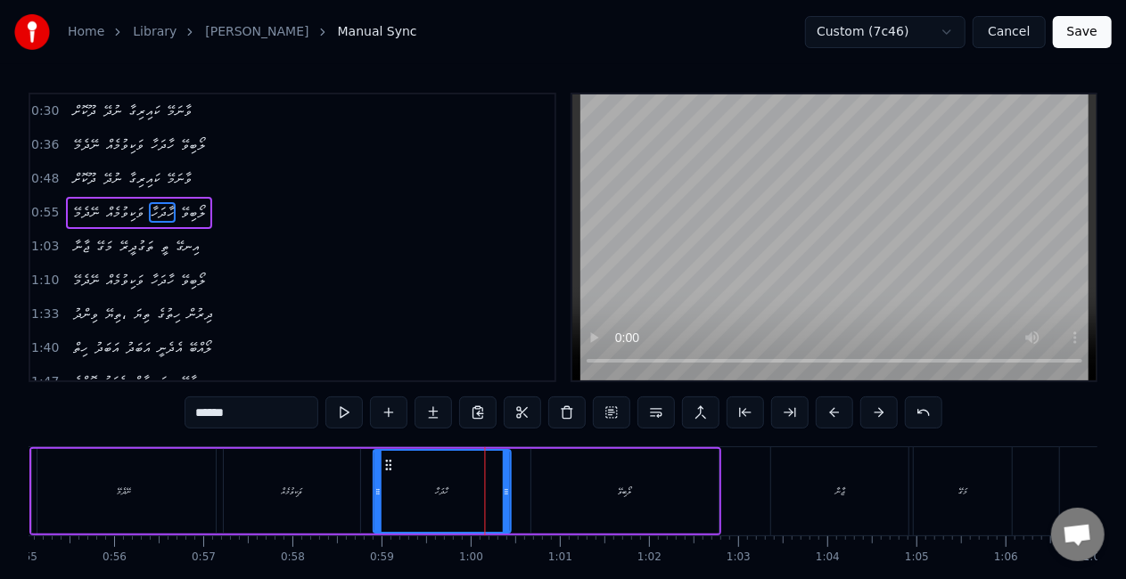
drag, startPoint x: 403, startPoint y: 457, endPoint x: 388, endPoint y: 456, distance: 15.2
click at [388, 456] on div "ހާދަހާ" at bounding box center [441, 491] width 135 height 81
click at [349, 488] on div "ވަކިވުމެއް" at bounding box center [292, 491] width 136 height 85
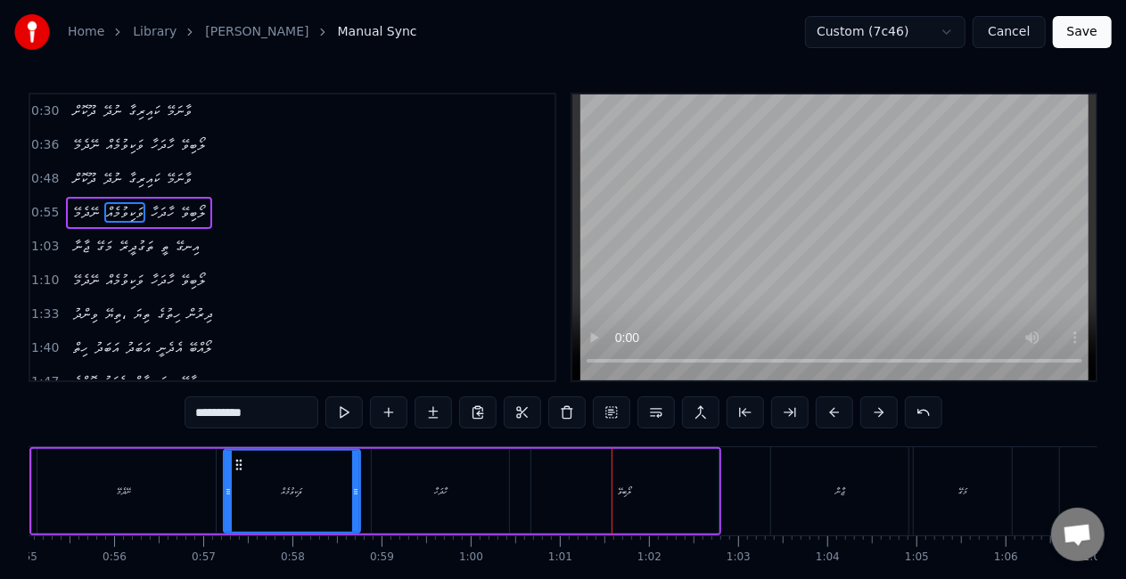
drag, startPoint x: 635, startPoint y: 472, endPoint x: 615, endPoint y: 470, distance: 20.7
click at [635, 472] on div "ލޯބިވޭ" at bounding box center [624, 491] width 187 height 85
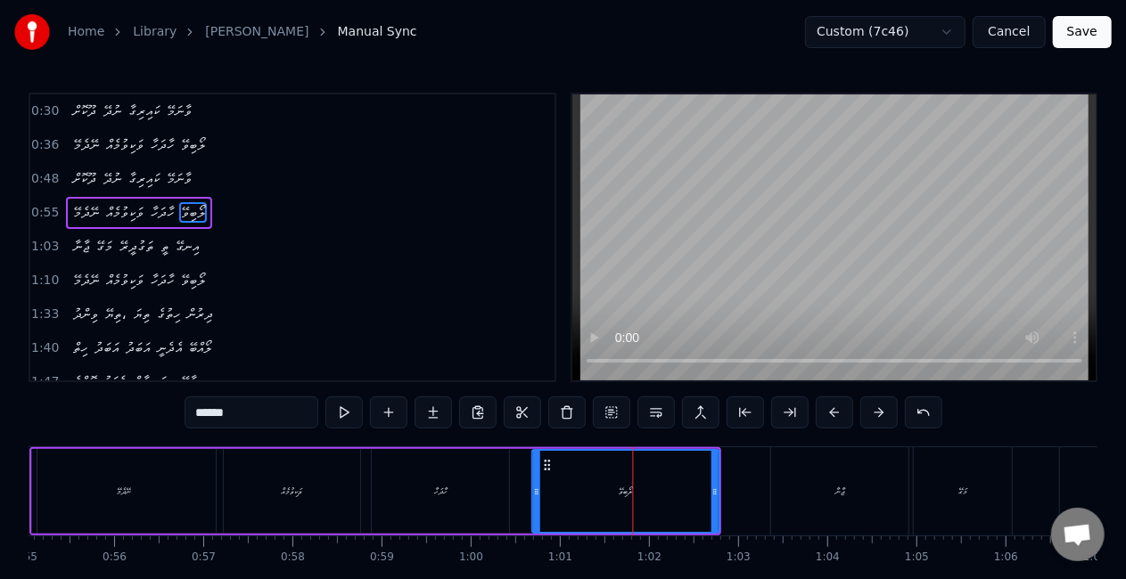
click at [546, 464] on circle at bounding box center [545, 464] width 1 height 1
drag, startPoint x: 480, startPoint y: 470, endPoint x: 494, endPoint y: 444, distance: 29.1
click at [480, 469] on div "ހާދަހާ" at bounding box center [440, 491] width 137 height 85
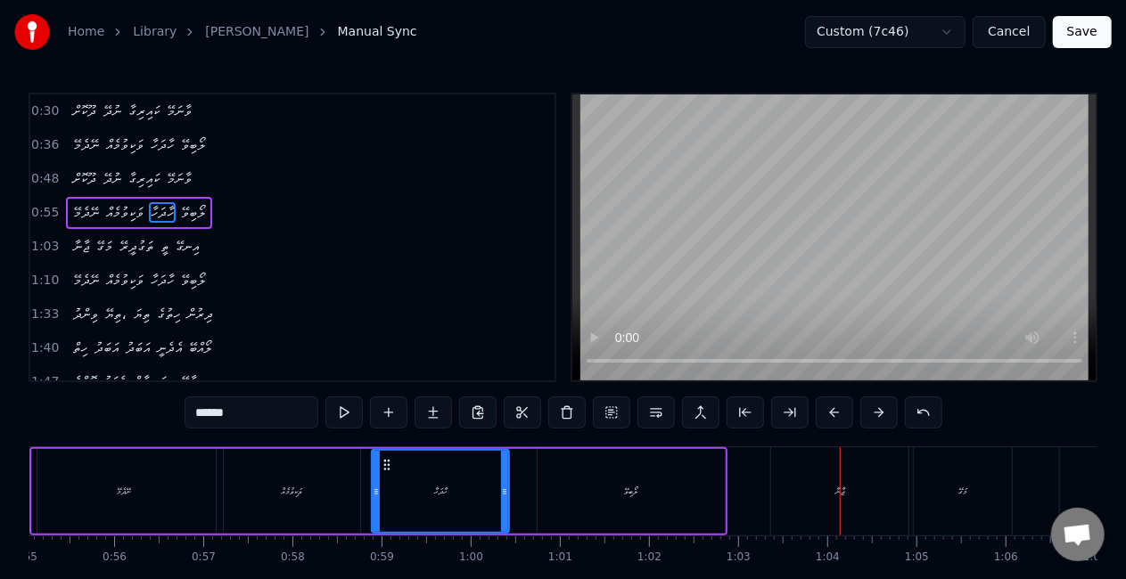
drag, startPoint x: 832, startPoint y: 498, endPoint x: 804, endPoint y: 477, distance: 34.9
click at [832, 497] on div "ޖާނާ" at bounding box center [839, 491] width 137 height 88
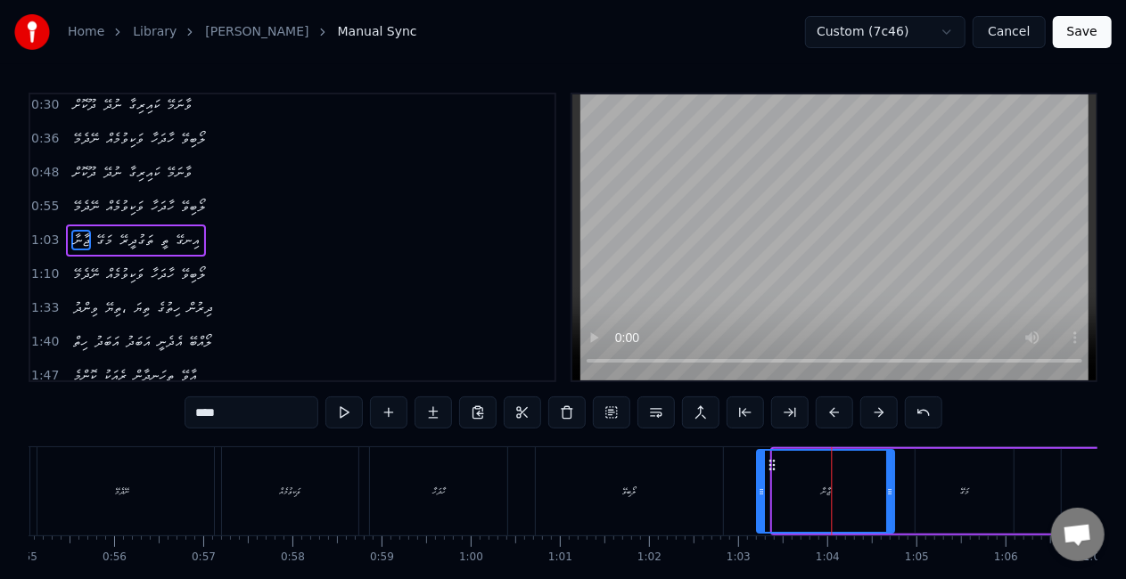
drag, startPoint x: 788, startPoint y: 467, endPoint x: 772, endPoint y: 458, distance: 18.4
click at [772, 458] on icon at bounding box center [773, 465] width 14 height 14
drag, startPoint x: 685, startPoint y: 496, endPoint x: 688, endPoint y: 473, distance: 22.6
click at [685, 495] on div "ލޯބިވޭ" at bounding box center [629, 491] width 187 height 88
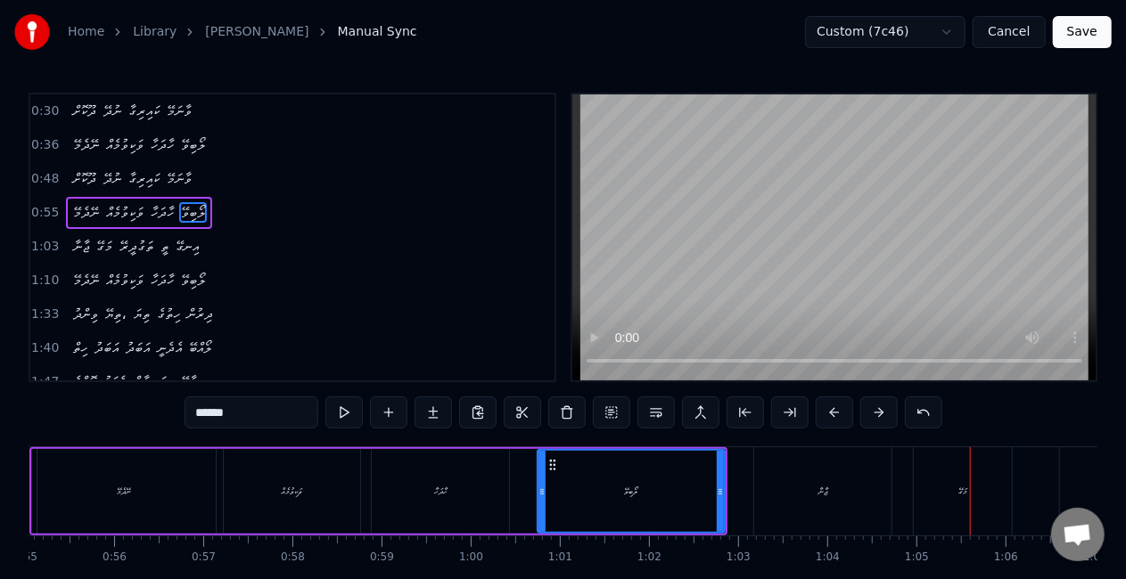
click at [841, 499] on div "ޖާނާ" at bounding box center [822, 491] width 137 height 88
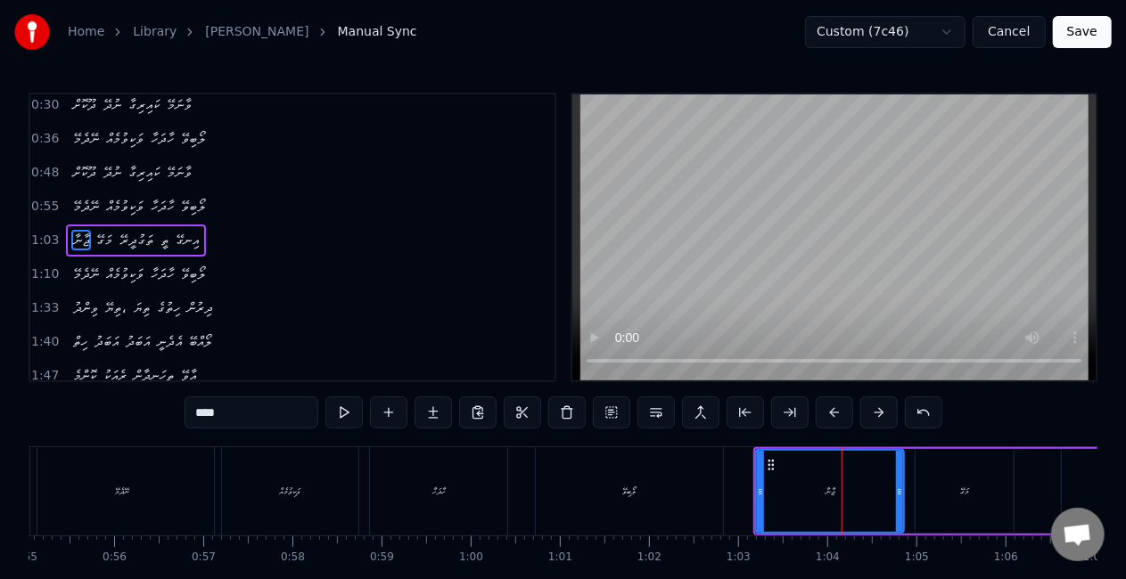
drag, startPoint x: 891, startPoint y: 490, endPoint x: 904, endPoint y: 493, distance: 12.8
click at [903, 493] on icon at bounding box center [899, 492] width 7 height 14
click at [786, 495] on div "ޖާނާ" at bounding box center [831, 491] width 148 height 81
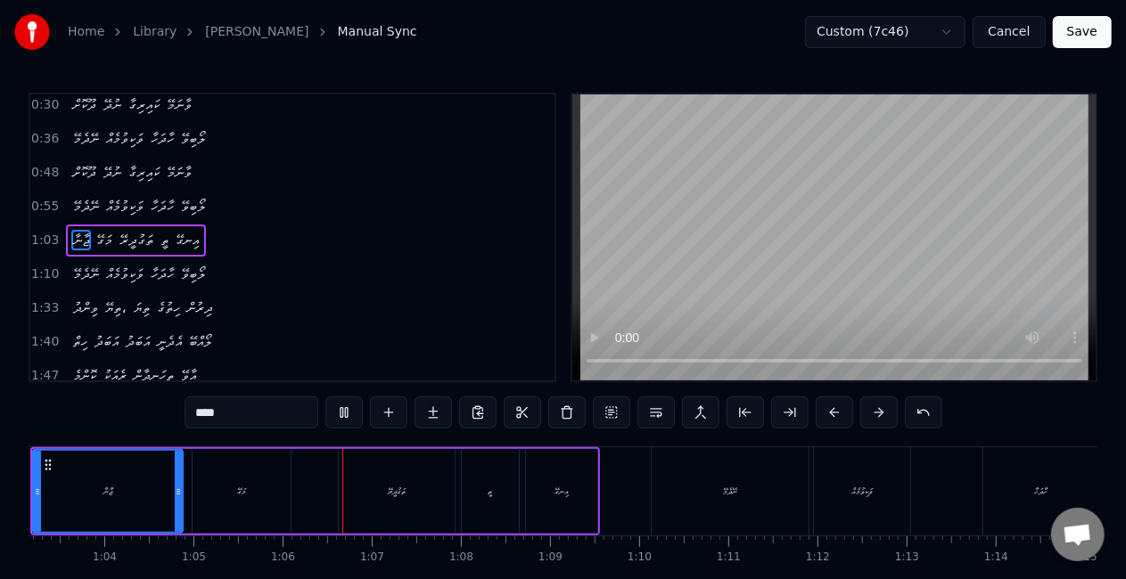
scroll to position [0, 5803]
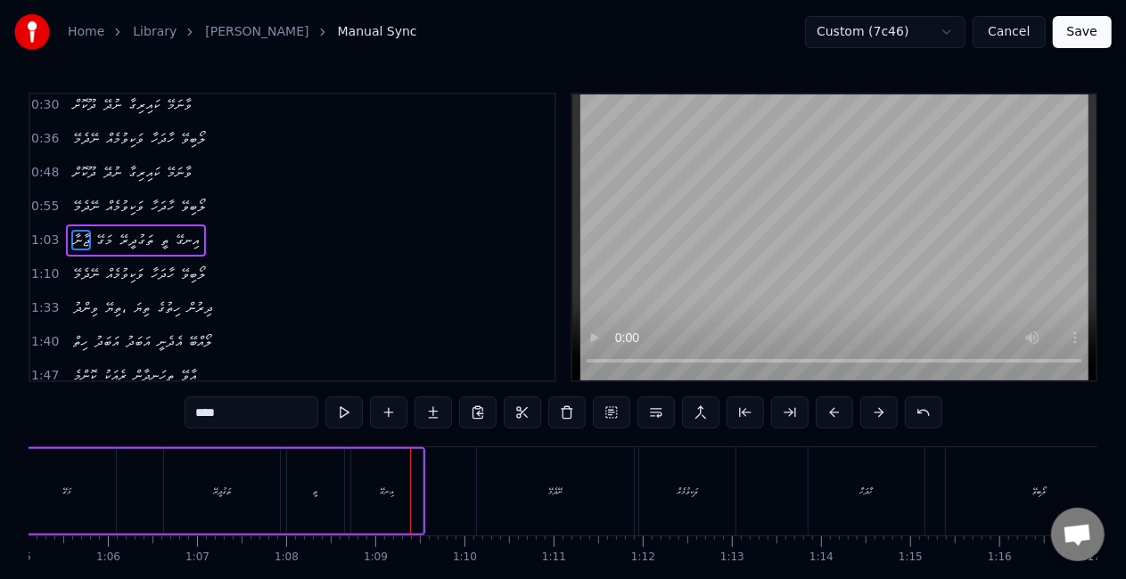
click at [217, 476] on div "ތަގުދީރޭ" at bounding box center [222, 491] width 116 height 85
type input "********"
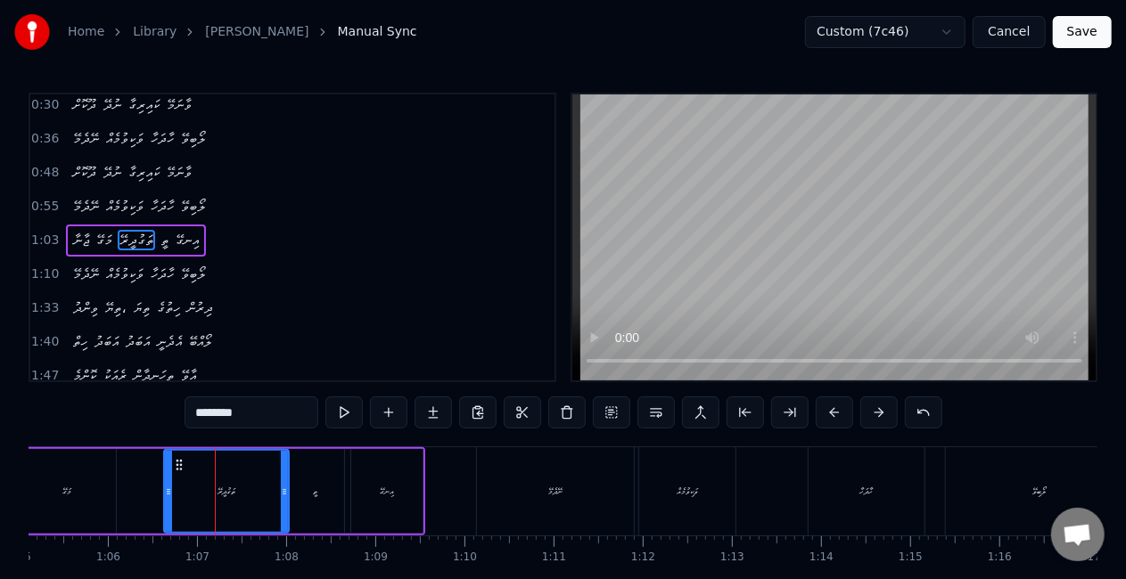
drag, startPoint x: 275, startPoint y: 503, endPoint x: 283, endPoint y: 504, distance: 9.1
click at [283, 504] on div at bounding box center [284, 491] width 7 height 81
click at [142, 483] on div "ޖާނާ މަގޭ ތަގުދީރޭ ތީ އިނގޭ" at bounding box center [141, 491] width 570 height 88
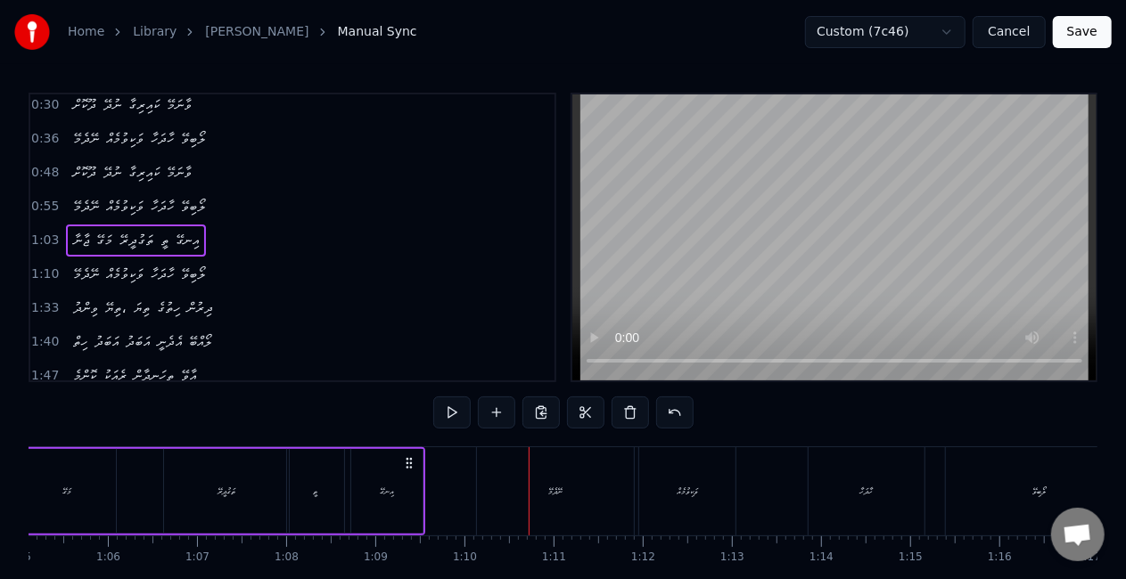
click at [575, 472] on div "ނޭދެމޭ" at bounding box center [555, 491] width 157 height 88
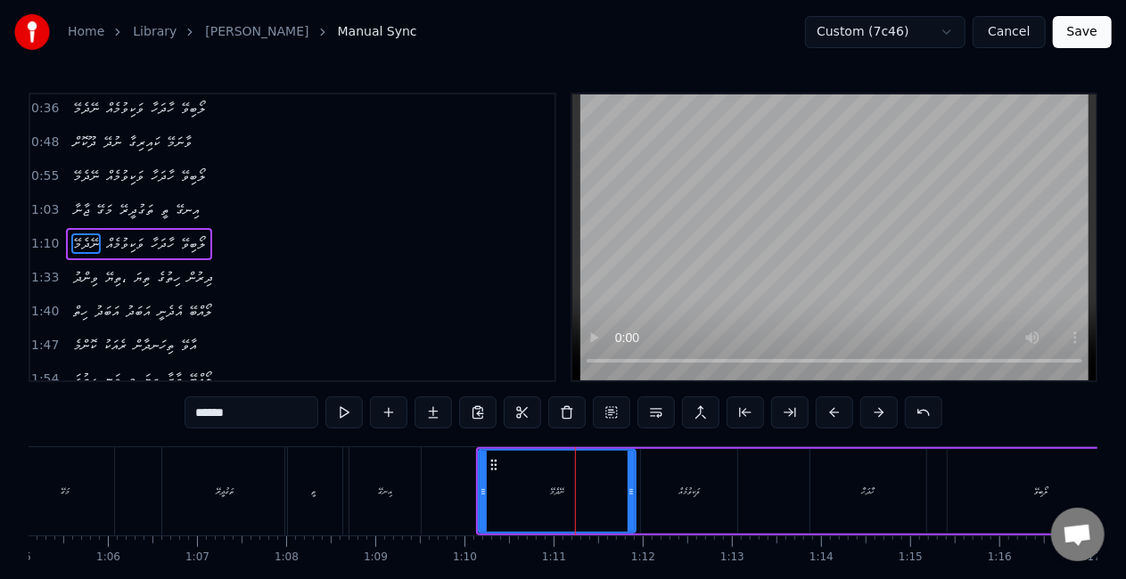
scroll to position [39, 0]
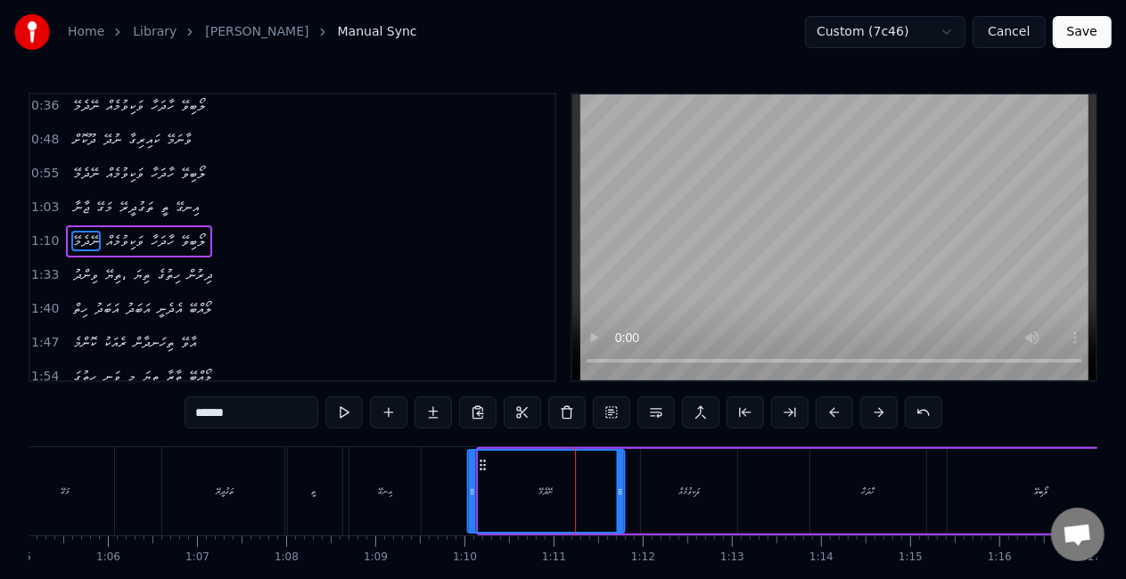
drag, startPoint x: 494, startPoint y: 462, endPoint x: 482, endPoint y: 456, distance: 12.8
click at [482, 458] on icon at bounding box center [482, 465] width 14 height 14
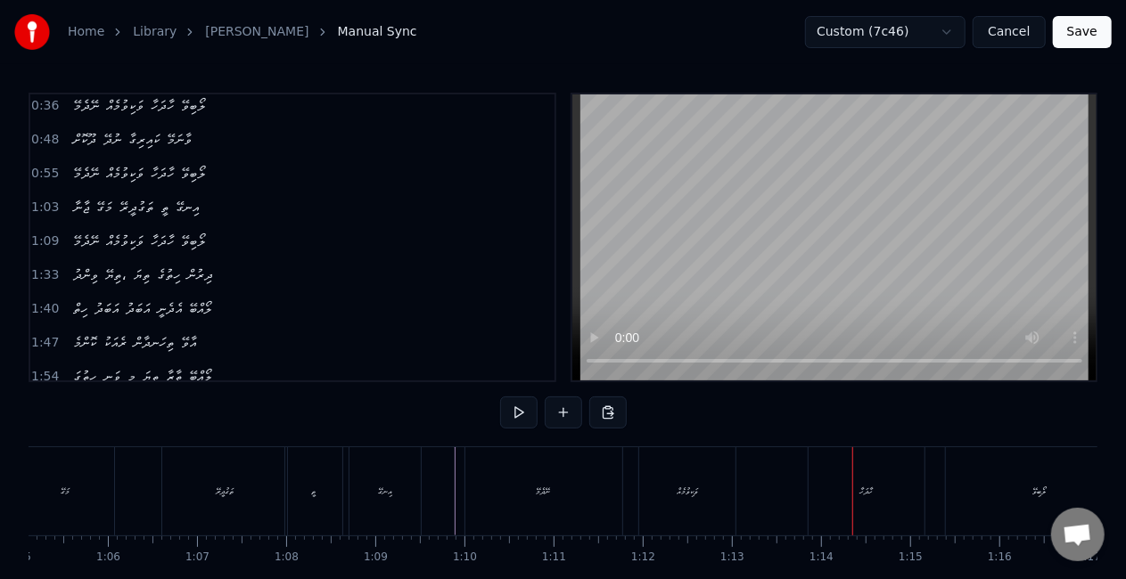
click at [859, 492] on div "ހާދަހާ" at bounding box center [865, 491] width 13 height 13
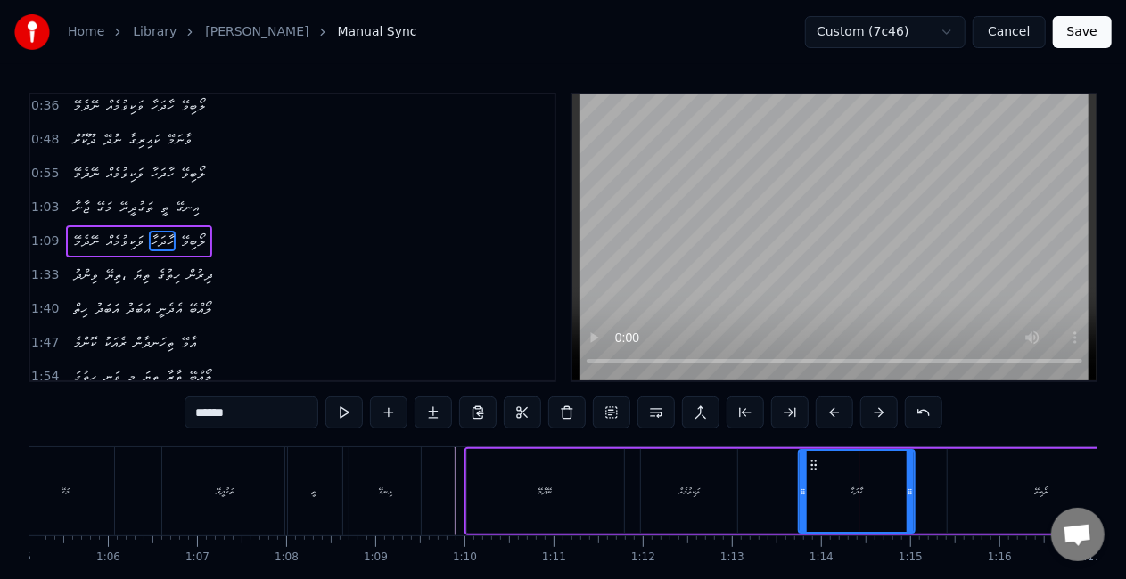
drag, startPoint x: 824, startPoint y: 465, endPoint x: 813, endPoint y: 465, distance: 10.7
click at [813, 465] on icon at bounding box center [814, 465] width 14 height 14
drag, startPoint x: 758, startPoint y: 462, endPoint x: 745, endPoint y: 428, distance: 36.1
click at [758, 462] on div "ނޭދެމޭ ވަކިވުމެއް ހާދަހާ ލޯބިވޭ" at bounding box center [800, 491] width 673 height 88
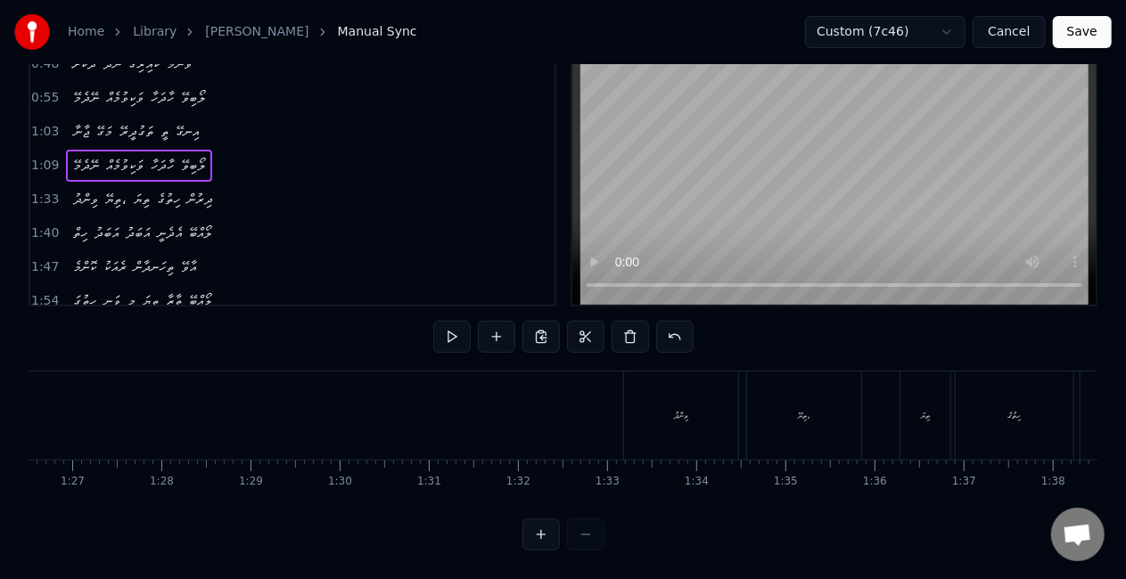
scroll to position [0, 7760]
click at [586, 399] on div "ވިންދު" at bounding box center [632, 416] width 114 height 88
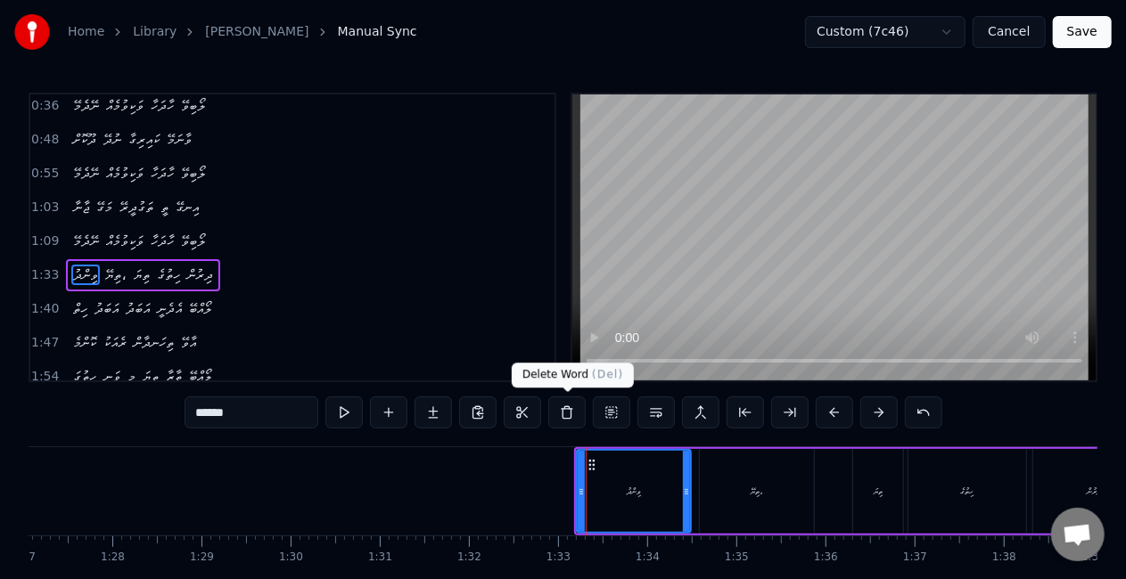
scroll to position [73, 0]
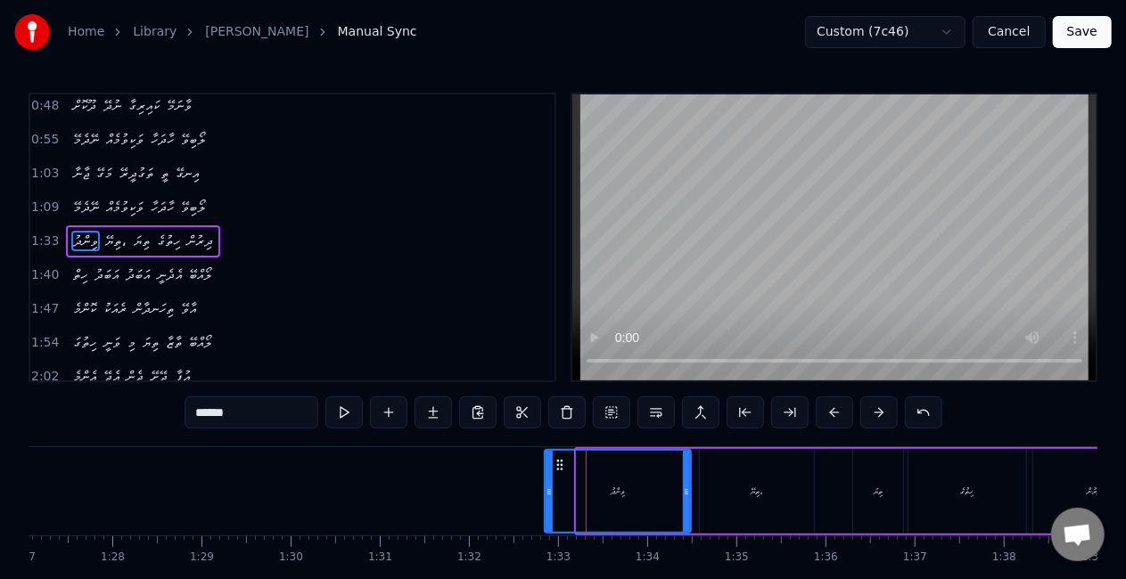
drag, startPoint x: 578, startPoint y: 496, endPoint x: 546, endPoint y: 486, distance: 33.8
click at [546, 486] on icon at bounding box center [548, 492] width 7 height 14
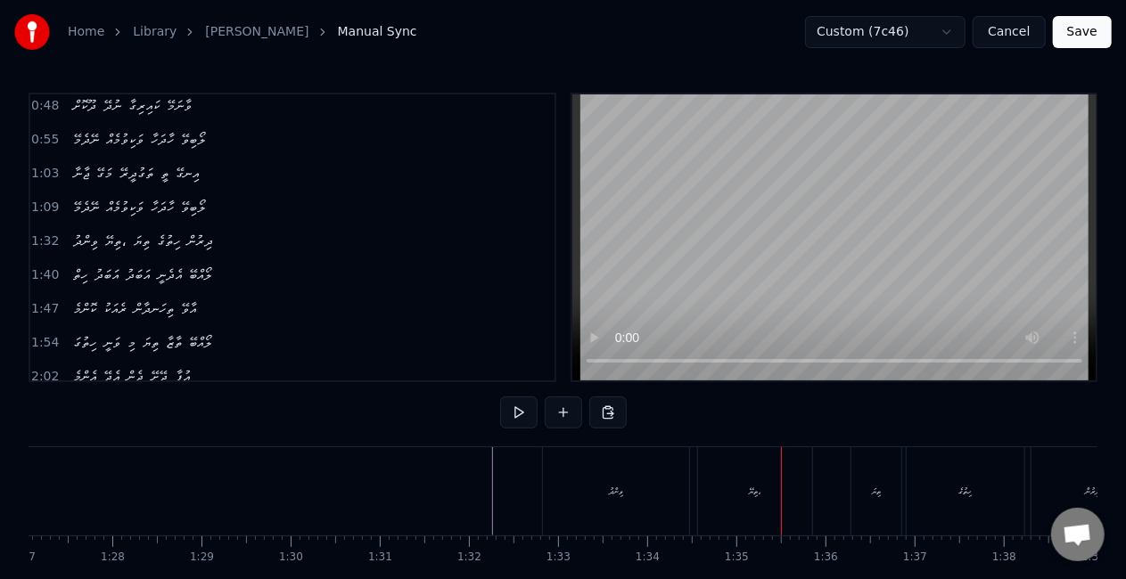
click at [736, 497] on div "ތިޔޭ،" at bounding box center [755, 491] width 114 height 88
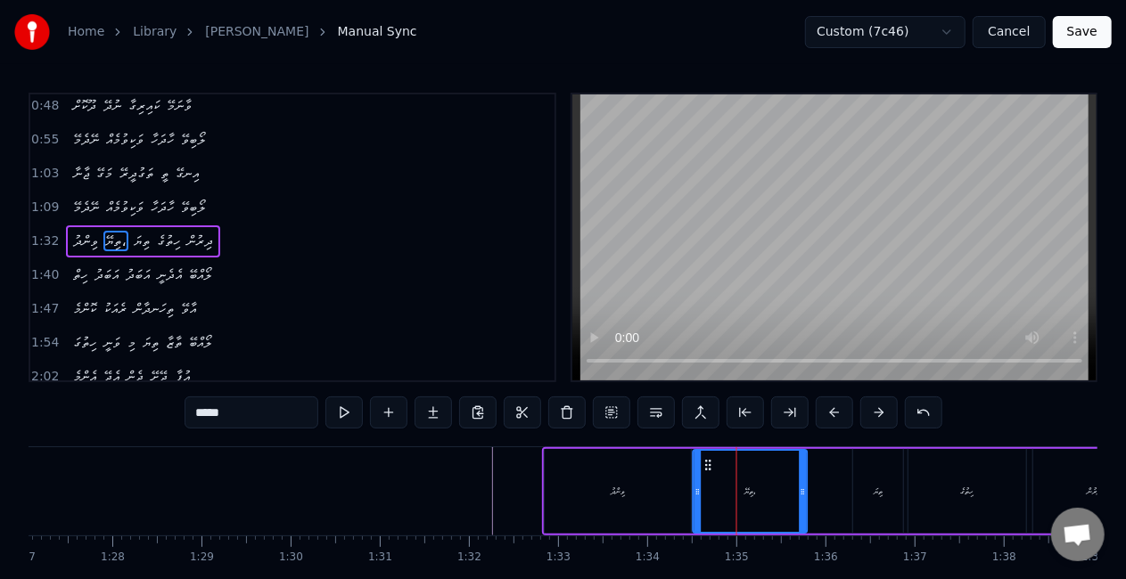
click at [704, 464] on icon at bounding box center [708, 465] width 14 height 14
click at [559, 477] on div "ވިންދު" at bounding box center [618, 491] width 146 height 85
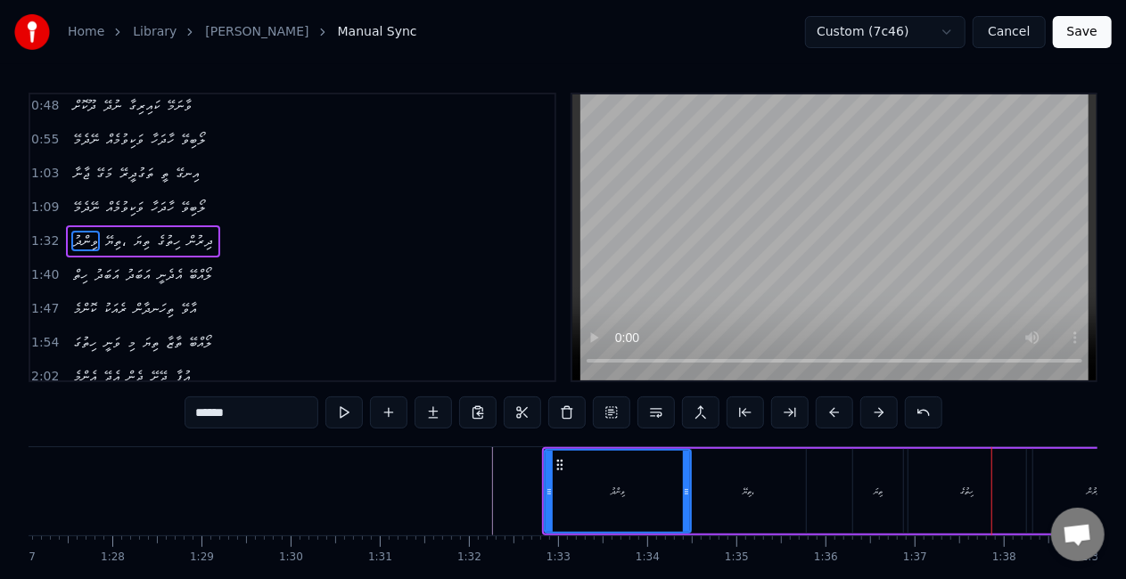
click at [949, 494] on div "ހިތުގެ" at bounding box center [967, 491] width 118 height 85
type input "******"
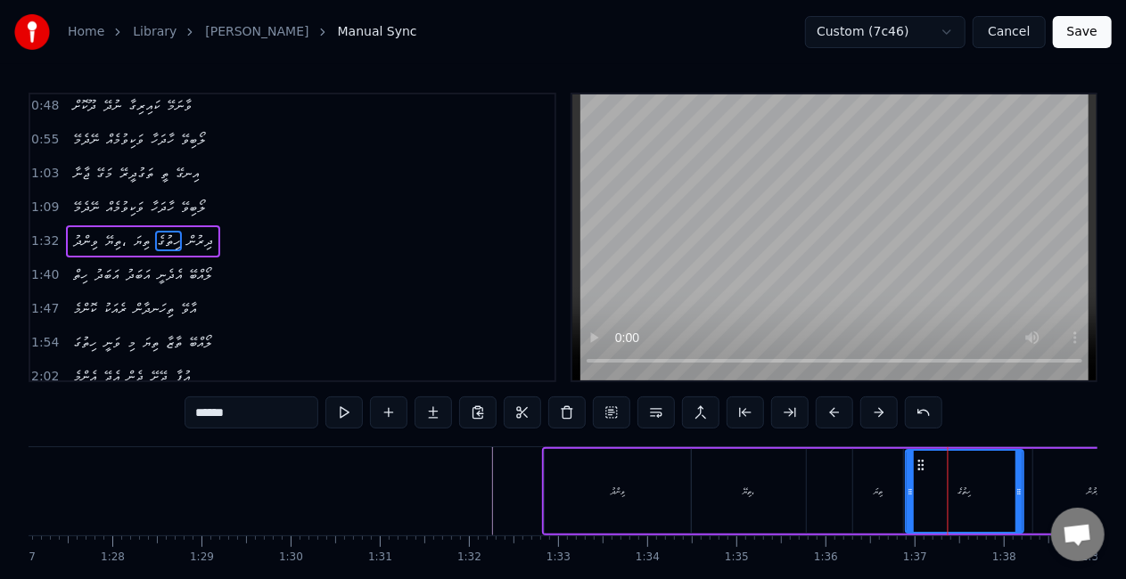
click at [921, 463] on icon at bounding box center [921, 465] width 14 height 14
click at [834, 472] on div "ވިންދު ތިޔޭ، ތިޔަ ހިތުގެ ދިރުން" at bounding box center [849, 491] width 615 height 88
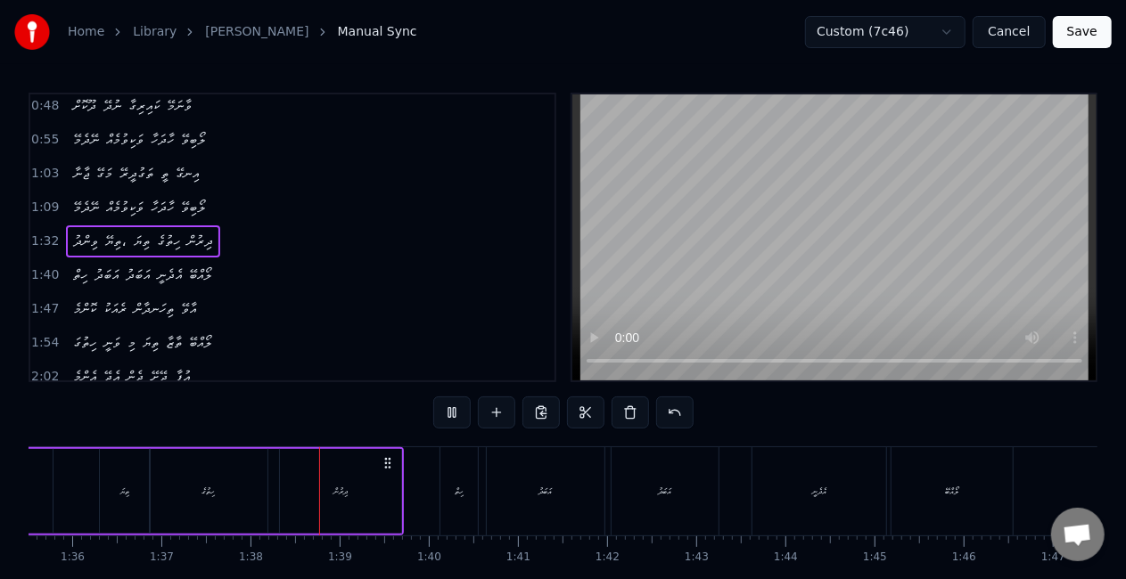
scroll to position [0, 8662]
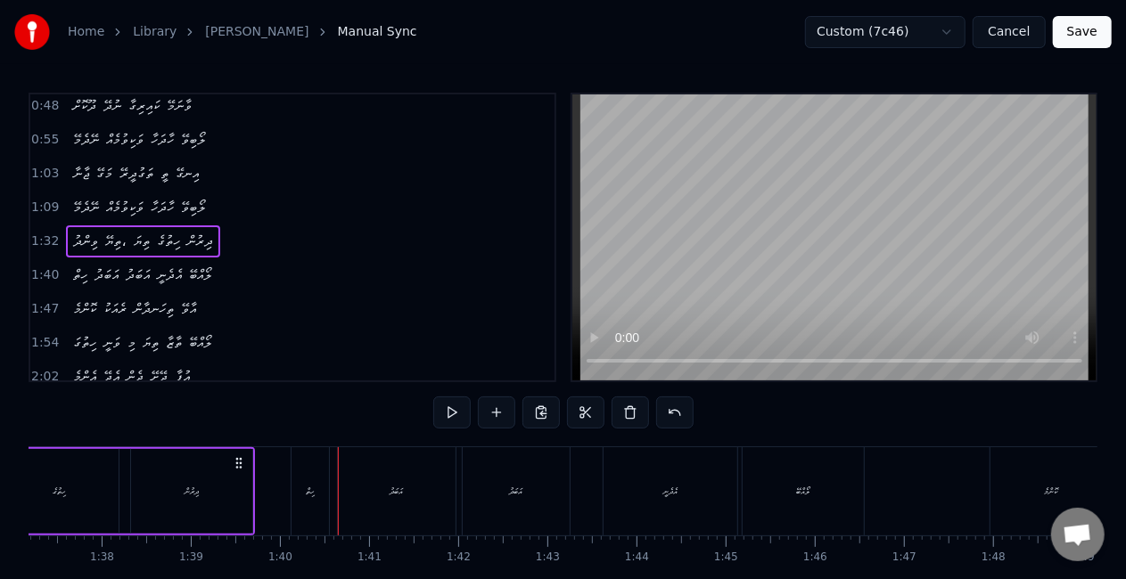
click at [295, 504] on div "ހިތް" at bounding box center [309, 491] width 37 height 88
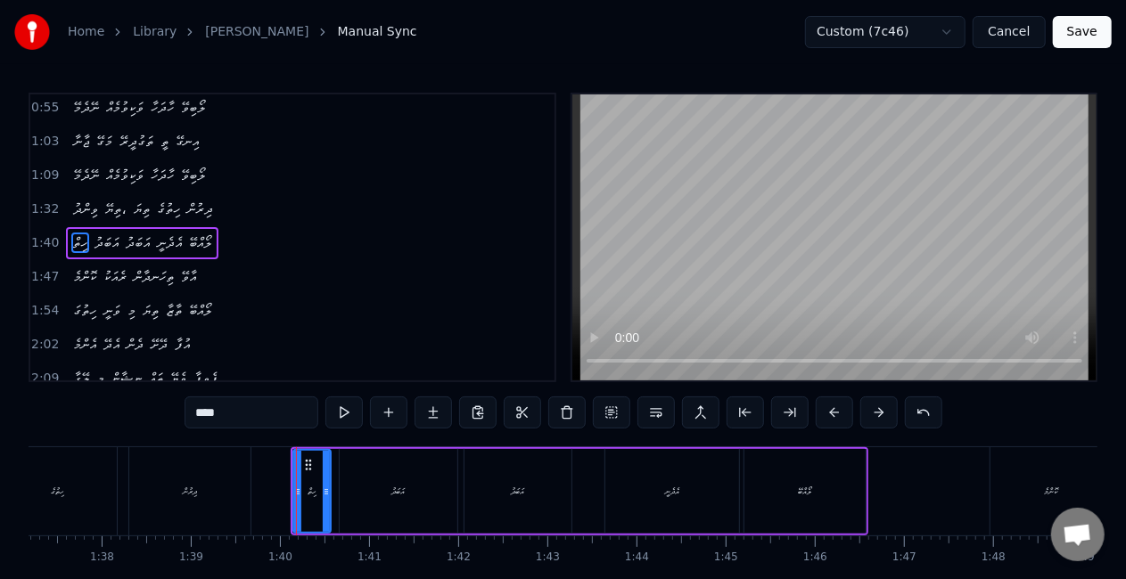
scroll to position [106, 0]
drag, startPoint x: 296, startPoint y: 495, endPoint x: 287, endPoint y: 492, distance: 9.3
click at [287, 492] on icon at bounding box center [288, 492] width 7 height 14
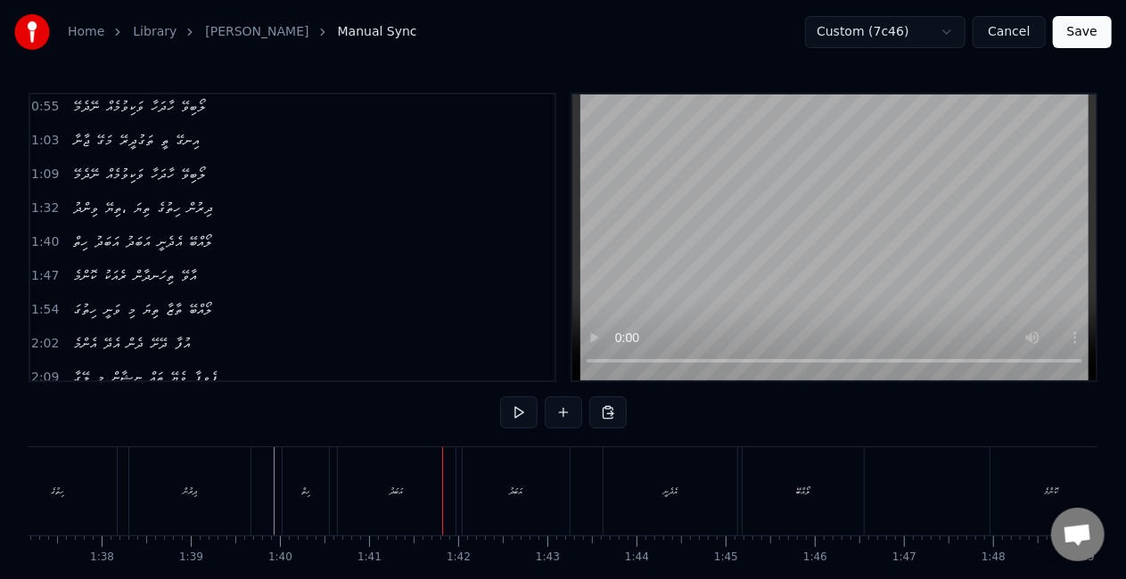
click at [390, 497] on div "އަބަދު" at bounding box center [396, 491] width 13 height 13
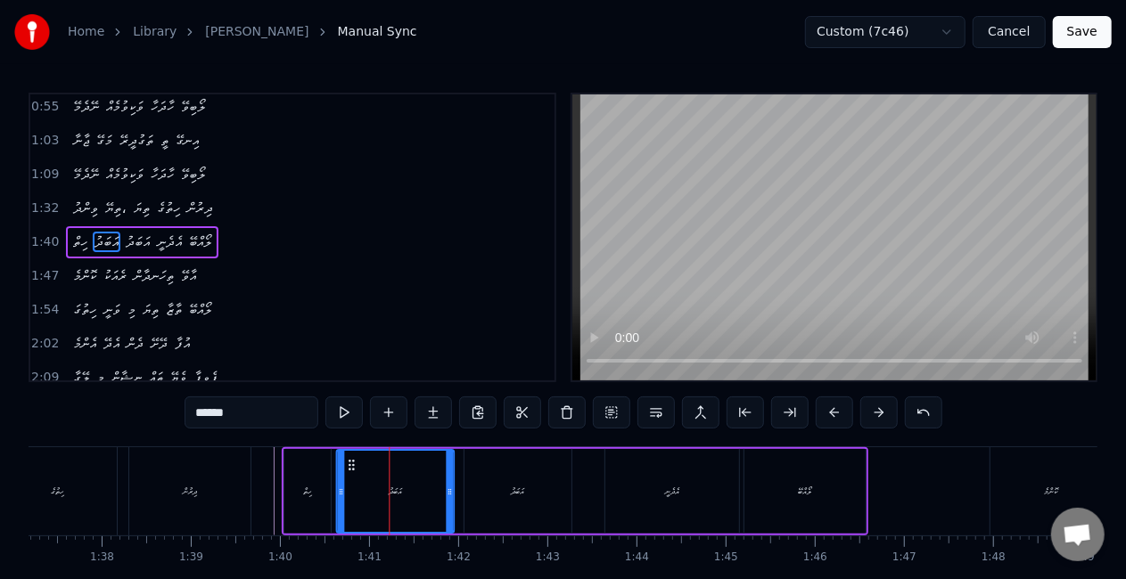
click at [349, 465] on icon at bounding box center [351, 465] width 14 height 14
click at [287, 470] on div "ހިތް" at bounding box center [307, 491] width 46 height 85
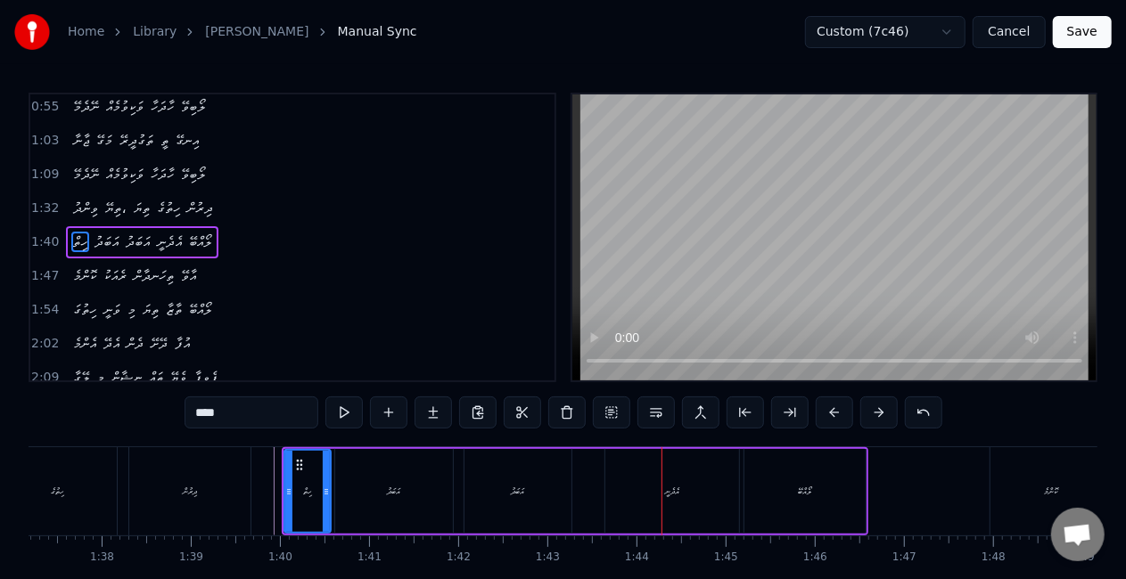
drag, startPoint x: 662, startPoint y: 490, endPoint x: 660, endPoint y: 481, distance: 9.3
click at [665, 488] on div "އެދެނީ" at bounding box center [672, 491] width 14 height 13
type input "******"
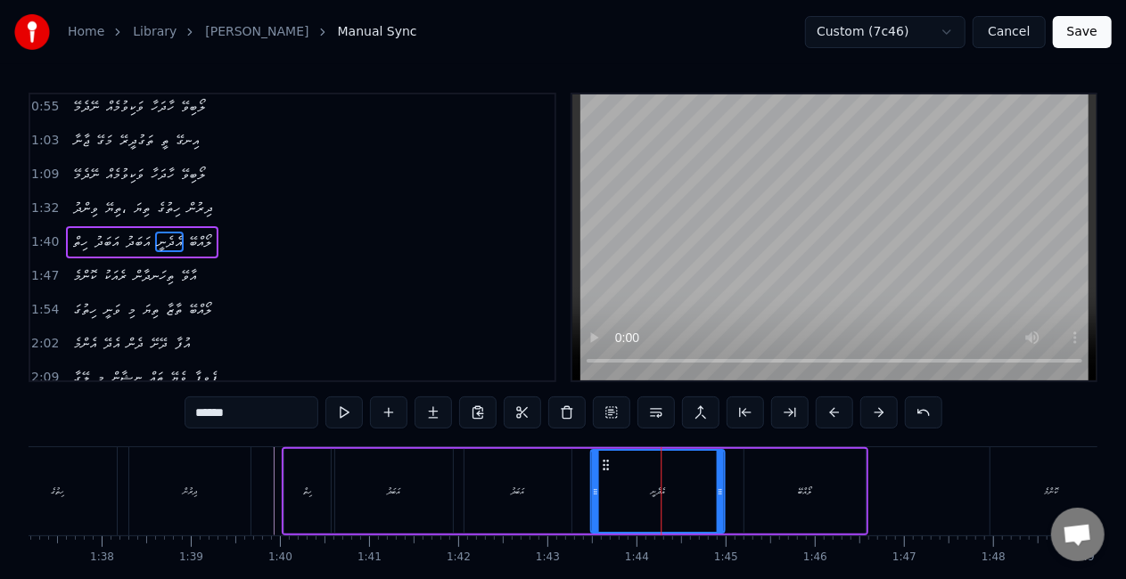
drag, startPoint x: 622, startPoint y: 467, endPoint x: 608, endPoint y: 460, distance: 15.9
click at [608, 460] on icon at bounding box center [605, 465] width 14 height 14
click at [571, 472] on div "ހިތް އަބަދު އަބަދު އެދެނީ ލޯއްބޭ" at bounding box center [575, 491] width 586 height 88
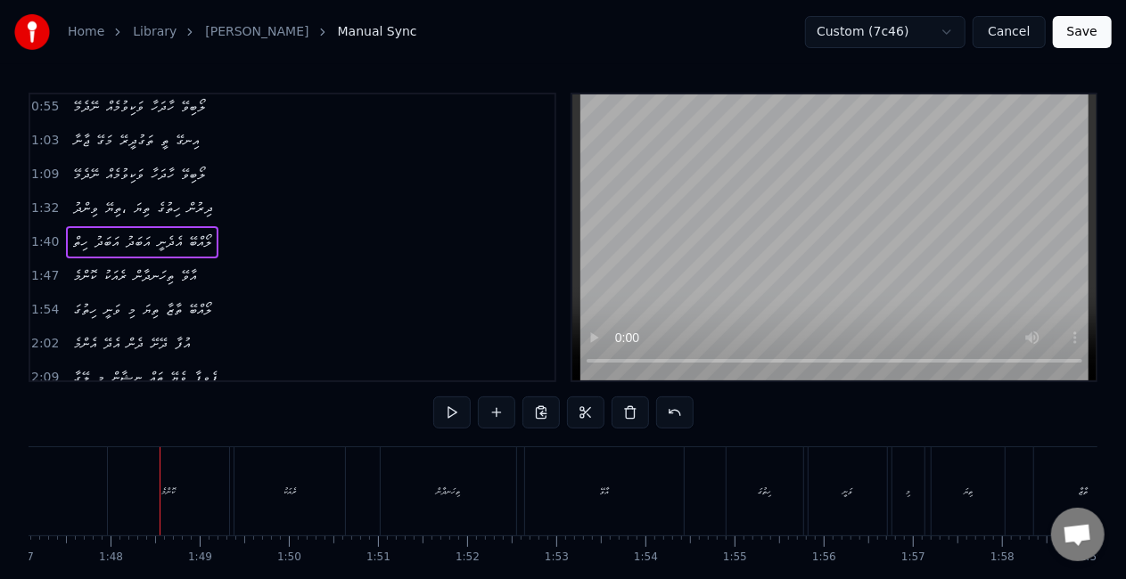
scroll to position [0, 9562]
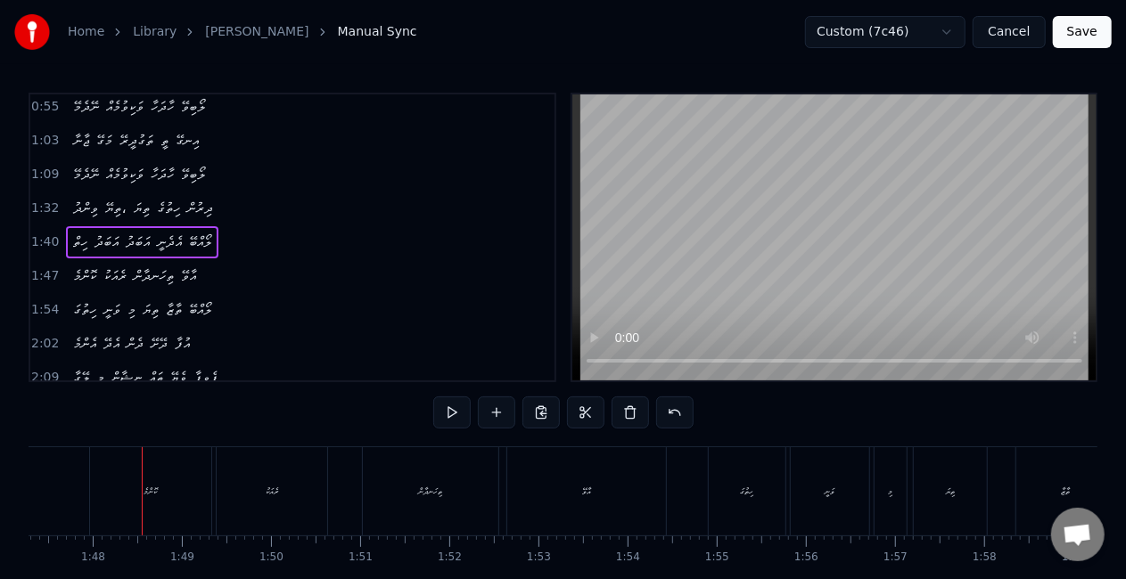
click at [110, 488] on div "ކޮންމެ" at bounding box center [150, 491] width 121 height 88
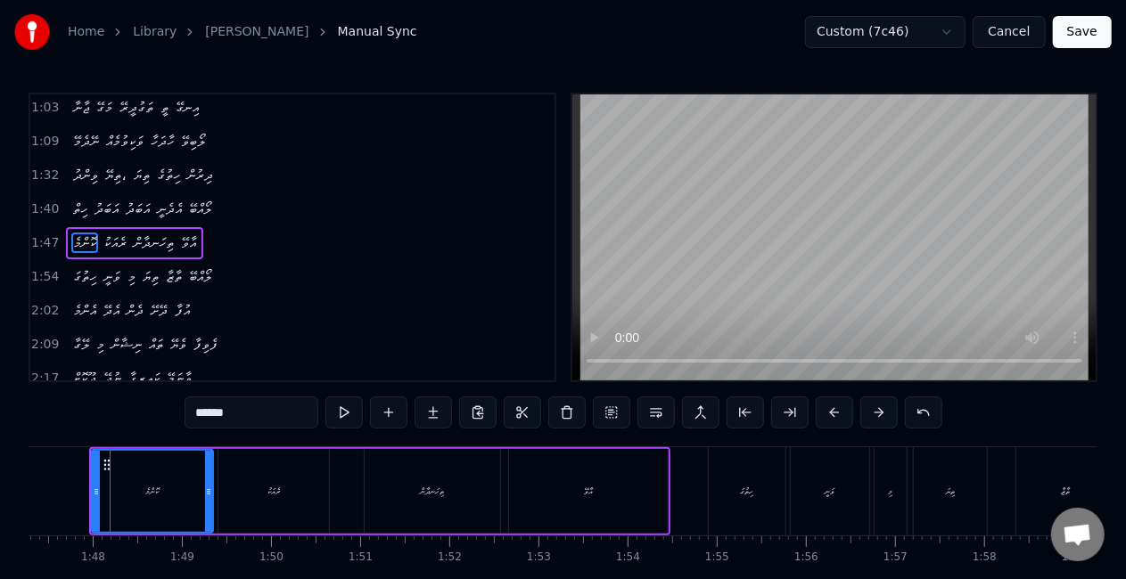
scroll to position [0, 9554]
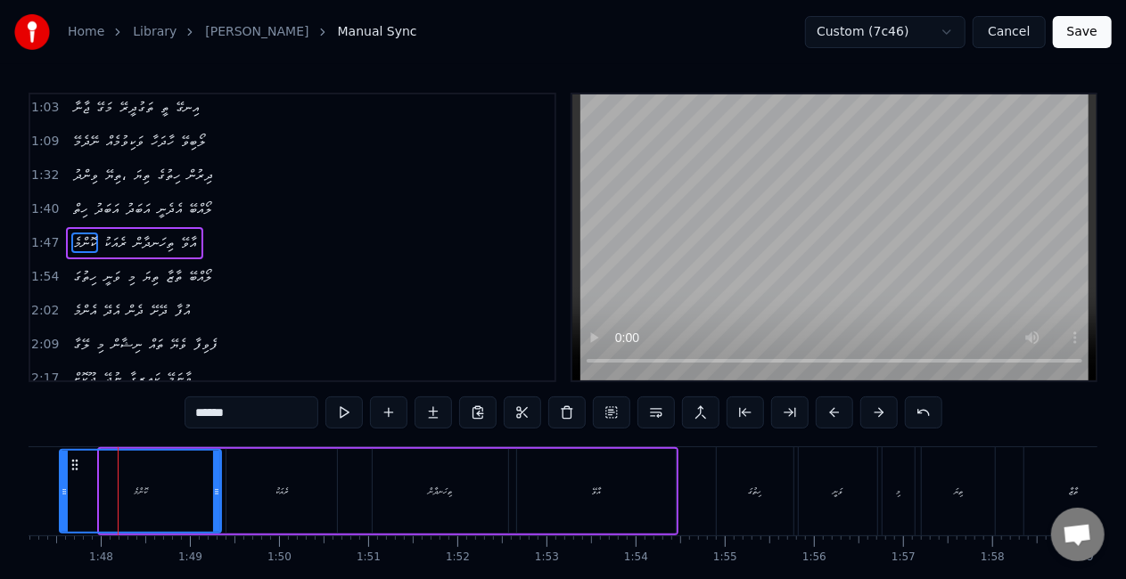
drag, startPoint x: 102, startPoint y: 496, endPoint x: 62, endPoint y: 481, distance: 42.6
click at [62, 481] on div at bounding box center [64, 491] width 7 height 81
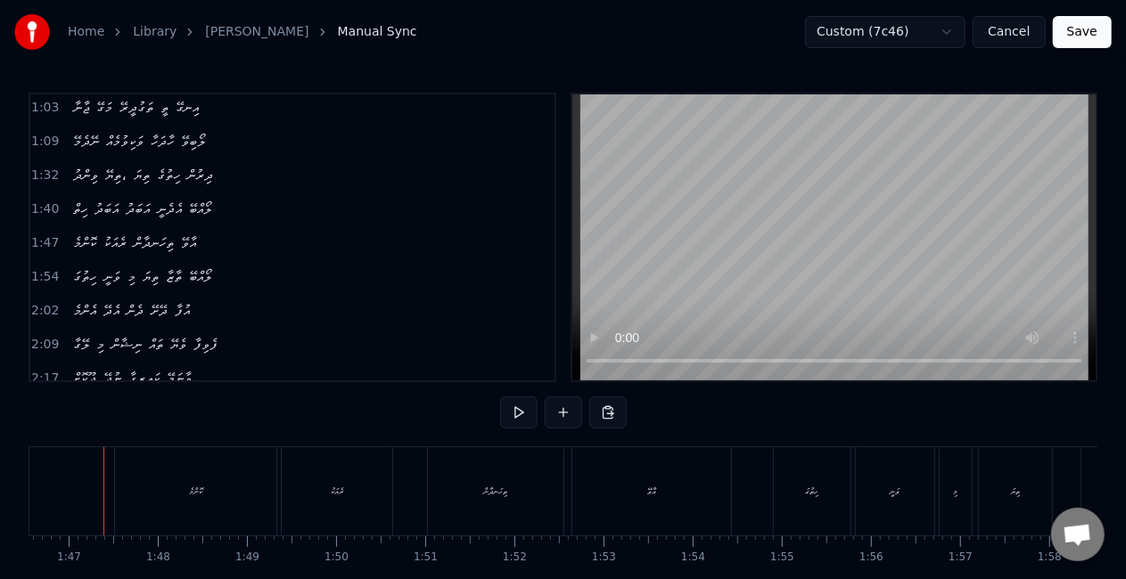
scroll to position [0, 9483]
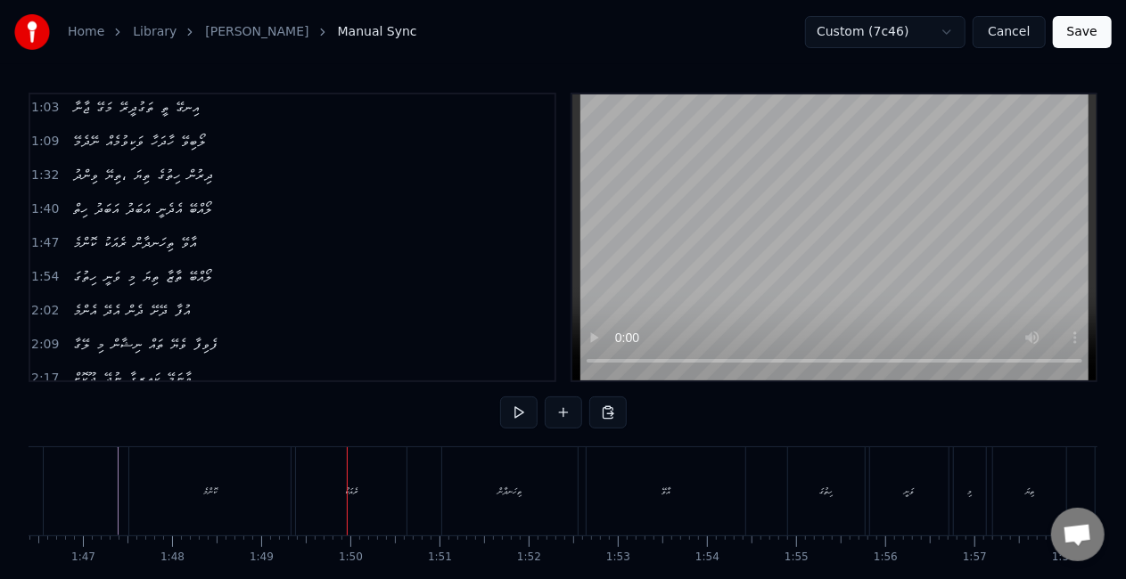
click at [366, 480] on div "ރެއަކު" at bounding box center [351, 491] width 111 height 88
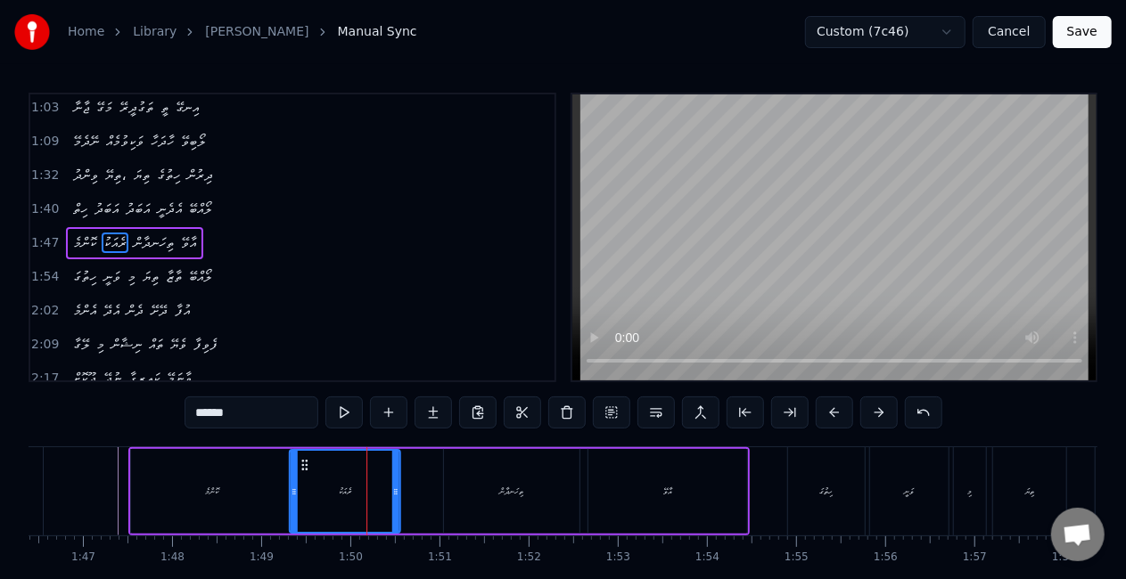
drag, startPoint x: 315, startPoint y: 465, endPoint x: 306, endPoint y: 463, distance: 9.1
click at [306, 464] on circle at bounding box center [306, 464] width 1 height 1
click at [205, 488] on div "ކޮންމެ" at bounding box center [211, 491] width 13 height 13
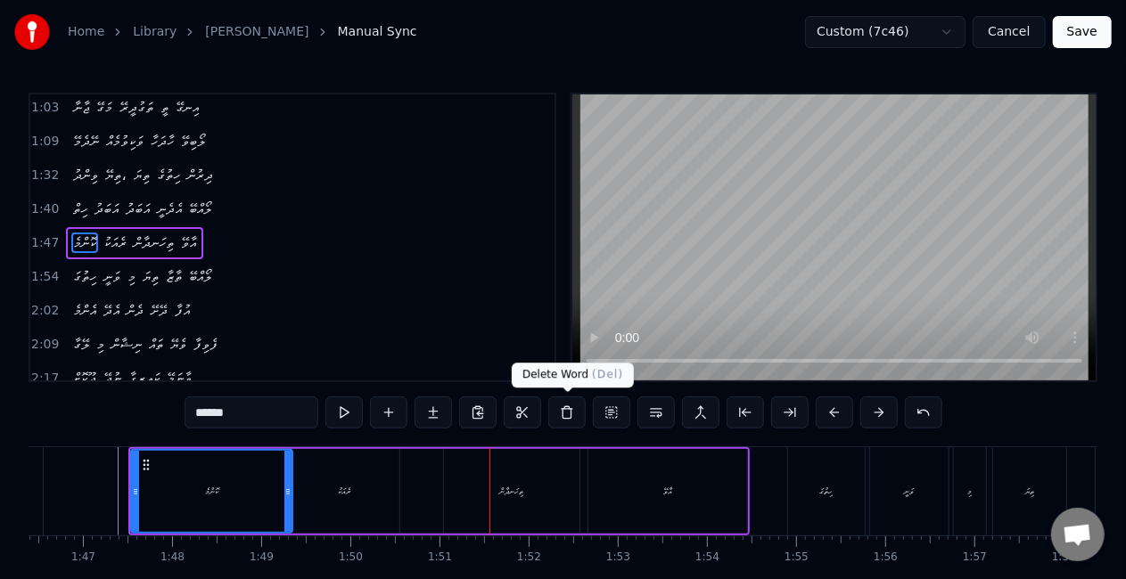
click at [522, 477] on div "ތިހަނދާން" at bounding box center [511, 491] width 135 height 85
type input "*********"
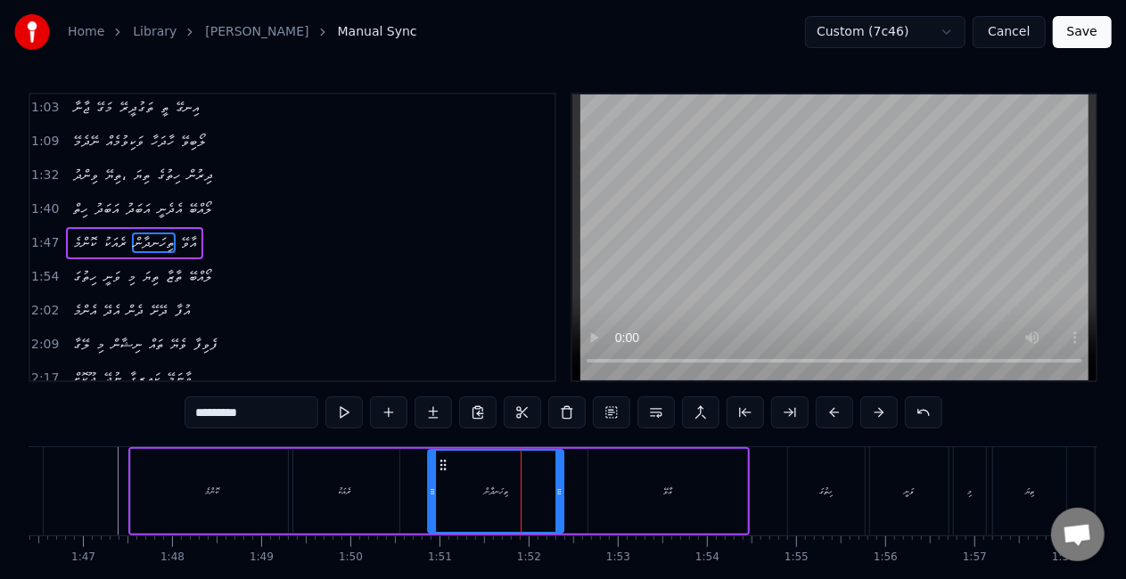
drag, startPoint x: 462, startPoint y: 463, endPoint x: 436, endPoint y: 463, distance: 25.8
click at [446, 461] on icon at bounding box center [443, 465] width 14 height 14
click at [415, 474] on div "ކޮންމެ ރެއަކު ތިހަނދާން އާވޭ" at bounding box center [438, 491] width 621 height 88
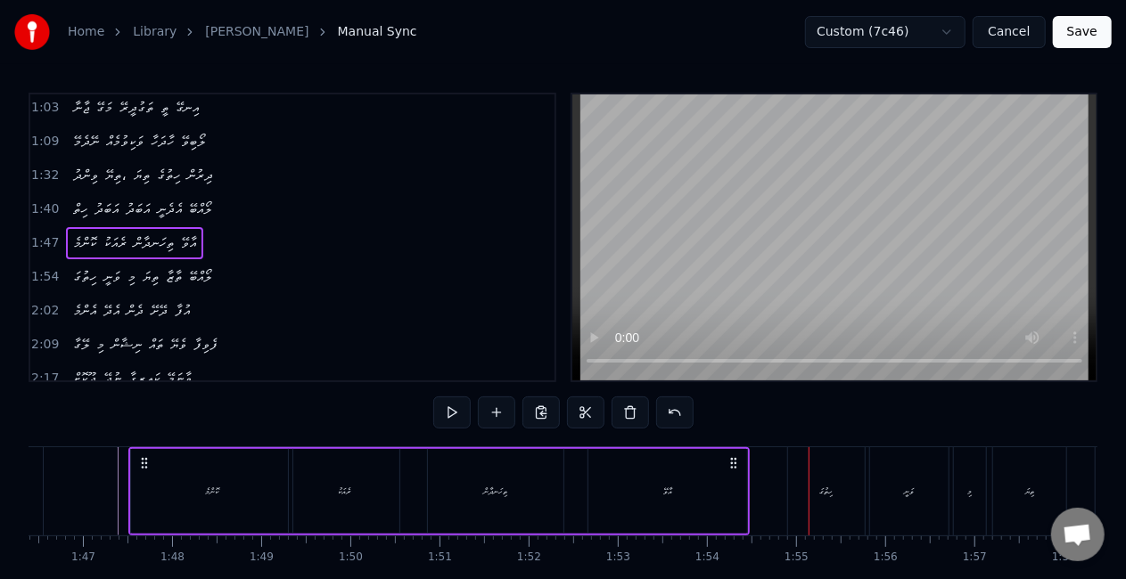
click at [811, 483] on div "ހިތުގަ" at bounding box center [826, 491] width 77 height 88
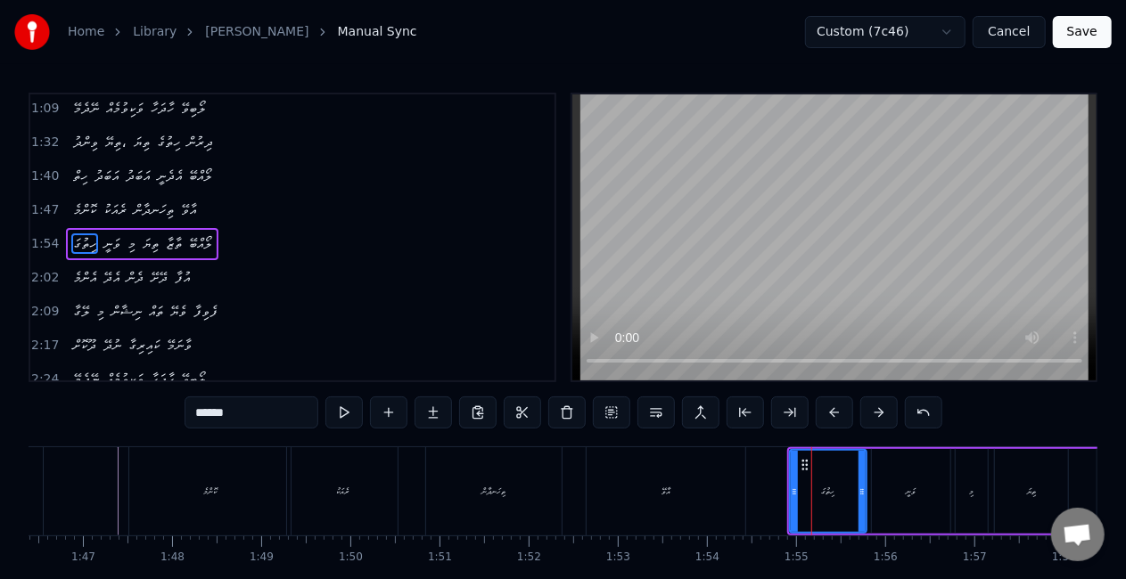
scroll to position [173, 0]
drag, startPoint x: 794, startPoint y: 486, endPoint x: 766, endPoint y: 481, distance: 28.9
click at [766, 481] on div at bounding box center [765, 491] width 7 height 81
click at [733, 489] on div "އާވޭ" at bounding box center [665, 491] width 159 height 88
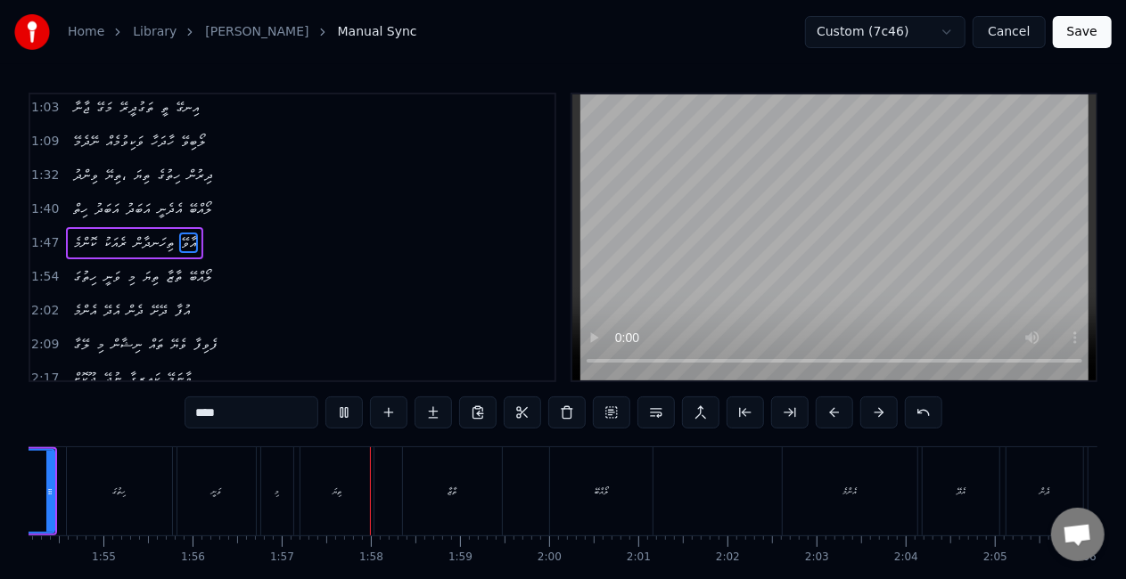
scroll to position [0, 10378]
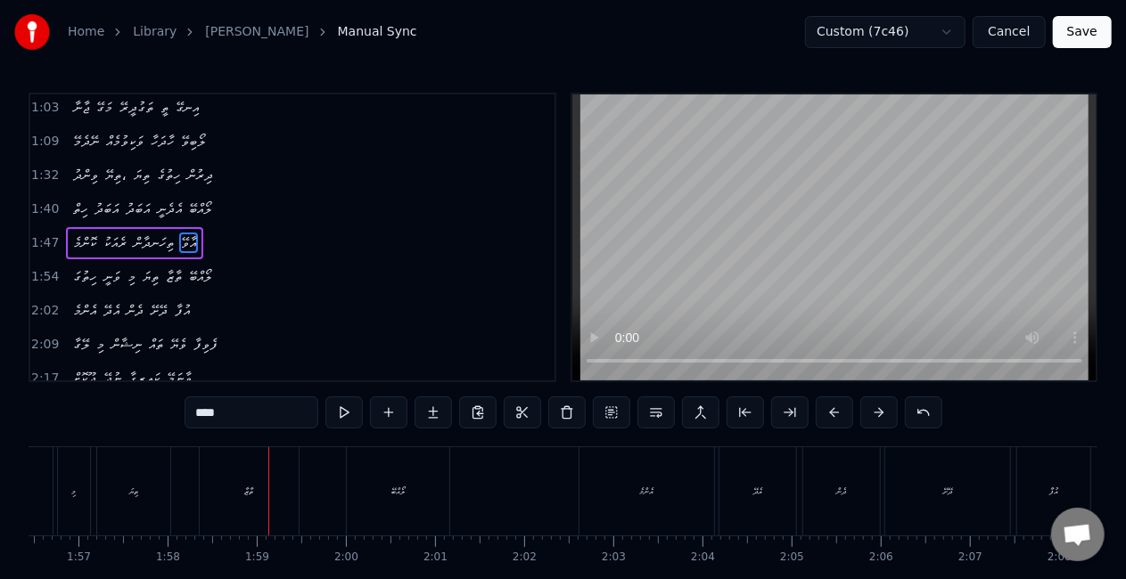
drag, startPoint x: 258, startPoint y: 496, endPoint x: 234, endPoint y: 493, distance: 25.1
click at [257, 495] on div "ތާޒާ" at bounding box center [249, 491] width 99 height 88
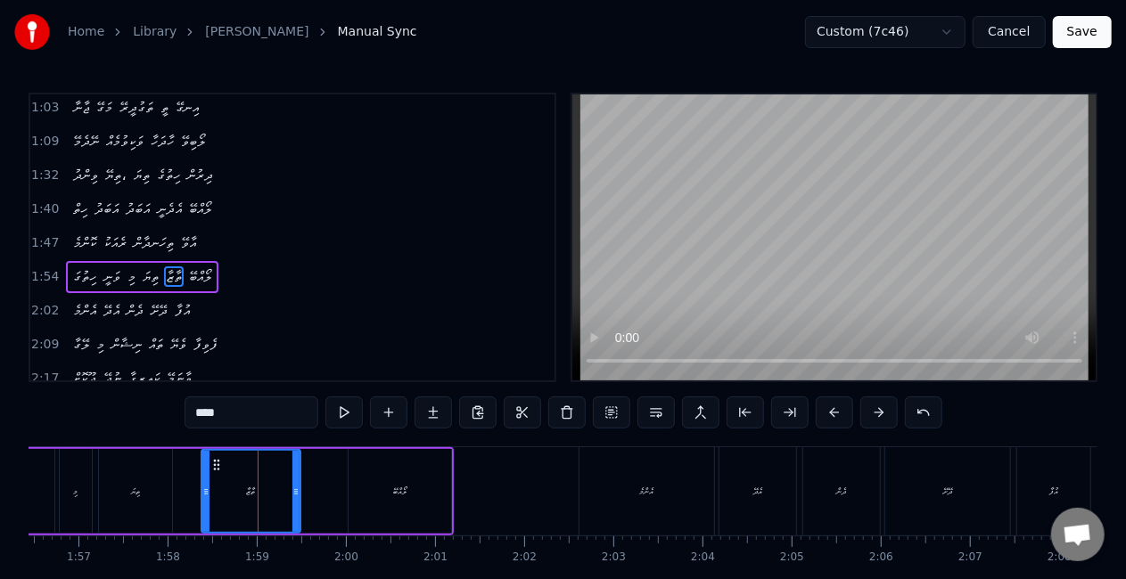
scroll to position [173, 0]
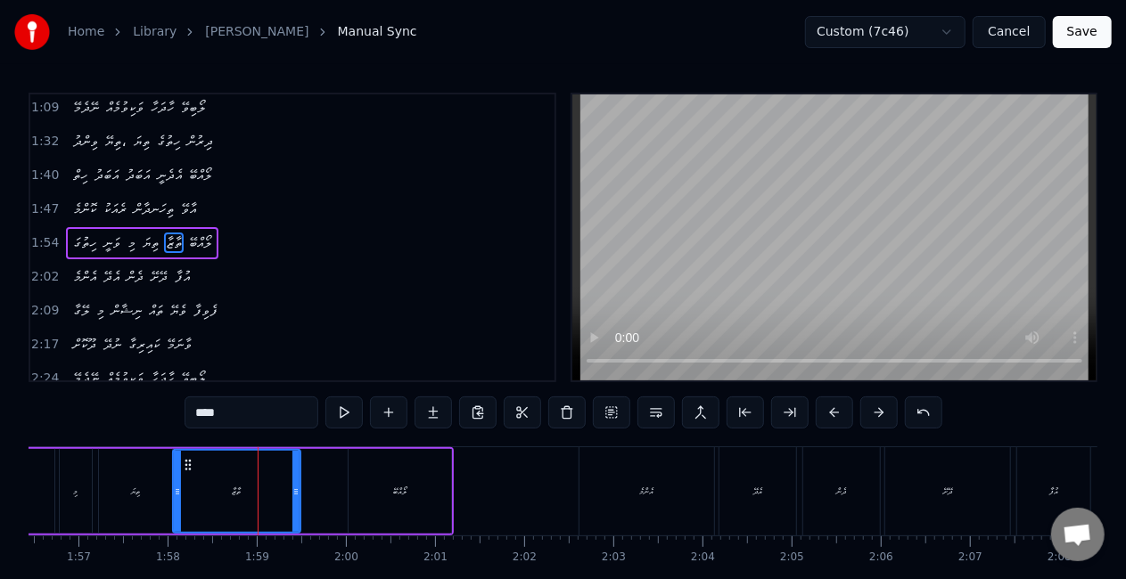
drag, startPoint x: 202, startPoint y: 497, endPoint x: 171, endPoint y: 492, distance: 31.7
click at [174, 494] on icon at bounding box center [177, 492] width 7 height 14
click at [160, 492] on div "ތިޔަ" at bounding box center [135, 491] width 73 height 85
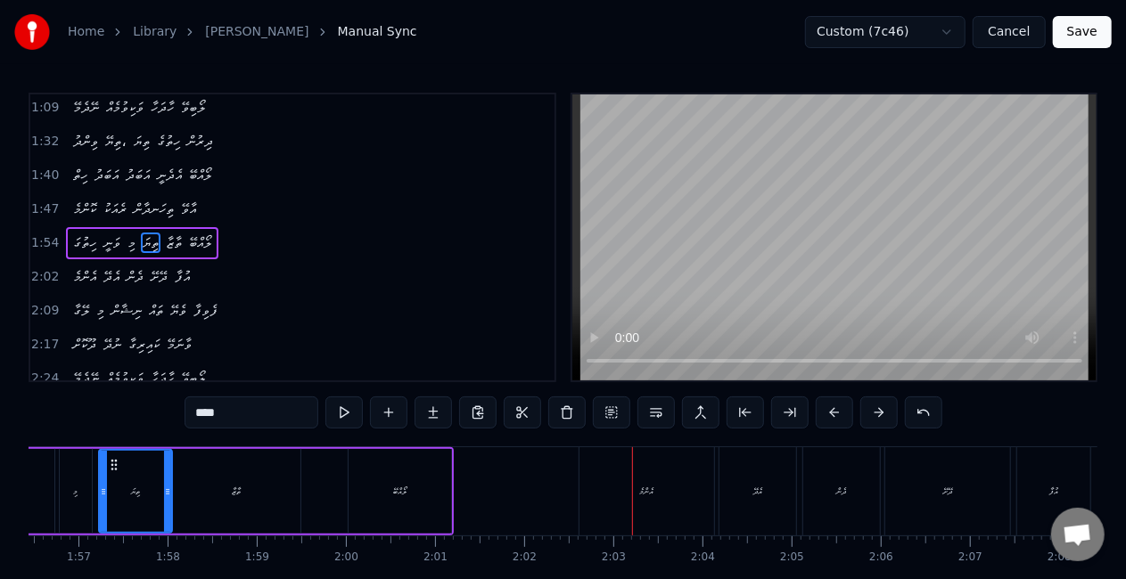
click at [664, 478] on div "އެންމެ" at bounding box center [646, 491] width 135 height 88
type input "******"
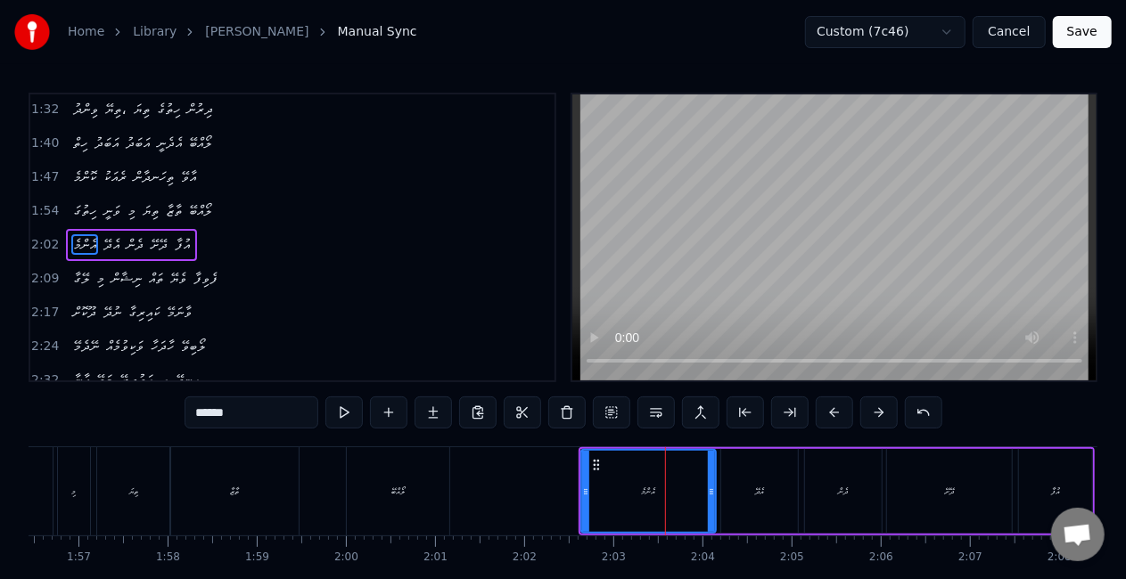
scroll to position [206, 0]
drag, startPoint x: 585, startPoint y: 490, endPoint x: 524, endPoint y: 479, distance: 61.7
click at [524, 479] on div at bounding box center [524, 491] width 7 height 81
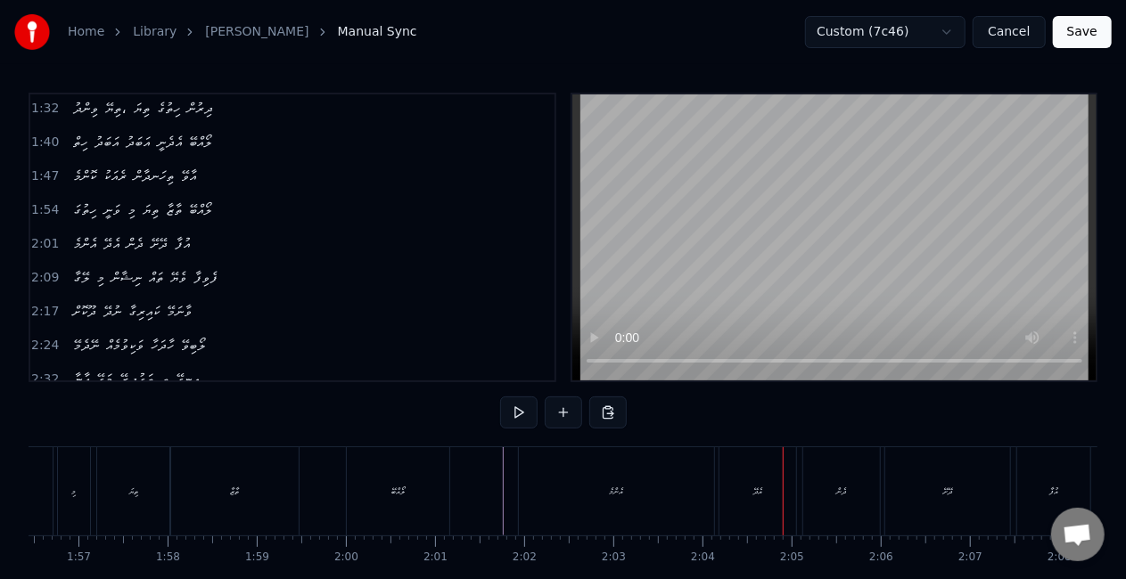
click at [728, 503] on div "އެދޭ" at bounding box center [757, 491] width 77 height 88
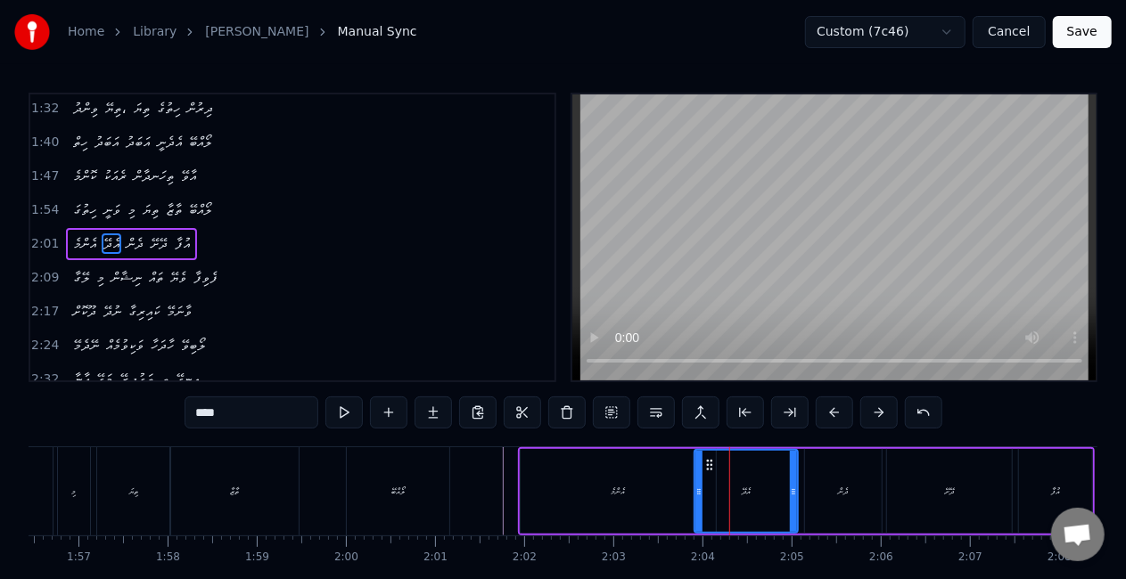
drag, startPoint x: 722, startPoint y: 496, endPoint x: 695, endPoint y: 488, distance: 27.9
click at [695, 488] on icon at bounding box center [698, 492] width 7 height 14
click at [665, 488] on div "އެންމެ" at bounding box center [618, 491] width 195 height 85
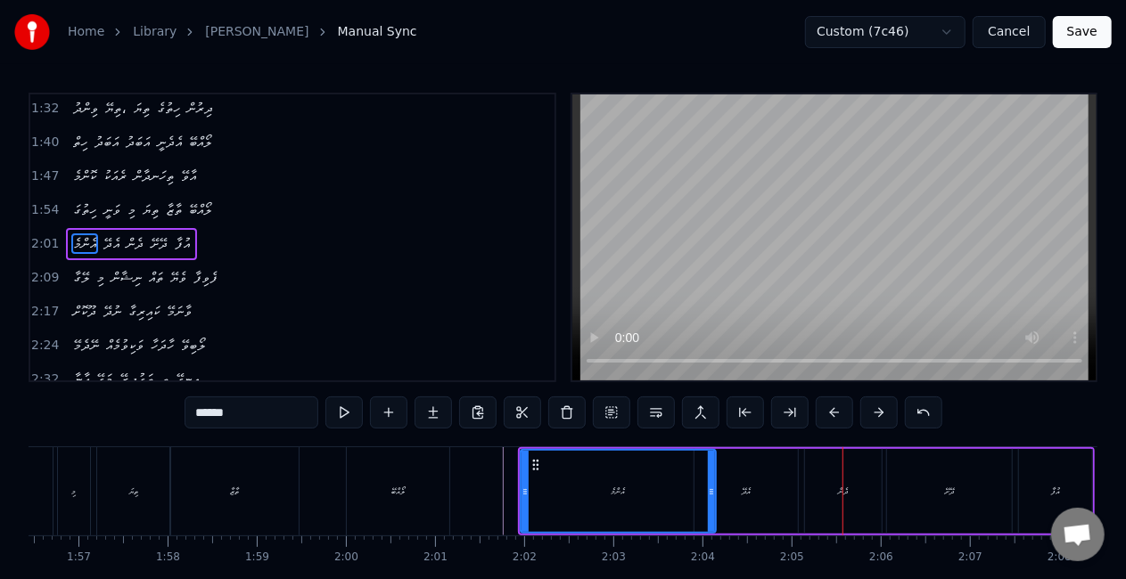
drag, startPoint x: 770, startPoint y: 515, endPoint x: 758, endPoint y: 502, distance: 17.7
click at [768, 514] on div "އެދޭ" at bounding box center [745, 491] width 103 height 85
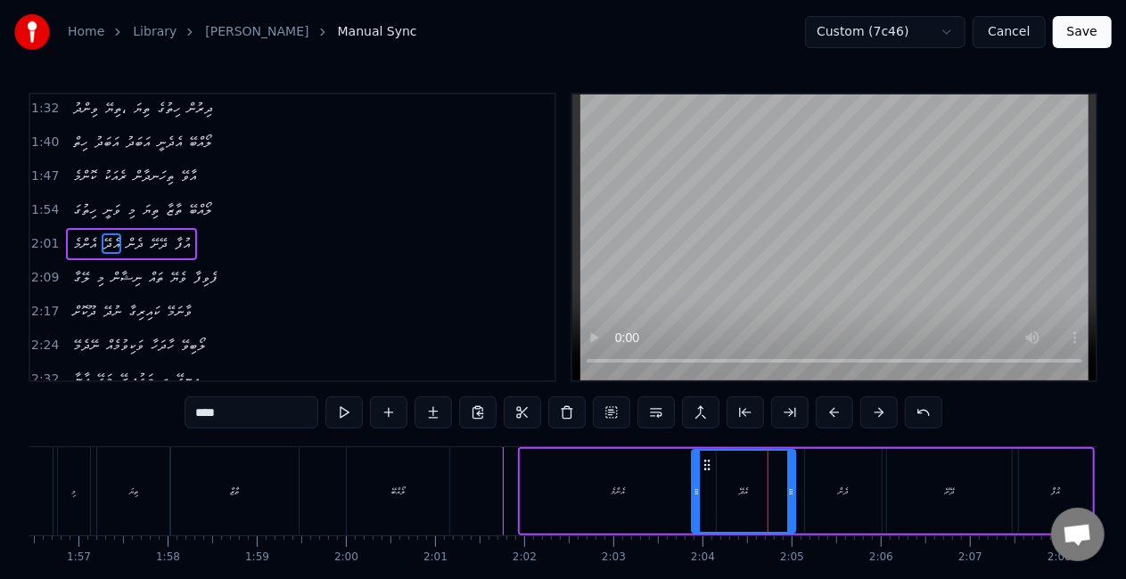
click at [706, 463] on icon at bounding box center [707, 465] width 14 height 14
click at [654, 478] on div "އެންމެ" at bounding box center [618, 491] width 195 height 85
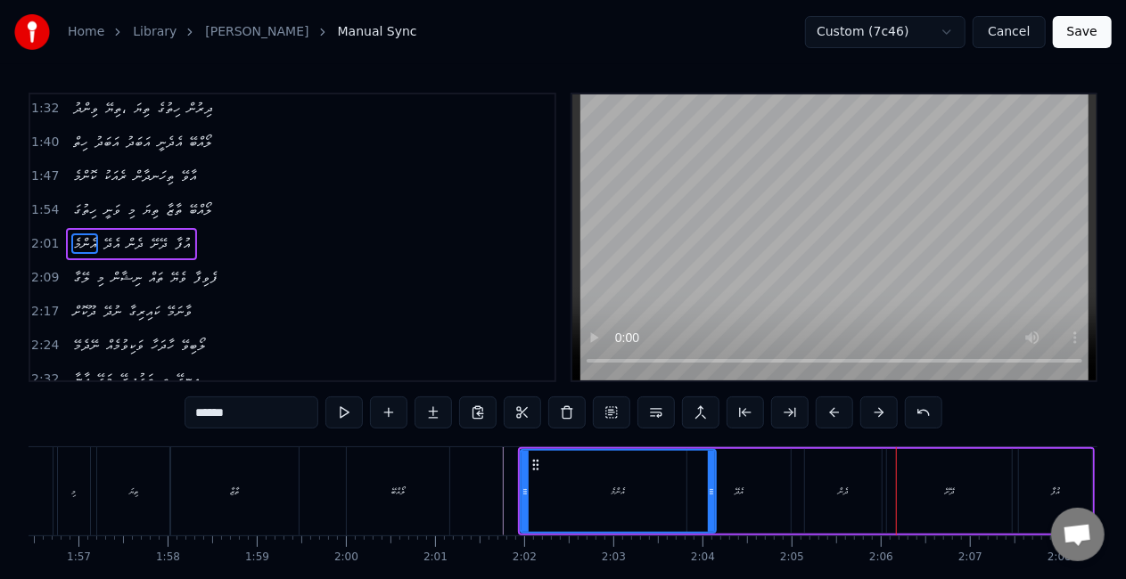
click at [838, 506] on div "ދެން" at bounding box center [843, 491] width 77 height 85
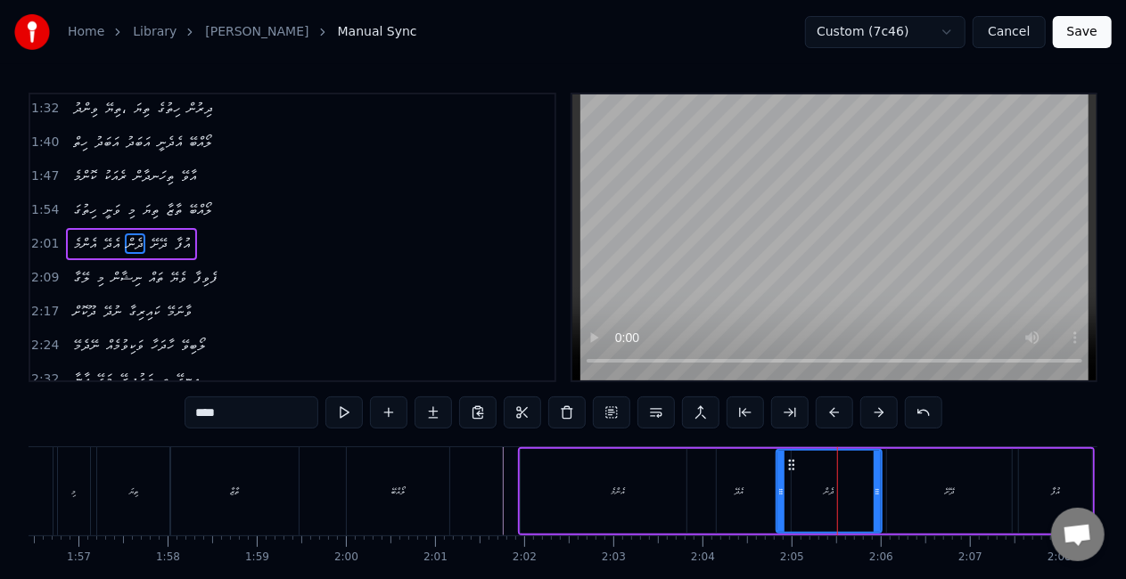
drag, startPoint x: 806, startPoint y: 501, endPoint x: 777, endPoint y: 497, distance: 28.7
click at [777, 497] on div at bounding box center [780, 491] width 7 height 81
click at [757, 498] on div "އެދޭ" at bounding box center [738, 491] width 103 height 85
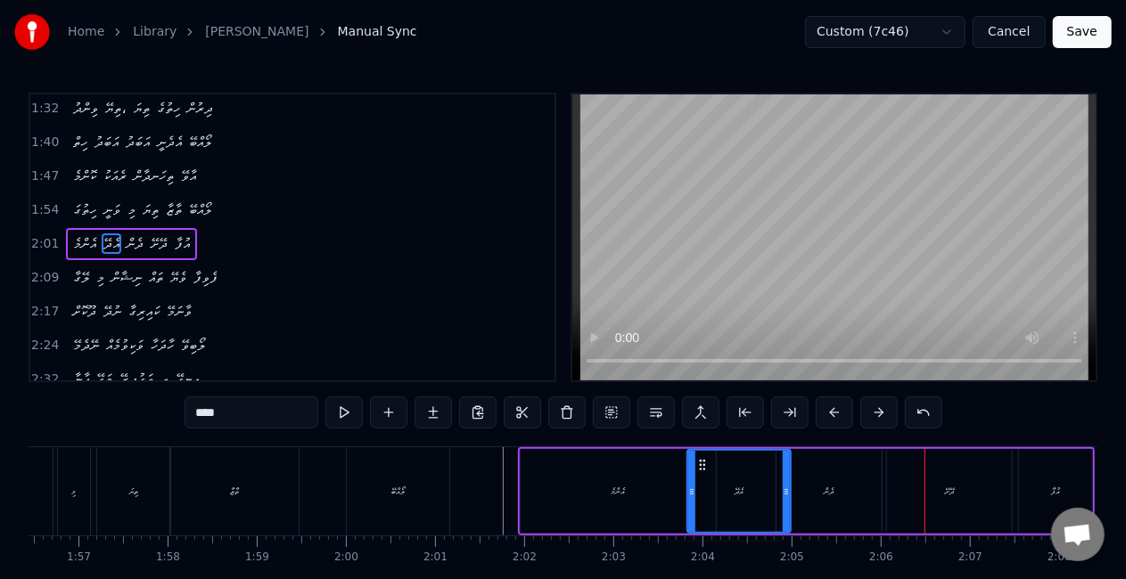
click at [802, 486] on div "ދެން" at bounding box center [828, 491] width 105 height 85
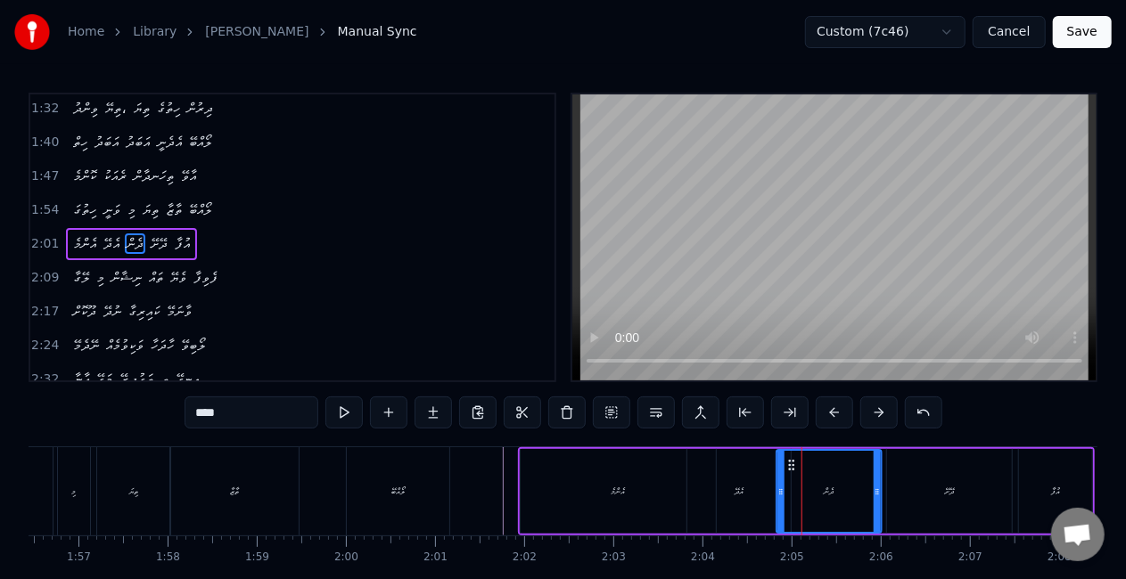
click at [784, 460] on icon at bounding box center [791, 465] width 14 height 14
click at [724, 473] on div "އެދޭ" at bounding box center [738, 491] width 103 height 85
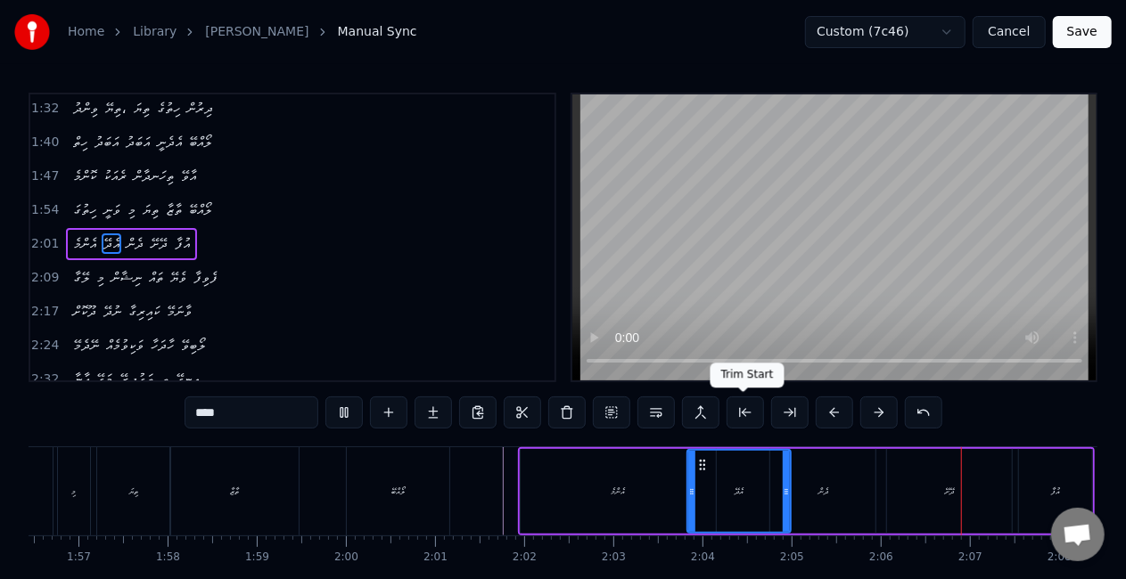
click at [736, 405] on button at bounding box center [744, 413] width 37 height 32
drag, startPoint x: 944, startPoint y: 515, endPoint x: 934, endPoint y: 497, distance: 20.3
click at [943, 515] on div "ދޭށޭ" at bounding box center [949, 491] width 125 height 85
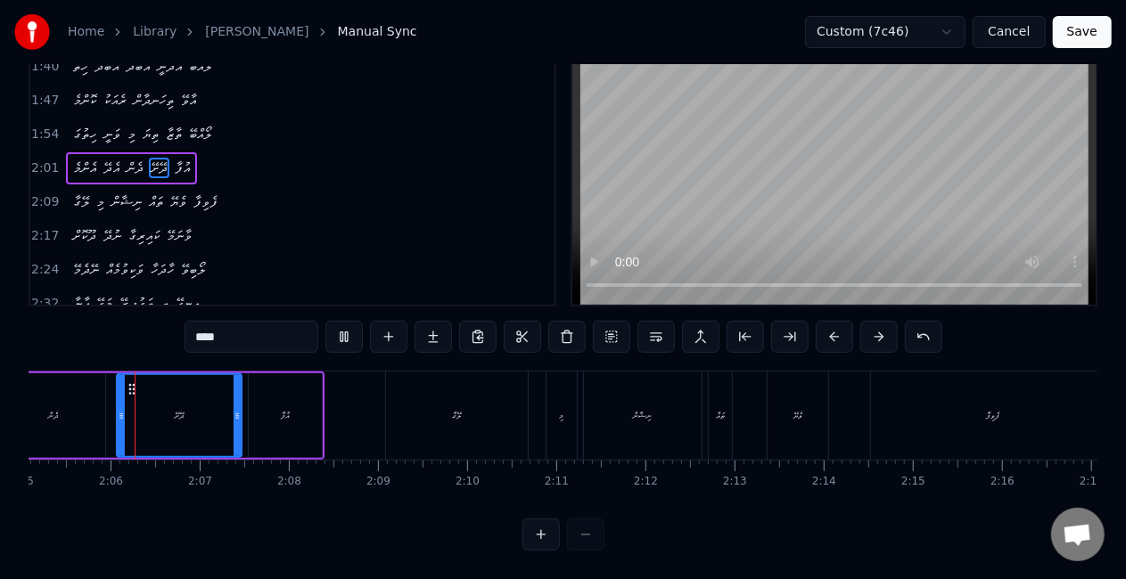
scroll to position [0, 11147]
drag, startPoint x: 123, startPoint y: 398, endPoint x: 86, endPoint y: 403, distance: 36.9
click at [86, 409] on icon at bounding box center [83, 416] width 7 height 14
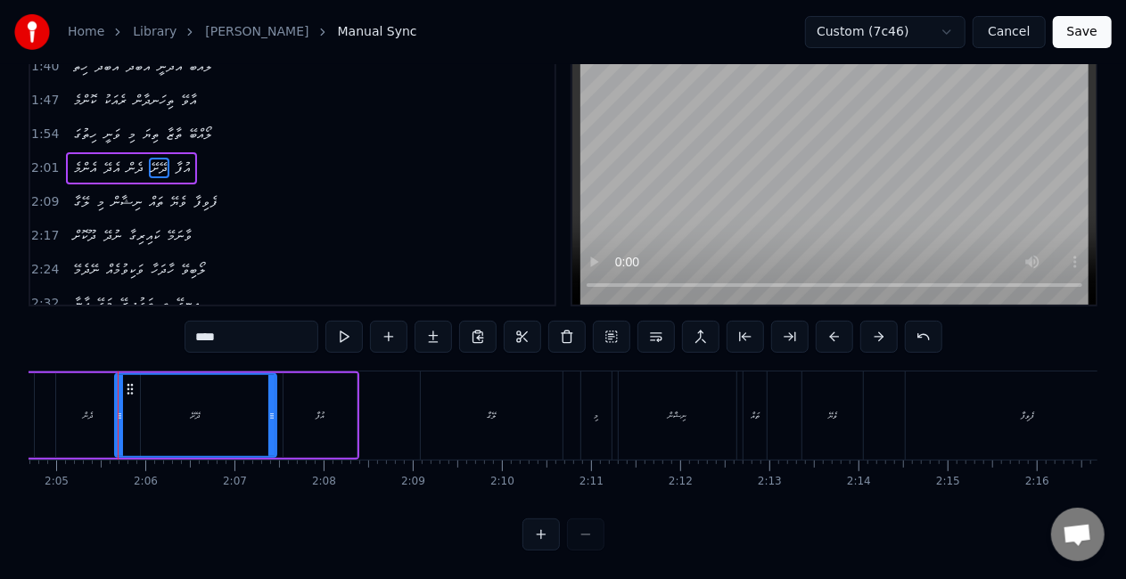
click at [61, 408] on div "ދެން" at bounding box center [87, 415] width 105 height 85
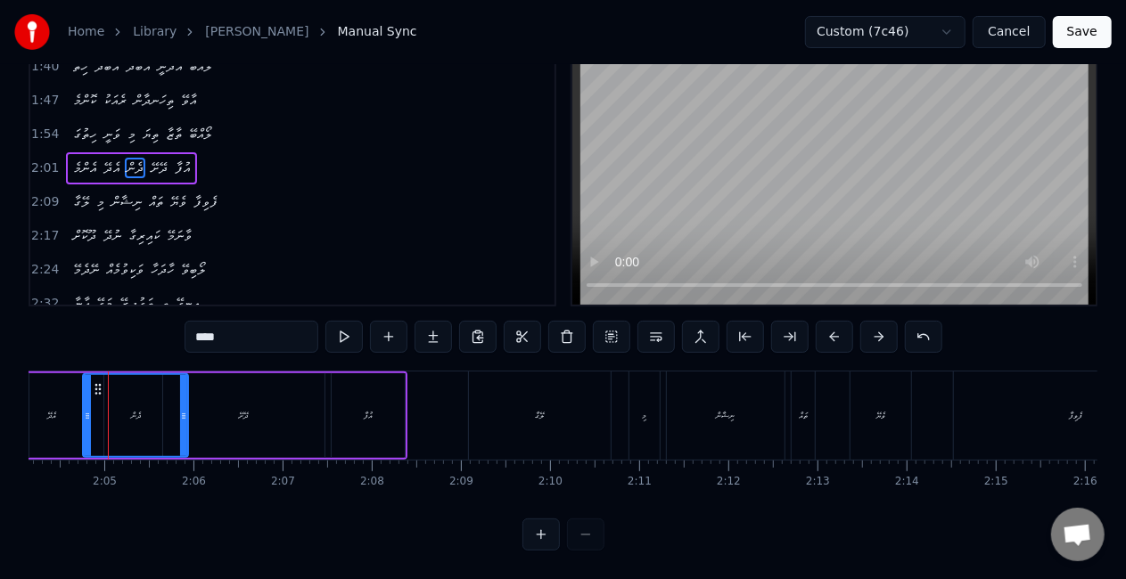
scroll to position [0, 11056]
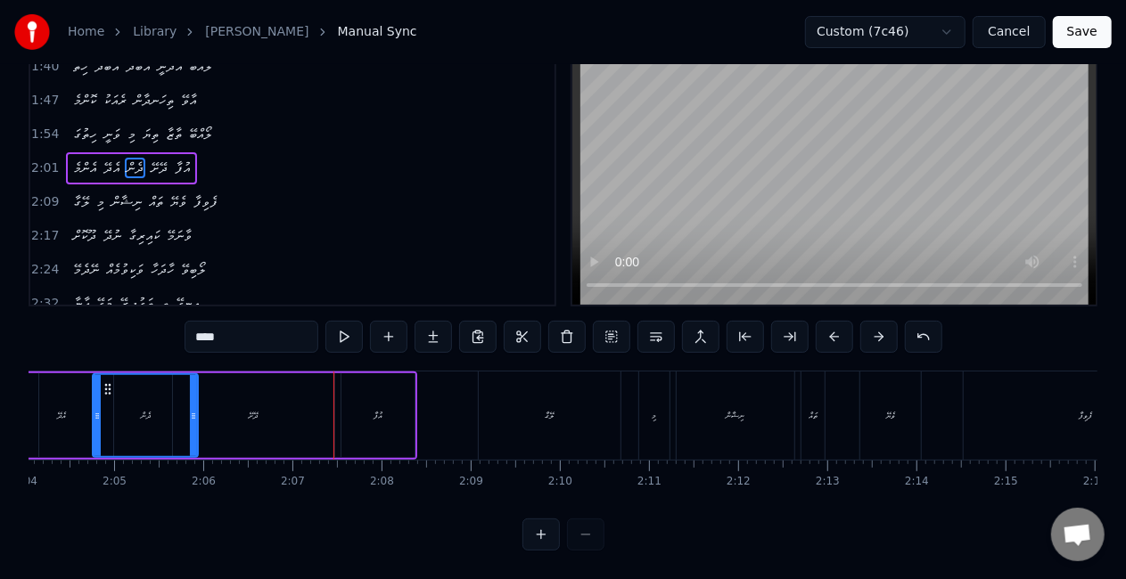
click at [250, 414] on div "ދޭށޭ" at bounding box center [254, 415] width 9 height 13
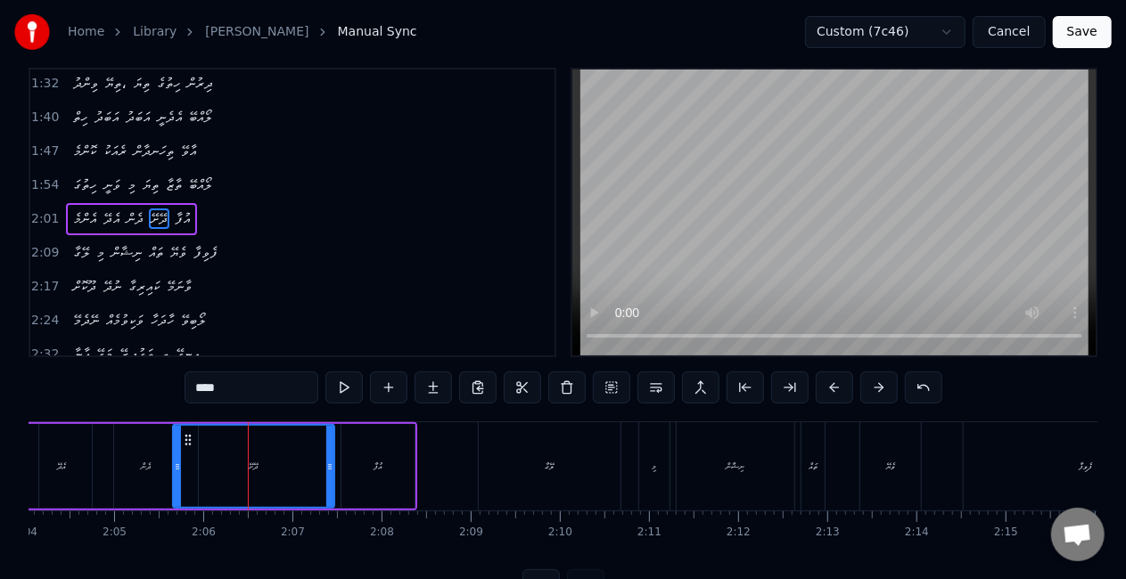
scroll to position [0, 0]
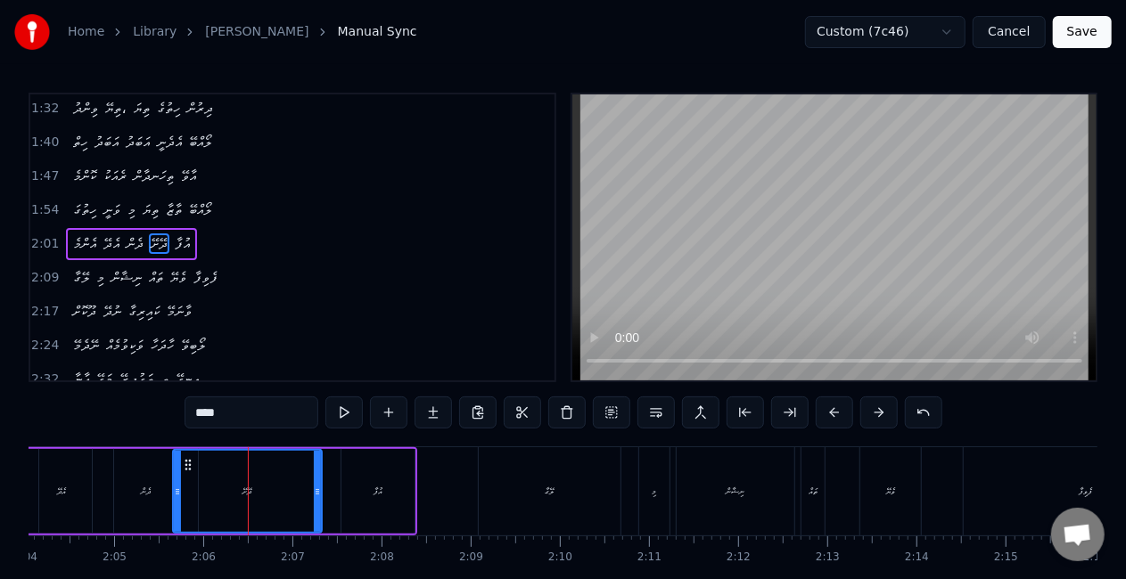
drag, startPoint x: 328, startPoint y: 495, endPoint x: 314, endPoint y: 492, distance: 14.5
click at [314, 492] on icon at bounding box center [317, 492] width 7 height 14
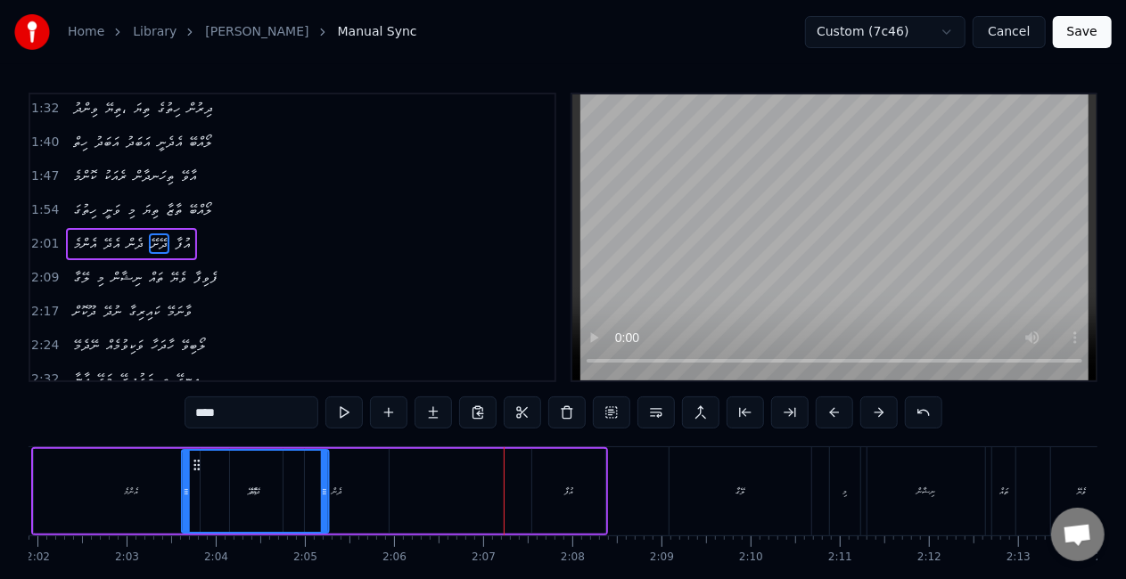
scroll to position [10, 0]
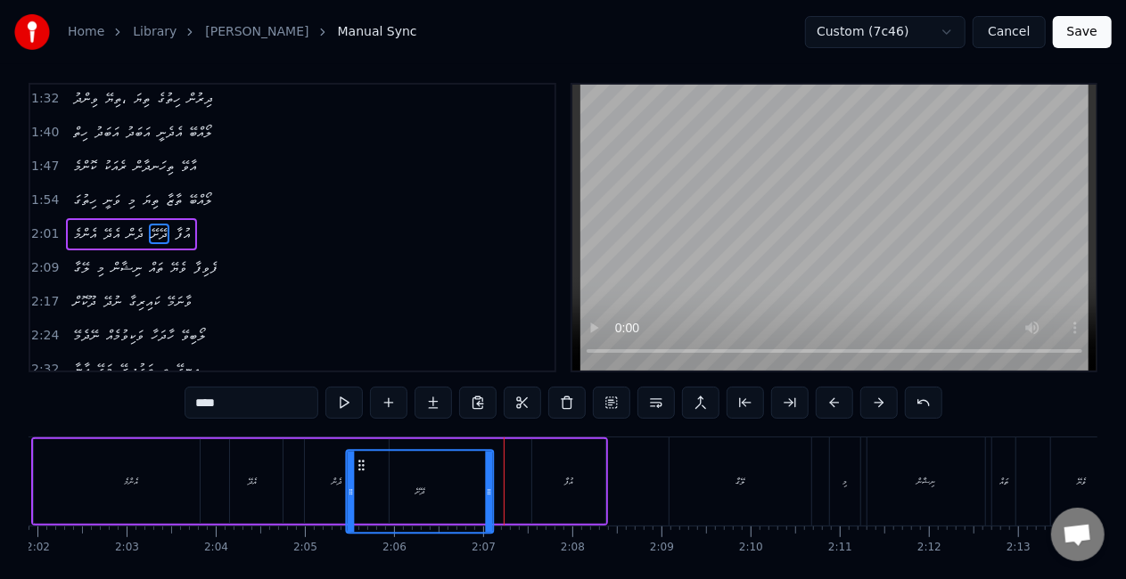
drag, startPoint x: 187, startPoint y: 463, endPoint x: 361, endPoint y: 430, distance: 177.1
click at [361, 430] on div "0:30 ދޫކޮށް ނުދޭ ކައިރިގާ ވާނަމޭ 0:36 ނޭދެމޭ ވަކިވުމެއް ހާދަހާ ލޯބިވޭ 0:48 ދޫކޮ…" at bounding box center [563, 350] width 1069 height 534
click at [305, 483] on div "ދެން" at bounding box center [335, 481] width 105 height 85
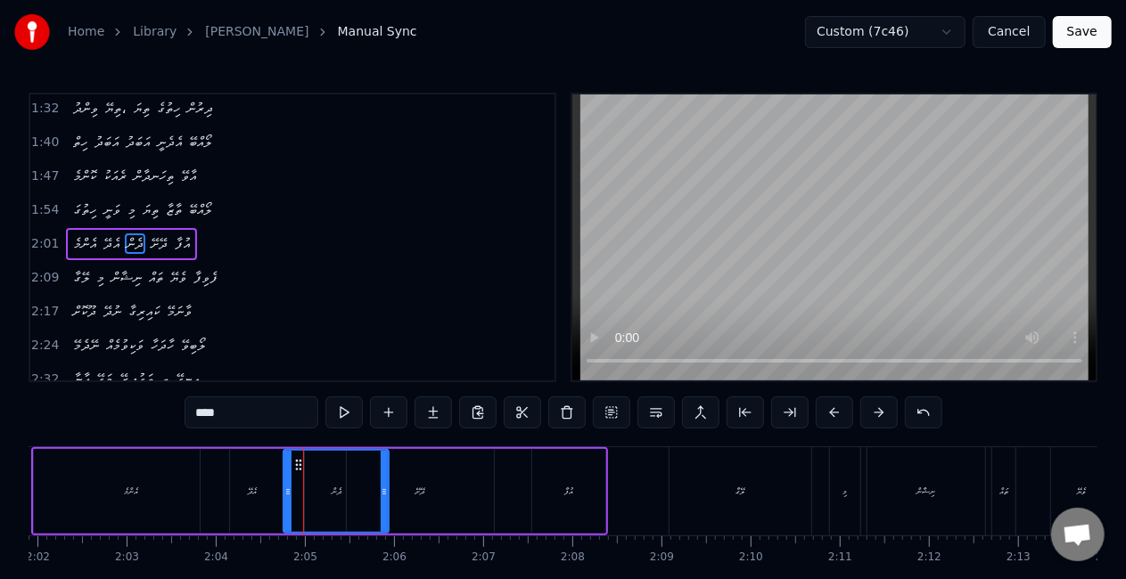
click at [261, 478] on div "އެދޭ" at bounding box center [252, 491] width 103 height 85
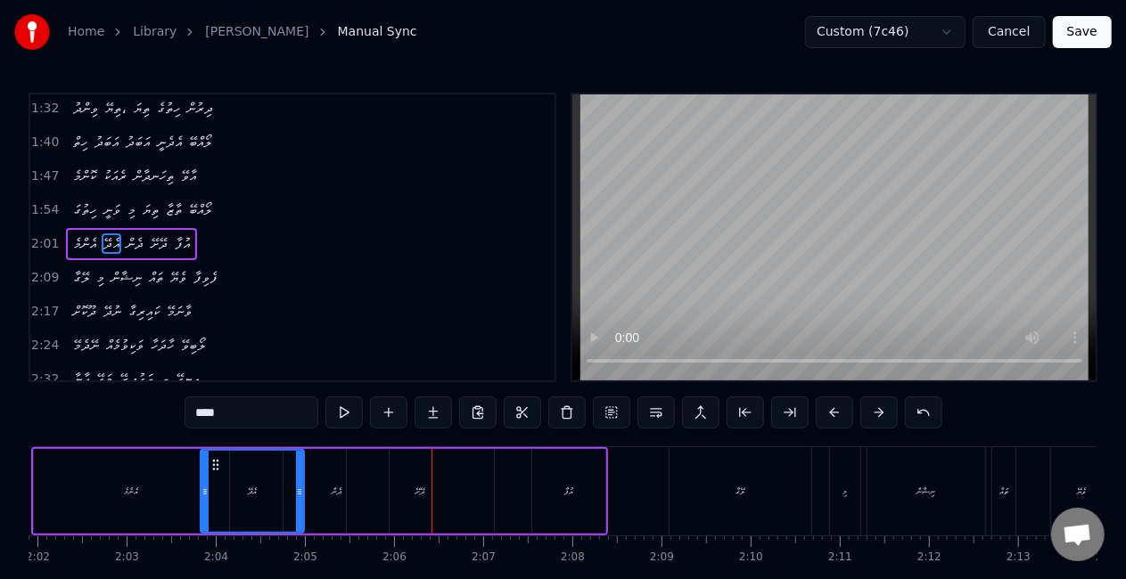
click at [348, 496] on div "ދޭށޭ" at bounding box center [420, 491] width 147 height 85
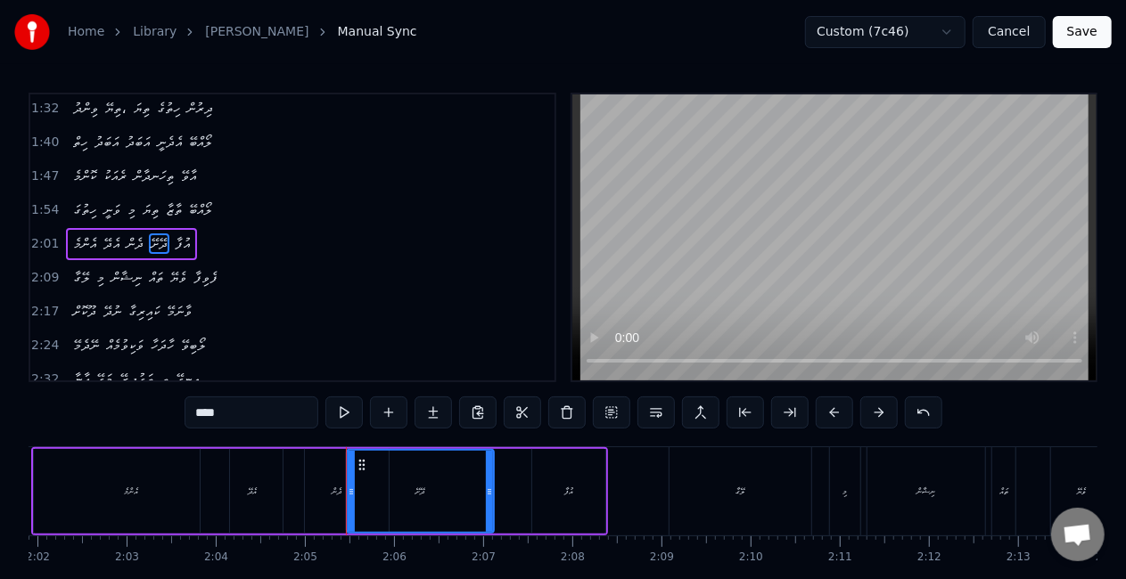
click at [327, 496] on div "ދެން" at bounding box center [335, 491] width 105 height 85
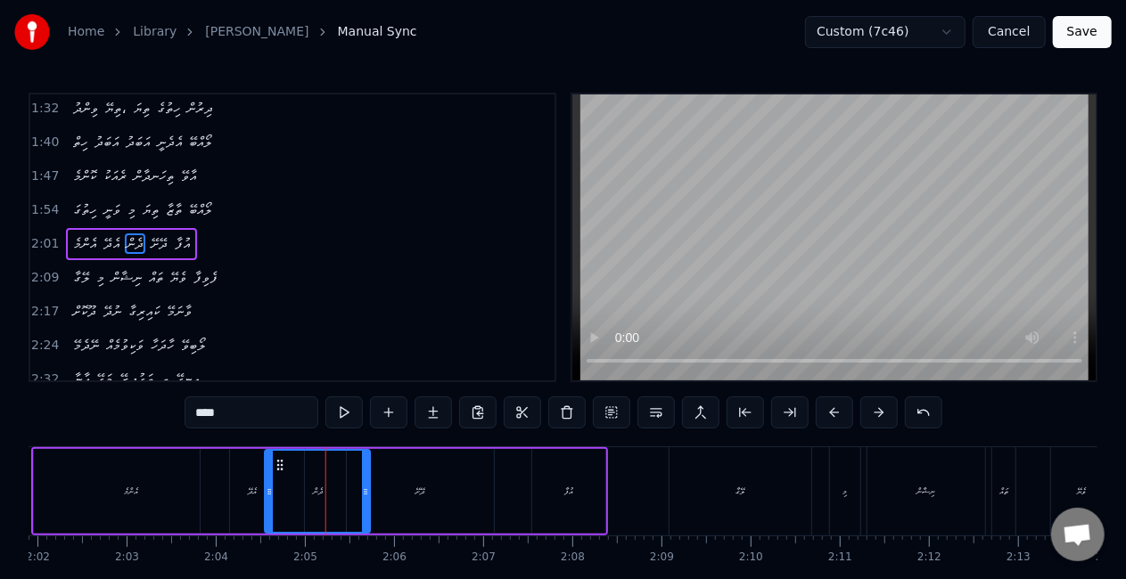
drag, startPoint x: 299, startPoint y: 467, endPoint x: 280, endPoint y: 460, distance: 20.0
click at [280, 460] on icon at bounding box center [281, 465] width 14 height 14
click at [374, 496] on div "ދޭށޭ" at bounding box center [420, 491] width 147 height 85
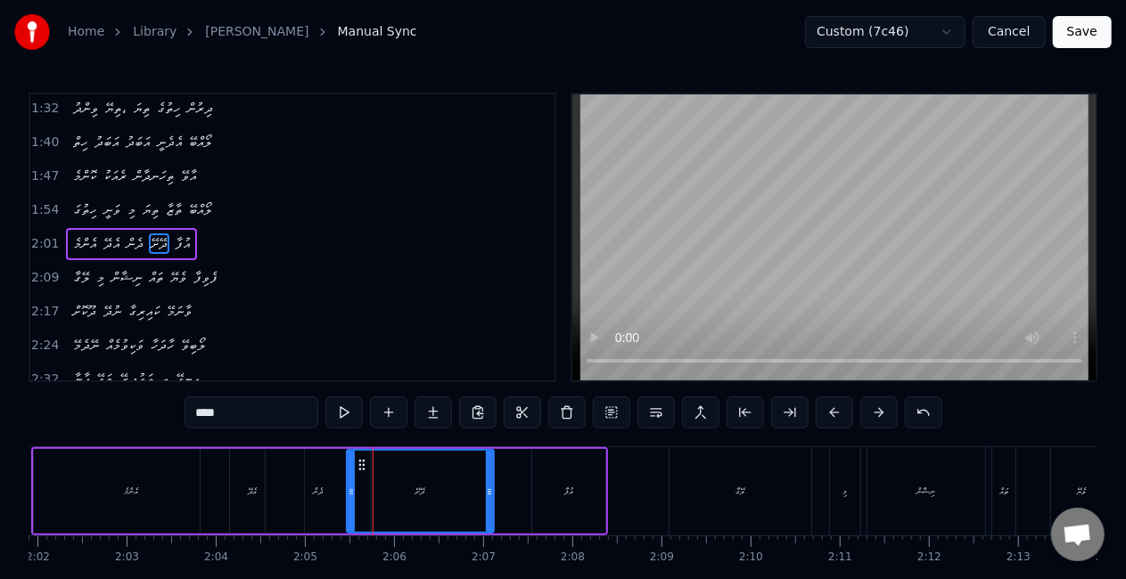
click at [388, 486] on div "ދޭށޭ" at bounding box center [420, 491] width 145 height 81
drag, startPoint x: 487, startPoint y: 495, endPoint x: 471, endPoint y: 488, distance: 17.2
click at [471, 488] on icon at bounding box center [473, 492] width 7 height 14
click at [325, 504] on div "ދެން" at bounding box center [318, 491] width 105 height 85
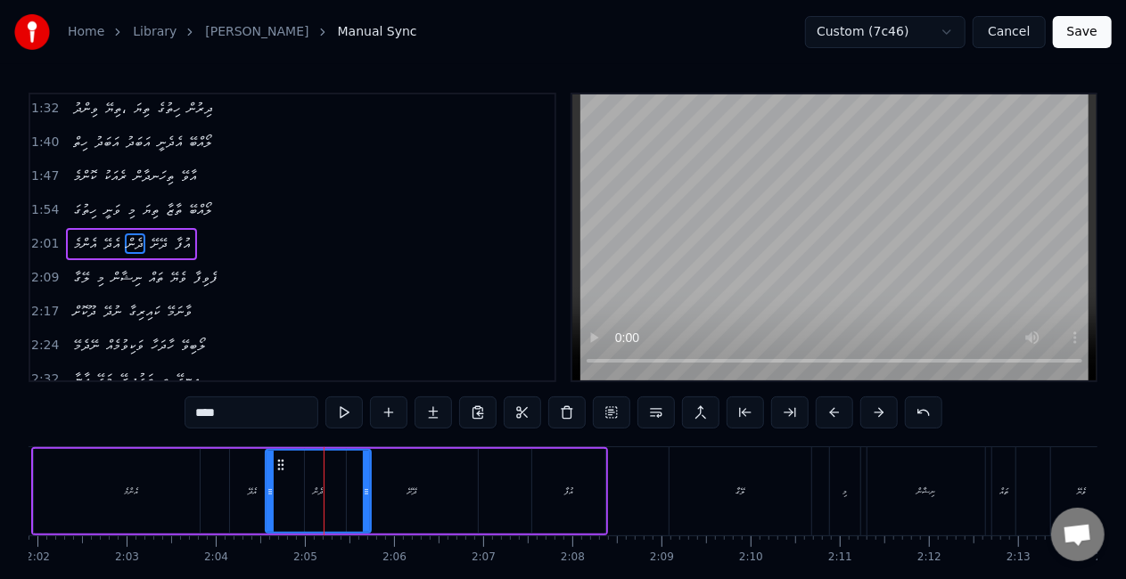
click at [386, 488] on div "ދޭށޭ" at bounding box center [412, 491] width 131 height 85
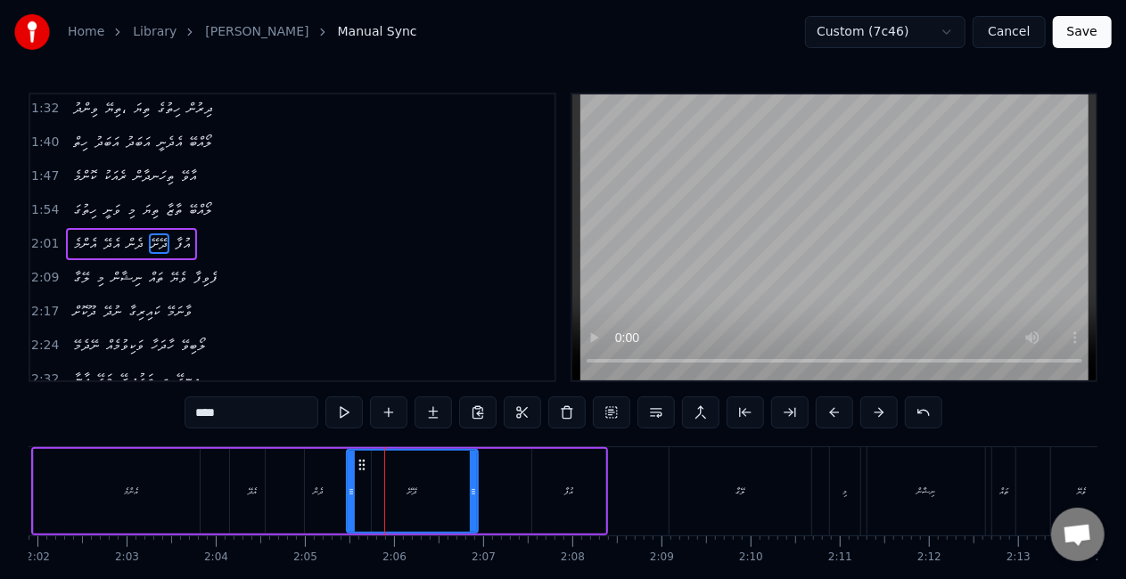
click at [247, 508] on div "އެދޭ" at bounding box center [252, 491] width 103 height 85
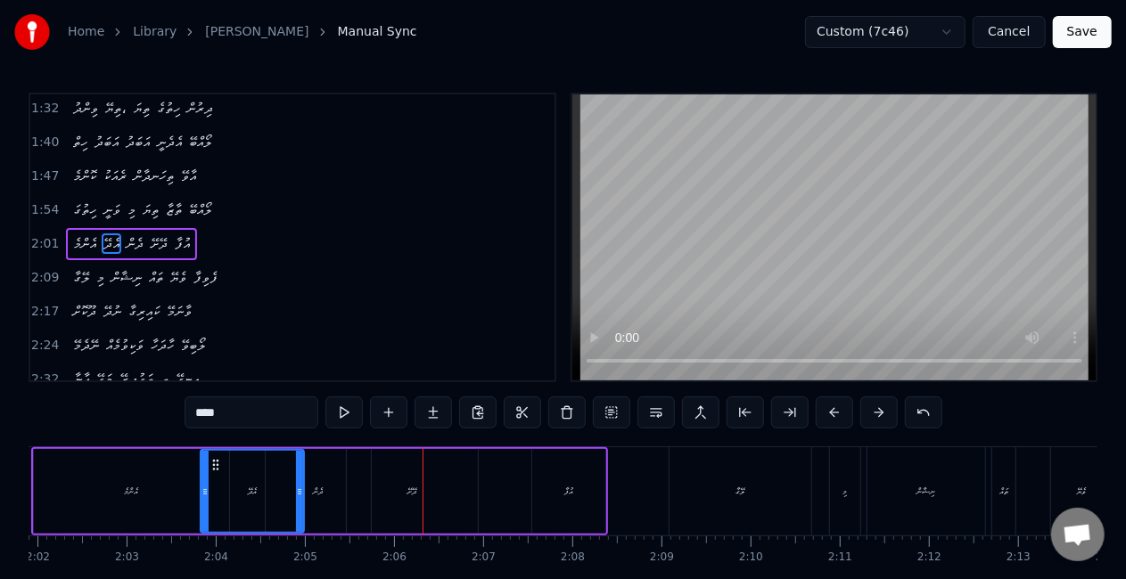
click at [316, 494] on div "ދެން" at bounding box center [318, 491] width 10 height 13
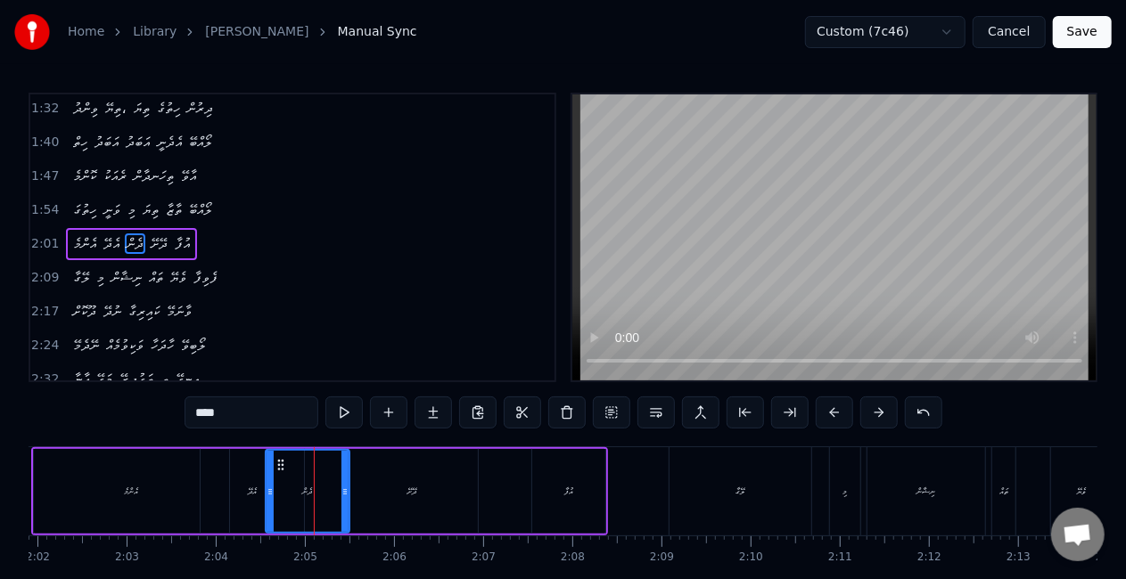
drag, startPoint x: 365, startPoint y: 503, endPoint x: 344, endPoint y: 502, distance: 21.4
click at [344, 502] on div at bounding box center [344, 491] width 7 height 81
click at [316, 504] on div "ދެން" at bounding box center [307, 491] width 82 height 81
click at [245, 488] on div "އެދޭ" at bounding box center [252, 491] width 103 height 85
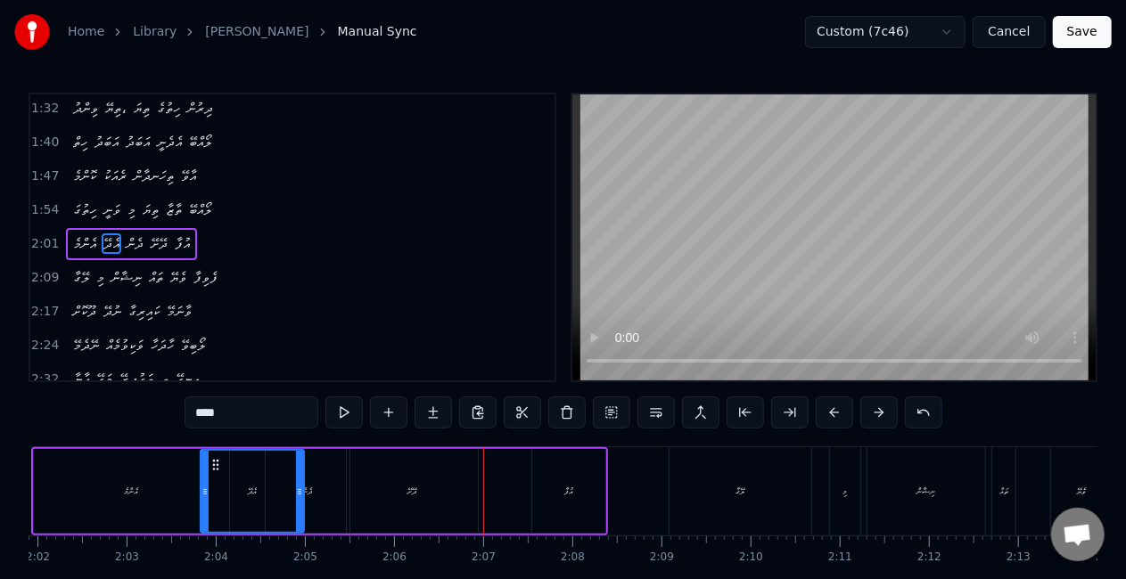
click at [421, 505] on div "ދޭށޭ" at bounding box center [412, 491] width 131 height 85
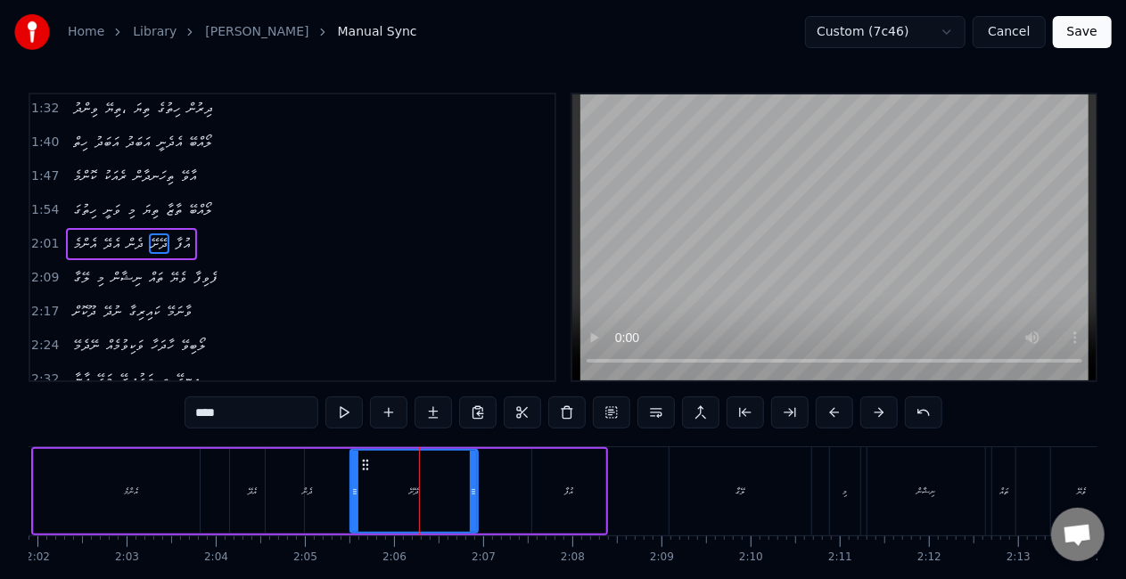
click at [353, 500] on div at bounding box center [354, 491] width 7 height 81
drag, startPoint x: 473, startPoint y: 490, endPoint x: 496, endPoint y: 494, distance: 23.4
click at [496, 494] on icon at bounding box center [496, 492] width 7 height 14
click at [326, 488] on div "ދެން" at bounding box center [308, 491] width 84 height 85
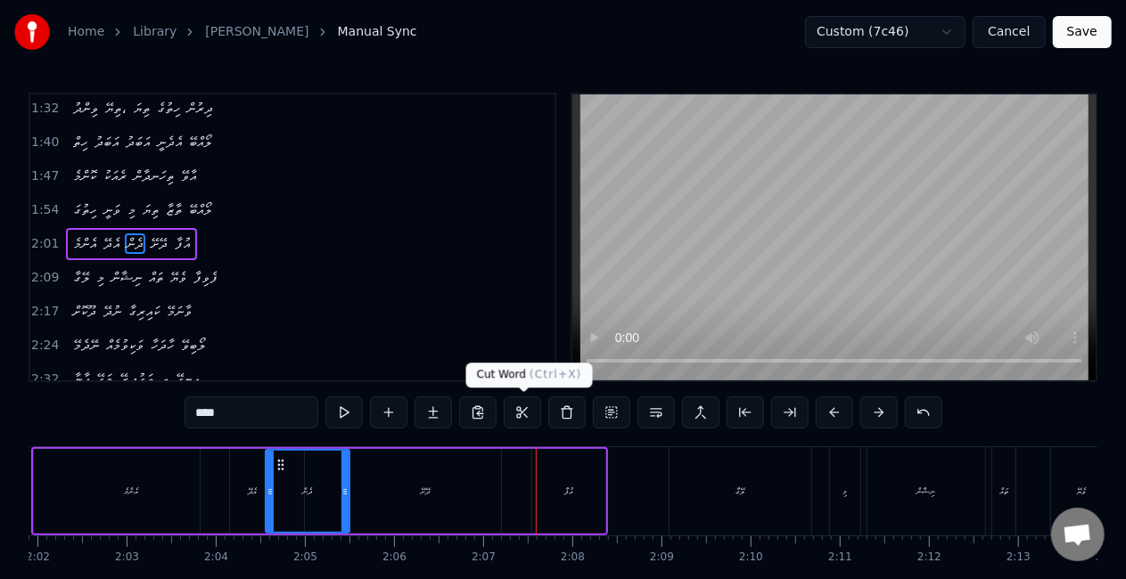
click at [492, 487] on div "ދޭށޭ" at bounding box center [425, 491] width 151 height 85
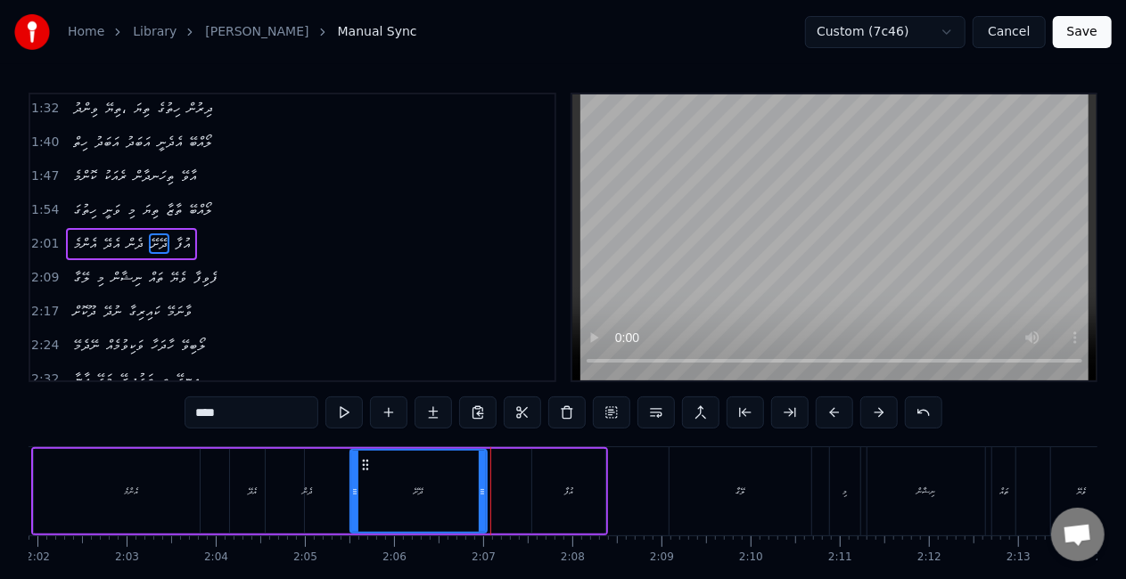
drag, startPoint x: 494, startPoint y: 504, endPoint x: 480, endPoint y: 503, distance: 14.4
click at [480, 503] on div at bounding box center [482, 491] width 7 height 81
click at [371, 494] on div "ދޭށޭ" at bounding box center [418, 491] width 135 height 81
click at [453, 474] on div "ދޭށޭ" at bounding box center [418, 491] width 135 height 81
drag, startPoint x: 357, startPoint y: 497, endPoint x: 374, endPoint y: 500, distance: 18.0
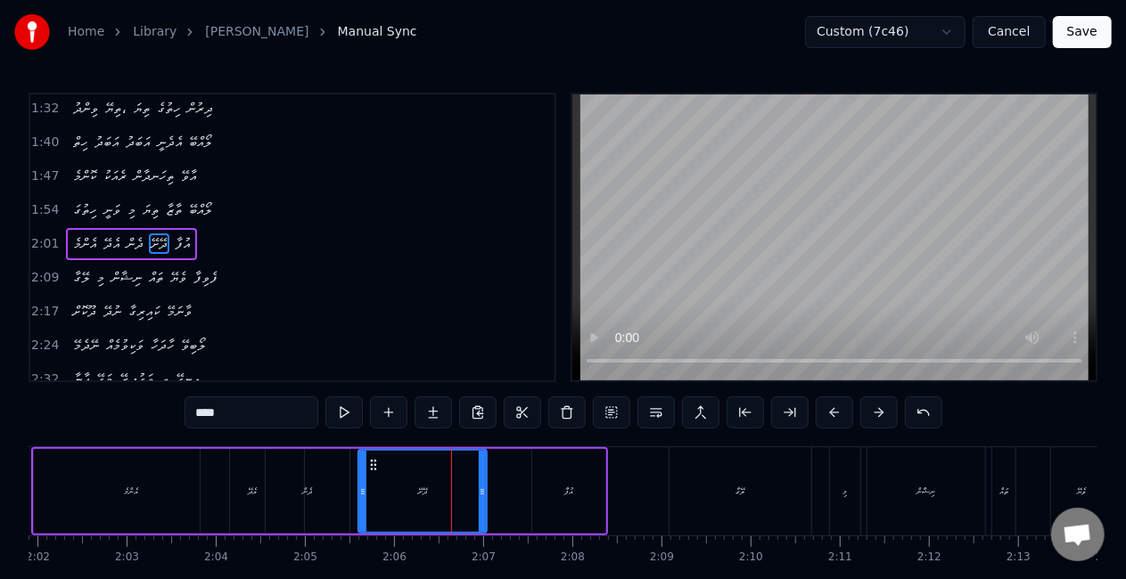
click at [366, 500] on div at bounding box center [362, 491] width 7 height 81
drag, startPoint x: 483, startPoint y: 488, endPoint x: 498, endPoint y: 490, distance: 15.3
click at [498, 490] on icon at bounding box center [494, 492] width 7 height 14
click at [329, 492] on div "ދެން" at bounding box center [308, 491] width 84 height 85
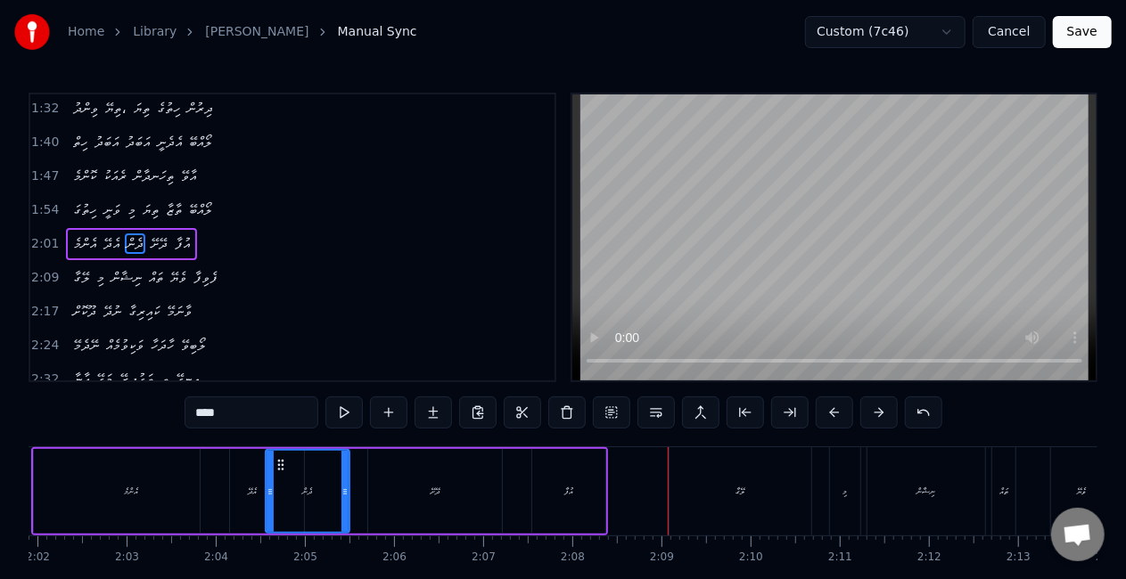
click at [574, 487] on div "އުފާ" at bounding box center [568, 491] width 73 height 85
type input "****"
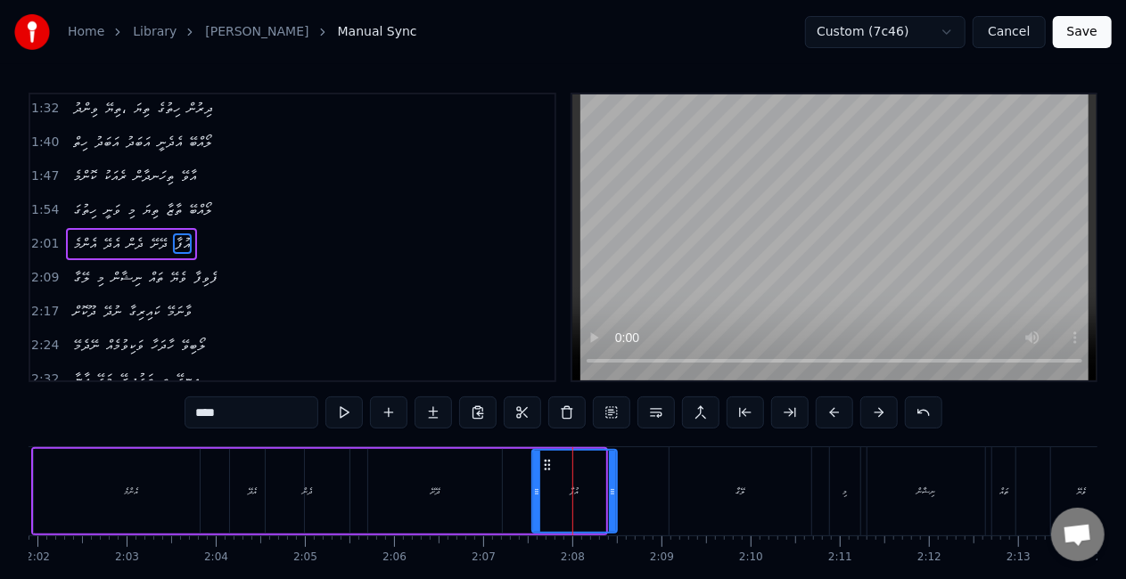
drag, startPoint x: 599, startPoint y: 494, endPoint x: 619, endPoint y: 500, distance: 21.4
click at [616, 500] on div at bounding box center [612, 491] width 7 height 81
click at [519, 494] on div "އެންމެ އެދޭ ދެން ދޭށޭ އުފާ" at bounding box center [329, 491] width 597 height 88
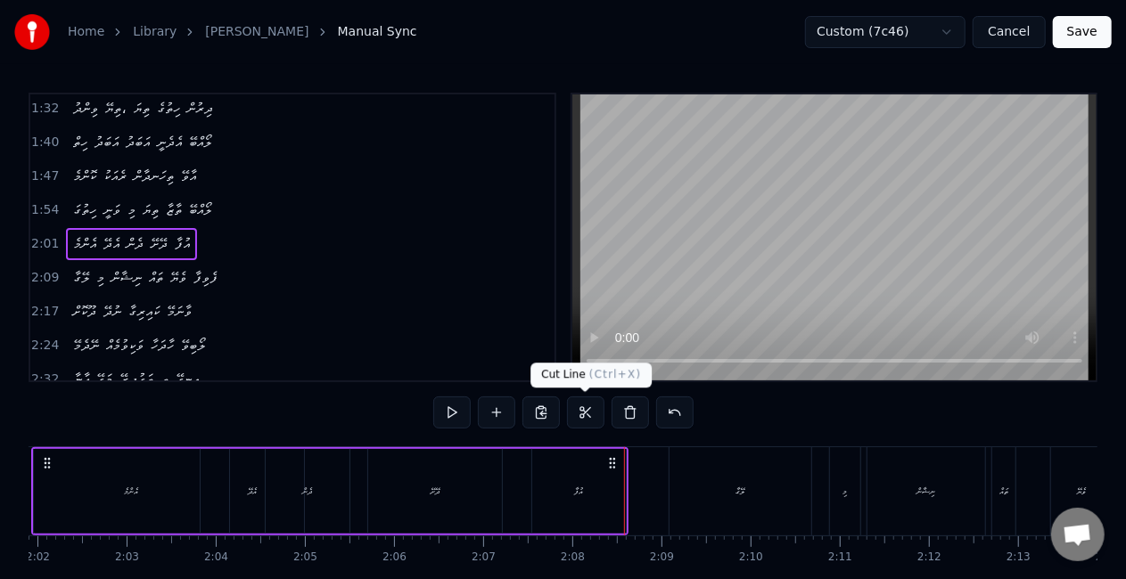
drag, startPoint x: 558, startPoint y: 504, endPoint x: 554, endPoint y: 492, distance: 13.0
click at [558, 504] on div "އުފާ" at bounding box center [579, 491] width 94 height 85
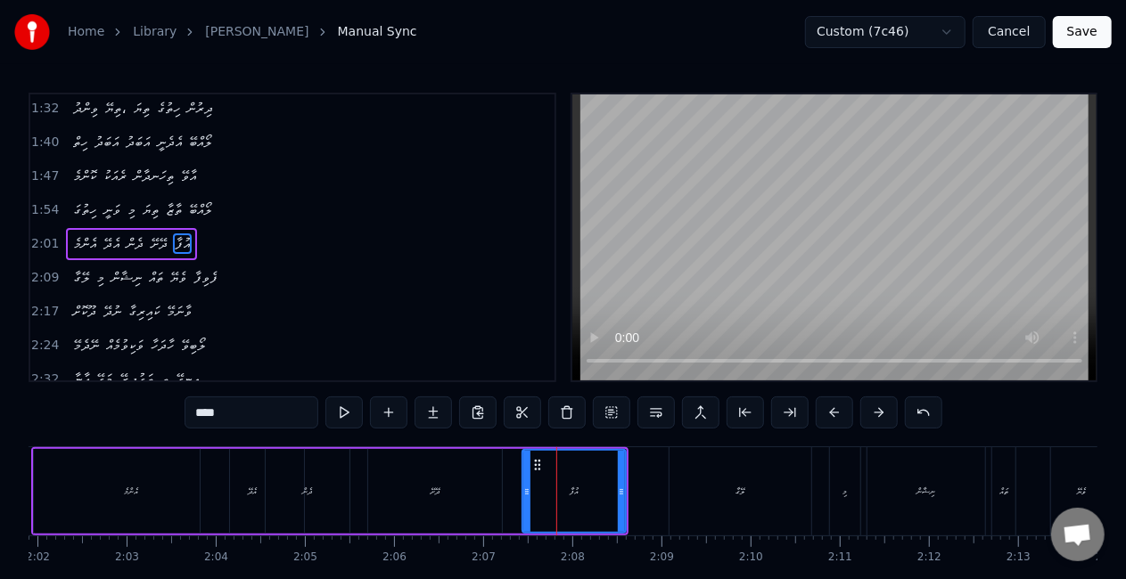
drag, startPoint x: 535, startPoint y: 494, endPoint x: 525, endPoint y: 493, distance: 9.8
click at [525, 493] on icon at bounding box center [526, 492] width 7 height 14
click at [471, 497] on div "ދޭށޭ" at bounding box center [435, 491] width 134 height 85
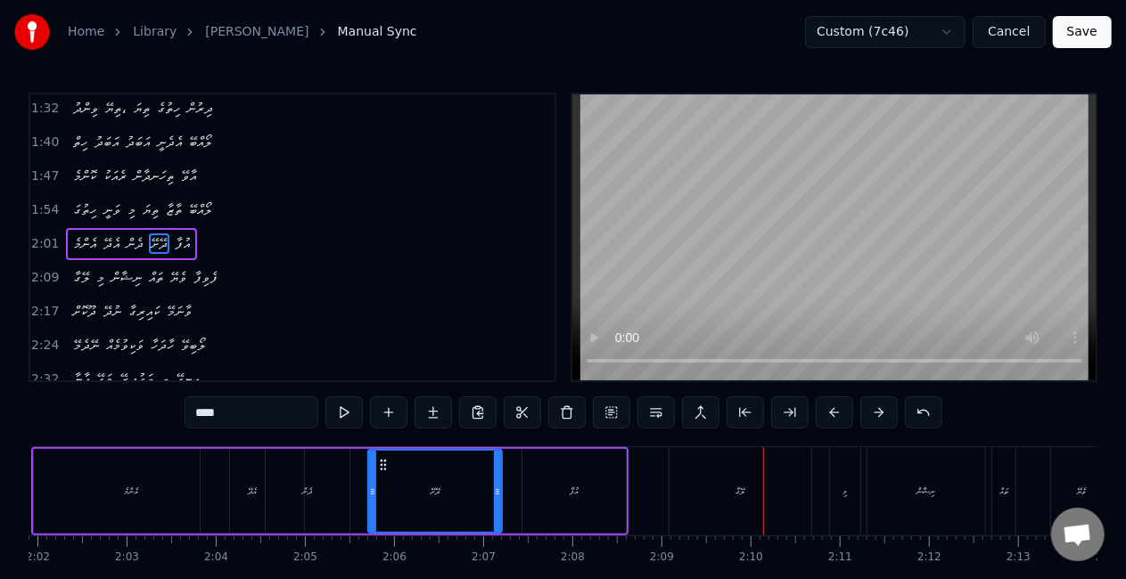
click at [693, 487] on div "ލޭގާ" at bounding box center [740, 491] width 142 height 88
type input "****"
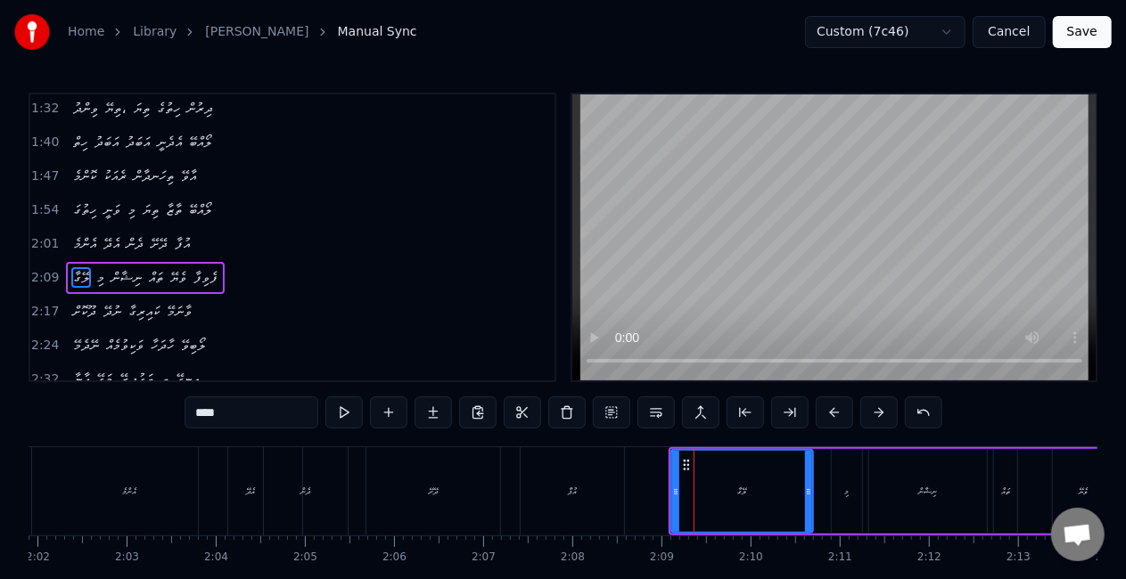
scroll to position [239, 0]
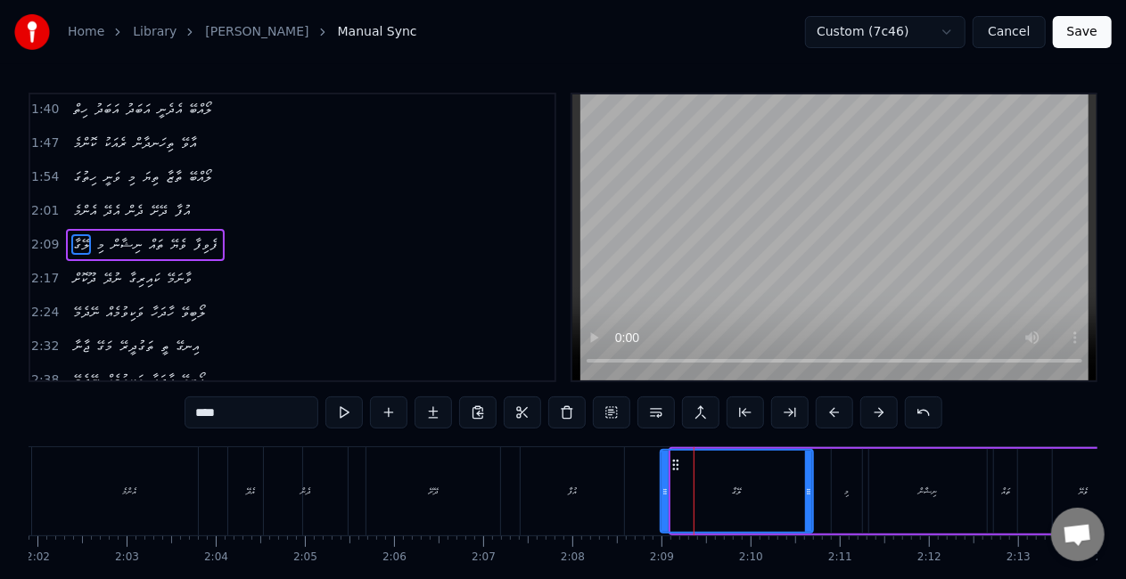
drag, startPoint x: 674, startPoint y: 494, endPoint x: 661, endPoint y: 487, distance: 14.4
click at [661, 487] on icon at bounding box center [664, 492] width 7 height 14
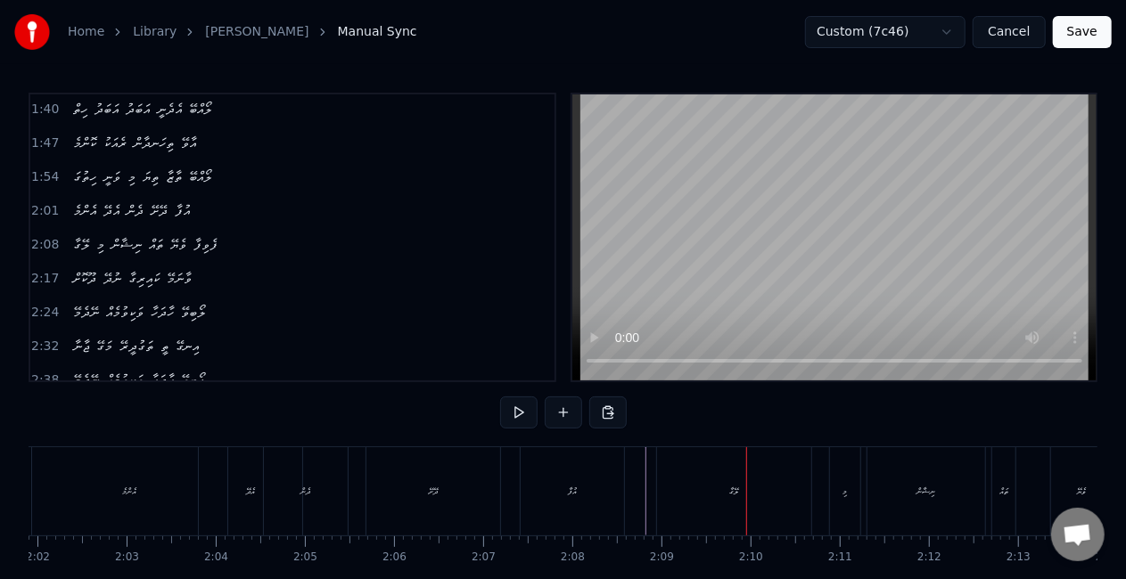
click at [672, 487] on div "ލޭގާ" at bounding box center [734, 491] width 154 height 88
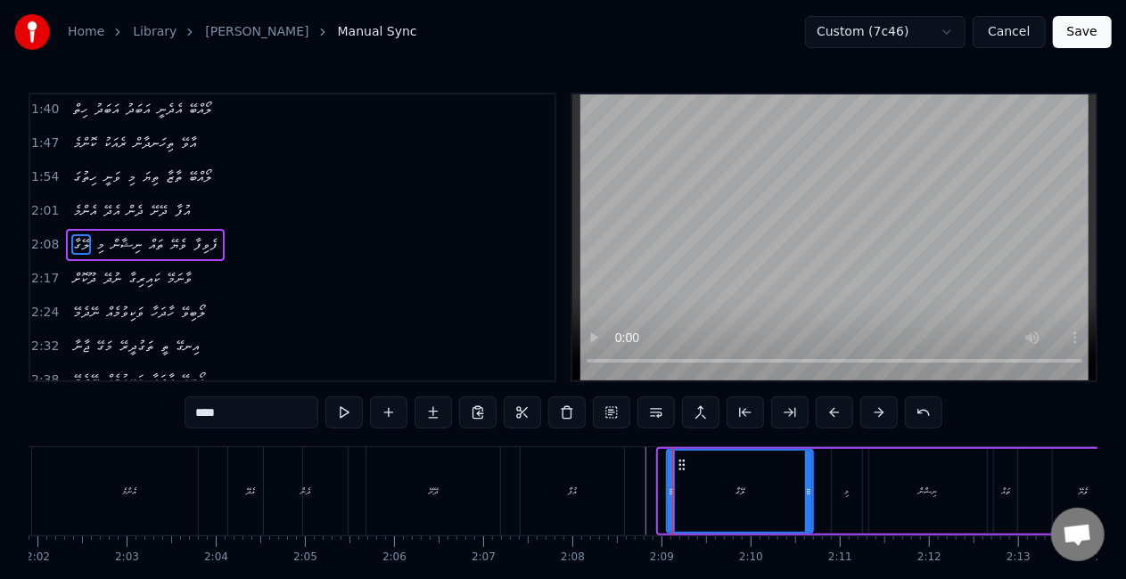
click at [673, 492] on icon at bounding box center [671, 492] width 7 height 14
drag, startPoint x: 809, startPoint y: 501, endPoint x: 783, endPoint y: 497, distance: 27.0
click at [783, 497] on div at bounding box center [781, 491] width 7 height 81
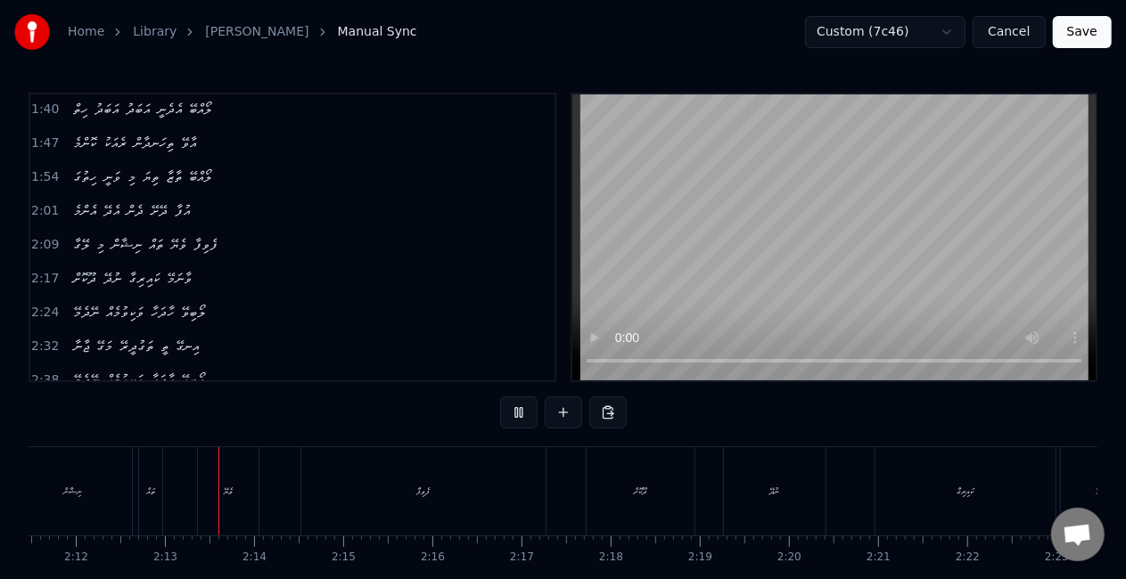
scroll to position [0, 11758]
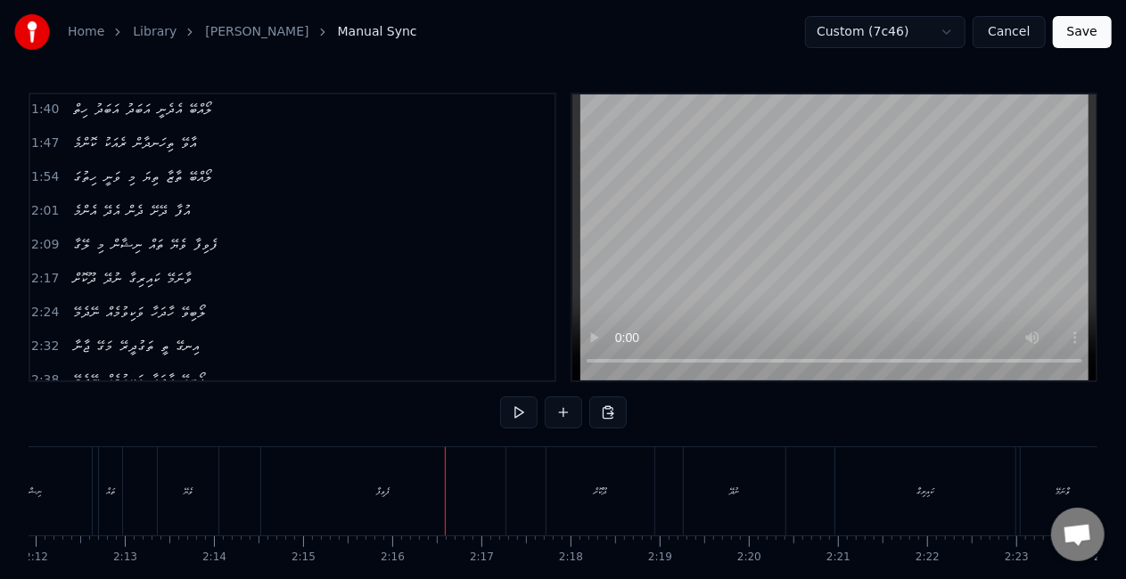
click at [409, 505] on div "ފެވިފާ" at bounding box center [383, 491] width 244 height 88
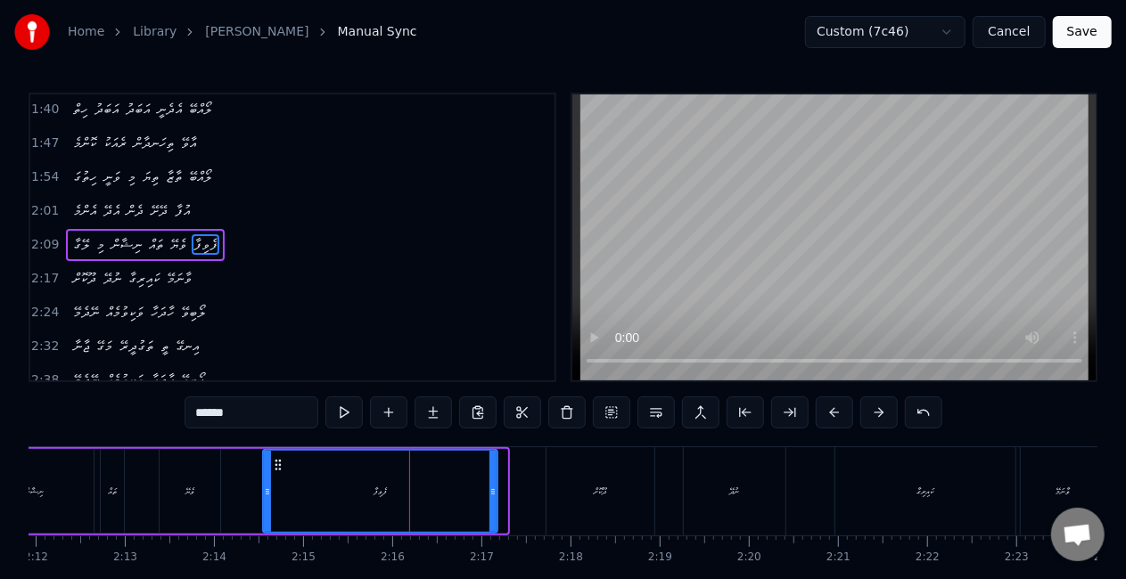
drag, startPoint x: 502, startPoint y: 495, endPoint x: 491, endPoint y: 485, distance: 14.5
click at [492, 488] on icon at bounding box center [492, 492] width 7 height 14
click at [408, 485] on div "ފެވިފާ" at bounding box center [380, 491] width 233 height 81
click at [586, 489] on div "ދޫކޮށް" at bounding box center [600, 491] width 108 height 88
type input "******"
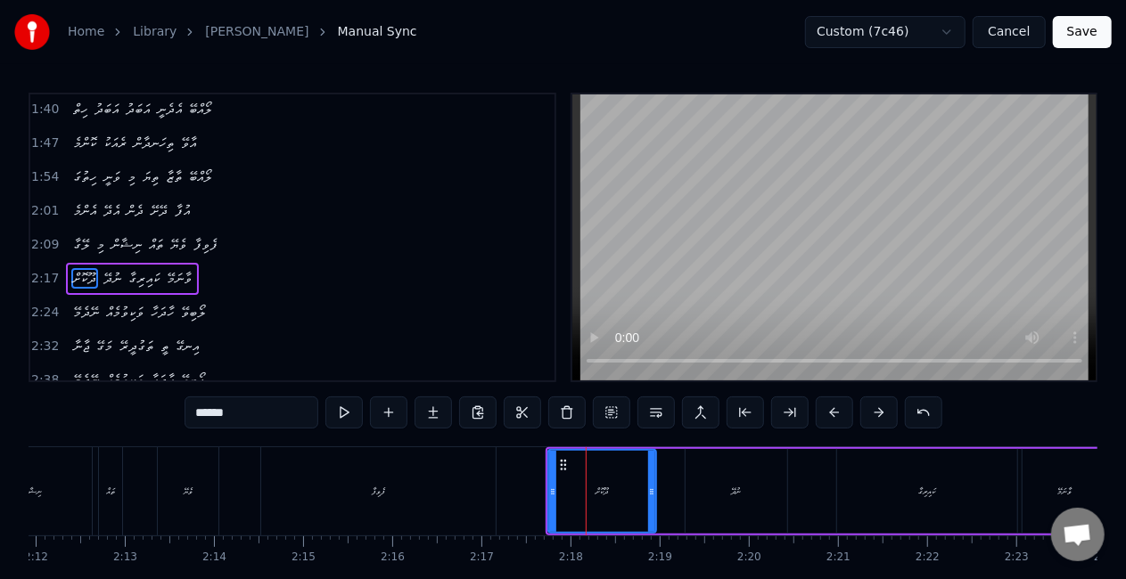
scroll to position [273, 0]
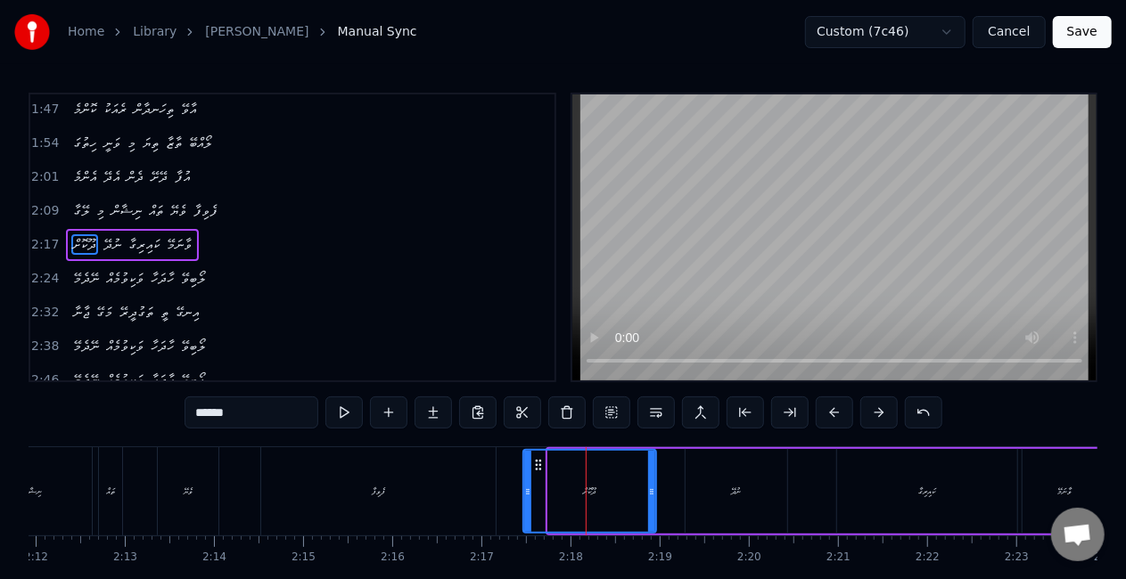
drag, startPoint x: 549, startPoint y: 499, endPoint x: 527, endPoint y: 492, distance: 23.4
click at [527, 492] on div at bounding box center [527, 491] width 7 height 81
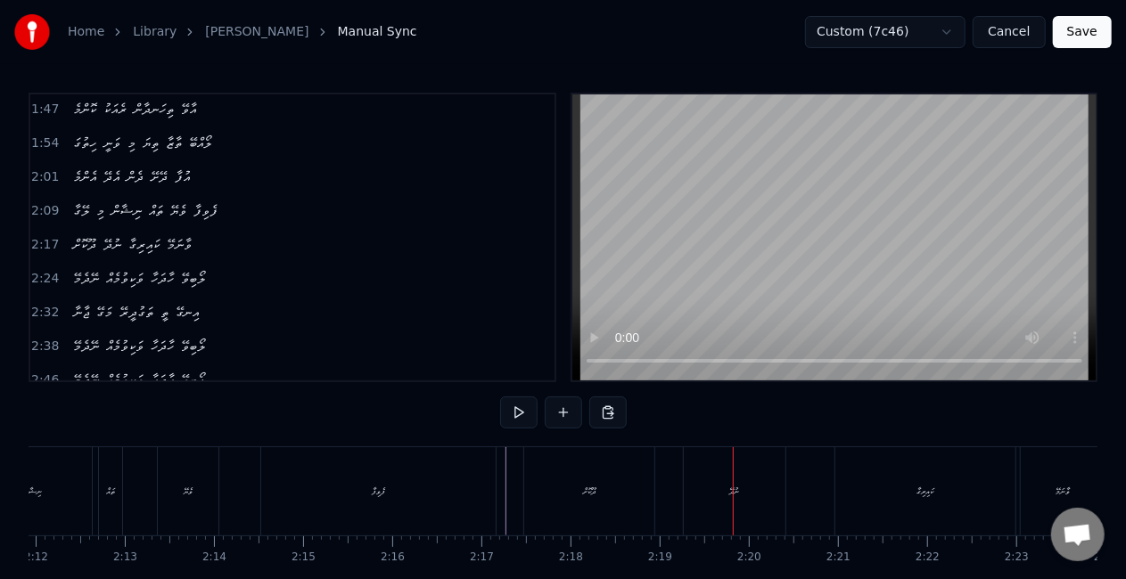
click at [704, 494] on div "ނުދޭ" at bounding box center [735, 491] width 102 height 88
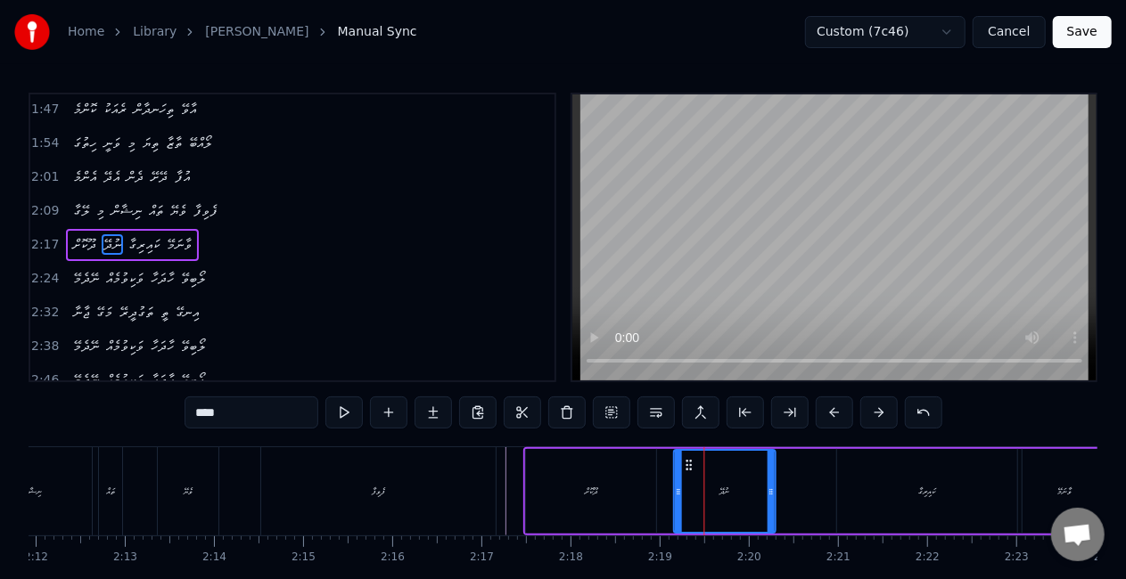
drag, startPoint x: 702, startPoint y: 463, endPoint x: 692, endPoint y: 460, distance: 11.3
click at [692, 460] on icon at bounding box center [689, 465] width 14 height 14
click at [655, 475] on div "ދޫކޮށް" at bounding box center [591, 491] width 132 height 85
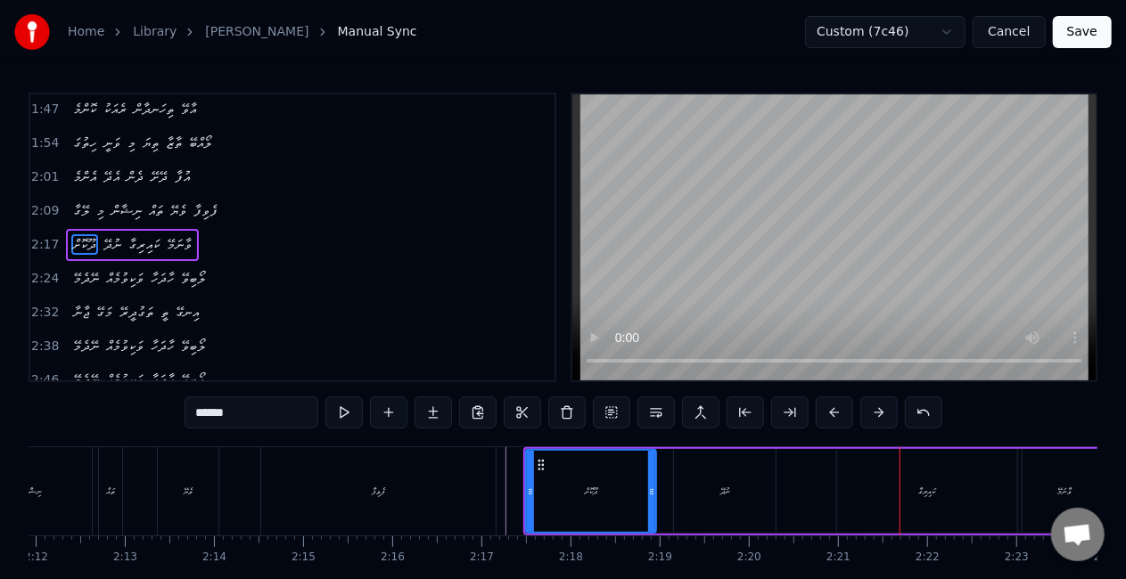
drag, startPoint x: 914, startPoint y: 488, endPoint x: 875, endPoint y: 485, distance: 39.3
click at [914, 487] on div "ކައިރިގާ" at bounding box center [927, 491] width 180 height 85
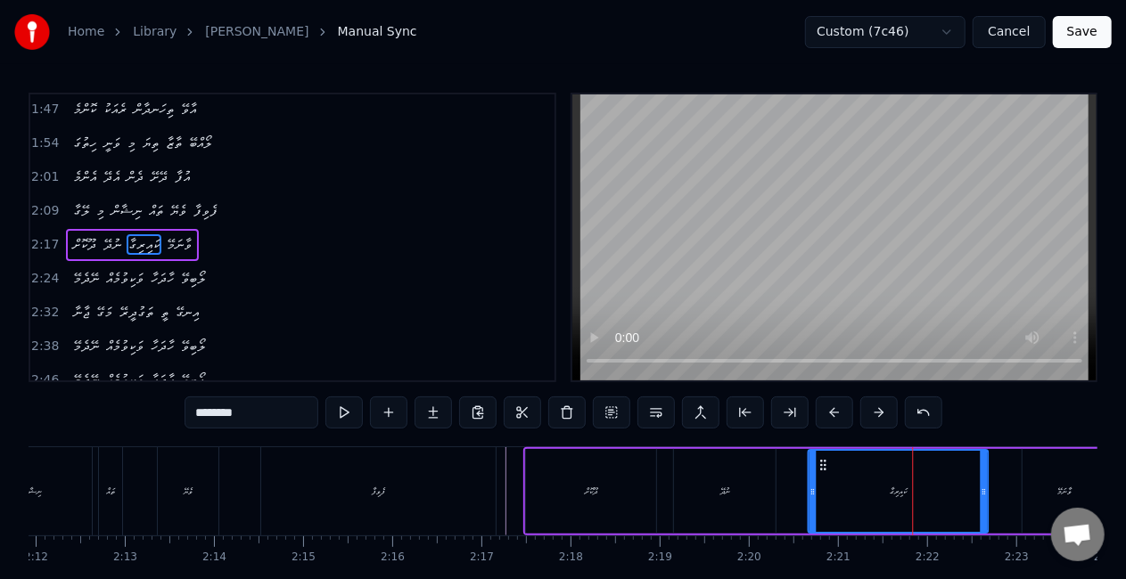
drag, startPoint x: 857, startPoint y: 465, endPoint x: 828, endPoint y: 460, distance: 29.9
click at [828, 460] on icon at bounding box center [823, 465] width 14 height 14
click at [756, 480] on div "ނުދޭ" at bounding box center [725, 491] width 102 height 85
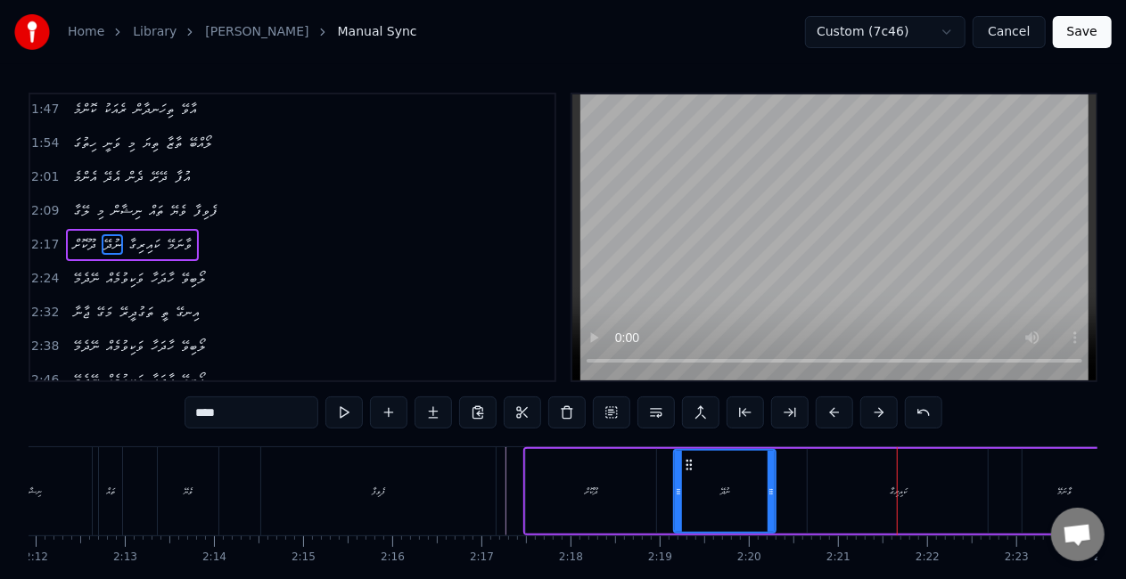
click at [914, 488] on div "ކައިރިގާ" at bounding box center [898, 491] width 180 height 85
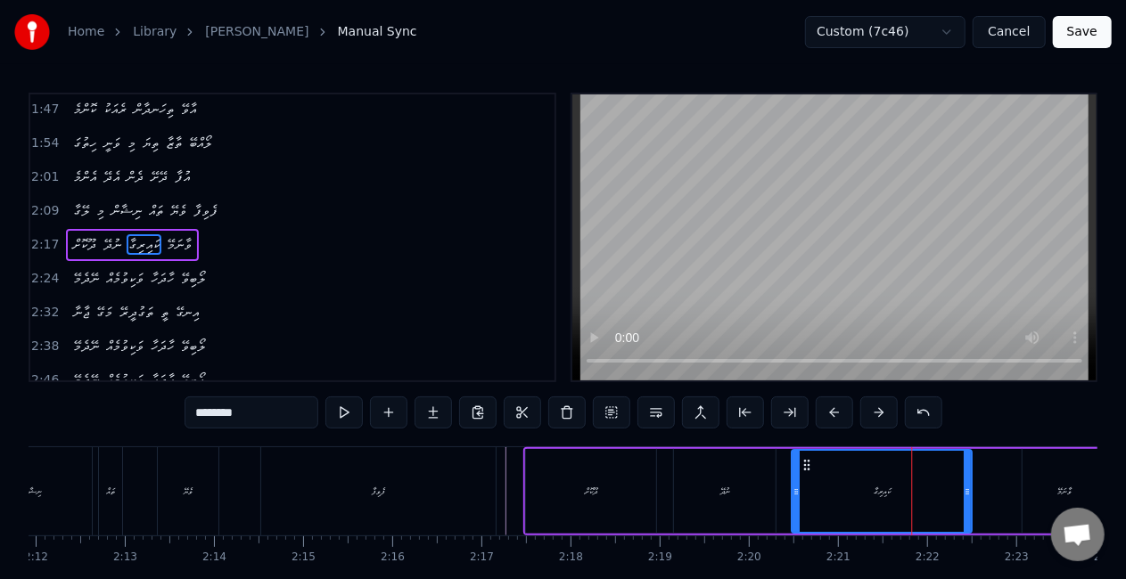
drag, startPoint x: 824, startPoint y: 465, endPoint x: 808, endPoint y: 458, distance: 17.6
click at [808, 458] on icon at bounding box center [807, 465] width 14 height 14
click at [768, 480] on div "ނުދޭ" at bounding box center [725, 491] width 102 height 85
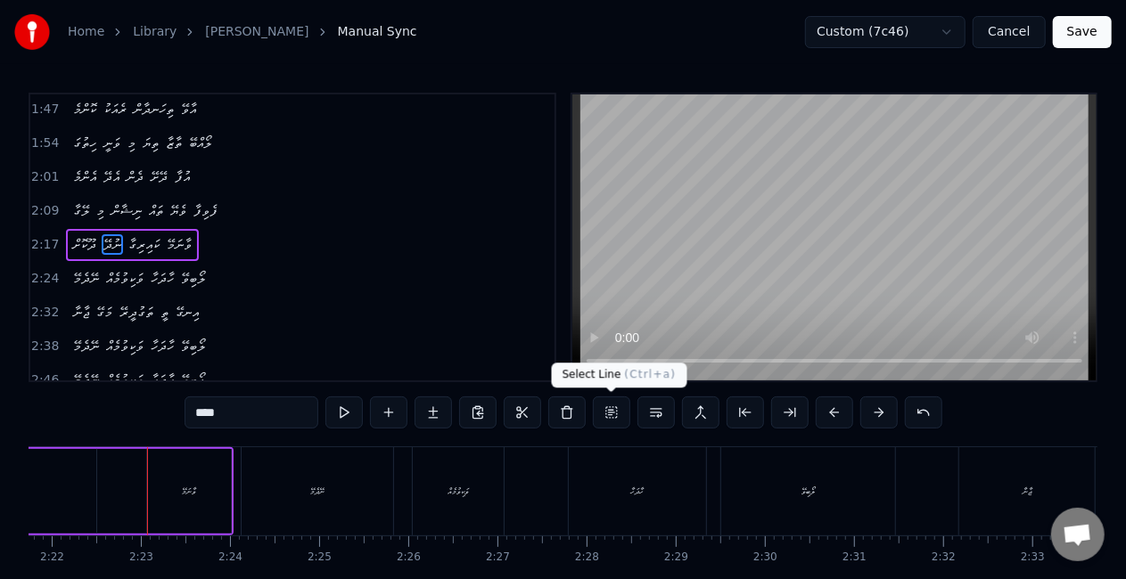
scroll to position [0, 12662]
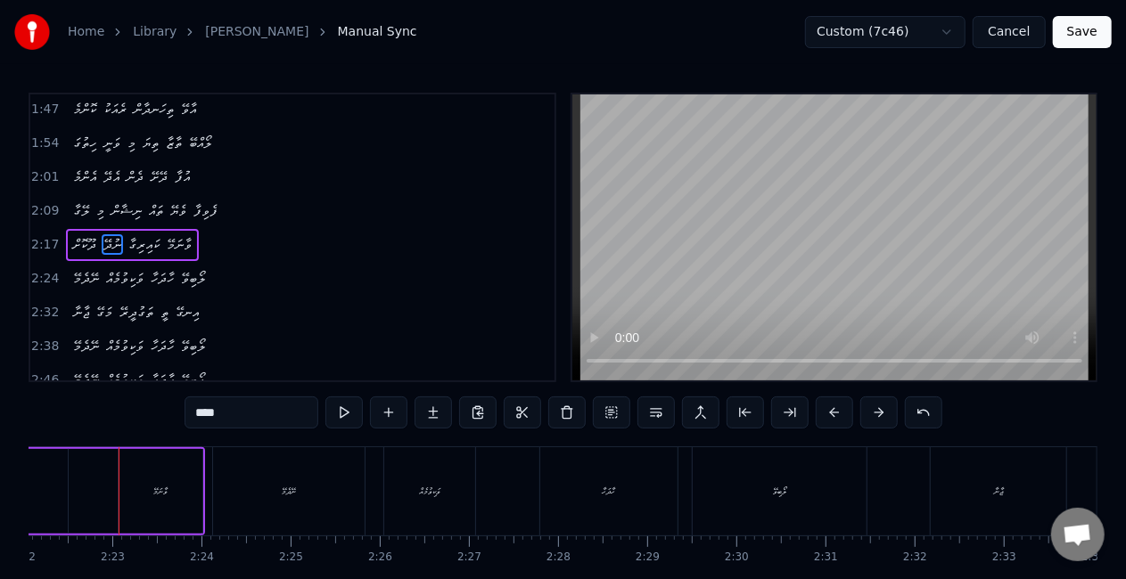
click at [179, 490] on div "ވާނަމޭ" at bounding box center [161, 491] width 84 height 85
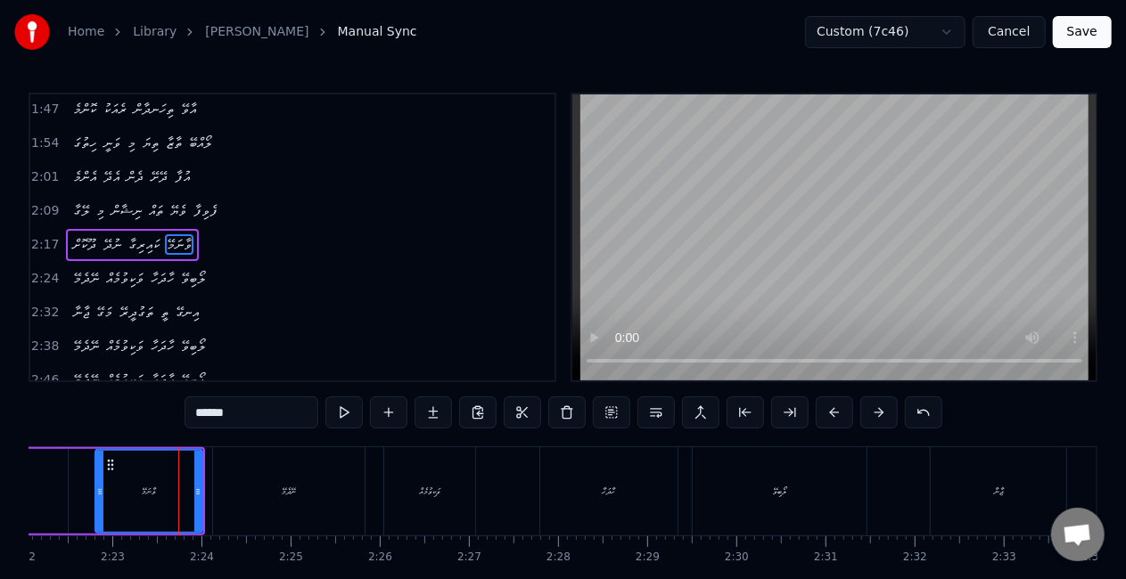
drag, startPoint x: 122, startPoint y: 500, endPoint x: 99, endPoint y: 482, distance: 29.2
click at [99, 482] on div at bounding box center [99, 491] width 7 height 81
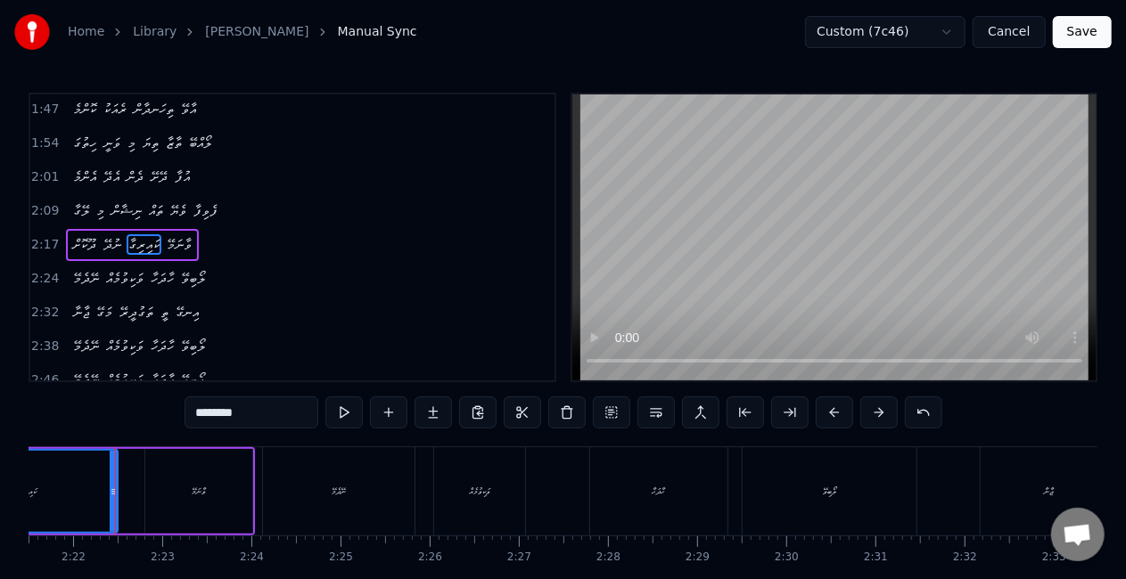
scroll to position [0, 12609]
drag, startPoint x: 644, startPoint y: 495, endPoint x: 633, endPoint y: 472, distance: 25.1
click at [644, 492] on div "ހާދަހާ" at bounding box center [661, 491] width 137 height 88
type input "******"
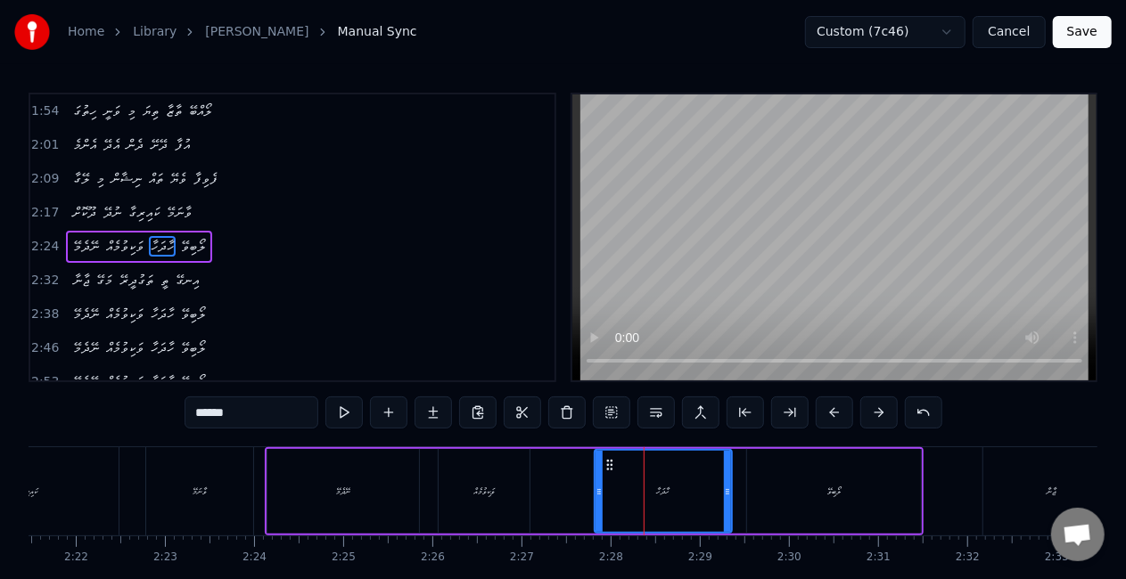
scroll to position [306, 0]
drag, startPoint x: 615, startPoint y: 463, endPoint x: 603, endPoint y: 458, distance: 13.3
click at [603, 458] on icon at bounding box center [596, 465] width 14 height 14
click at [566, 478] on div "ނޭދެމޭ ވަކިވުމެއް ހާދަހާ ލޯބިވޭ" at bounding box center [594, 491] width 659 height 88
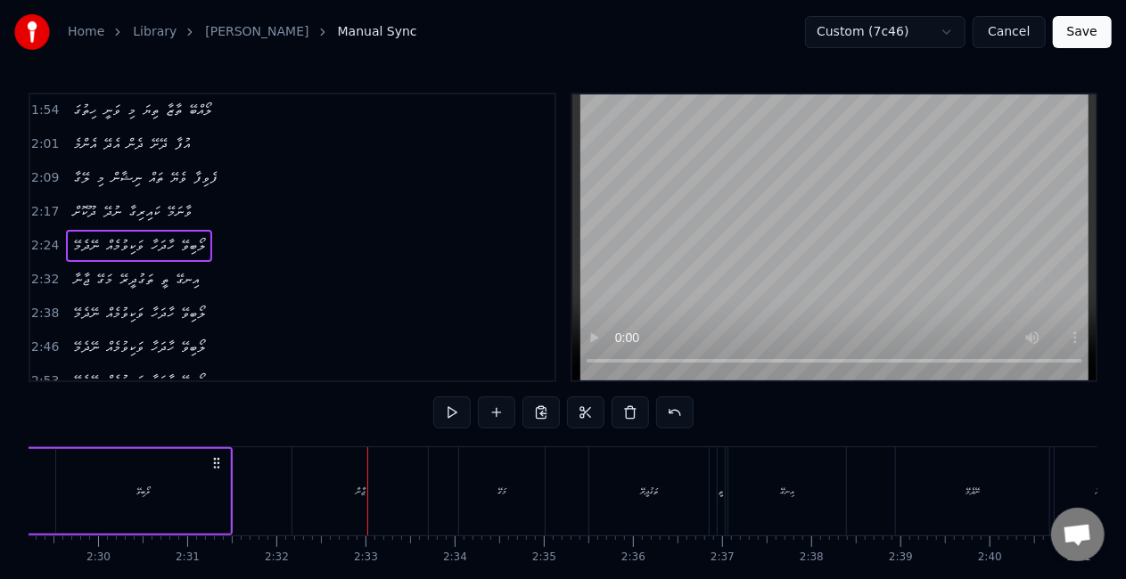
scroll to position [0, 13503]
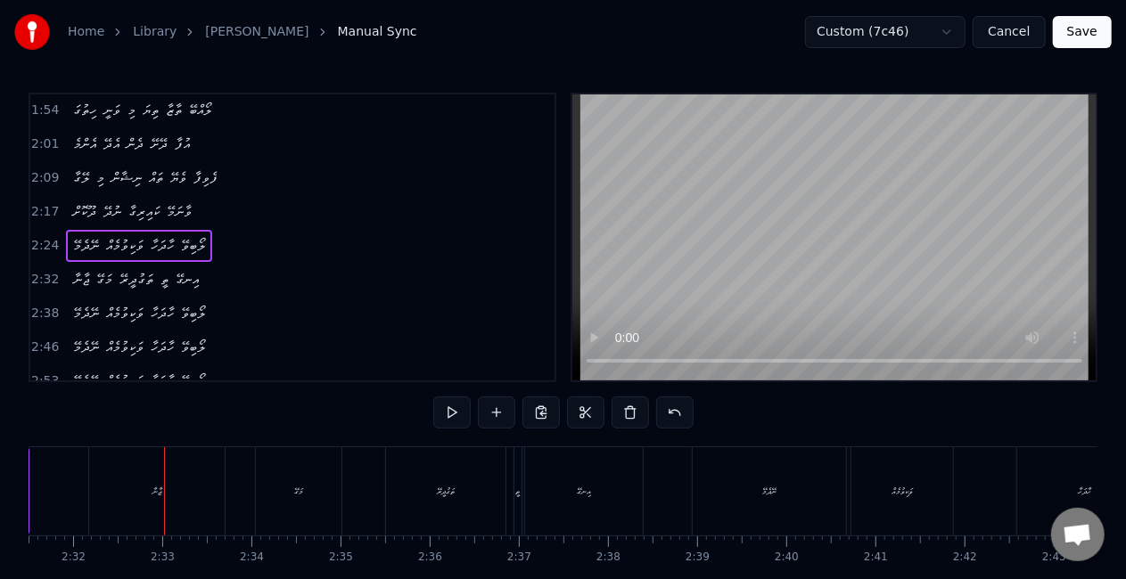
click at [153, 502] on div "ޖާނާ" at bounding box center [156, 491] width 135 height 88
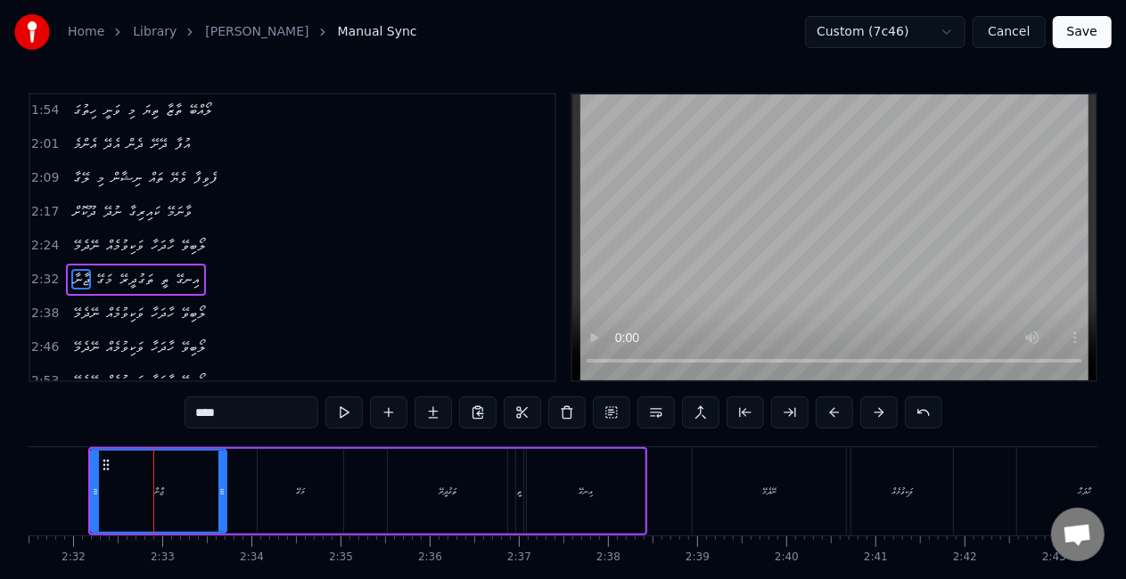
scroll to position [312, 0]
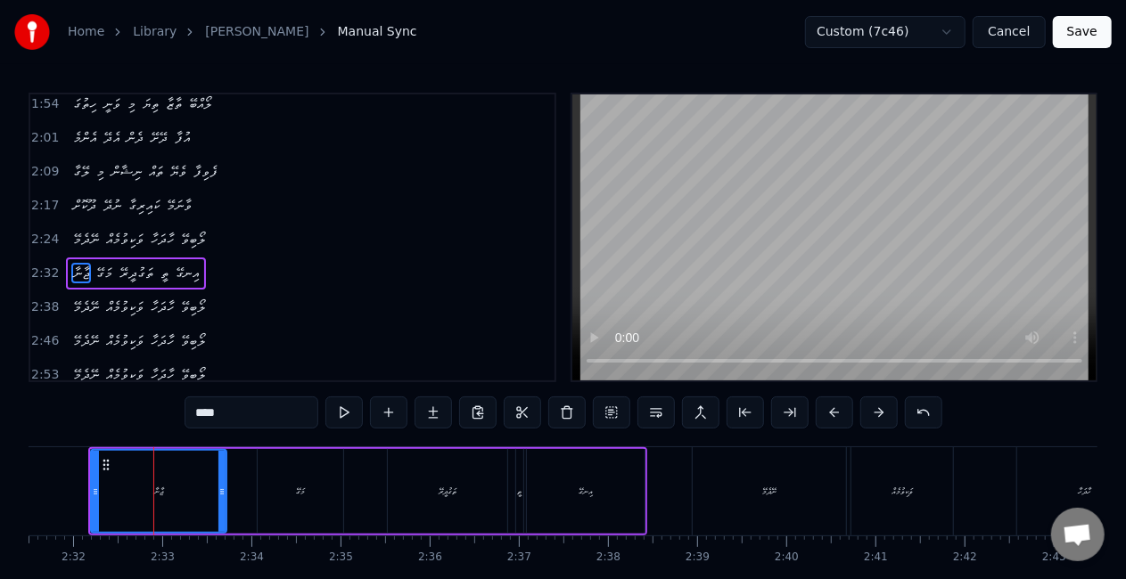
click at [111, 460] on div "ޖާނާ" at bounding box center [159, 491] width 134 height 81
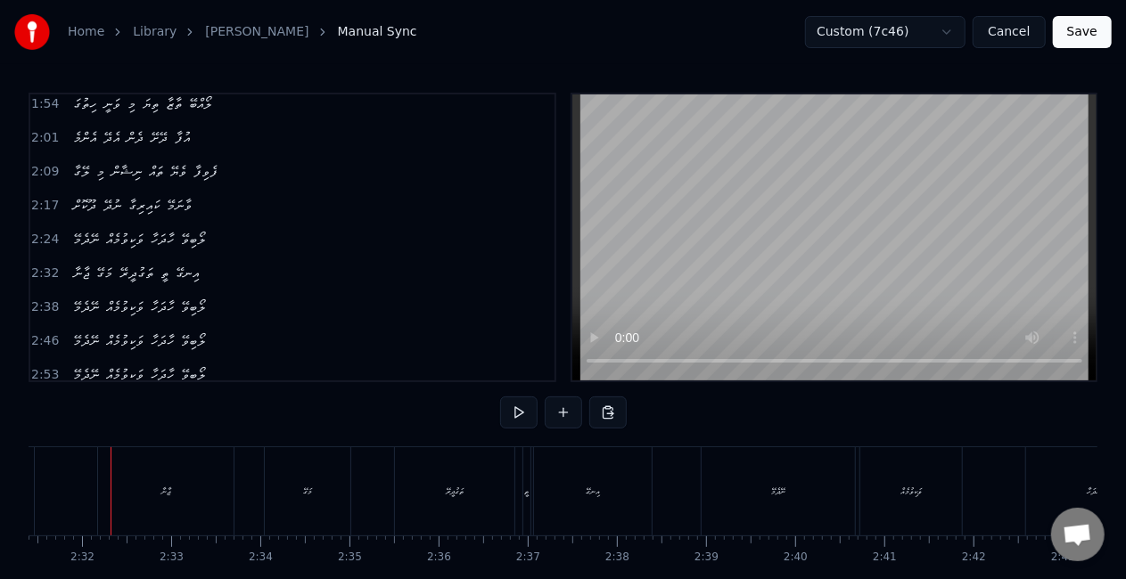
scroll to position [0, 13487]
click at [121, 464] on div "ޖާނާ" at bounding box center [172, 491] width 135 height 88
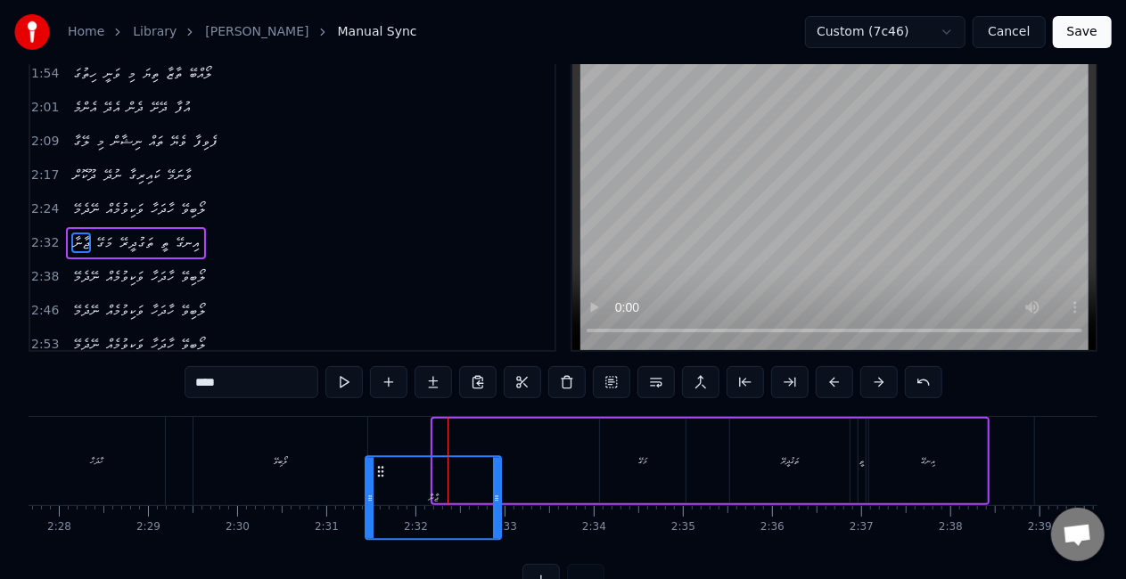
scroll to position [37, 0]
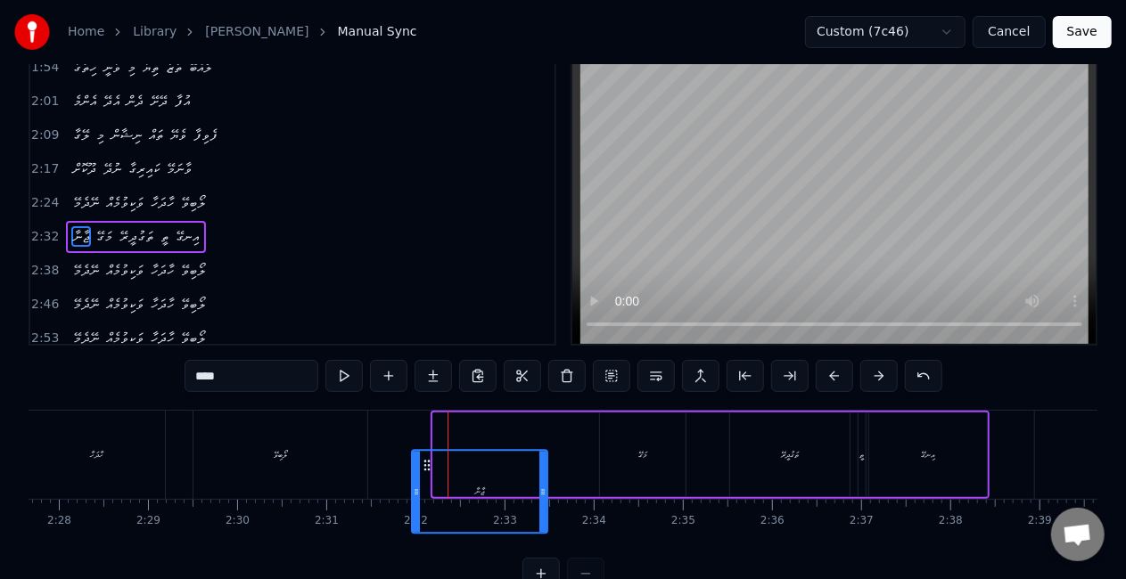
drag, startPoint x: 122, startPoint y: 463, endPoint x: 427, endPoint y: 406, distance: 310.3
click at [427, 406] on div "0:30 ދޫކޮށް ނުދޭ ކައިރިގާ ވާނަމޭ 0:36 ނޭދެމޭ ވަކިވުމެއް ހާދަހާ ލޯބިވޭ 0:48 ދޫކޮ…" at bounding box center [563, 323] width 1069 height 534
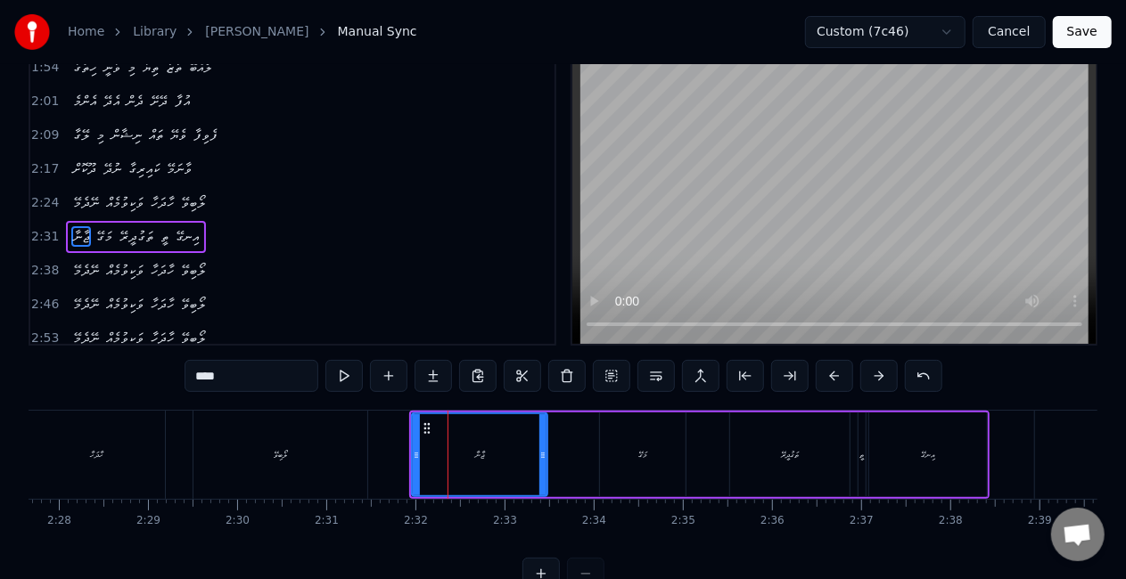
click at [415, 448] on icon at bounding box center [416, 455] width 7 height 14
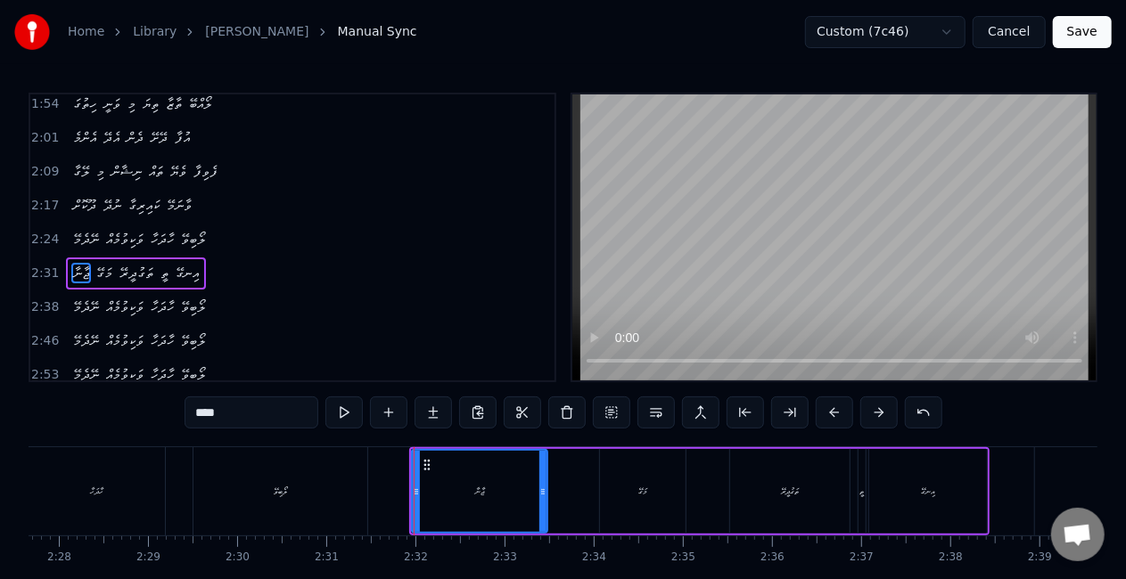
scroll to position [0, 0]
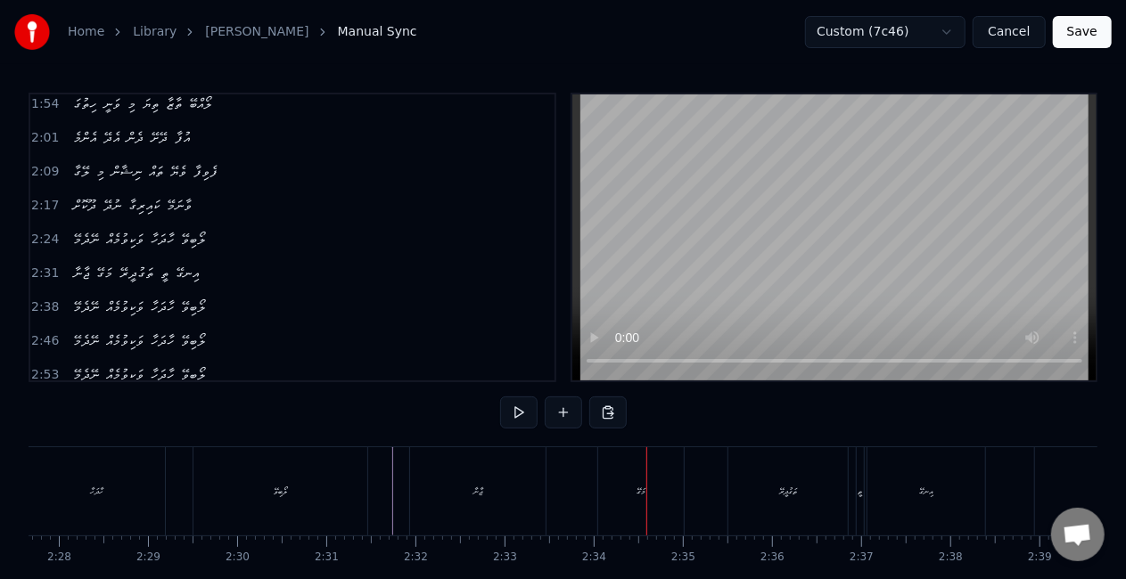
drag, startPoint x: 595, startPoint y: 481, endPoint x: 579, endPoint y: 485, distance: 16.4
click at [592, 481] on div "ޖާނާ މަގޭ ތަގުދީރޭ ތީ އިނގޭ" at bounding box center [699, 491] width 580 height 88
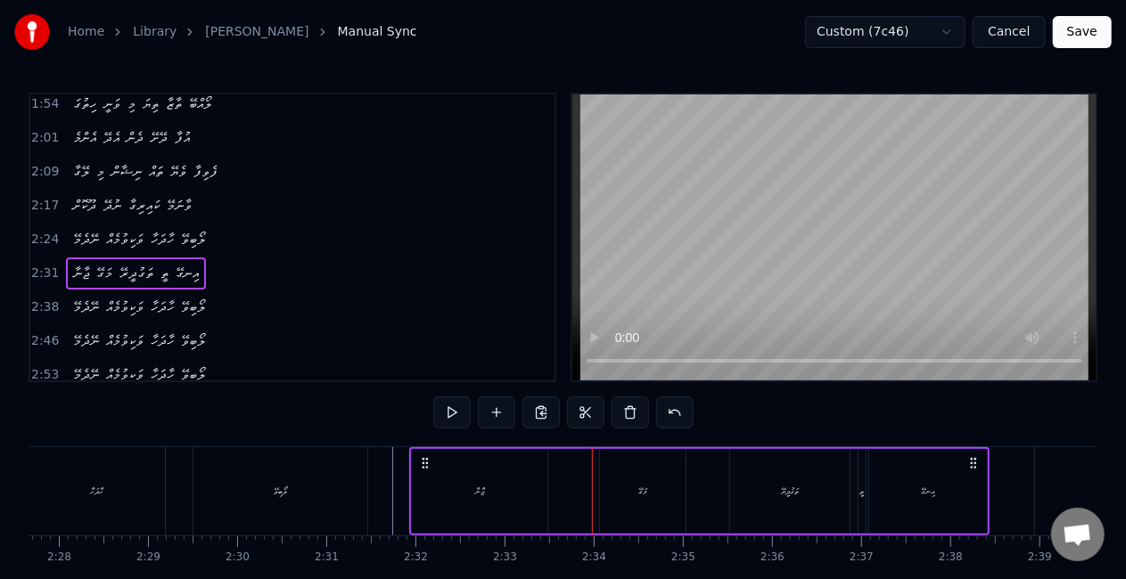
click at [545, 492] on div "ޖާނާ" at bounding box center [479, 491] width 135 height 85
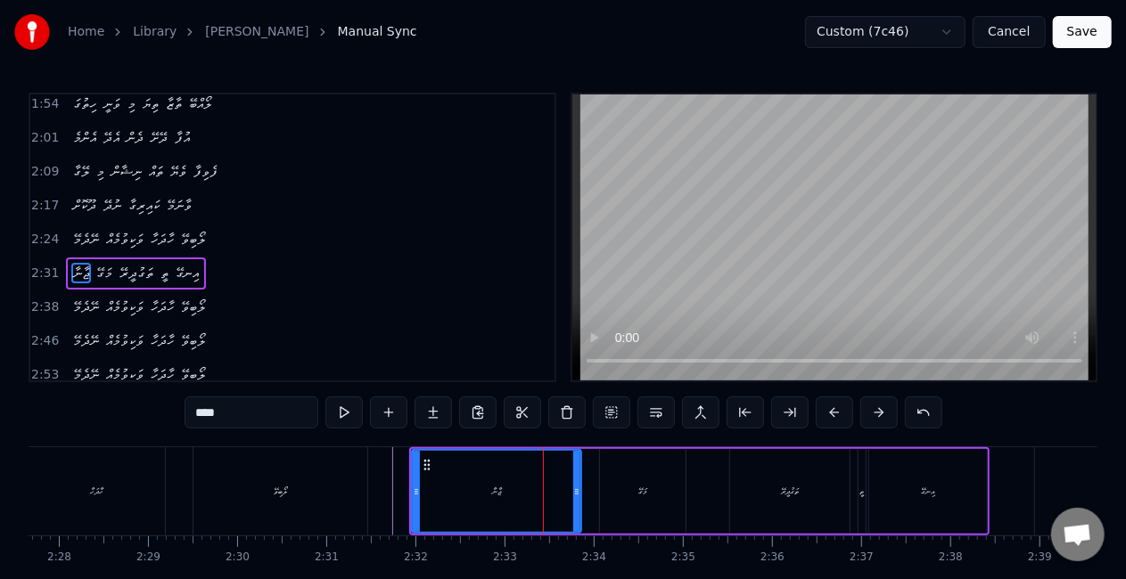
drag, startPoint x: 544, startPoint y: 490, endPoint x: 578, endPoint y: 492, distance: 33.9
click at [578, 492] on icon at bounding box center [576, 492] width 7 height 14
click at [622, 494] on div "މަގޭ" at bounding box center [643, 491] width 86 height 85
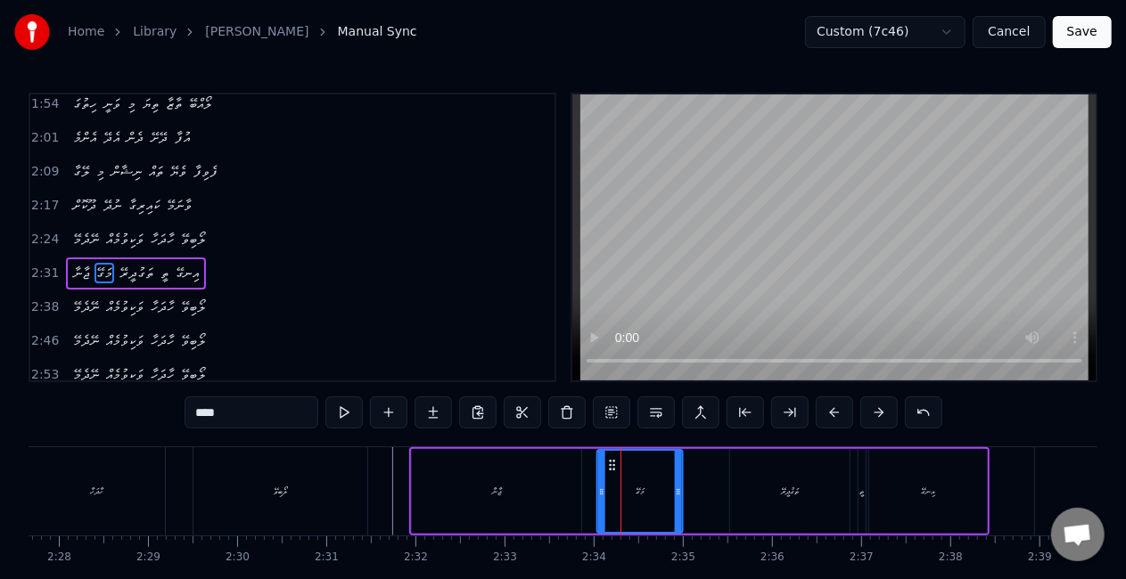
click at [611, 468] on icon at bounding box center [612, 465] width 14 height 14
drag, startPoint x: 431, startPoint y: 512, endPoint x: 437, endPoint y: 492, distance: 21.2
click at [431, 512] on div "ޖާނާ" at bounding box center [496, 491] width 169 height 85
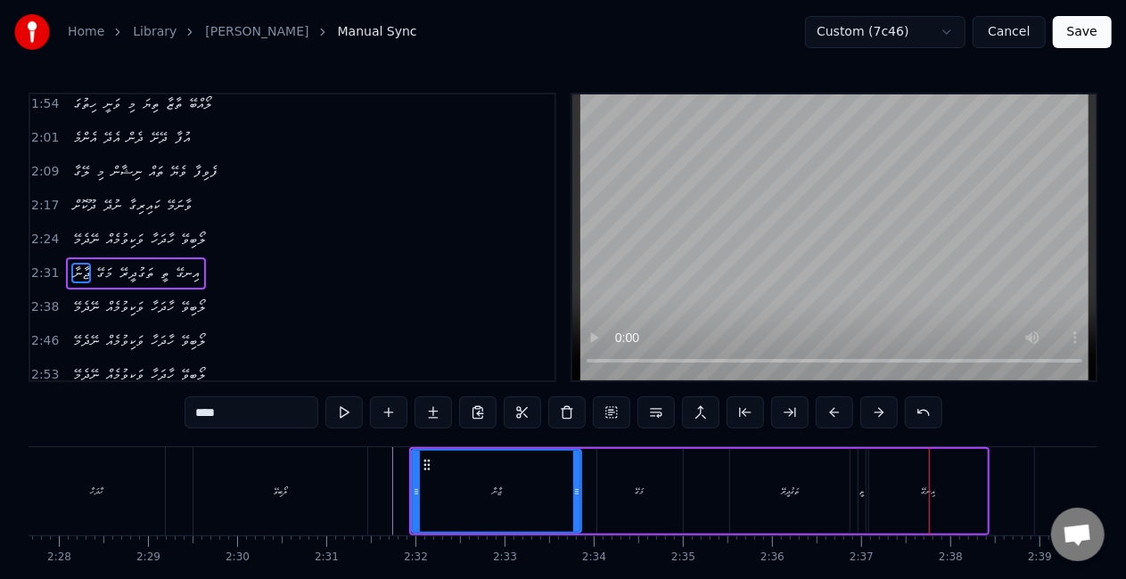
click at [772, 496] on div "ތަގުދީރޭ" at bounding box center [789, 491] width 119 height 85
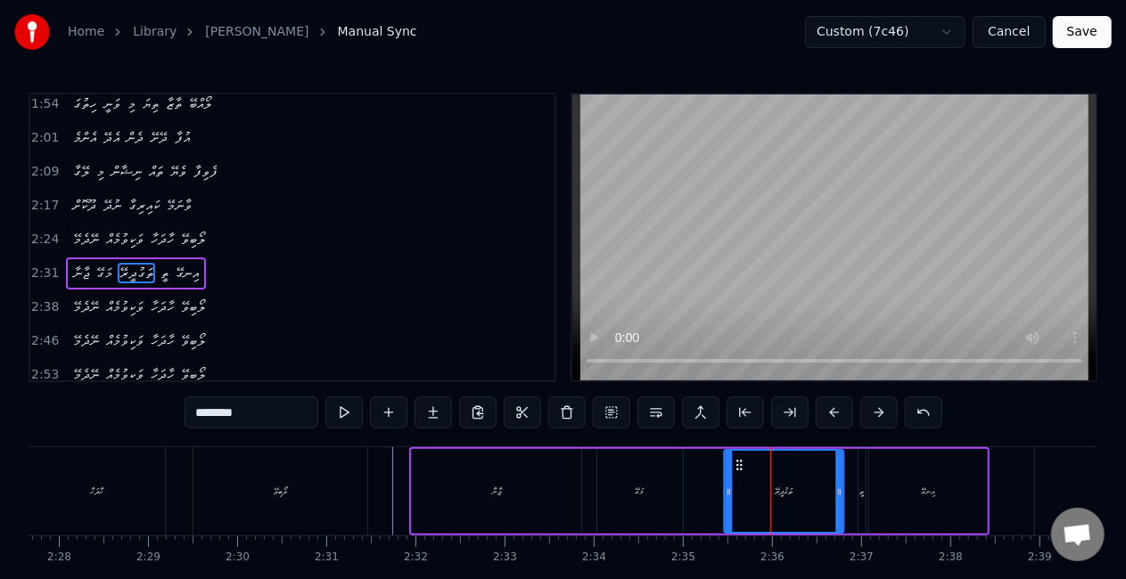
click at [739, 460] on icon at bounding box center [739, 465] width 14 height 14
click at [861, 497] on div "ތީ" at bounding box center [862, 491] width 4 height 13
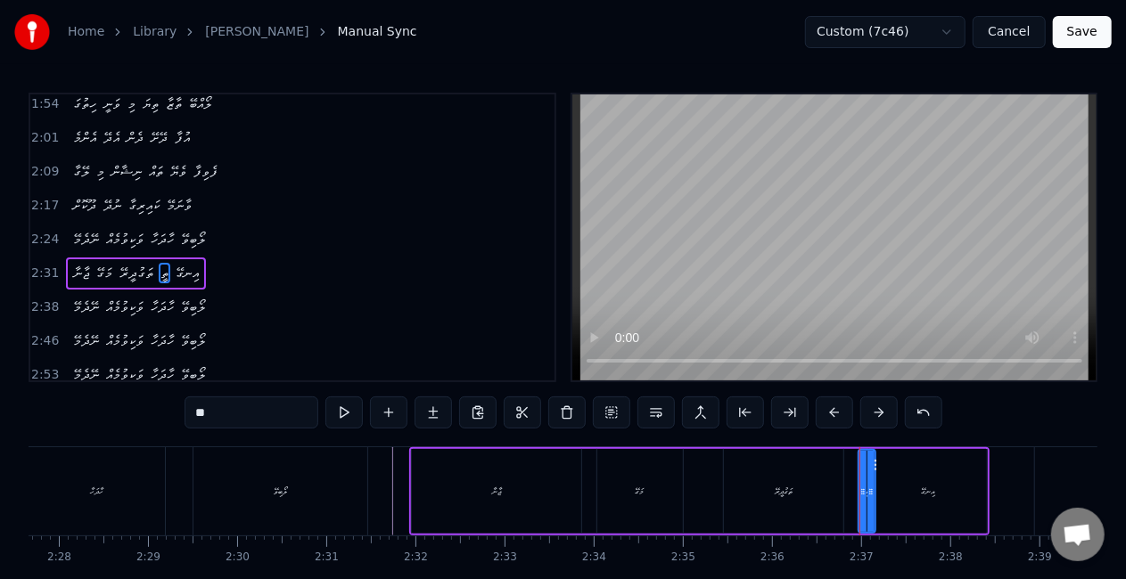
drag, startPoint x: 862, startPoint y: 493, endPoint x: 872, endPoint y: 493, distance: 9.8
click at [872, 494] on circle at bounding box center [872, 494] width 1 height 1
drag, startPoint x: 865, startPoint y: 494, endPoint x: 853, endPoint y: 492, distance: 11.7
click at [853, 492] on icon at bounding box center [851, 492] width 7 height 14
click at [875, 496] on icon at bounding box center [875, 492] width 7 height 14
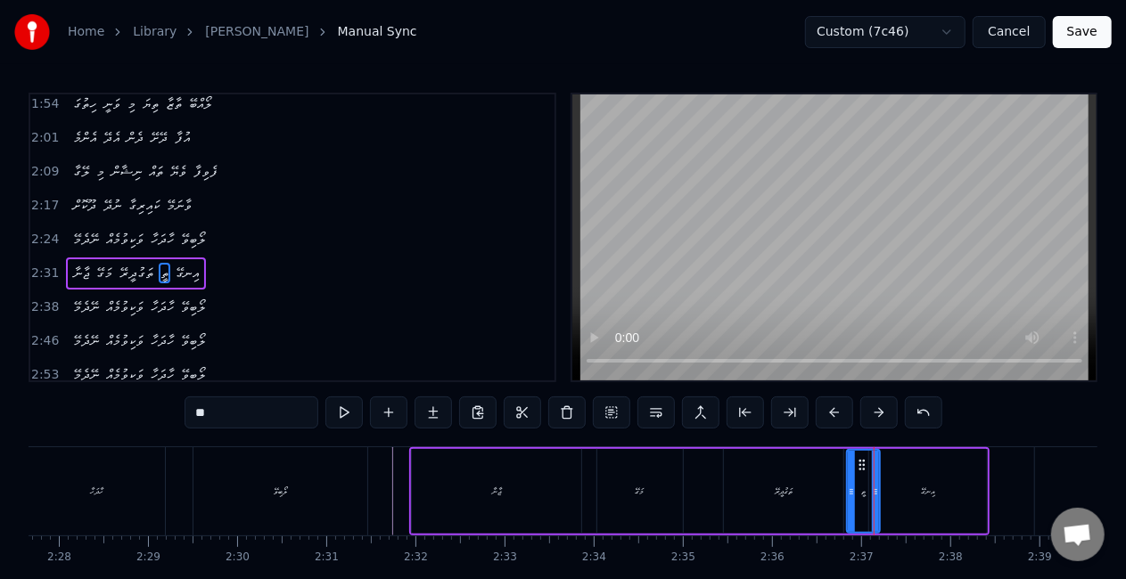
drag, startPoint x: 759, startPoint y: 494, endPoint x: 788, endPoint y: 433, distance: 67.0
click at [759, 493] on div "ތަގުދީރޭ" at bounding box center [783, 491] width 119 height 85
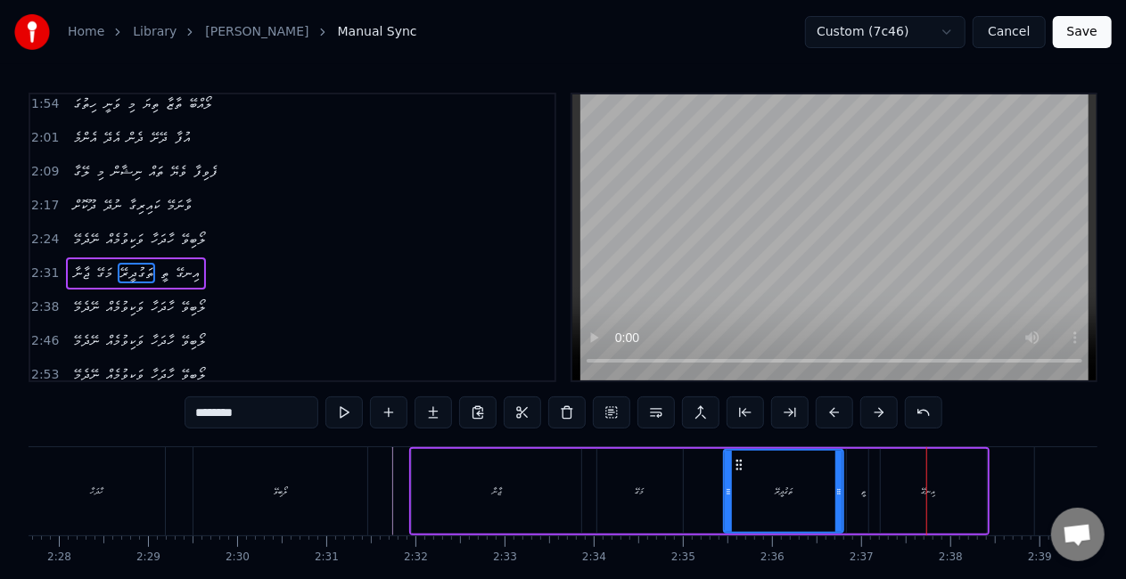
click at [894, 504] on div "އިނގޭ" at bounding box center [928, 491] width 118 height 85
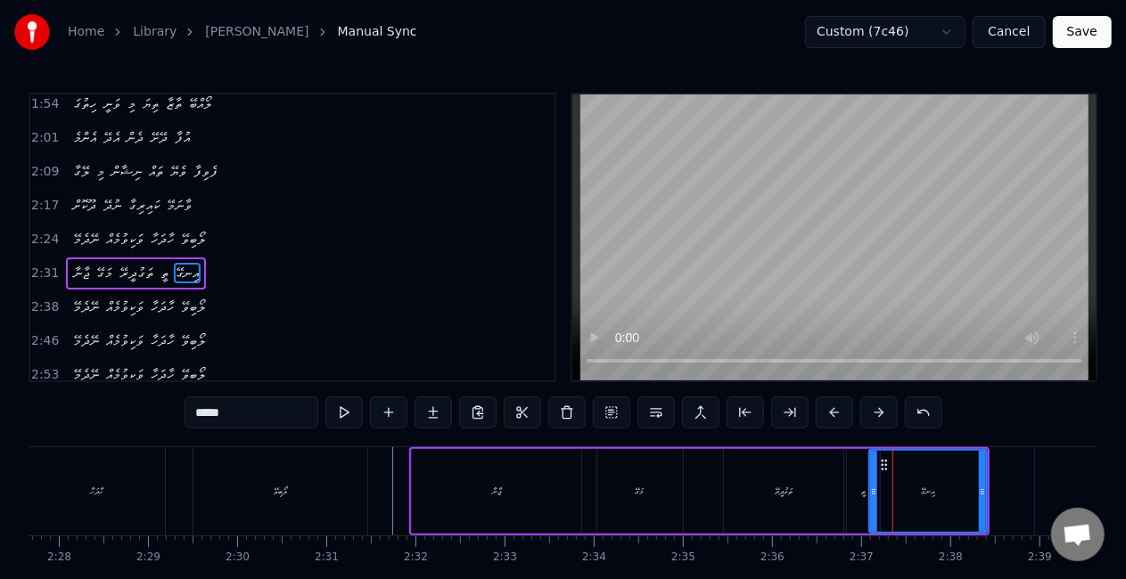
click at [866, 497] on div "ތީ" at bounding box center [863, 491] width 33 height 85
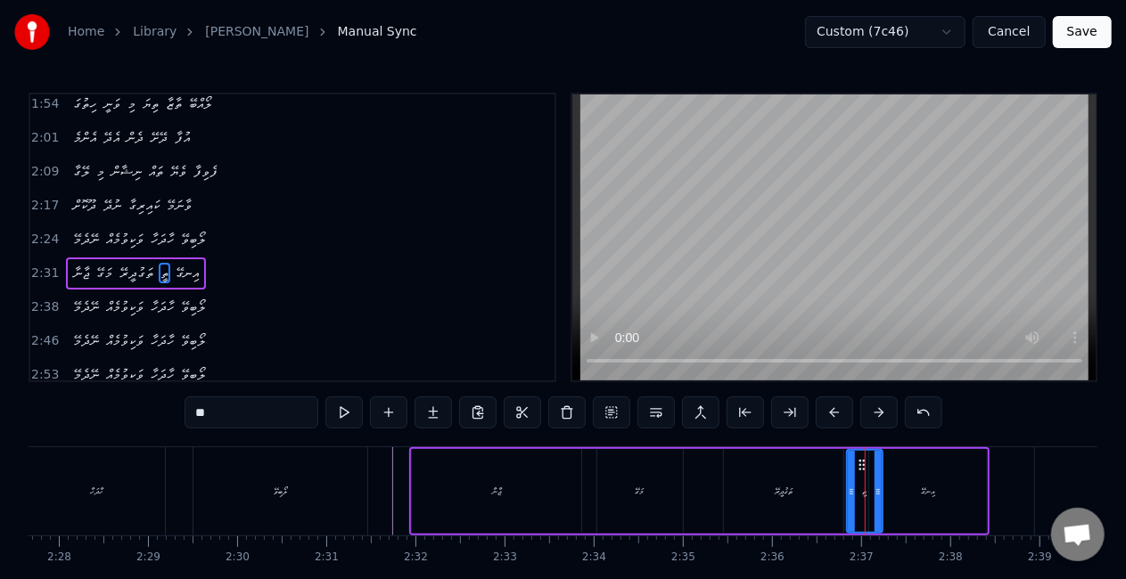
click at [881, 496] on icon at bounding box center [877, 492] width 7 height 14
click at [914, 487] on div "އިނގޭ" at bounding box center [928, 491] width 118 height 85
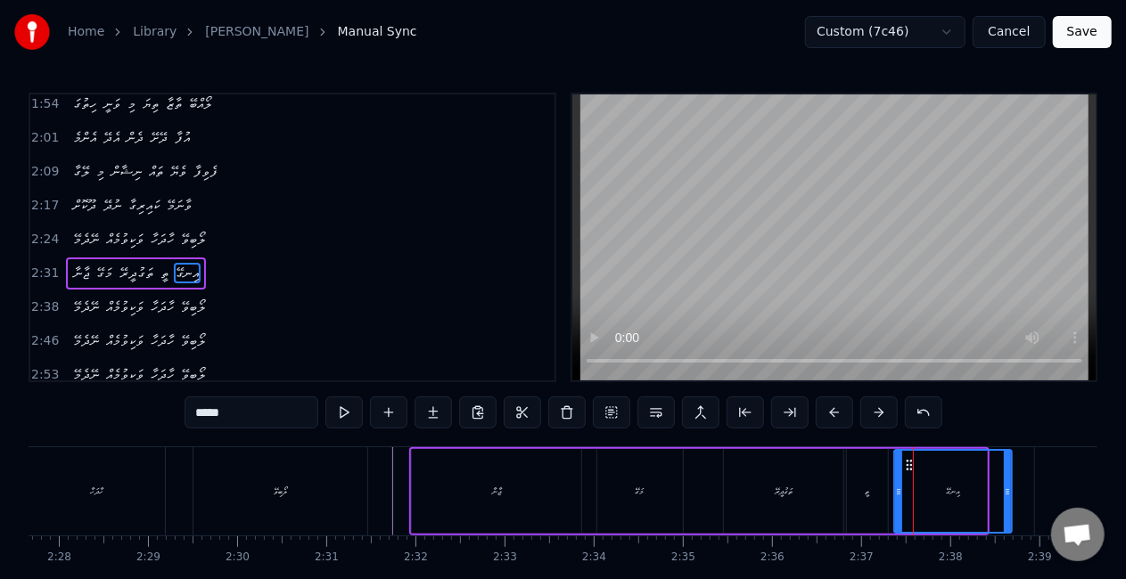
drag, startPoint x: 888, startPoint y: 461, endPoint x: 913, endPoint y: 465, distance: 25.4
click at [859, 492] on div "ތީ" at bounding box center [867, 491] width 41 height 85
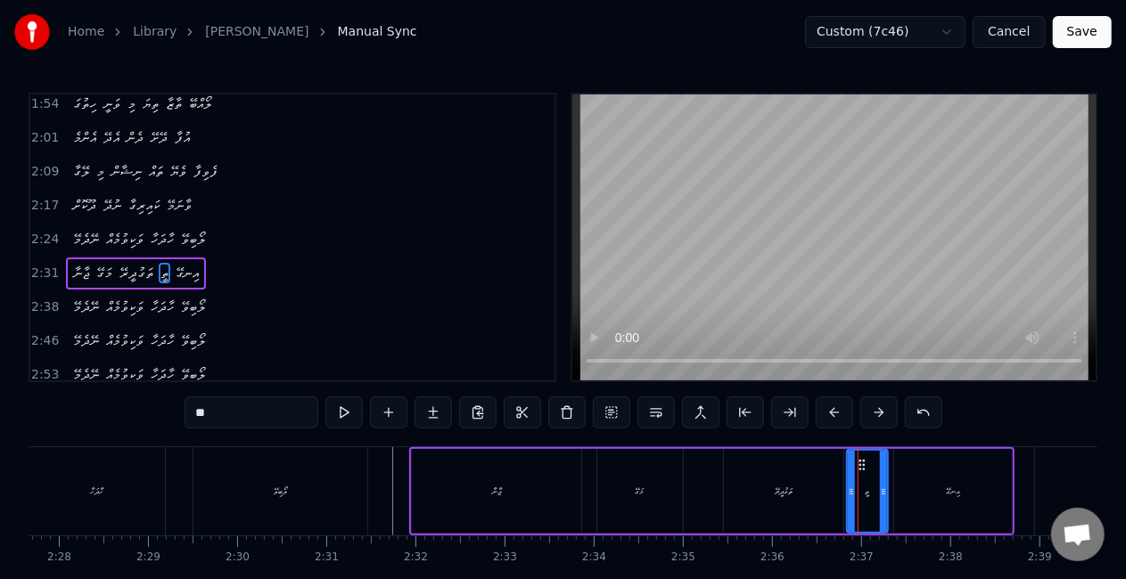
click at [804, 496] on div "ތަގުދީރޭ" at bounding box center [783, 491] width 119 height 85
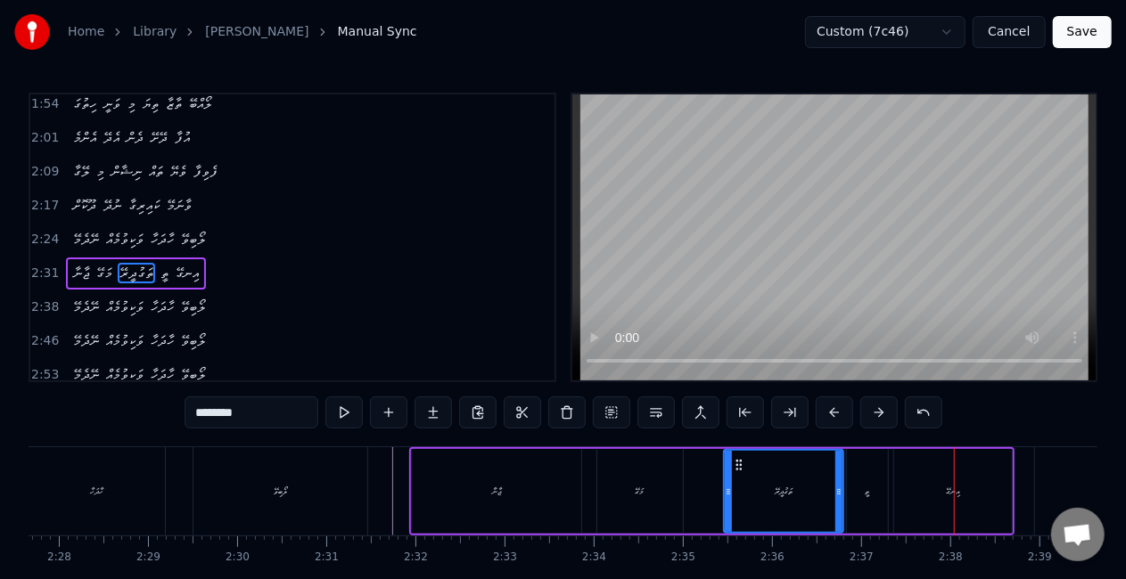
click at [959, 465] on div "އިނގޭ" at bounding box center [953, 491] width 118 height 85
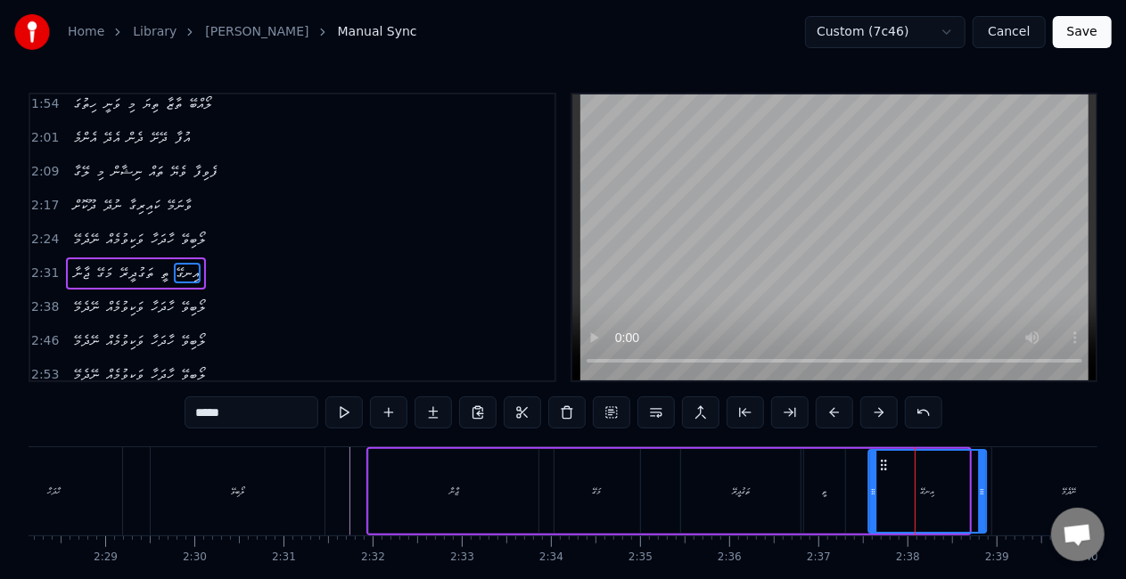
click at [890, 462] on icon at bounding box center [883, 465] width 14 height 14
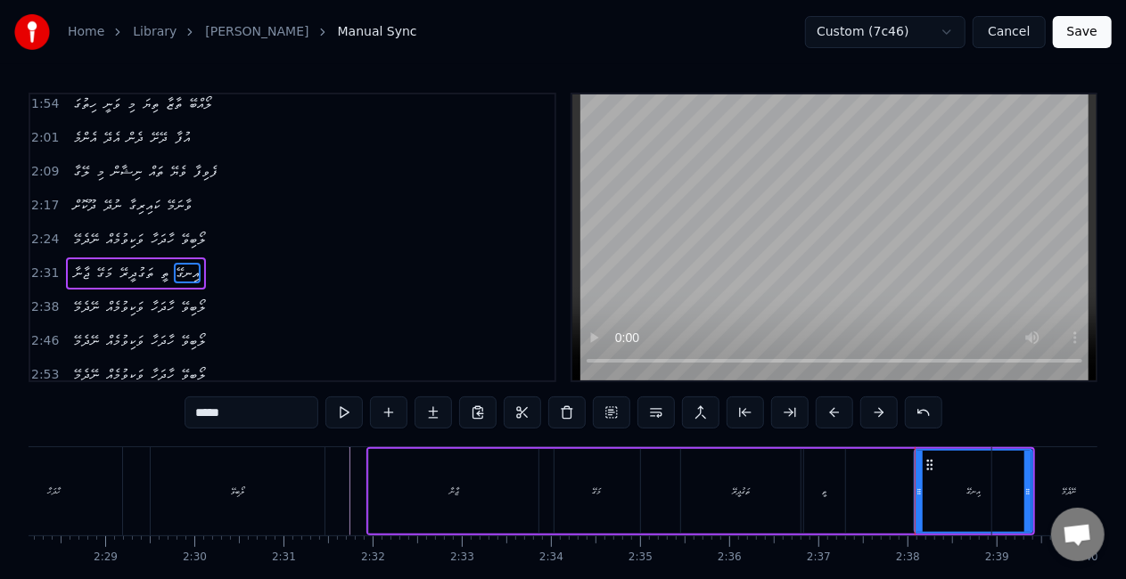
scroll to position [0, 13220]
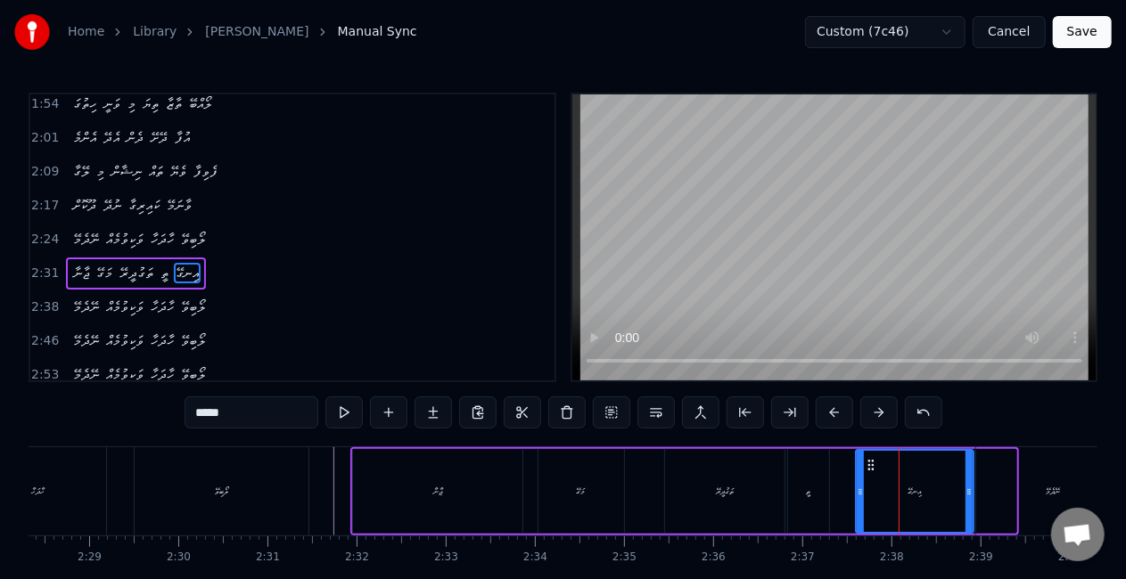
drag, startPoint x: 918, startPoint y: 460, endPoint x: 876, endPoint y: 446, distance: 44.3
click at [876, 446] on div "0:30 ދޫކޮށް ނުދޭ ކައިރިގާ ވާނަމޭ 0:36 ނޭދެމޭ ވަކިވުމެއް ހާދަހާ ލޯބިވޭ 0:48 ދޫކޮ…" at bounding box center [563, 360] width 1069 height 534
drag, startPoint x: 970, startPoint y: 501, endPoint x: 959, endPoint y: 501, distance: 10.7
click at [959, 501] on div at bounding box center [958, 491] width 7 height 81
click at [818, 505] on div "ތީ" at bounding box center [808, 491] width 41 height 85
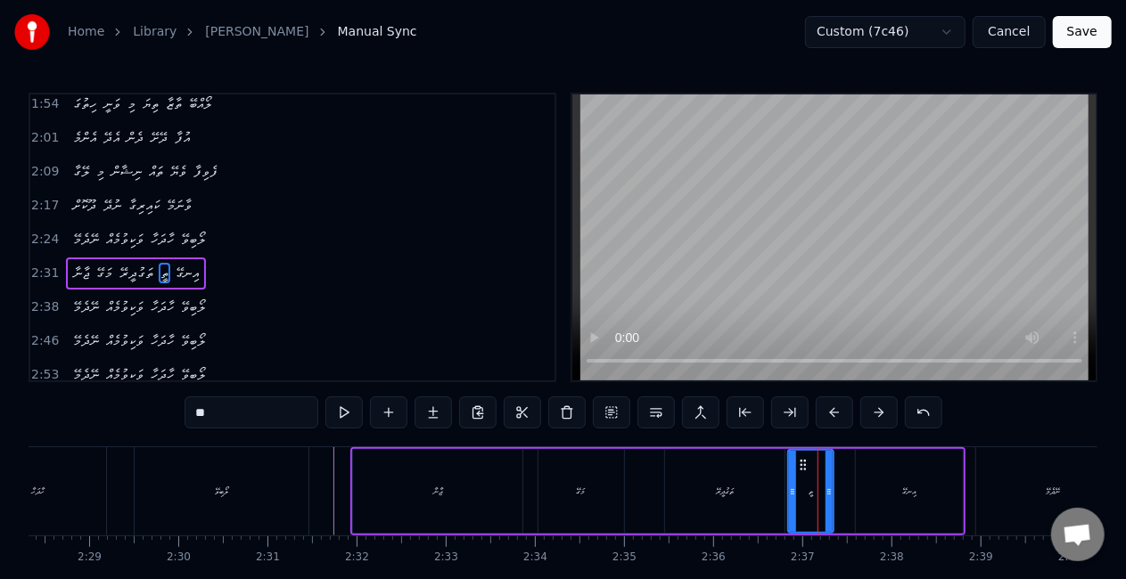
drag, startPoint x: 825, startPoint y: 501, endPoint x: 838, endPoint y: 501, distance: 12.5
click at [832, 501] on div at bounding box center [828, 491] width 7 height 81
drag, startPoint x: 756, startPoint y: 502, endPoint x: 742, endPoint y: 451, distance: 52.8
click at [756, 501] on div "ތަގުދީރޭ" at bounding box center [724, 491] width 119 height 85
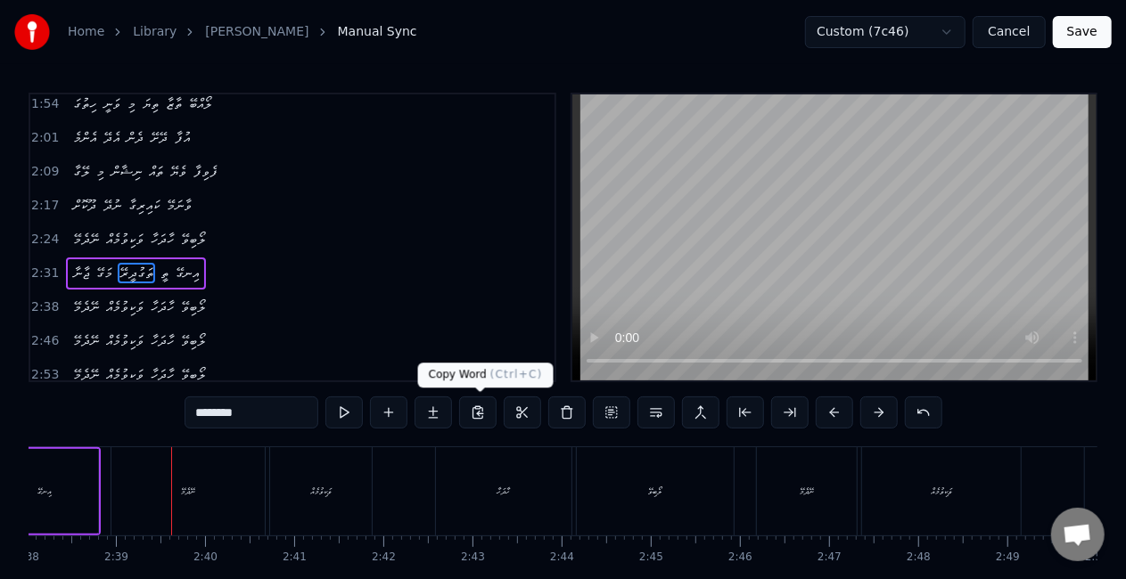
scroll to position [0, 14111]
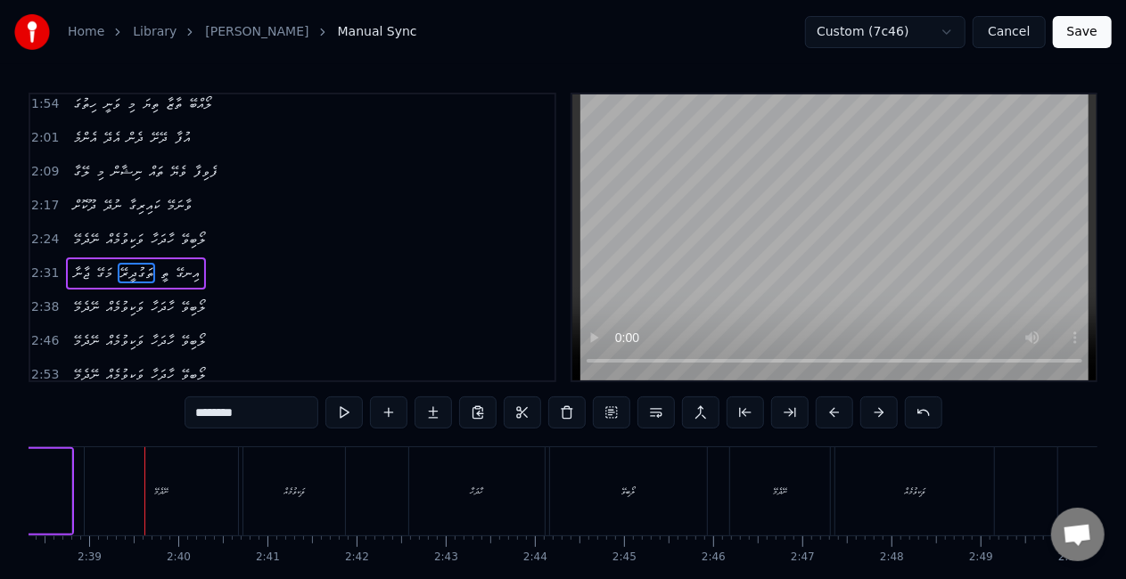
click at [154, 510] on div "ނޭދެމޭ" at bounding box center [161, 491] width 153 height 88
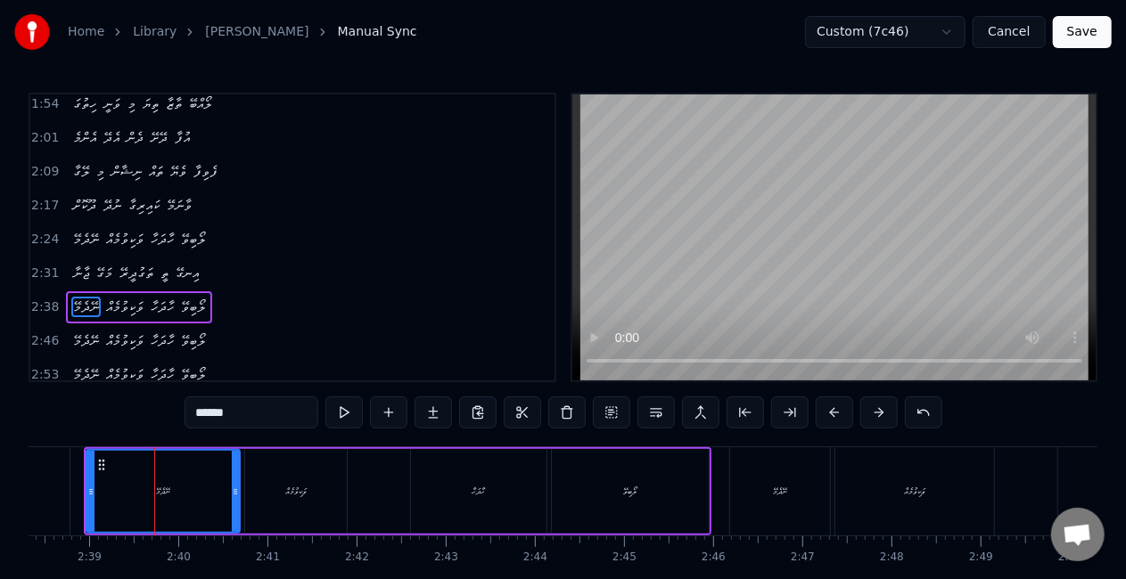
scroll to position [7, 0]
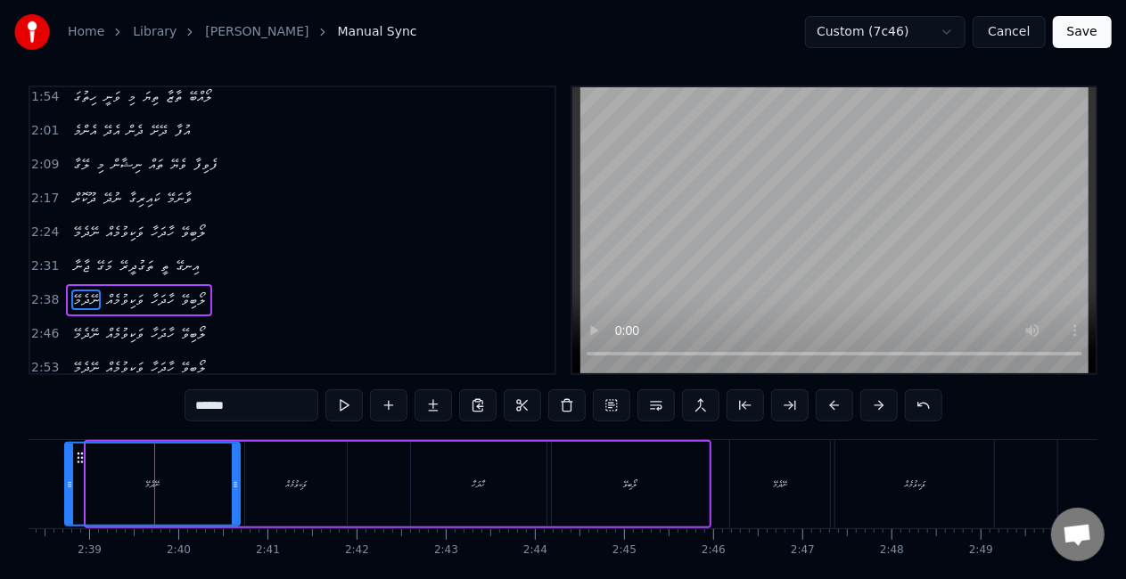
drag, startPoint x: 91, startPoint y: 482, endPoint x: 70, endPoint y: 463, distance: 28.4
click at [70, 463] on div at bounding box center [69, 484] width 7 height 81
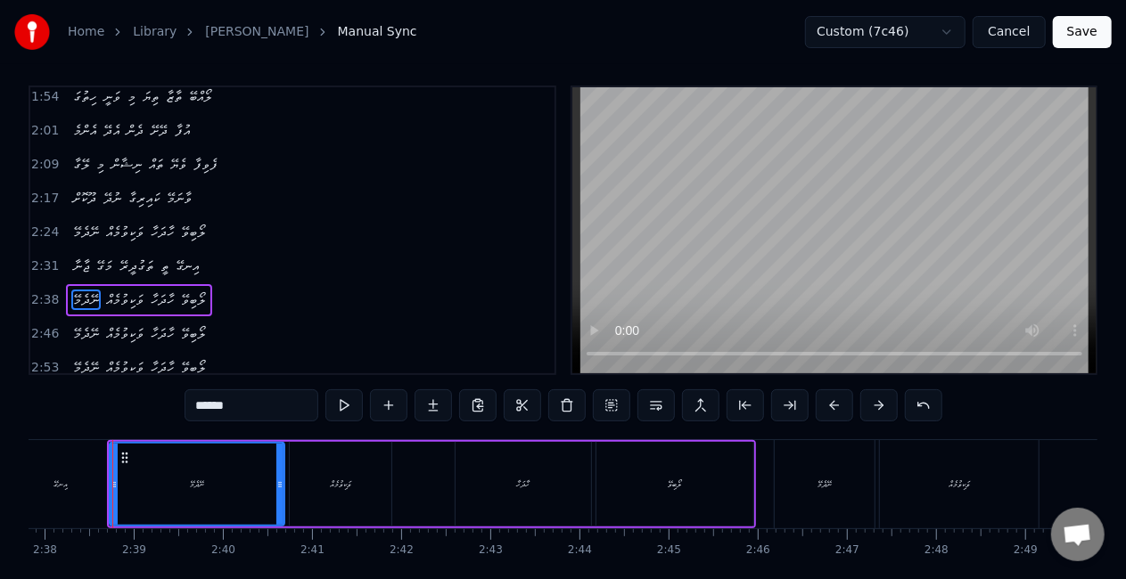
scroll to position [0, 14061]
click at [94, 478] on div "އިނގޭ" at bounding box center [65, 484] width 107 height 88
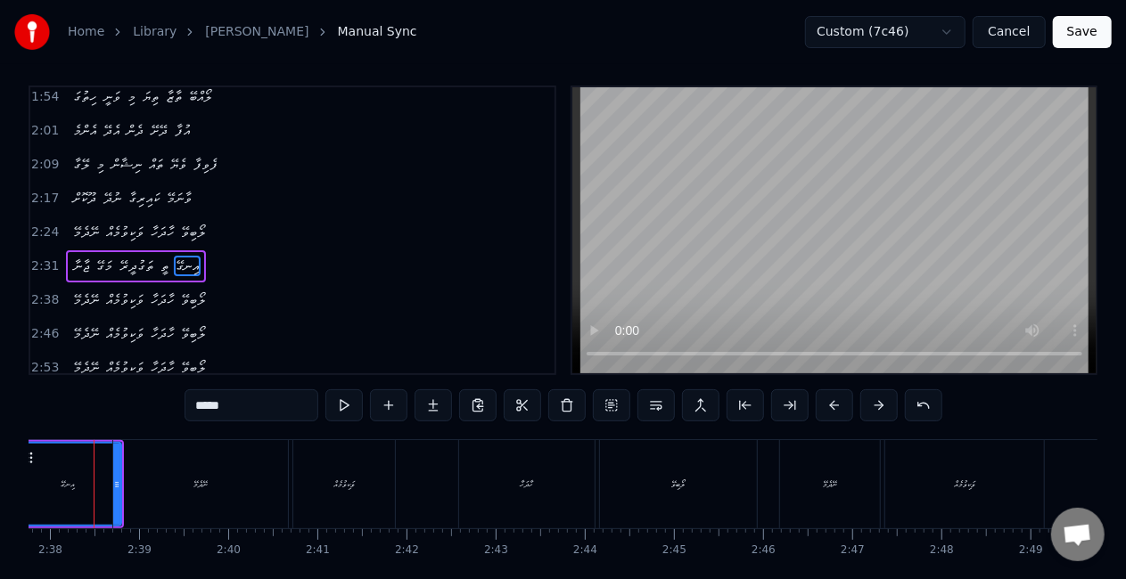
scroll to position [0, 14037]
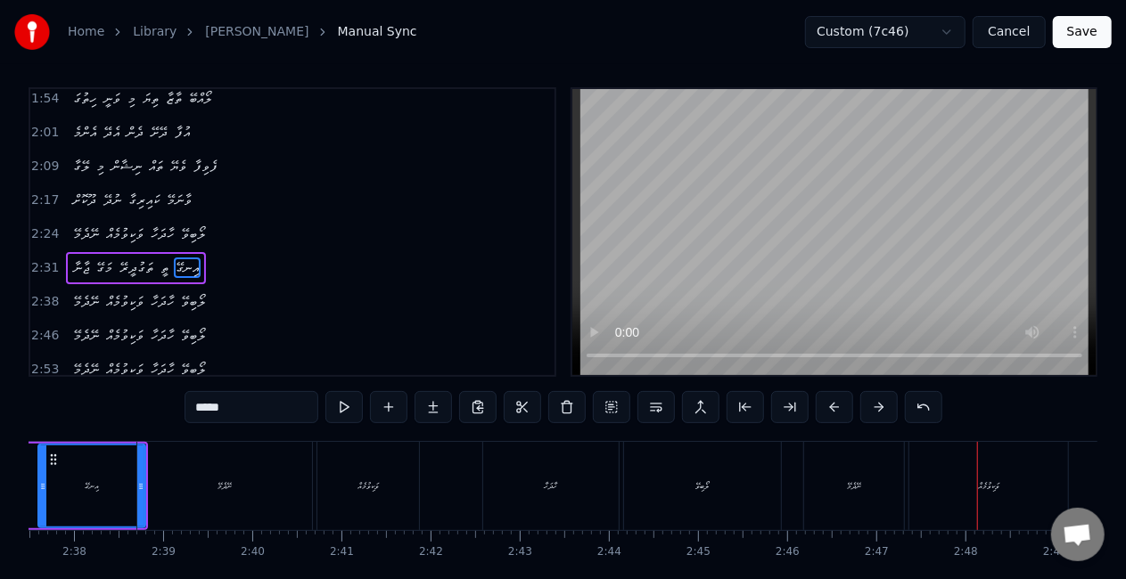
click at [843, 488] on div "ނޭދެމޭ" at bounding box center [854, 486] width 100 height 88
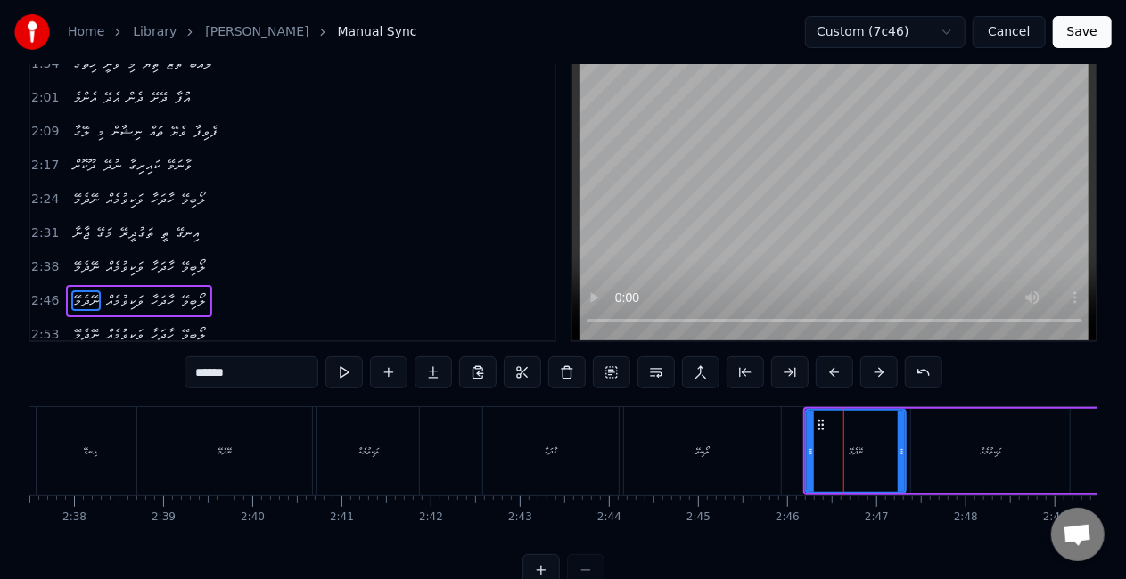
scroll to position [41, 0]
click at [950, 456] on div "ވަކިވުމެއް" at bounding box center [990, 450] width 159 height 85
type input "**********"
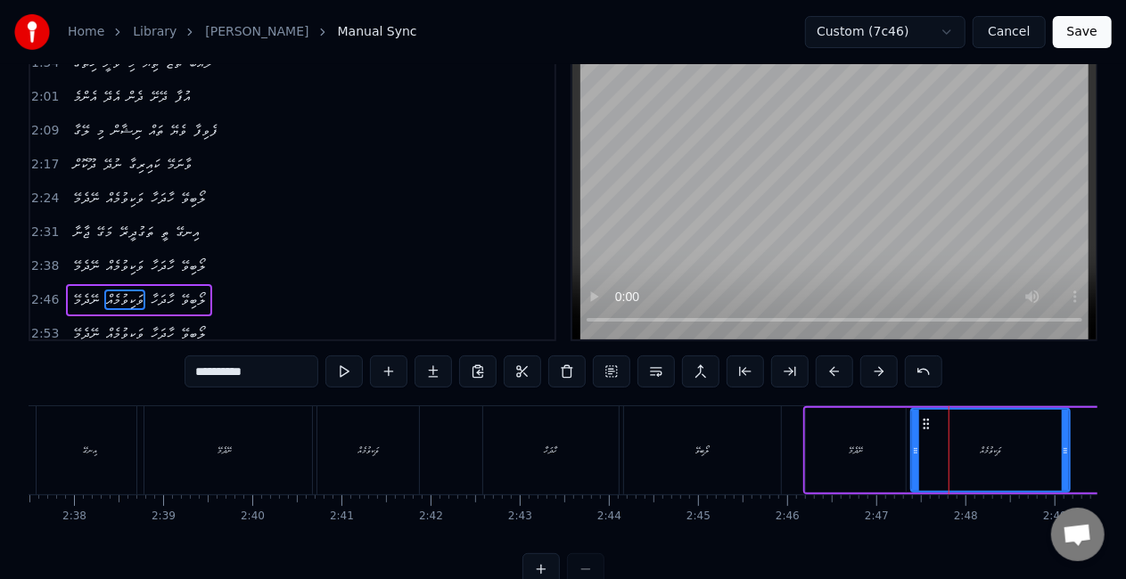
click at [941, 424] on div "ވަކިވުމެއް" at bounding box center [990, 450] width 157 height 81
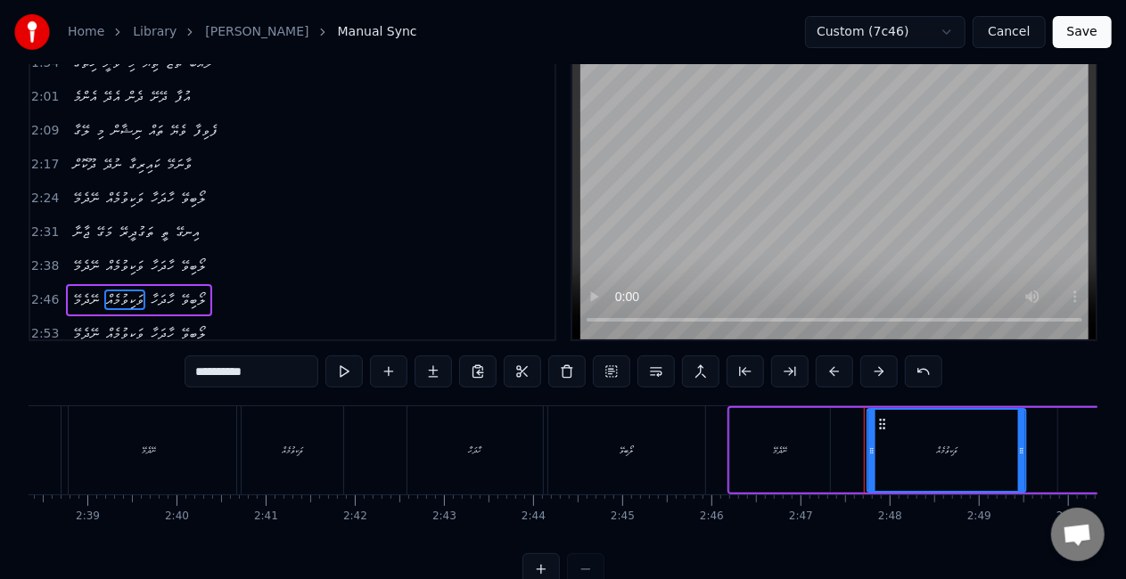
drag, startPoint x: 935, startPoint y: 422, endPoint x: 946, endPoint y: 422, distance: 10.7
click at [890, 424] on icon at bounding box center [882, 424] width 14 height 14
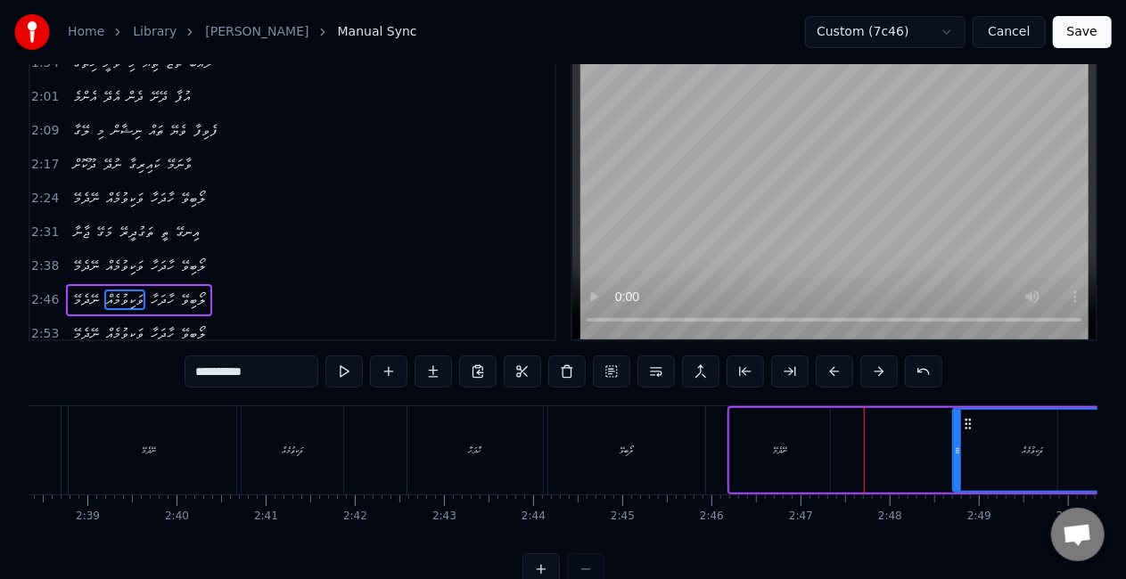
scroll to position [0, 14140]
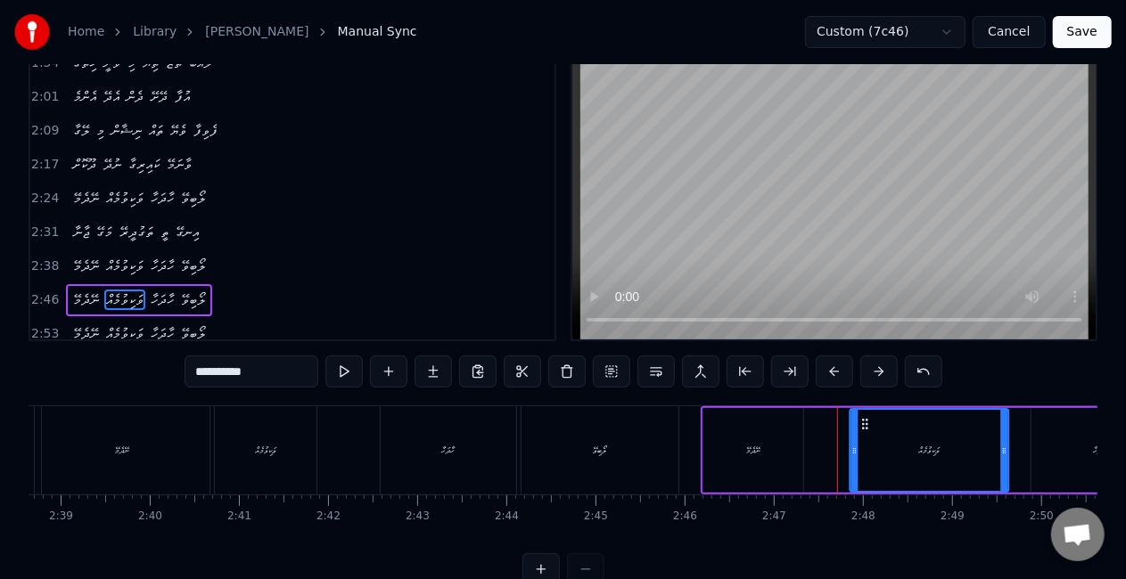
drag, startPoint x: 939, startPoint y: 419, endPoint x: 864, endPoint y: 417, distance: 75.8
click at [864, 417] on icon at bounding box center [865, 424] width 14 height 14
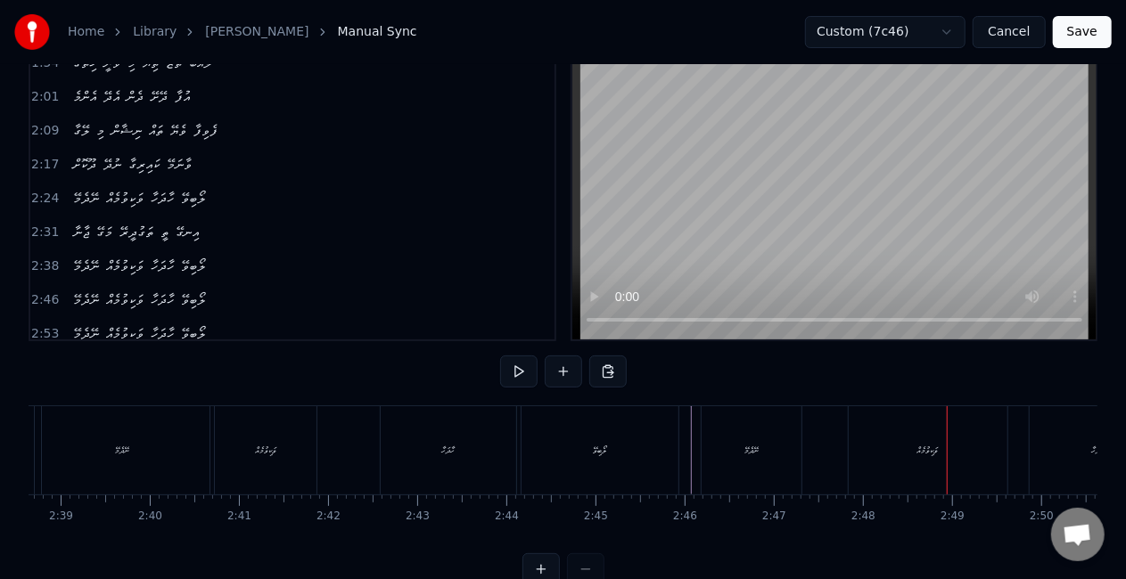
click at [911, 431] on div "ވަކިވުމެއް" at bounding box center [928, 450] width 159 height 88
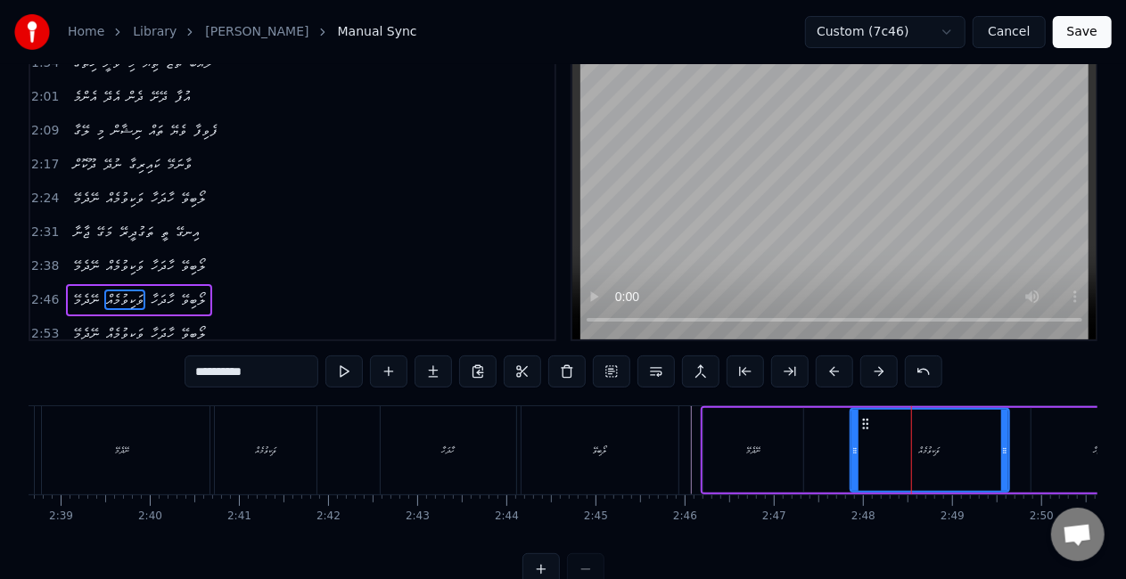
click at [702, 446] on div "ނޭދެމޭ" at bounding box center [753, 450] width 102 height 85
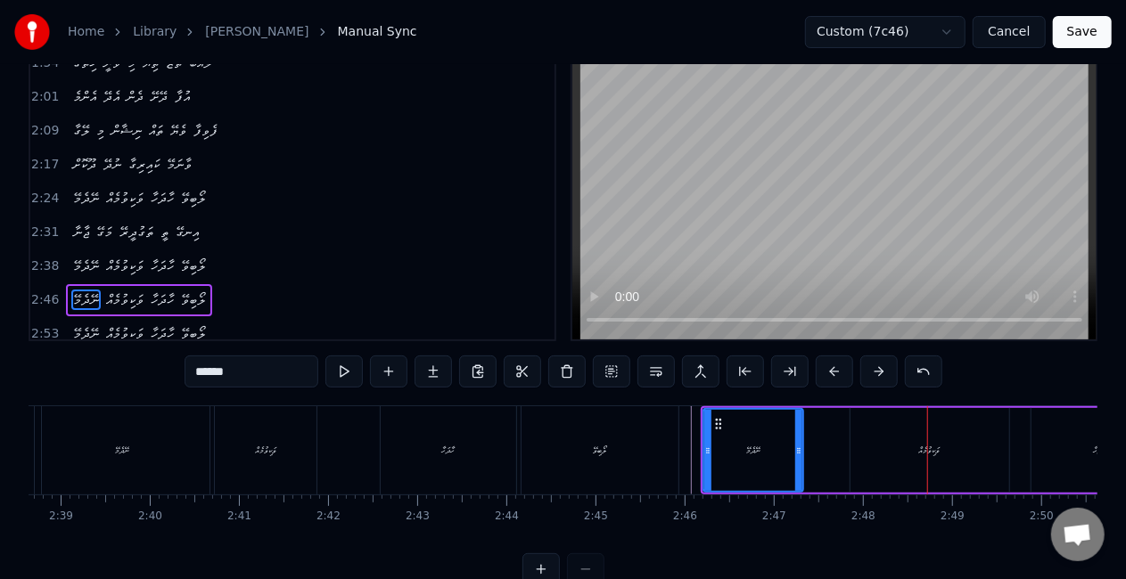
click at [760, 437] on div "ނޭދެމޭ" at bounding box center [753, 450] width 98 height 81
drag, startPoint x: 798, startPoint y: 455, endPoint x: 821, endPoint y: 459, distance: 23.4
click at [821, 459] on div at bounding box center [821, 450] width 7 height 81
click at [718, 453] on div "ނޭދެމޭ" at bounding box center [764, 450] width 121 height 81
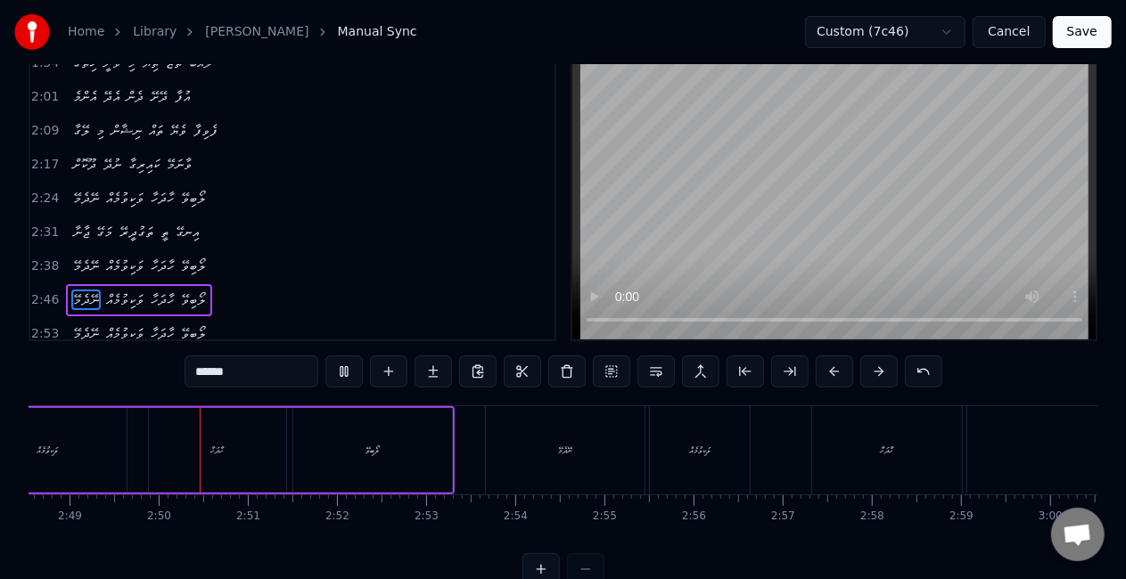
scroll to position [0, 15040]
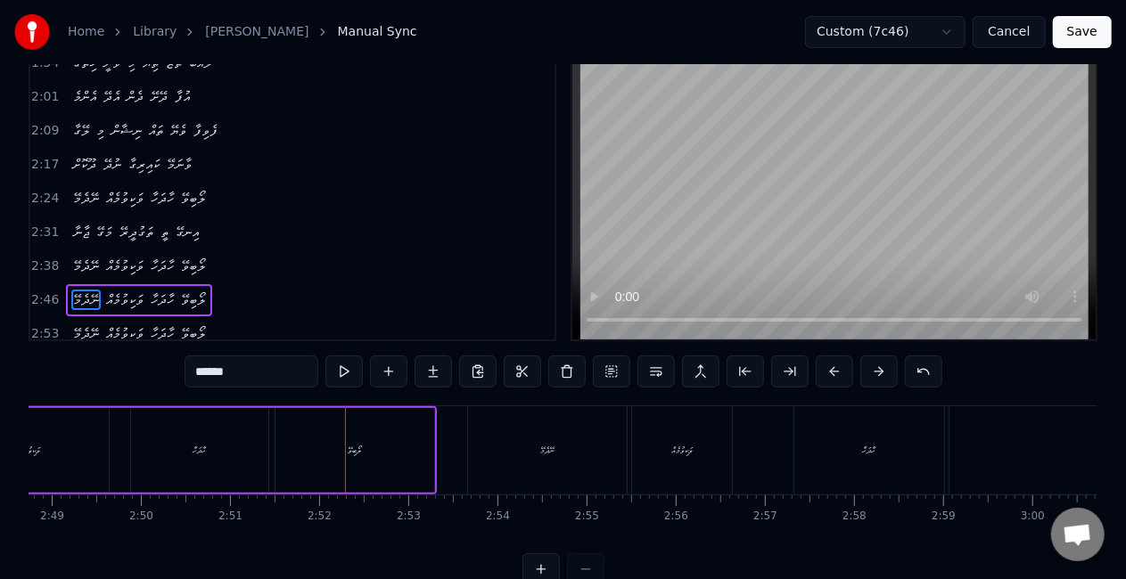
click at [410, 431] on div "ލޯބިވޭ" at bounding box center [354, 450] width 159 height 85
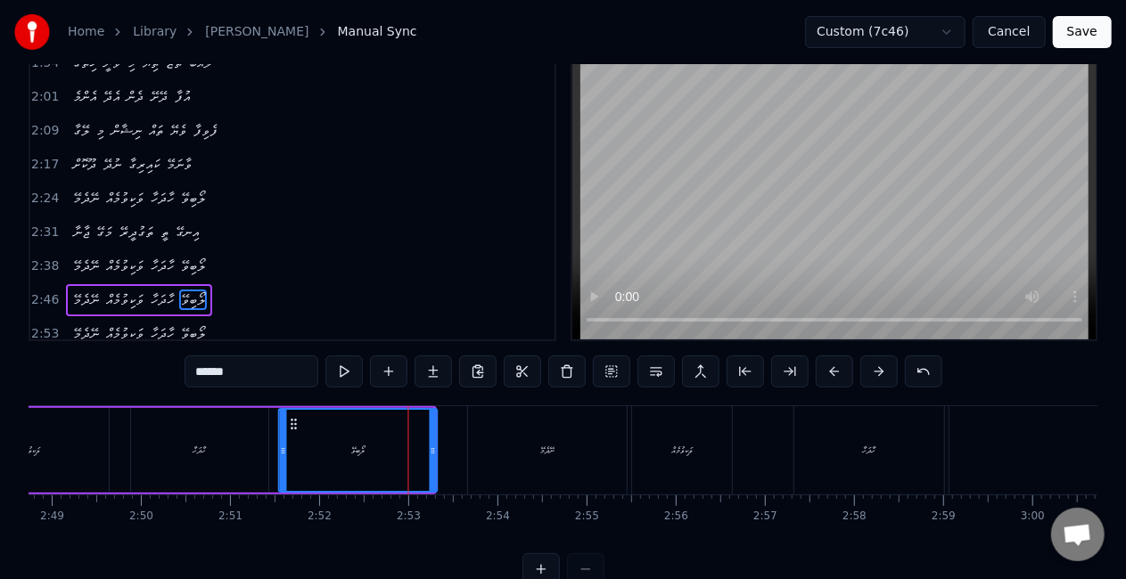
click at [299, 423] on icon at bounding box center [294, 424] width 14 height 14
click at [148, 455] on div "ހާދަހާ" at bounding box center [199, 450] width 137 height 85
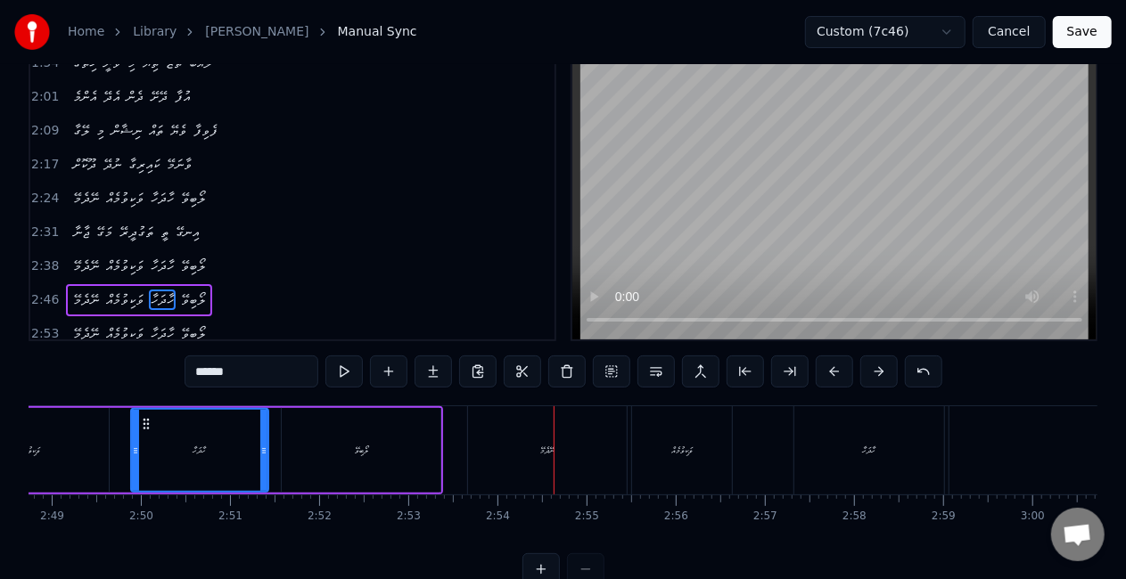
click at [537, 442] on div "ނޭދެމޭ" at bounding box center [547, 450] width 159 height 88
type input "******"
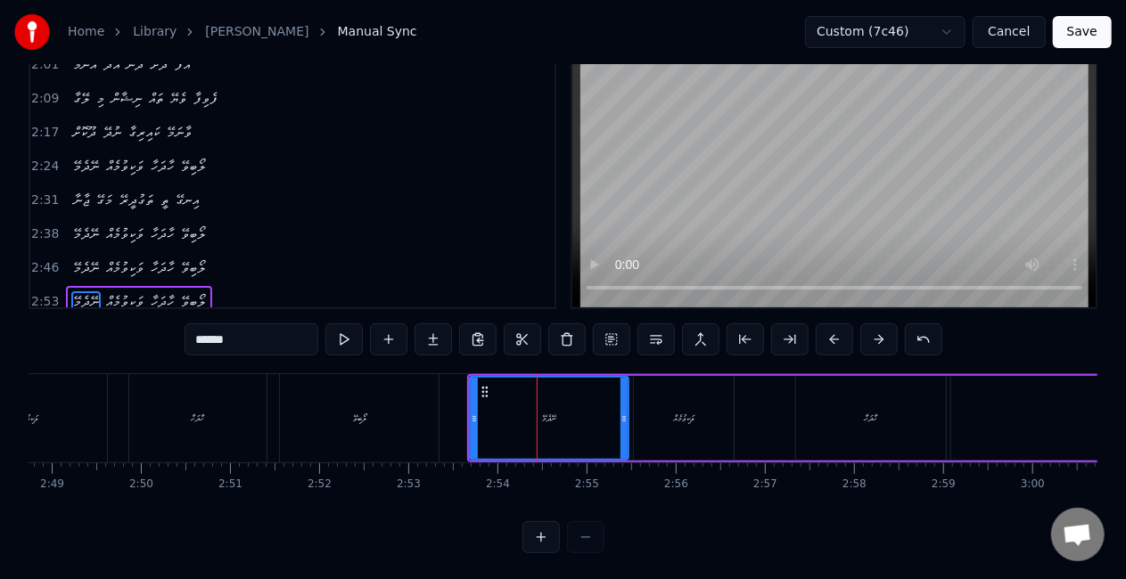
scroll to position [74, 0]
click at [465, 423] on div at bounding box center [467, 417] width 7 height 81
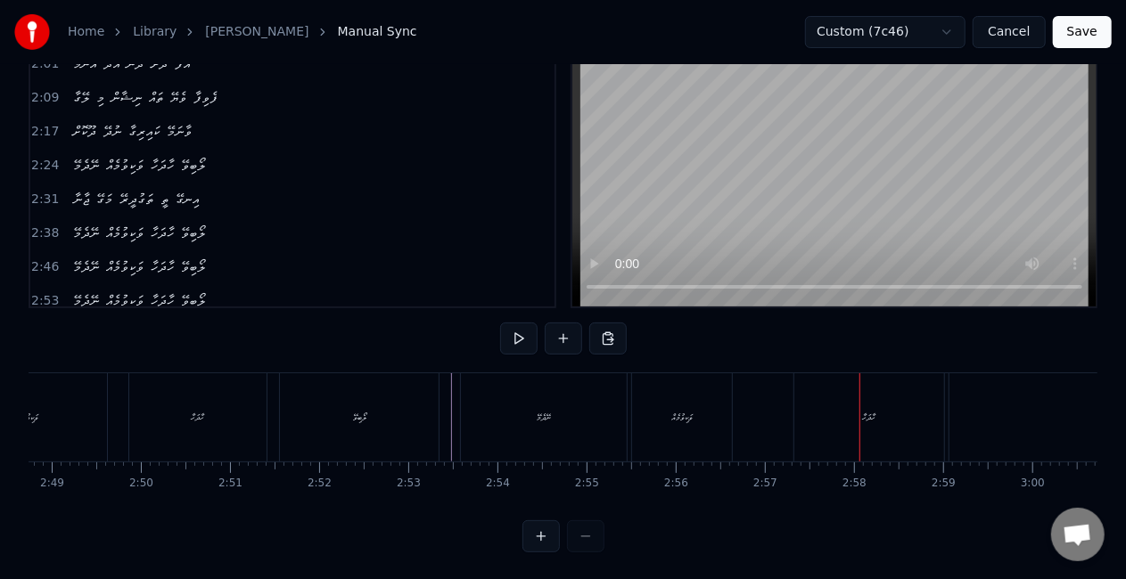
click at [838, 411] on div "ހާދަހާ" at bounding box center [869, 417] width 150 height 88
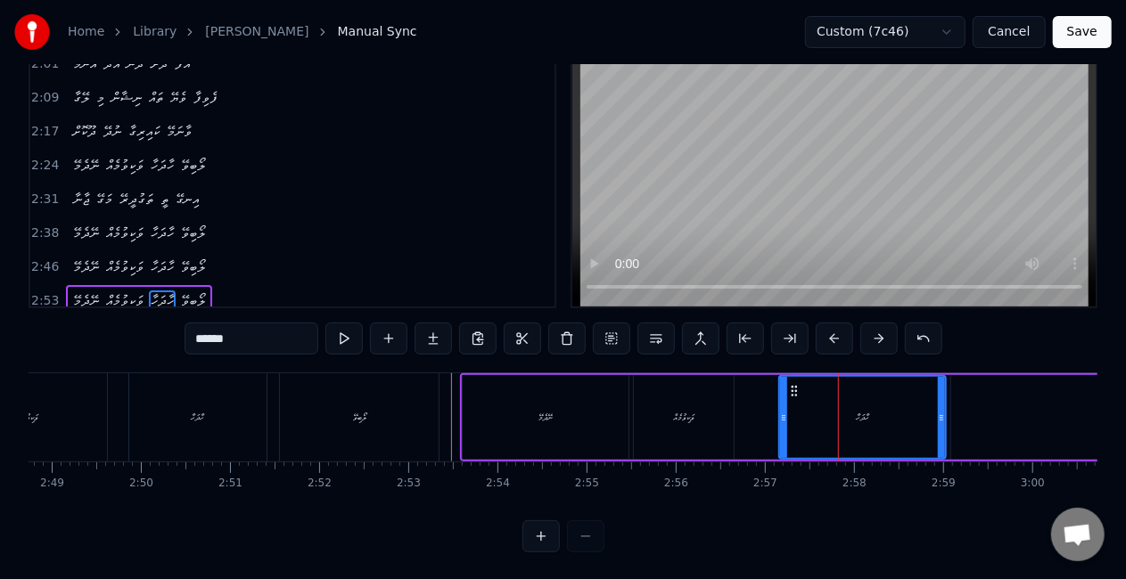
drag, startPoint x: 801, startPoint y: 422, endPoint x: 779, endPoint y: 414, distance: 24.0
click at [784, 412] on icon at bounding box center [783, 418] width 7 height 14
click at [772, 413] on div "ނޭދެމޭ ވަކިވުމެއް ހާދަހާ ލޯބިވޭ" at bounding box center [922, 417] width 925 height 88
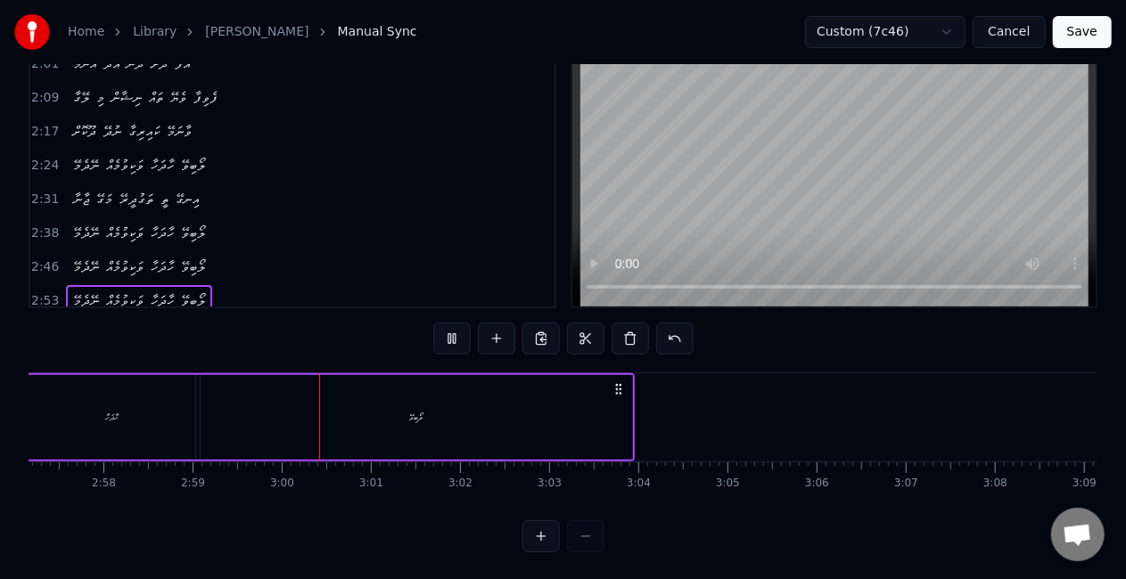
scroll to position [0, 15936]
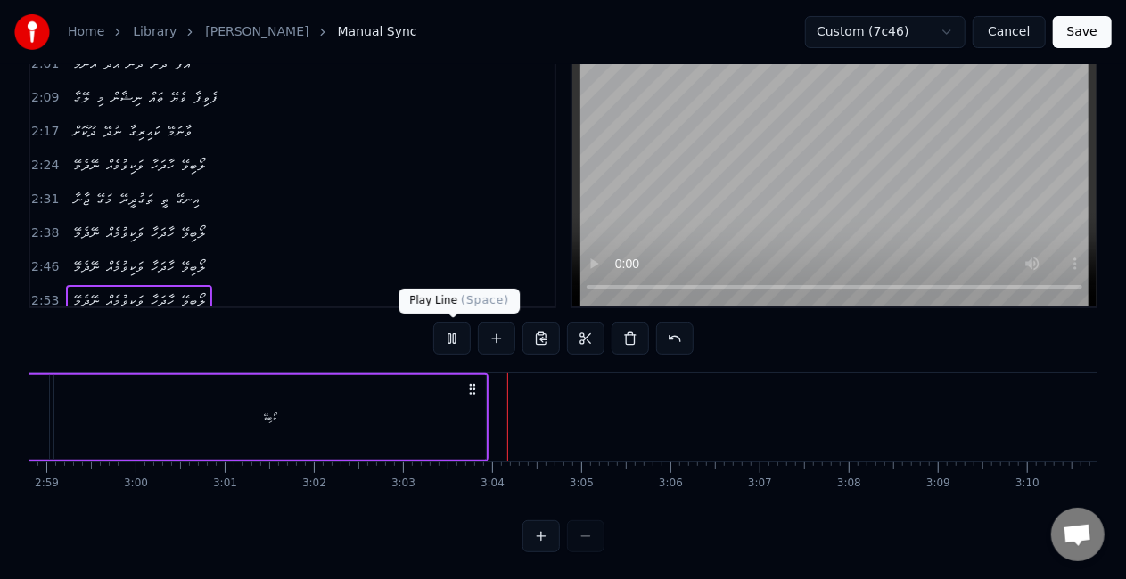
click at [447, 336] on button at bounding box center [451, 339] width 37 height 32
click at [441, 414] on div "ލޯބިވޭ" at bounding box center [269, 417] width 431 height 85
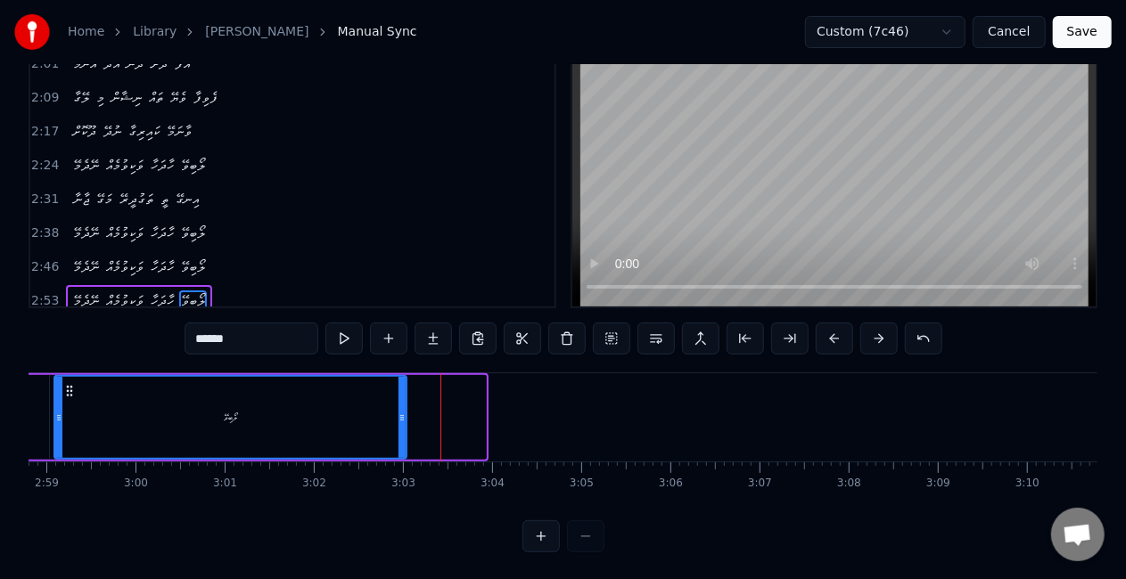
drag, startPoint x: 482, startPoint y: 424, endPoint x: 403, endPoint y: 398, distance: 83.4
click at [403, 398] on div at bounding box center [401, 417] width 7 height 81
click at [61, 406] on div "ލޯބިވޭ" at bounding box center [230, 417] width 350 height 81
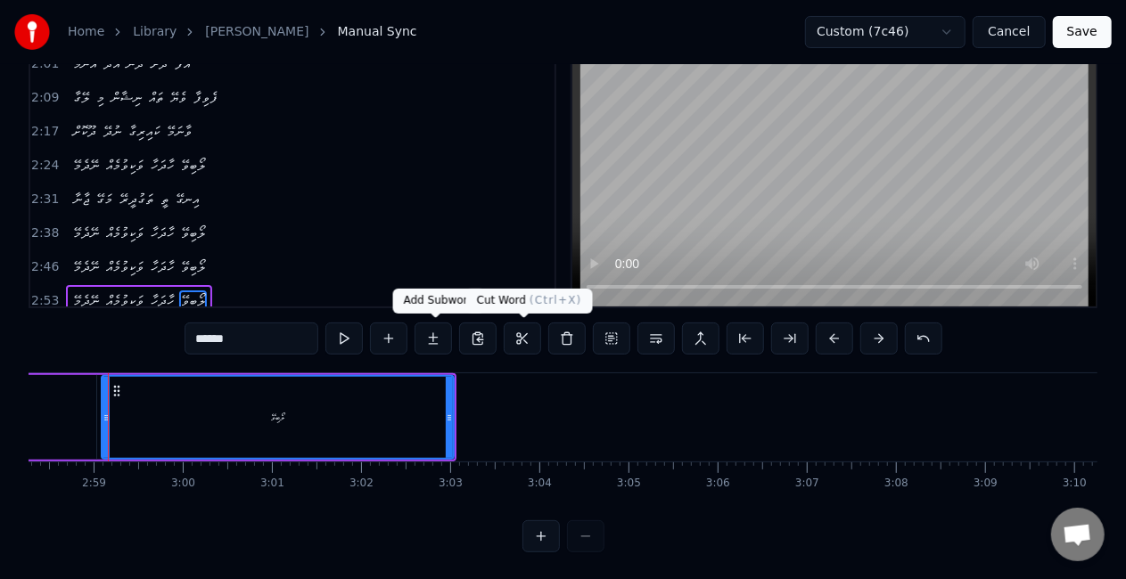
scroll to position [0, 15879]
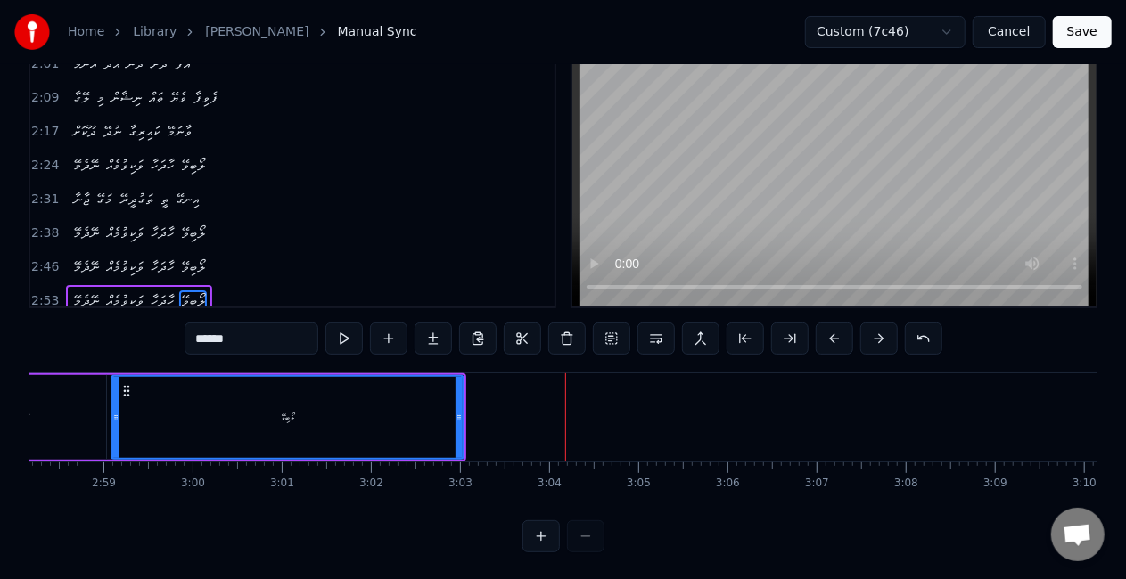
click at [1083, 37] on button "Save" at bounding box center [1082, 32] width 59 height 32
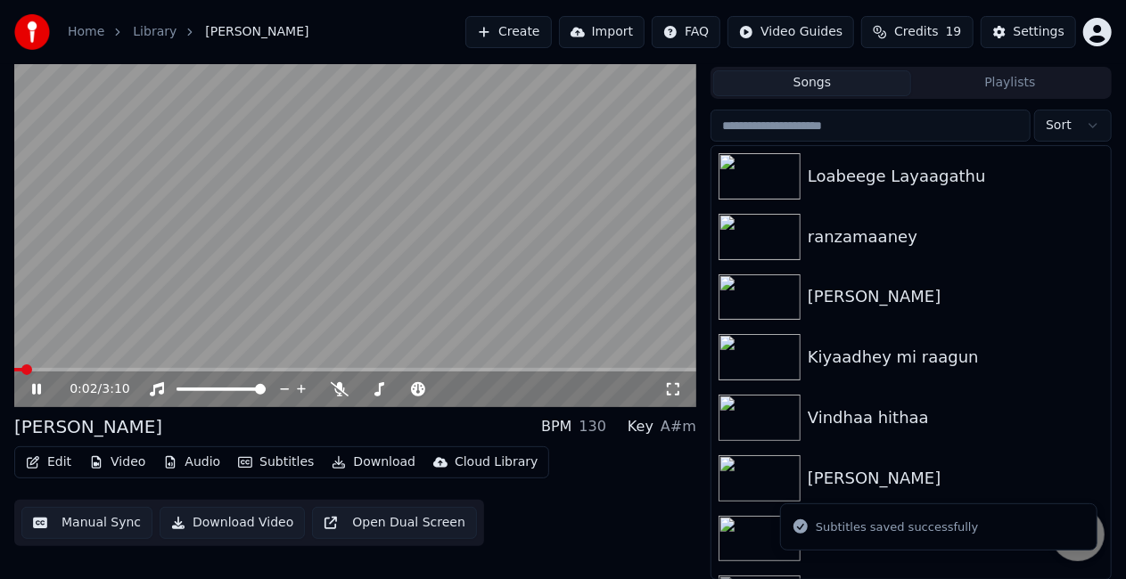
click at [53, 371] on span at bounding box center [355, 370] width 682 height 4
click at [221, 276] on video at bounding box center [355, 215] width 682 height 383
click at [220, 275] on video at bounding box center [355, 215] width 682 height 383
click at [91, 373] on div "0:12 / 3:10" at bounding box center [355, 390] width 682 height 36
click at [103, 371] on span at bounding box center [355, 370] width 682 height 4
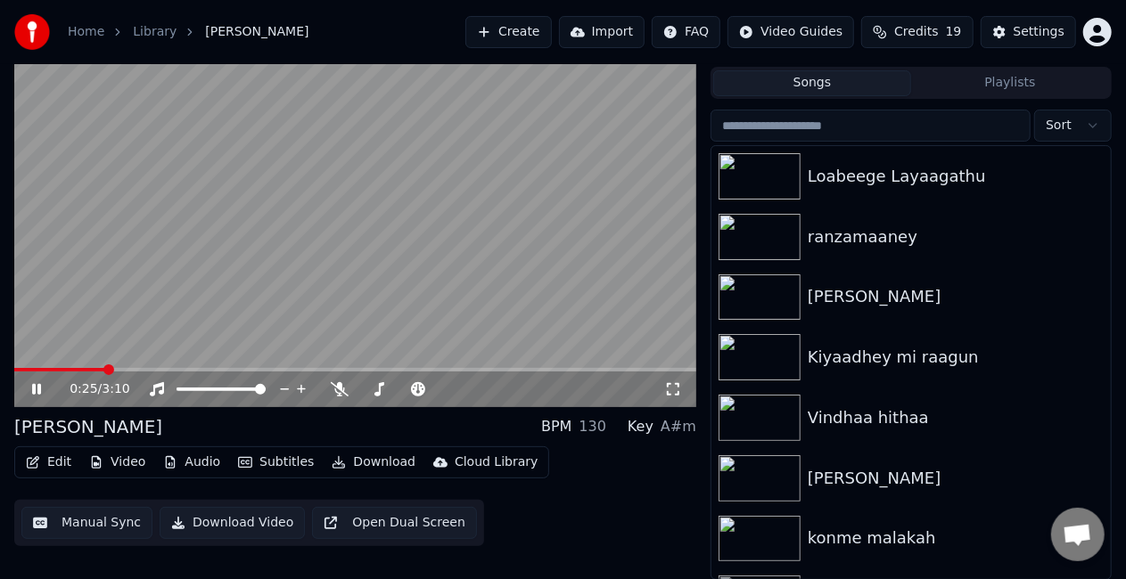
click at [271, 275] on video at bounding box center [355, 215] width 682 height 383
click at [317, 369] on span at bounding box center [355, 370] width 682 height 4
click at [344, 368] on span at bounding box center [355, 370] width 682 height 4
click at [412, 303] on video at bounding box center [355, 215] width 682 height 383
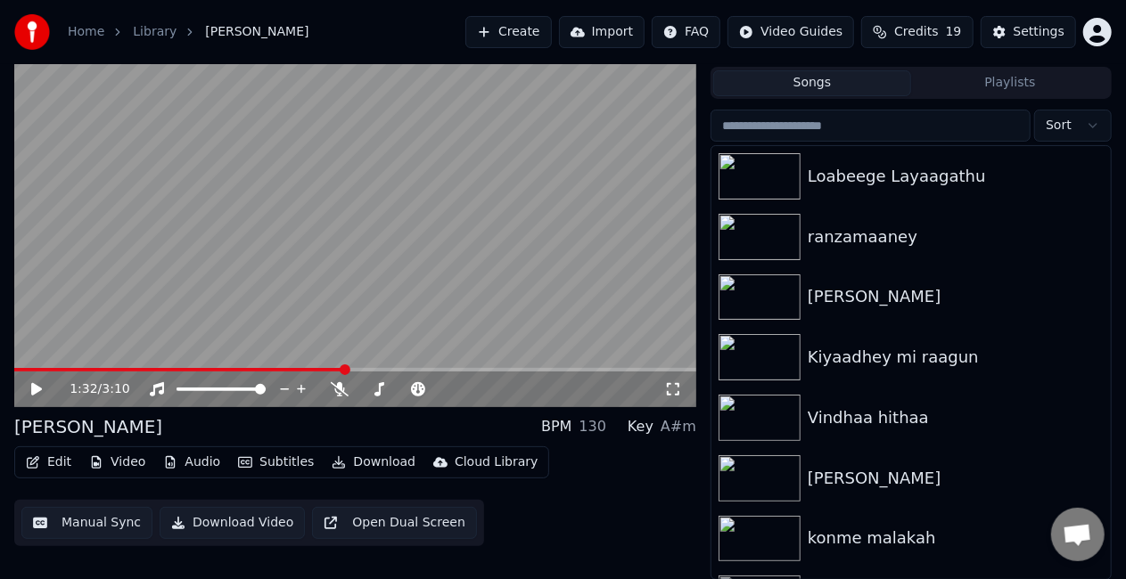
click at [412, 303] on video at bounding box center [355, 215] width 682 height 383
click at [36, 390] on icon at bounding box center [49, 389] width 41 height 14
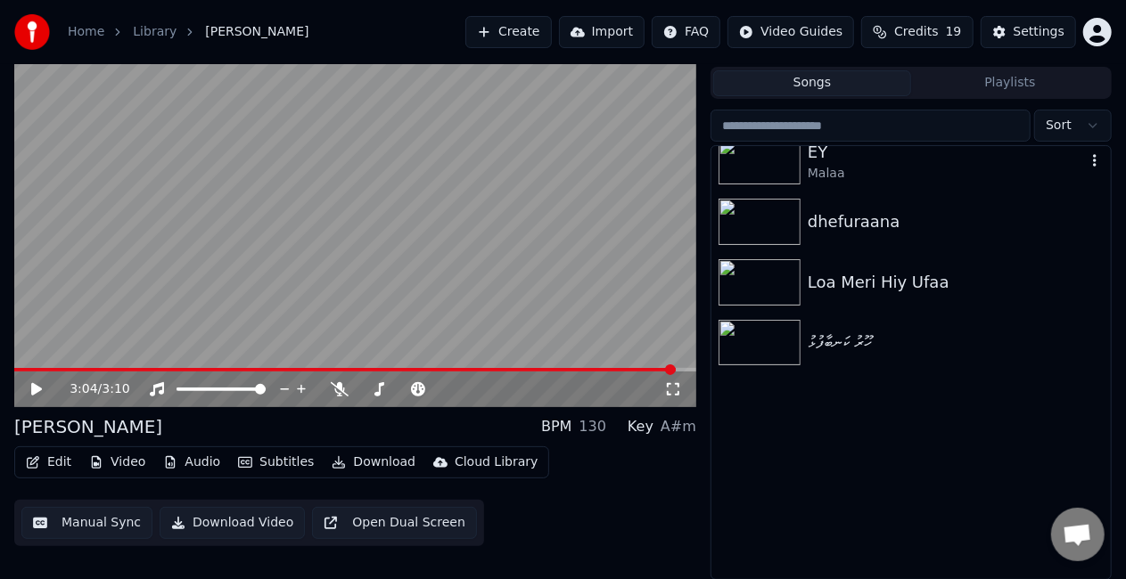
scroll to position [4958, 0]
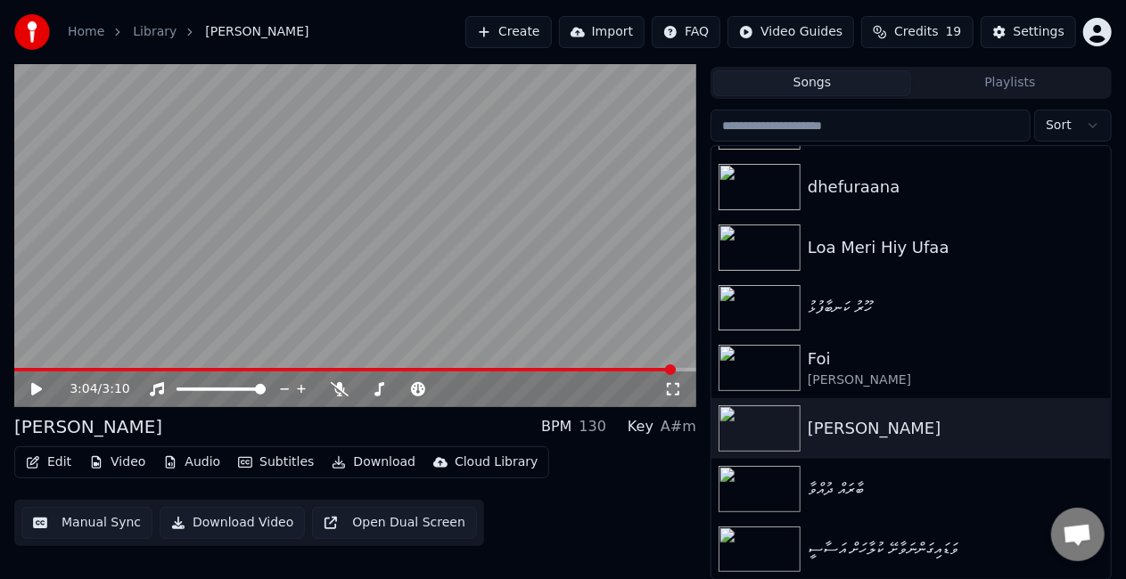
click at [874, 551] on div "ވަޑައިގަންނަވާށޭ ކުލާހަށް އަސާސީ" at bounding box center [947, 549] width 278 height 25
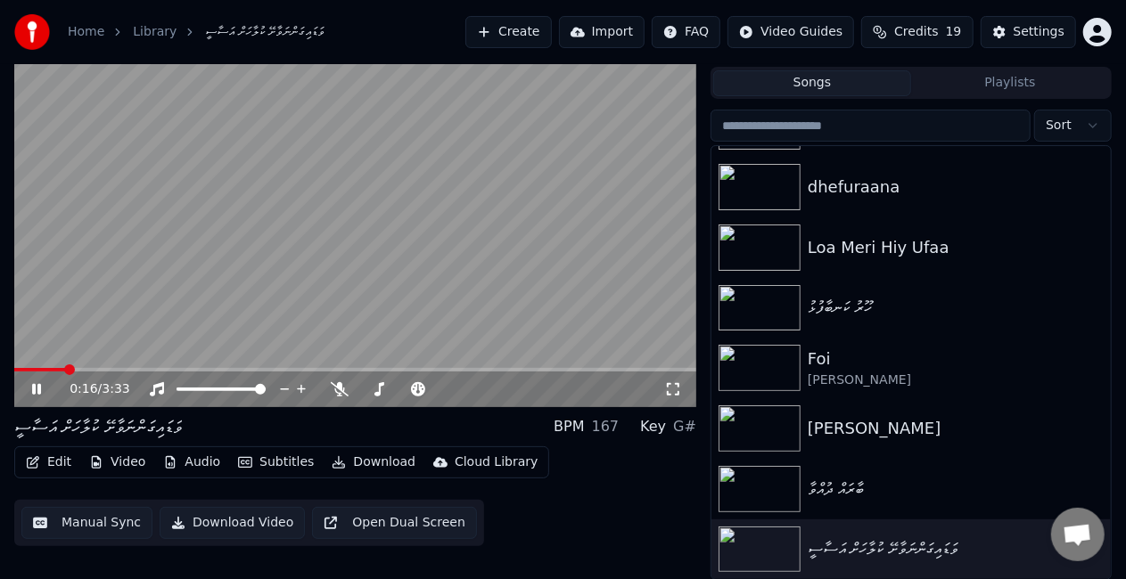
click at [66, 369] on span at bounding box center [355, 370] width 682 height 4
click at [184, 290] on video at bounding box center [355, 215] width 682 height 383
click at [187, 307] on video at bounding box center [355, 215] width 682 height 383
click at [244, 261] on video at bounding box center [355, 215] width 682 height 383
